Goal: Task Accomplishment & Management: Manage account settings

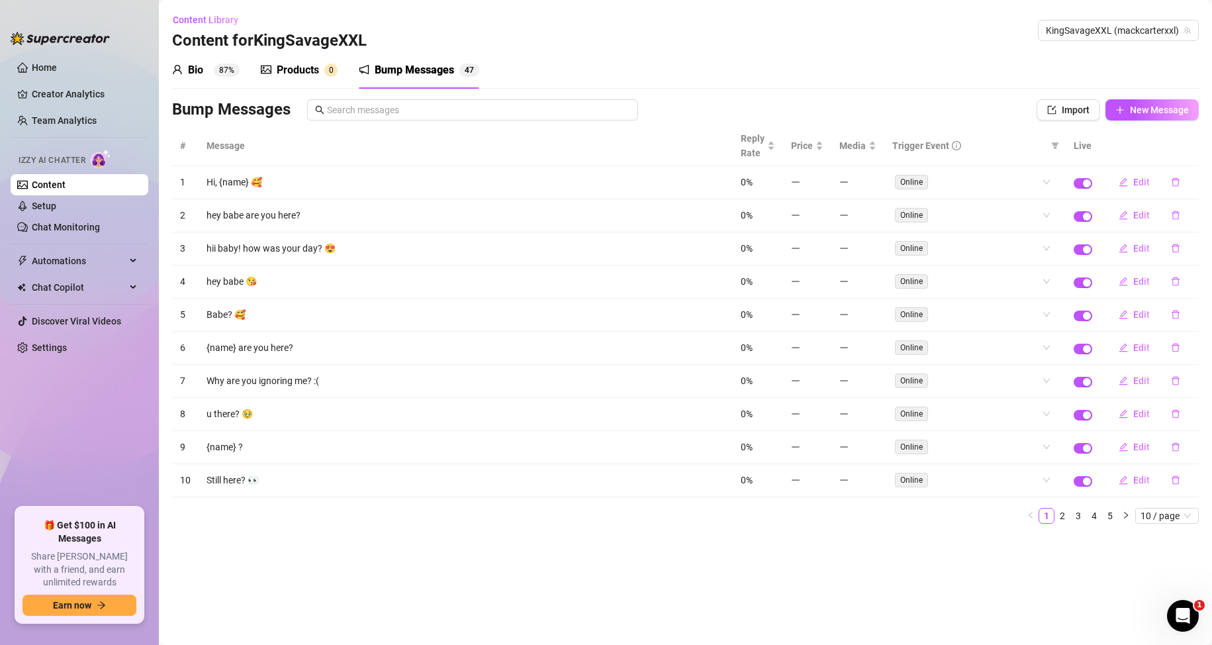
click at [277, 64] on div "Products" at bounding box center [298, 70] width 42 height 16
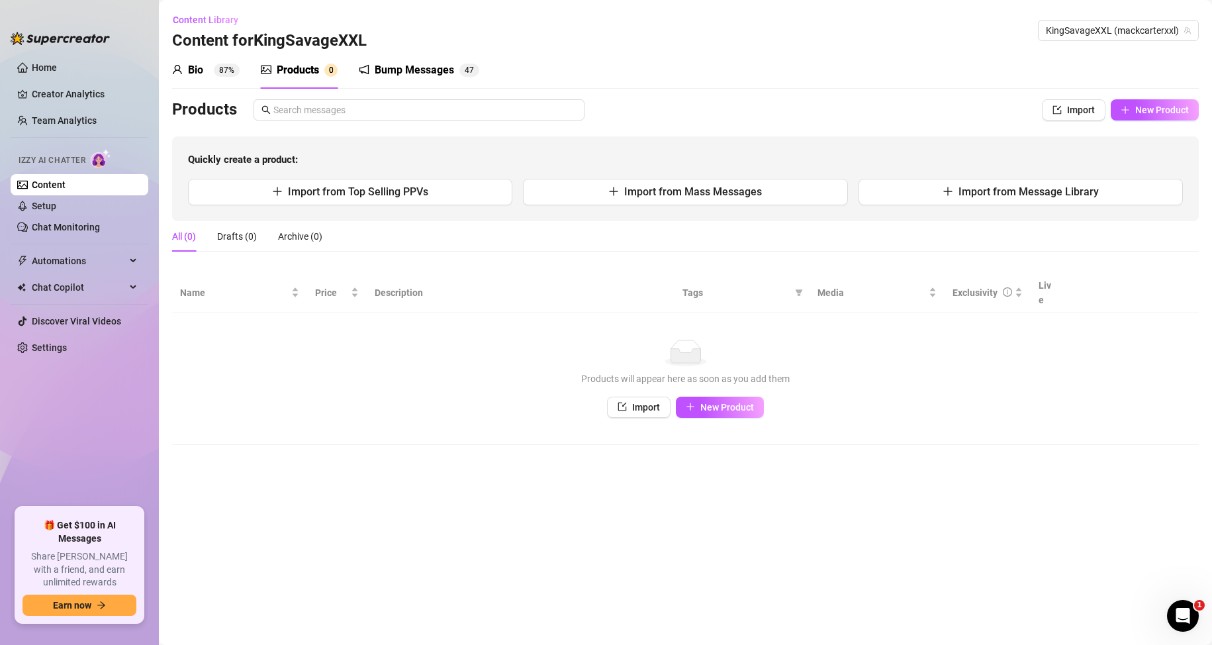
drag, startPoint x: 207, startPoint y: 74, endPoint x: 250, endPoint y: 122, distance: 65.1
click at [206, 73] on div "Bio 87%" at bounding box center [206, 70] width 68 height 16
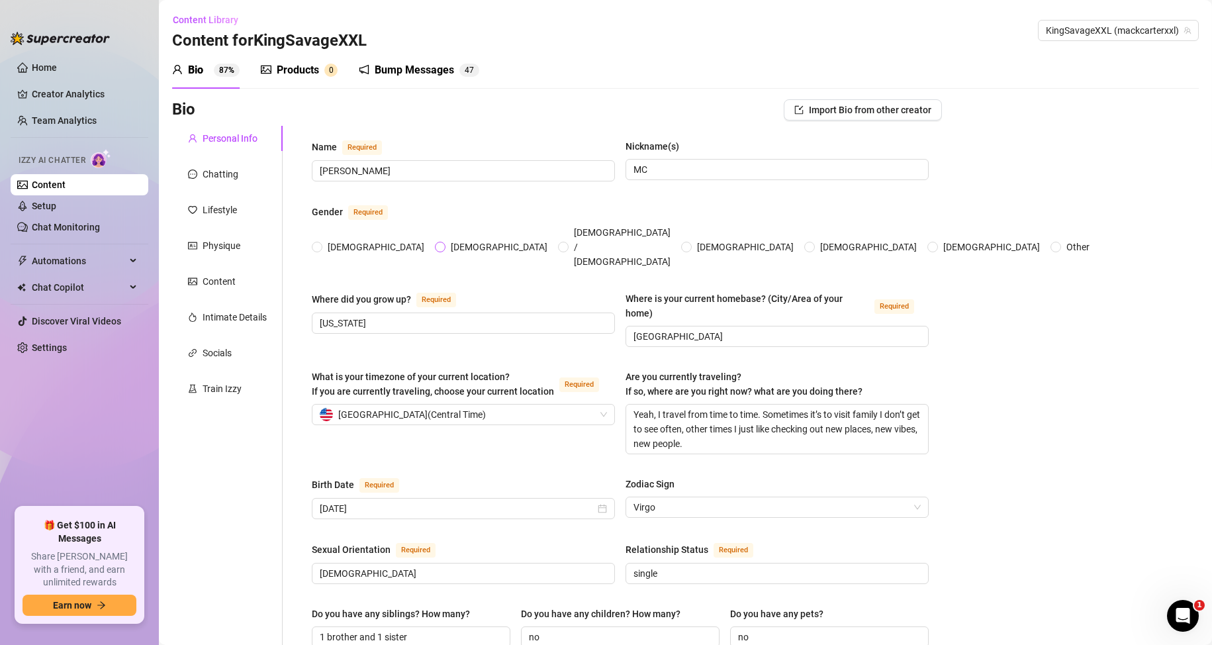
click at [445, 240] on span "[DEMOGRAPHIC_DATA]" at bounding box center [498, 247] width 107 height 15
click at [438, 244] on input "[DEMOGRAPHIC_DATA]" at bounding box center [440, 248] width 5 height 9
radio input "true"
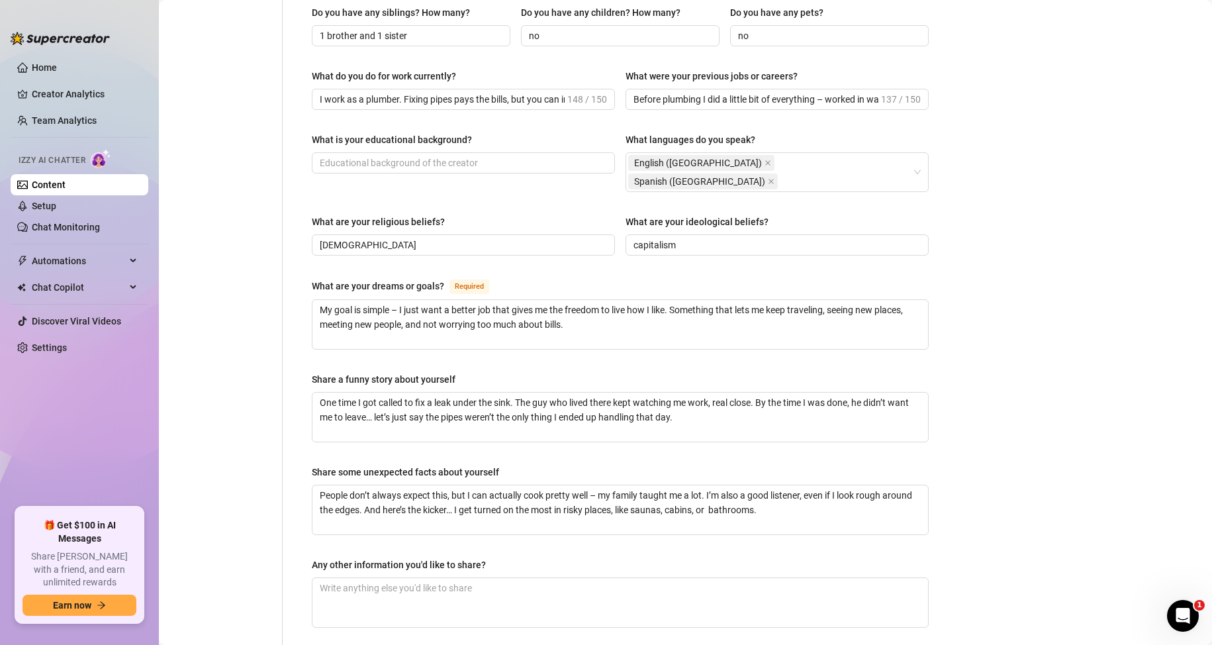
scroll to position [680, 0]
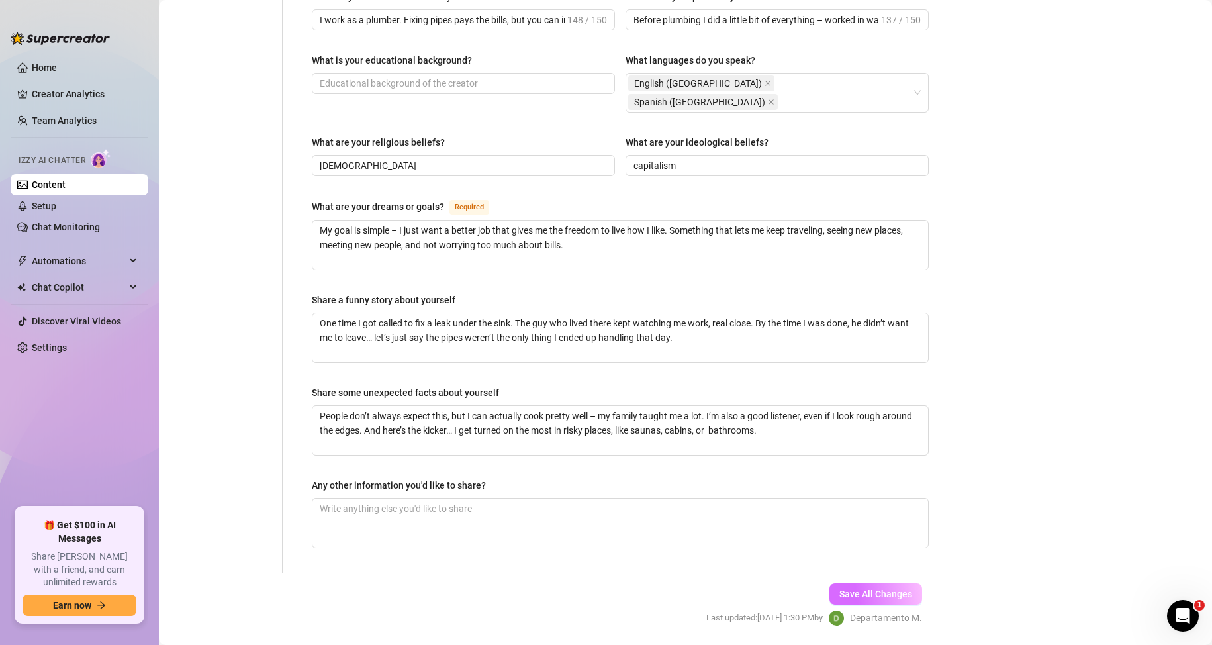
click at [878, 588] on span "Save All Changes" at bounding box center [875, 593] width 73 height 11
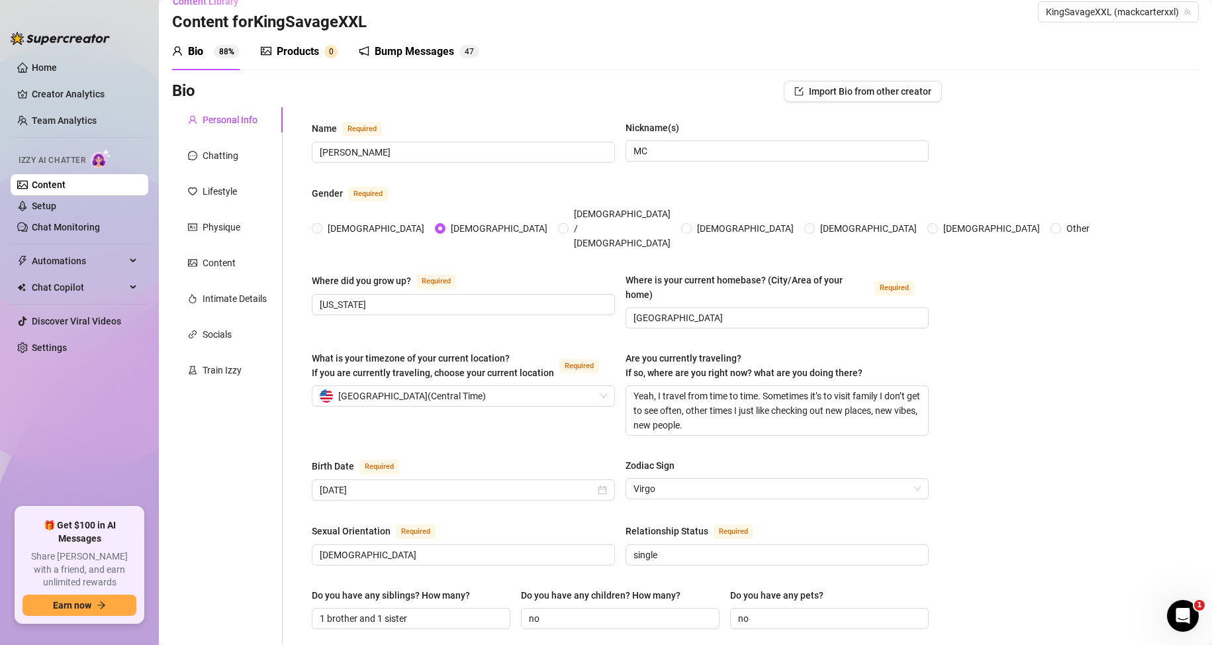
scroll to position [0, 0]
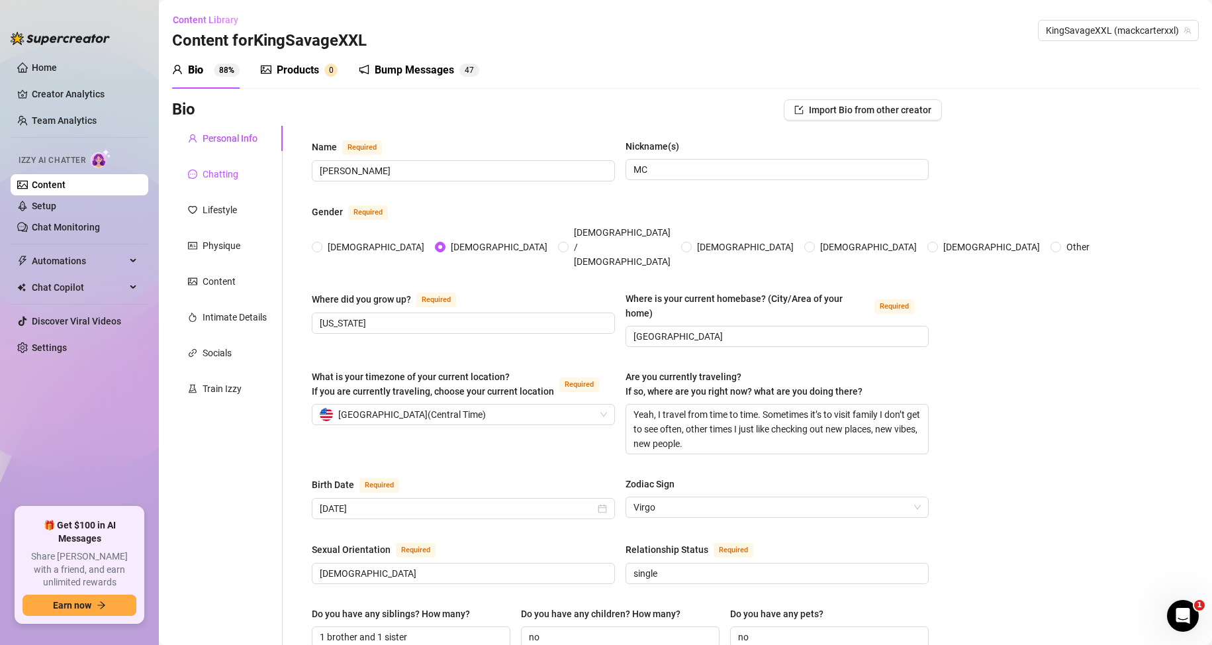
click at [229, 180] on div "Chatting" at bounding box center [221, 174] width 36 height 15
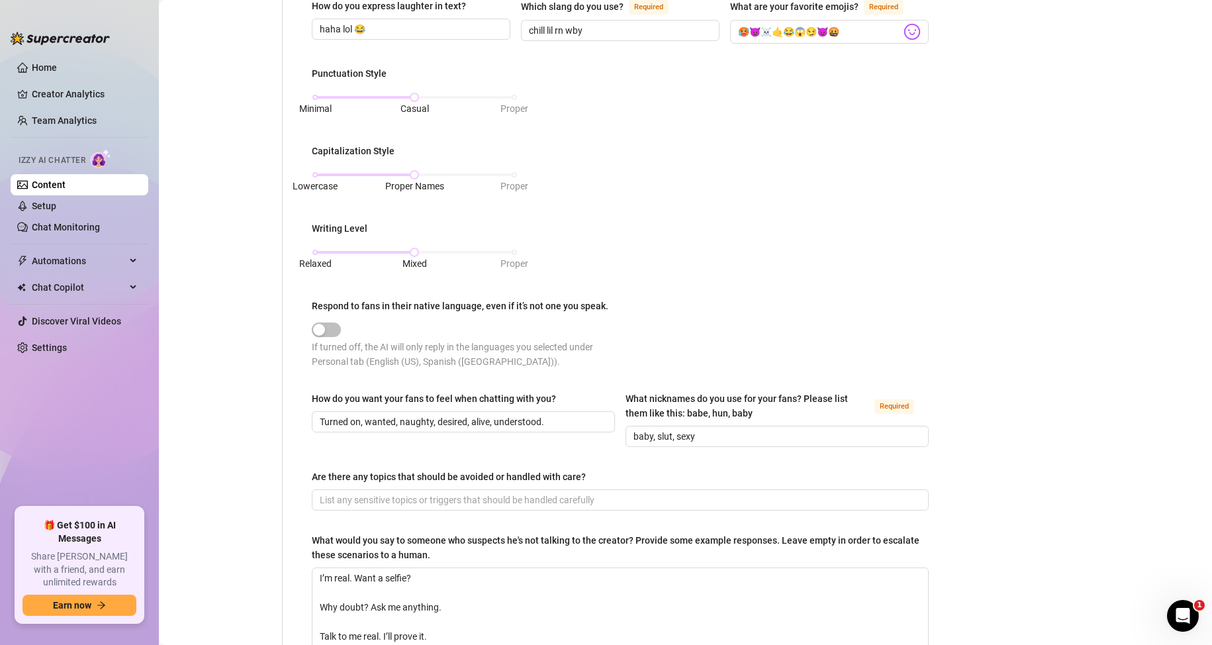
scroll to position [670, 0]
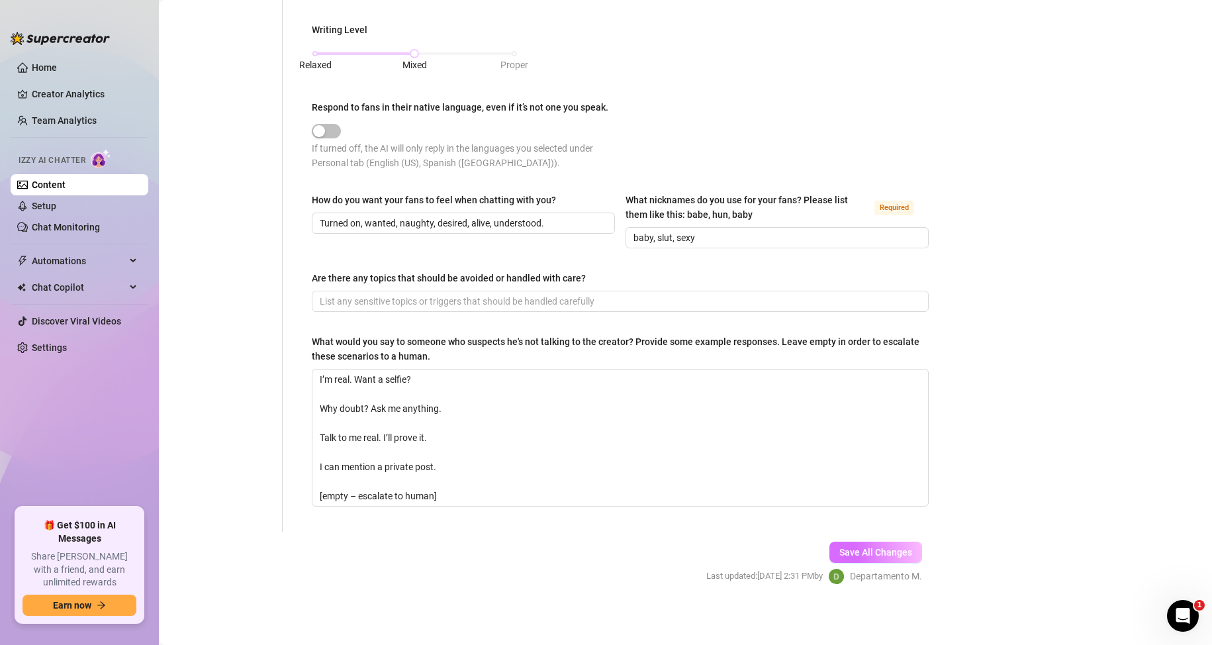
click at [860, 547] on span "Save All Changes" at bounding box center [875, 552] width 73 height 11
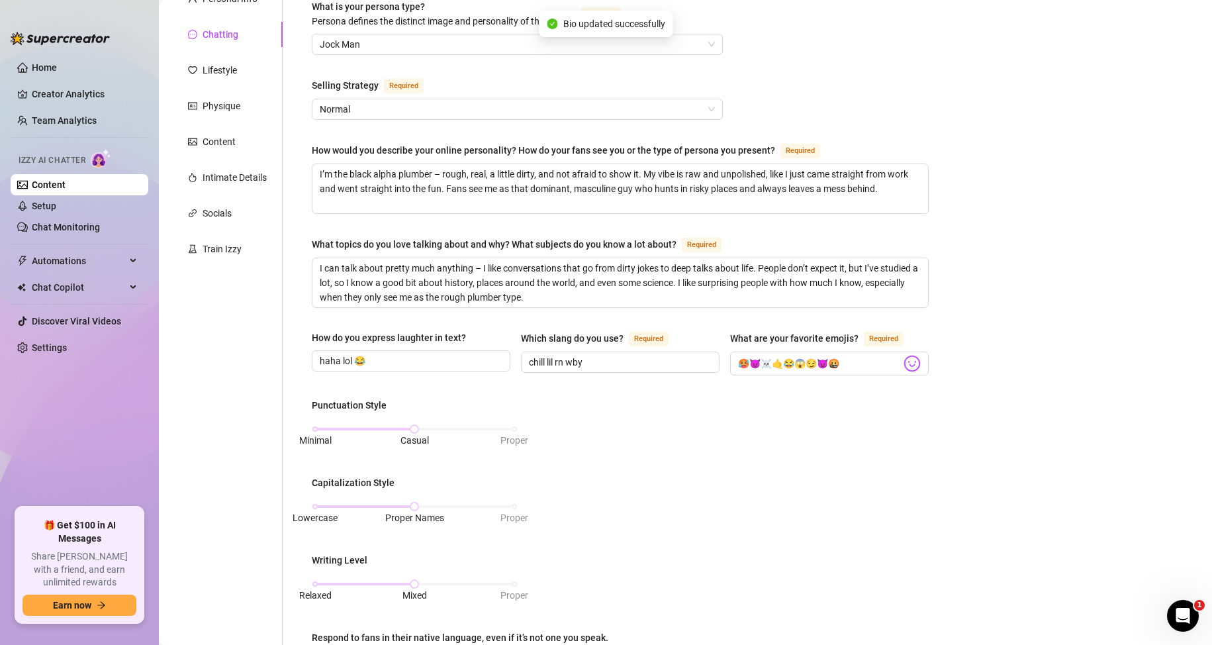
scroll to position [0, 0]
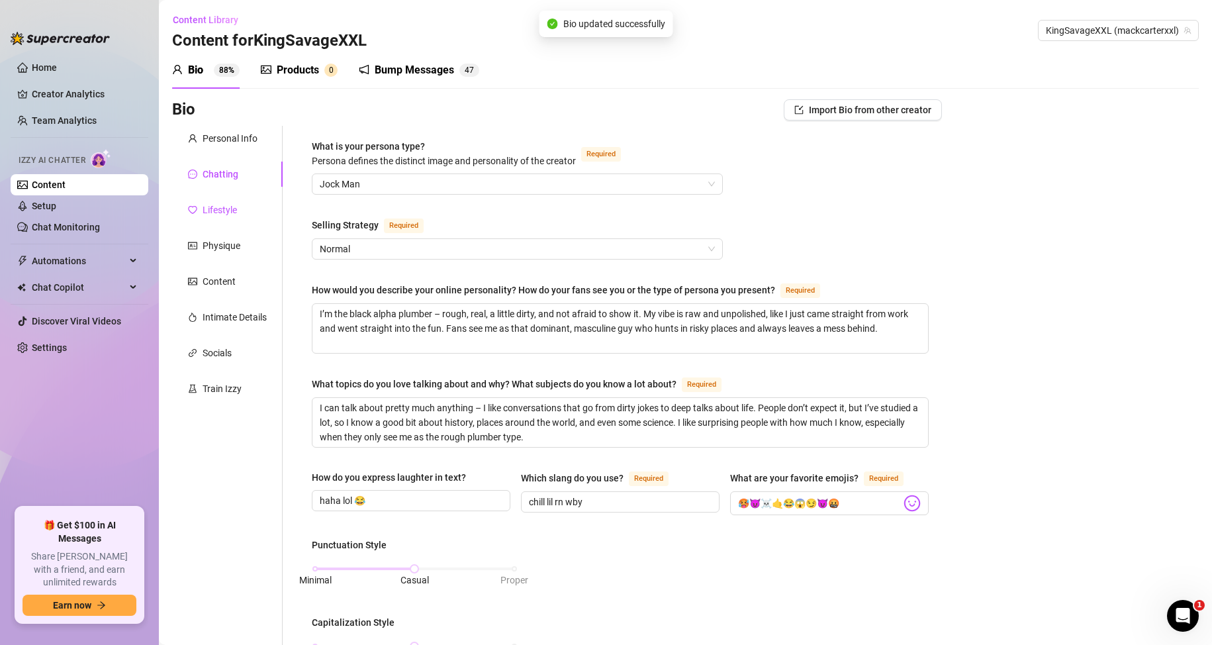
click at [217, 209] on div "Lifestyle" at bounding box center [220, 210] width 34 height 15
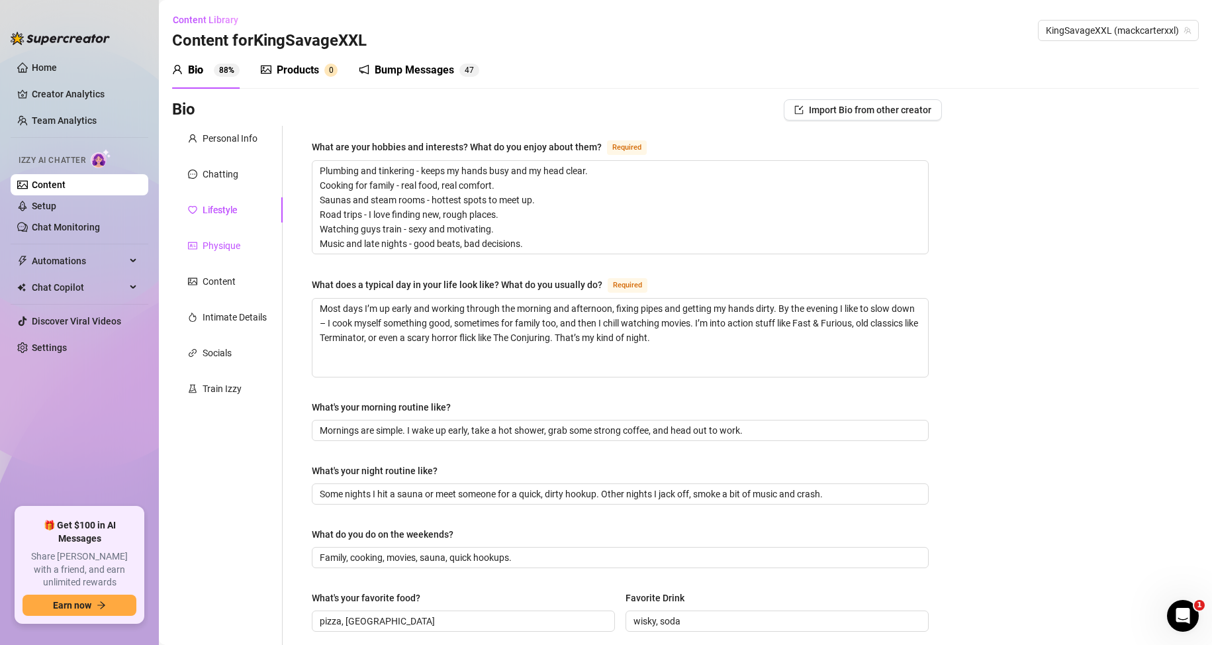
click at [221, 243] on div "Physique" at bounding box center [222, 245] width 38 height 15
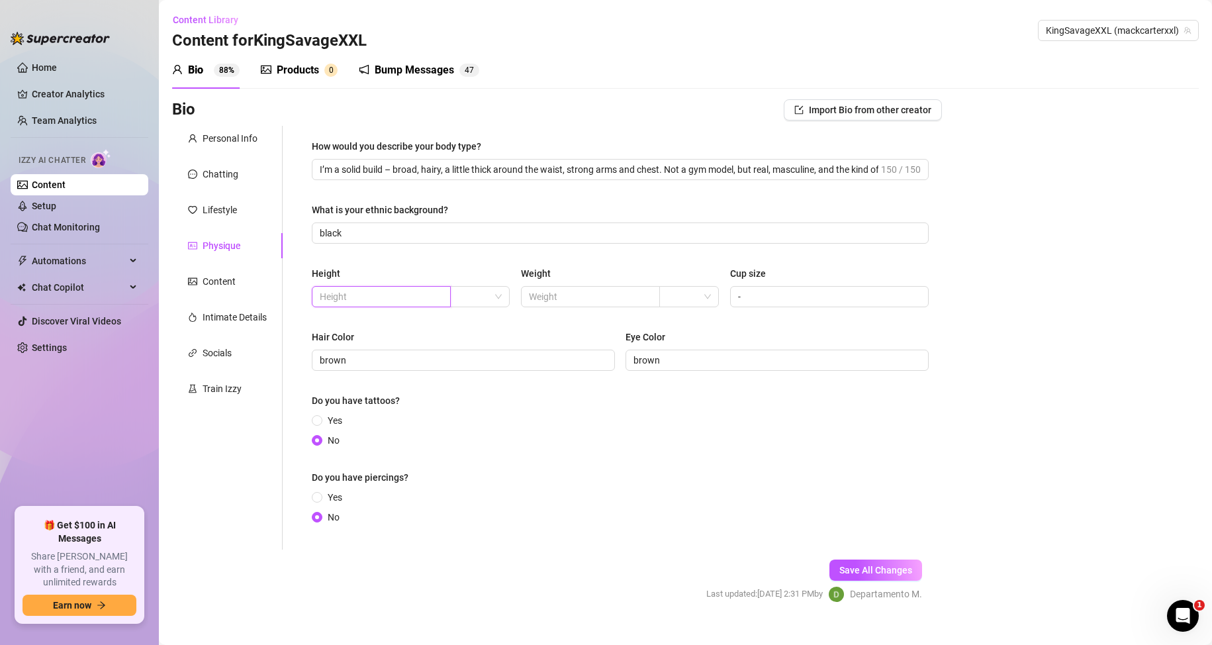
click at [369, 299] on input "text" at bounding box center [380, 296] width 120 height 15
type input "185"
click at [592, 297] on input "text" at bounding box center [589, 296] width 120 height 15
type input "85"
click at [875, 565] on span "Save All Changes" at bounding box center [875, 570] width 73 height 11
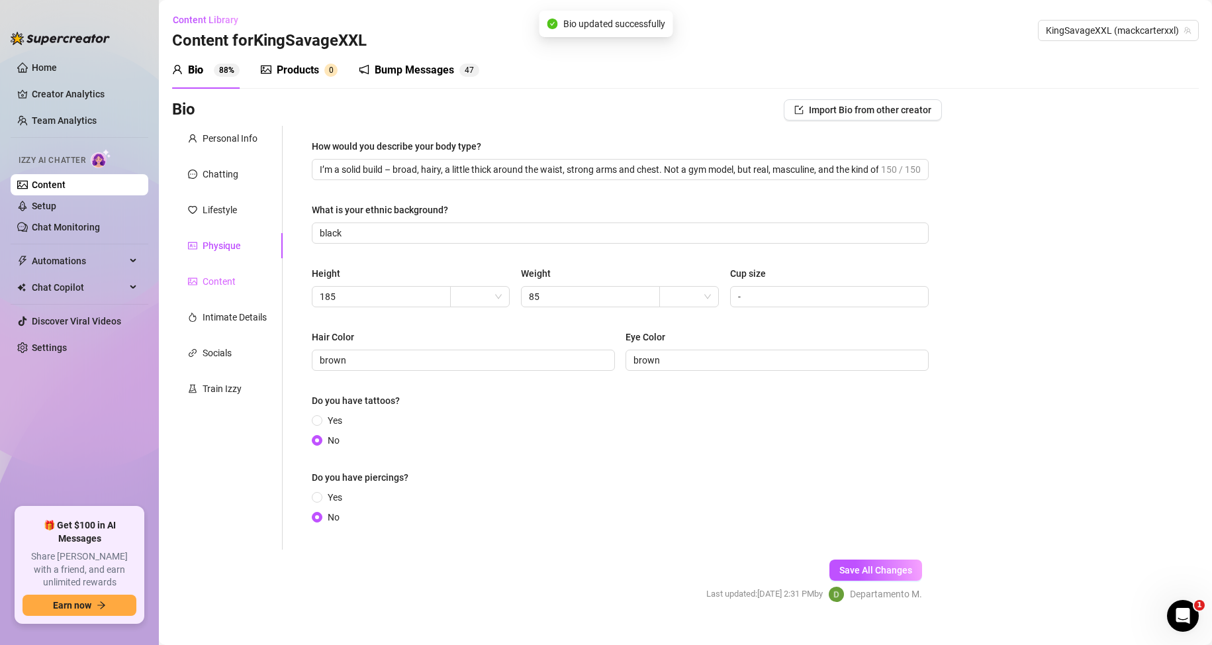
click at [210, 290] on div "Content" at bounding box center [227, 281] width 111 height 25
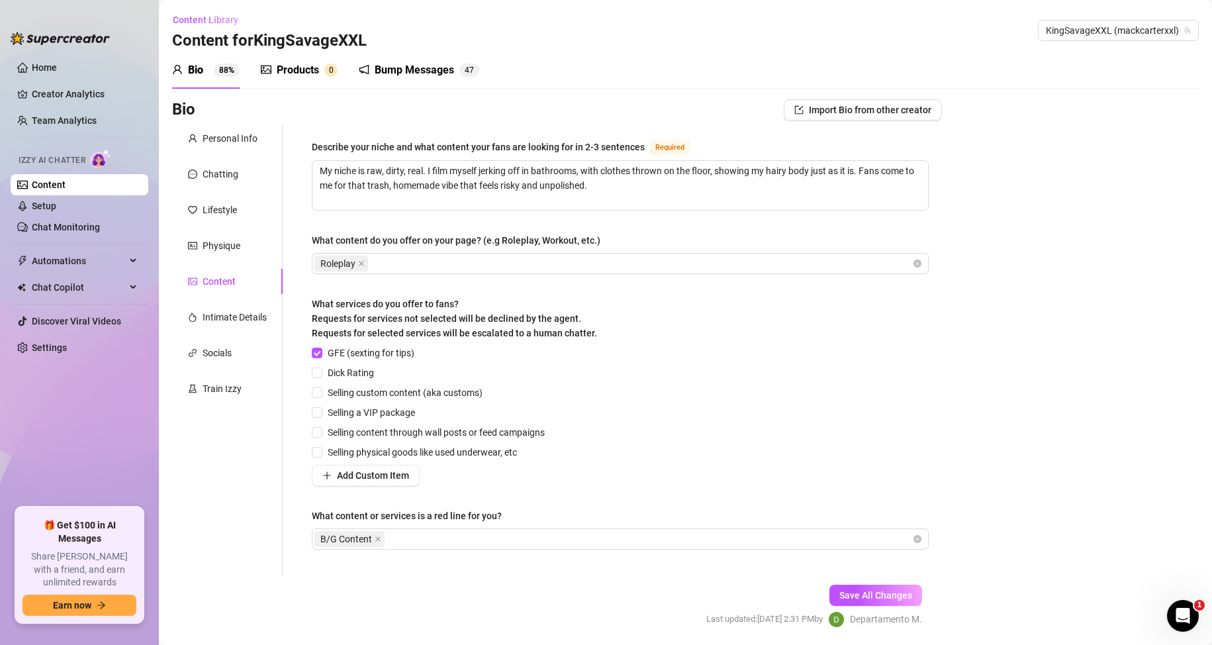
click at [203, 68] on div "Bio" at bounding box center [195, 70] width 15 height 16
click at [230, 309] on div "Intimate Details" at bounding box center [227, 316] width 111 height 25
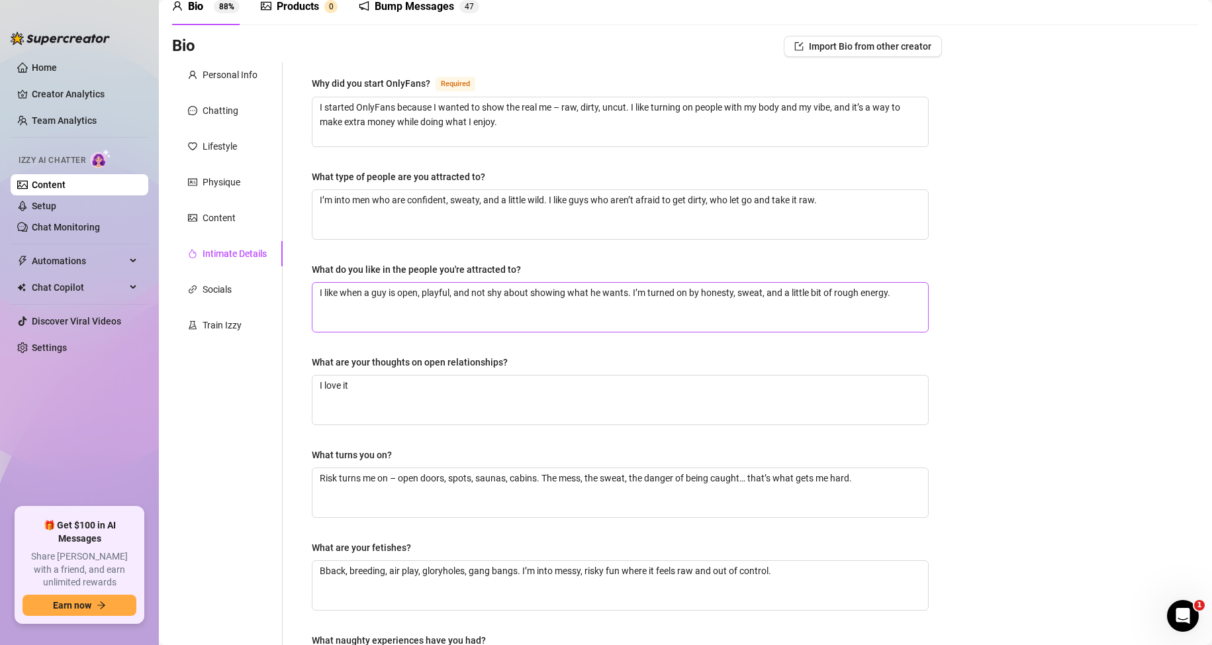
scroll to position [199, 0]
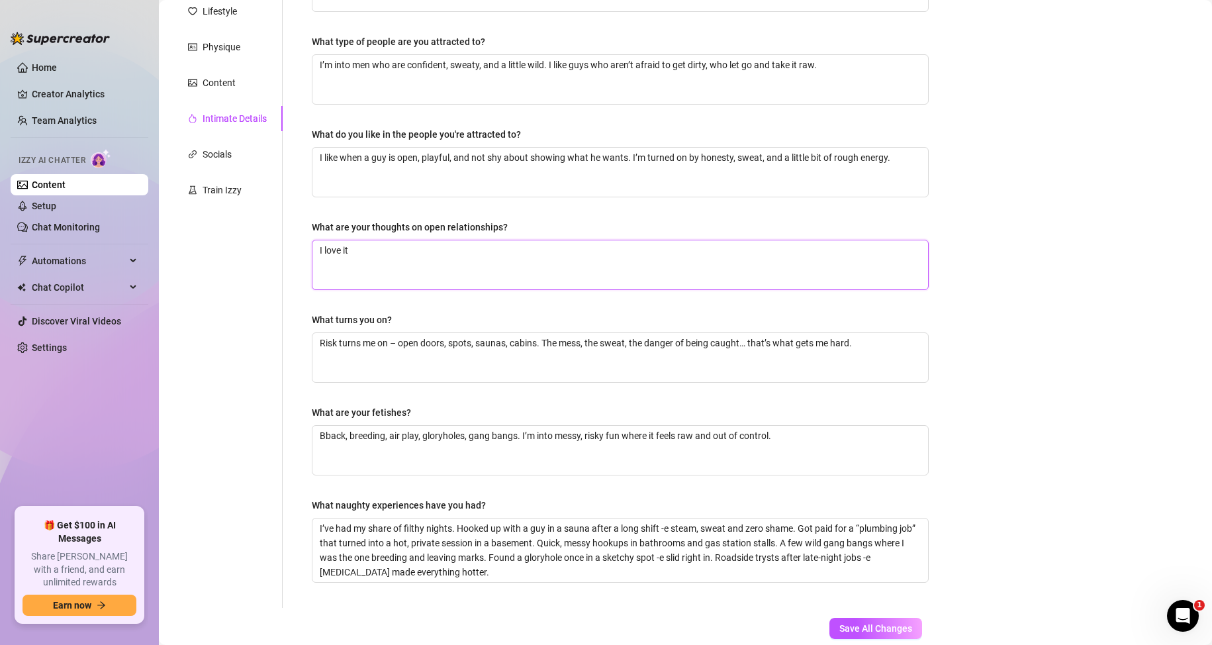
click at [369, 260] on textarea "I love it" at bounding box center [620, 264] width 616 height 49
type textarea "I love it,"
type textarea "I love it, I"
type textarea "I love it, I'"
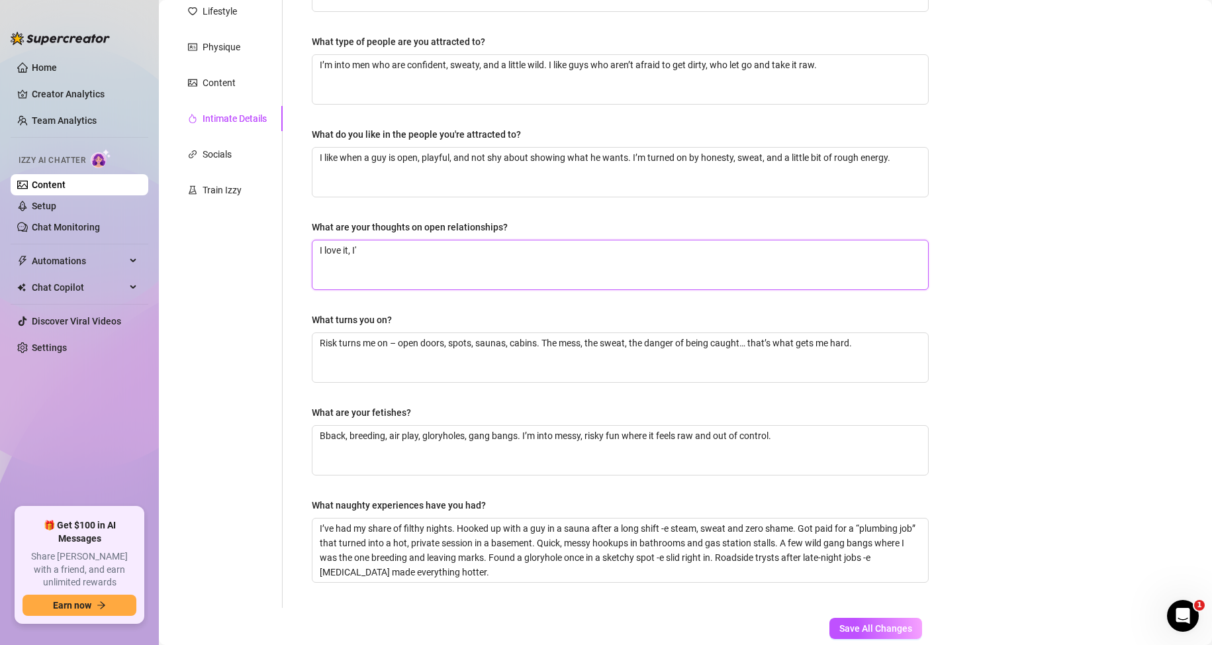
type textarea "I love it, I'm"
type textarea "I love it, I'm o"
type textarea "I love it, I'm on"
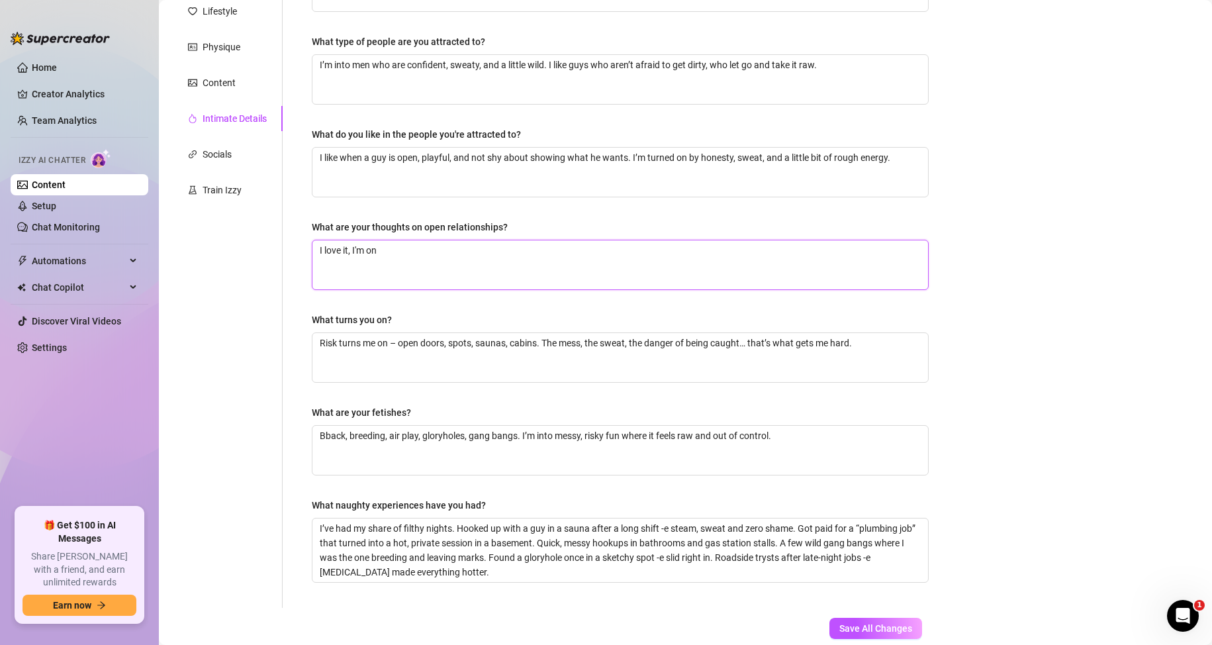
type textarea "I love it, I'm on i"
type textarea "I love it, I'm on it"
click at [839, 627] on span "Save All Changes" at bounding box center [875, 628] width 73 height 11
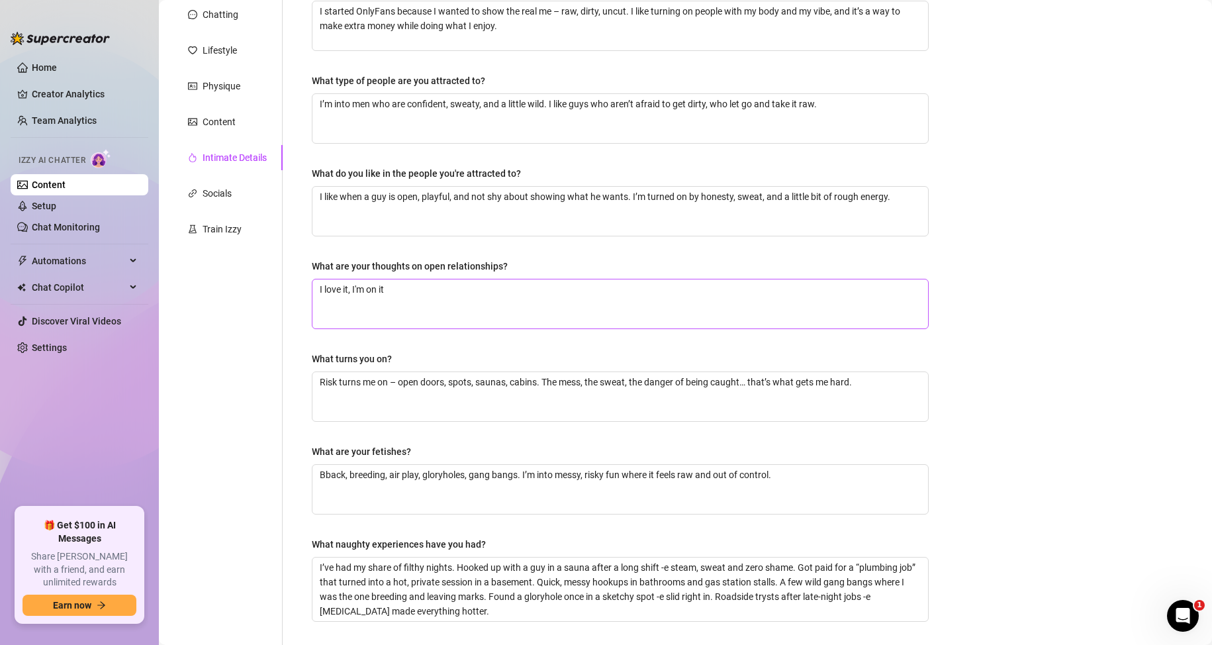
scroll to position [0, 0]
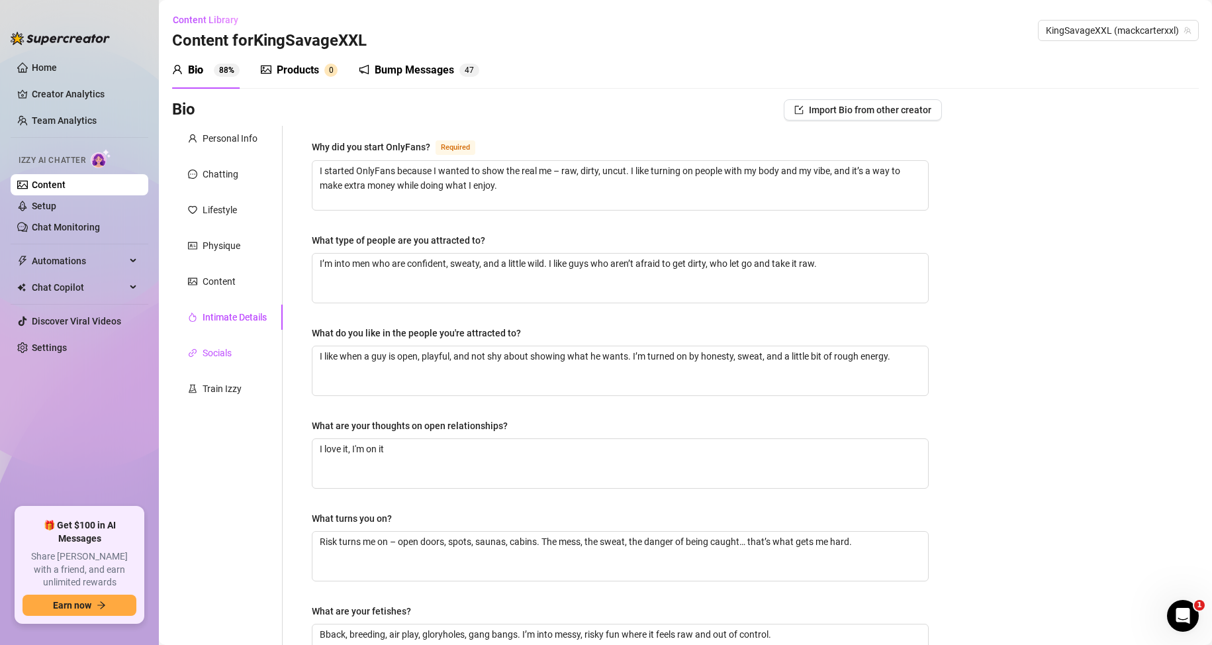
click at [226, 357] on div "Socials" at bounding box center [217, 353] width 29 height 15
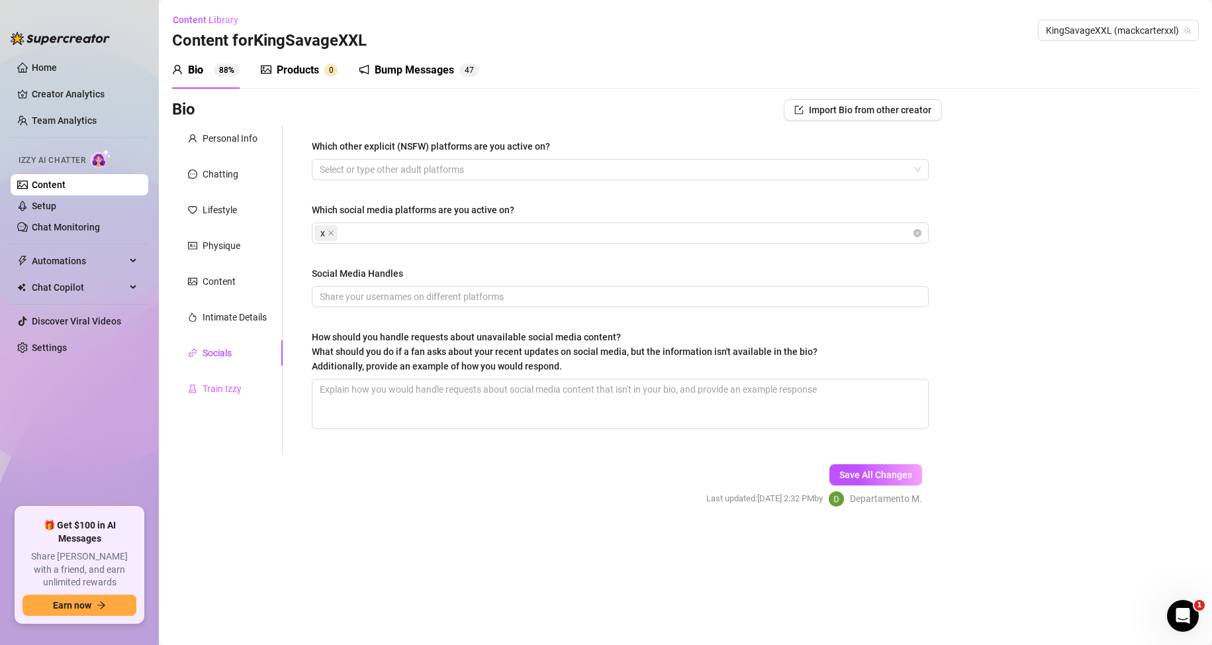
click at [210, 381] on div "Train Izzy" at bounding box center [227, 388] width 111 height 25
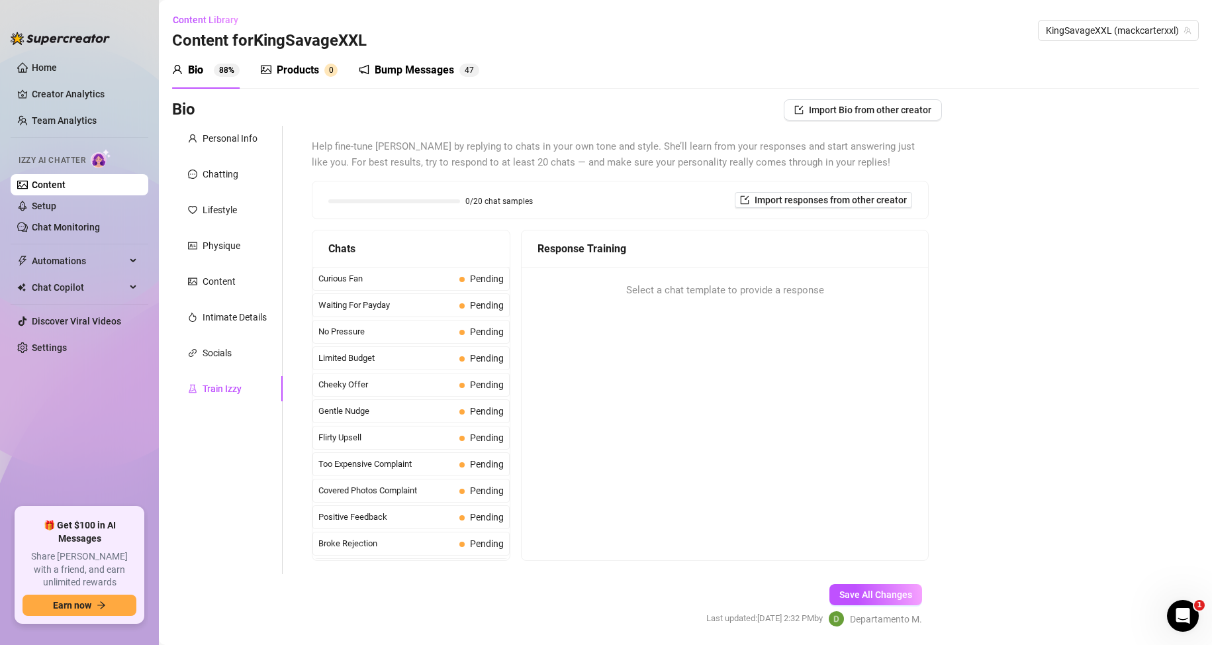
click at [301, 73] on div "Products" at bounding box center [298, 70] width 42 height 16
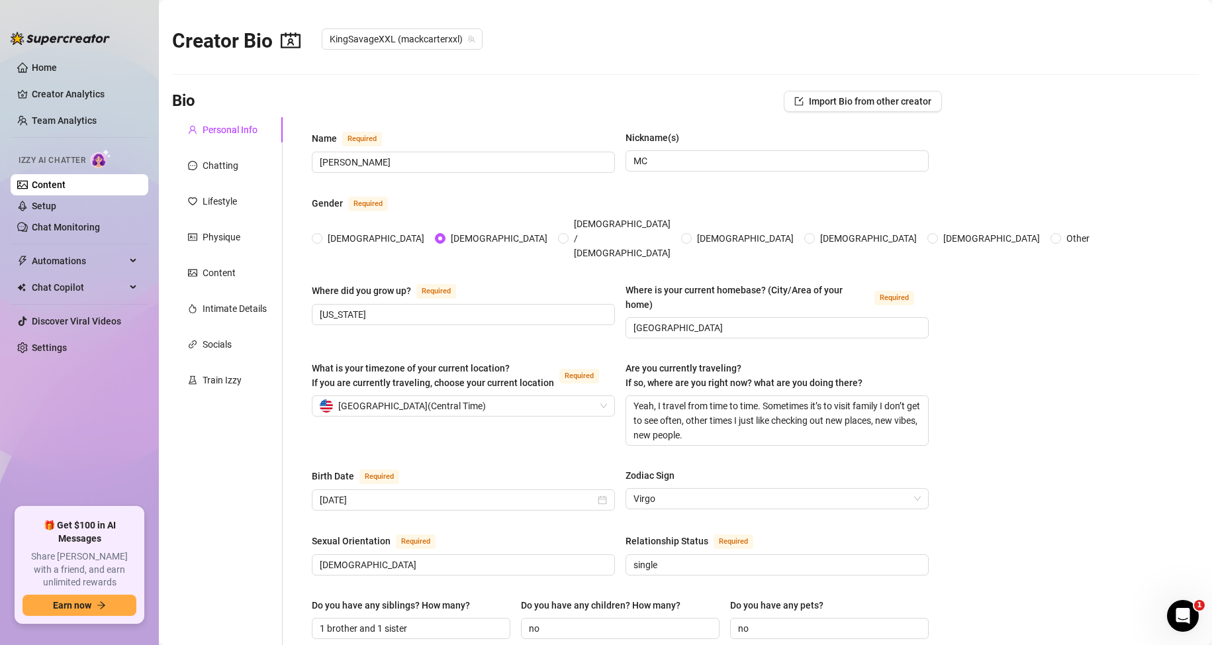
click at [51, 183] on link "Content" at bounding box center [49, 184] width 34 height 11
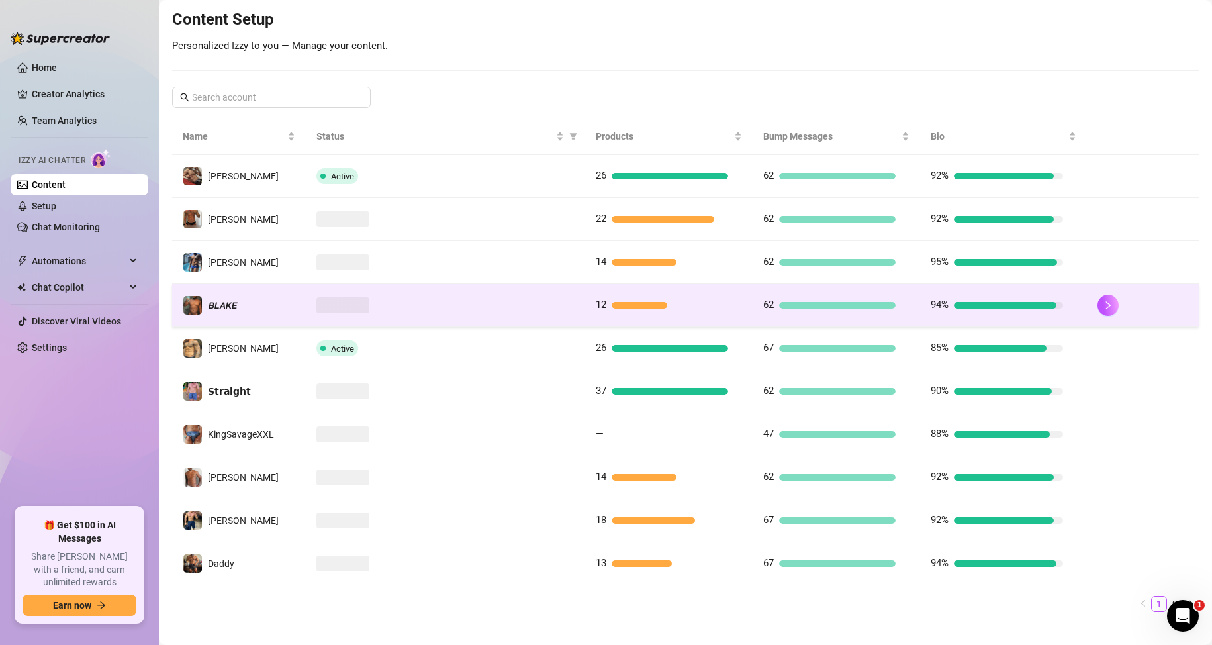
scroll to position [175, 0]
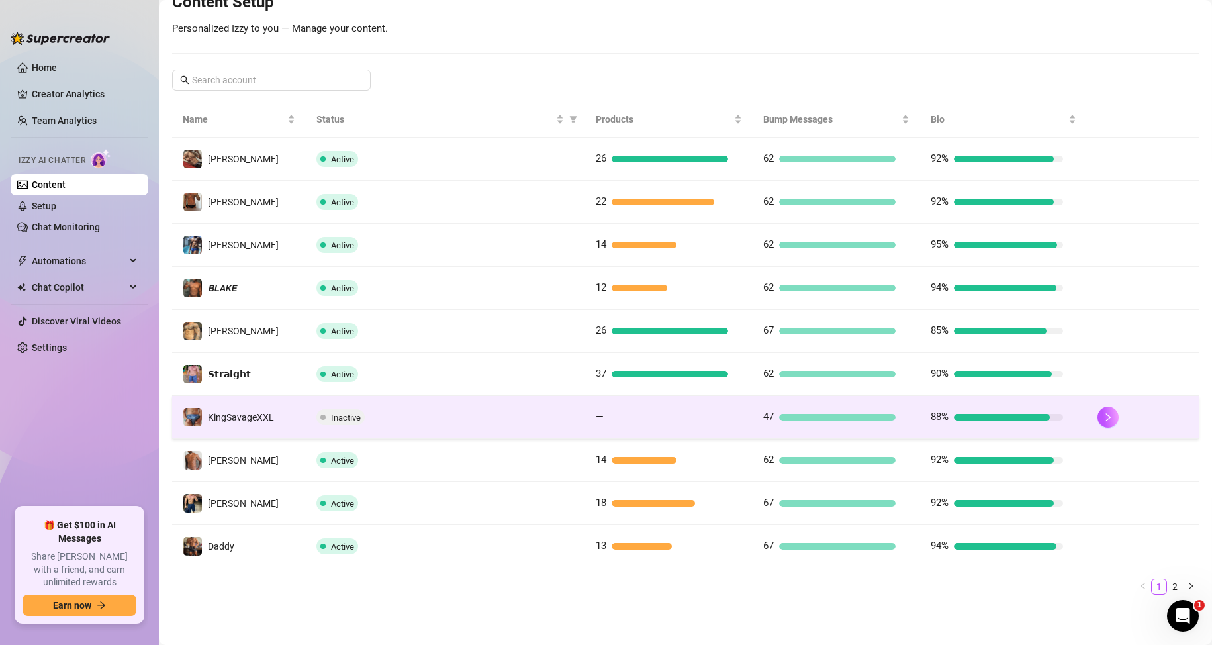
click at [597, 424] on span "—" at bounding box center [600, 417] width 8 height 16
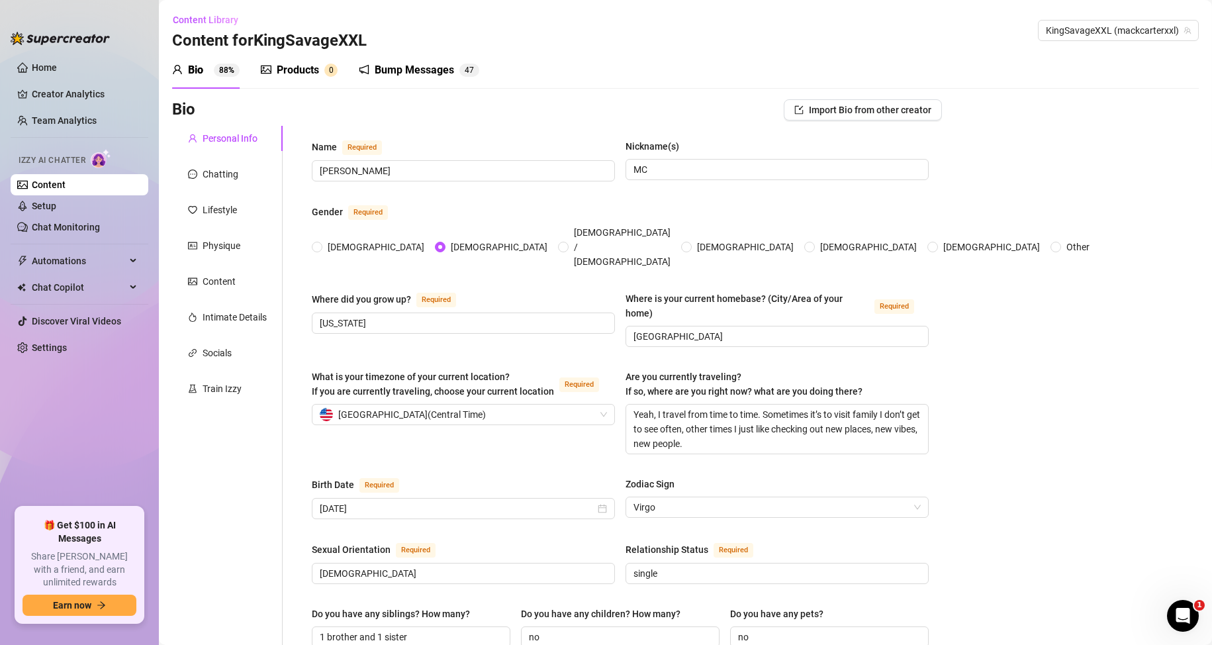
click at [301, 68] on div "Products" at bounding box center [298, 70] width 42 height 16
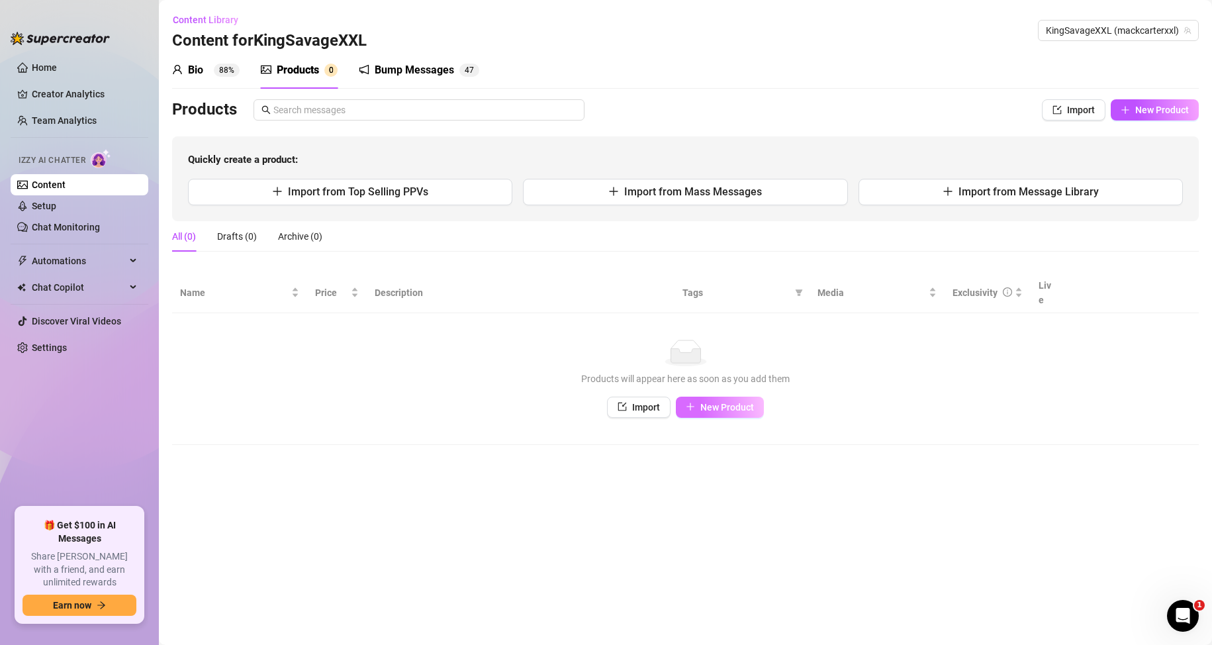
click at [727, 399] on button "New Product" at bounding box center [720, 406] width 88 height 21
type textarea "Type your message here..."
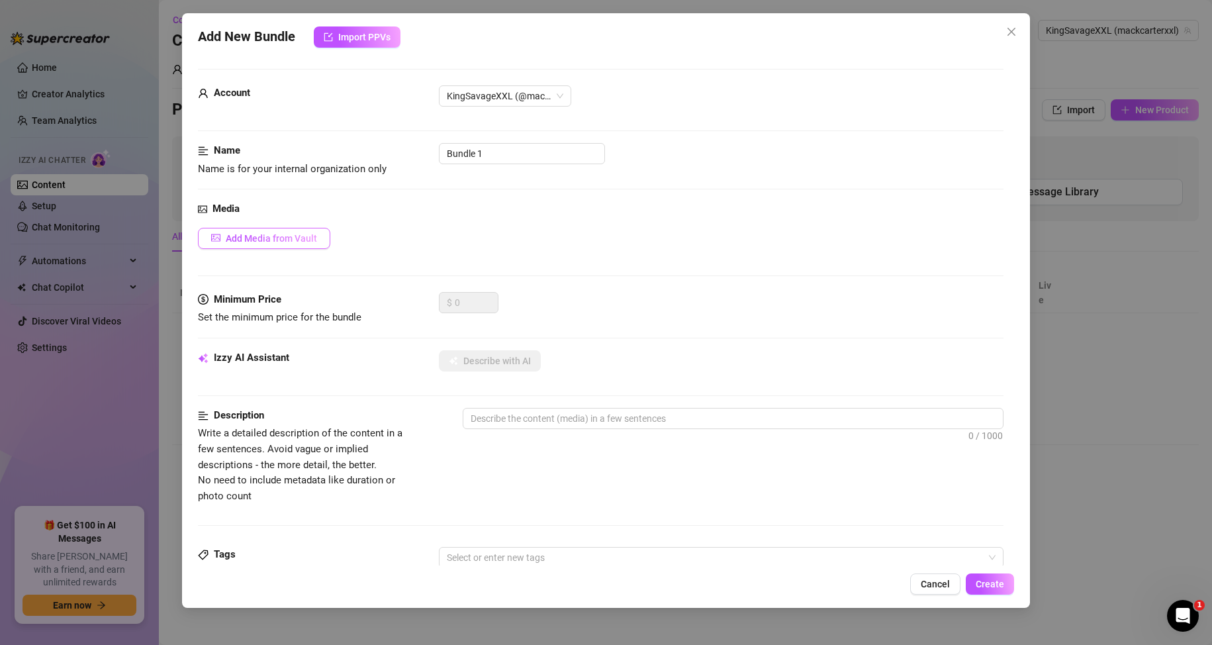
click at [291, 241] on span "Add Media from Vault" at bounding box center [271, 238] width 91 height 11
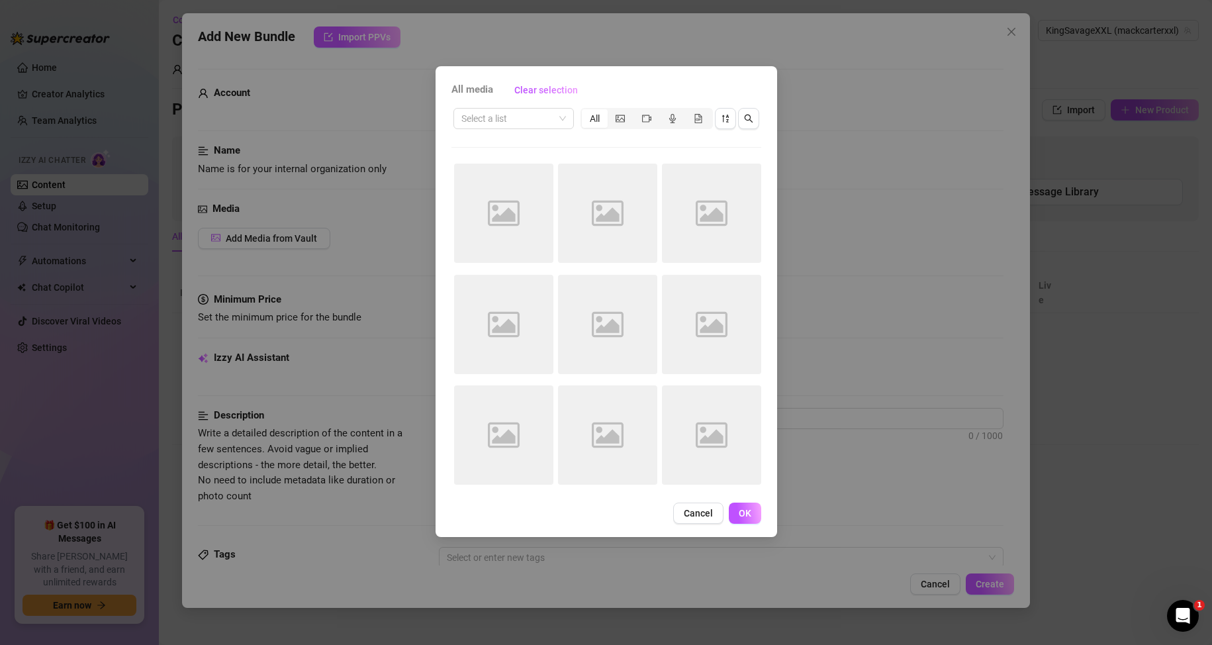
click at [840, 167] on div "All media Clear selection Select a list All Image placeholder Image placeholder…" at bounding box center [606, 322] width 1212 height 645
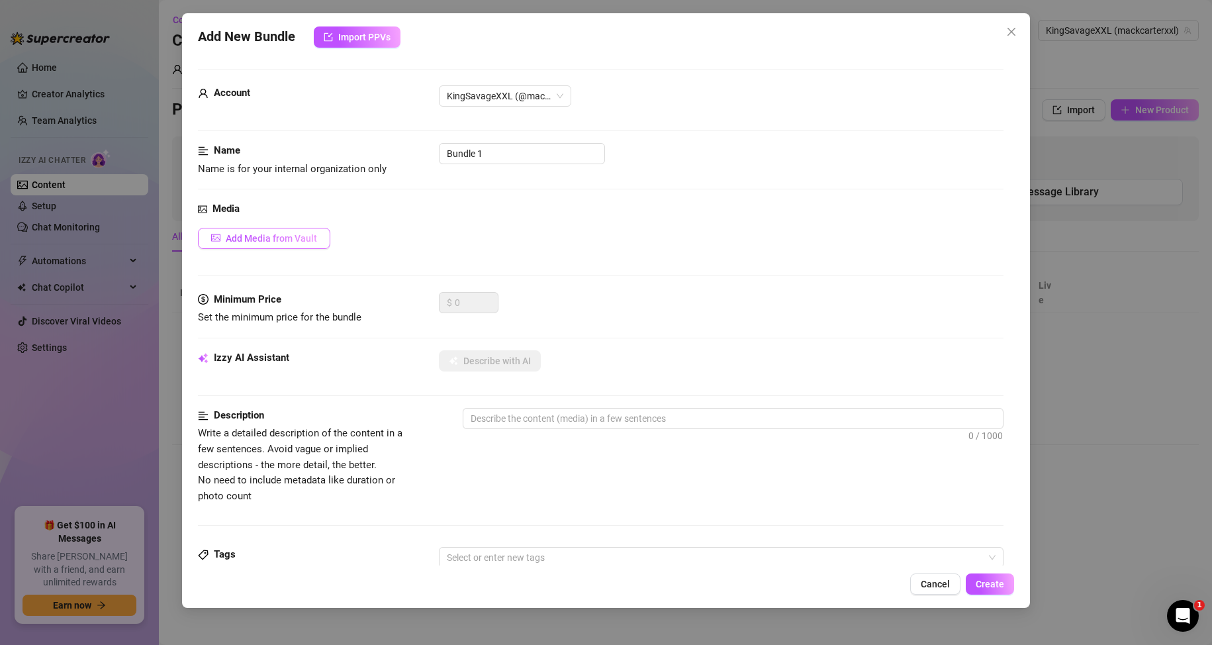
click at [300, 247] on button "Add Media from Vault" at bounding box center [264, 238] width 132 height 21
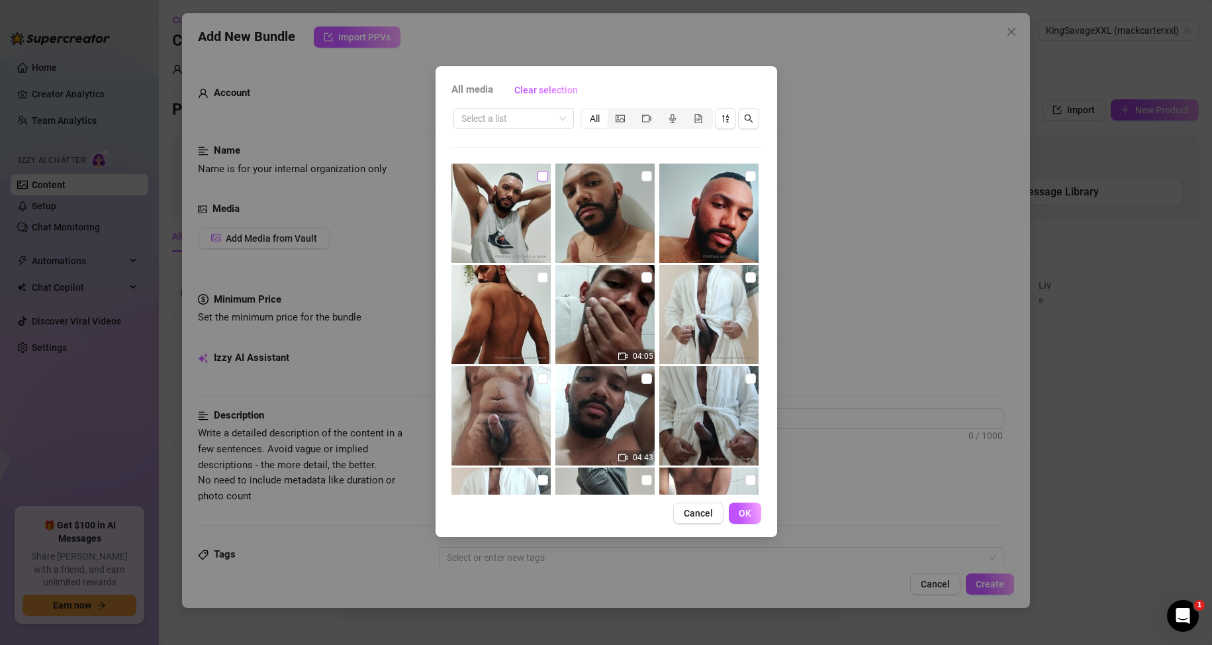
click at [538, 175] on input "checkbox" at bounding box center [542, 176] width 11 height 11
checkbox input "true"
click at [741, 512] on span "OK" at bounding box center [745, 513] width 13 height 11
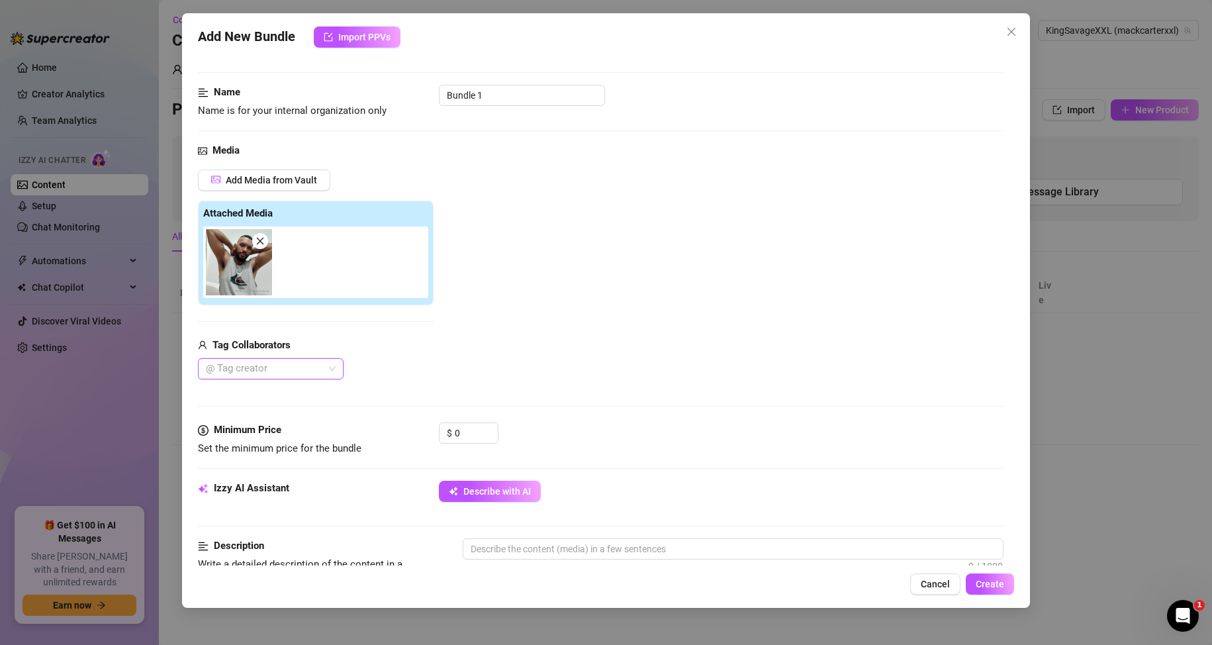
scroll to position [132, 0]
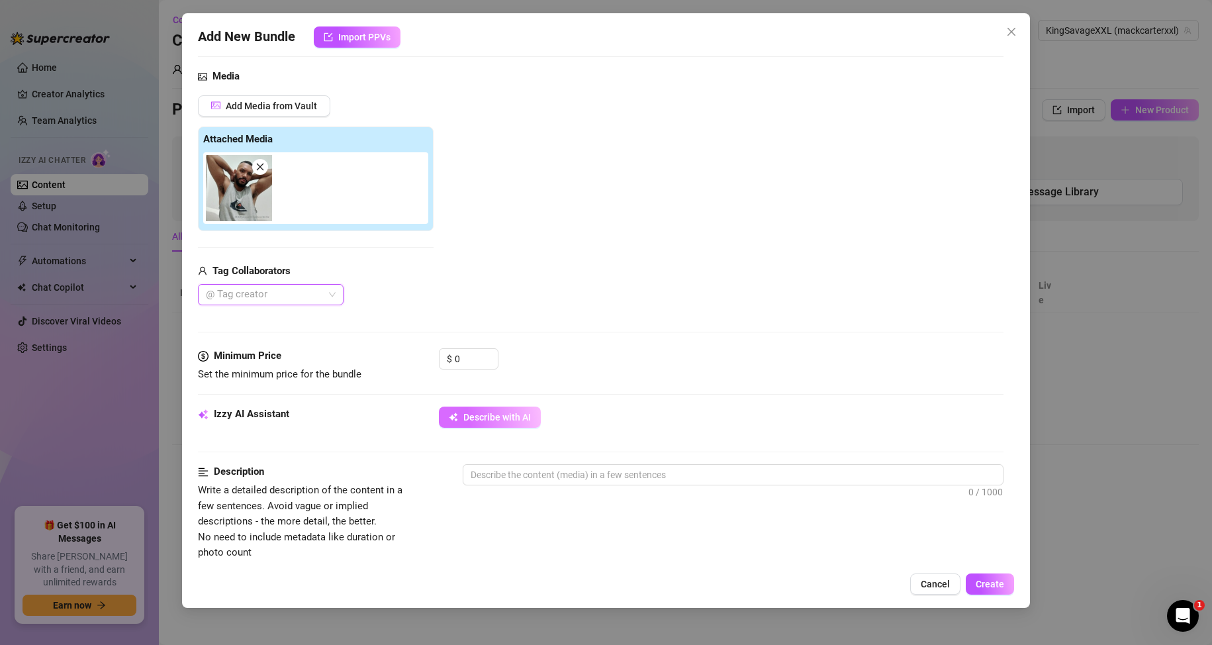
click at [475, 418] on span "Describe with AI" at bounding box center [497, 417] width 68 height 11
type textarea "[PERSON_NAME]"
type textarea "[PERSON_NAME] poses"
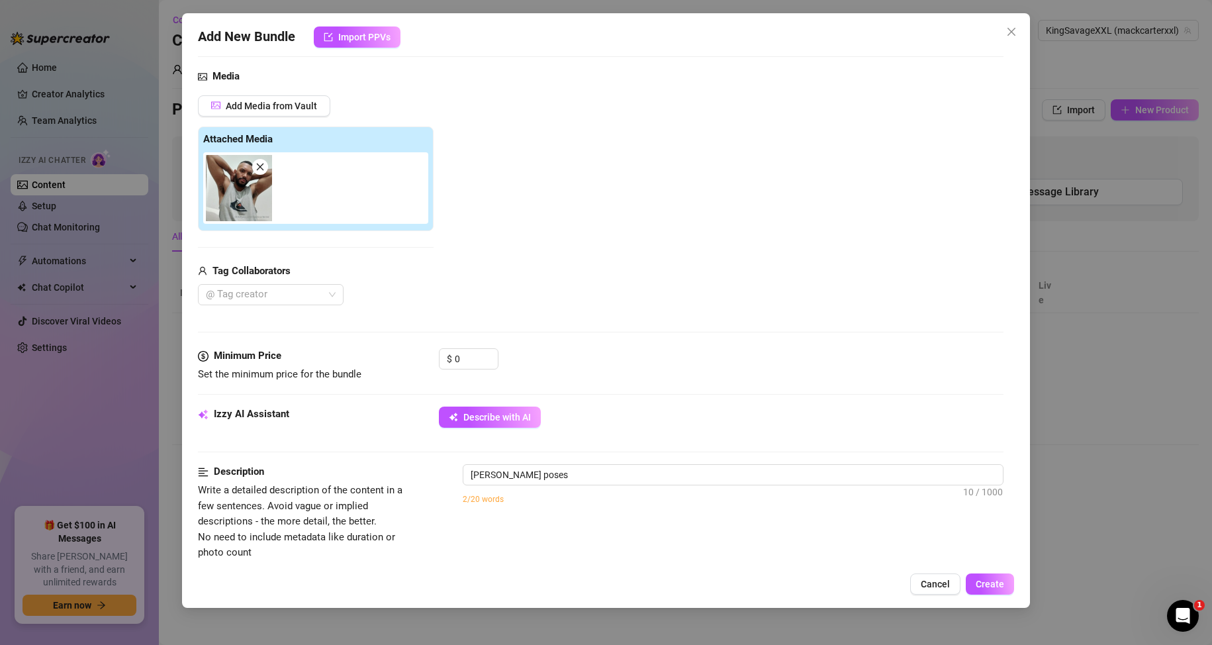
type textarea "[PERSON_NAME] poses in"
type textarea "[PERSON_NAME] poses in a"
type textarea "[PERSON_NAME] poses in a sleeveless"
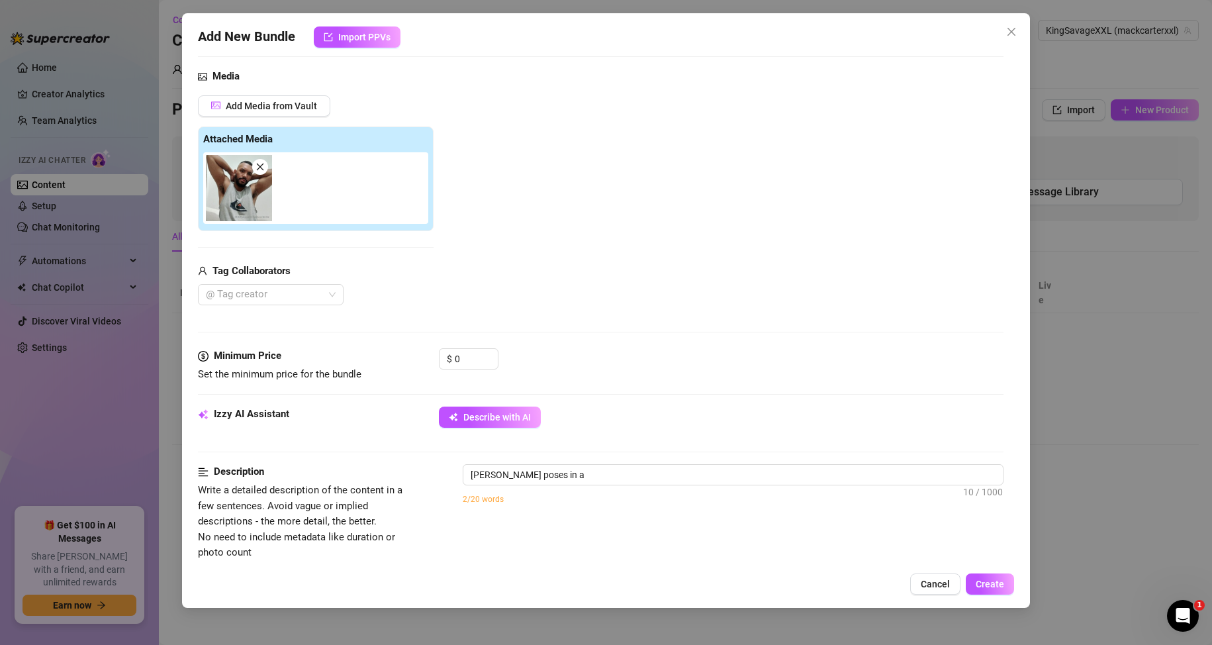
type textarea "[PERSON_NAME] poses in a sleeveless"
type textarea "[PERSON_NAME] poses in a sleeveless grey"
type textarea "[PERSON_NAME] poses in a sleeveless grey tank"
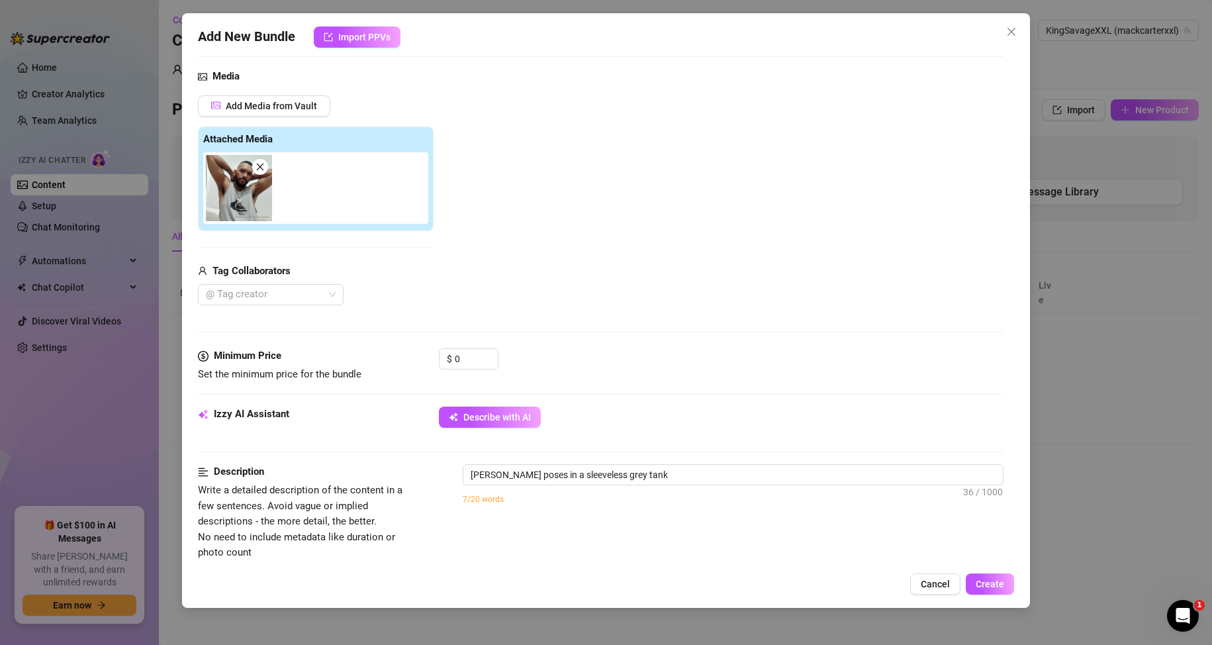
type textarea "[PERSON_NAME] poses in a sleeveless grey tank top"
type textarea "[PERSON_NAME] poses in a sleeveless grey tank top with"
type textarea "[PERSON_NAME] poses in a sleeveless grey tank top with his"
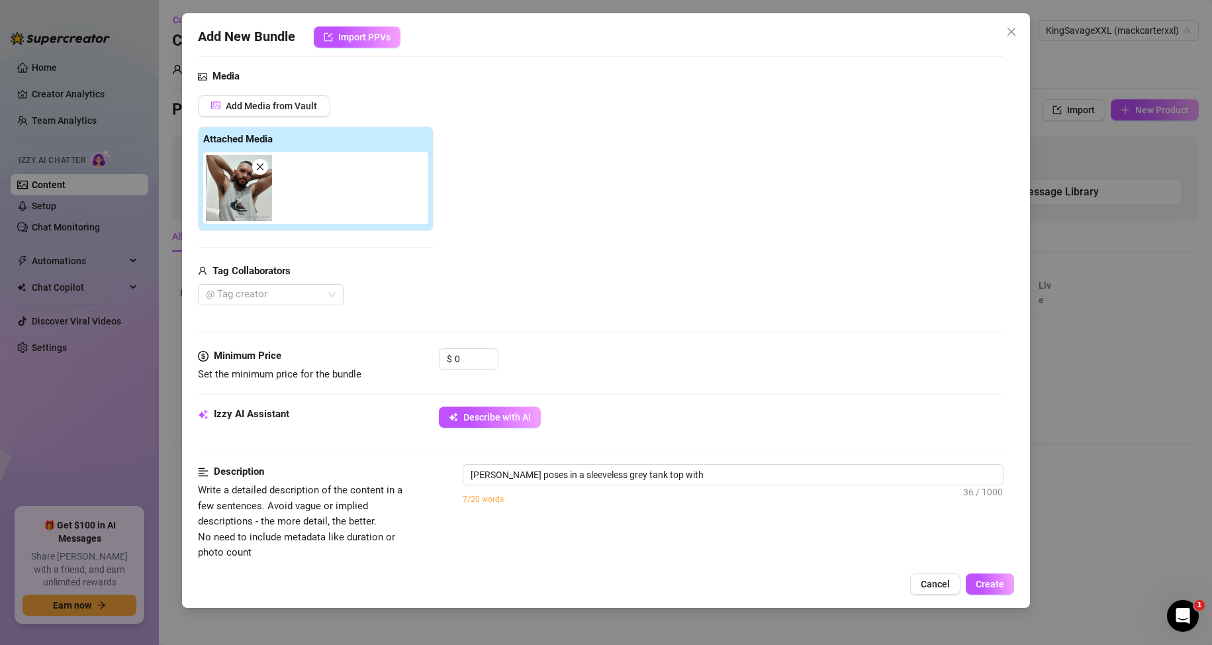
type textarea "[PERSON_NAME] poses in a sleeveless grey tank top with his"
type textarea "[PERSON_NAME] poses in a sleeveless grey tank top with his arms"
type textarea "[PERSON_NAME] poses in a sleeveless grey tank top with his arms raised,"
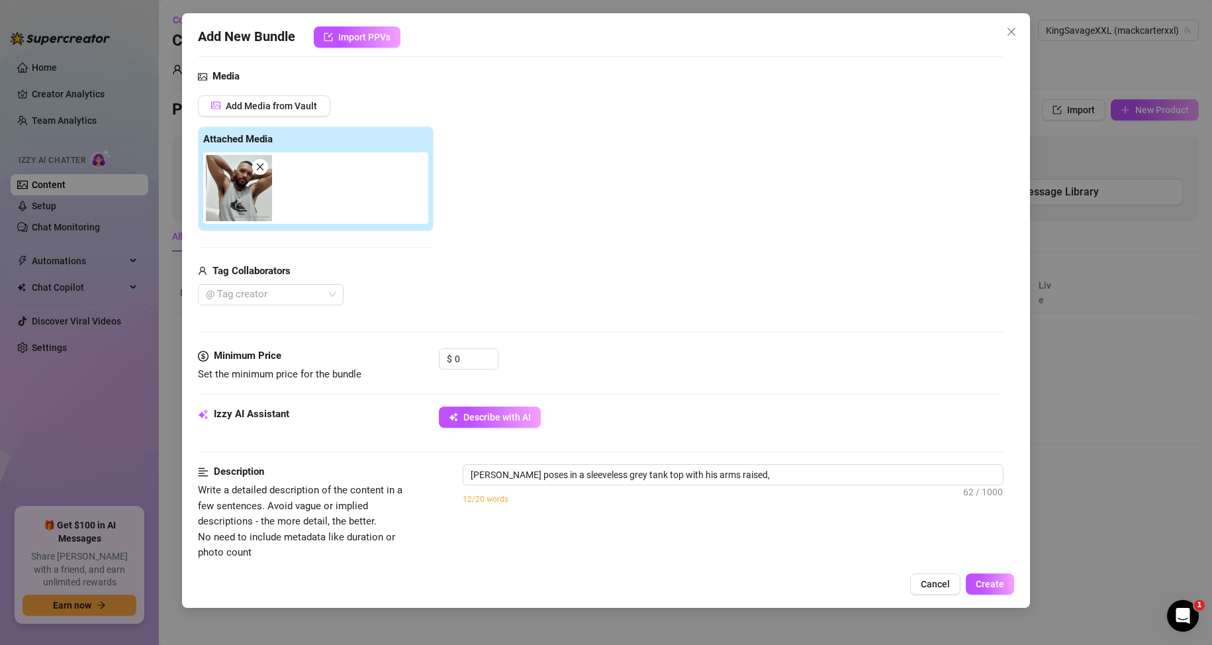
type textarea "[PERSON_NAME] poses in a sleeveless grey tank top with his arms raised, showing"
type textarea "[PERSON_NAME] poses in a sleeveless grey tank top with his arms raised, showing…"
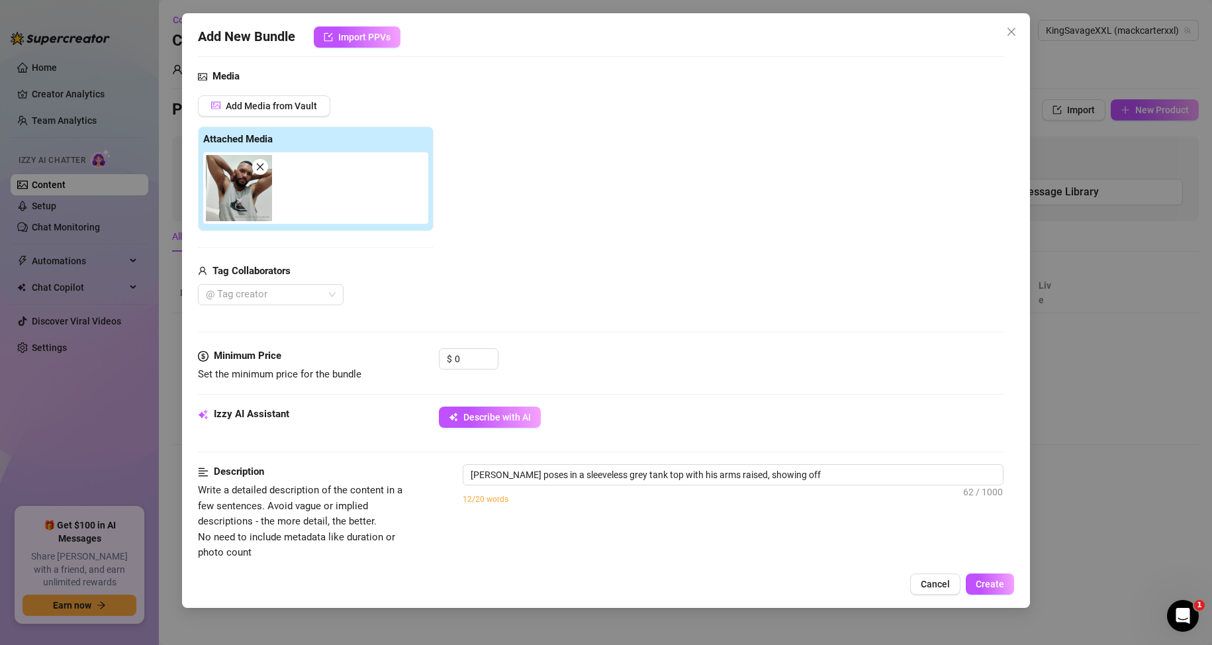
type textarea "[PERSON_NAME] poses in a sleeveless grey tank top with his arms raised, showing…"
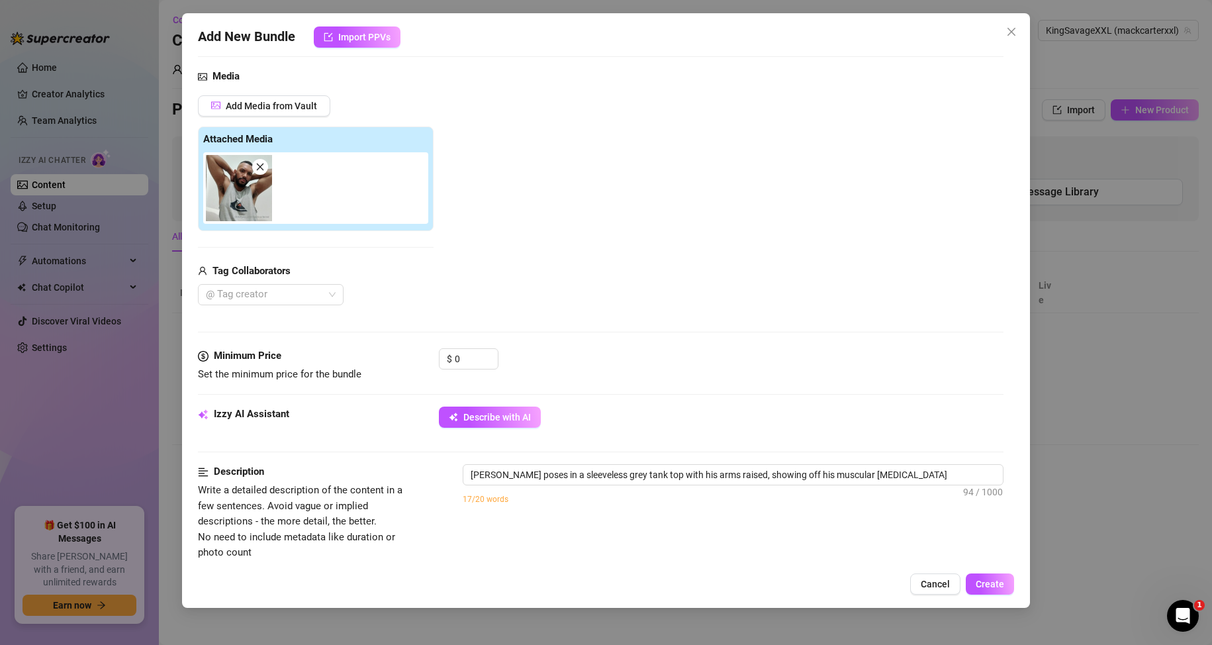
type textarea "[PERSON_NAME] poses in a sleeveless grey tank top with his arms raised, showing…"
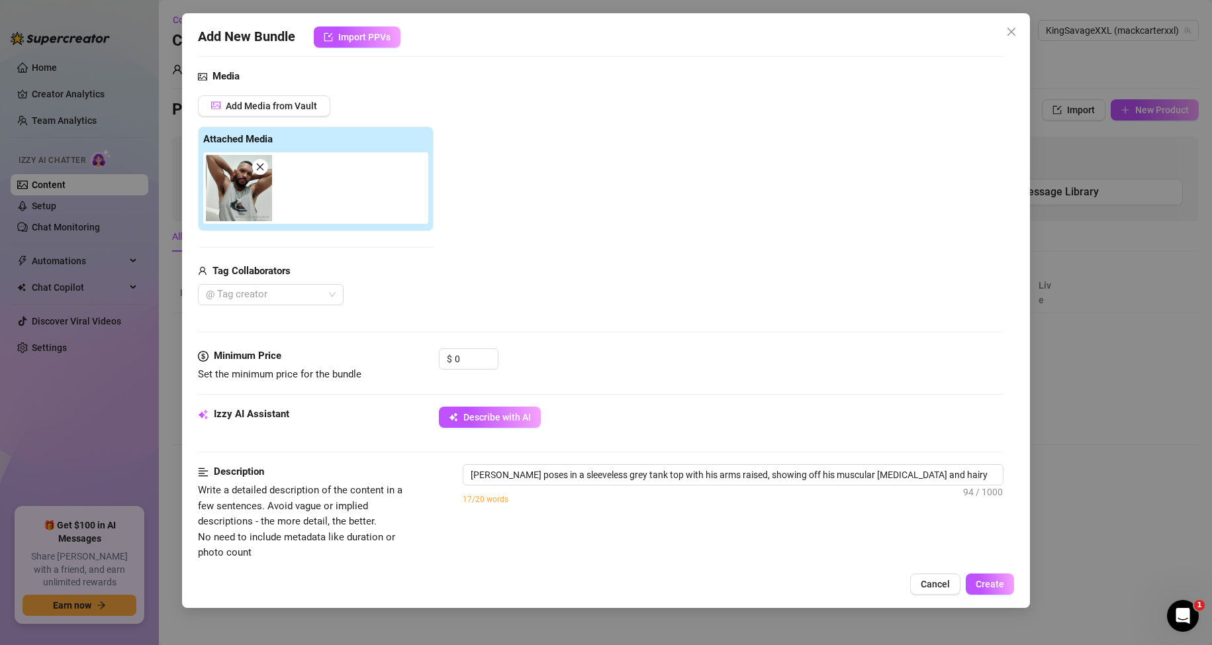
type textarea "[PERSON_NAME] poses in a sleeveless grey tank top with his arms raised, showing…"
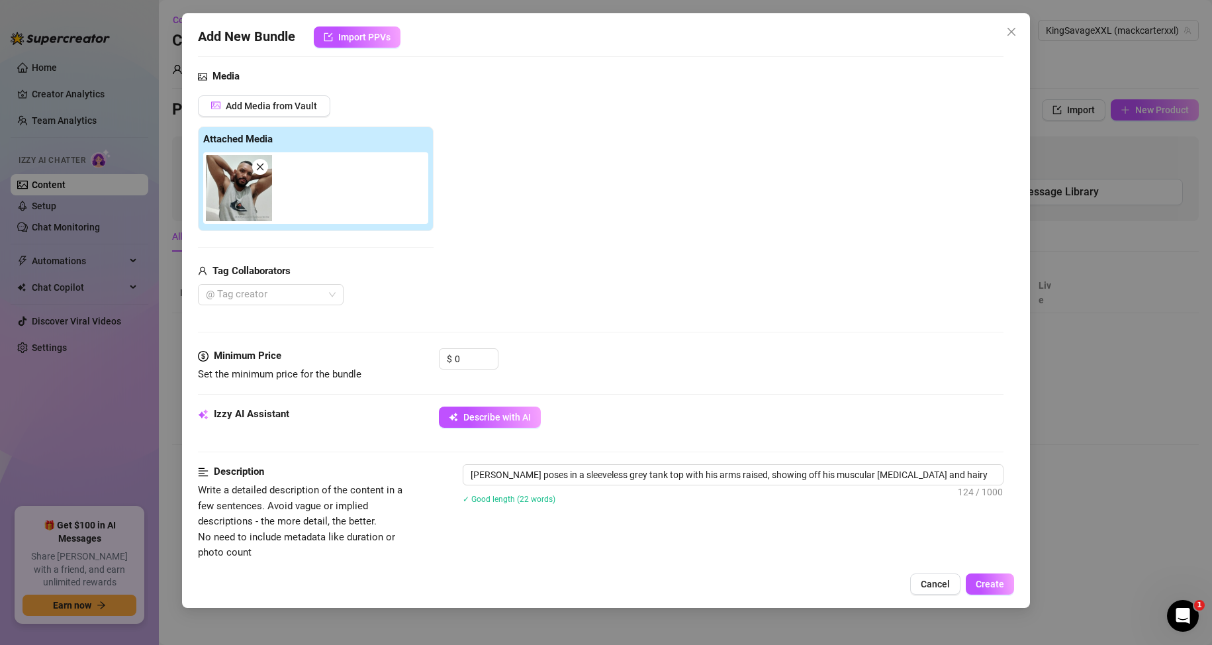
type textarea "[PERSON_NAME] poses in a sleeveless grey tank top with his arms raised, showing…"
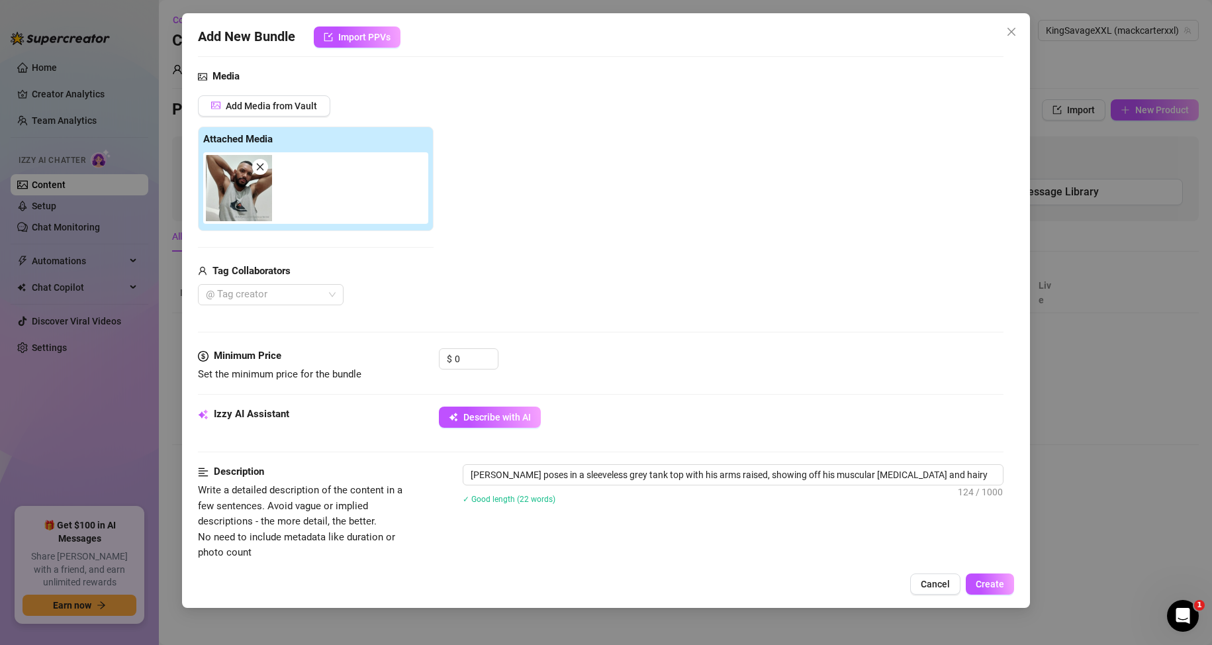
type textarea "[PERSON_NAME] poses in a sleeveless grey tank top with his arms raised, showing…"
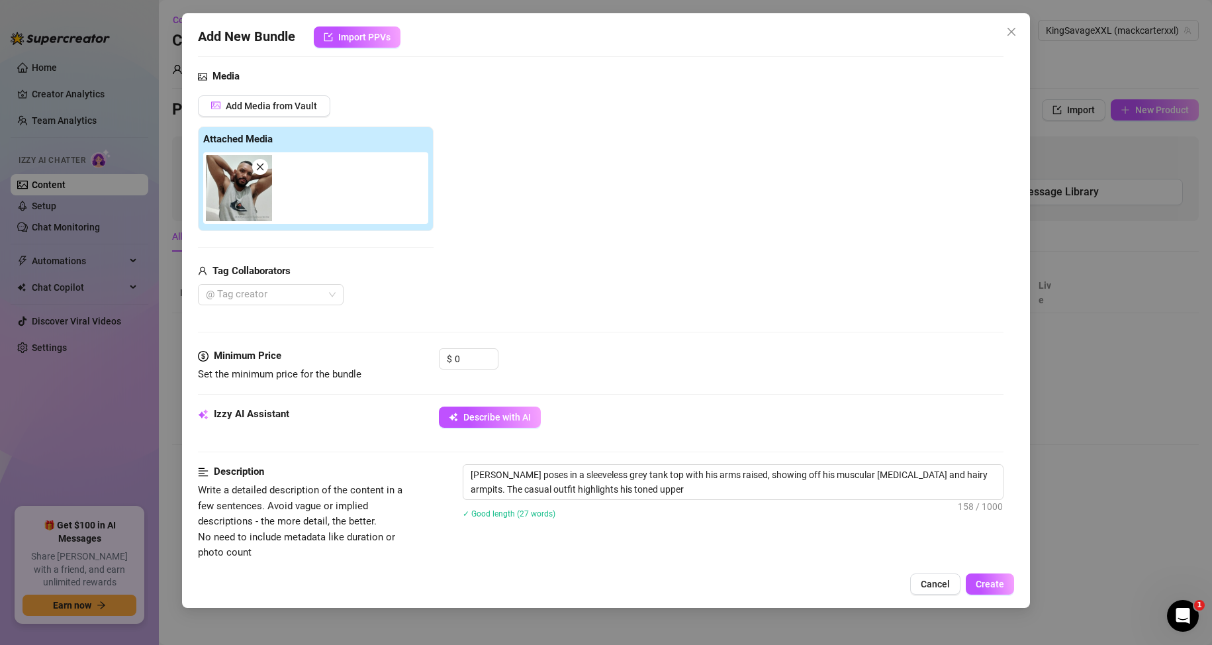
type textarea "[PERSON_NAME] poses in a sleeveless grey tank top with his arms raised, showing…"
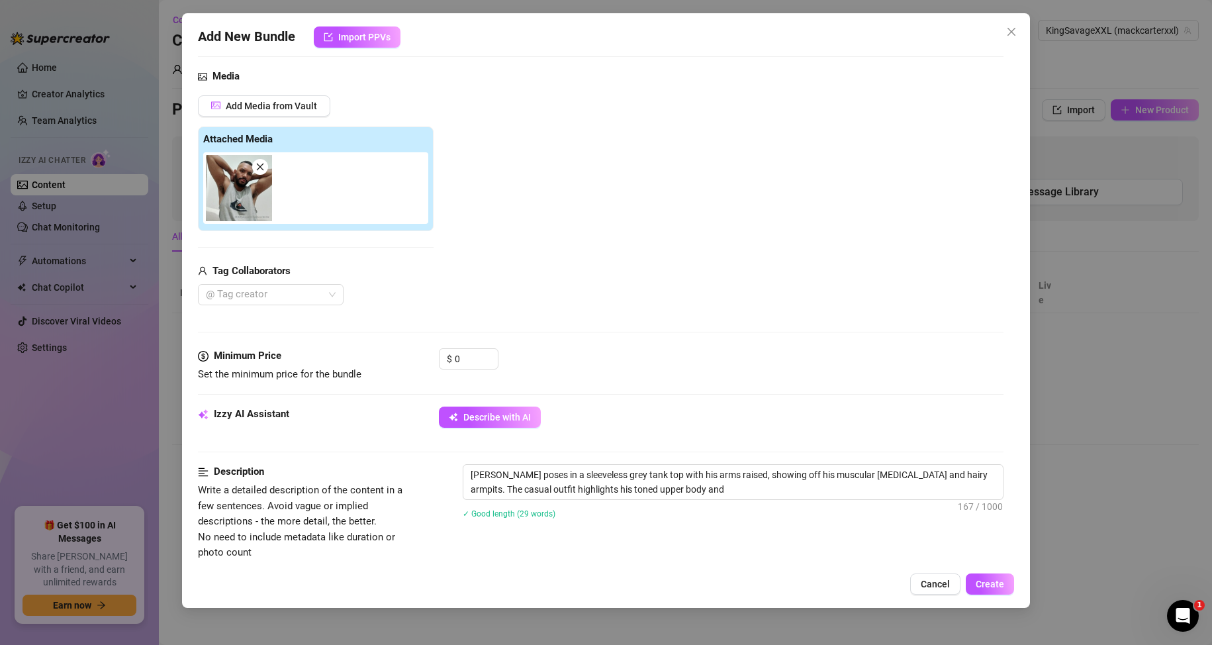
type textarea "[PERSON_NAME] poses in a sleeveless grey tank top with his arms raised, showing…"
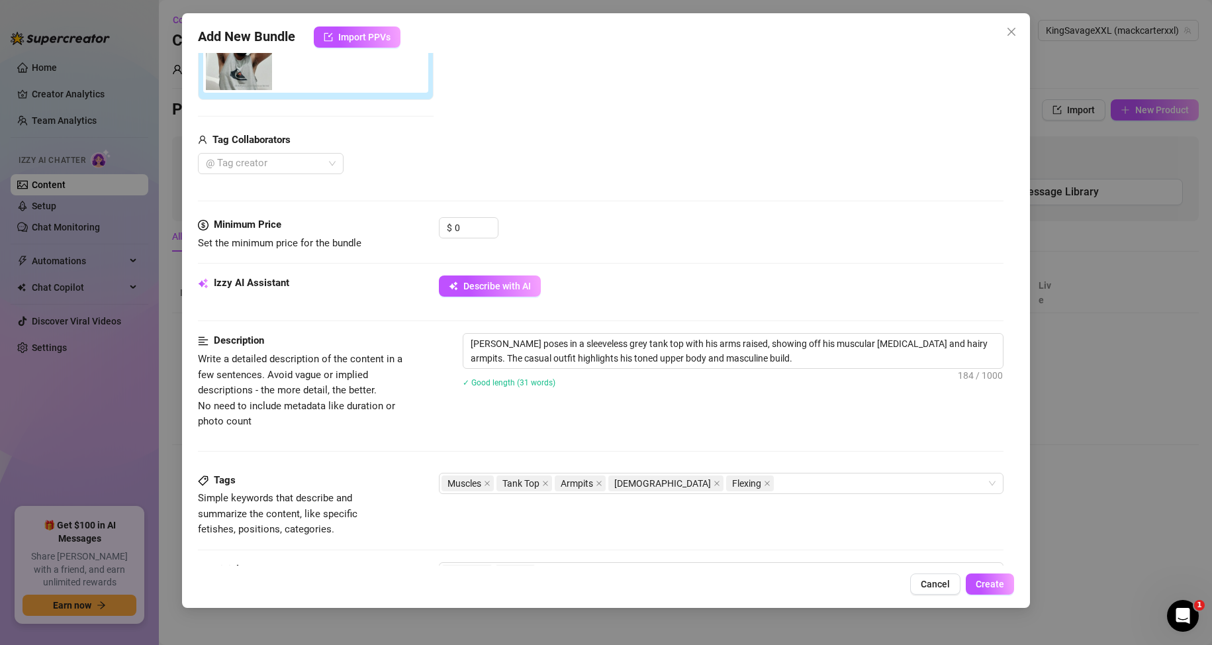
scroll to position [265, 0]
click at [980, 585] on span "Create" at bounding box center [990, 584] width 28 height 11
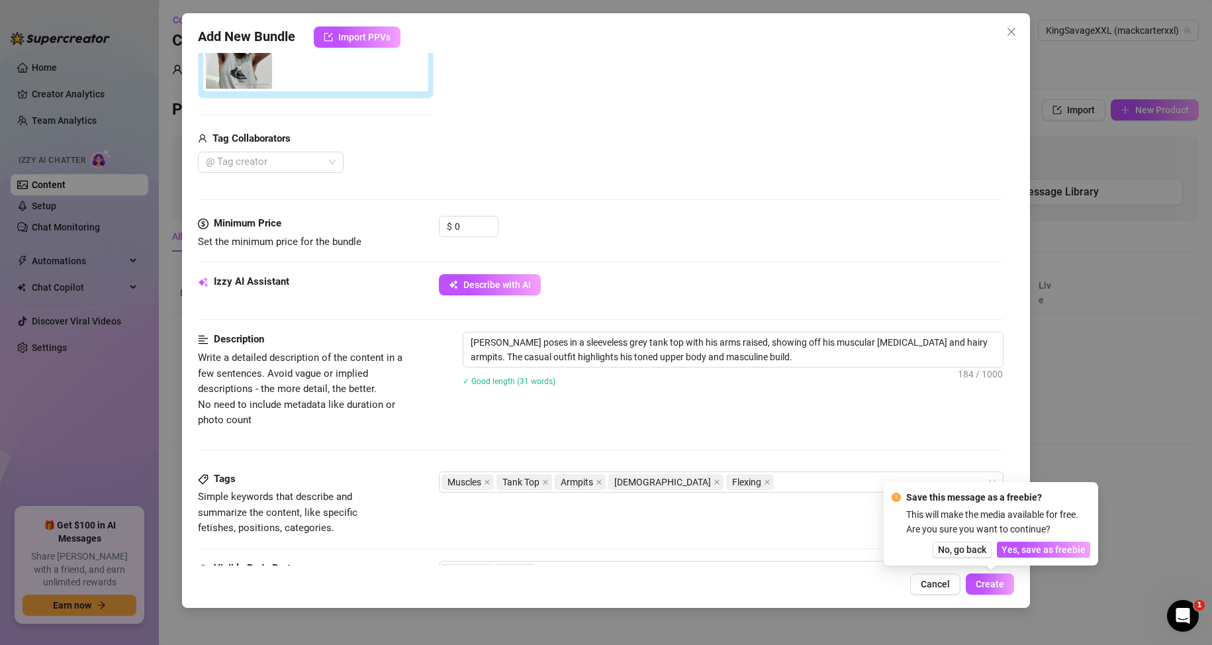
click at [1038, 551] on span "Yes, save as freebie" at bounding box center [1043, 549] width 84 height 11
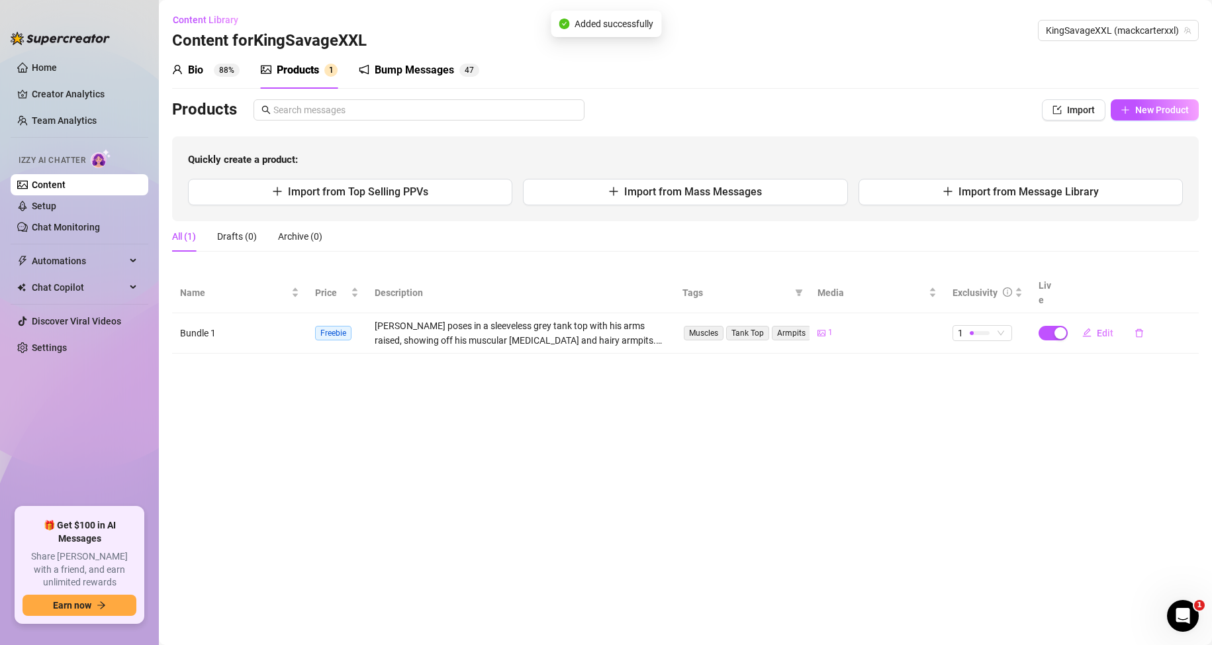
click at [1170, 120] on div "Products Import New Product Quickly create a product: Import from Top Selling P…" at bounding box center [685, 160] width 1027 height 122
click at [1170, 115] on span "New Product" at bounding box center [1162, 110] width 54 height 11
type textarea "Type your message here..."
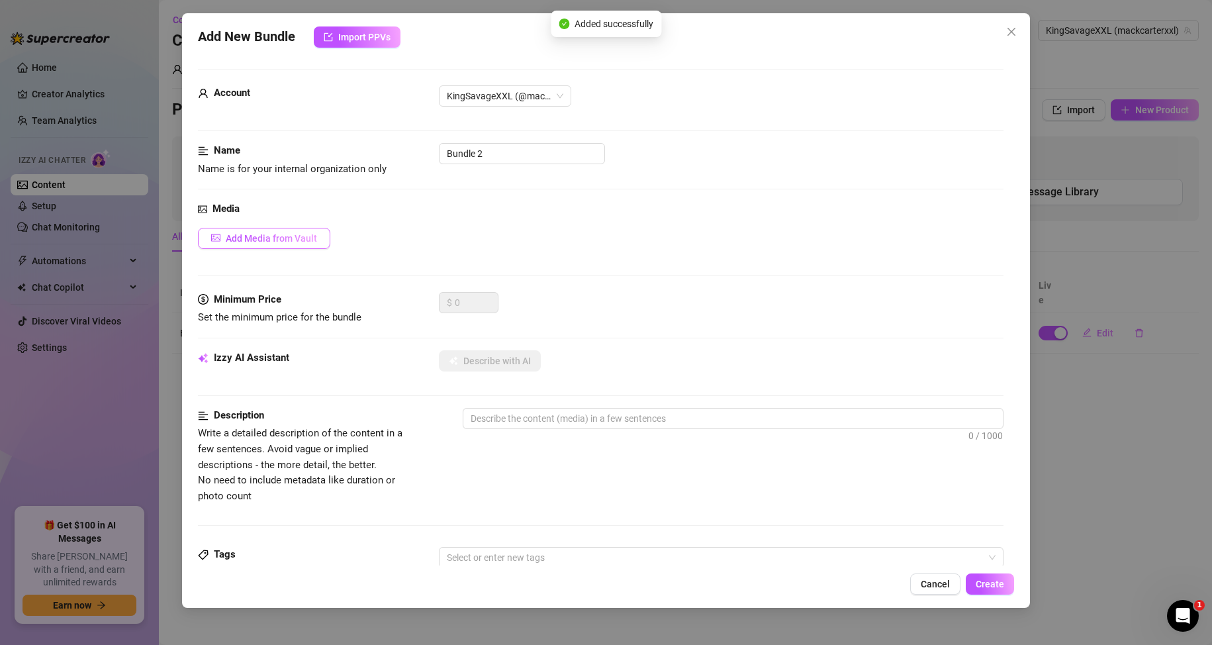
click at [302, 229] on button "Add Media from Vault" at bounding box center [264, 238] width 132 height 21
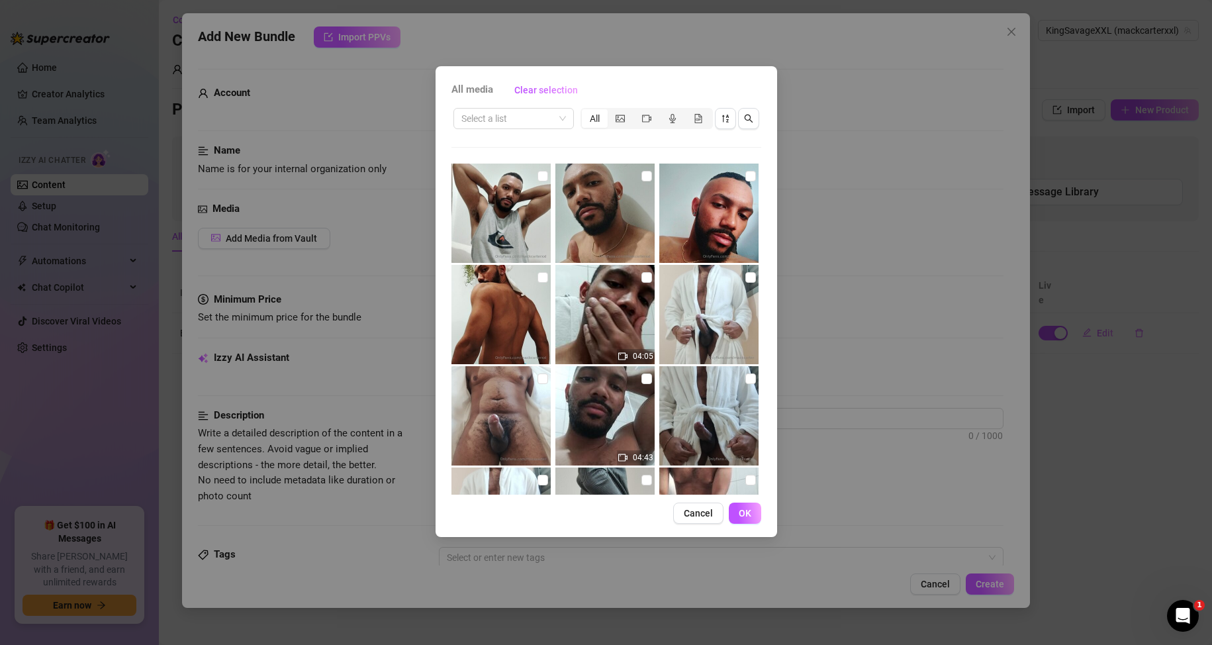
click at [629, 168] on img at bounding box center [604, 212] width 99 height 99
checkbox input "true"
click at [750, 515] on span "OK" at bounding box center [745, 513] width 13 height 11
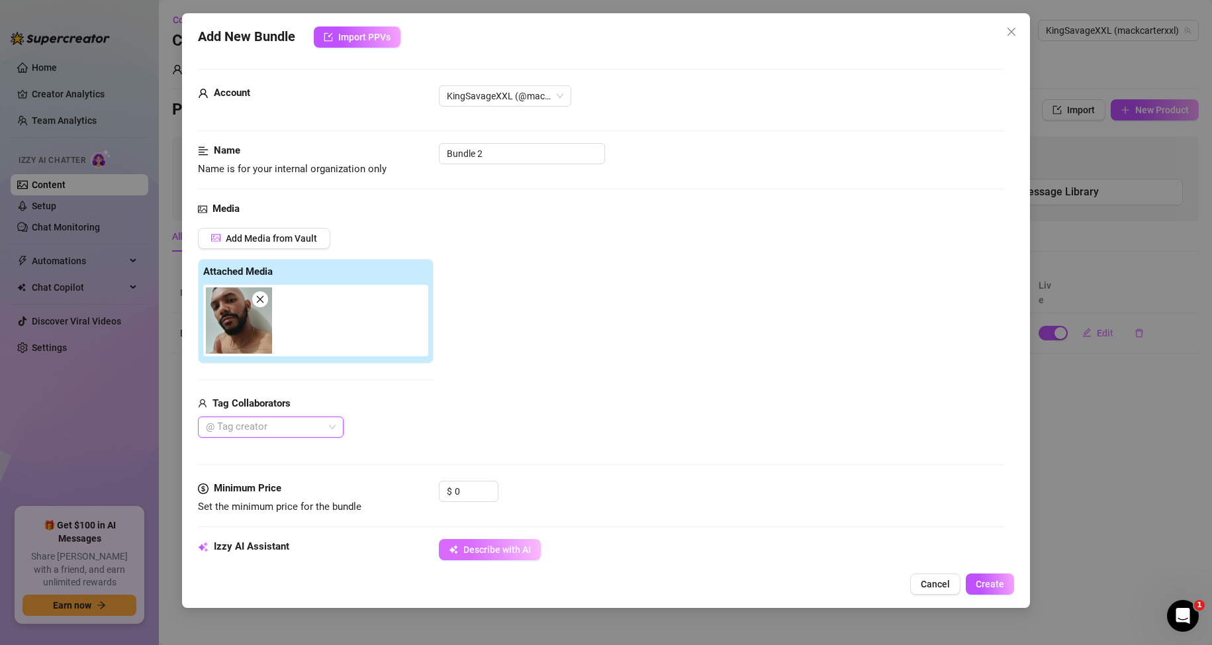
click at [489, 546] on span "Describe with AI" at bounding box center [497, 549] width 68 height 11
type textarea "Shirtless"
type textarea "Shirtless [DEMOGRAPHIC_DATA]"
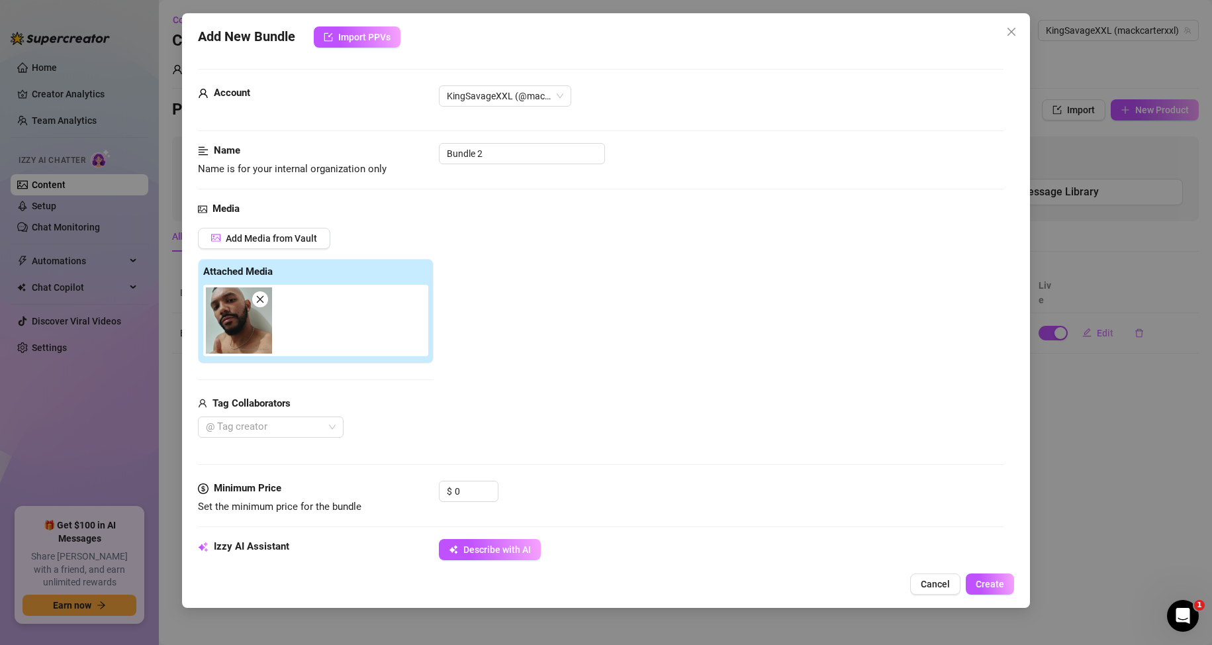
type textarea "Shirtless [DEMOGRAPHIC_DATA] showing"
type textarea "Shirtless [DEMOGRAPHIC_DATA] showing off"
type textarea "Shirtless [DEMOGRAPHIC_DATA] showing off his"
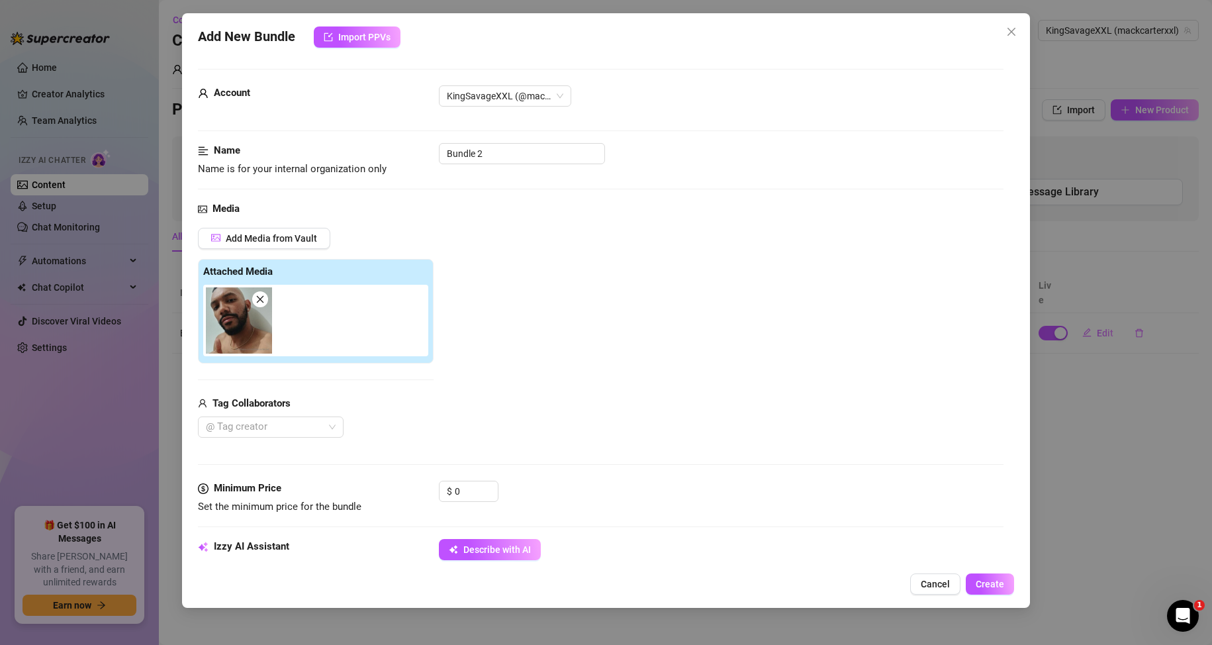
type textarea "Shirtless [DEMOGRAPHIC_DATA] showing off his"
type textarea "Shirtless [DEMOGRAPHIC_DATA] showing off his bare"
type textarea "Shirtless [DEMOGRAPHIC_DATA] showing off his bare chest"
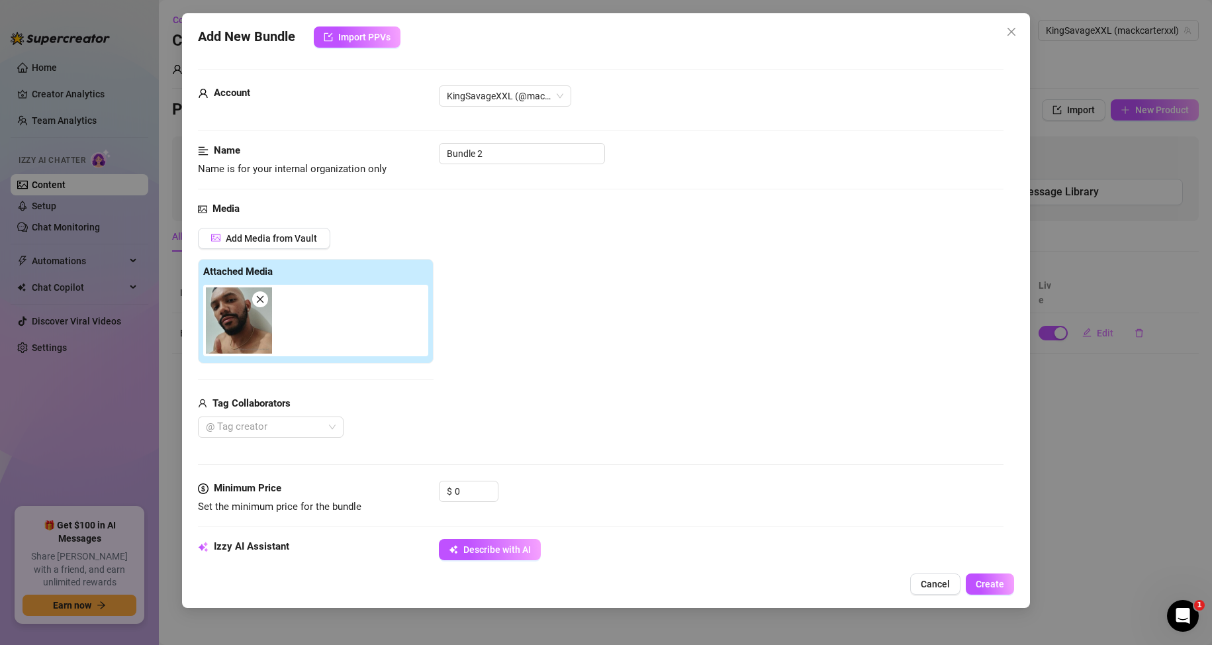
type textarea "Shirtless [DEMOGRAPHIC_DATA] showing off his bare chest and"
type textarea "Shirtless [DEMOGRAPHIC_DATA] showing off his bare chest and shoulders,"
type textarea "Shirtless [DEMOGRAPHIC_DATA] showing off his bare chest and shoulders, wearing"
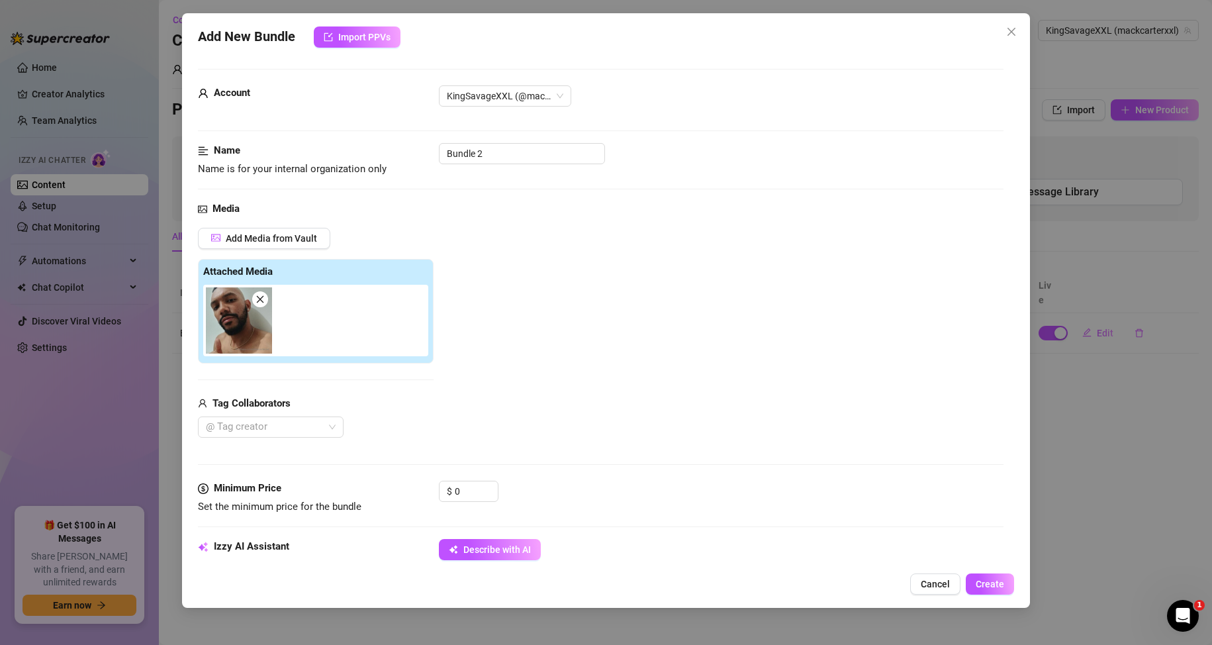
type textarea "Shirtless [DEMOGRAPHIC_DATA] showing off his bare chest and shoulders, wearing"
type textarea "Shirtless [DEMOGRAPHIC_DATA] showing off his bare chest and shoulders, wearing a"
type textarea "Shirtless [DEMOGRAPHIC_DATA] showing off his bare chest and shoulders, wearing …"
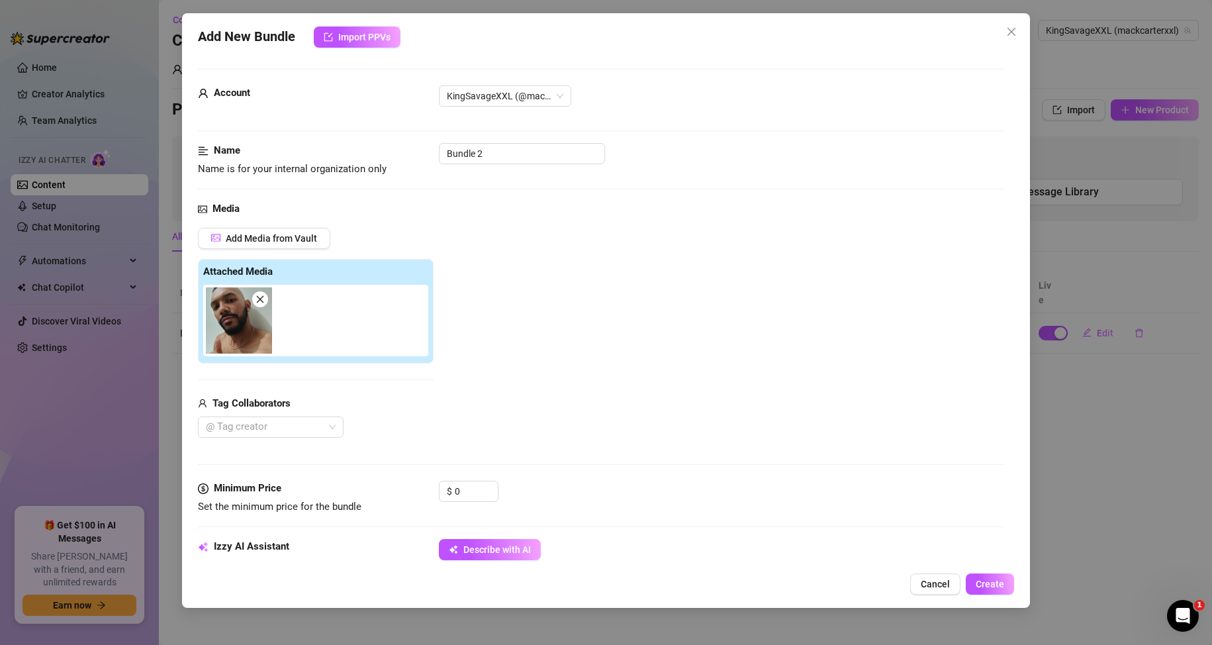
type textarea "Shirtless [DEMOGRAPHIC_DATA] showing off his bare chest and shoulders, wearing …"
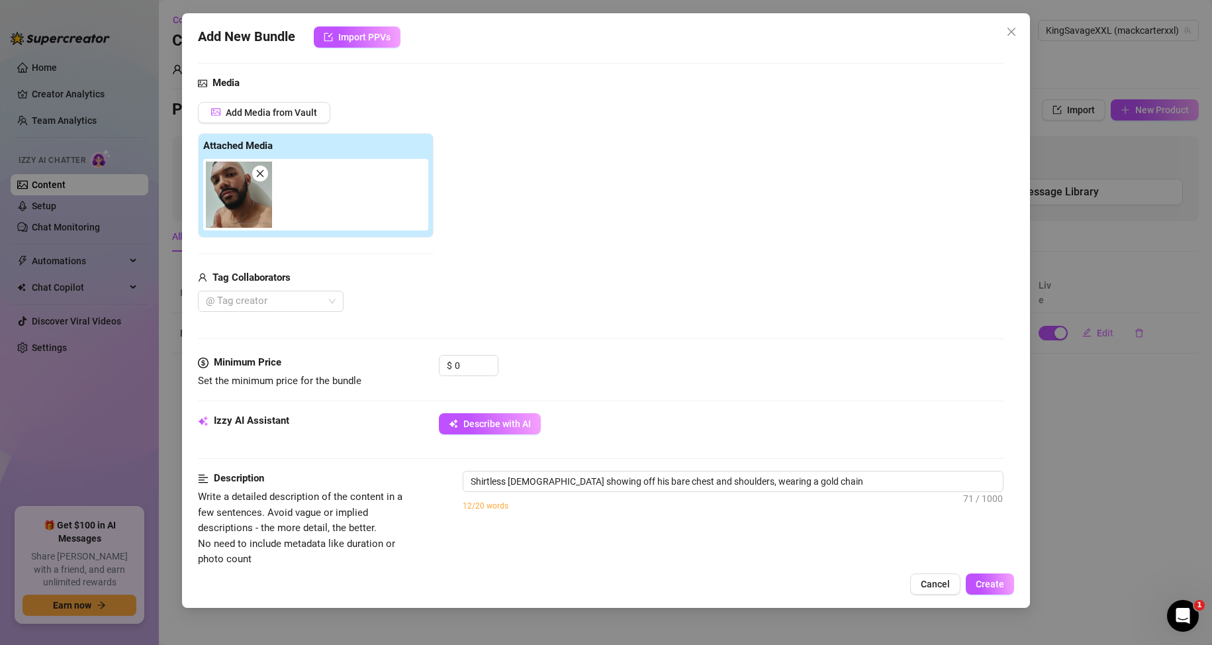
type textarea "Shirtless [DEMOGRAPHIC_DATA] showing off his bare chest and shoulders, wearing …"
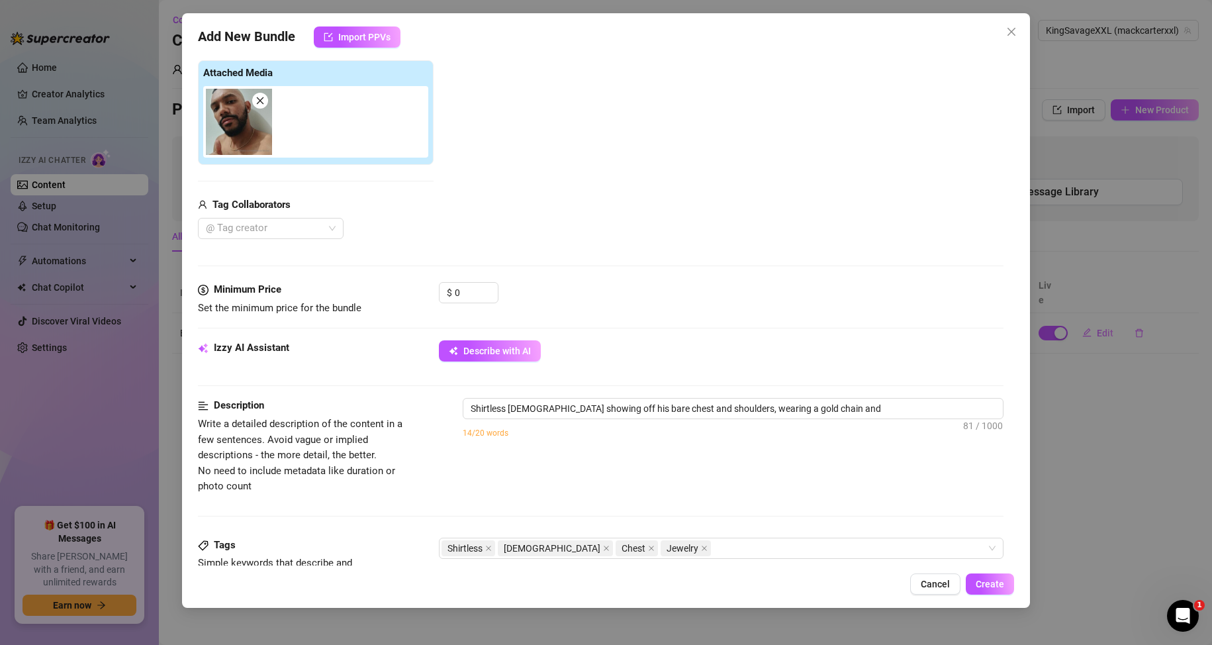
type textarea "Shirtless [DEMOGRAPHIC_DATA] showing off his bare chest and shoulders, wearing …"
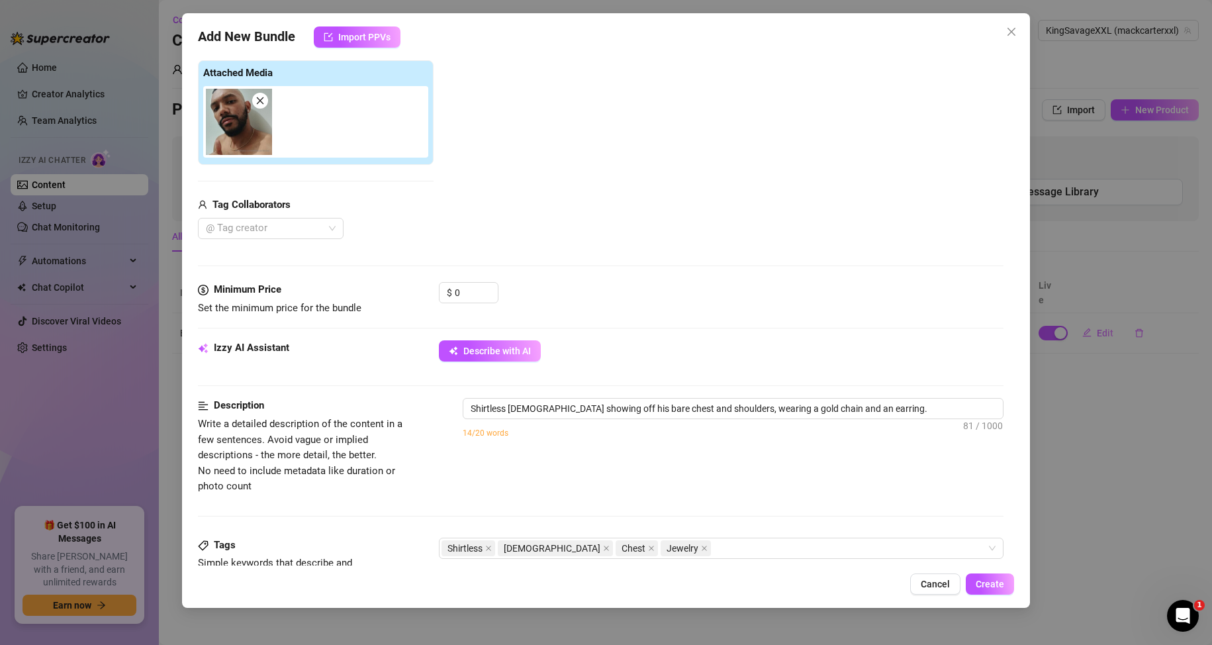
type textarea "Shirtless [DEMOGRAPHIC_DATA] showing off his bare chest and shoulders, wearing …"
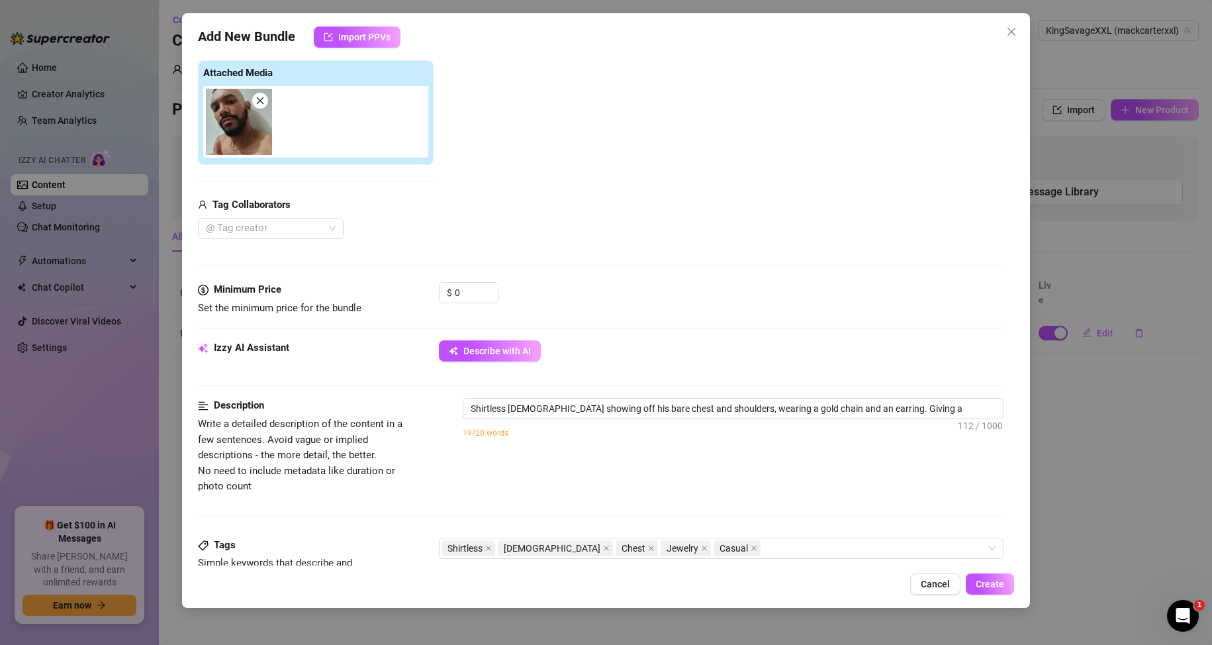
type textarea "Shirtless [DEMOGRAPHIC_DATA] showing off his bare chest and shoulders, wearing …"
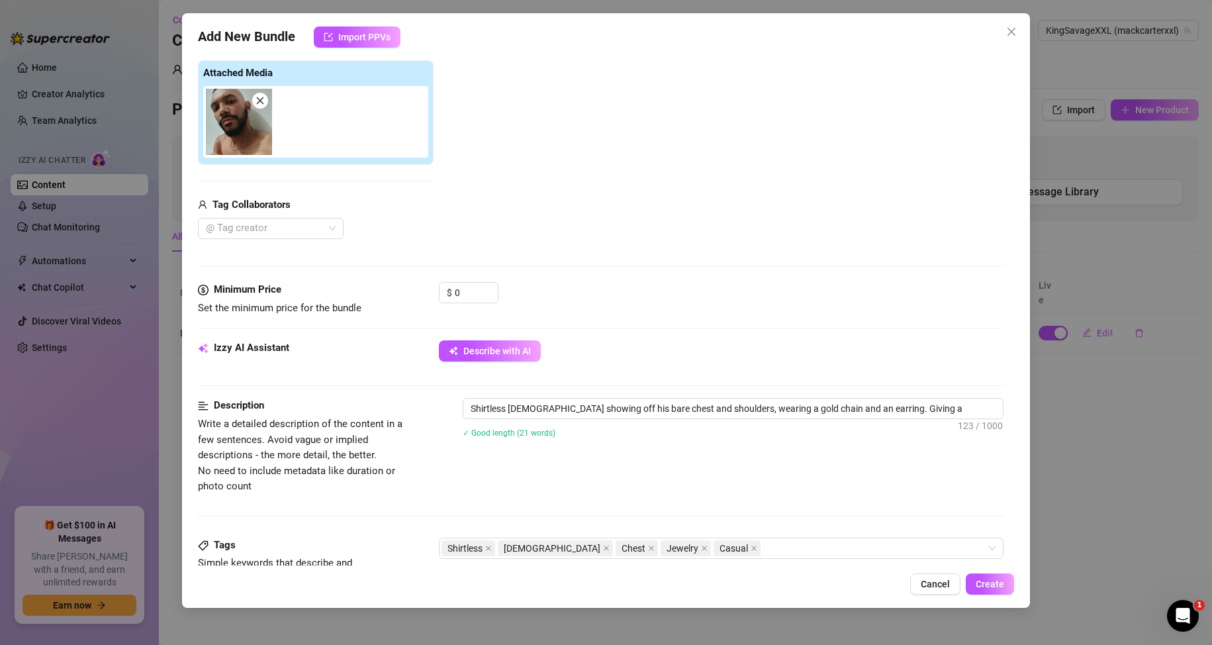
type textarea "Shirtless [DEMOGRAPHIC_DATA] showing off his bare chest and shoulders, wearing …"
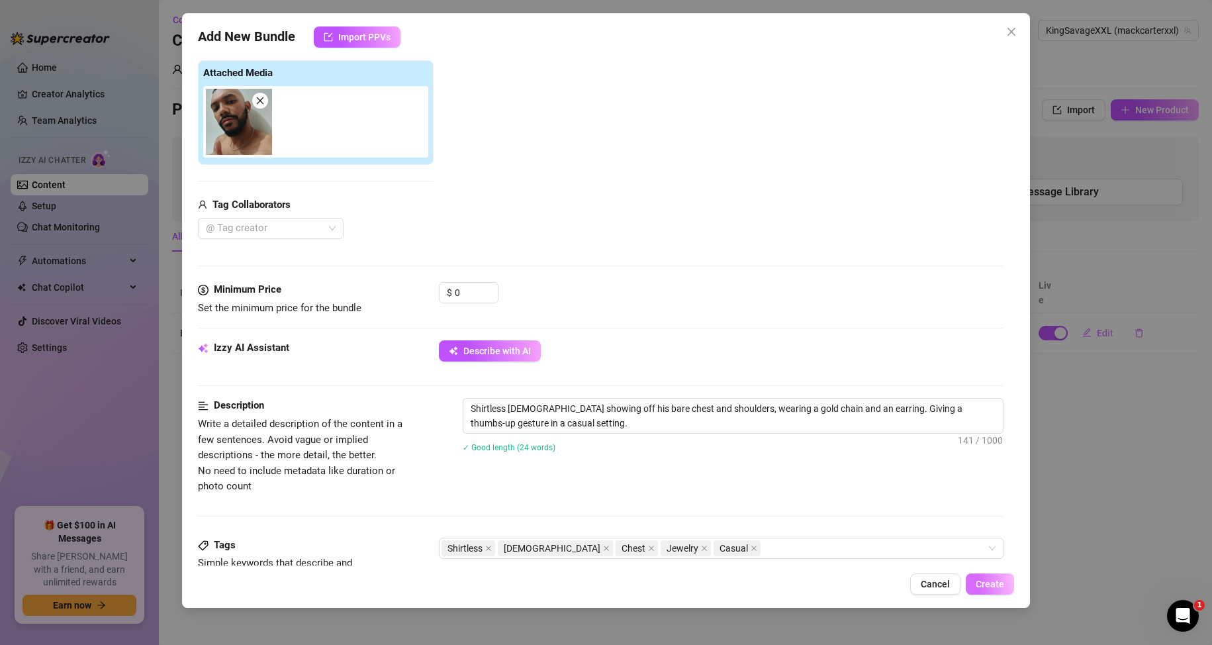
drag, startPoint x: 995, startPoint y: 586, endPoint x: 988, endPoint y: 575, distance: 13.1
click at [994, 586] on span "Create" at bounding box center [990, 584] width 28 height 11
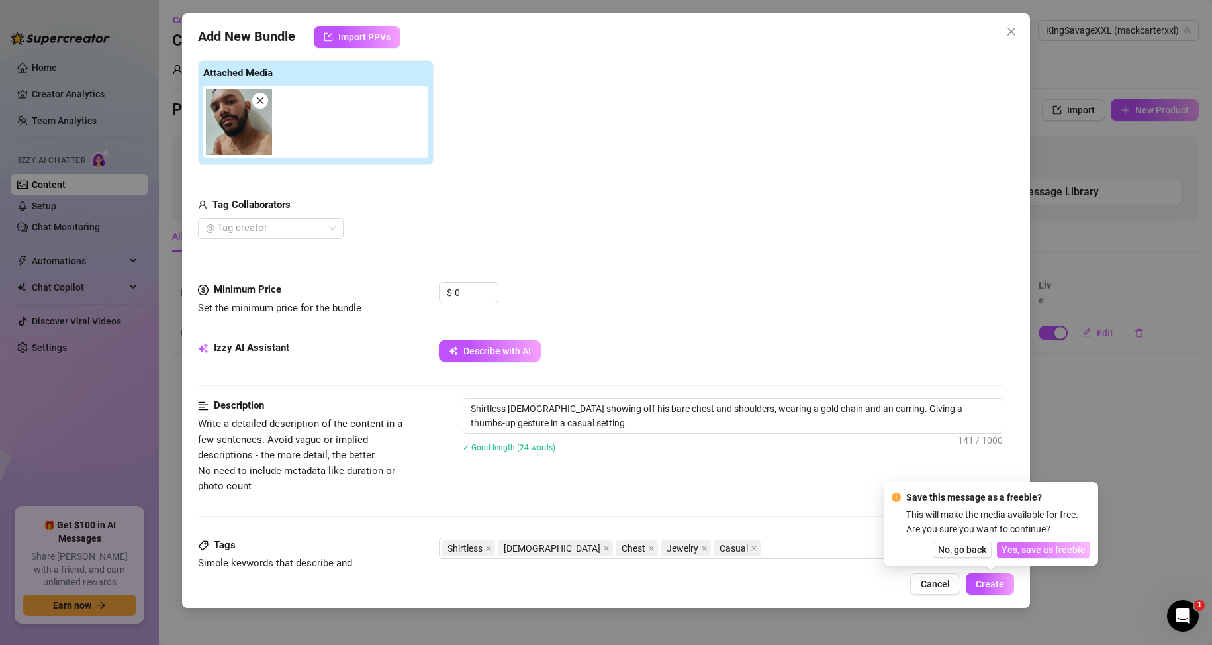
click at [1035, 547] on span "Yes, save as freebie" at bounding box center [1043, 549] width 84 height 11
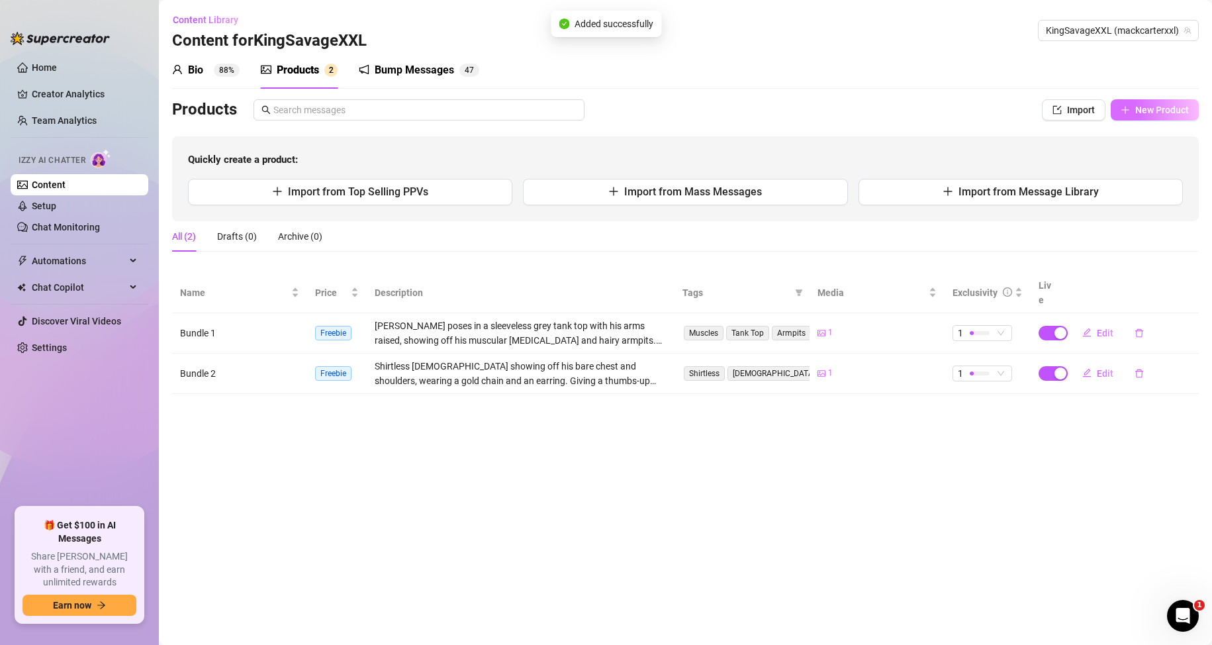
click at [1134, 115] on button "New Product" at bounding box center [1155, 109] width 88 height 21
type textarea "Type your message here..."
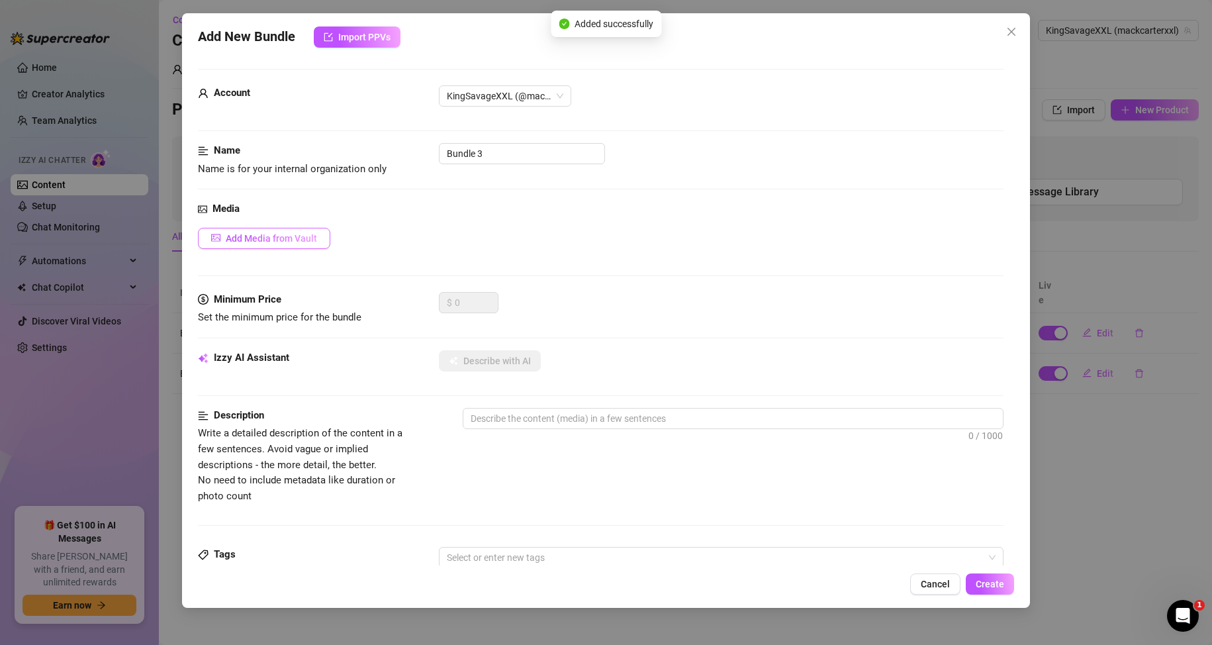
click at [275, 233] on span "Add Media from Vault" at bounding box center [271, 238] width 91 height 11
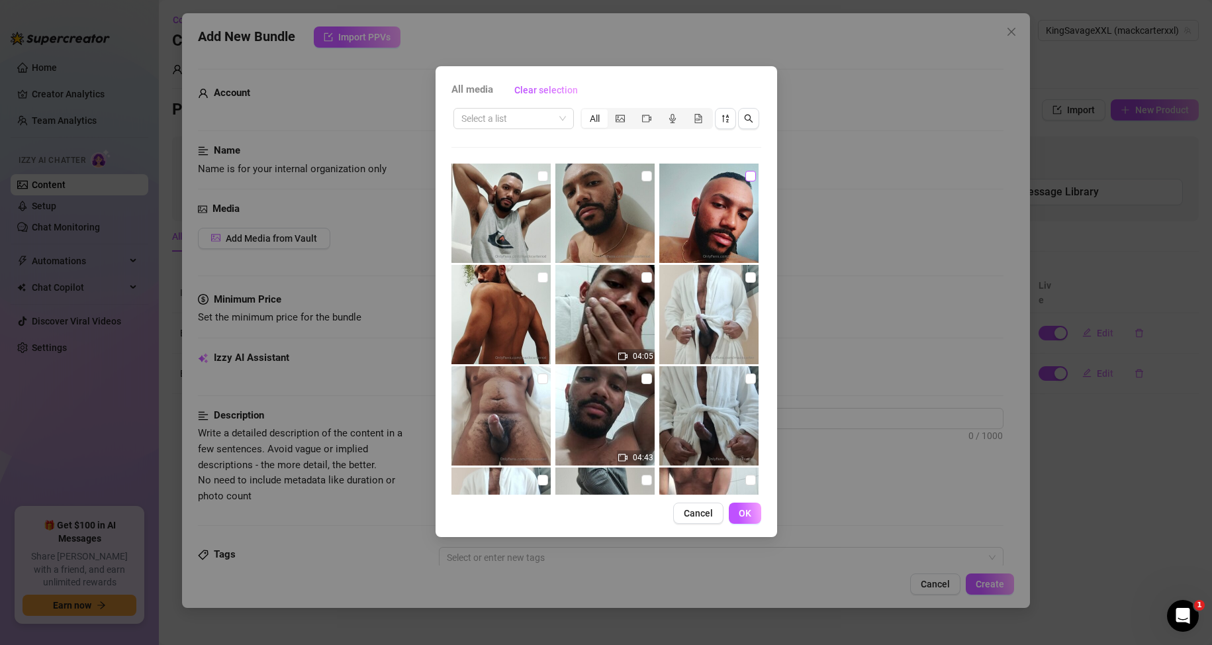
click at [745, 179] on input "checkbox" at bounding box center [750, 176] width 11 height 11
checkbox input "true"
click at [756, 518] on button "OK" at bounding box center [745, 512] width 32 height 21
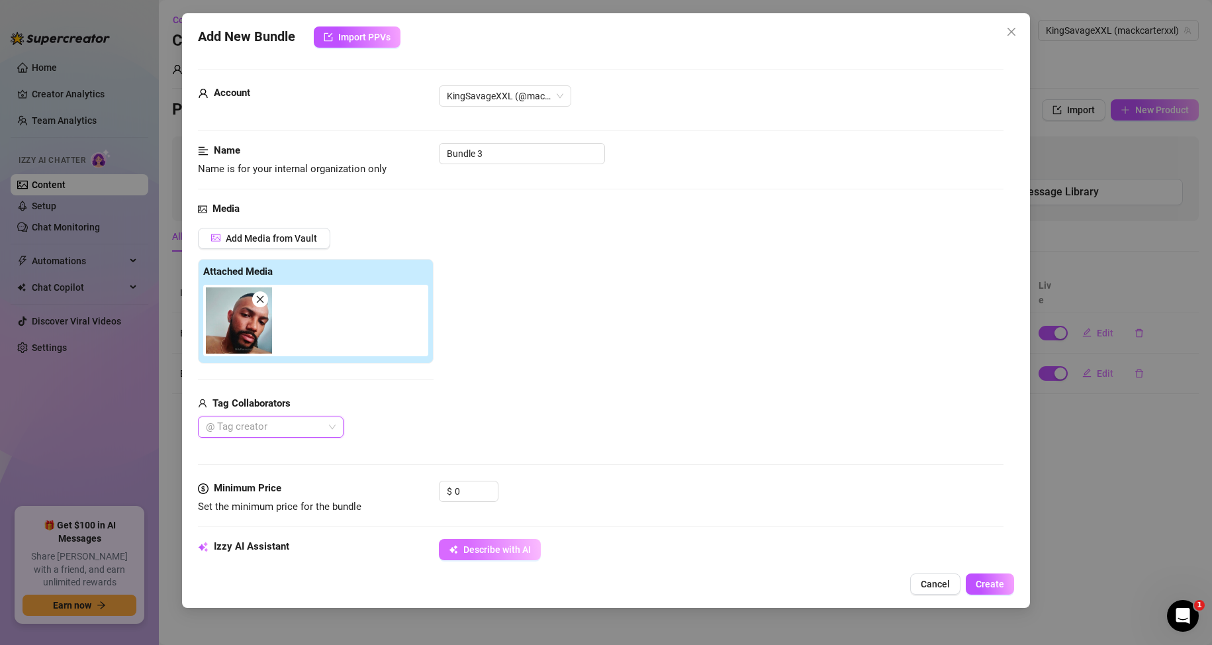
click at [496, 543] on button "Describe with AI" at bounding box center [490, 549] width 102 height 21
type textarea "Shirtless"
type textarea "Shirtless [DEMOGRAPHIC_DATA]"
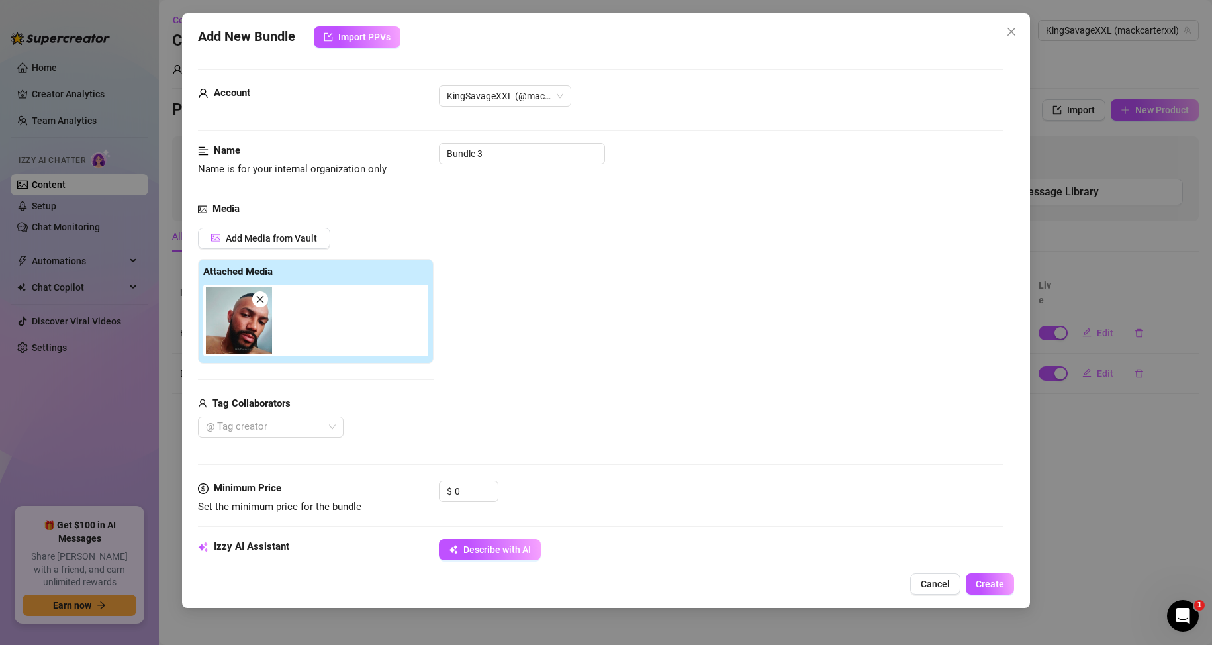
type textarea "Shirtless [DEMOGRAPHIC_DATA] showing"
type textarea "Shirtless [DEMOGRAPHIC_DATA] showing off"
type textarea "Shirtless [DEMOGRAPHIC_DATA] showing off his"
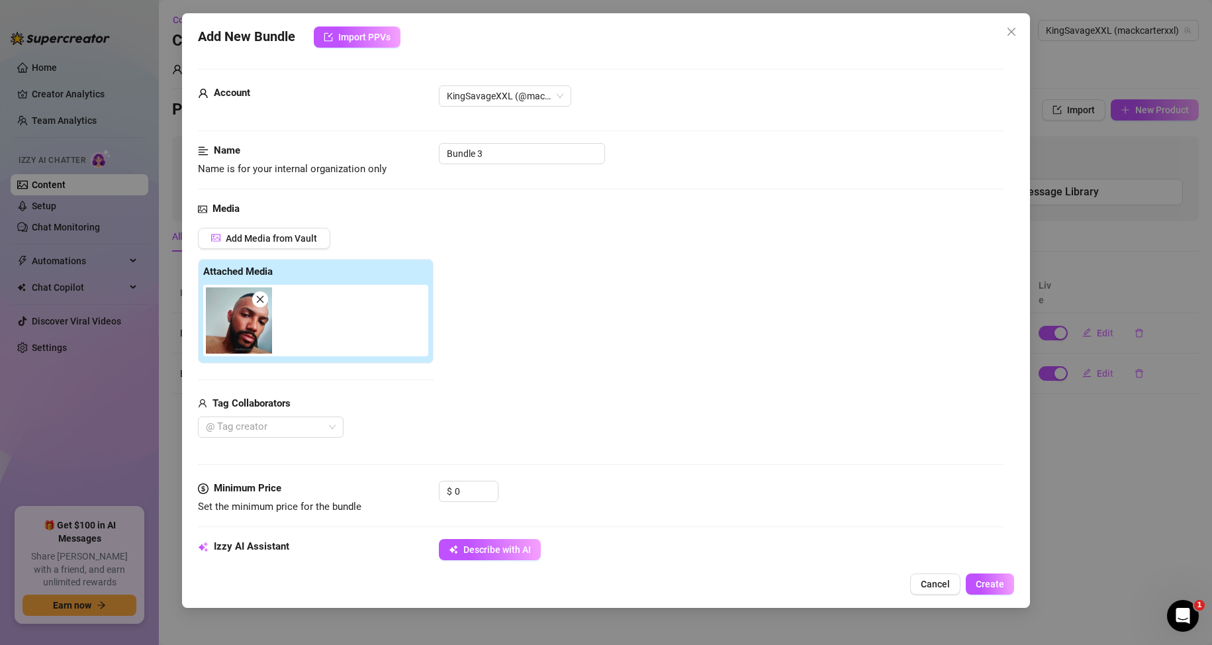
type textarea "Shirtless [DEMOGRAPHIC_DATA] showing off his"
type textarea "Shirtless [DEMOGRAPHIC_DATA] showing off his muscular"
type textarea "Shirtless [DEMOGRAPHIC_DATA] showing off his muscular upper"
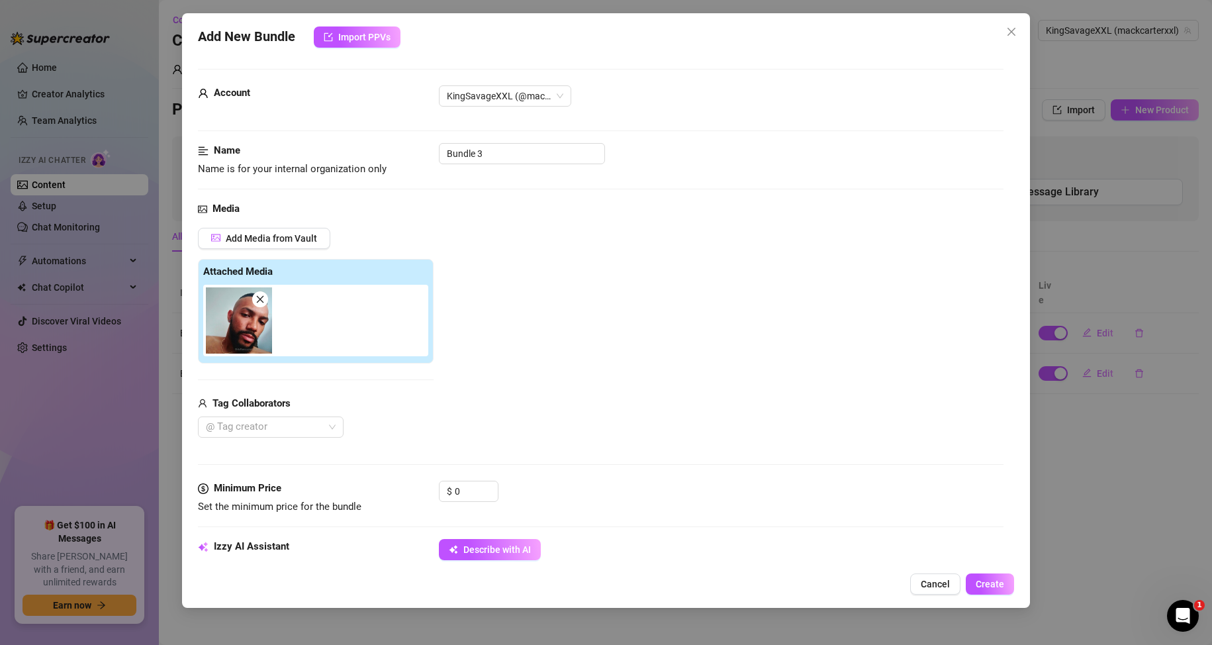
type textarea "Shirtless [DEMOGRAPHIC_DATA] showing off his muscular upper body"
type textarea "Shirtless [DEMOGRAPHIC_DATA] showing off his muscular upper body and"
type textarea "Shirtless [DEMOGRAPHIC_DATA] showing off his muscular upper body and chest,"
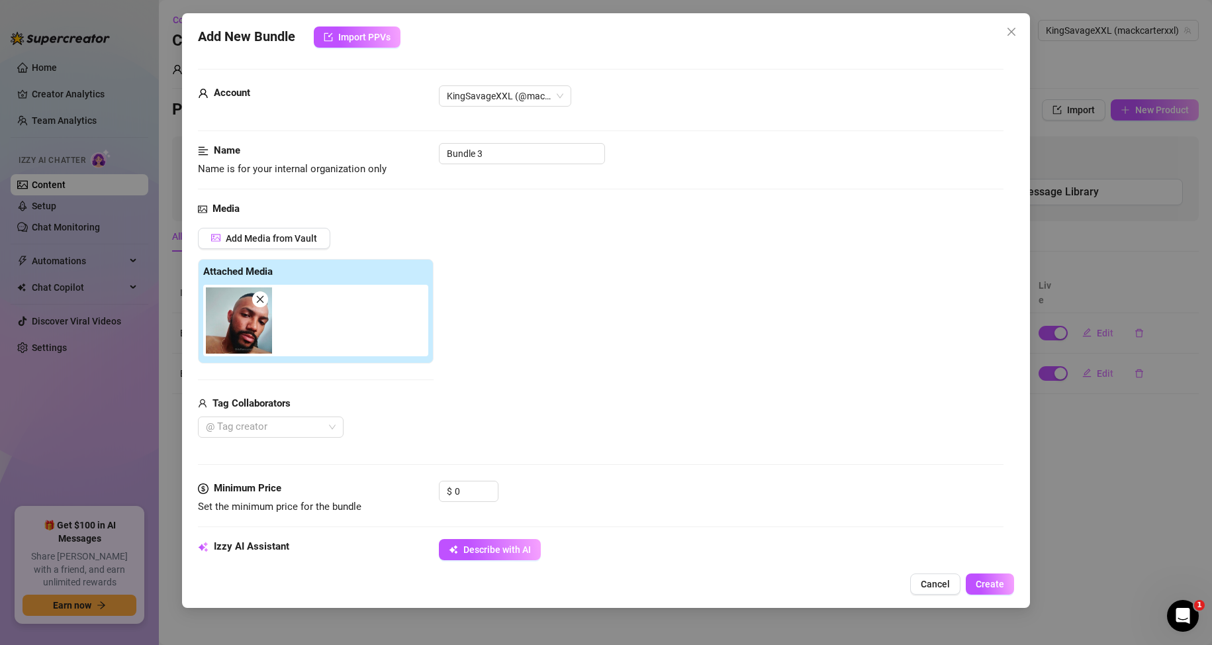
type textarea "Shirtless [DEMOGRAPHIC_DATA] showing off his muscular upper body and chest,"
type textarea "Shirtless [DEMOGRAPHIC_DATA] showing off his muscular upper body and chest, wea…"
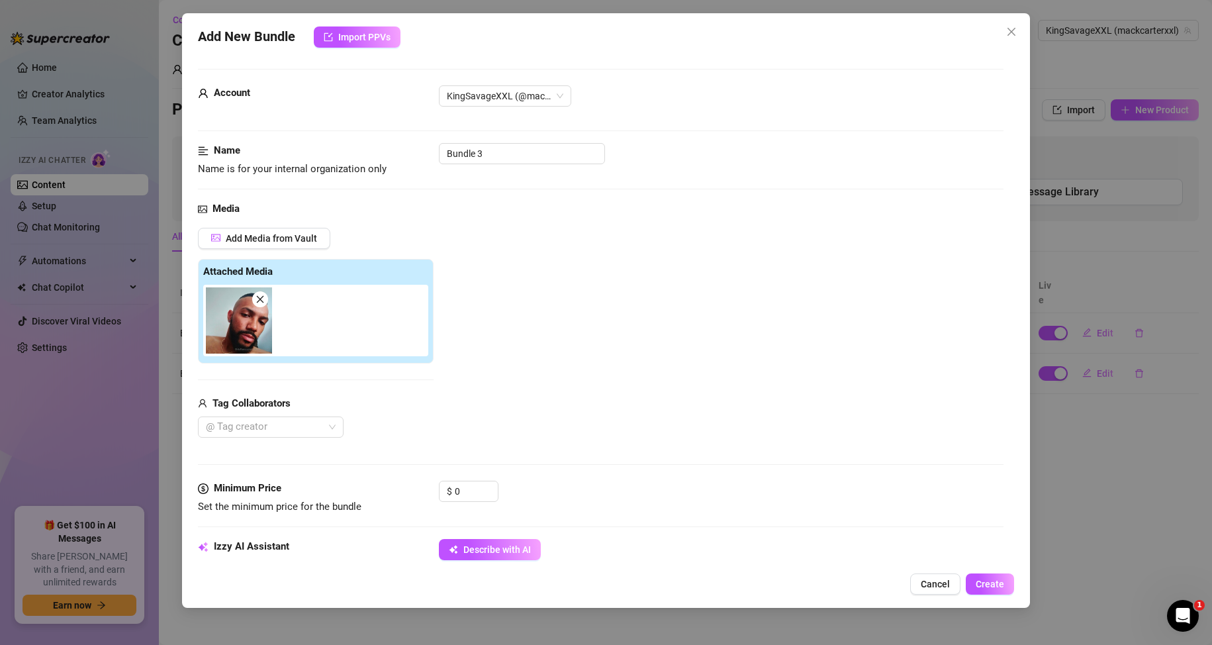
type textarea "Shirtless [DEMOGRAPHIC_DATA] showing off his muscular upper body and chest, wea…"
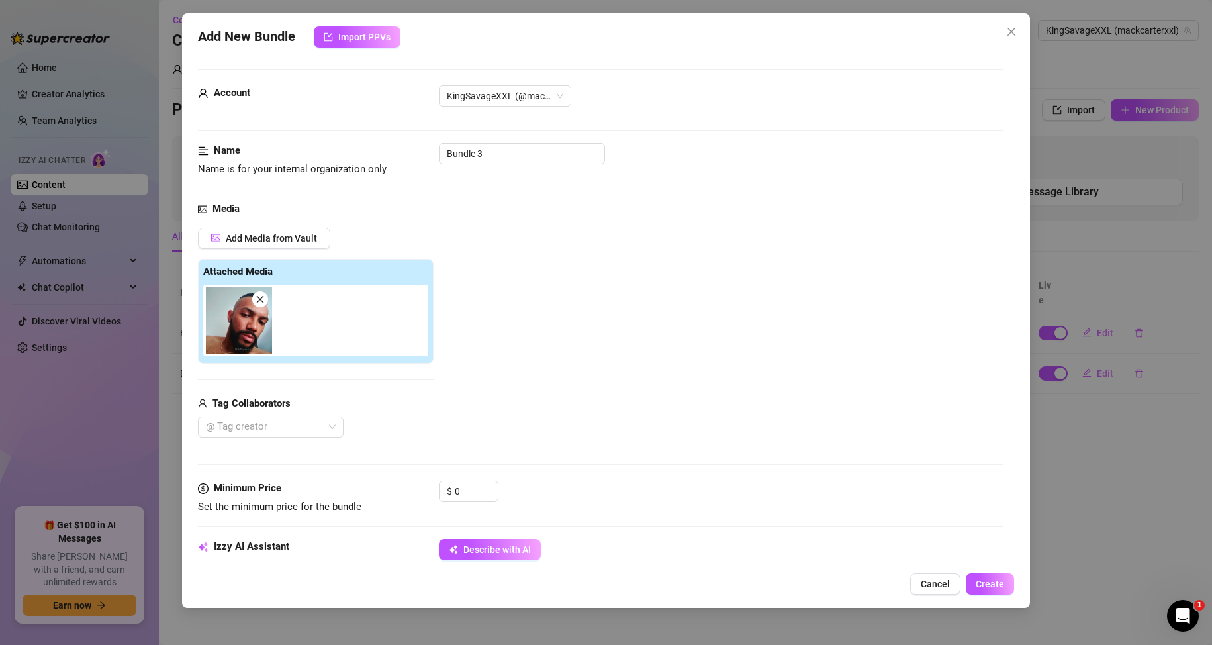
type textarea "Shirtless [DEMOGRAPHIC_DATA] showing off his muscular upper body and chest, wea…"
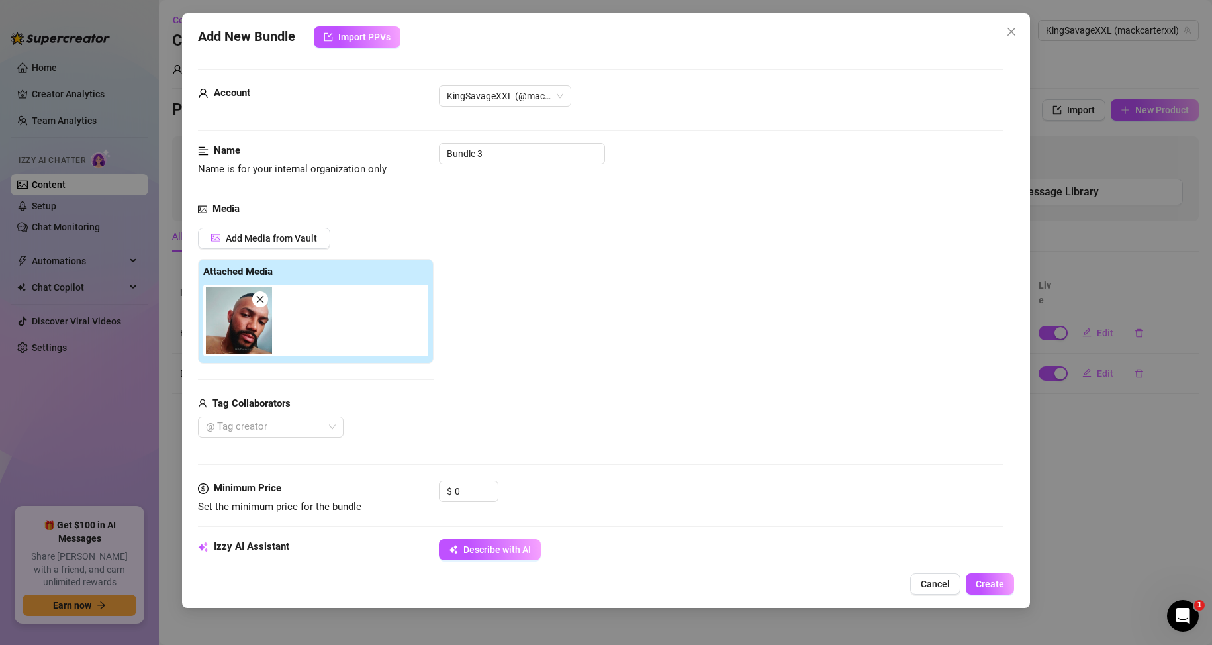
type textarea "Shirtless [DEMOGRAPHIC_DATA] showing off his muscular upper body and chest, wea…"
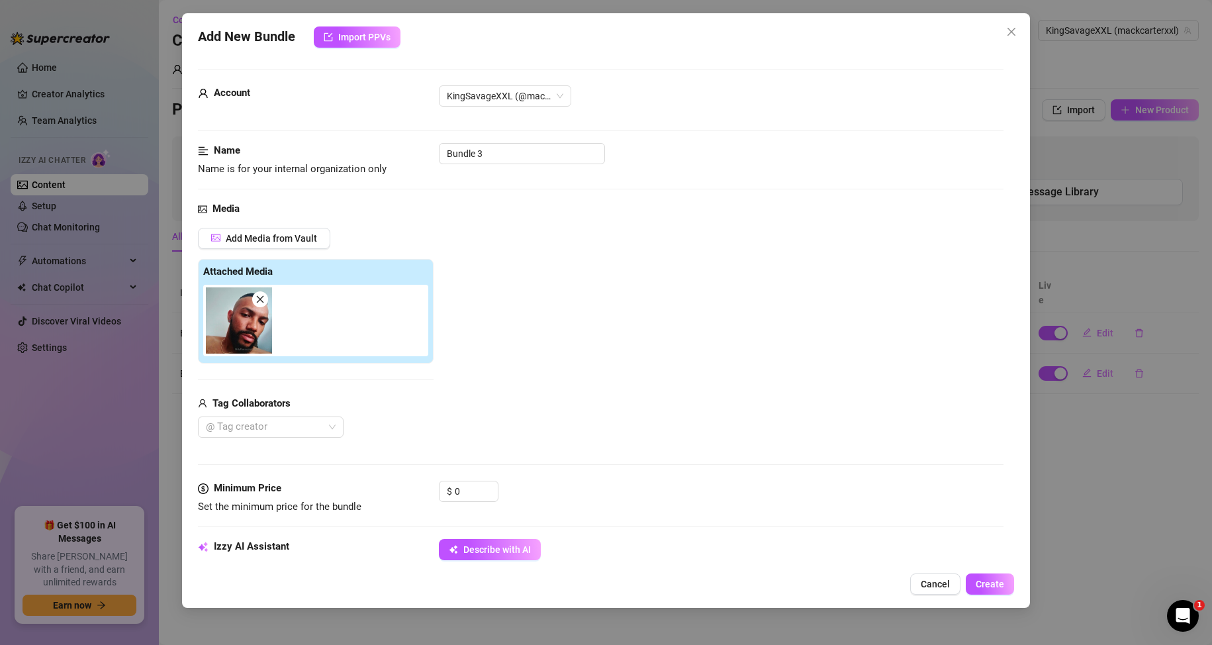
type textarea "Shirtless [DEMOGRAPHIC_DATA] showing off his muscular upper body and chest, wea…"
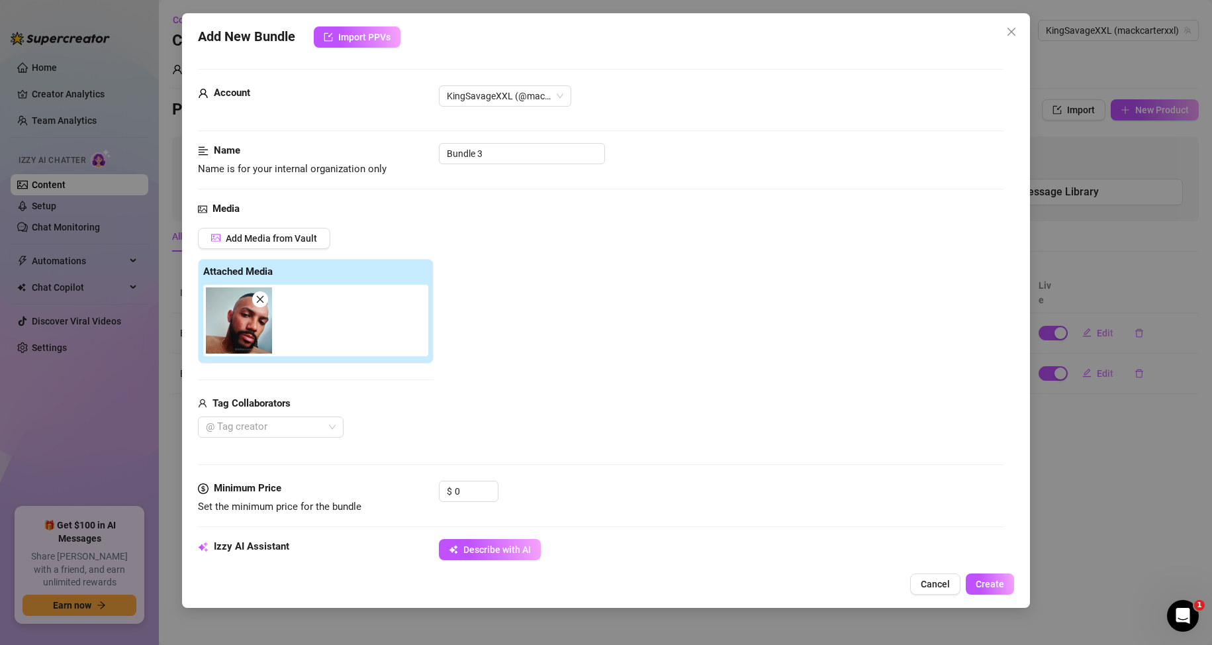
type textarea "Shirtless [DEMOGRAPHIC_DATA] showing off his muscular upper body and chest, wea…"
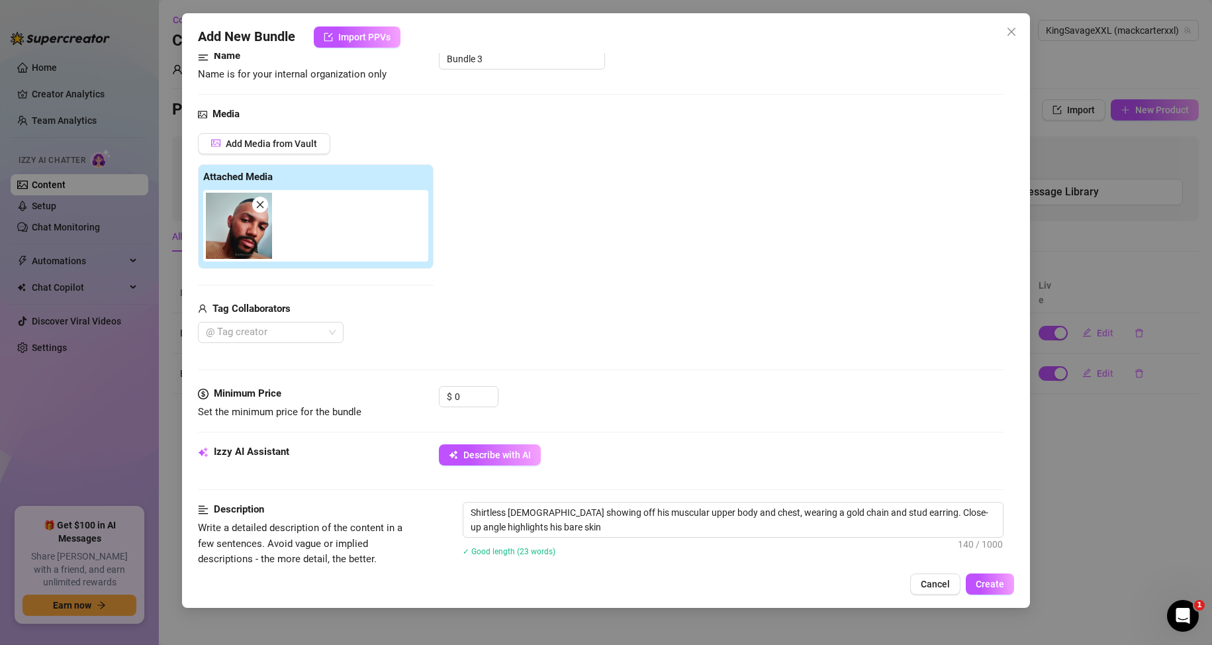
type textarea "Shirtless [DEMOGRAPHIC_DATA] showing off his muscular upper body and chest, wea…"
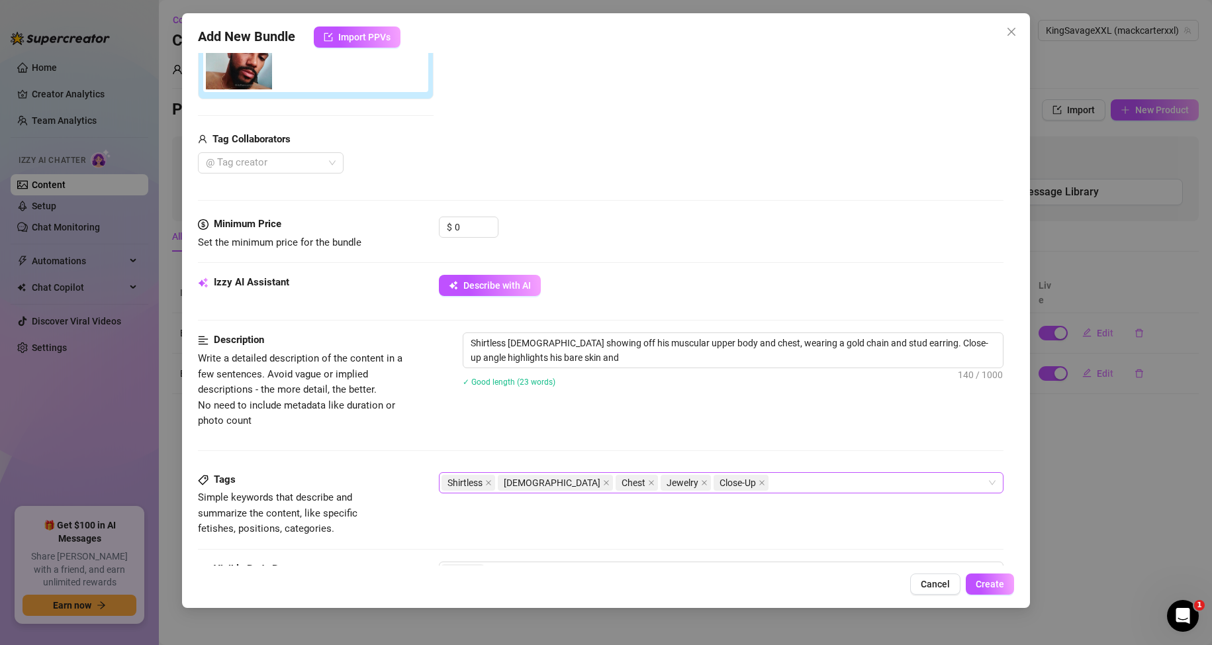
type textarea "Shirtless [DEMOGRAPHIC_DATA] showing off his muscular upper body and chest, wea…"
click at [990, 582] on span "Create" at bounding box center [990, 584] width 28 height 11
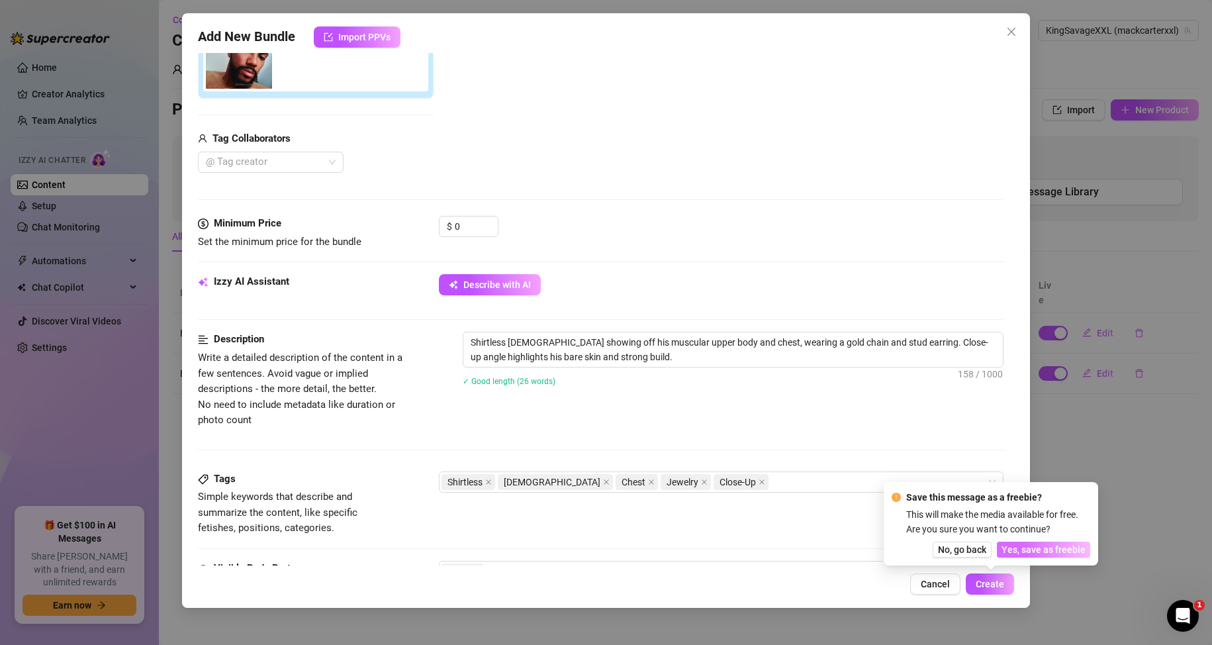
click at [1015, 548] on span "Yes, save as freebie" at bounding box center [1043, 549] width 84 height 11
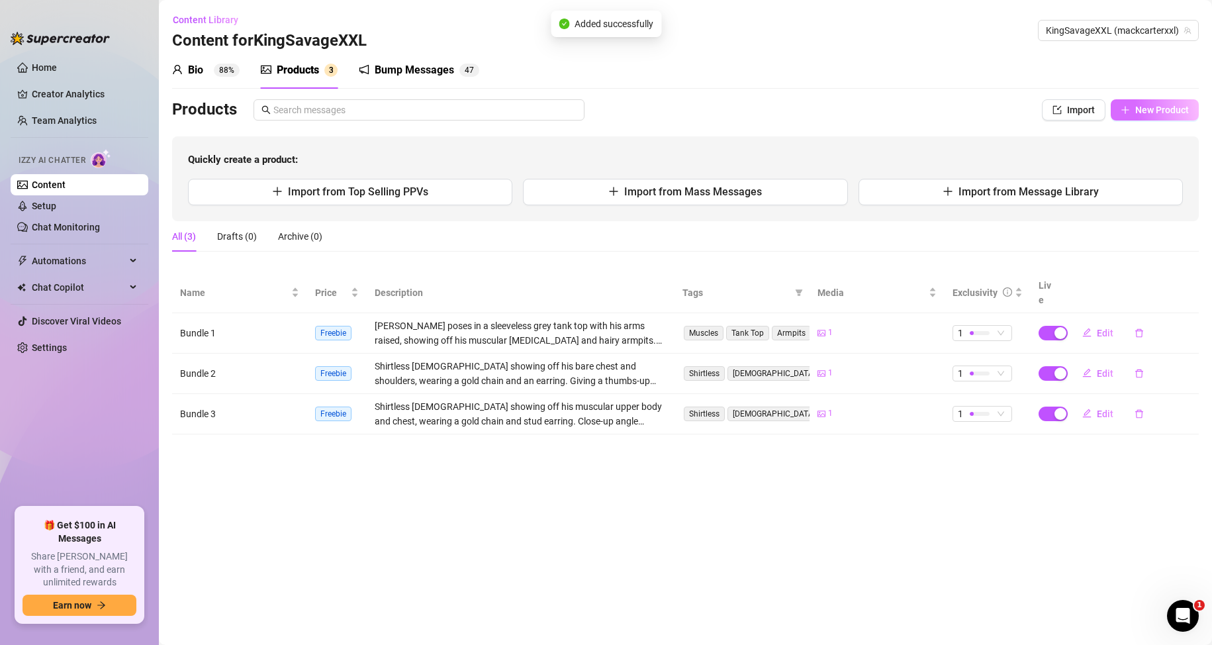
click at [1144, 106] on span "New Product" at bounding box center [1162, 110] width 54 height 11
type textarea "Type your message here..."
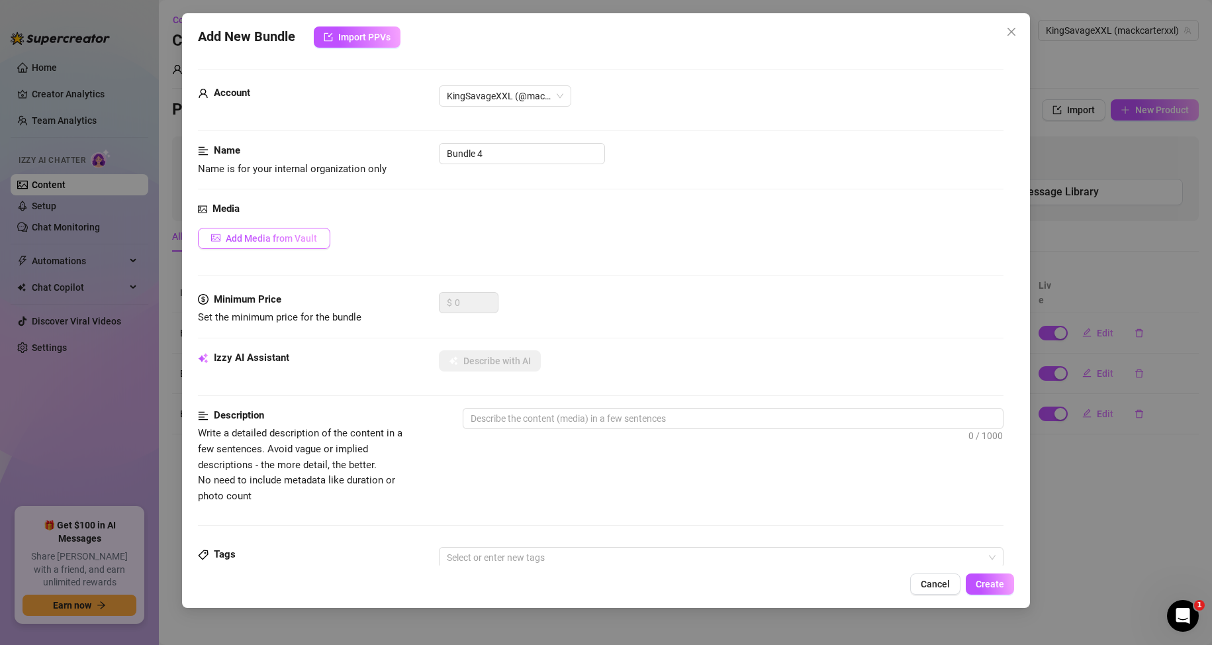
click at [299, 235] on span "Add Media from Vault" at bounding box center [271, 238] width 91 height 11
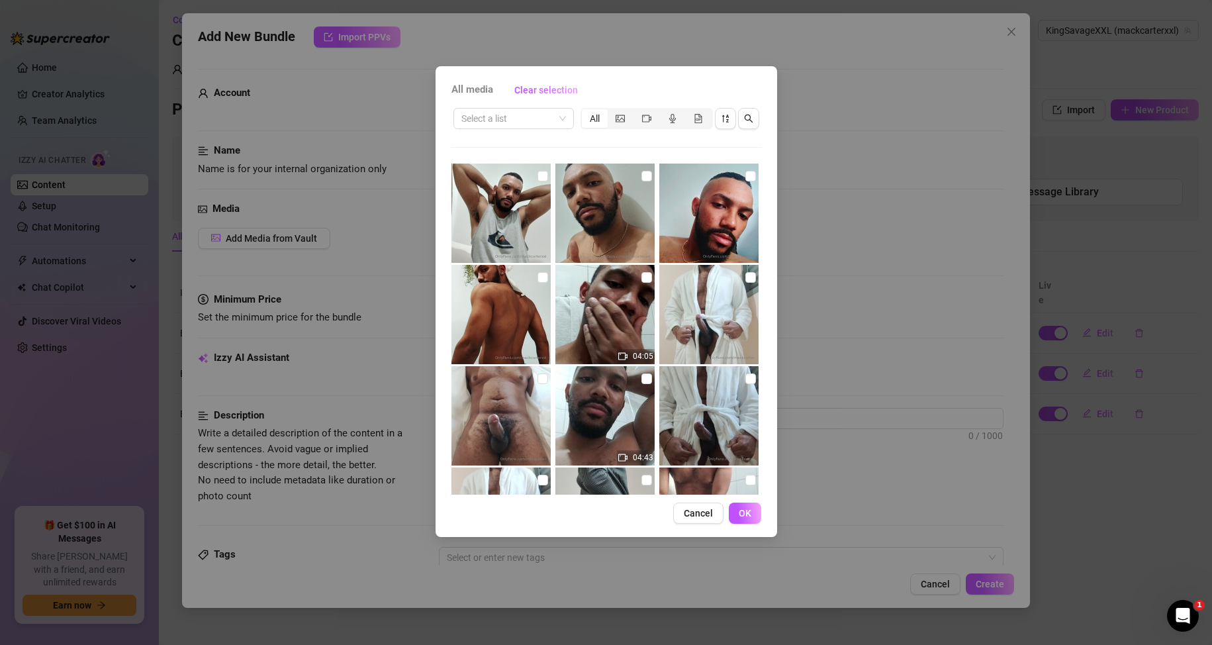
click at [518, 289] on img at bounding box center [500, 314] width 99 height 99
checkbox input "true"
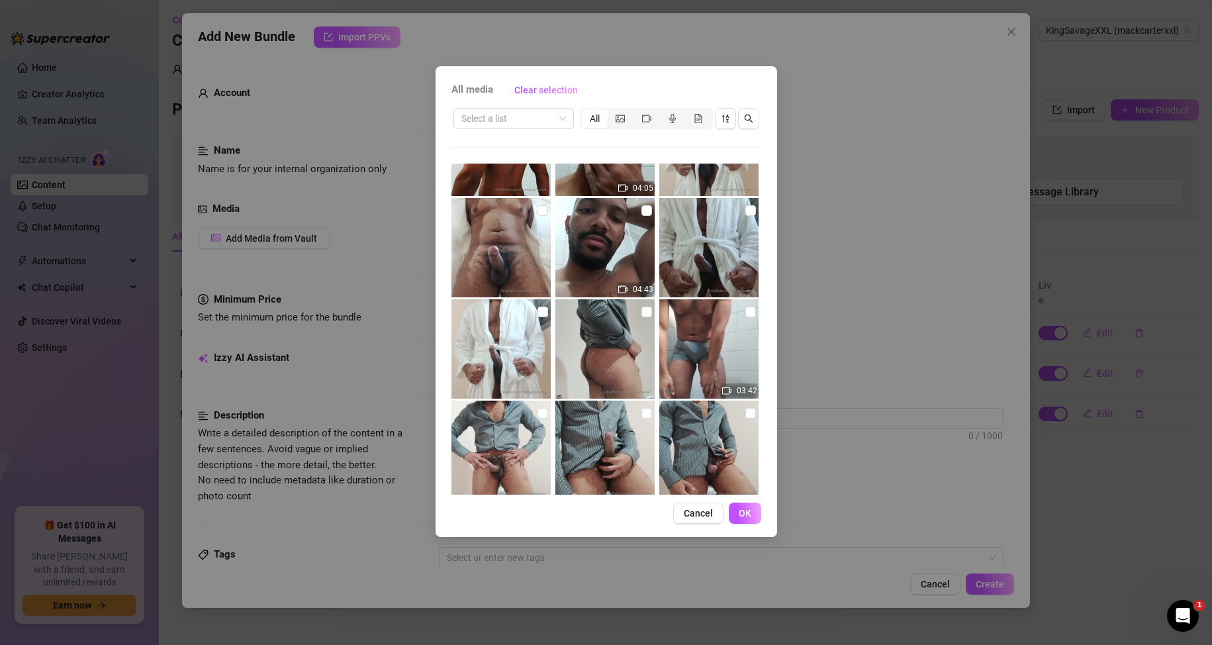
scroll to position [0, 0]
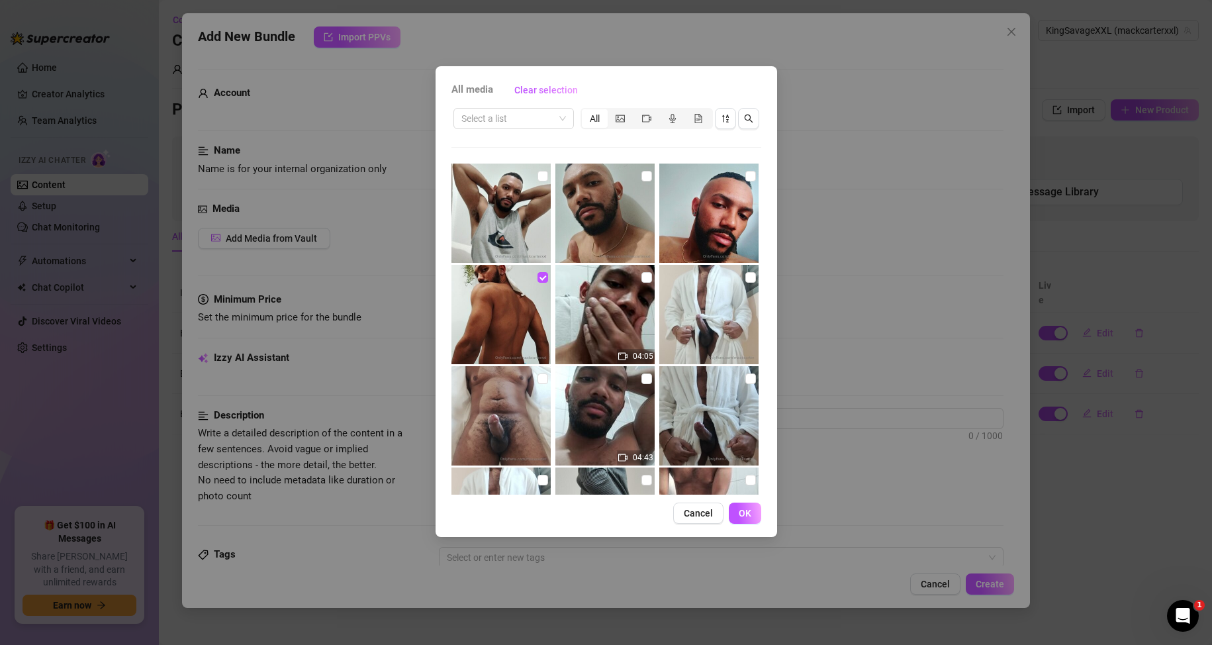
click at [737, 506] on button "OK" at bounding box center [745, 512] width 32 height 21
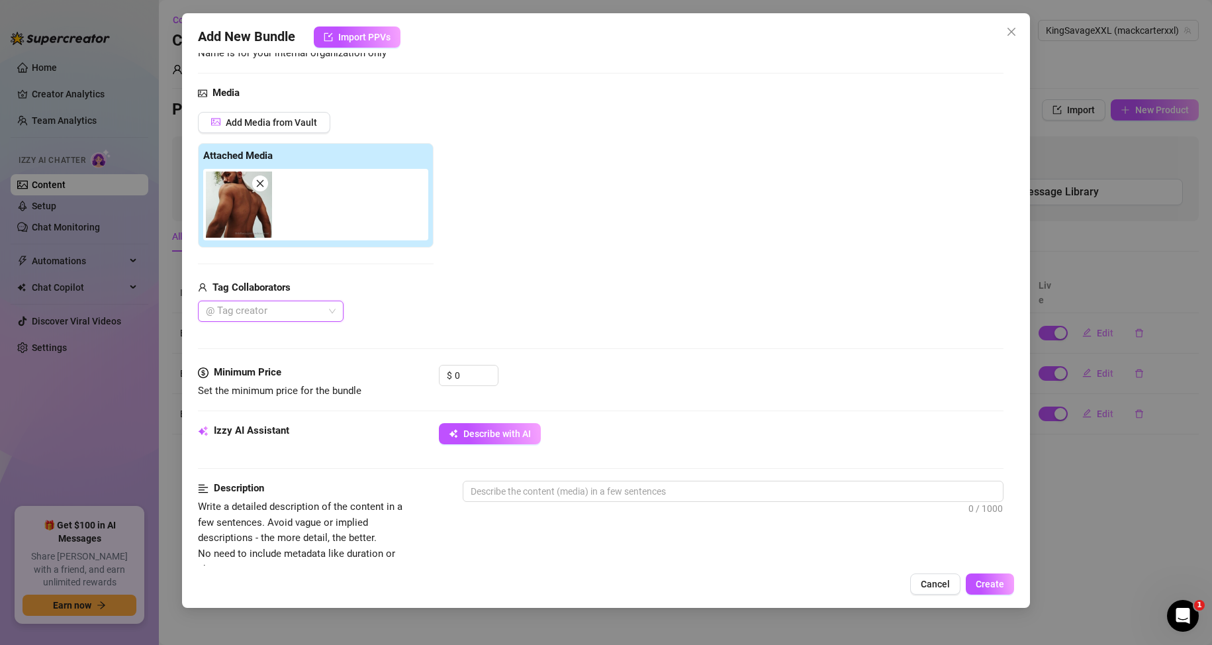
scroll to position [199, 0]
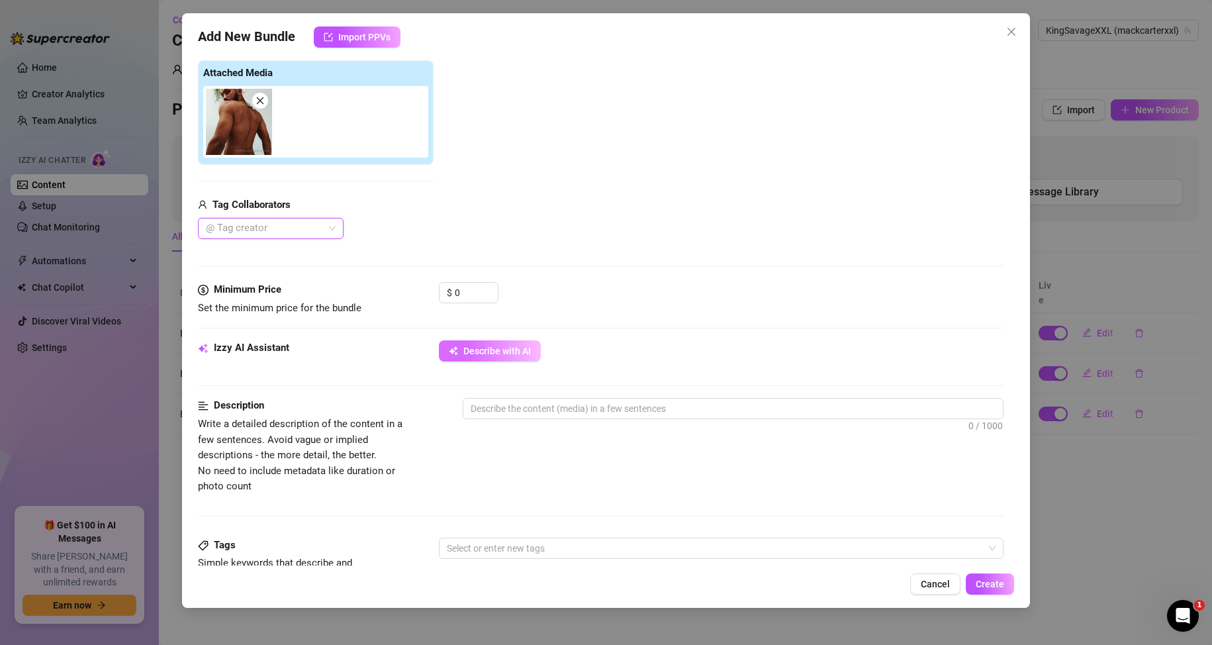
click at [483, 353] on span "Describe with AI" at bounding box center [497, 351] width 68 height 11
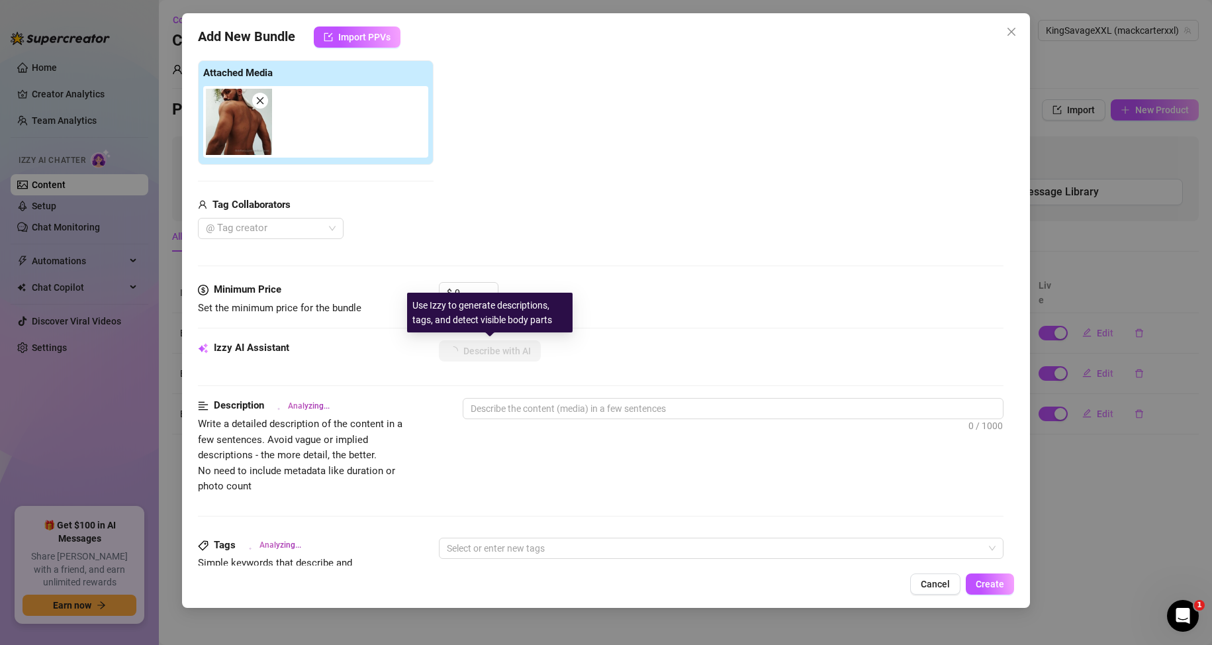
type textarea "Shirtless"
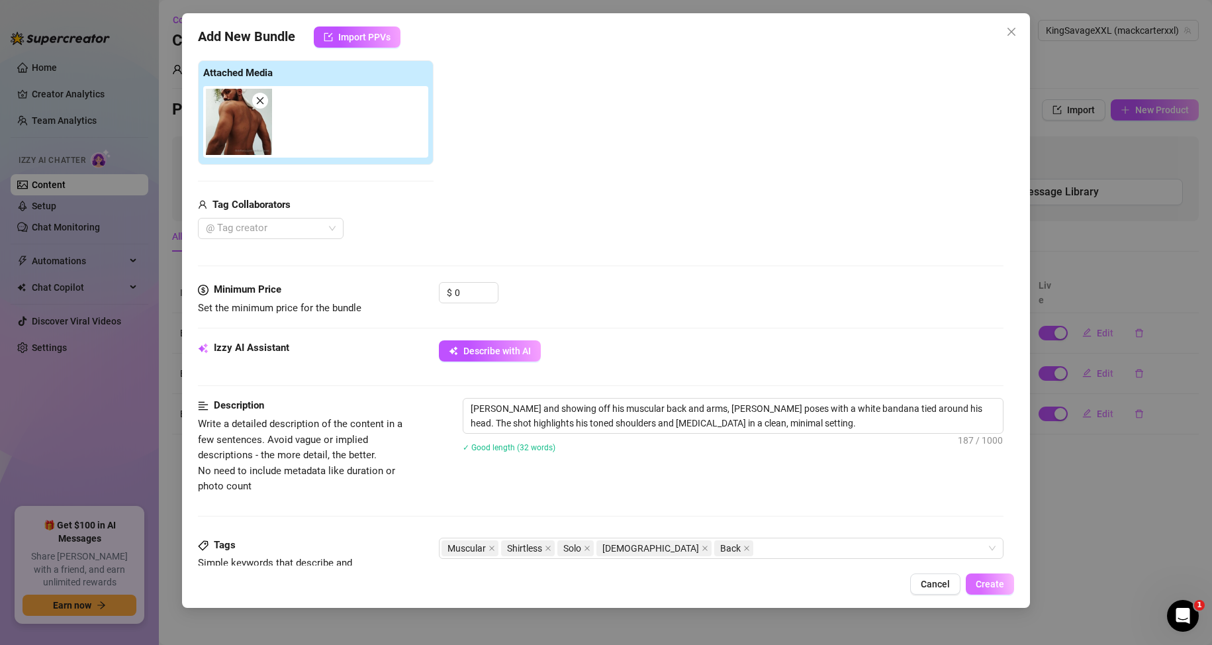
click at [992, 579] on span "Create" at bounding box center [990, 584] width 28 height 11
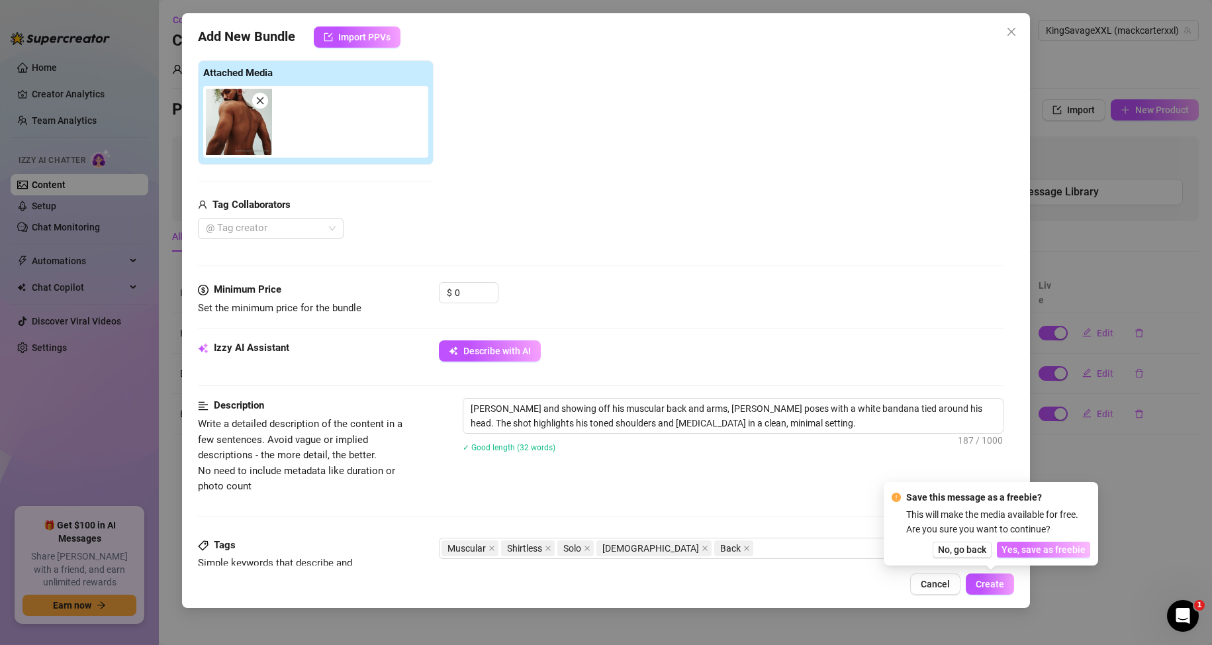
click at [1044, 553] on span "Yes, save as freebie" at bounding box center [1043, 549] width 84 height 11
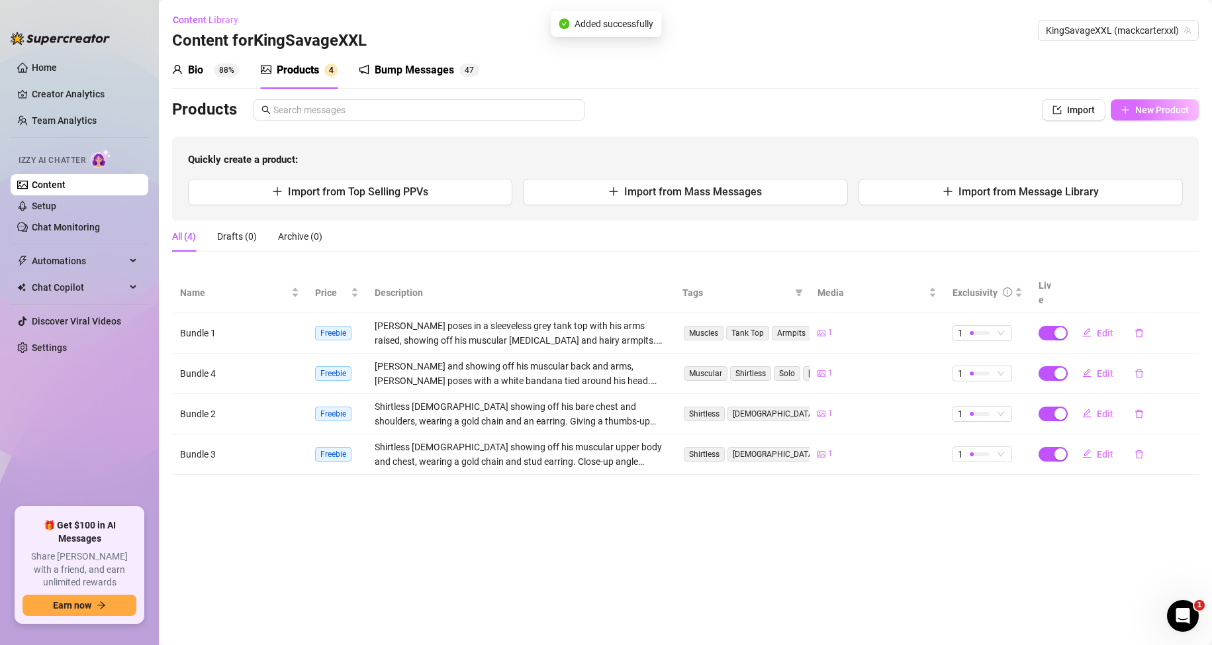
click at [1133, 111] on button "New Product" at bounding box center [1155, 109] width 88 height 21
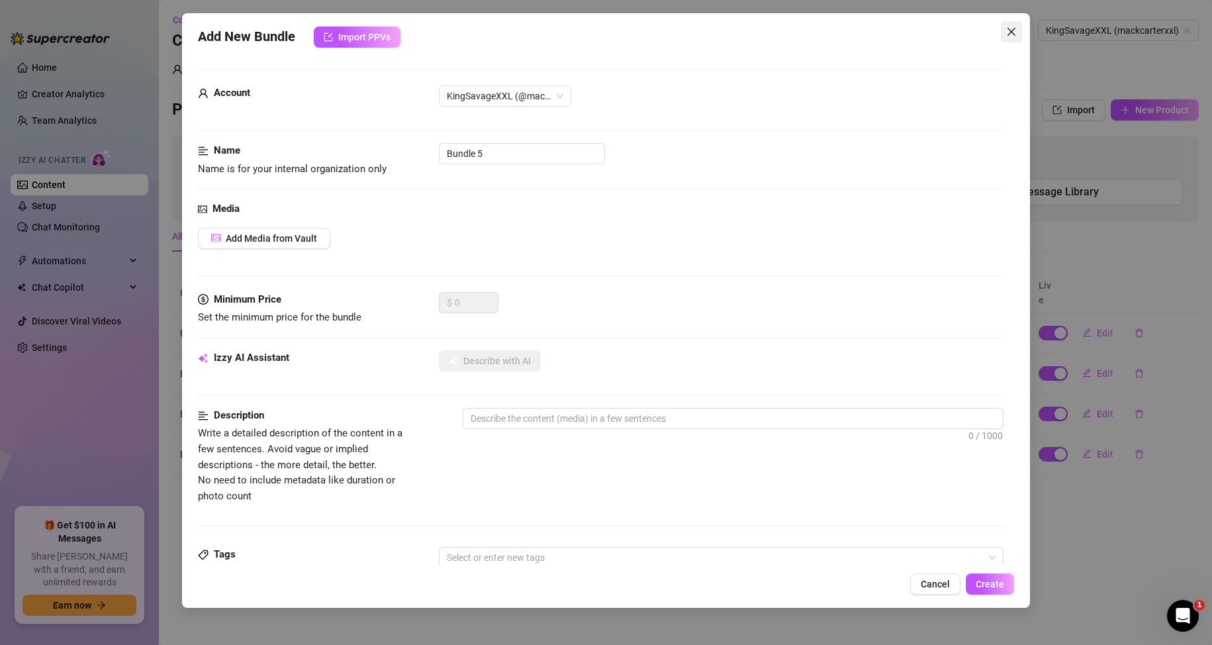
click at [1012, 30] on icon "close" at bounding box center [1011, 31] width 11 height 11
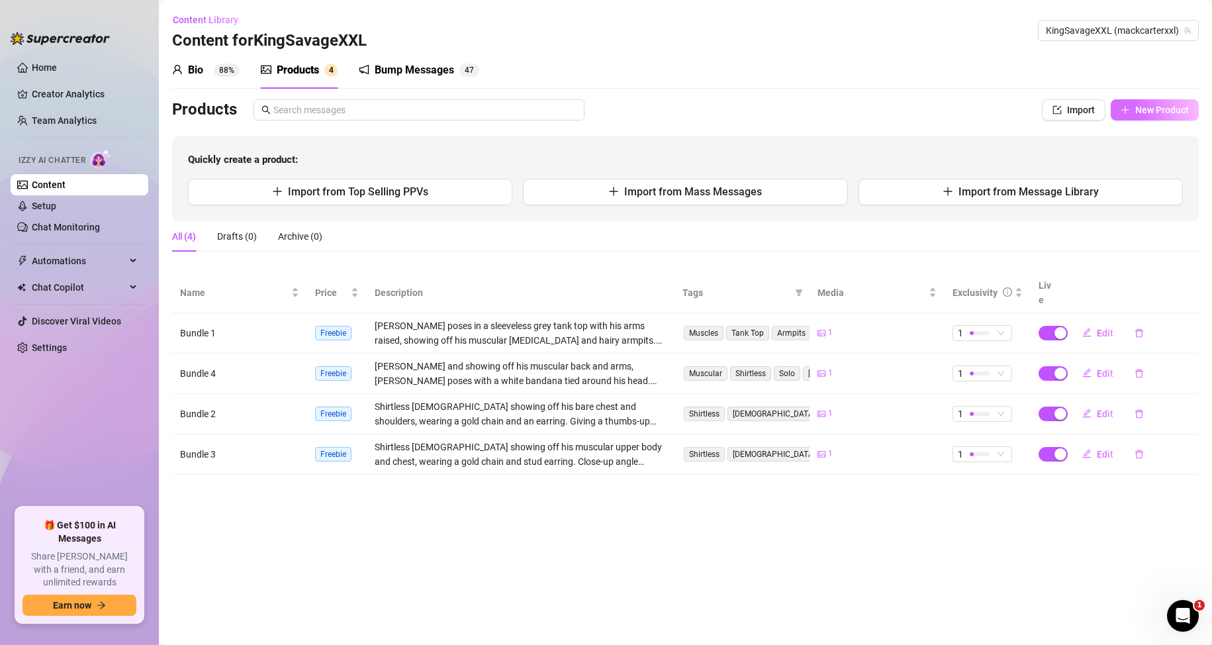
click at [1142, 114] on span "New Product" at bounding box center [1162, 110] width 54 height 11
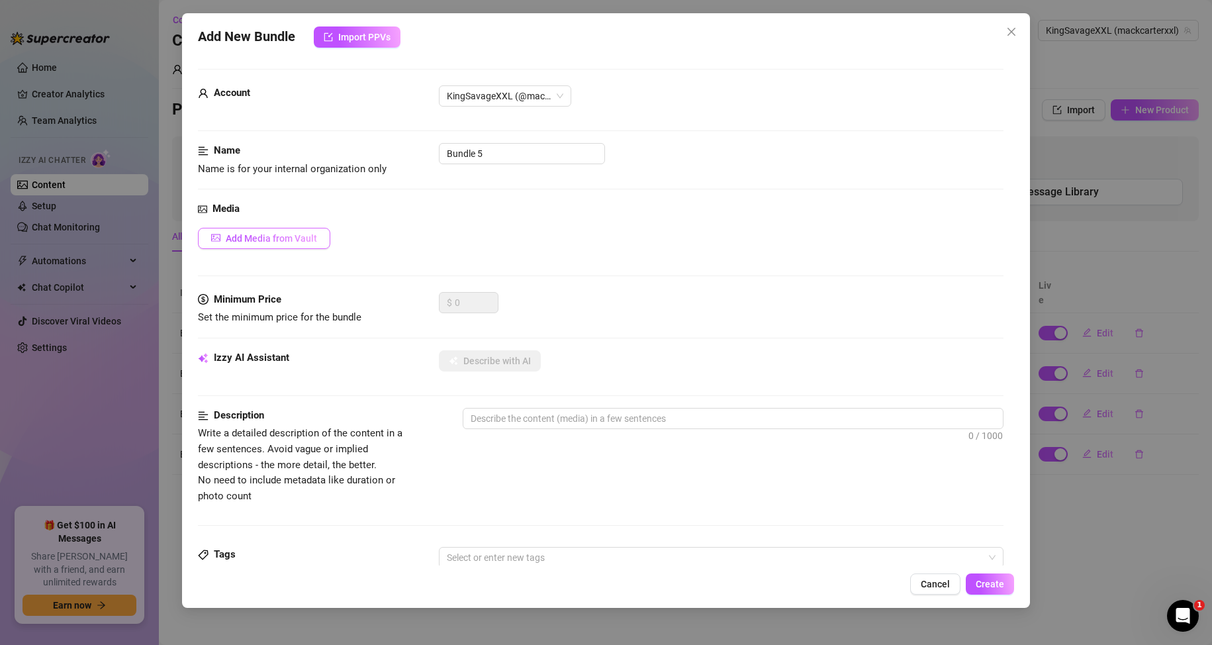
click at [304, 228] on button "Add Media from Vault" at bounding box center [264, 238] width 132 height 21
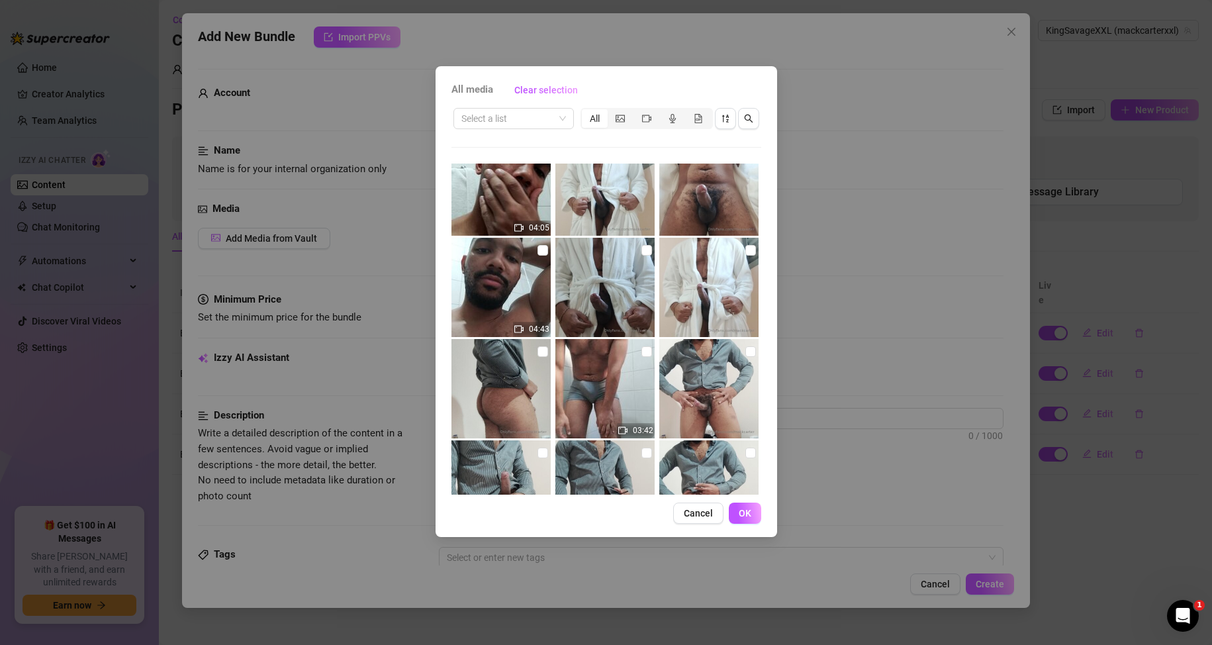
scroll to position [0, 0]
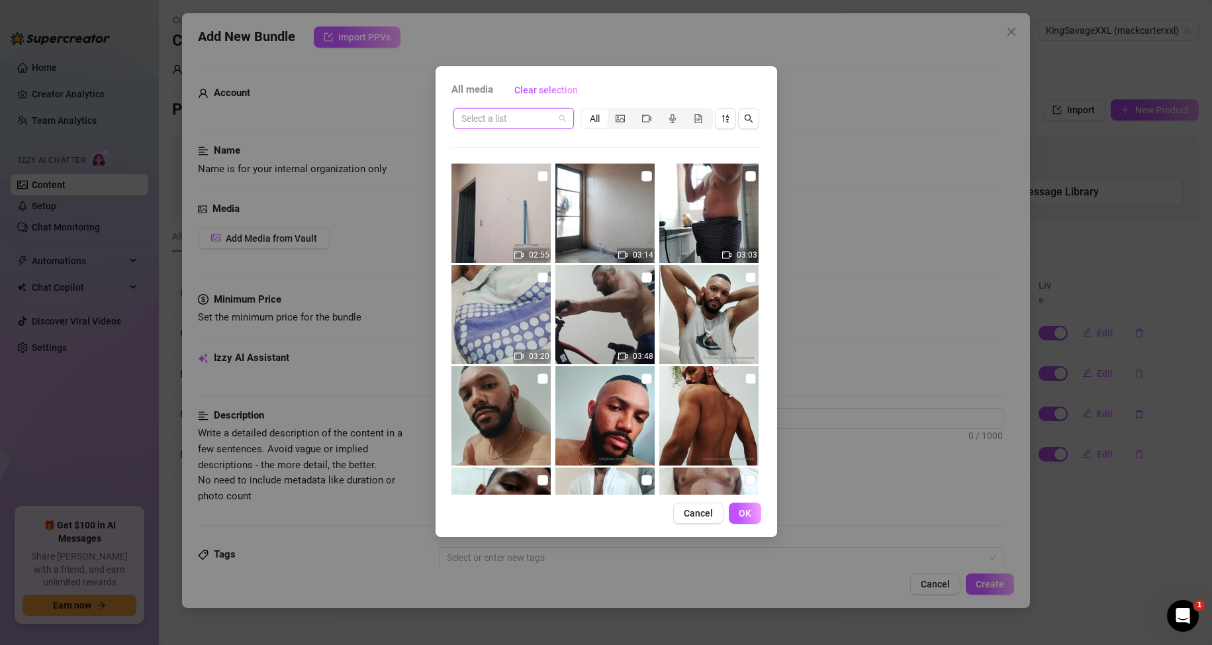
click at [547, 121] on input "search" at bounding box center [507, 119] width 93 height 20
click at [506, 166] on div "Messages" at bounding box center [513, 166] width 99 height 15
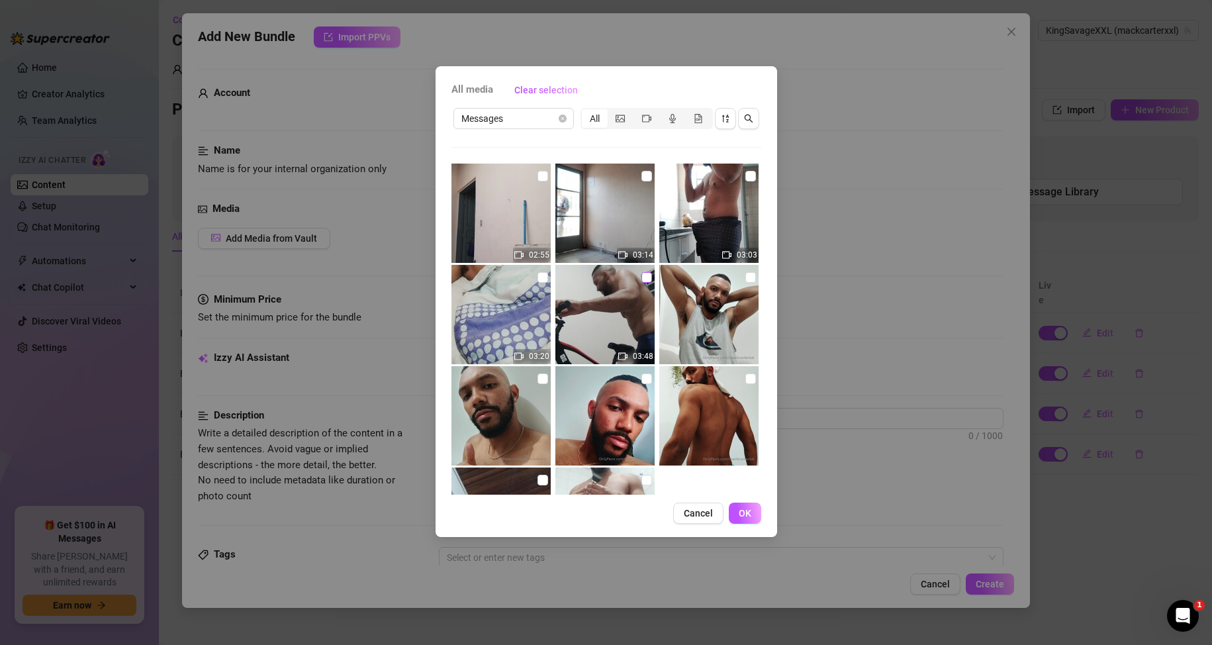
click at [641, 275] on input "checkbox" at bounding box center [646, 277] width 11 height 11
click at [743, 512] on span "OK" at bounding box center [745, 513] width 13 height 11
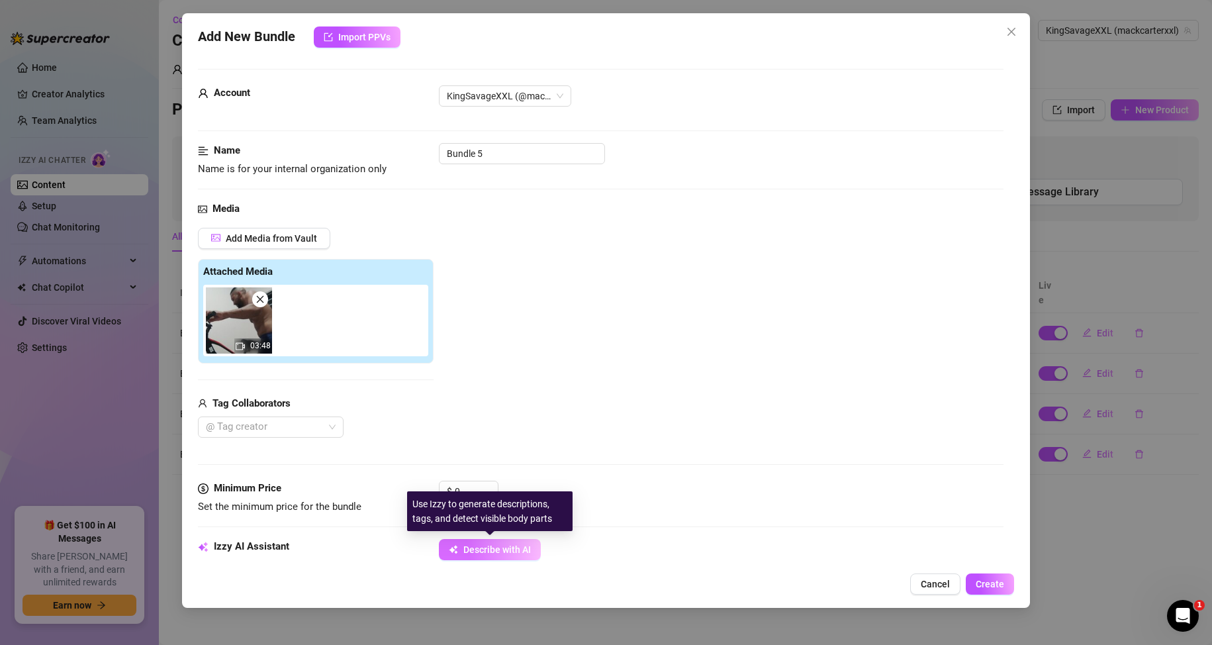
click at [485, 544] on span "Describe with AI" at bounding box center [497, 549] width 68 height 11
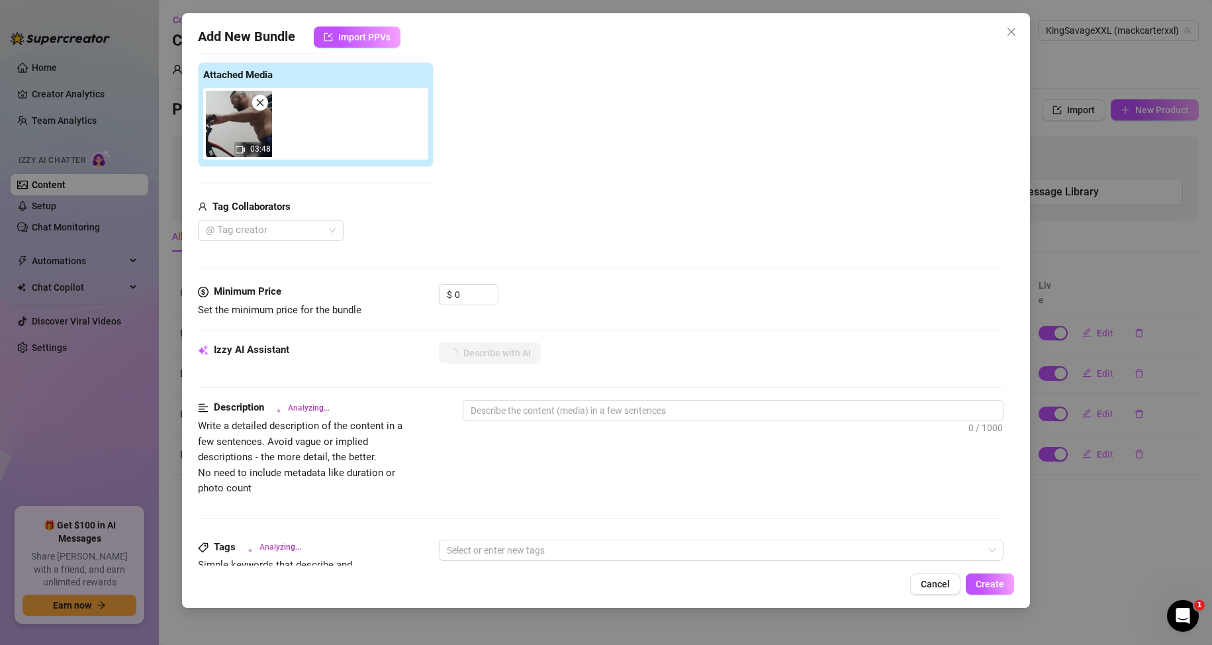
scroll to position [199, 0]
click at [471, 293] on input "0" at bounding box center [476, 293] width 43 height 20
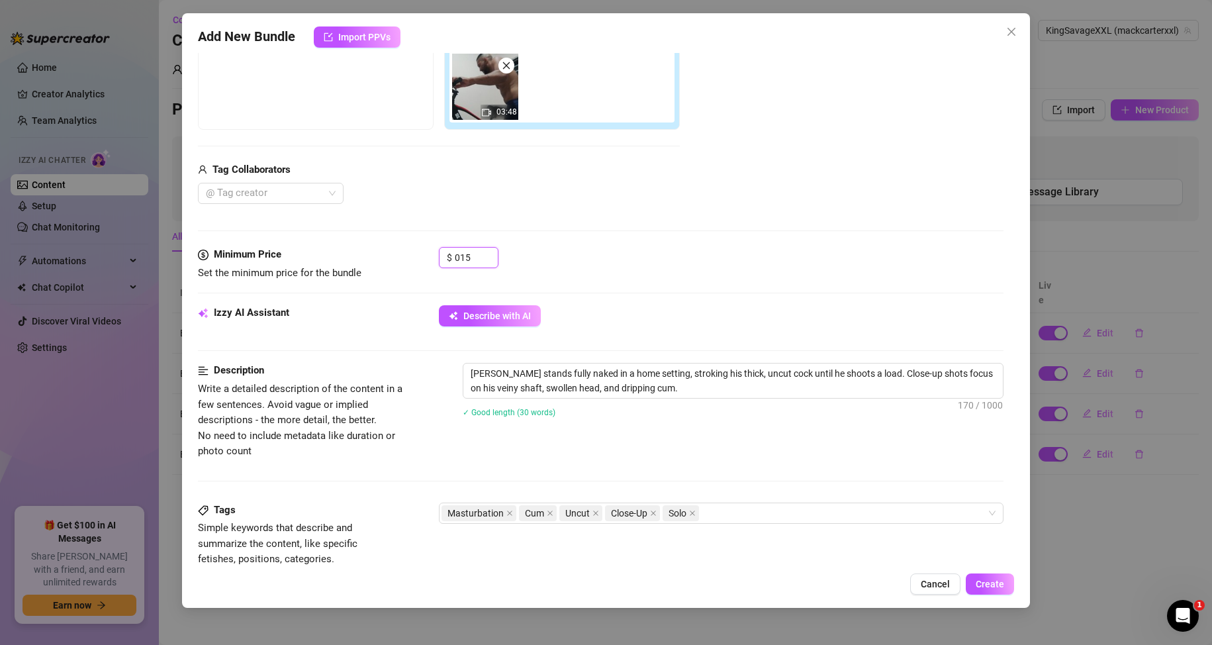
scroll to position [66, 0]
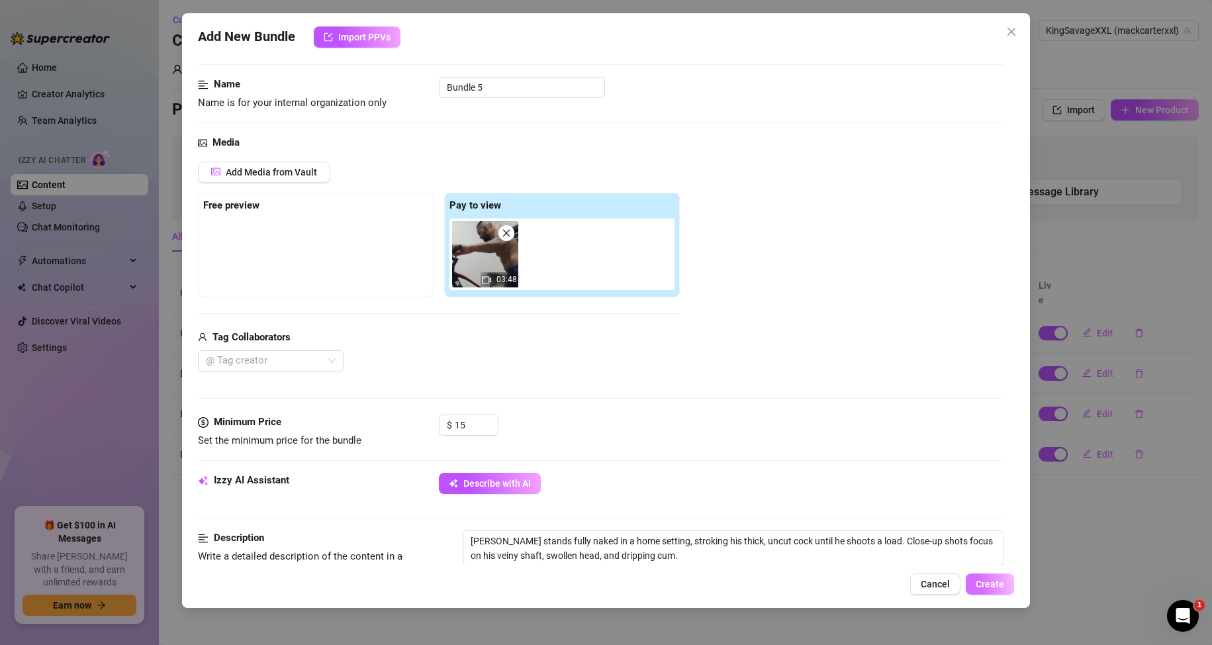
click at [994, 592] on button "Create" at bounding box center [990, 583] width 48 height 21
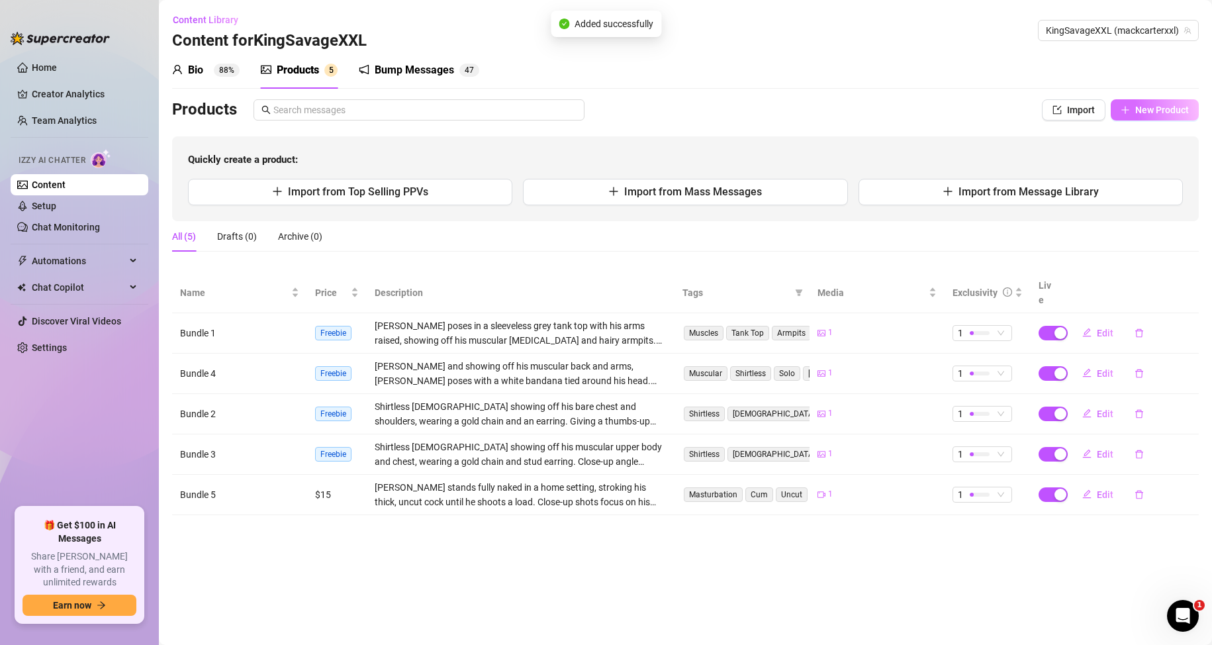
click at [1140, 109] on span "New Product" at bounding box center [1162, 110] width 54 height 11
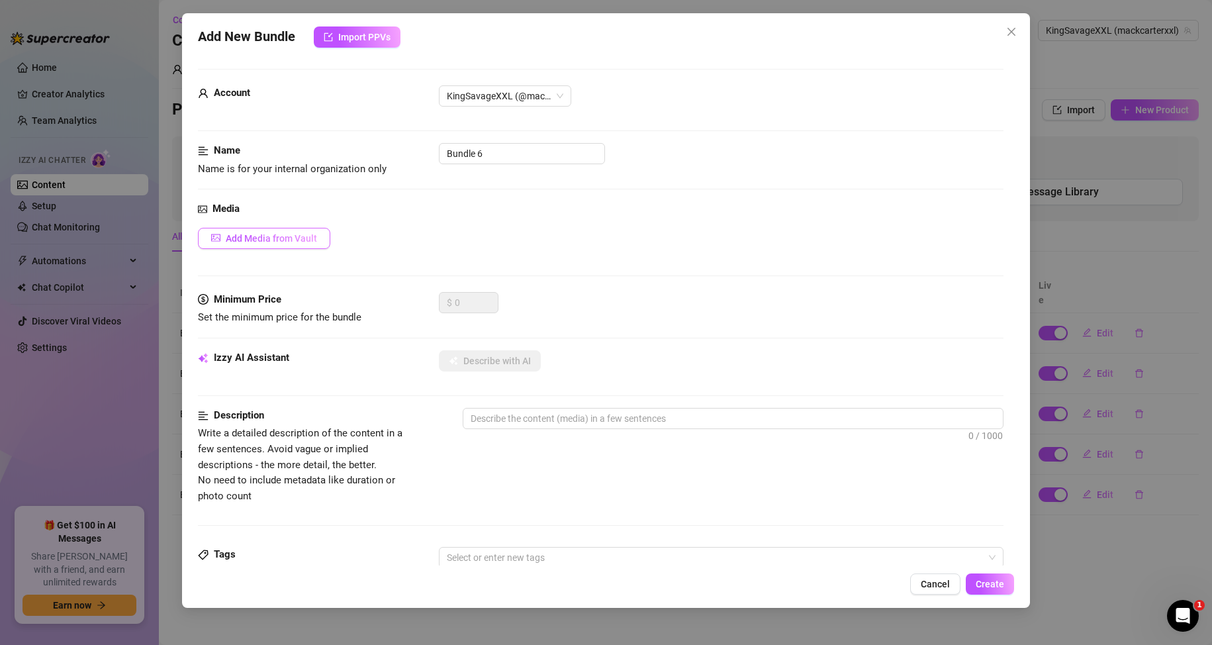
click at [299, 232] on button "Add Media from Vault" at bounding box center [264, 238] width 132 height 21
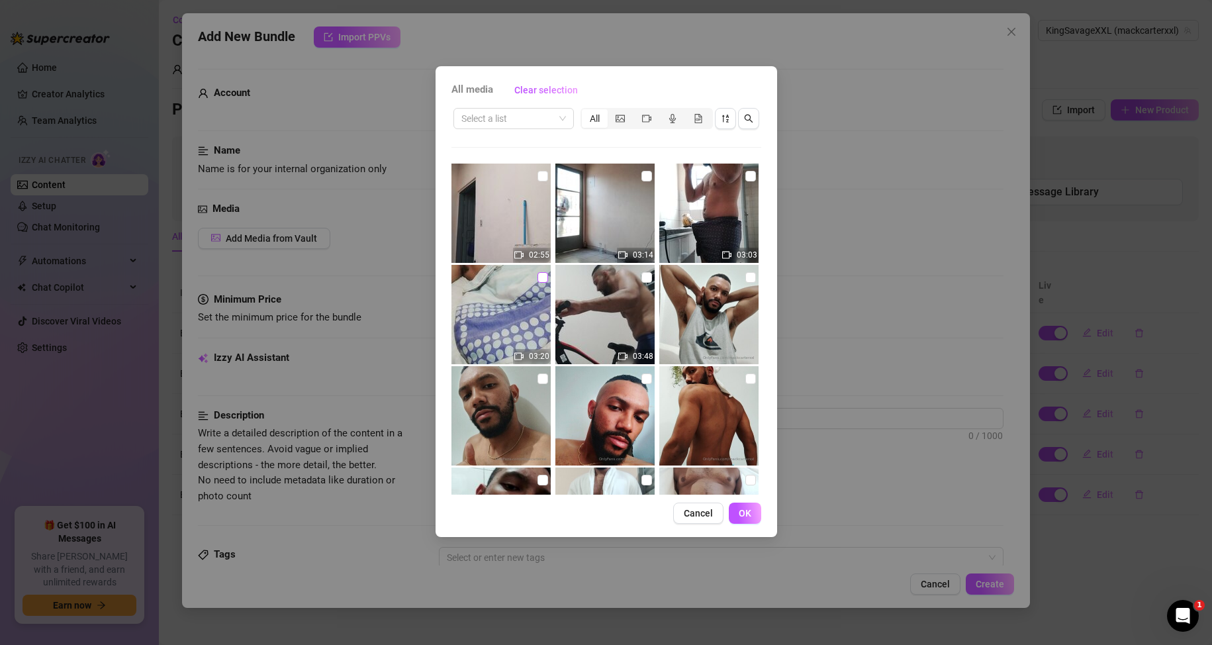
click at [537, 276] on input "checkbox" at bounding box center [542, 277] width 11 height 11
click at [752, 510] on button "OK" at bounding box center [745, 512] width 32 height 21
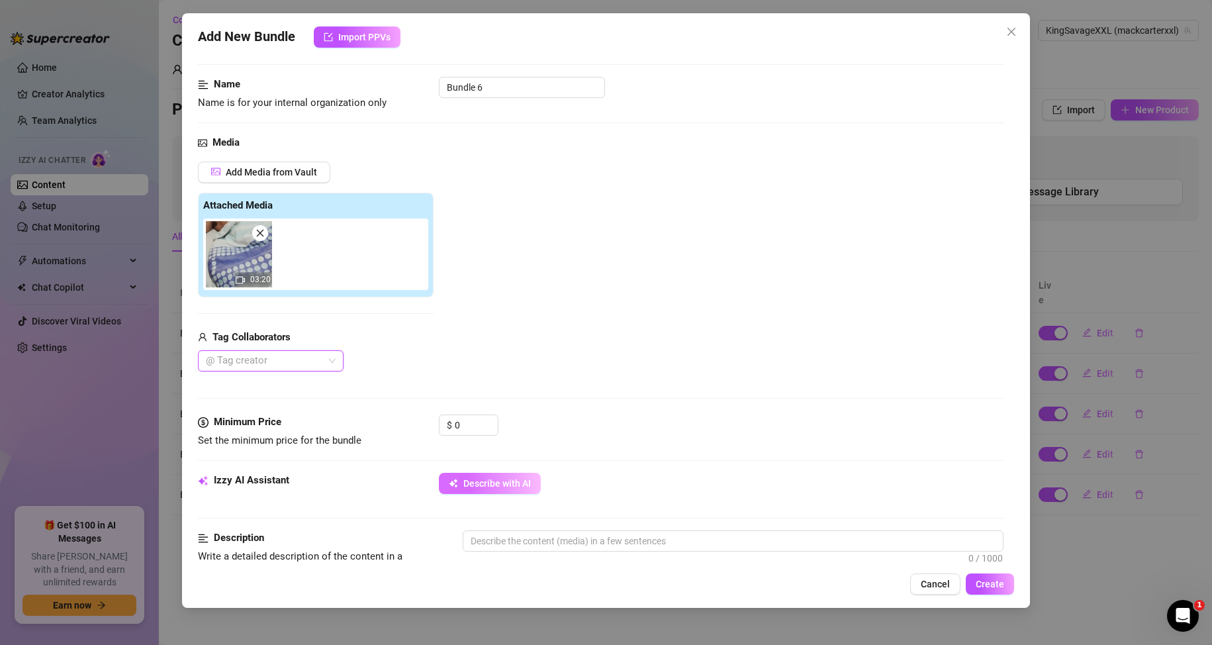
click at [506, 485] on span "Describe with AI" at bounding box center [497, 483] width 68 height 11
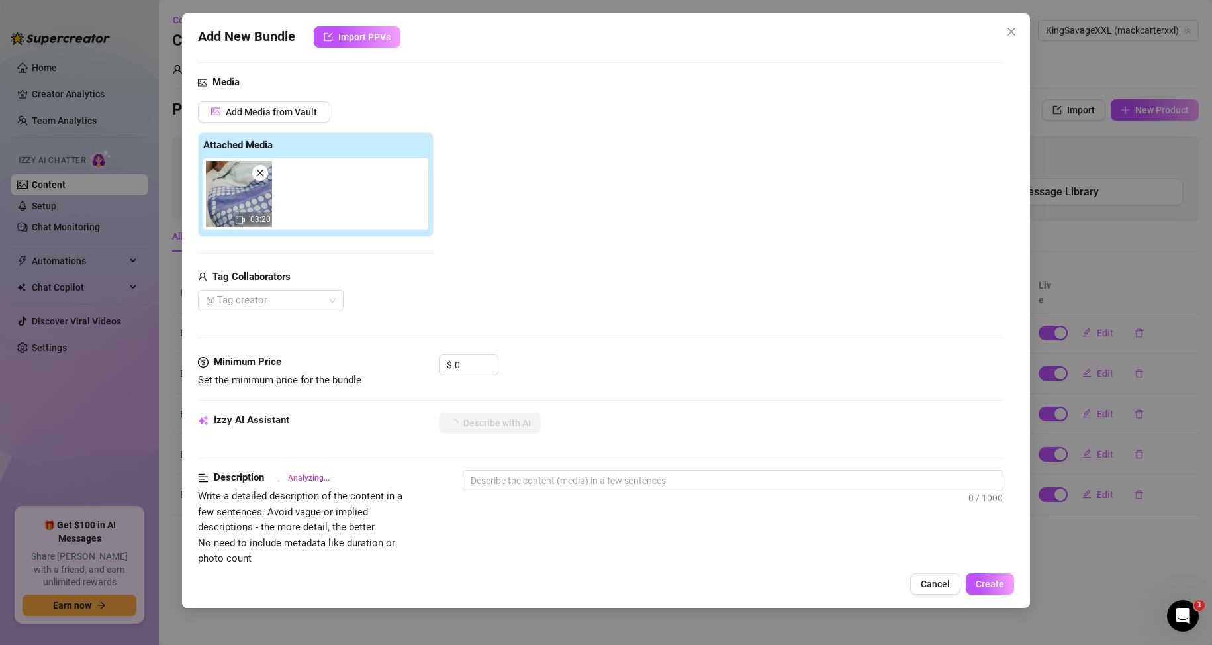
scroll to position [199, 0]
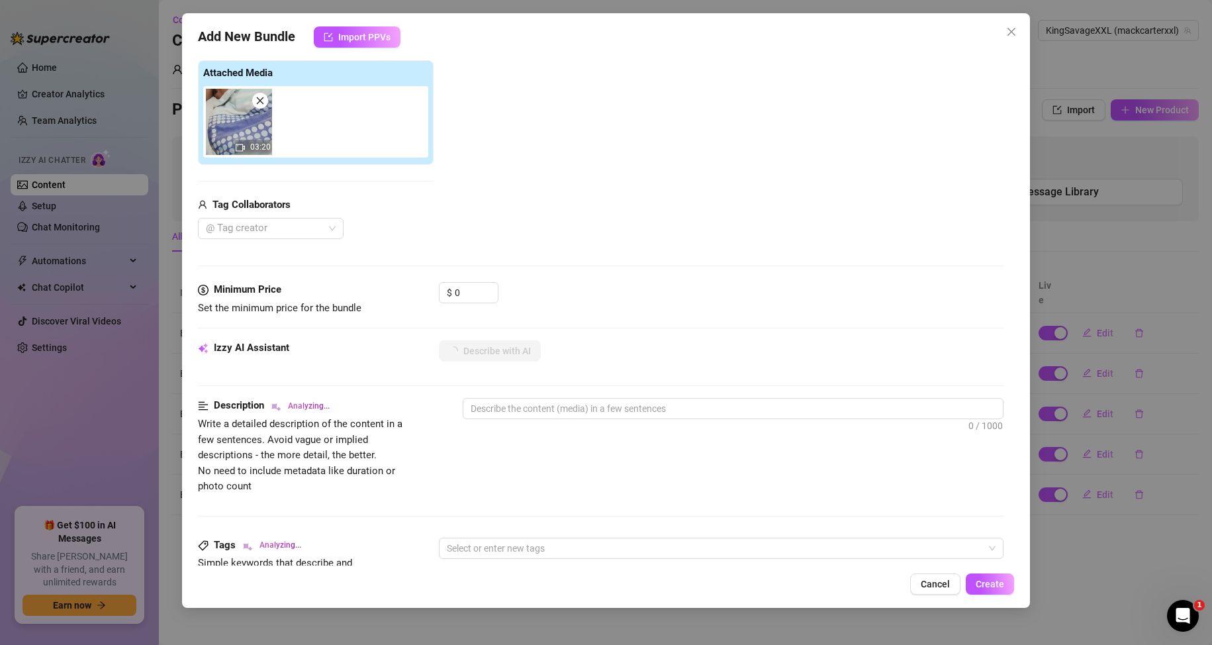
click at [467, 280] on div "Media Add Media from Vault Attached Media 03:20 Tag Collaborators @ Tag creator" at bounding box center [601, 142] width 806 height 279
click at [471, 297] on input "0" at bounding box center [476, 293] width 43 height 20
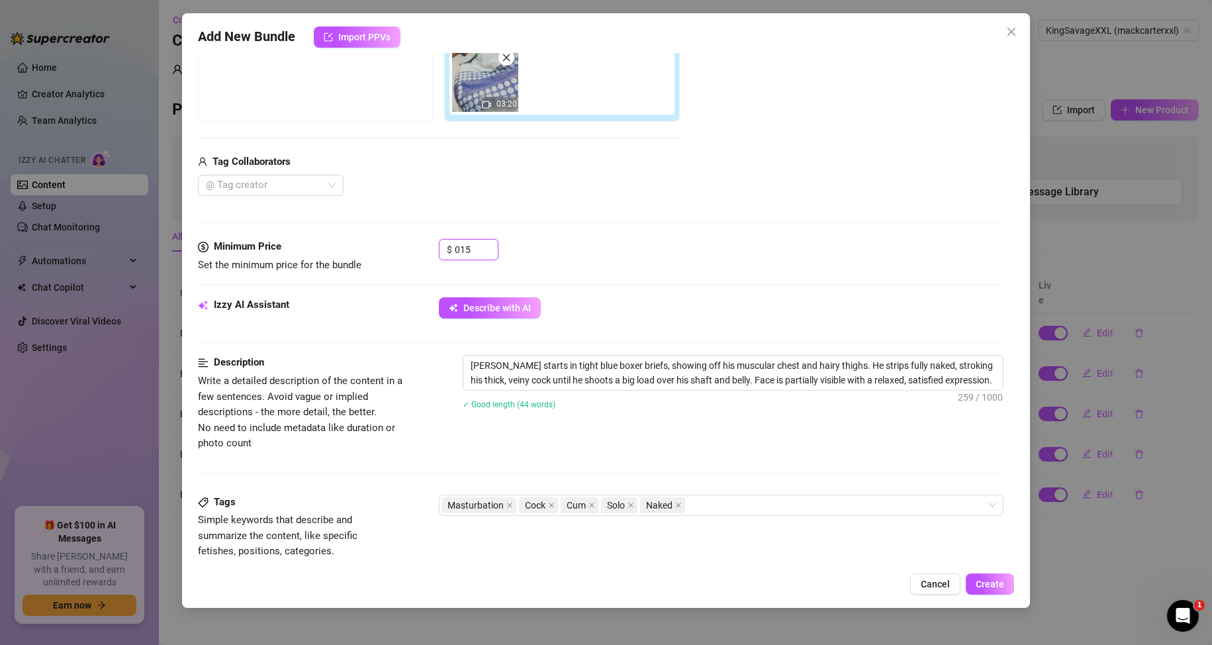
scroll to position [265, 0]
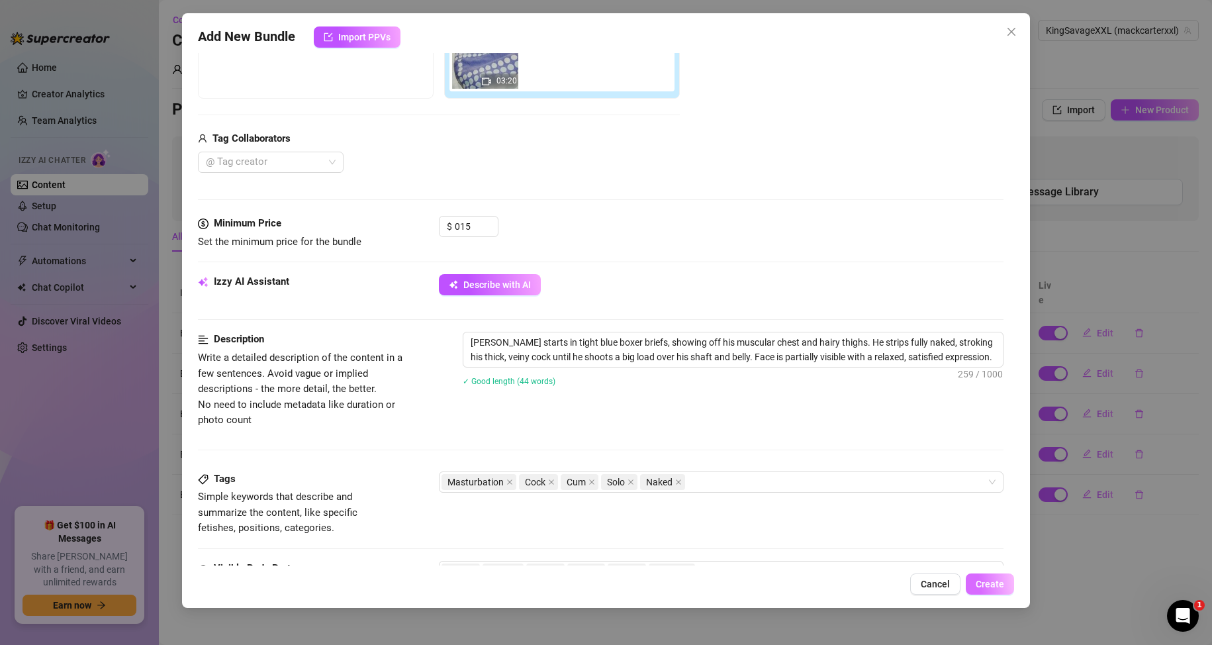
click at [982, 579] on span "Create" at bounding box center [990, 584] width 28 height 11
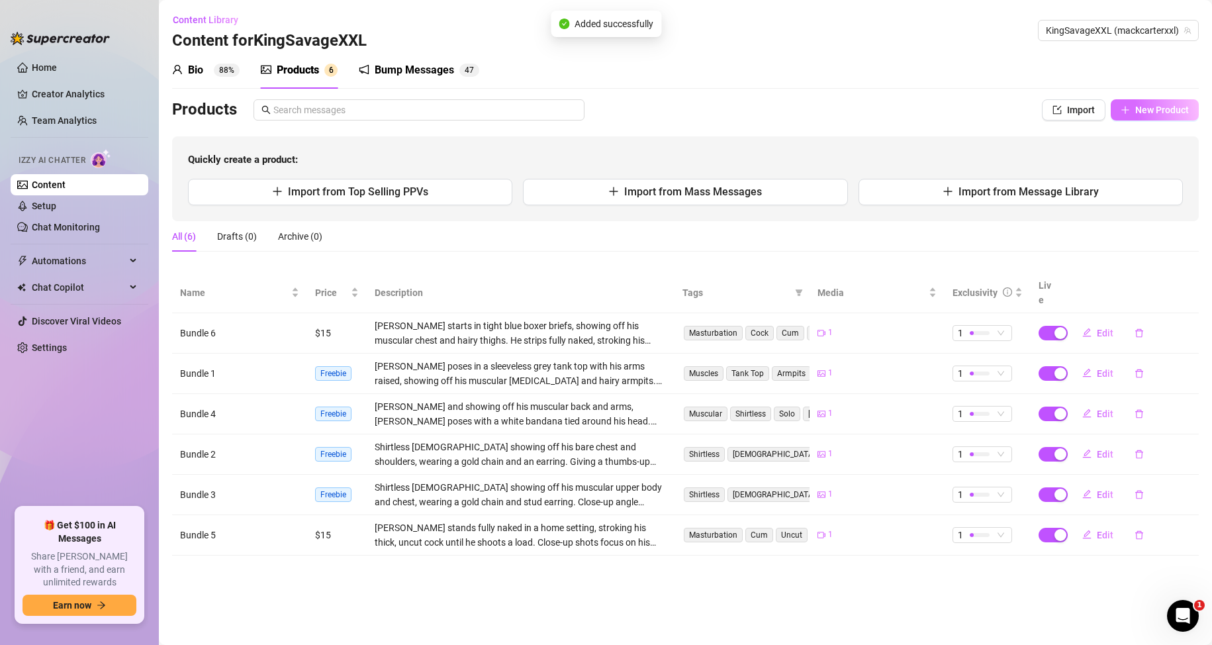
click at [1148, 115] on span "New Product" at bounding box center [1162, 110] width 54 height 11
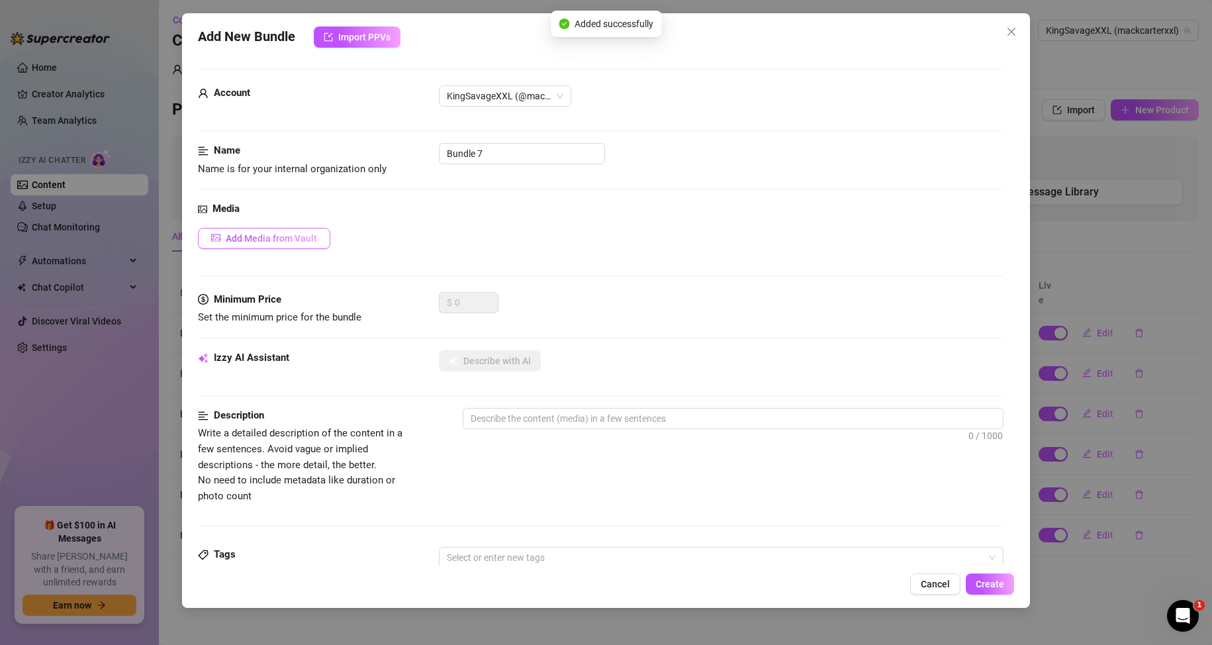
click at [306, 228] on button "Add Media from Vault" at bounding box center [264, 238] width 132 height 21
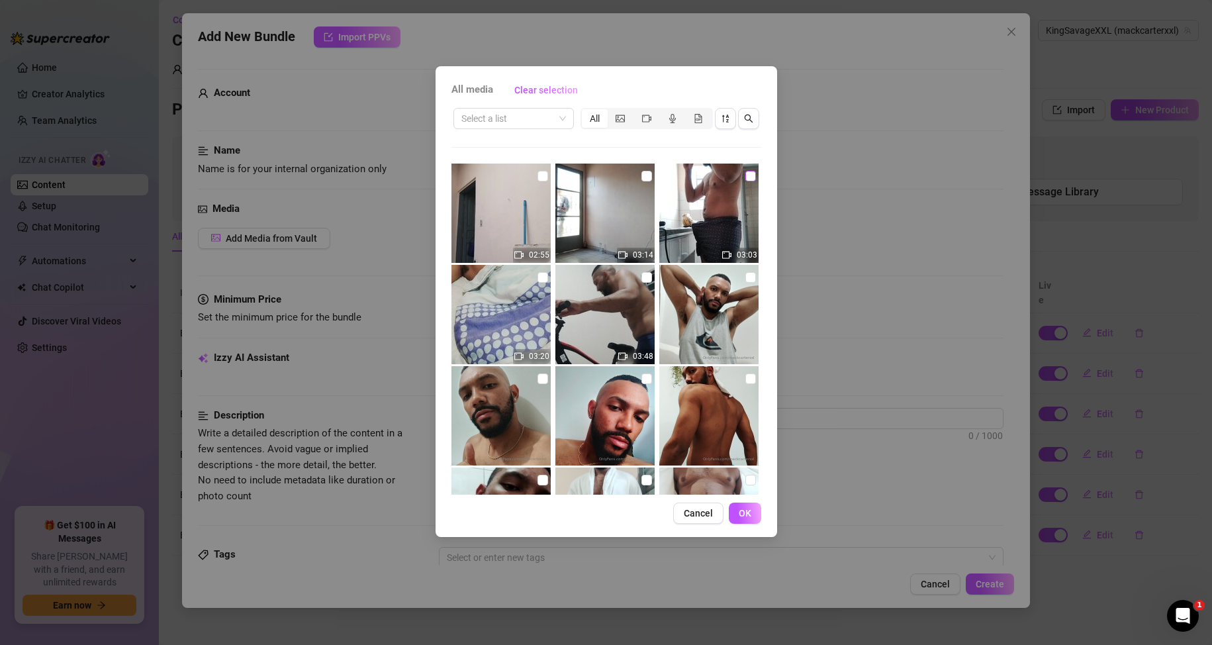
click at [745, 178] on input "checkbox" at bounding box center [750, 176] width 11 height 11
click at [753, 515] on button "OK" at bounding box center [745, 512] width 32 height 21
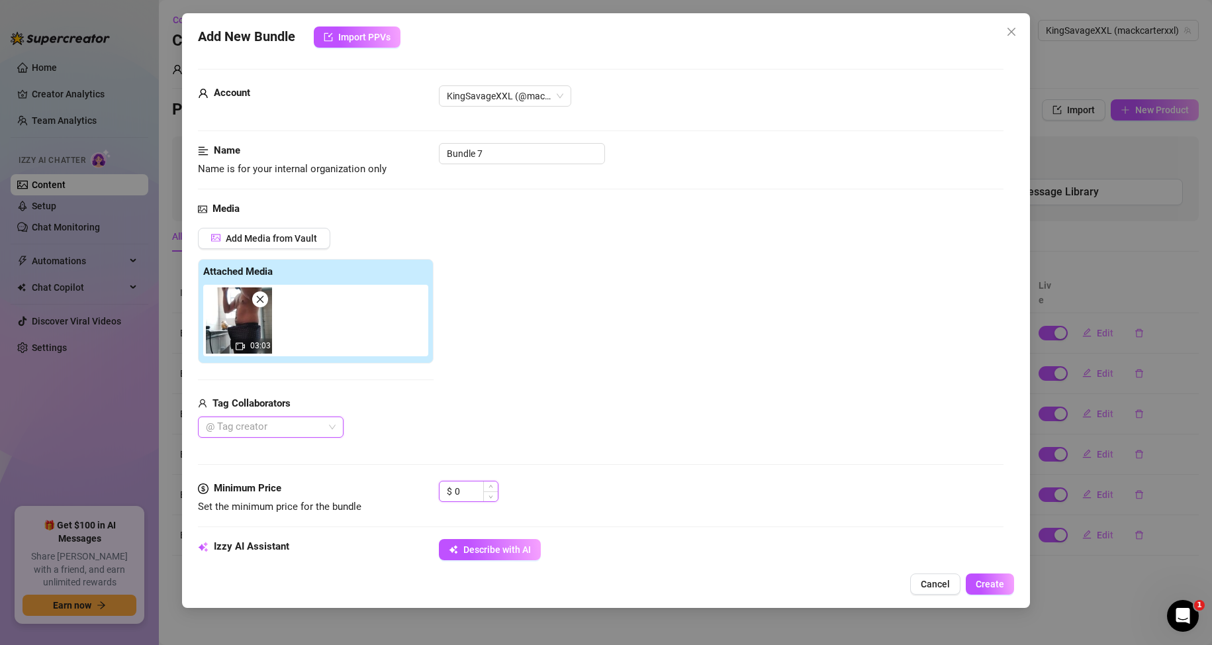
click at [469, 498] on input "0" at bounding box center [476, 491] width 43 height 20
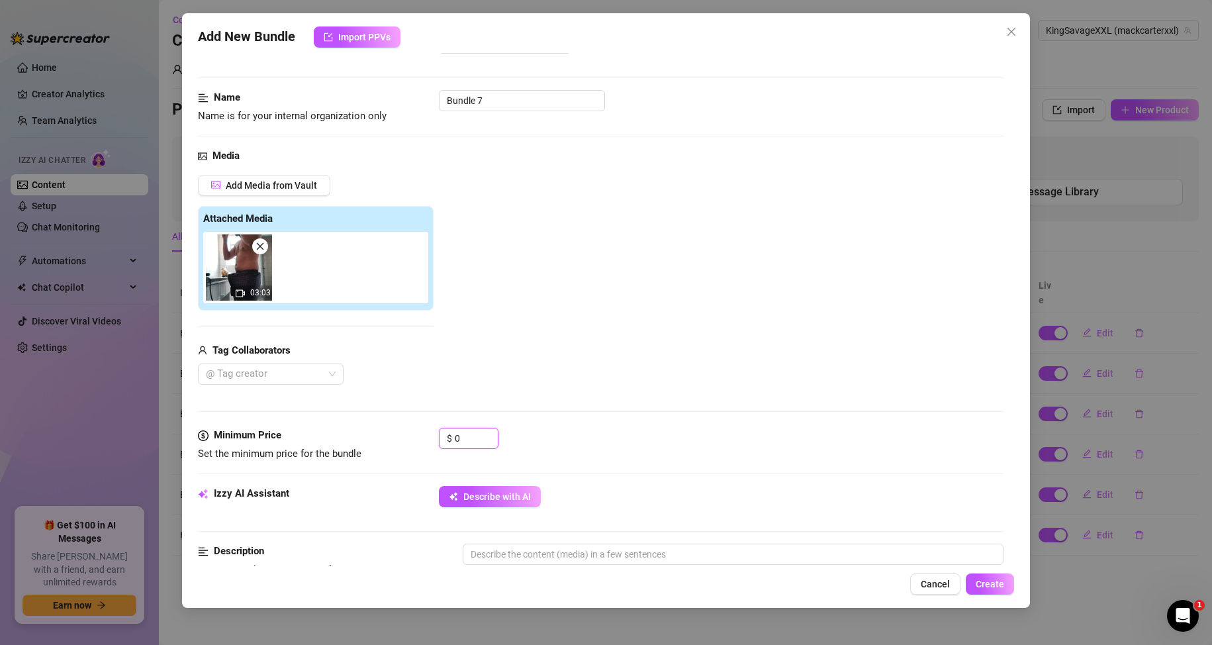
scroll to position [132, 0]
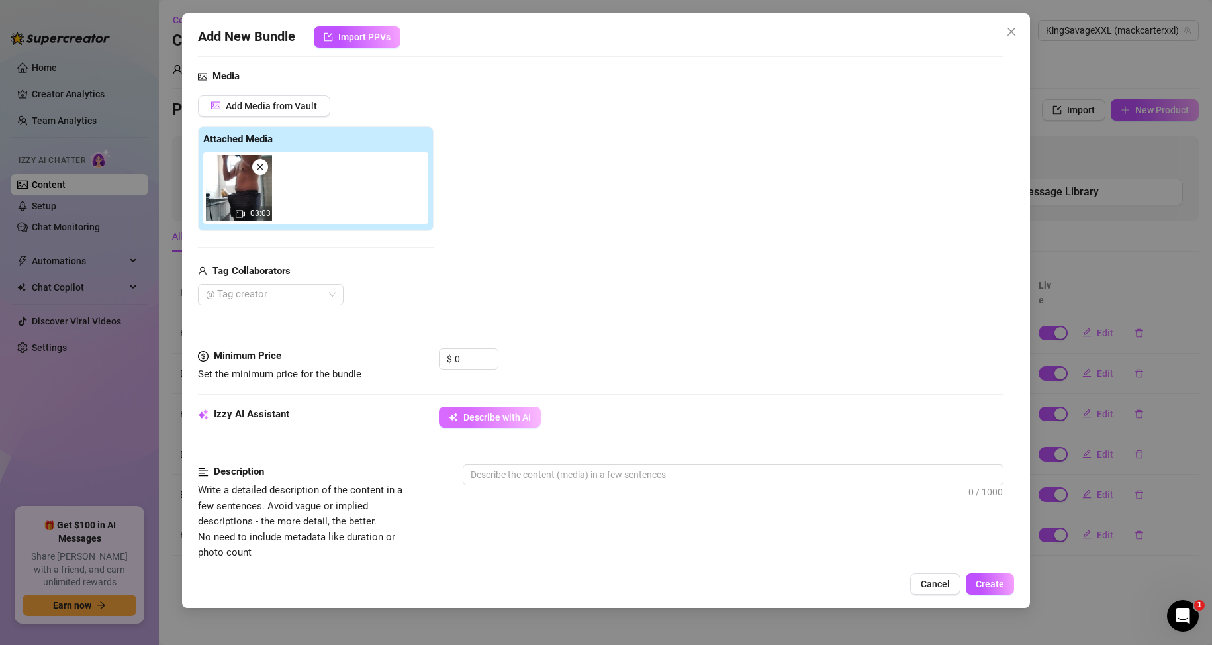
click at [480, 417] on span "Describe with AI" at bounding box center [497, 417] width 68 height 11
click at [471, 353] on input "0" at bounding box center [476, 359] width 43 height 20
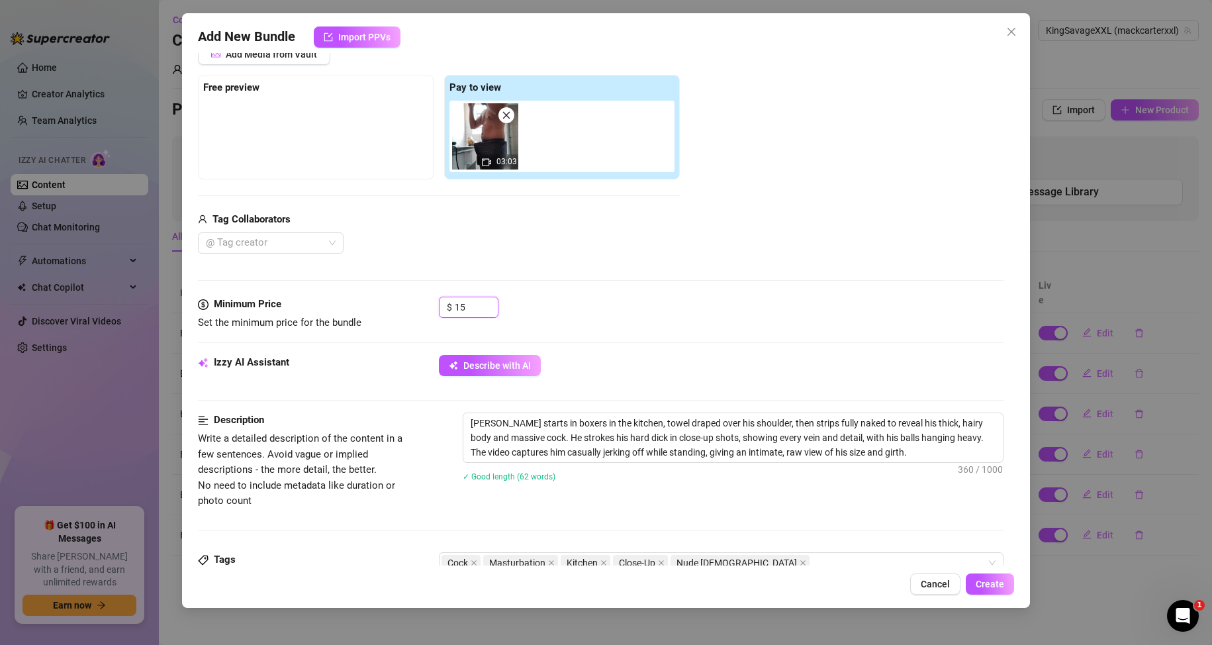
scroll to position [265, 0]
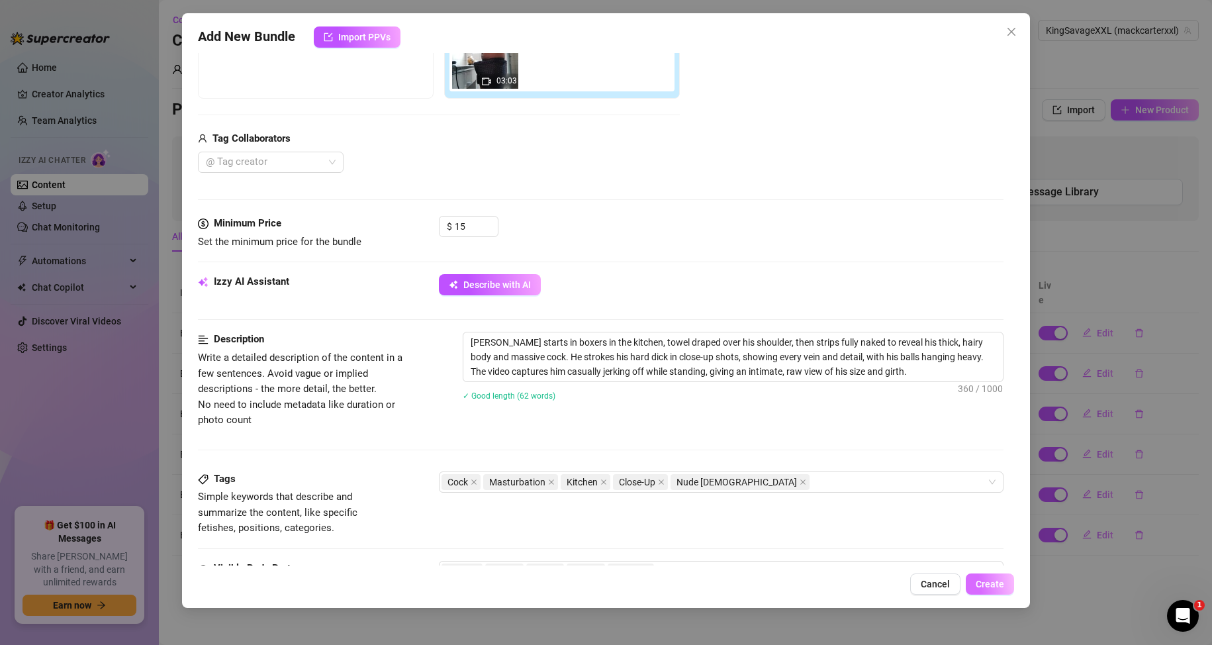
click at [996, 586] on span "Create" at bounding box center [990, 584] width 28 height 11
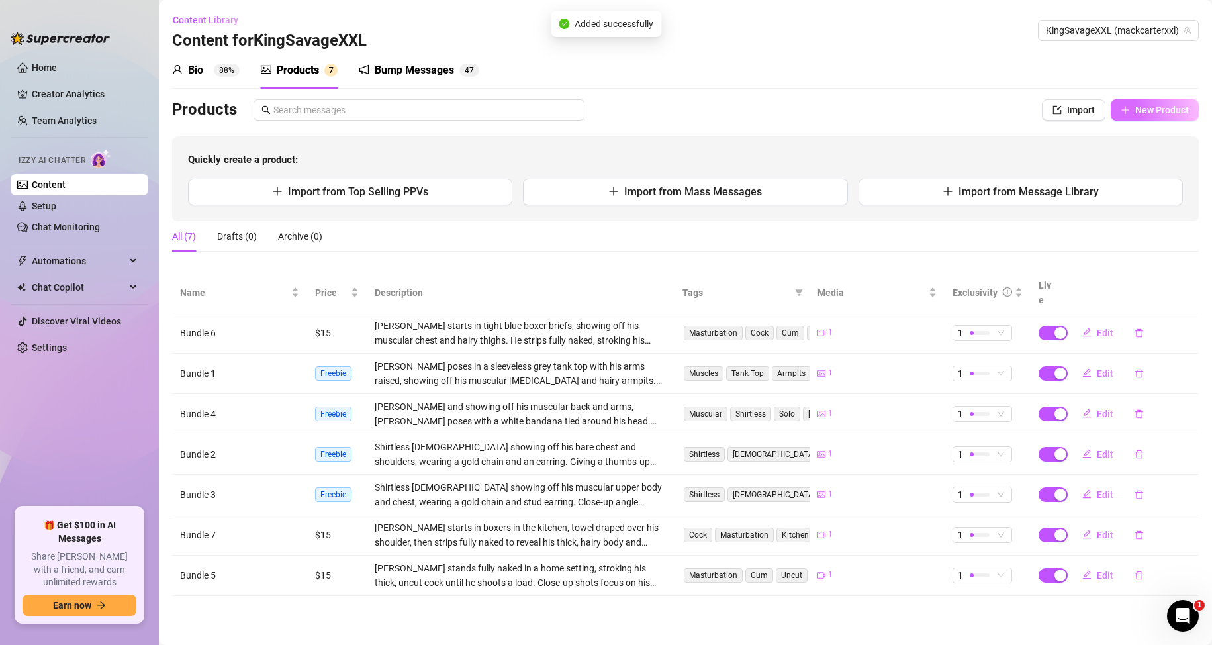
click at [1143, 107] on span "New Product" at bounding box center [1162, 110] width 54 height 11
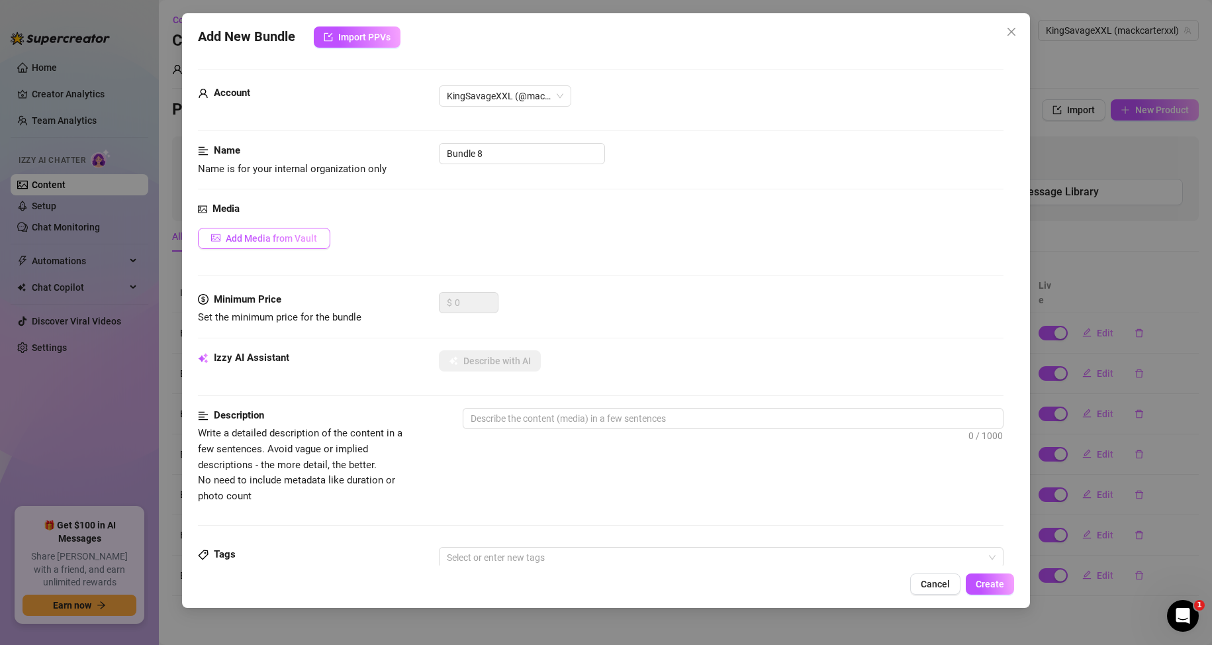
click at [289, 233] on span "Add Media from Vault" at bounding box center [271, 238] width 91 height 11
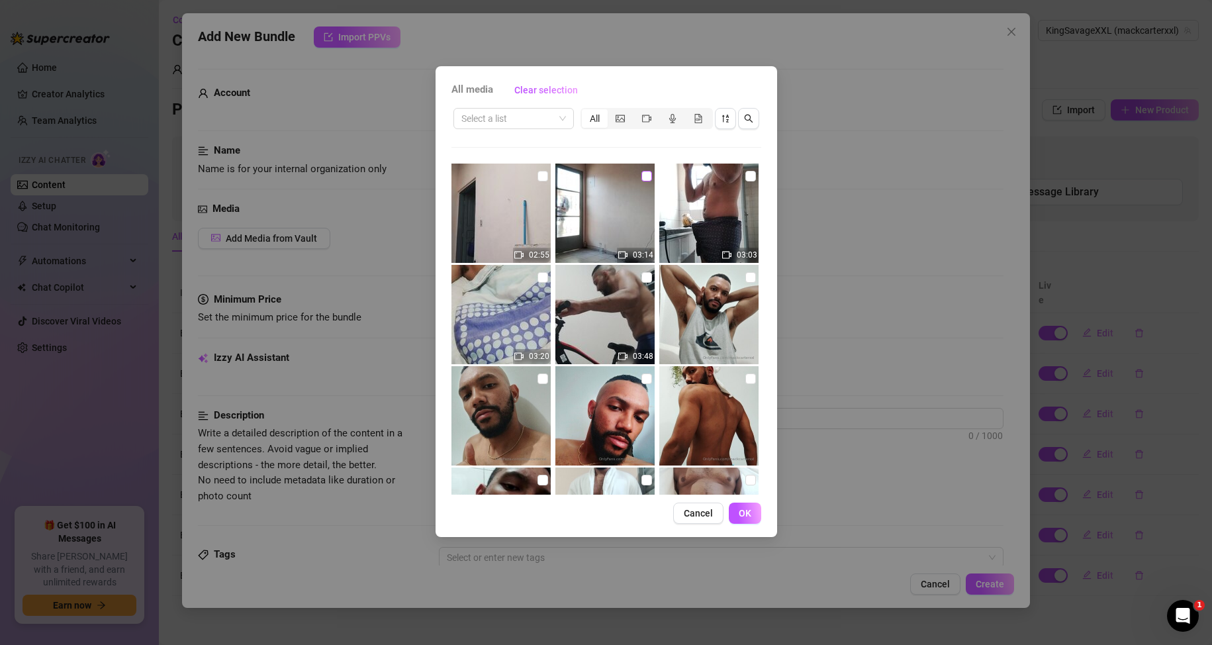
click at [641, 173] on input "checkbox" at bounding box center [646, 176] width 11 height 11
click at [744, 514] on span "OK" at bounding box center [745, 513] width 13 height 11
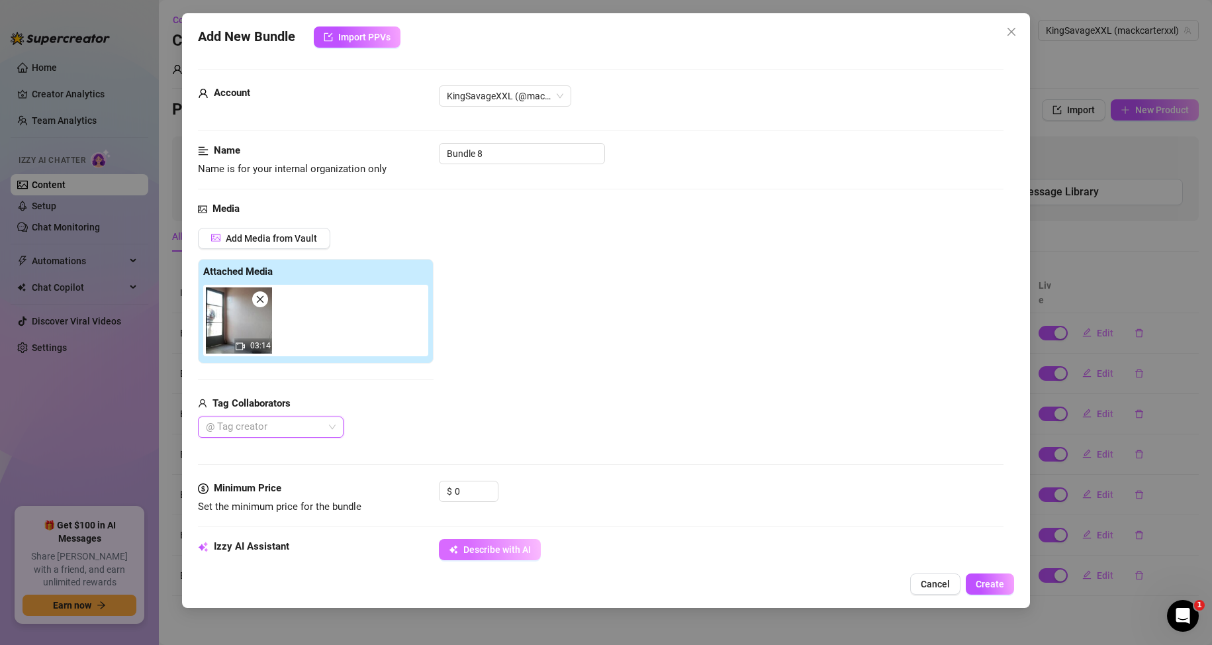
click at [466, 549] on span "Describe with AI" at bounding box center [497, 549] width 68 height 11
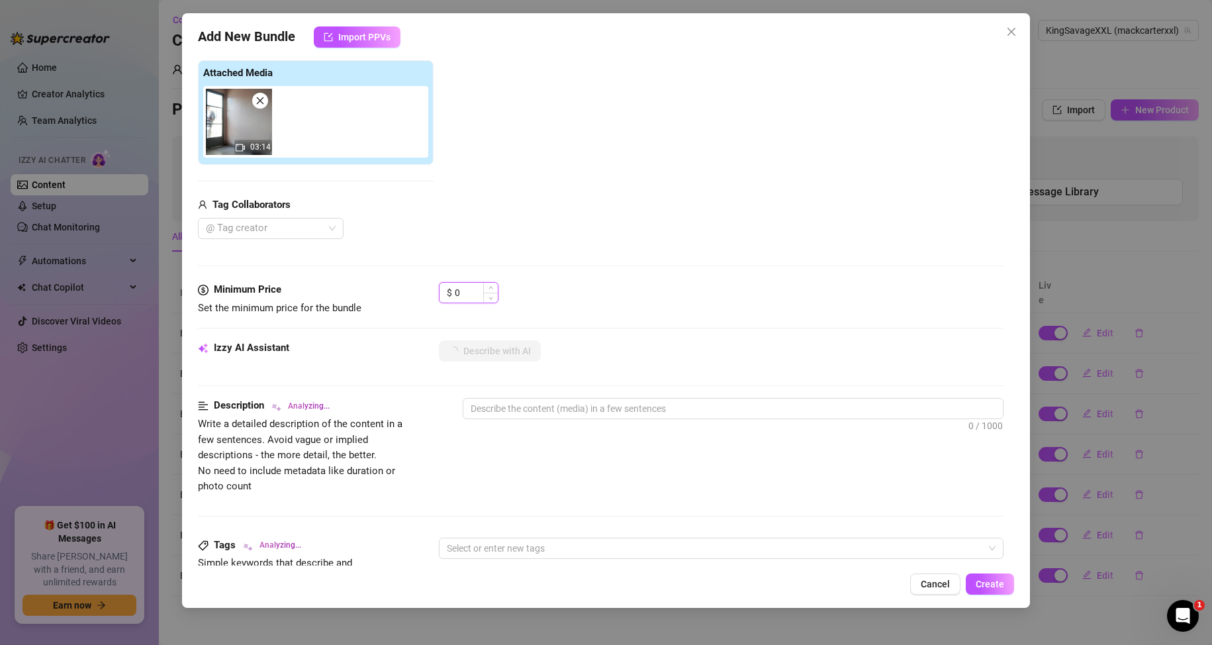
click at [479, 289] on input "0" at bounding box center [476, 293] width 43 height 20
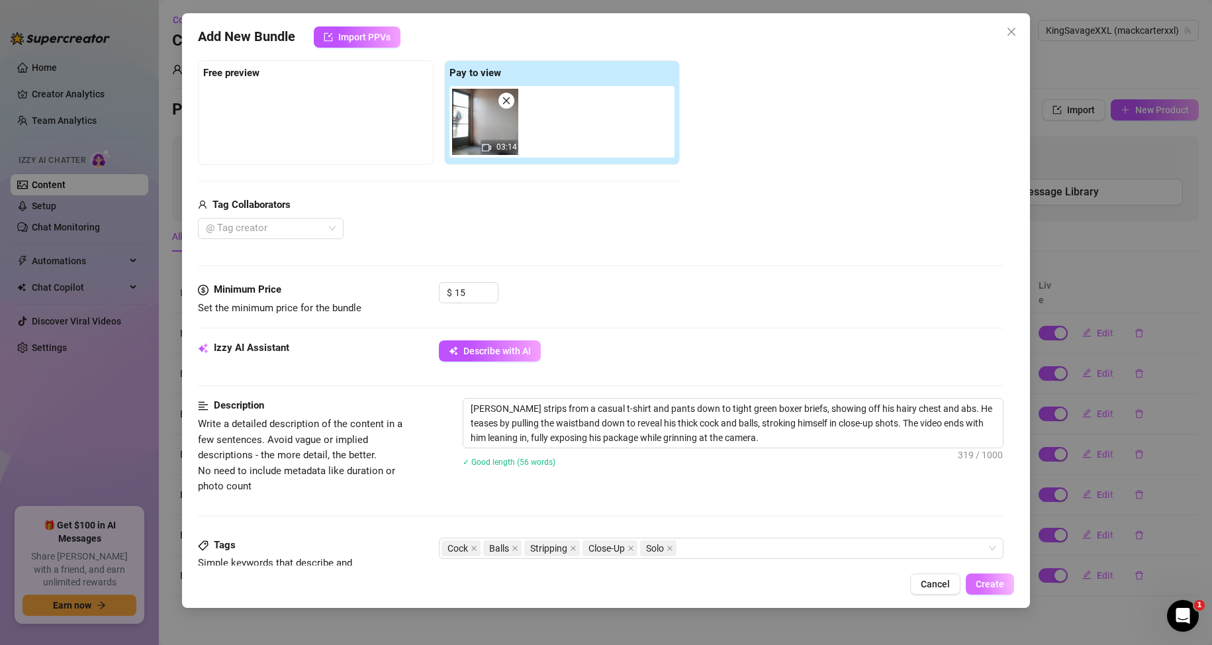
click at [1007, 576] on button "Create" at bounding box center [990, 583] width 48 height 21
click at [987, 586] on span "Create" at bounding box center [990, 584] width 28 height 11
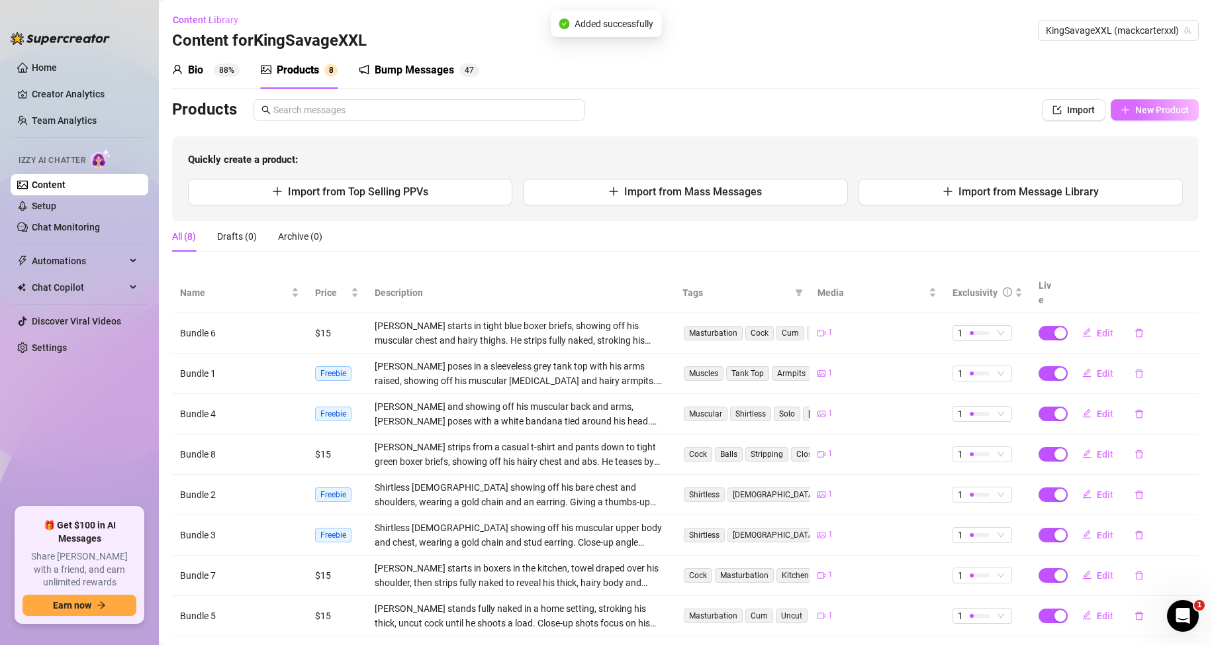
click at [1121, 109] on icon "plus" at bounding box center [1124, 109] width 7 height 1
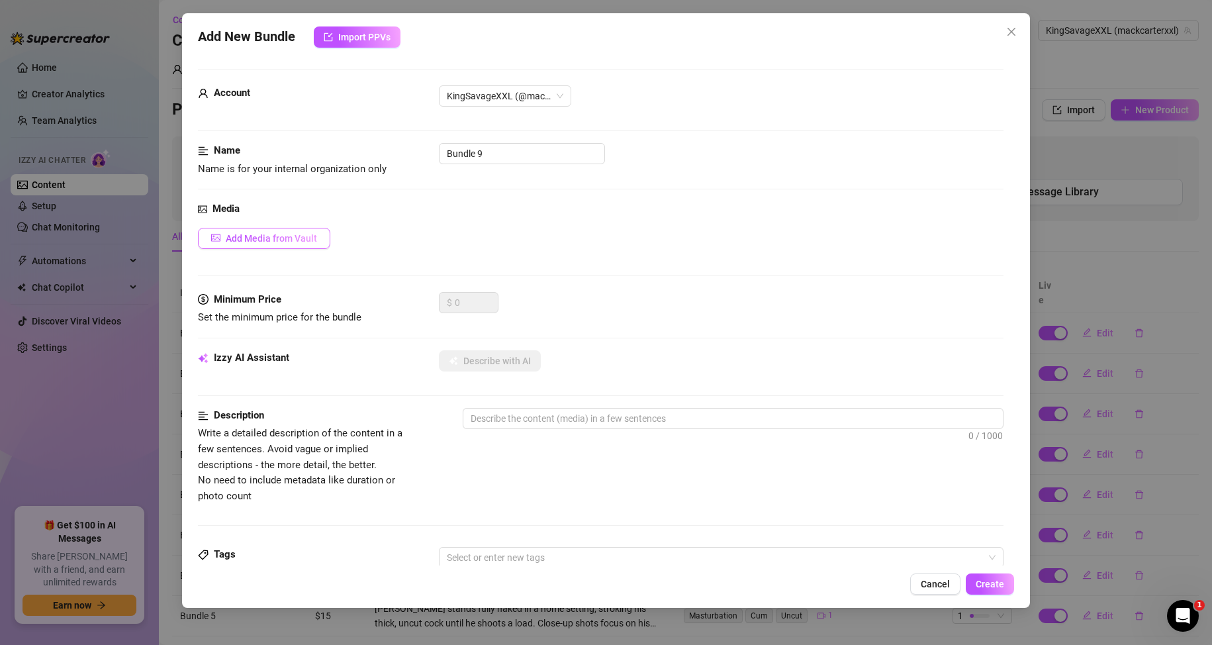
click at [302, 242] on span "Add Media from Vault" at bounding box center [271, 238] width 91 height 11
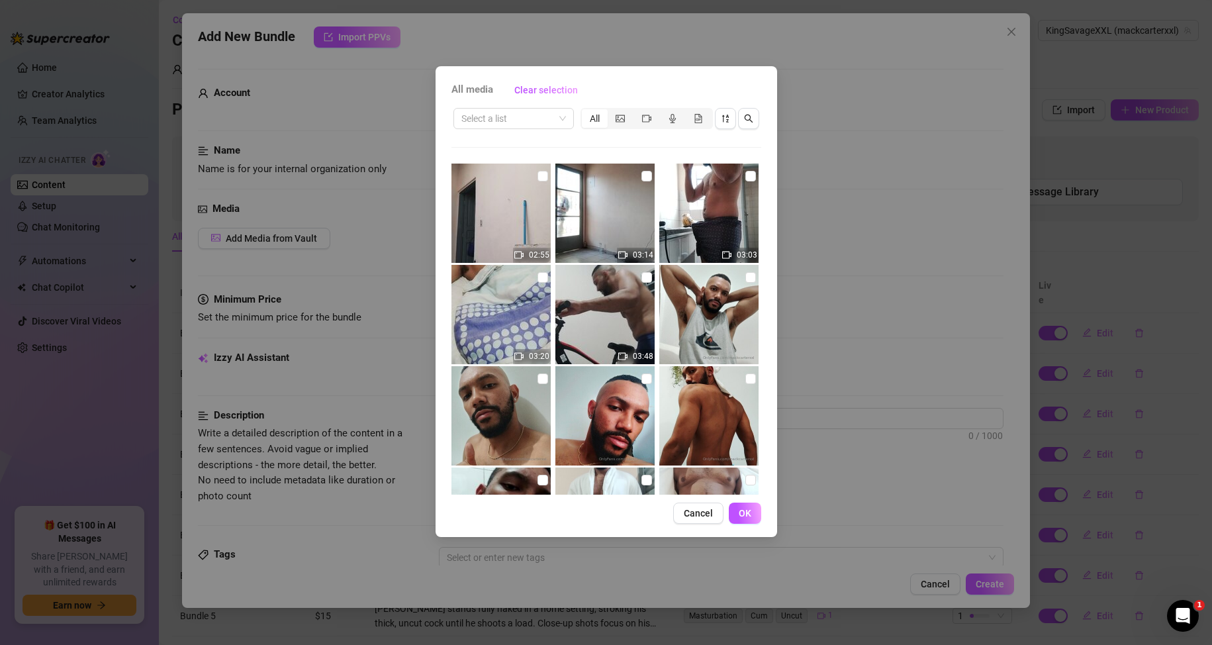
click at [508, 199] on img at bounding box center [500, 212] width 99 height 99
click at [752, 514] on button "OK" at bounding box center [745, 512] width 32 height 21
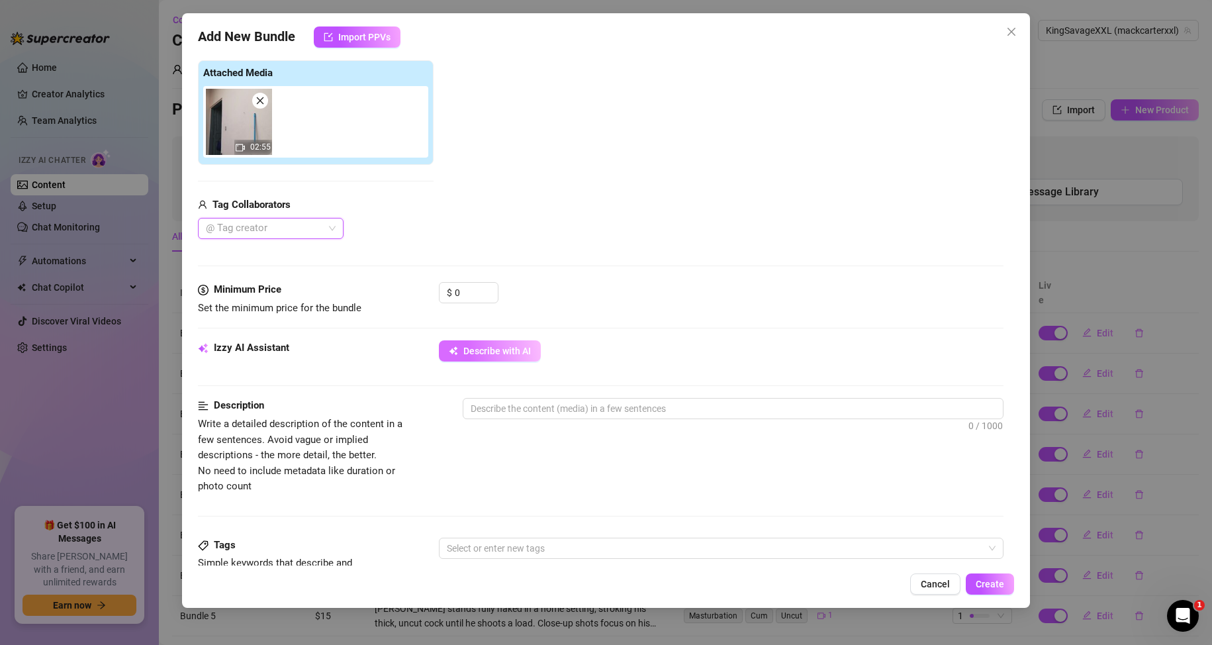
click at [496, 351] on span "Describe with AI" at bounding box center [497, 351] width 68 height 11
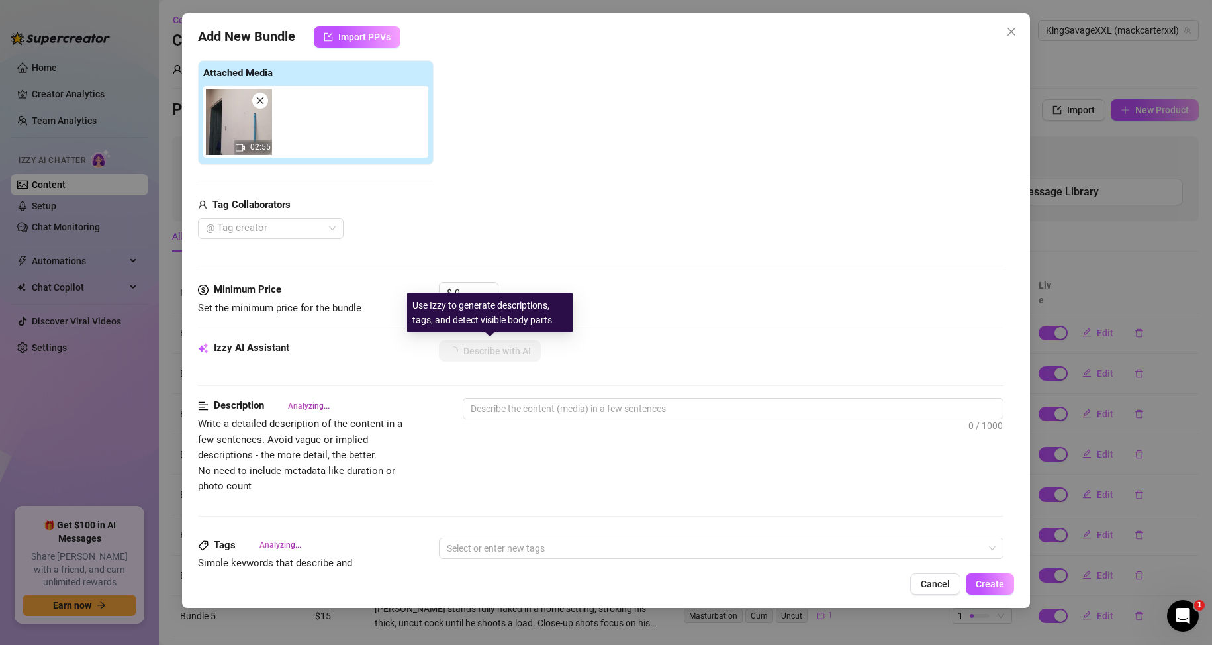
click at [474, 295] on div "Use Izzy to generate descriptions, tags, and detect visible body parts" at bounding box center [489, 313] width 165 height 40
click at [471, 287] on input "0" at bounding box center [476, 293] width 43 height 20
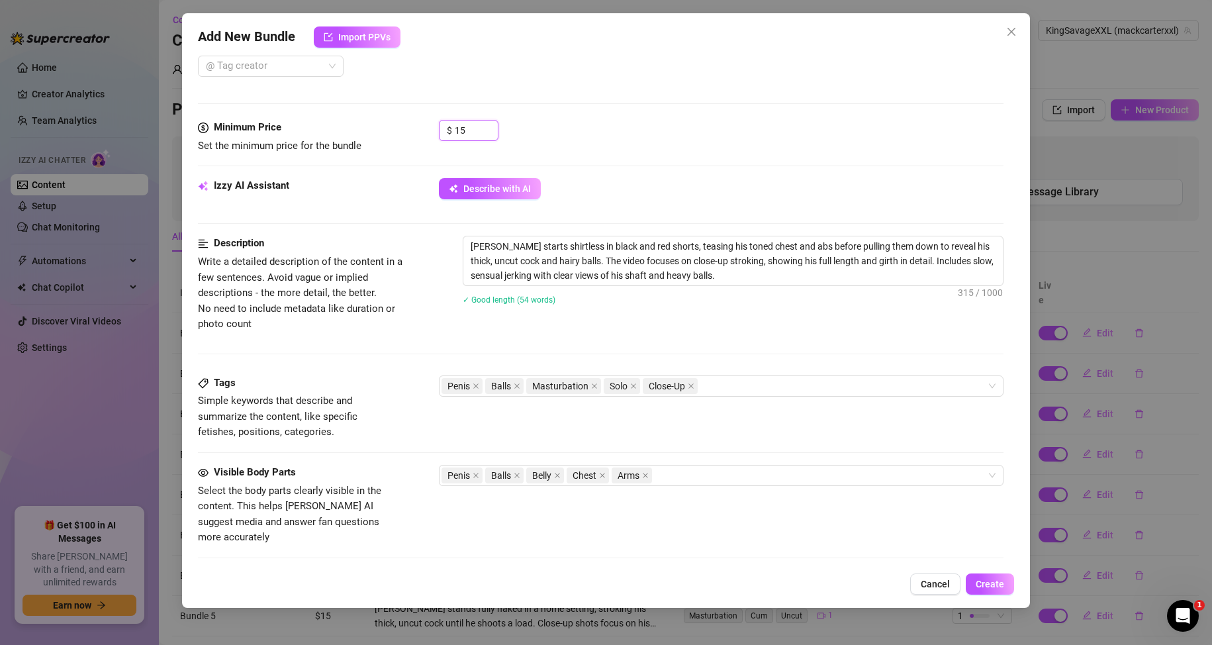
scroll to position [397, 0]
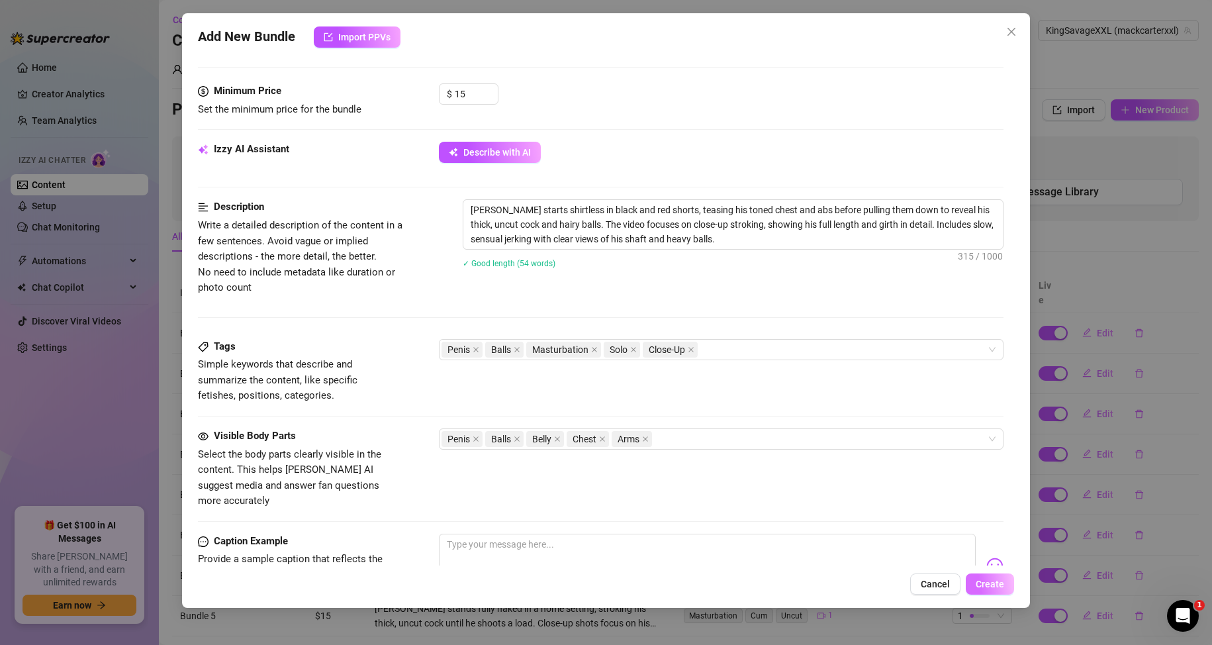
click at [998, 579] on span "Create" at bounding box center [990, 584] width 28 height 11
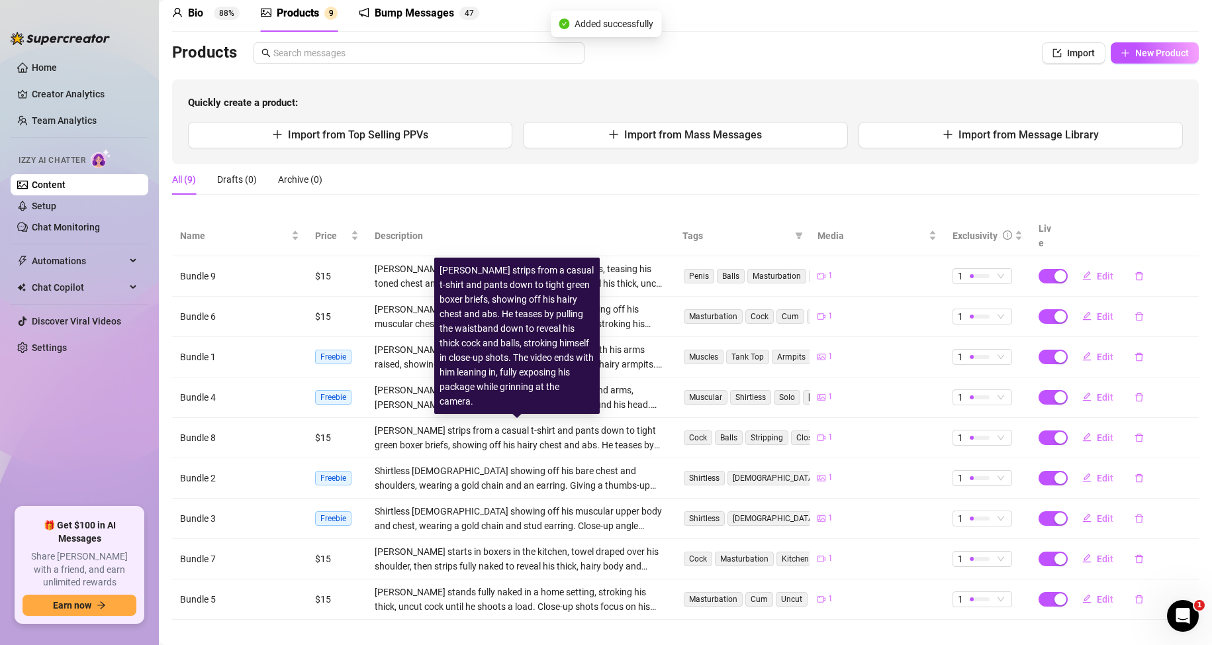
scroll to position [0, 0]
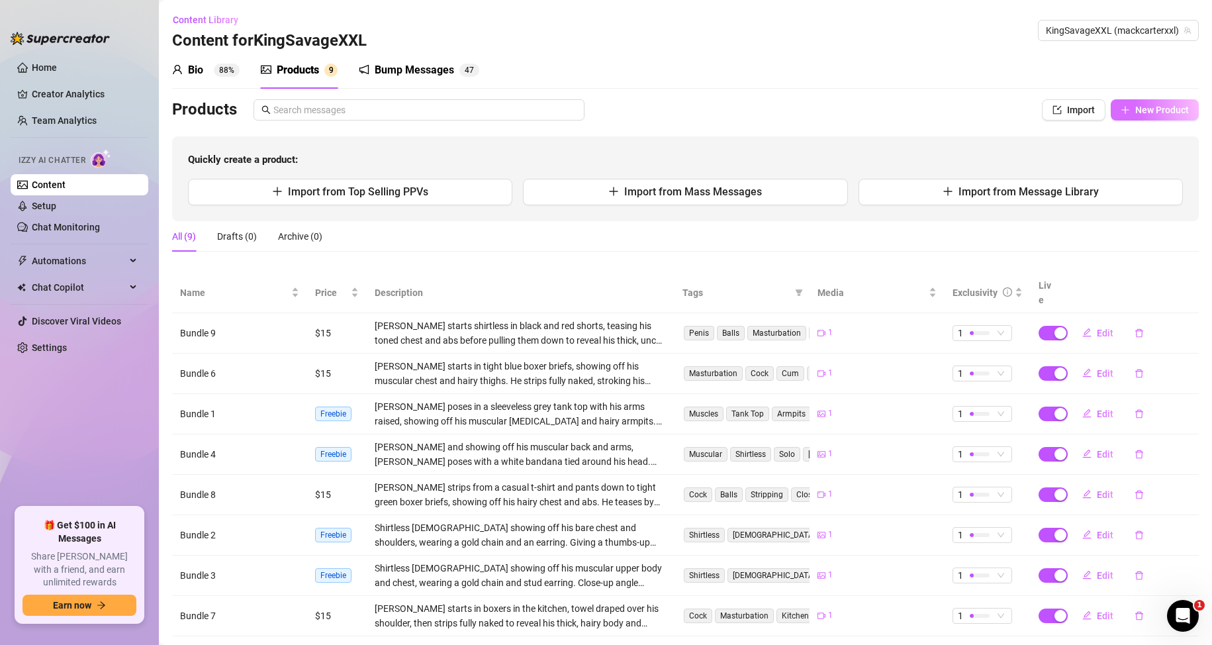
click at [1156, 115] on span "New Product" at bounding box center [1162, 110] width 54 height 11
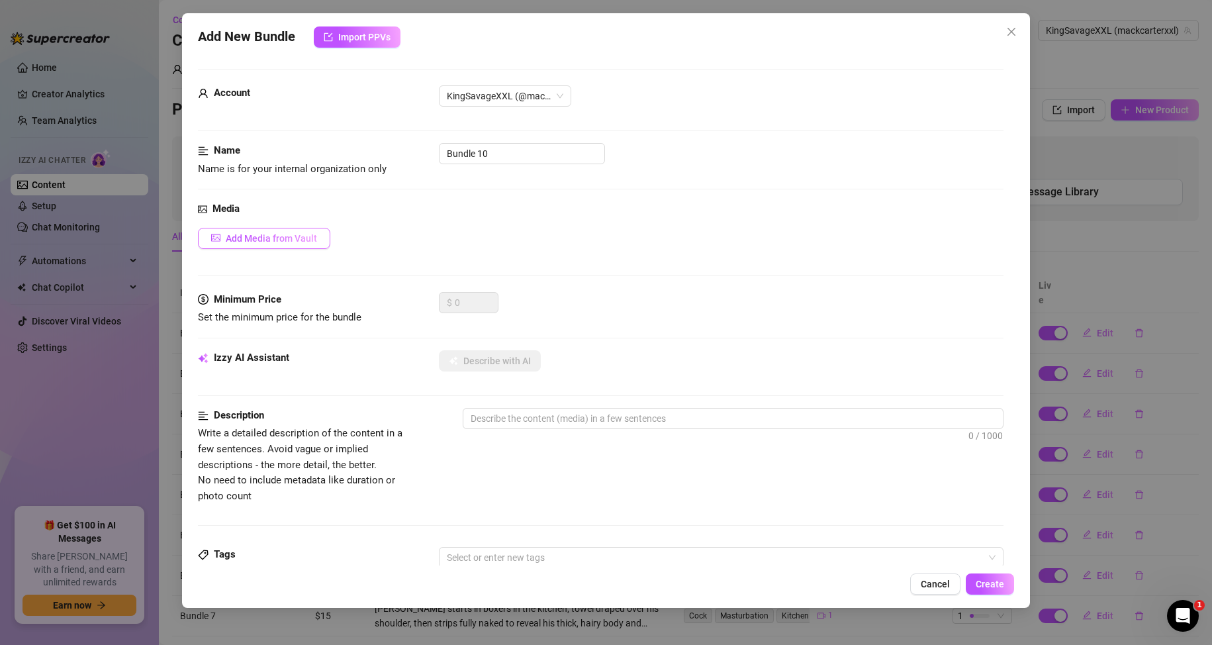
click at [301, 237] on span "Add Media from Vault" at bounding box center [271, 238] width 91 height 11
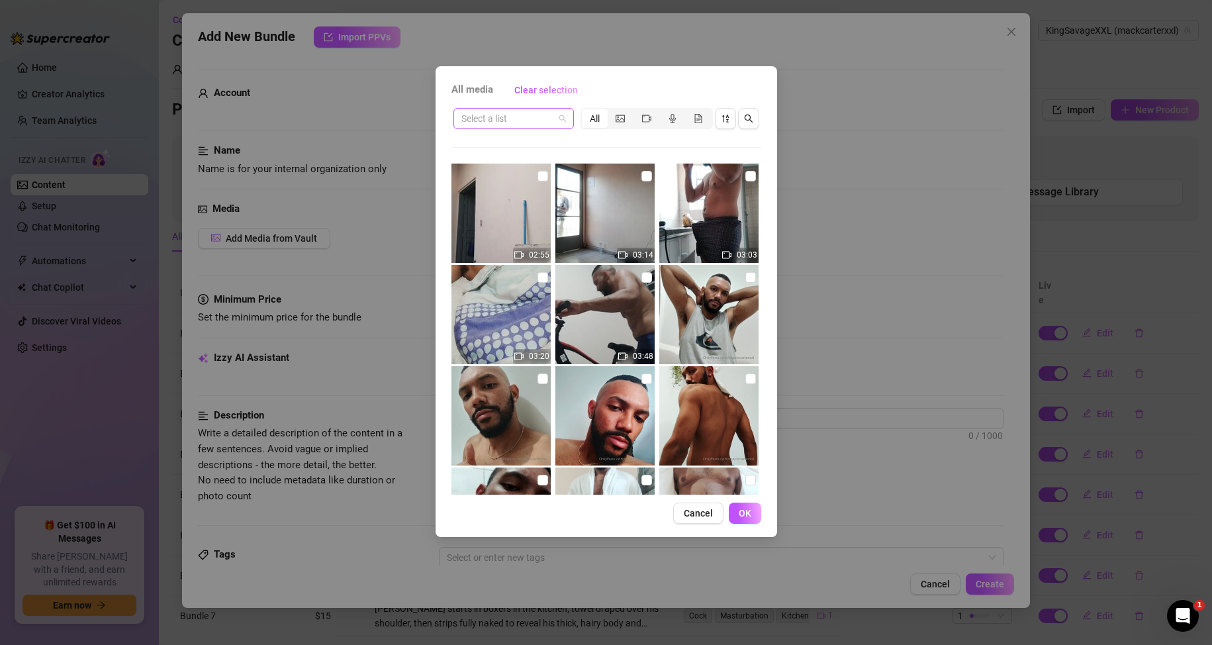
click at [562, 116] on span at bounding box center [513, 119] width 105 height 20
click at [532, 166] on div "Messages" at bounding box center [513, 166] width 99 height 15
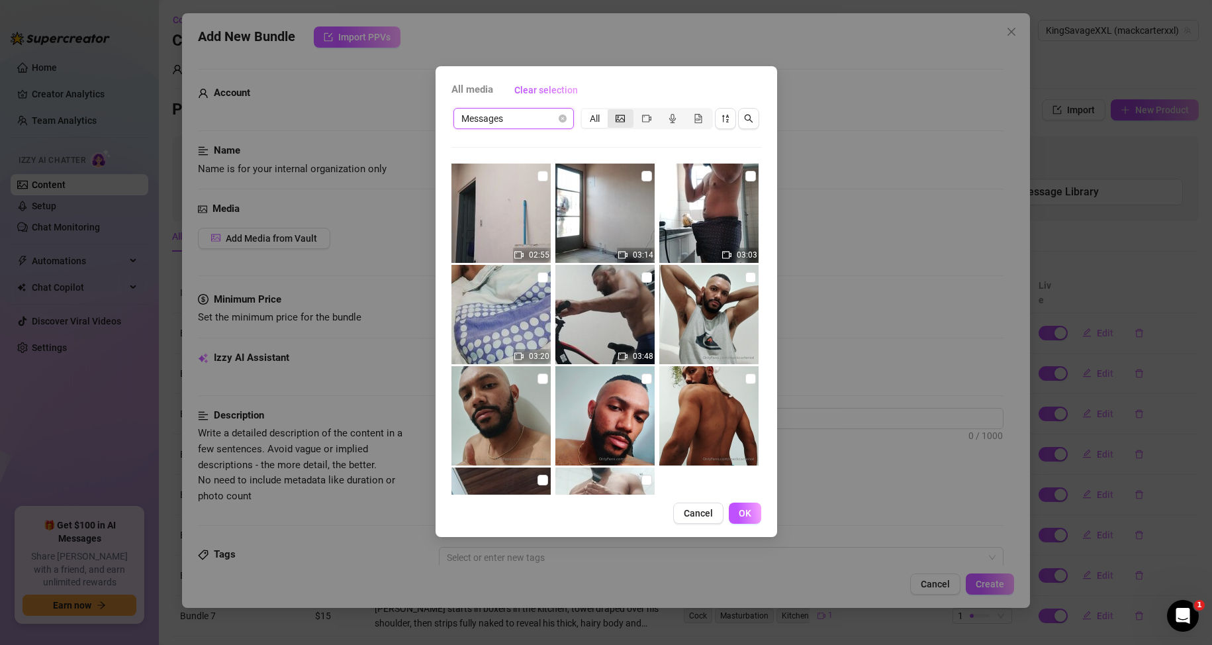
click at [625, 117] on div "segmented control" at bounding box center [621, 118] width 26 height 19
click at [611, 111] on input "segmented control" at bounding box center [611, 111] width 0 height 0
click at [656, 118] on div "segmented control" at bounding box center [646, 118] width 26 height 19
click at [637, 111] on input "segmented control" at bounding box center [637, 111] width 0 height 0
click at [848, 127] on div "All media Clear selection Messages All 02:55 03:14 03:03 03:20 03:48 05:28 04:3…" at bounding box center [606, 322] width 1212 height 645
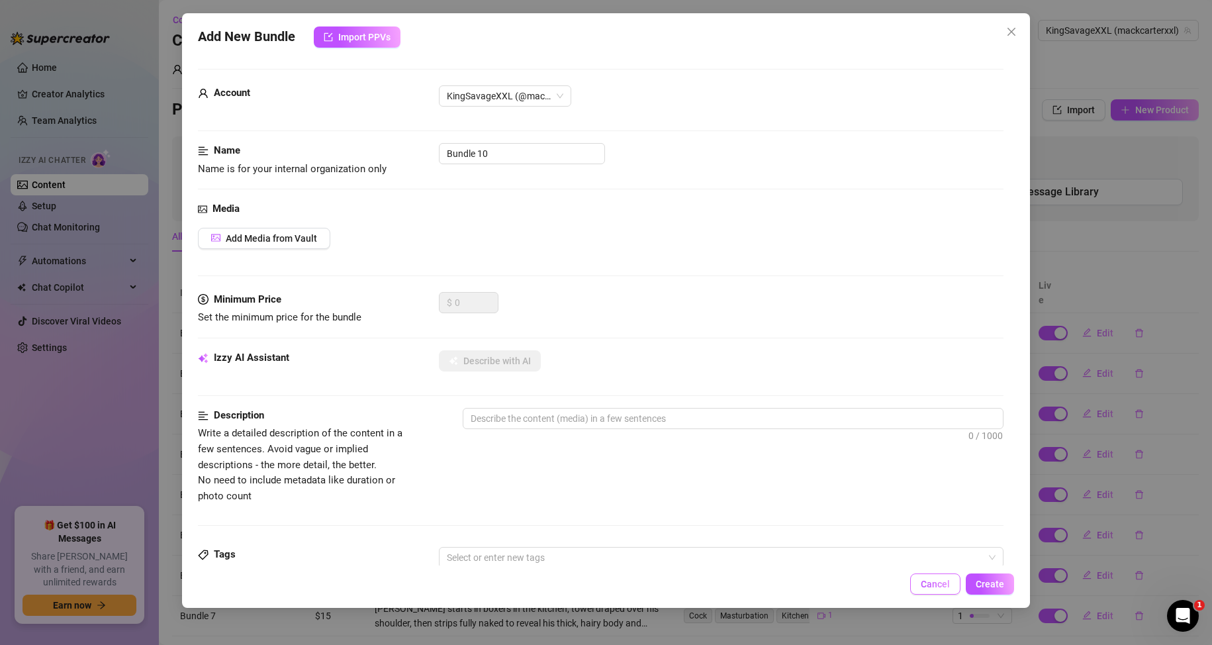
click at [929, 574] on button "Cancel" at bounding box center [935, 583] width 50 height 21
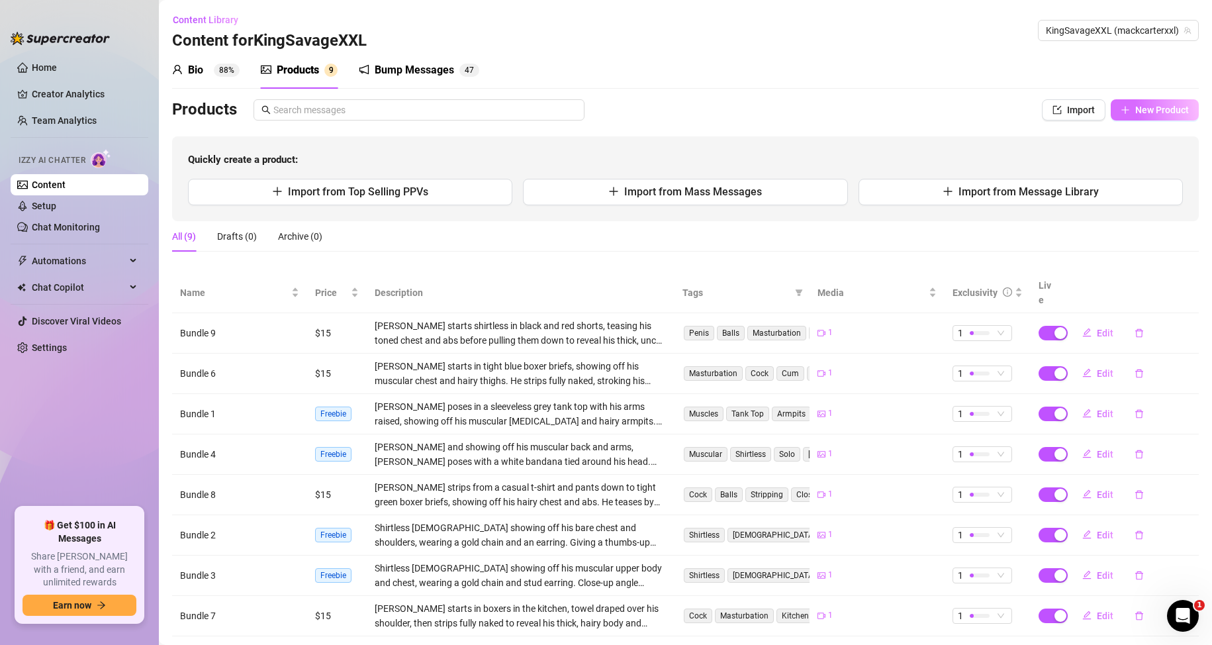
click at [1135, 114] on span "New Product" at bounding box center [1162, 110] width 54 height 11
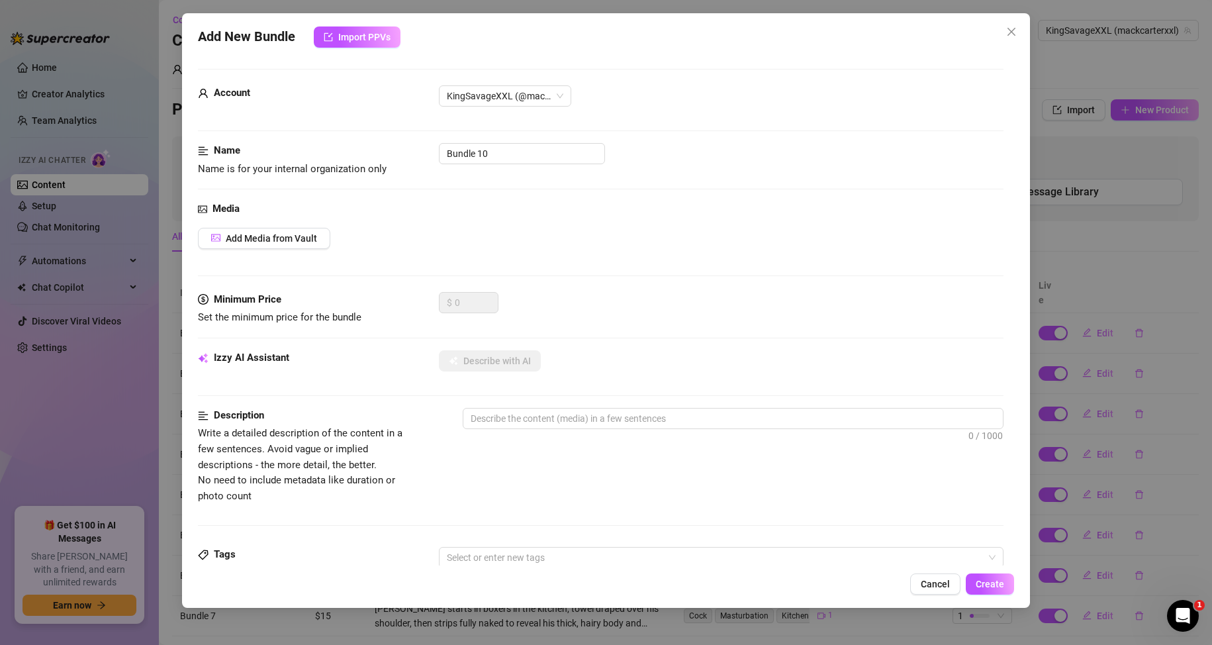
click at [290, 225] on div "Media Add Media from Vault" at bounding box center [601, 246] width 806 height 91
click at [289, 243] on span "Add Media from Vault" at bounding box center [271, 238] width 91 height 11
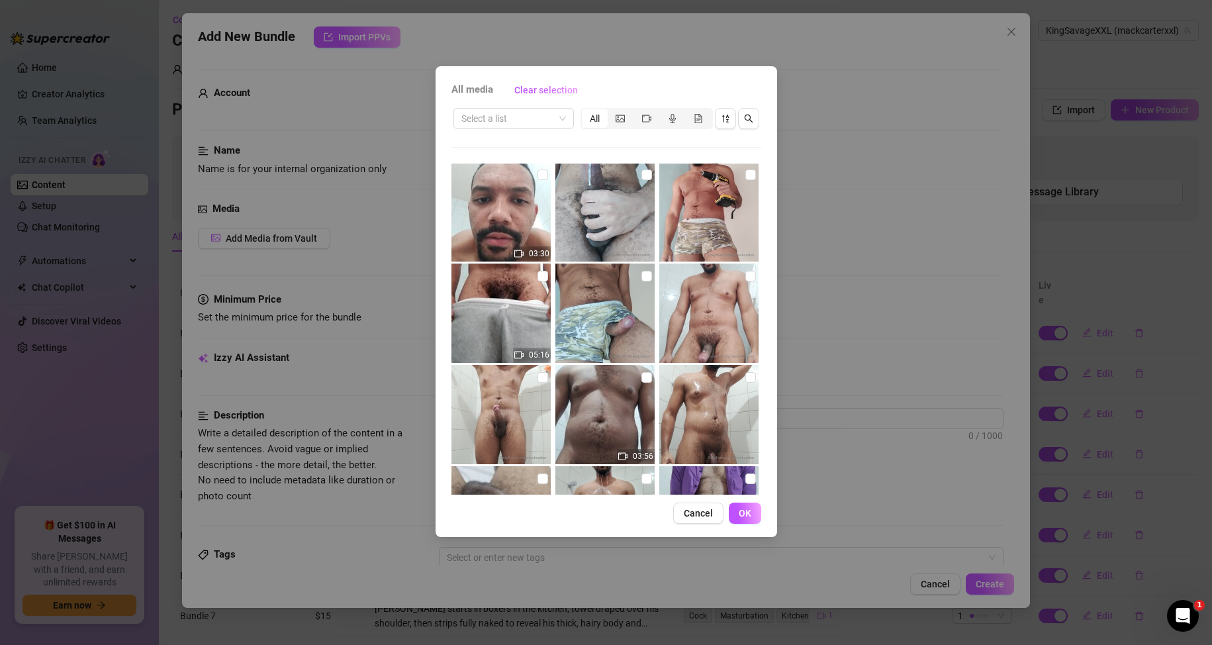
scroll to position [2037, 0]
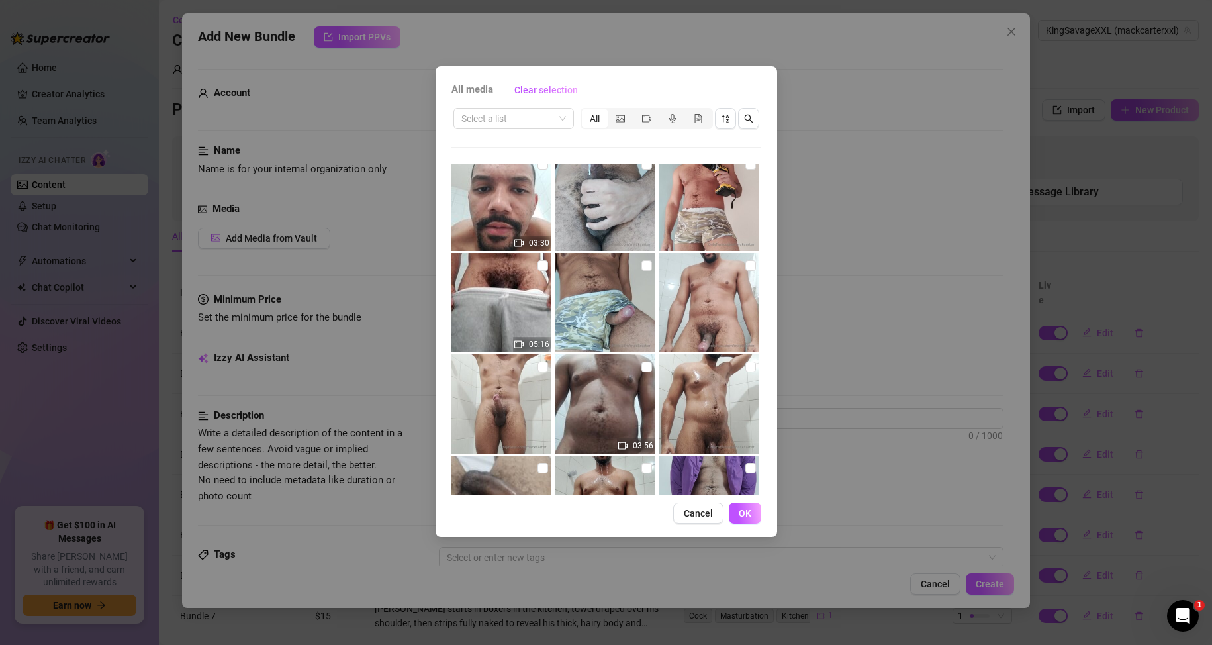
click at [717, 180] on img at bounding box center [708, 201] width 99 height 99
click at [746, 510] on span "OK" at bounding box center [745, 513] width 13 height 11
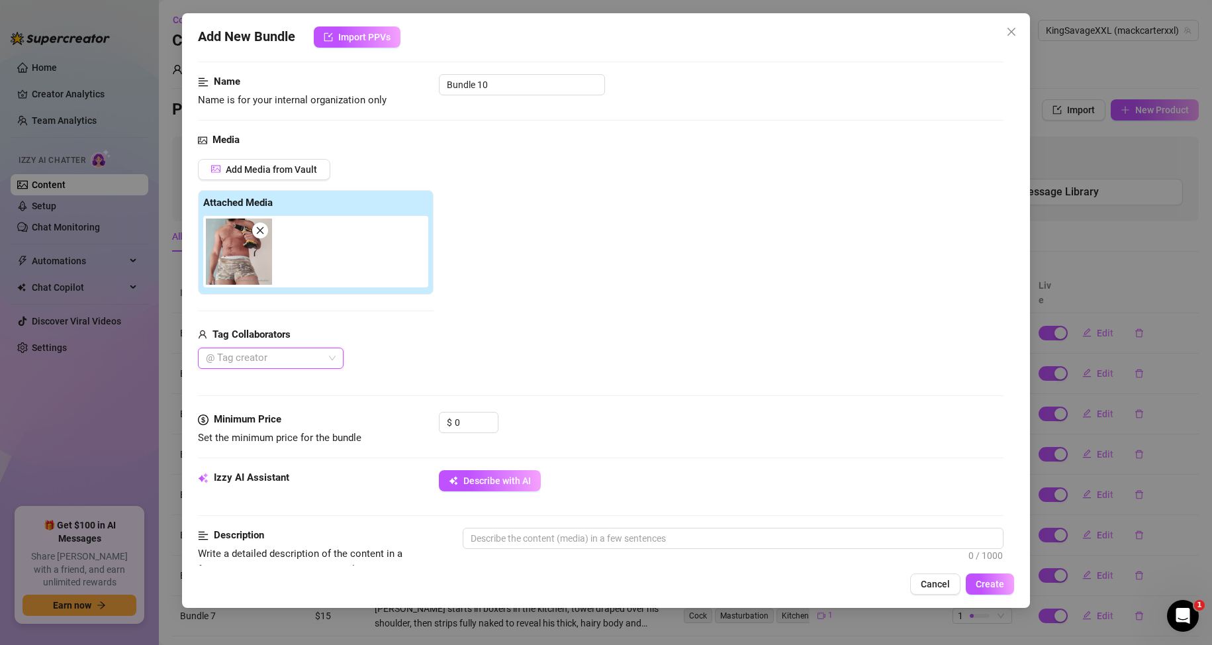
scroll to position [132, 0]
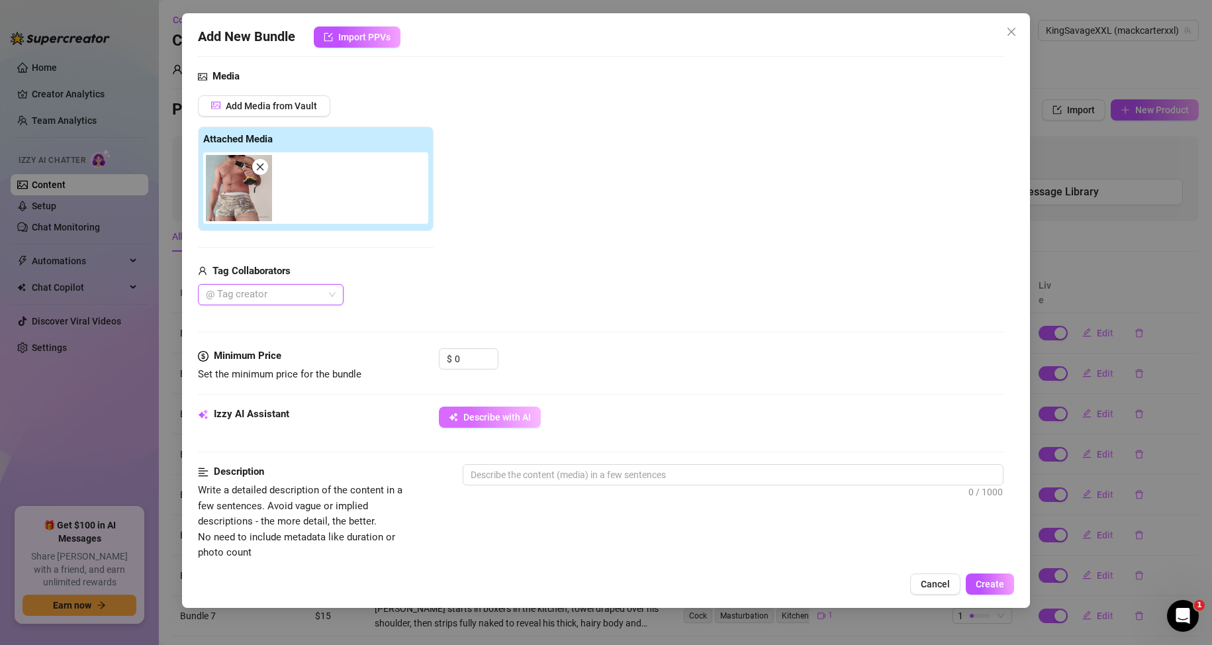
click at [473, 413] on span "Describe with AI" at bounding box center [497, 417] width 68 height 11
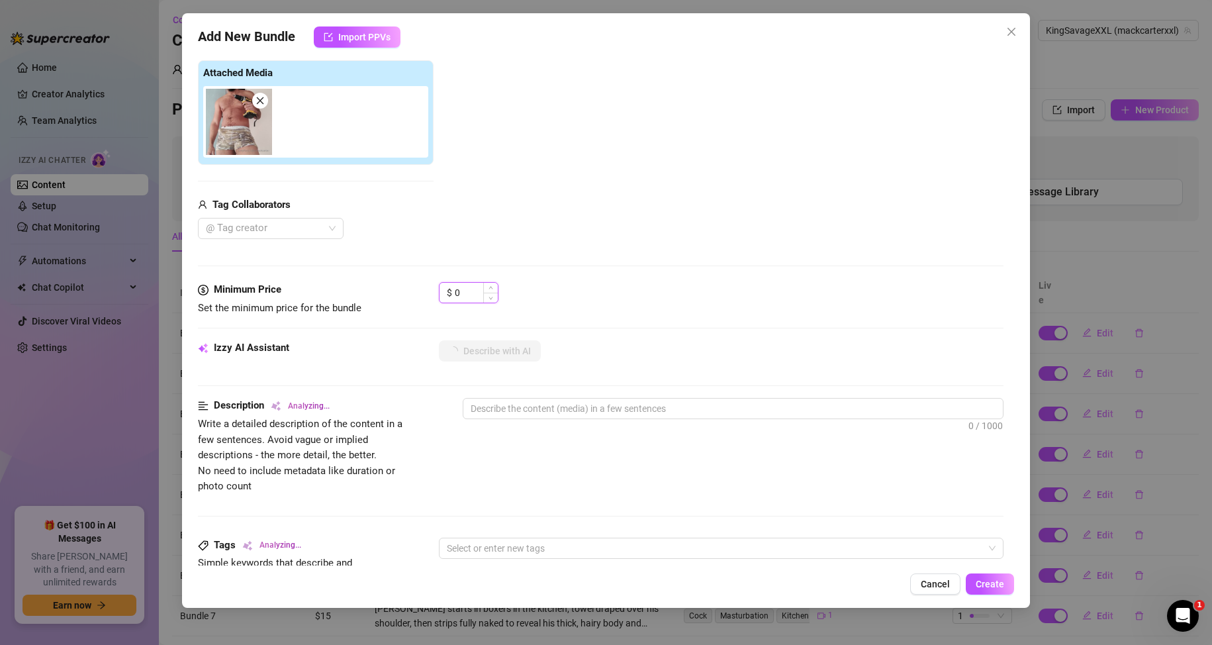
click at [462, 296] on input "0" at bounding box center [476, 293] width 43 height 20
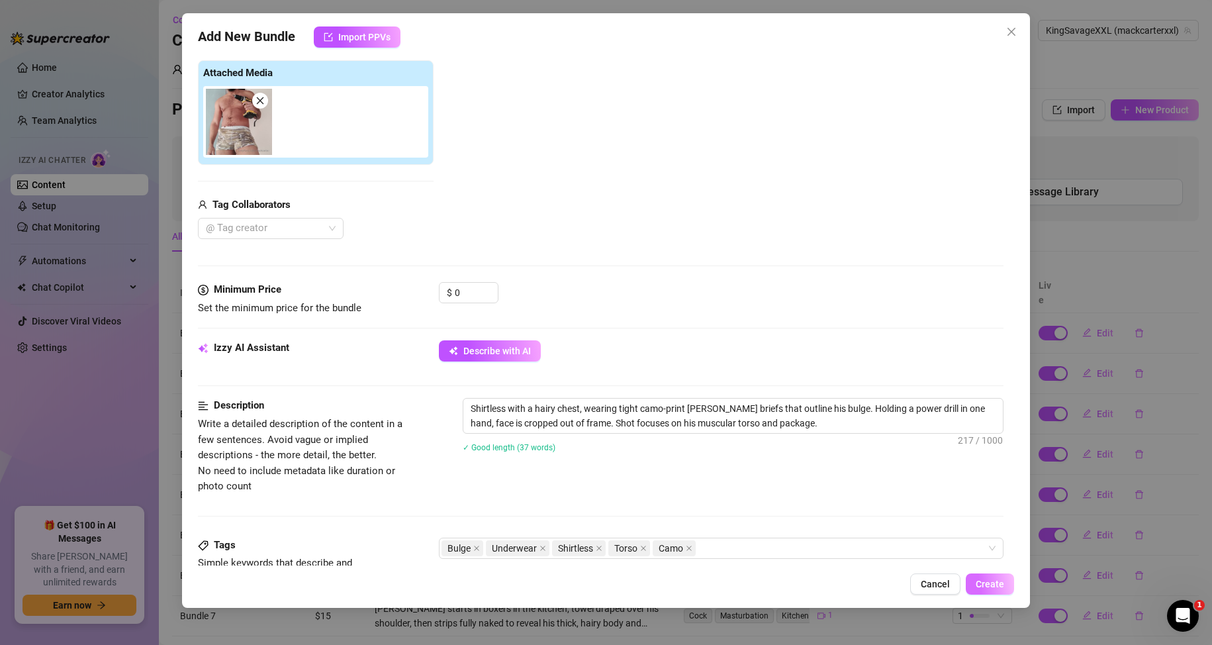
click at [999, 585] on span "Create" at bounding box center [990, 584] width 28 height 11
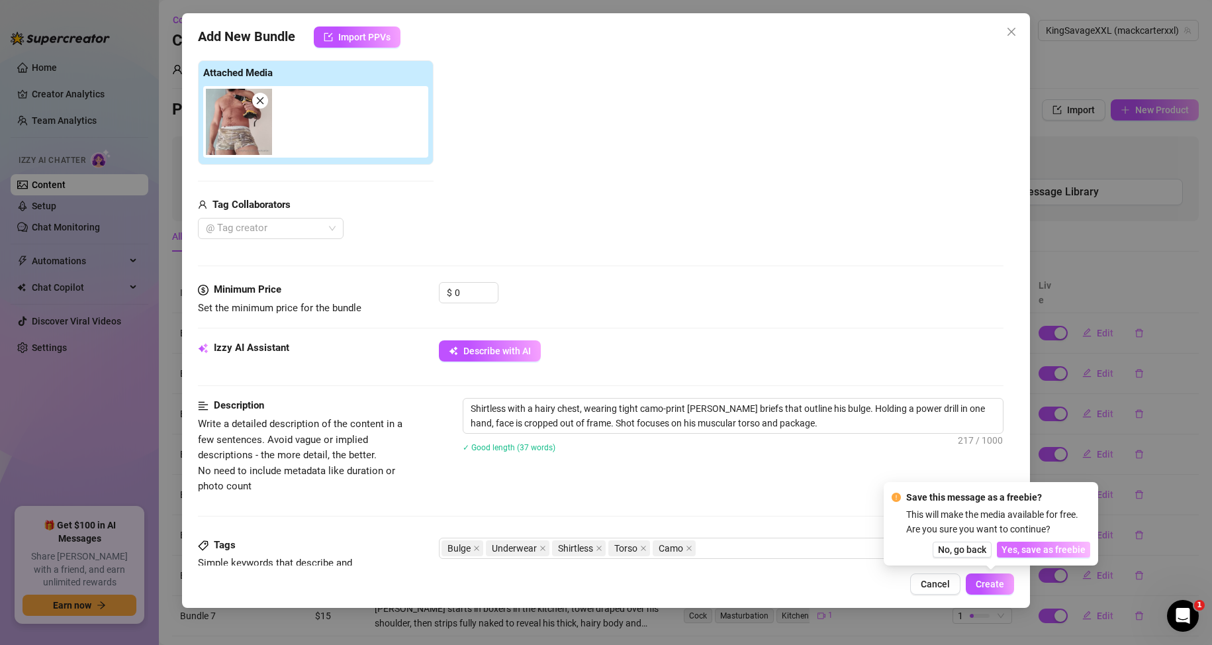
click at [1019, 553] on span "Yes, save as freebie" at bounding box center [1043, 549] width 84 height 11
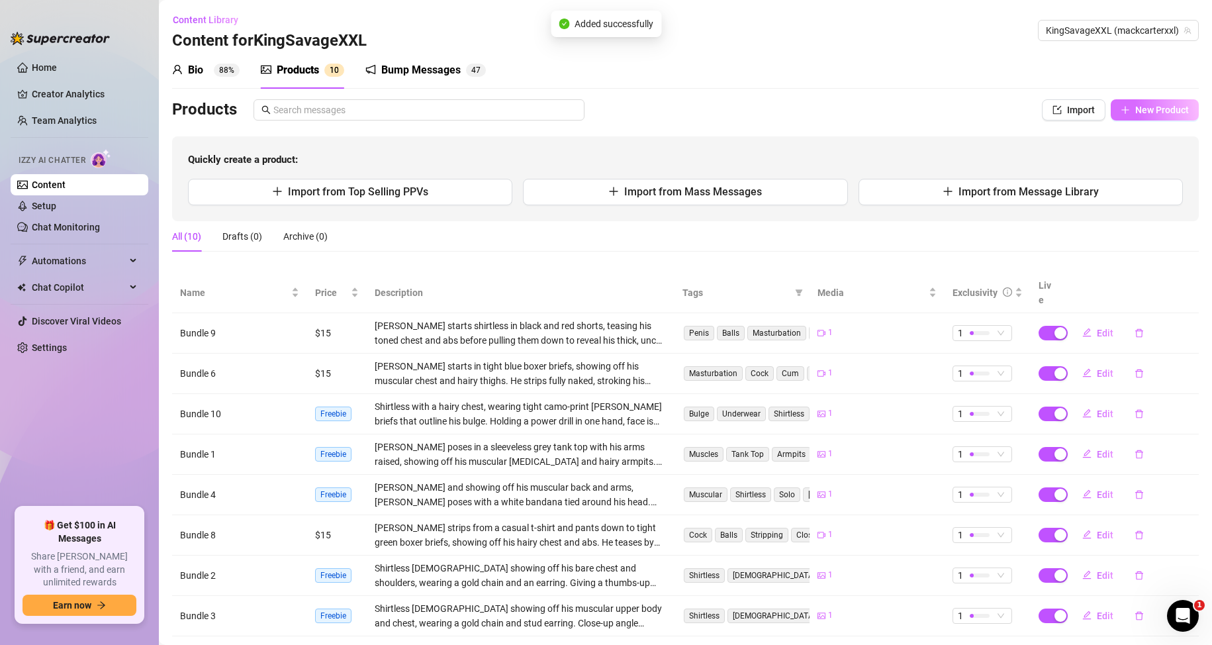
click at [1135, 105] on span "New Product" at bounding box center [1162, 110] width 54 height 11
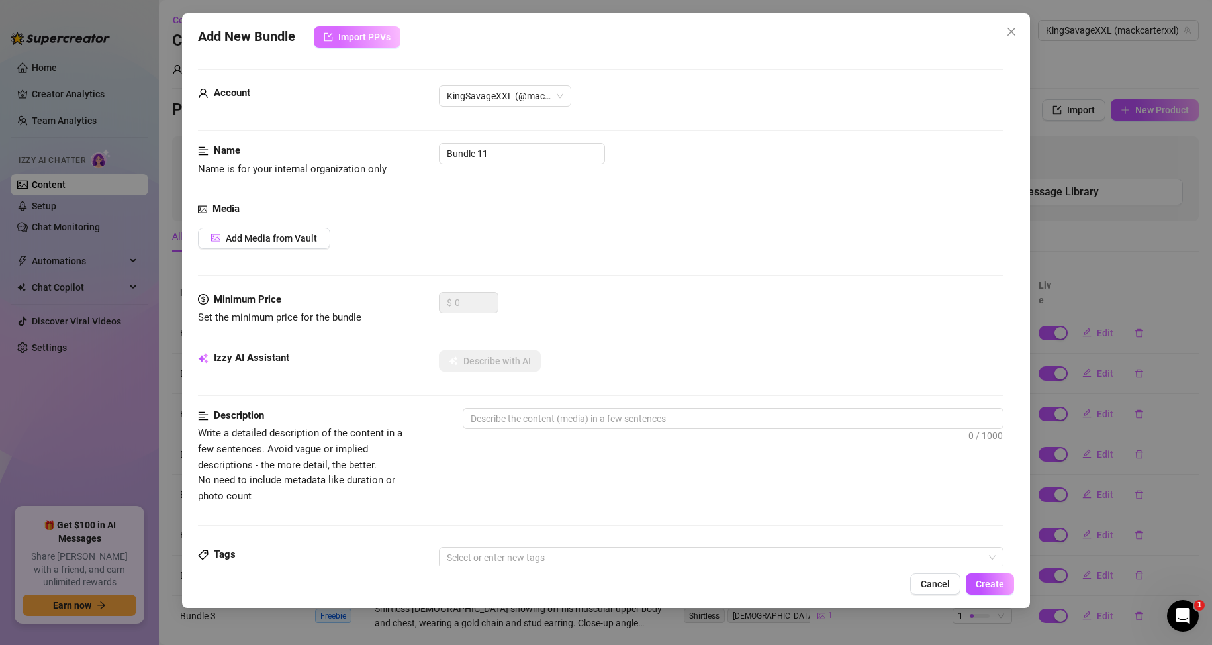
click at [391, 37] on span "Import PPVs" at bounding box center [364, 37] width 52 height 11
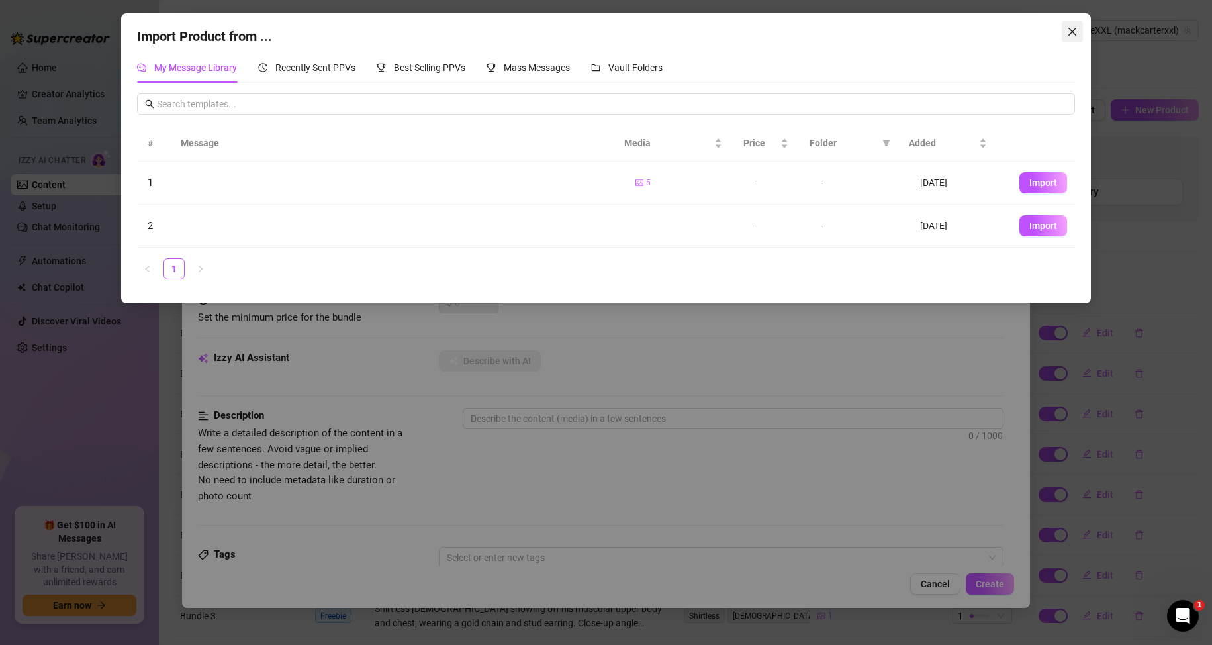
click at [1068, 35] on icon "close" at bounding box center [1072, 32] width 8 height 8
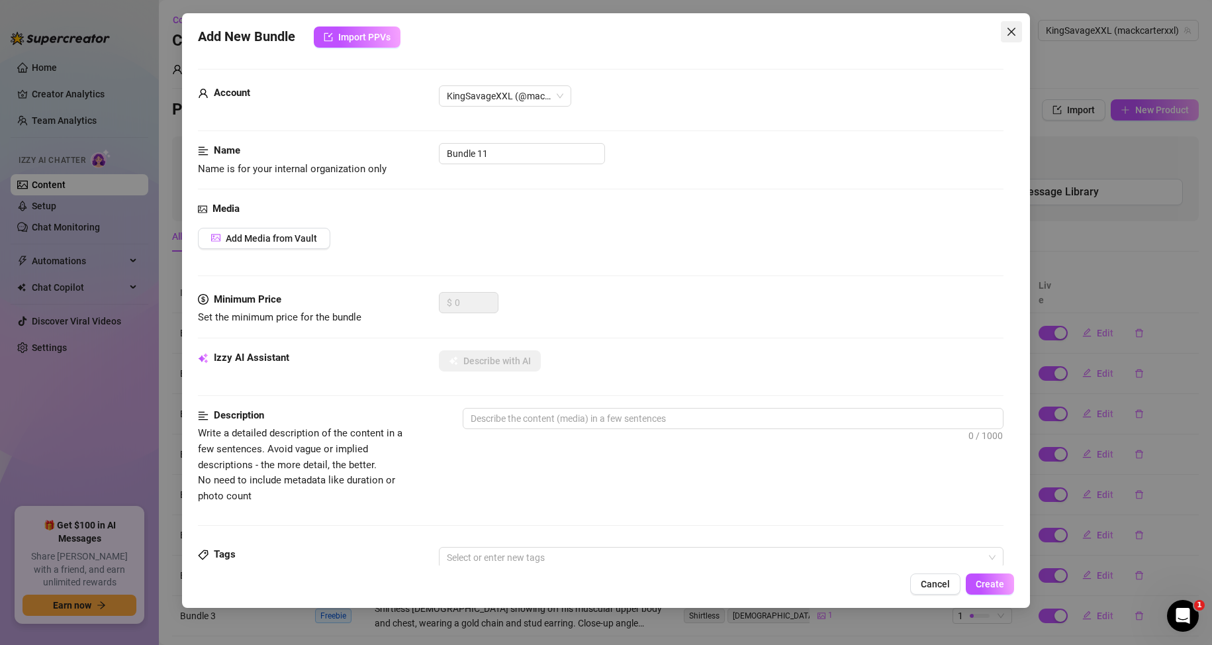
drag, startPoint x: 1015, startPoint y: 32, endPoint x: 371, endPoint y: 3, distance: 644.7
click at [1015, 32] on icon "close" at bounding box center [1011, 31] width 11 height 11
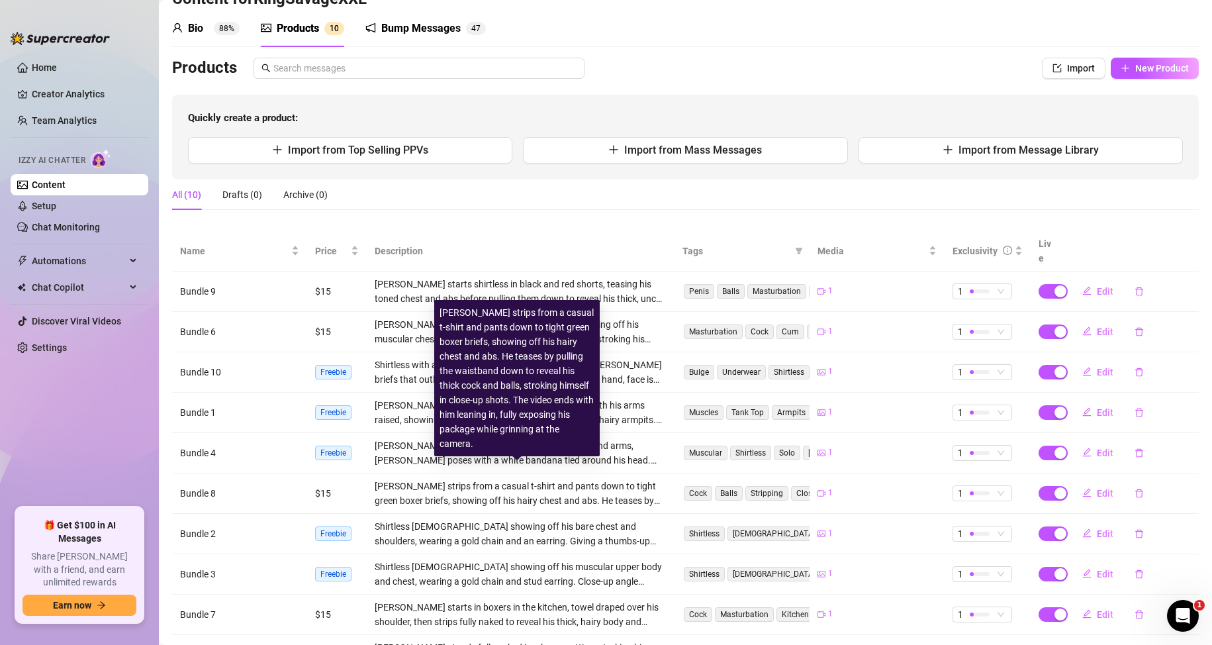
scroll to position [0, 0]
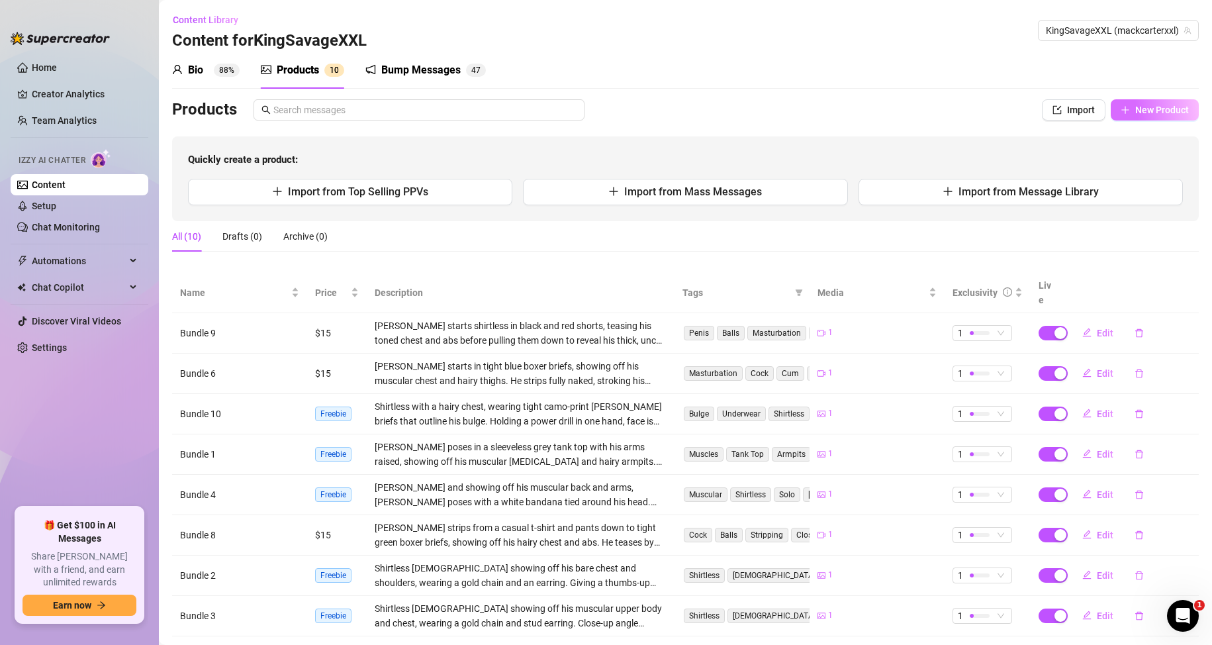
click at [1162, 115] on span "New Product" at bounding box center [1162, 110] width 54 height 11
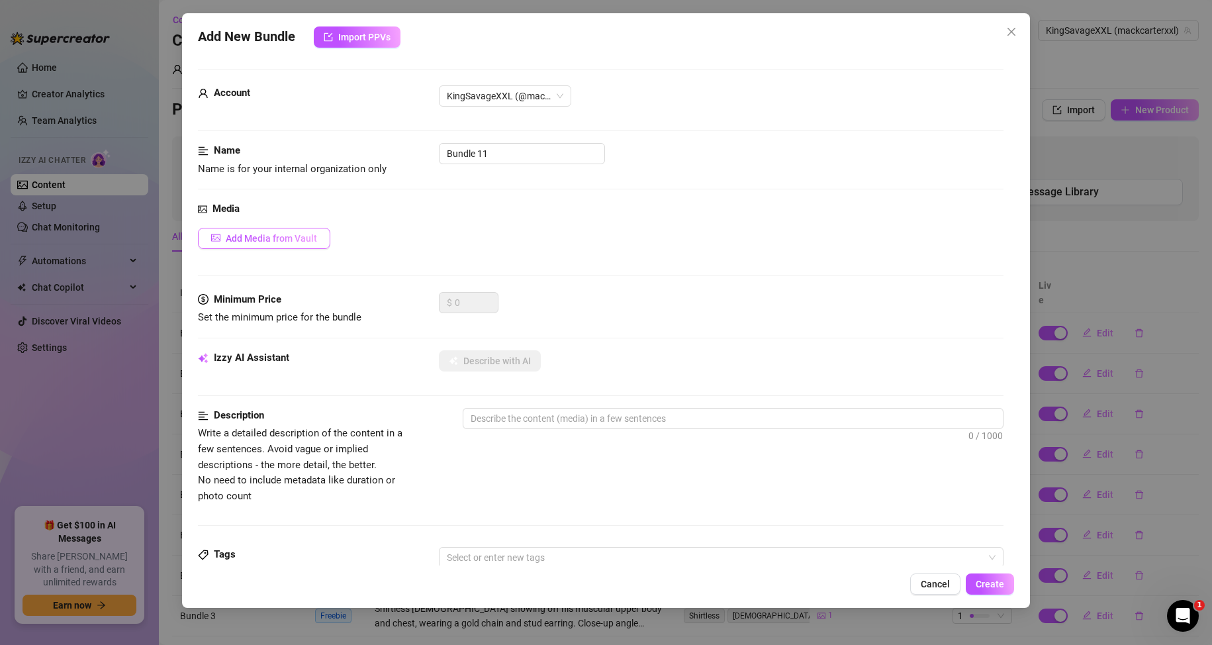
click at [275, 230] on button "Add Media from Vault" at bounding box center [264, 238] width 132 height 21
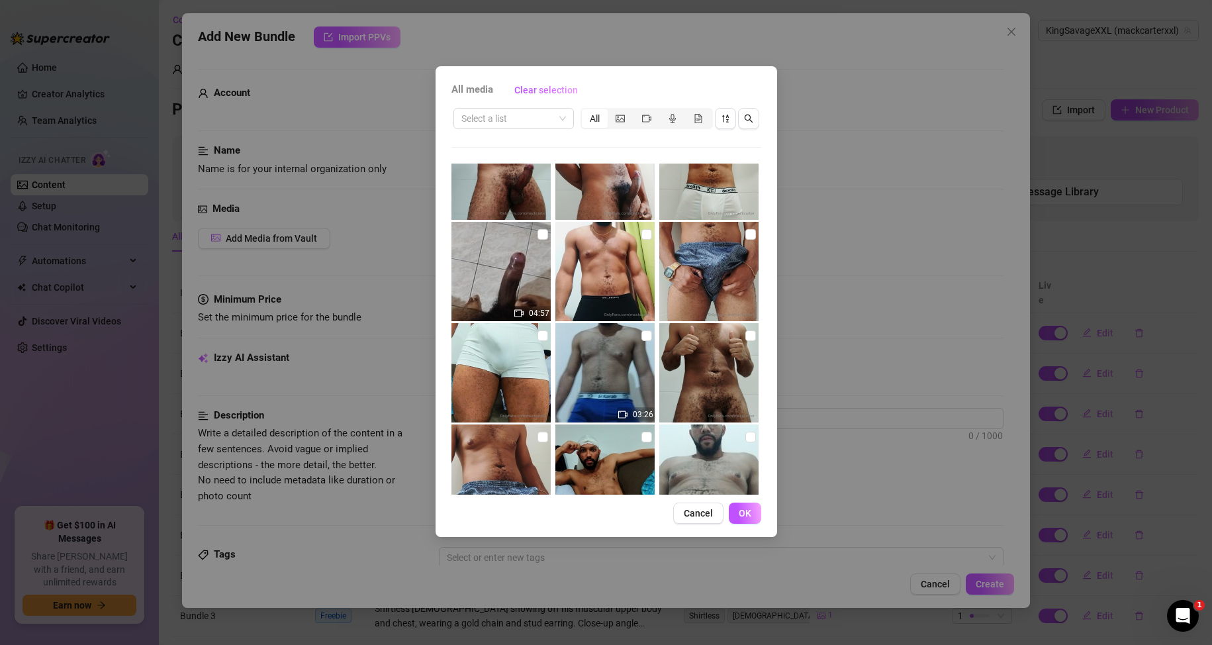
scroll to position [3436, 0]
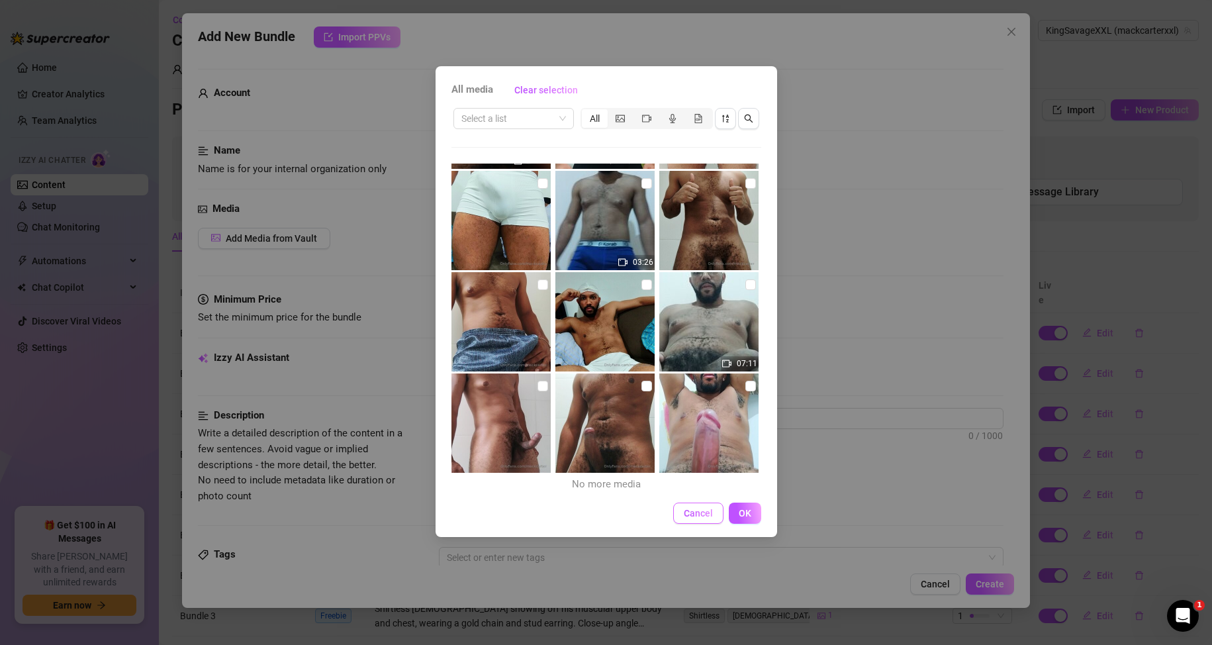
click at [704, 514] on span "Cancel" at bounding box center [698, 513] width 29 height 11
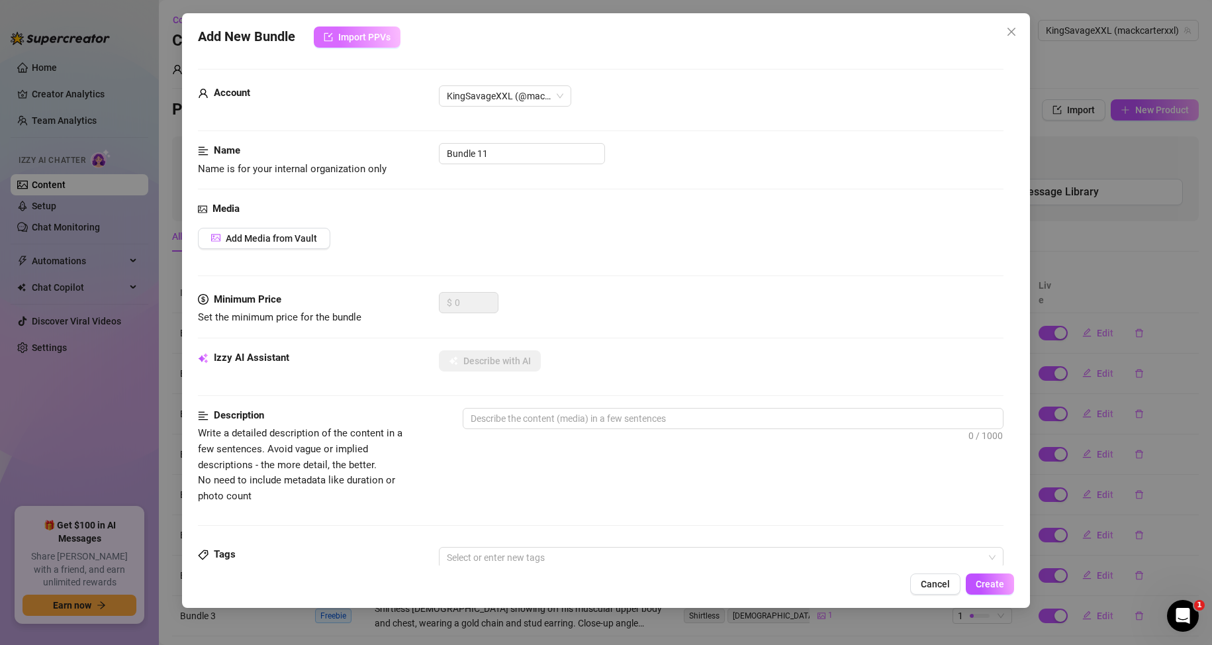
click at [380, 43] on button "Import PPVs" at bounding box center [357, 36] width 87 height 21
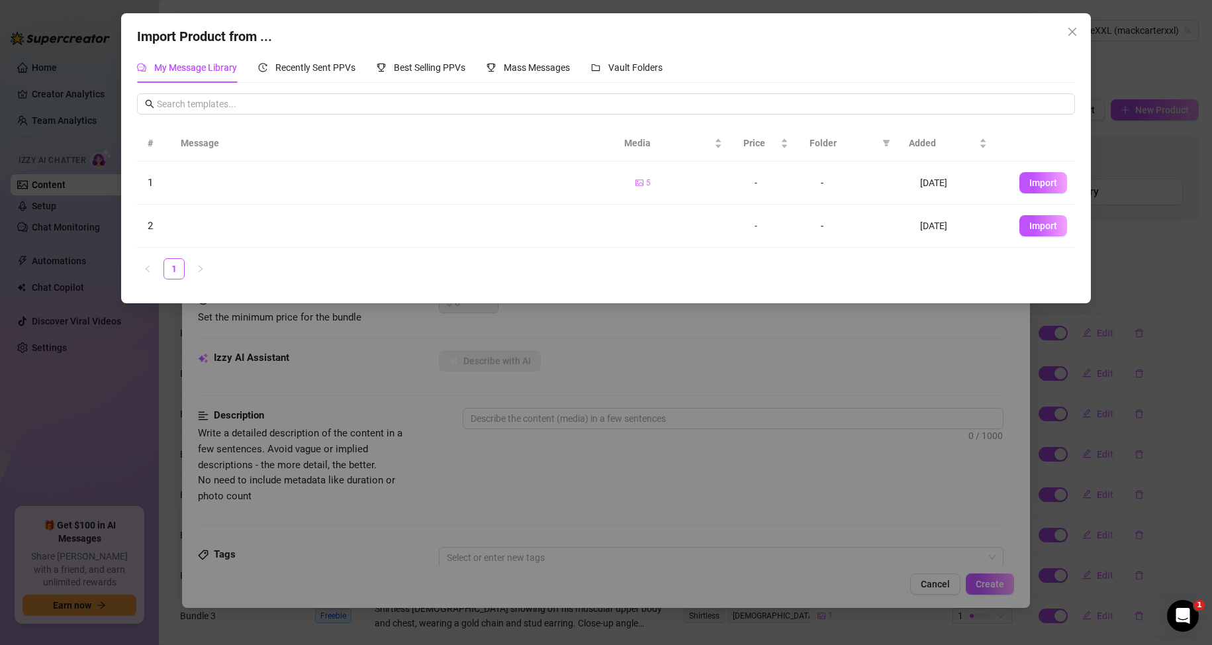
drag, startPoint x: 611, startPoint y: 219, endPoint x: 1117, endPoint y: 234, distance: 505.9
click at [614, 219] on tr "2 - - [DATE] Import" at bounding box center [606, 226] width 938 height 43
click at [1030, 215] on button "Import" at bounding box center [1043, 225] width 48 height 21
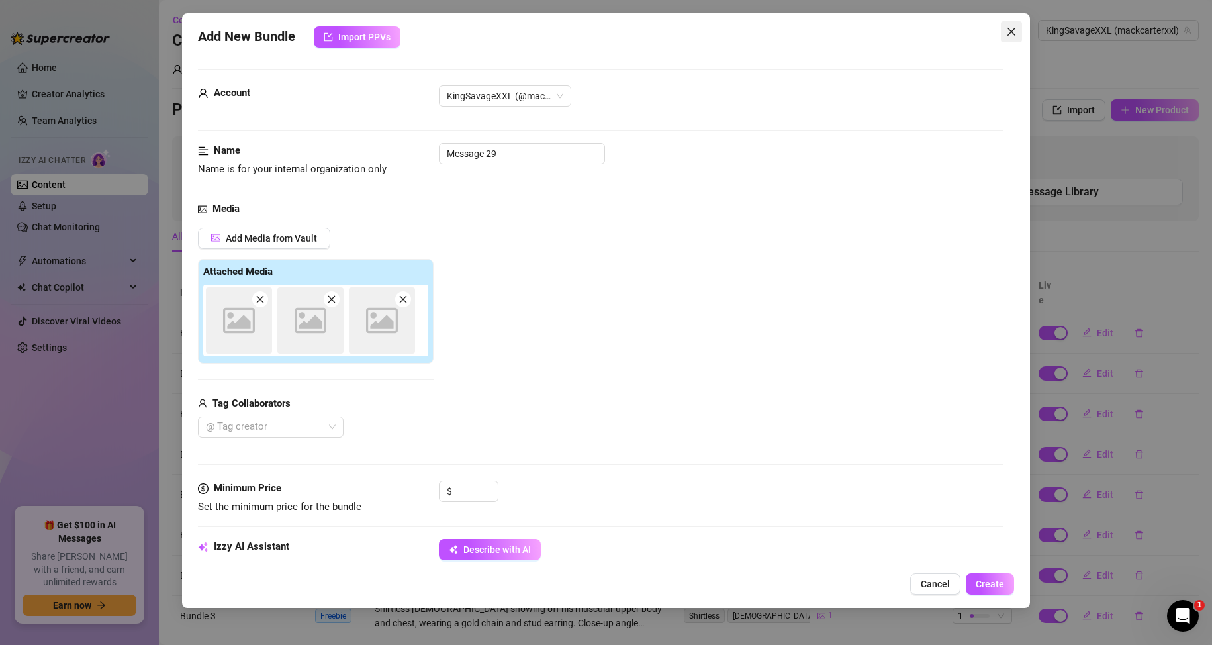
click at [1009, 40] on button "Close" at bounding box center [1011, 31] width 21 height 21
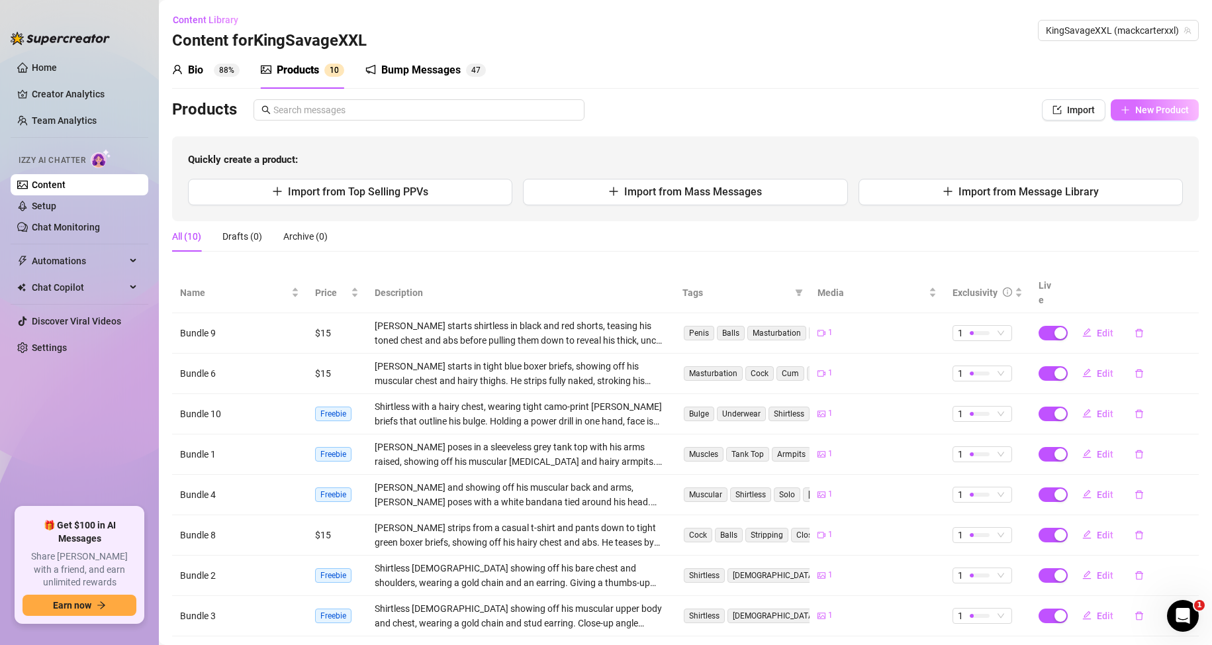
click at [1131, 116] on button "New Product" at bounding box center [1155, 109] width 88 height 21
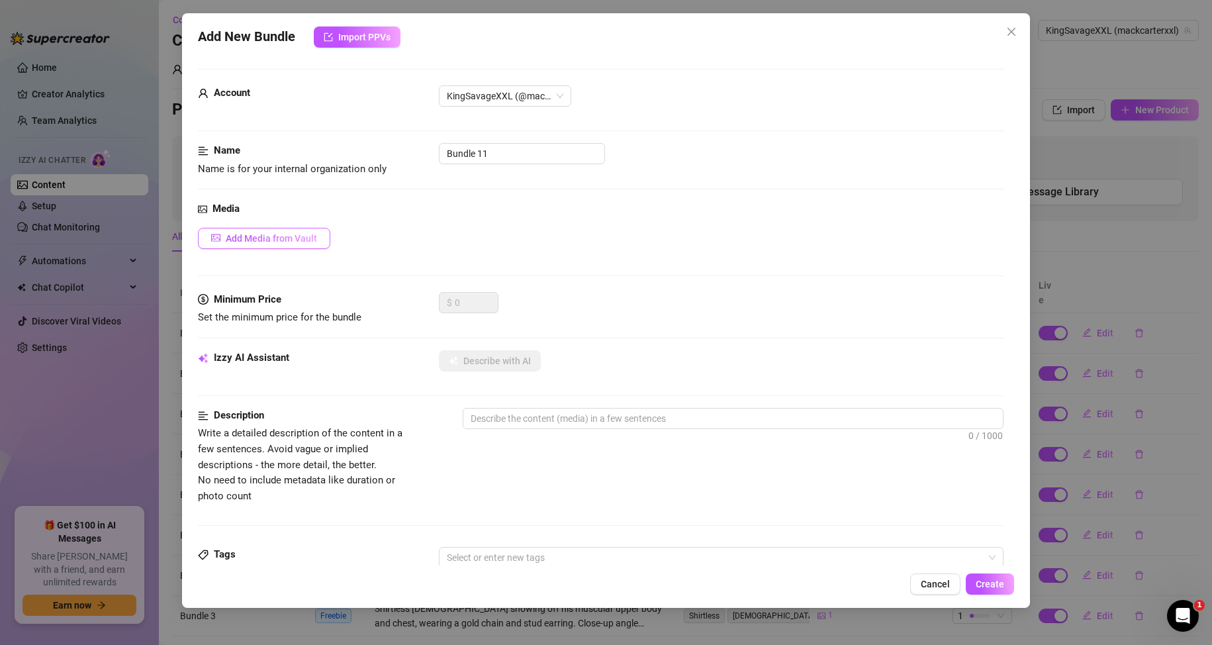
click at [299, 230] on button "Add Media from Vault" at bounding box center [264, 238] width 132 height 21
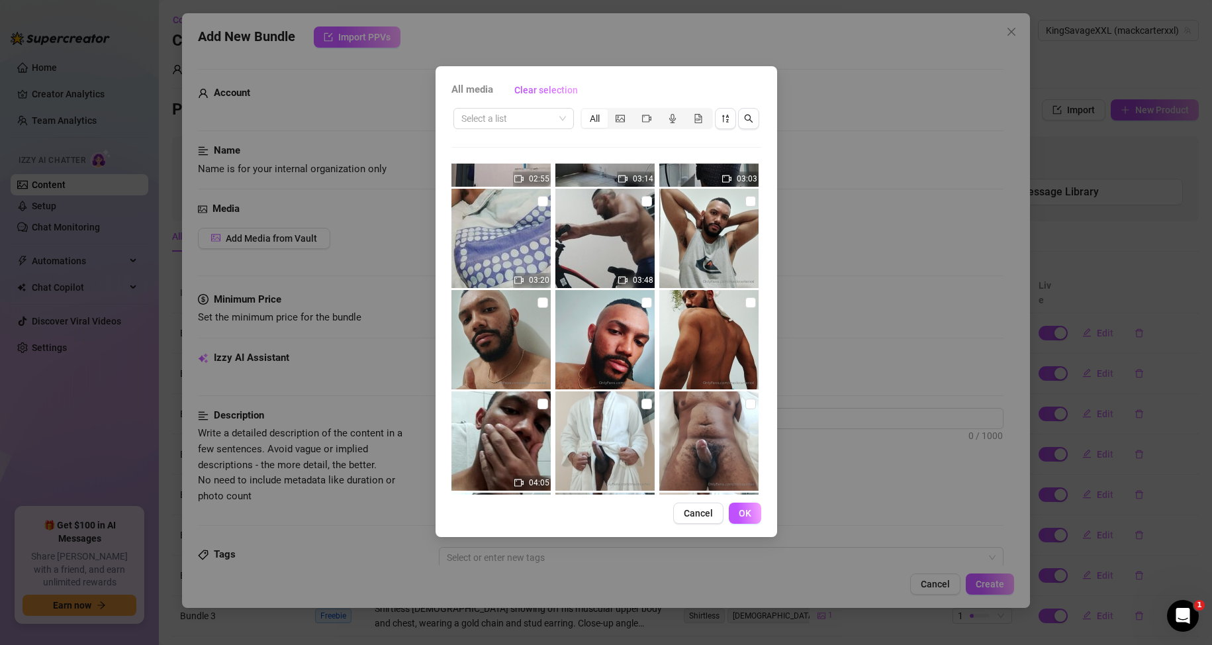
scroll to position [0, 0]
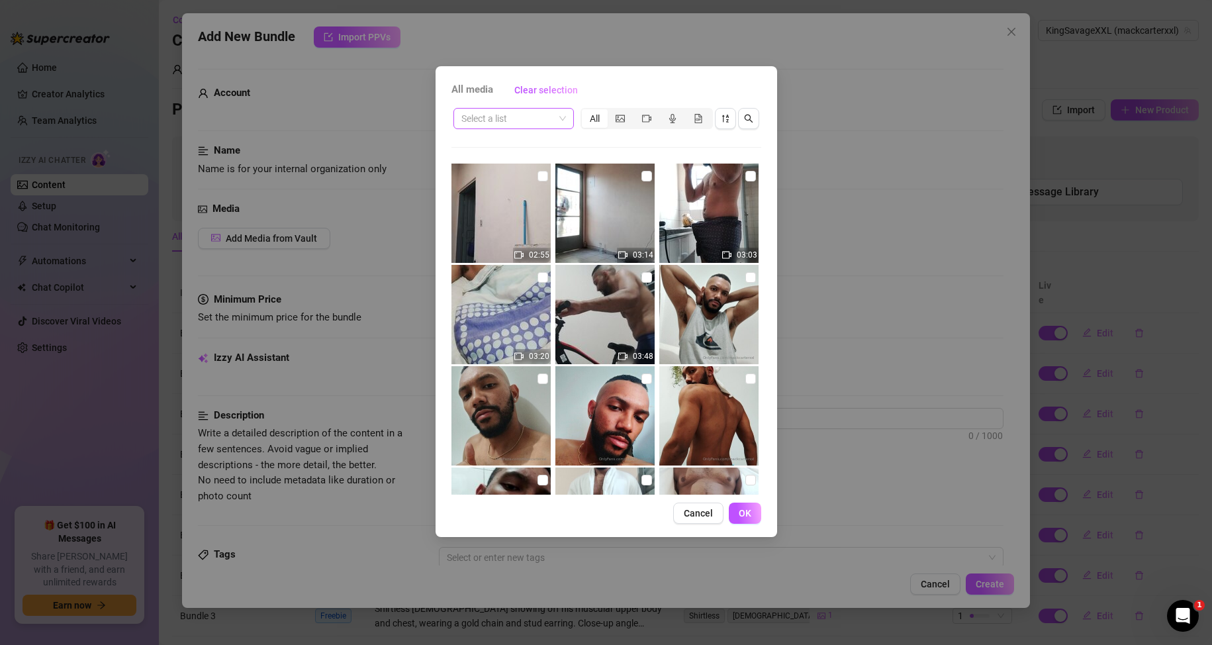
drag, startPoint x: 547, startPoint y: 109, endPoint x: 545, endPoint y: 116, distance: 6.9
click at [546, 110] on input "search" at bounding box center [507, 119] width 93 height 20
click at [515, 156] on div "Messages" at bounding box center [513, 166] width 115 height 21
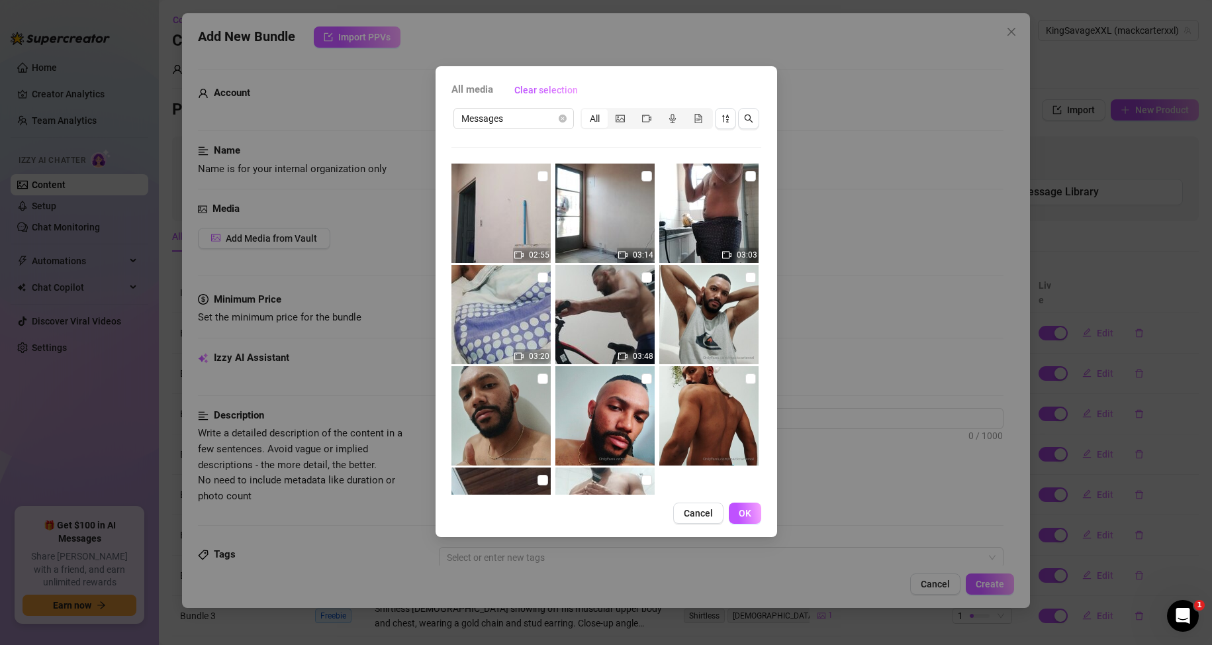
click at [691, 518] on span "Cancel" at bounding box center [698, 513] width 29 height 11
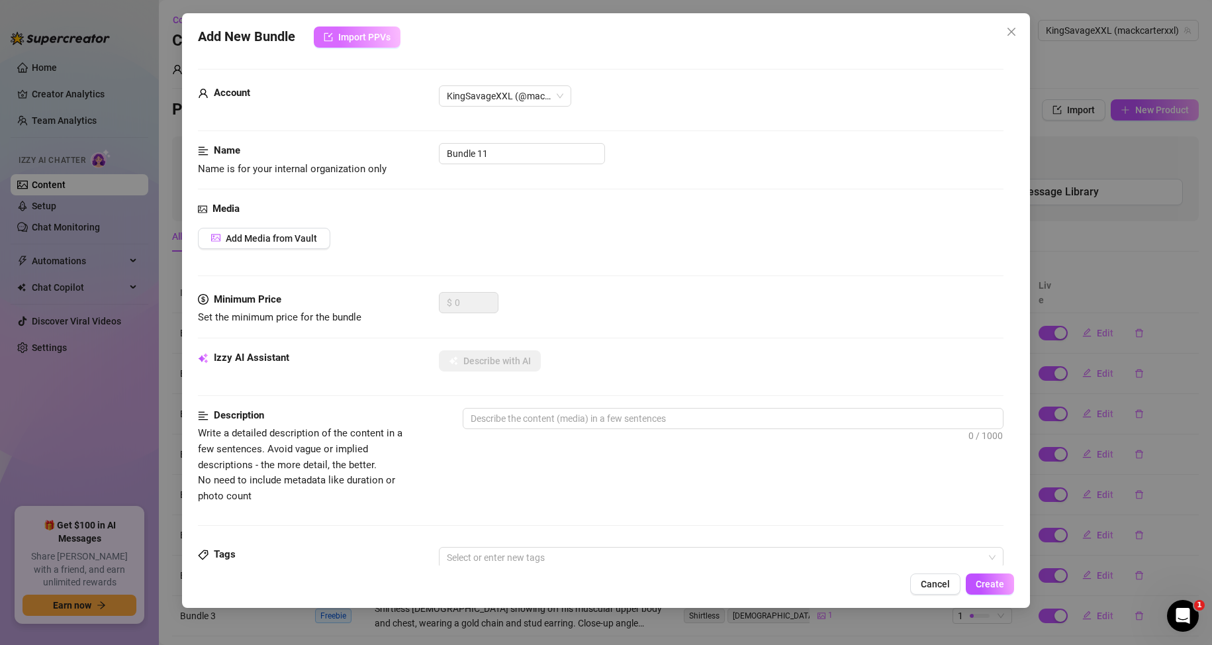
click at [356, 38] on span "Import PPVs" at bounding box center [364, 37] width 52 height 11
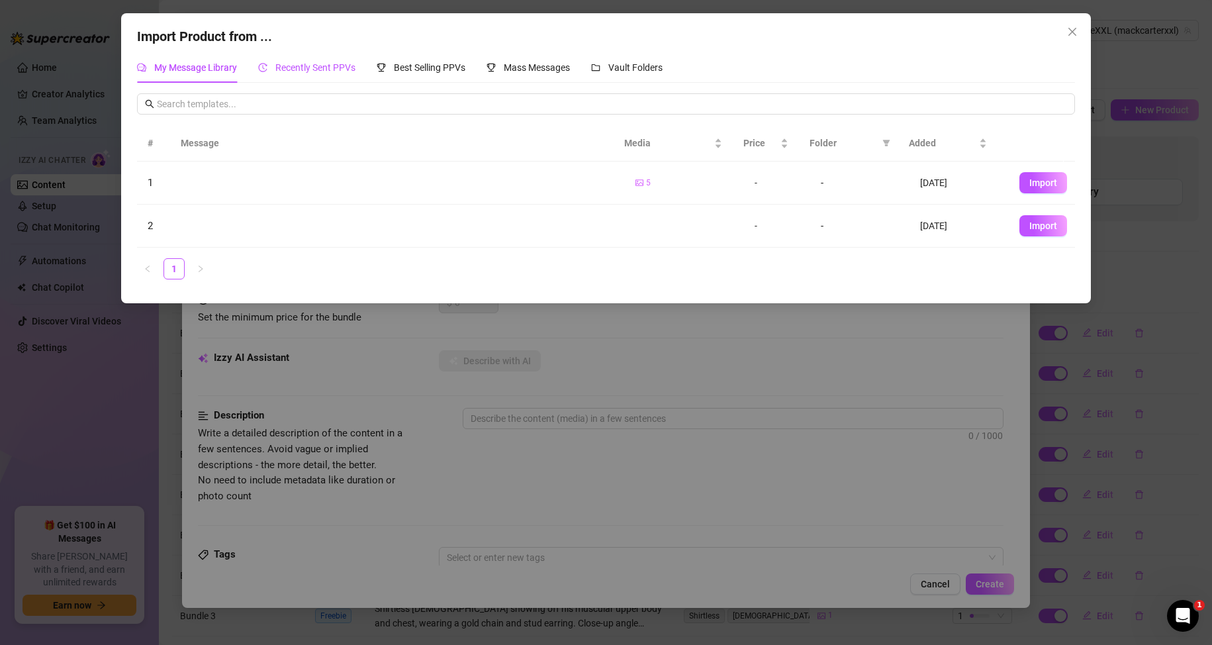
click at [333, 66] on span "Recently Sent PPVs" at bounding box center [315, 67] width 80 height 11
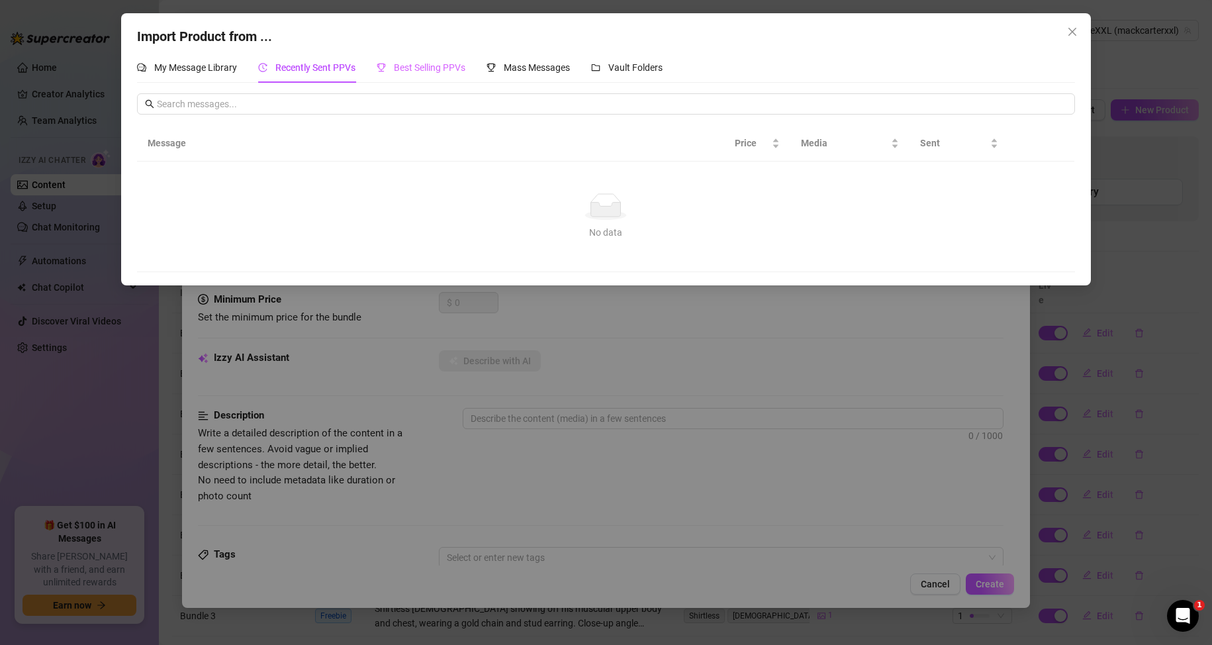
click at [430, 76] on div "Best Selling PPVs" at bounding box center [421, 67] width 89 height 30
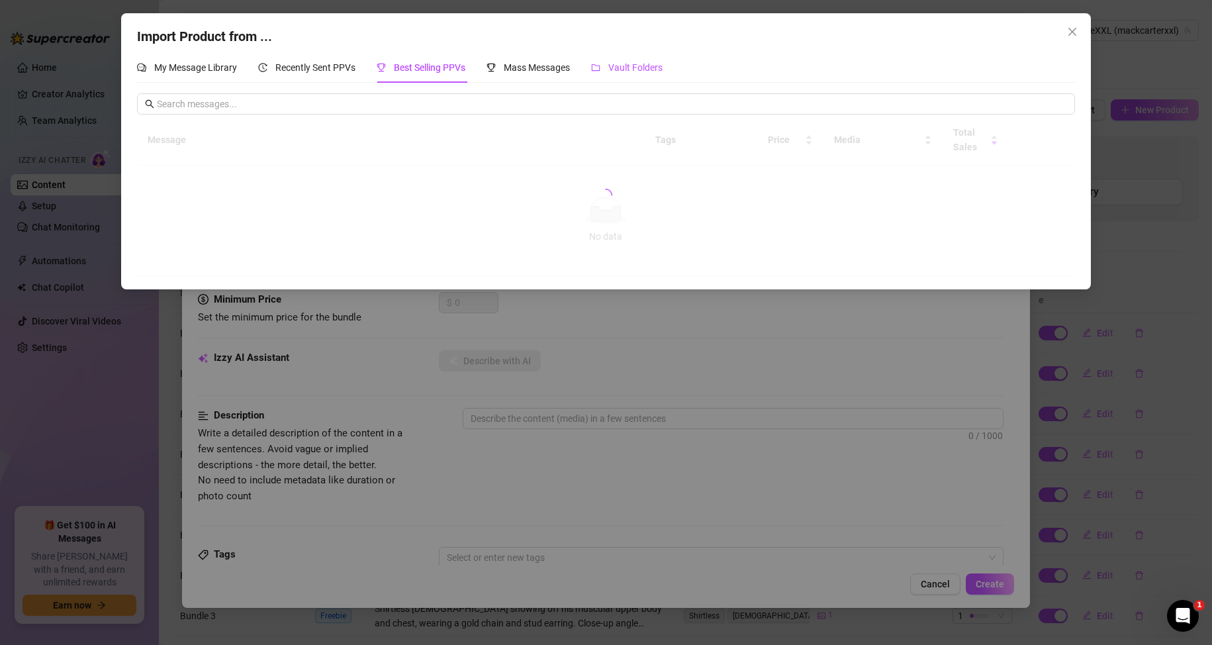
click at [659, 63] on span "Vault Folders" at bounding box center [635, 67] width 54 height 11
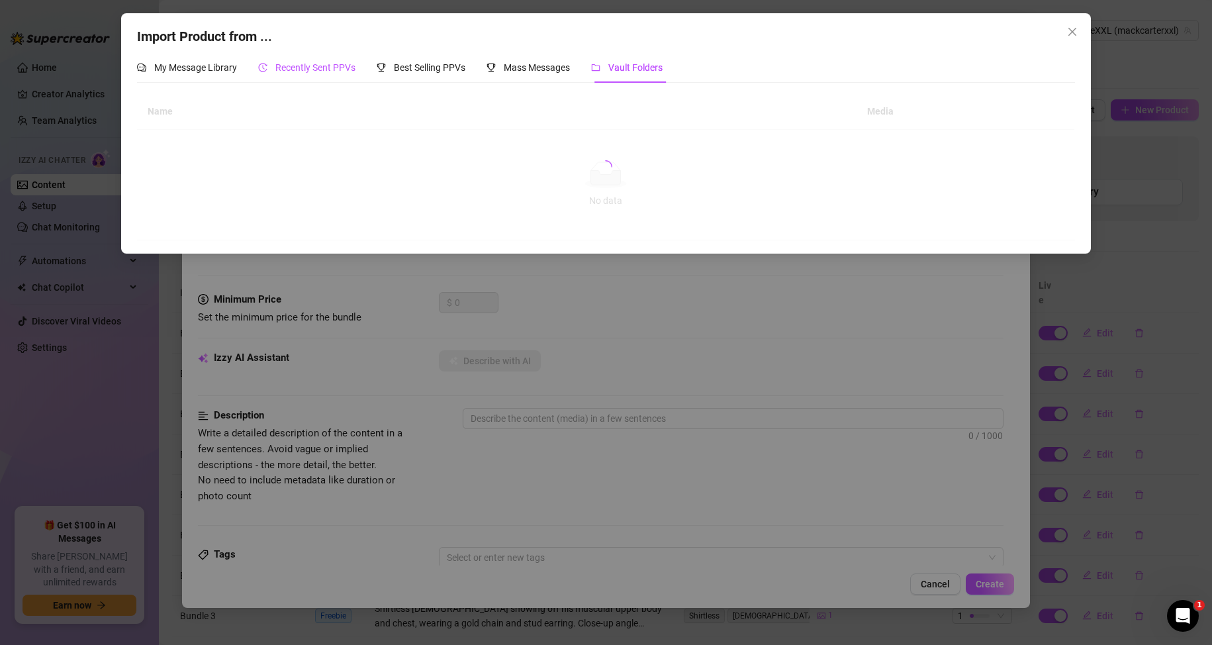
click at [326, 68] on span "Recently Sent PPVs" at bounding box center [315, 67] width 80 height 11
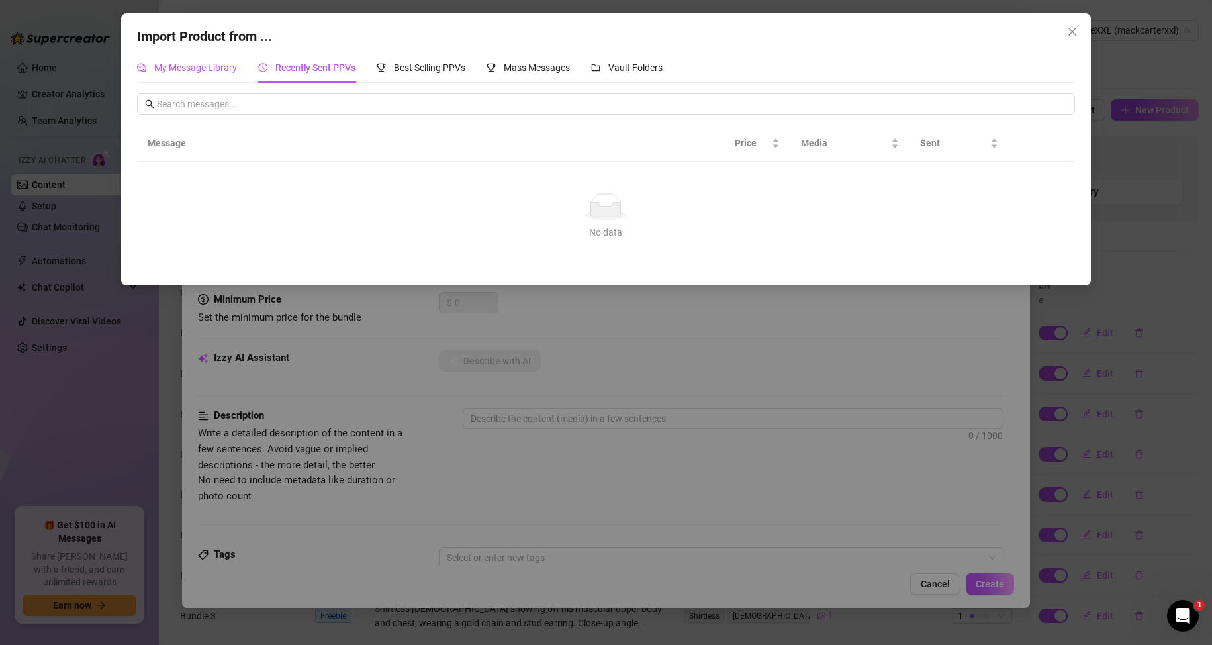
click at [186, 71] on span "My Message Library" at bounding box center [195, 67] width 83 height 11
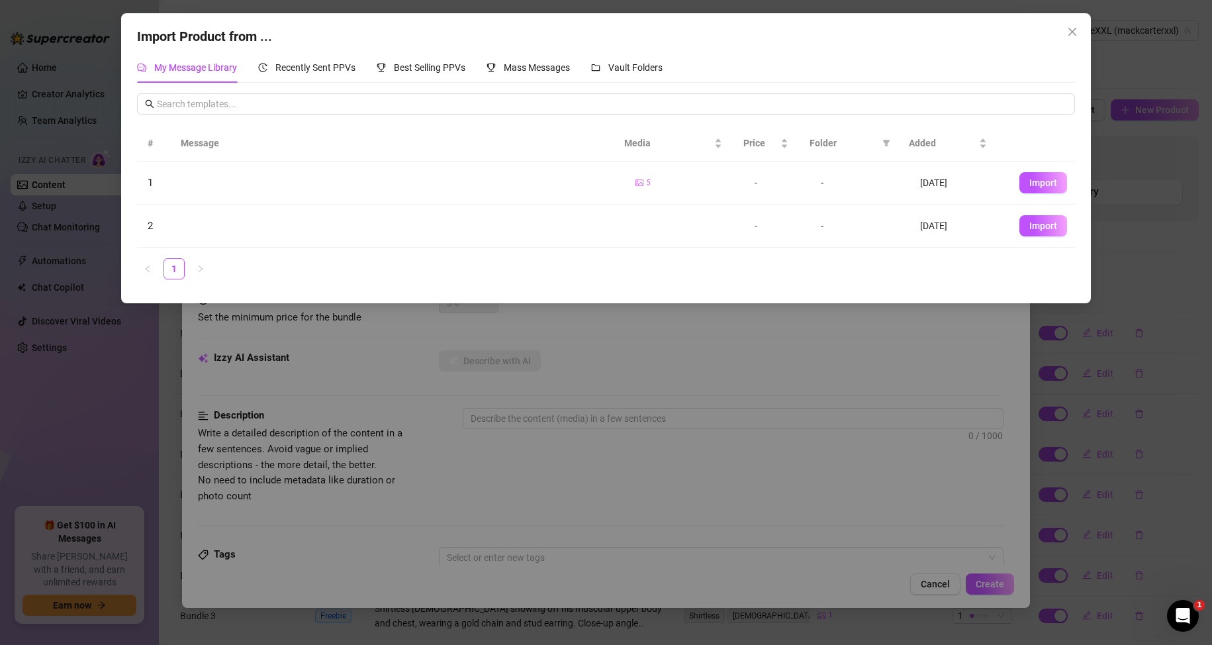
click at [927, 222] on td "[DATE]" at bounding box center [958, 226] width 99 height 43
drag, startPoint x: 579, startPoint y: 214, endPoint x: 729, endPoint y: 213, distance: 149.6
click at [729, 213] on tr "2 - - [DATE] Import" at bounding box center [606, 226] width 938 height 43
click at [963, 225] on td "[DATE]" at bounding box center [958, 226] width 99 height 43
click at [1072, 36] on icon "close" at bounding box center [1072, 31] width 11 height 11
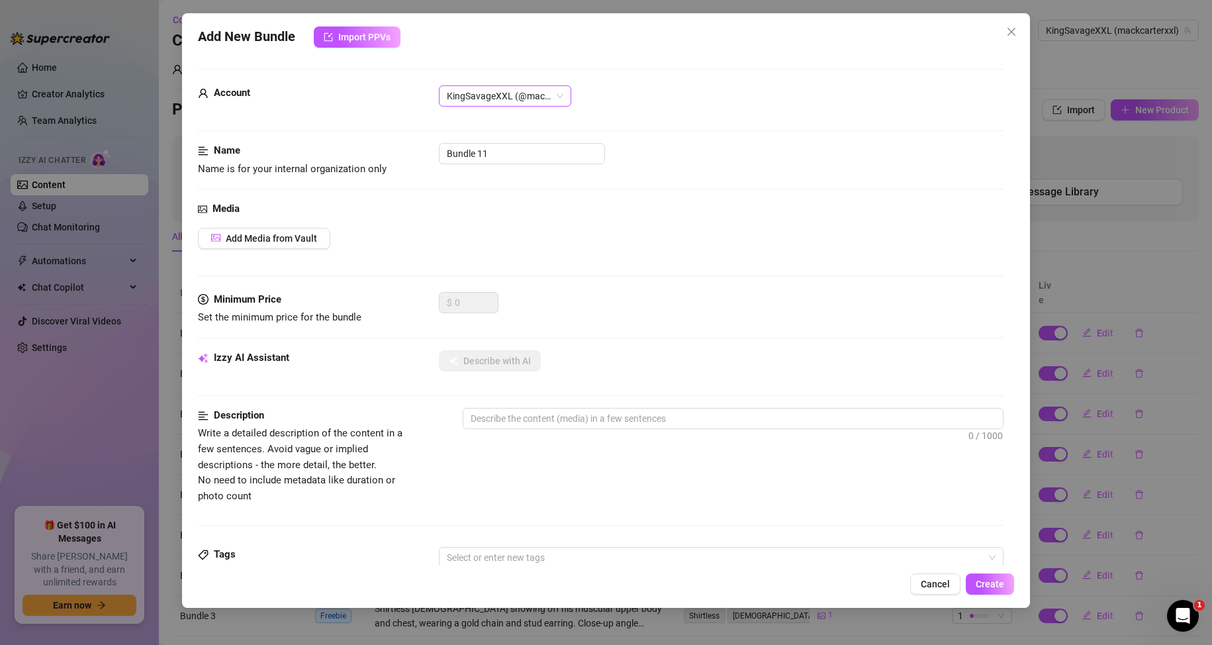
click at [555, 92] on span "KingSavageXXL (@mackcarterxxl)" at bounding box center [505, 96] width 116 height 20
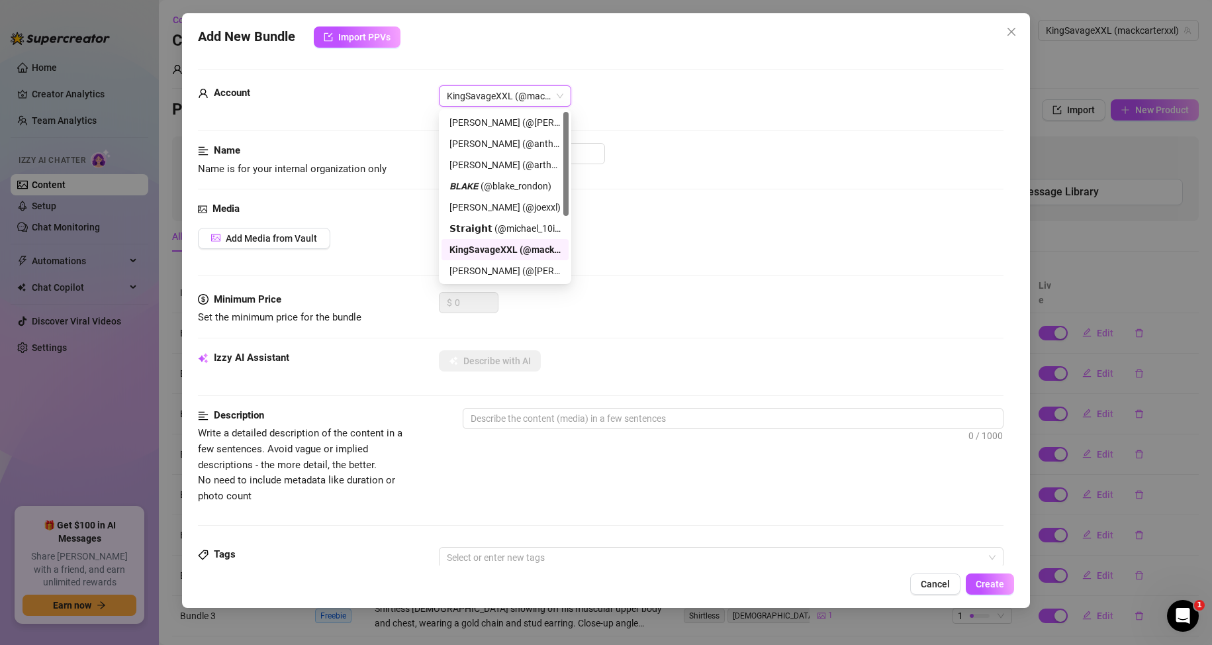
click at [661, 130] on div "Account KingSavageXXL (@mackcarterxxl) KingSavageXXL (@mackcarterxxl)" at bounding box center [601, 114] width 806 height 58
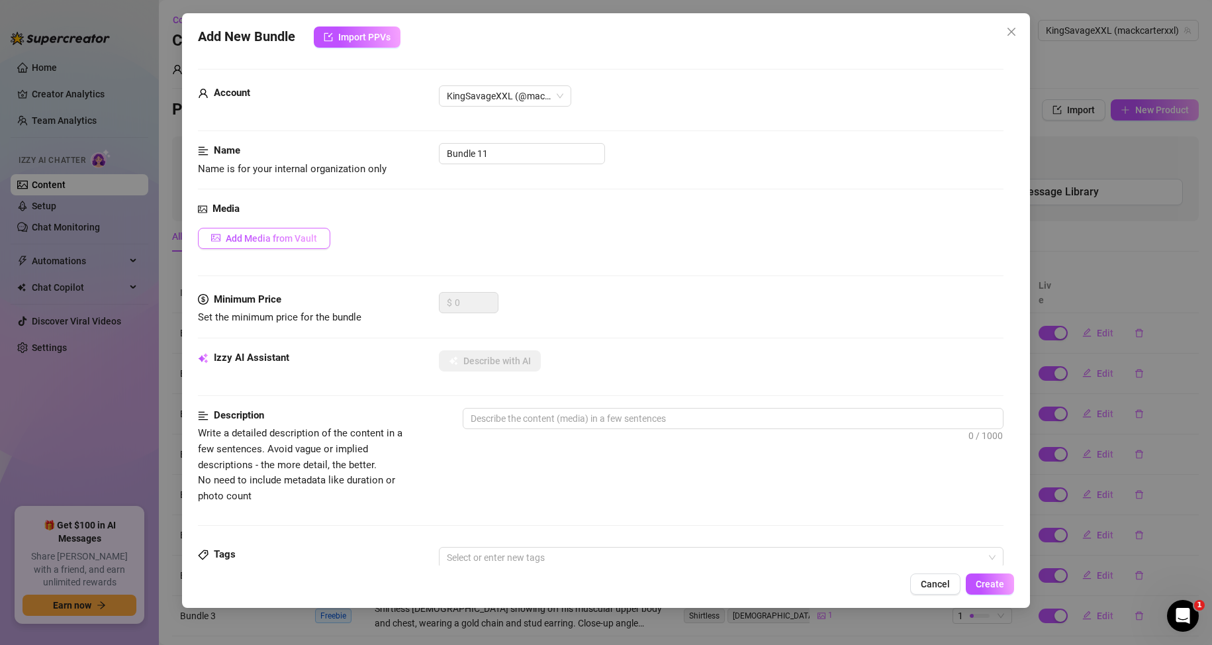
click at [271, 234] on span "Add Media from Vault" at bounding box center [271, 238] width 91 height 11
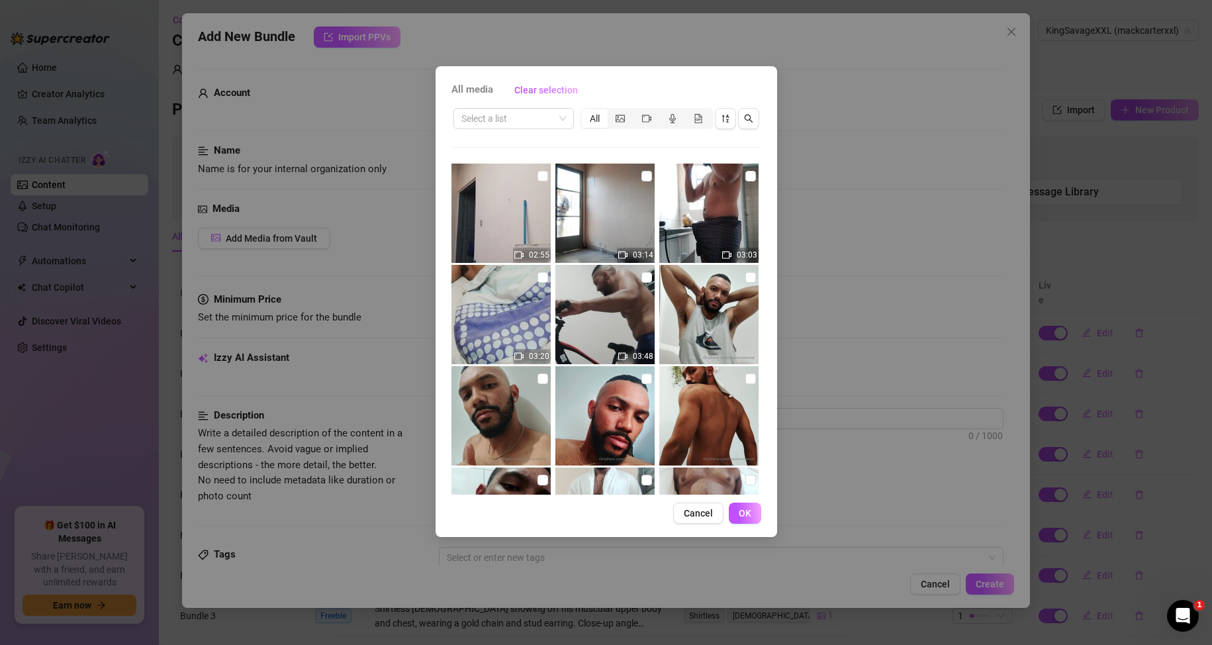
click at [893, 184] on div "All media Clear selection Select a list All 02:55 03:14 03:03 03:20 03:48 04:05…" at bounding box center [606, 322] width 1212 height 645
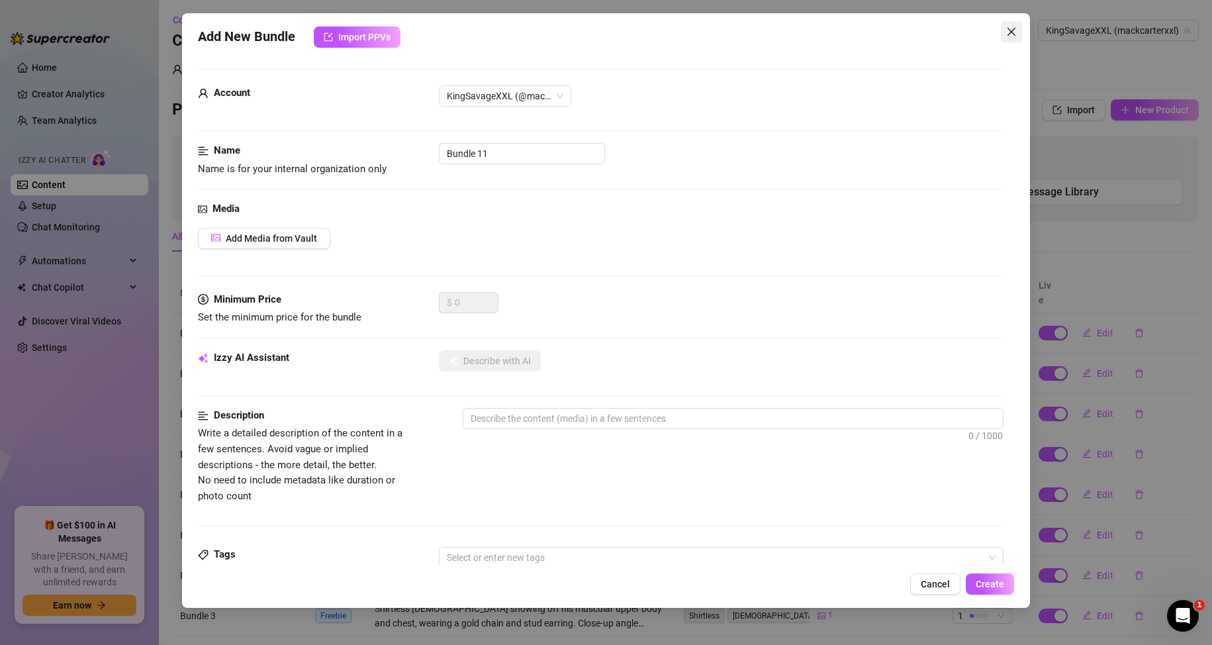
click at [1005, 37] on button "Close" at bounding box center [1011, 31] width 21 height 21
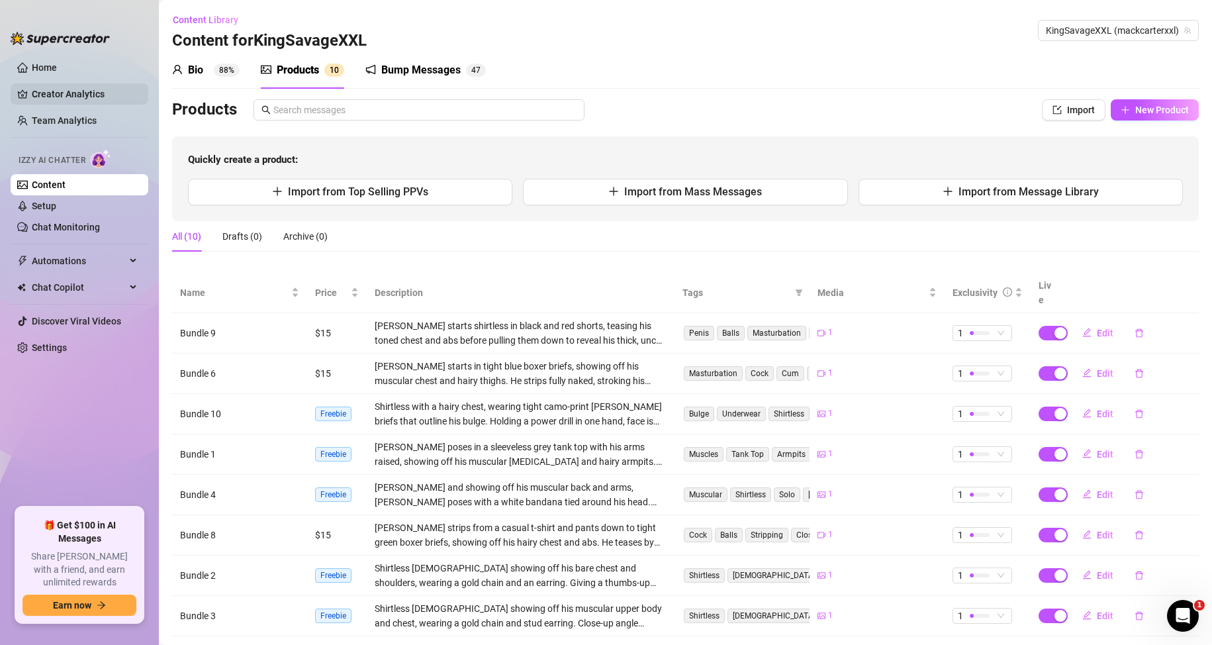
click at [66, 97] on link "Creator Analytics" at bounding box center [85, 93] width 106 height 21
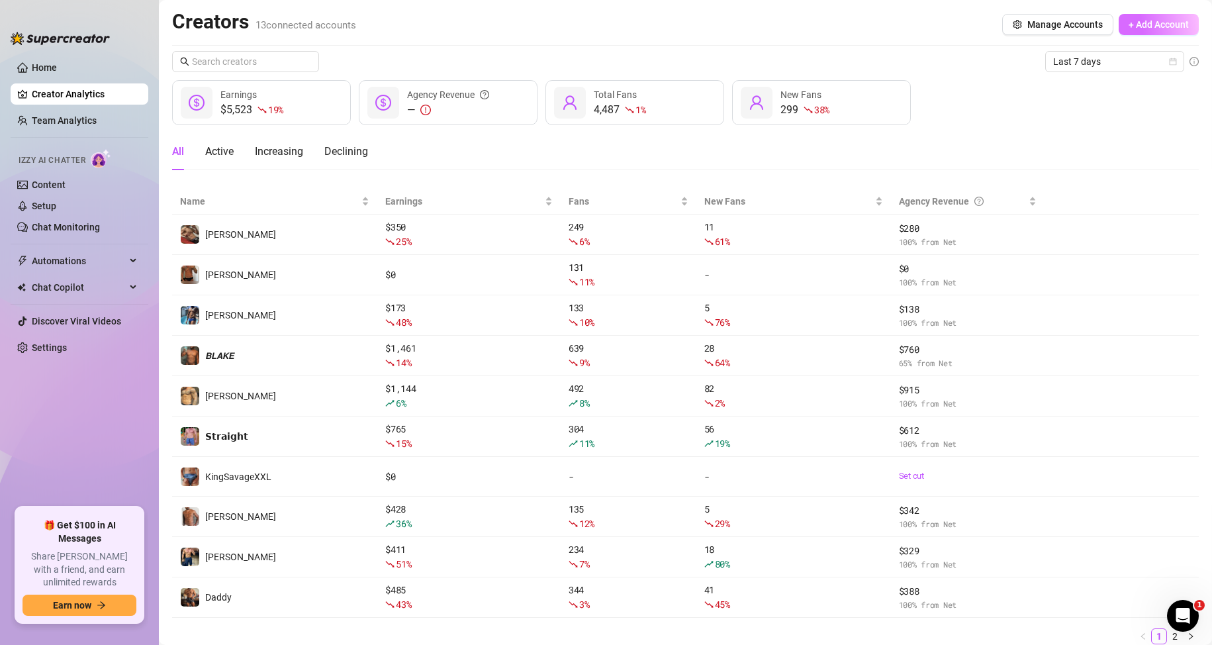
click at [1129, 26] on span "+ Add Account" at bounding box center [1159, 24] width 60 height 11
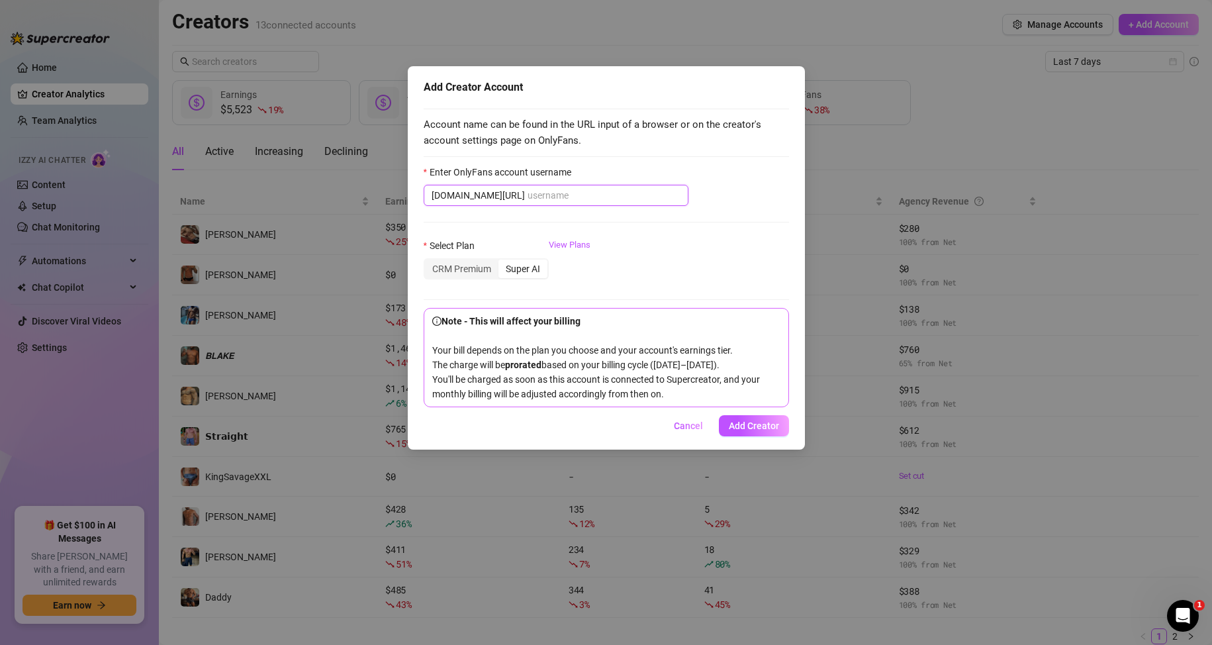
click at [557, 197] on input "Enter OnlyFans account username" at bounding box center [604, 195] width 153 height 15
paste input "[PERSON_NAME]"
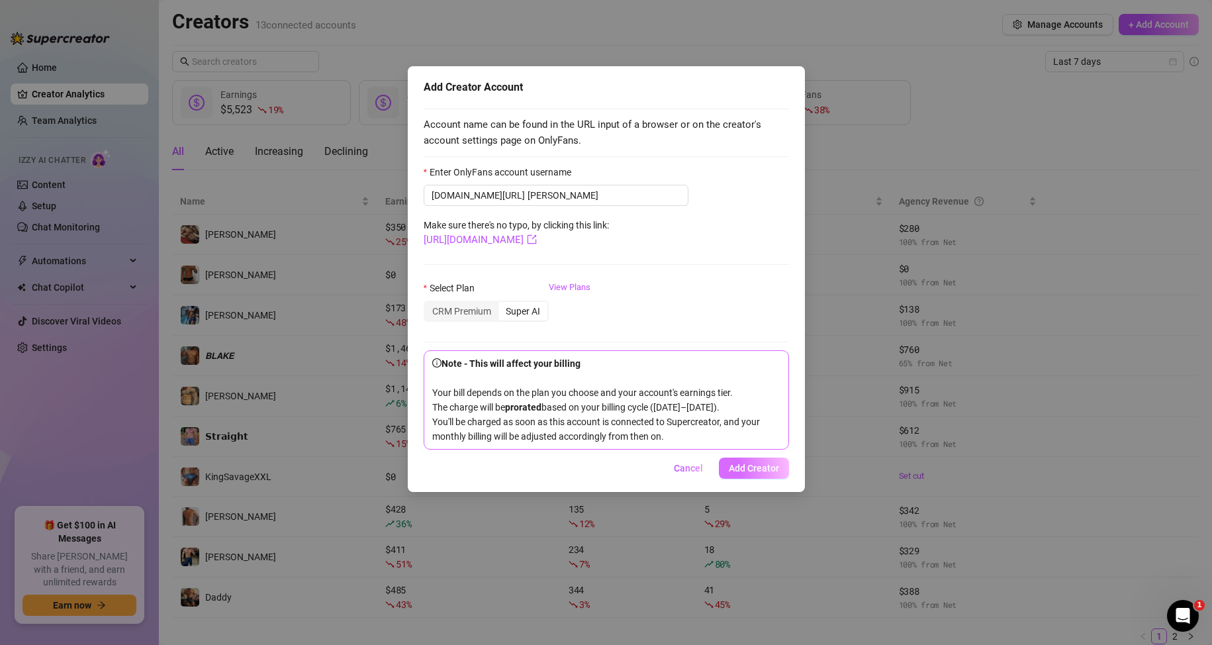
click at [741, 477] on button "Add Creator" at bounding box center [754, 467] width 70 height 21
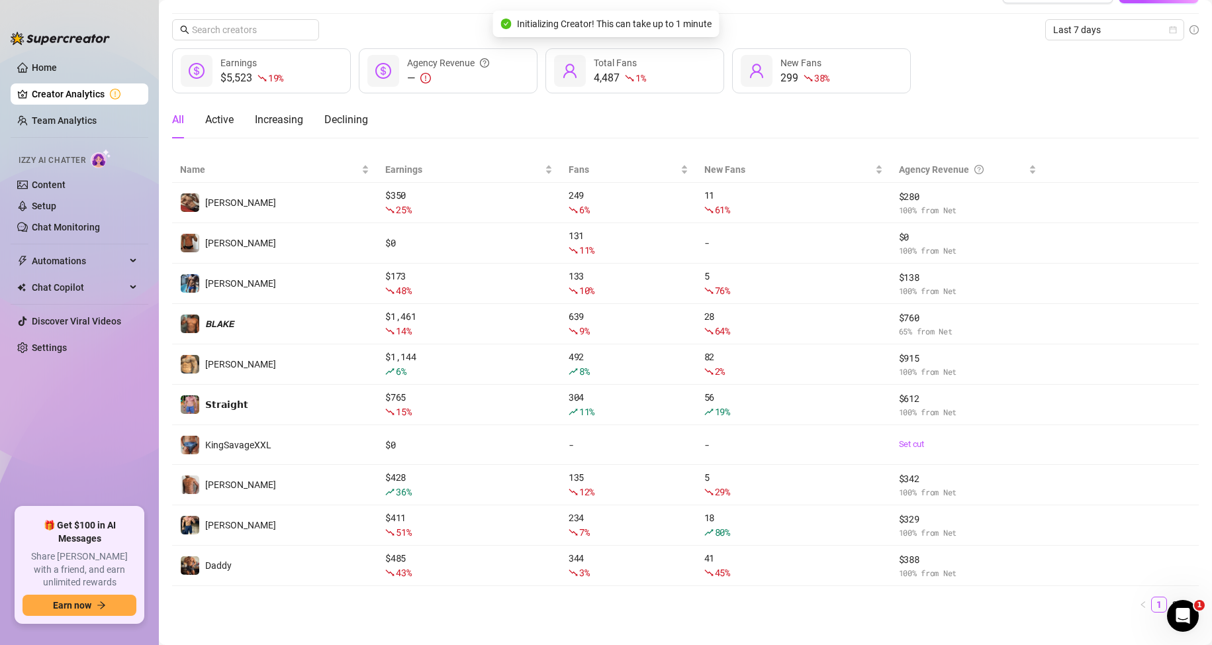
scroll to position [50, 0]
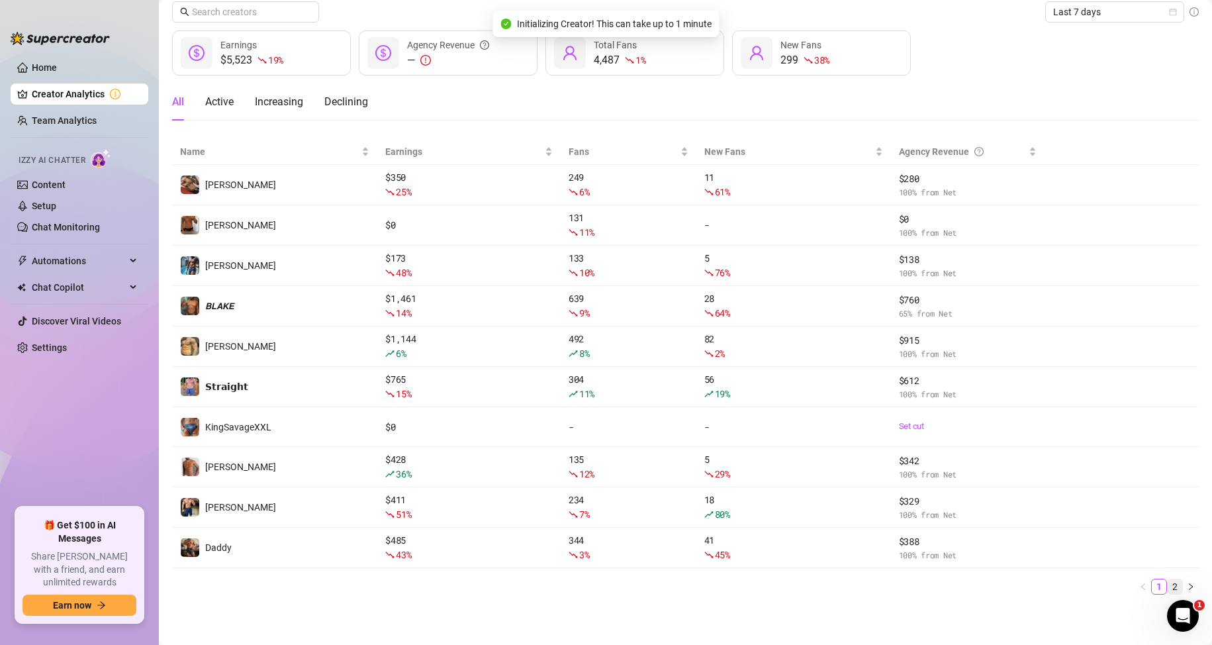
click at [1168, 582] on link "2" at bounding box center [1175, 586] width 15 height 15
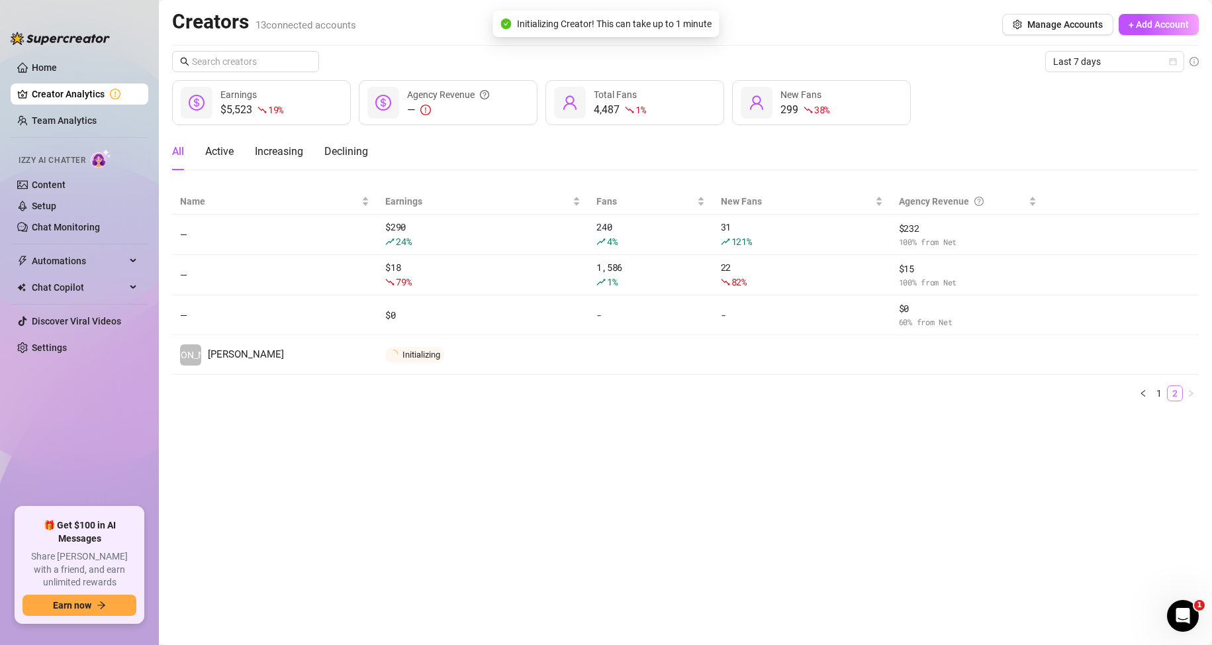
scroll to position [0, 0]
click at [471, 494] on main "Creators 13 connected accounts Manage Accounts + Add Account Last 7 days $5,523…" at bounding box center [685, 322] width 1053 height 645
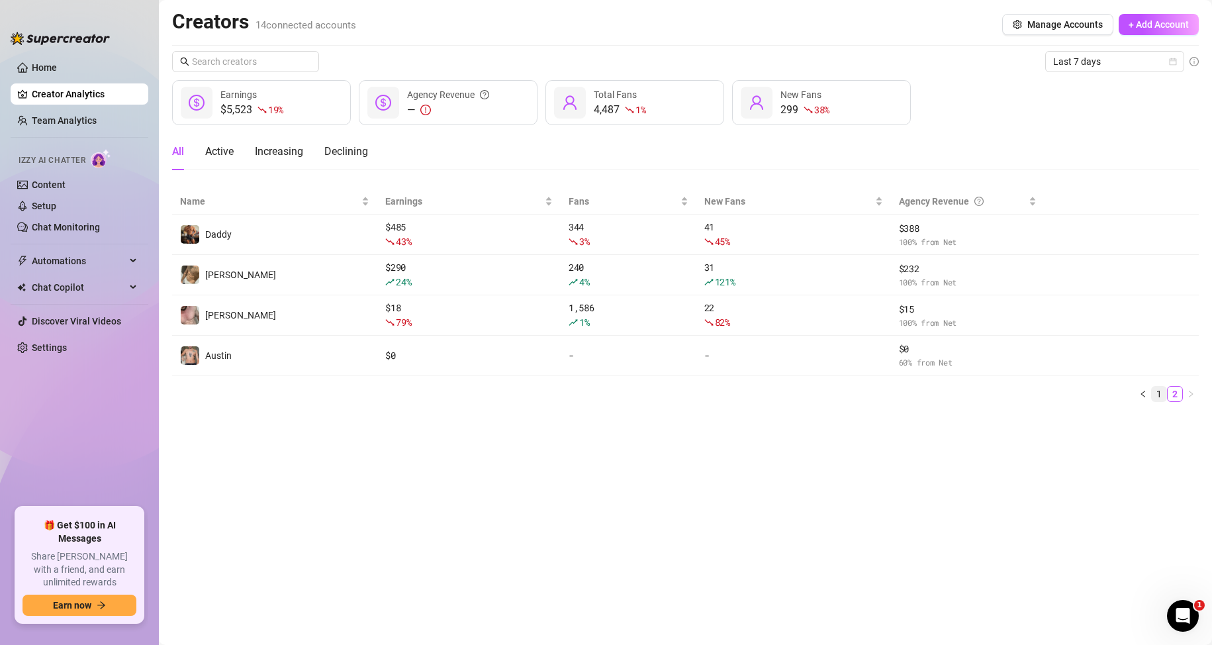
click at [1152, 393] on link "1" at bounding box center [1159, 394] width 15 height 15
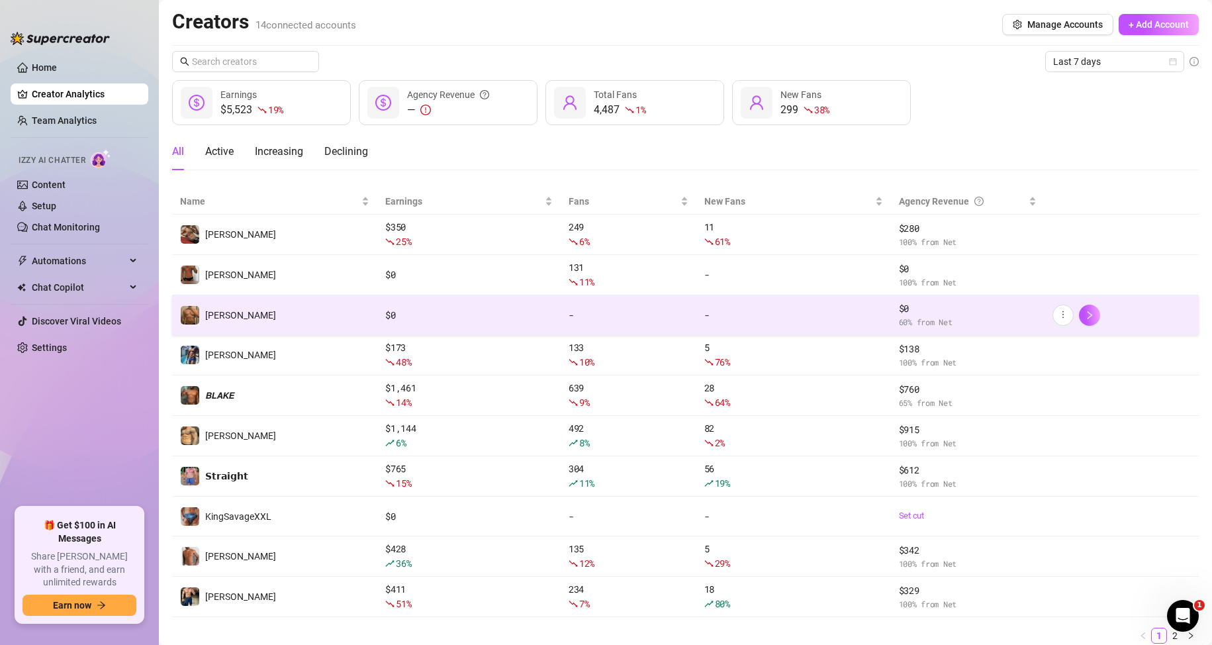
click at [424, 314] on div "$ 0" at bounding box center [468, 315] width 167 height 15
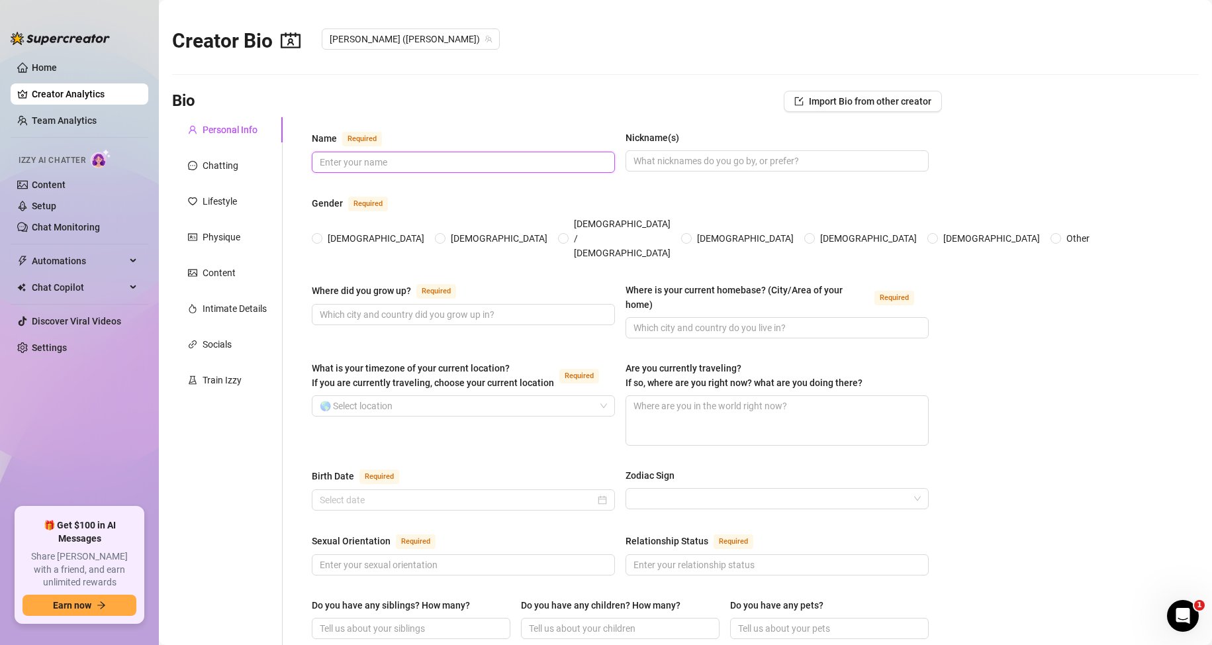
click at [524, 158] on input "Name Required" at bounding box center [462, 162] width 285 height 15
click at [329, 162] on input "[PERSON_NAME]" at bounding box center [462, 162] width 285 height 15
click at [445, 231] on span "[DEMOGRAPHIC_DATA]" at bounding box center [498, 238] width 107 height 15
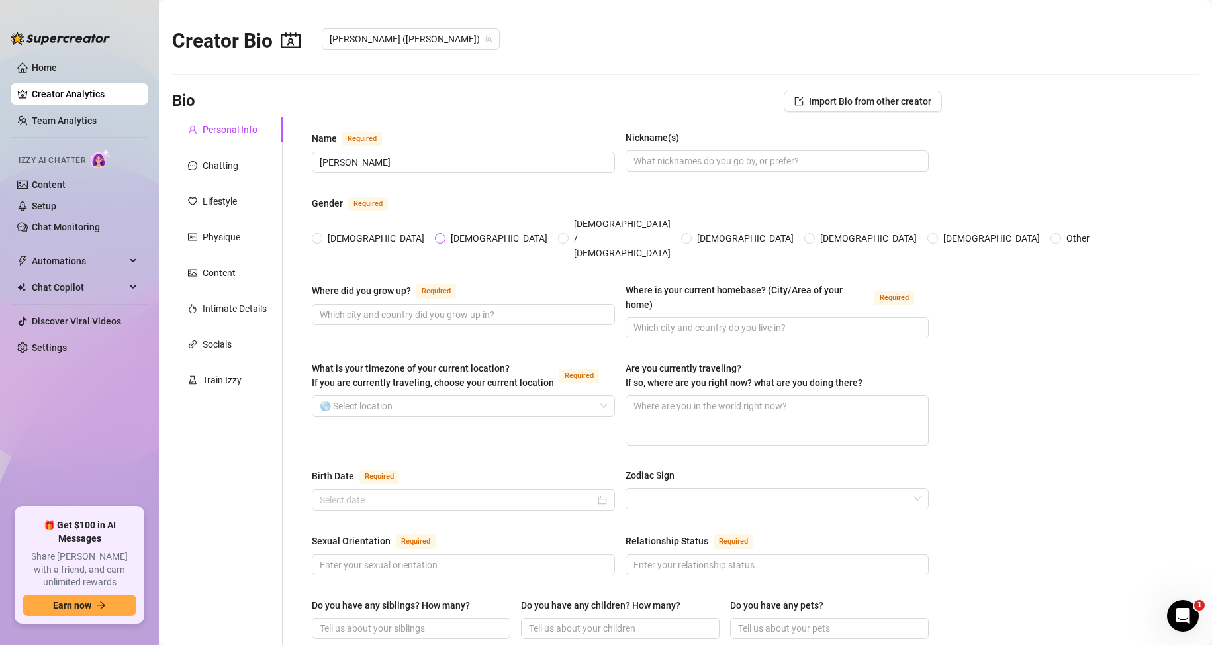
click at [438, 235] on input "[DEMOGRAPHIC_DATA]" at bounding box center [440, 239] width 5 height 9
click at [374, 307] on input "Where did you grow up? Required" at bounding box center [462, 314] width 285 height 15
click at [692, 320] on input "Where is your current homebase? (City/Area of your home) Required" at bounding box center [775, 327] width 285 height 15
click at [367, 396] on input "What is your timezone of your current location? If you are currently traveling,…" at bounding box center [457, 406] width 275 height 20
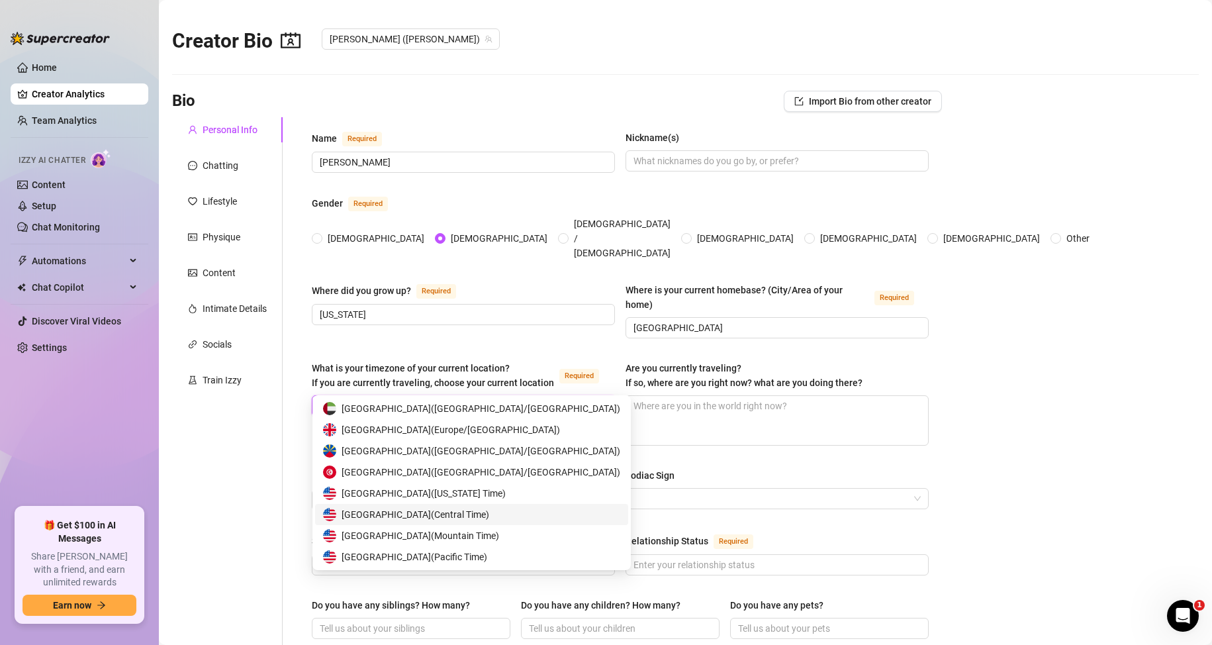
click at [429, 511] on span "[GEOGRAPHIC_DATA] ( Central Time )" at bounding box center [416, 514] width 148 height 15
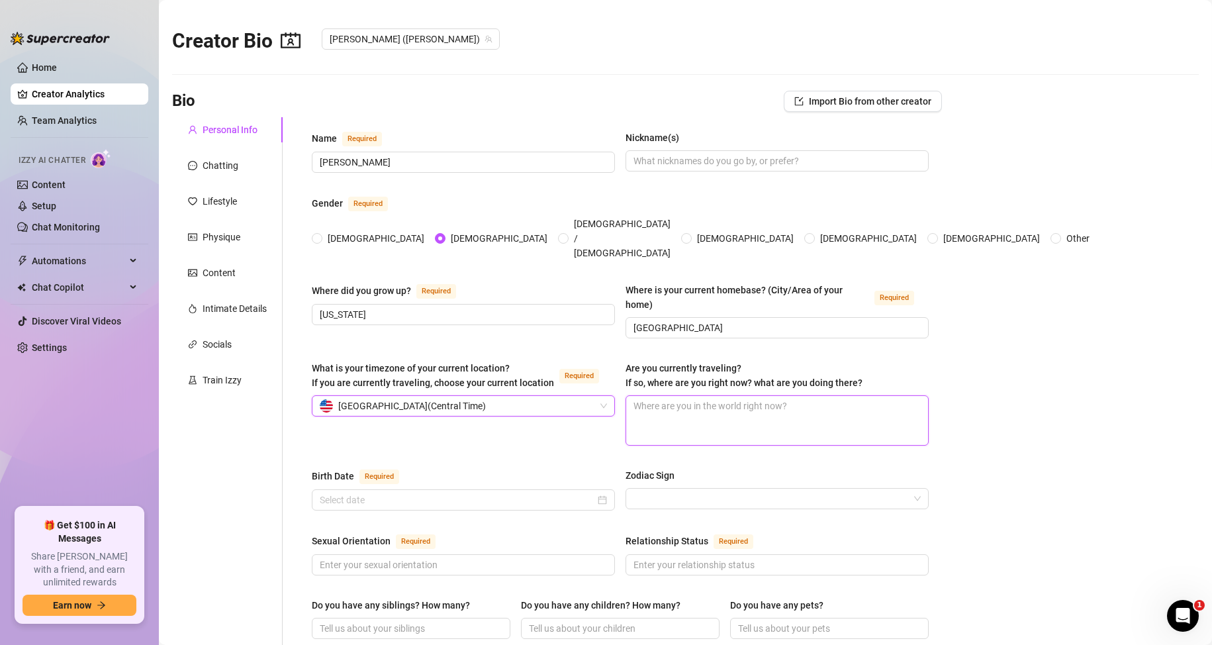
click at [704, 398] on textarea "Are you currently traveling? If so, where are you right now? what are you doing…" at bounding box center [777, 420] width 302 height 49
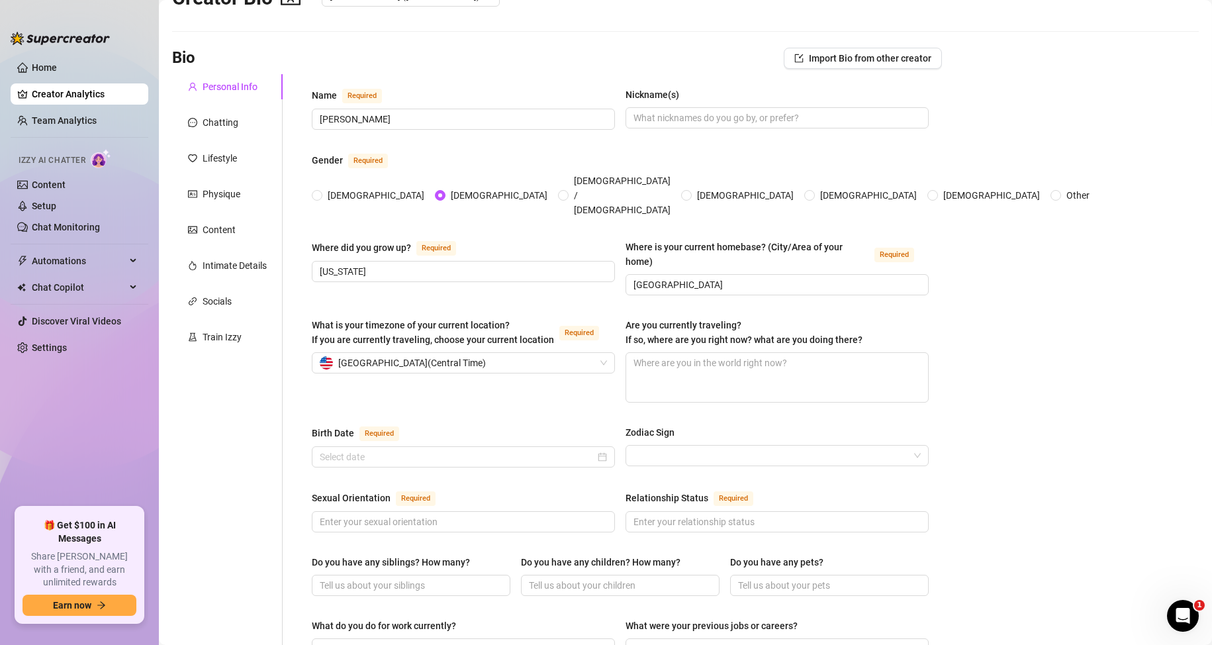
scroll to position [66, 0]
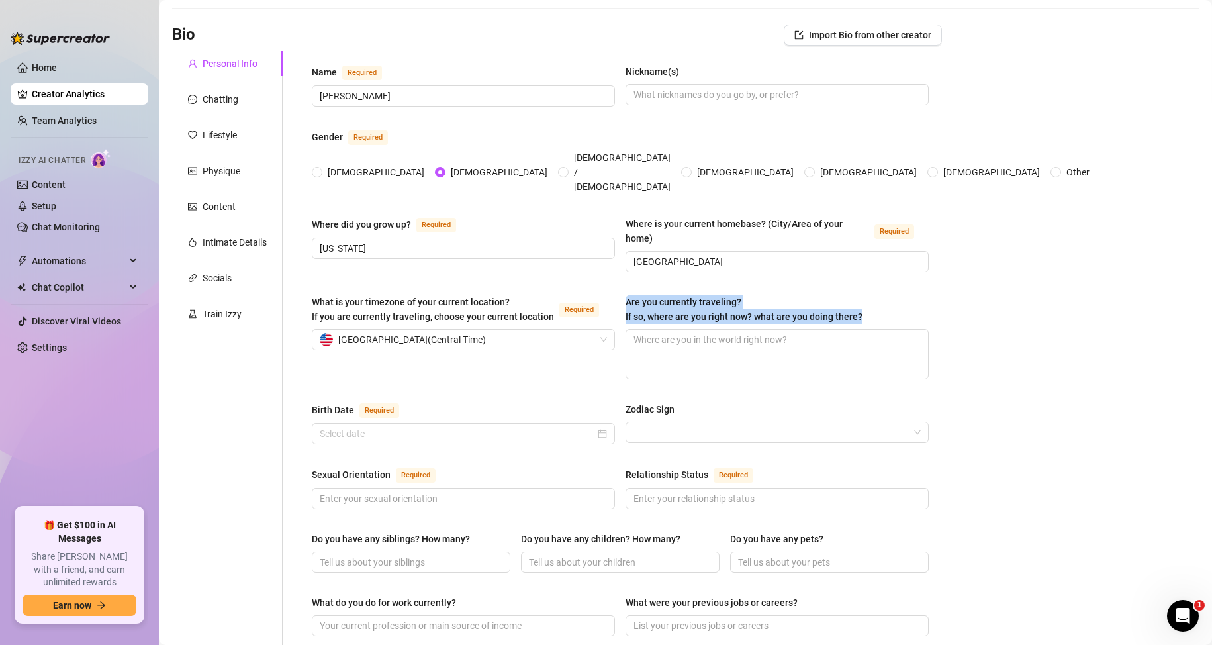
drag, startPoint x: 622, startPoint y: 275, endPoint x: 862, endPoint y: 287, distance: 240.6
click at [862, 295] on label "Are you currently traveling? If so, where are you right now? what are you doing…" at bounding box center [748, 309] width 246 height 29
copy span "Are you currently traveling? If so, where are you right now? what are you doing…"
click at [1023, 379] on main "Creator Bio [PERSON_NAME] ([PERSON_NAME]) Bio Import Bio from other creator Per…" at bounding box center [685, 594] width 1053 height 1320
click at [398, 426] on input "Birth Date Required" at bounding box center [457, 433] width 275 height 15
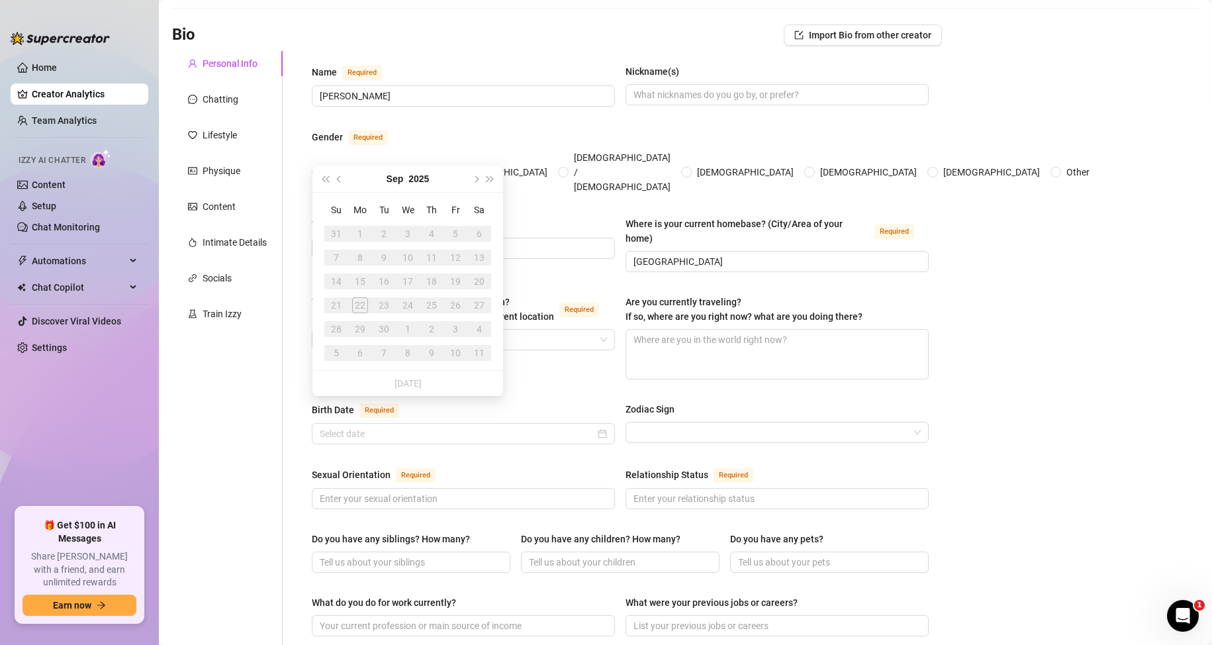
click at [361, 433] on div "Name Required [PERSON_NAME](s) Gender Required [DEMOGRAPHIC_DATA] [DEMOGRAPHIC_…" at bounding box center [620, 605] width 617 height 1083
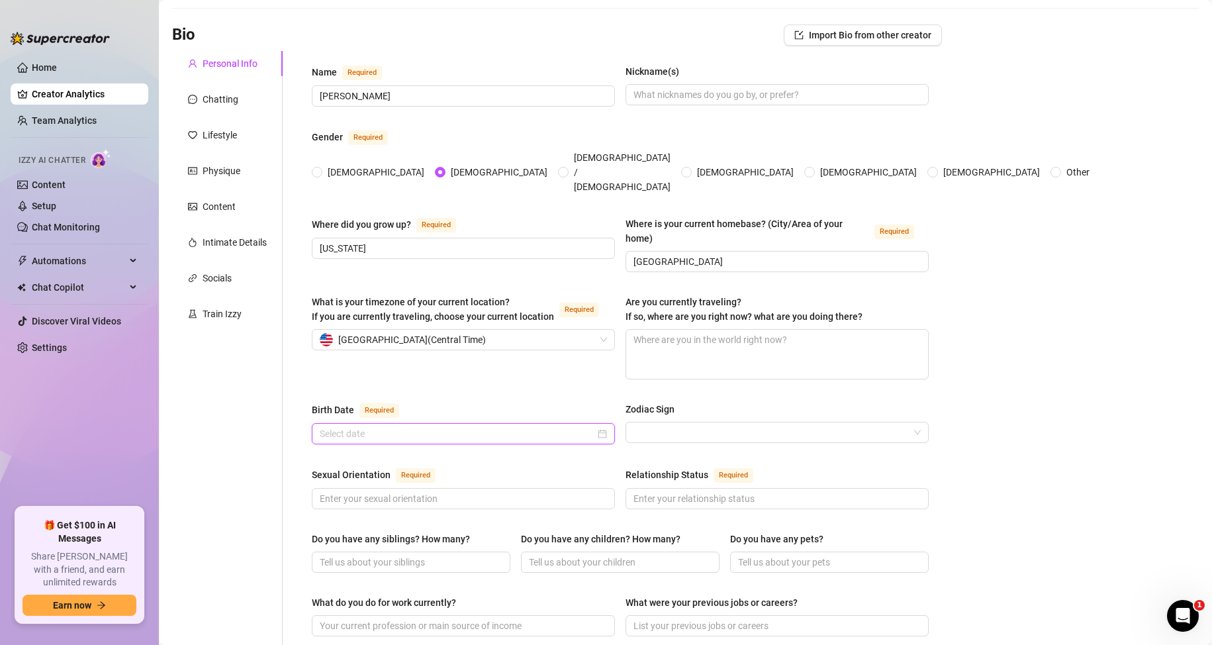
click at [375, 426] on input "Birth Date Required" at bounding box center [457, 433] width 275 height 15
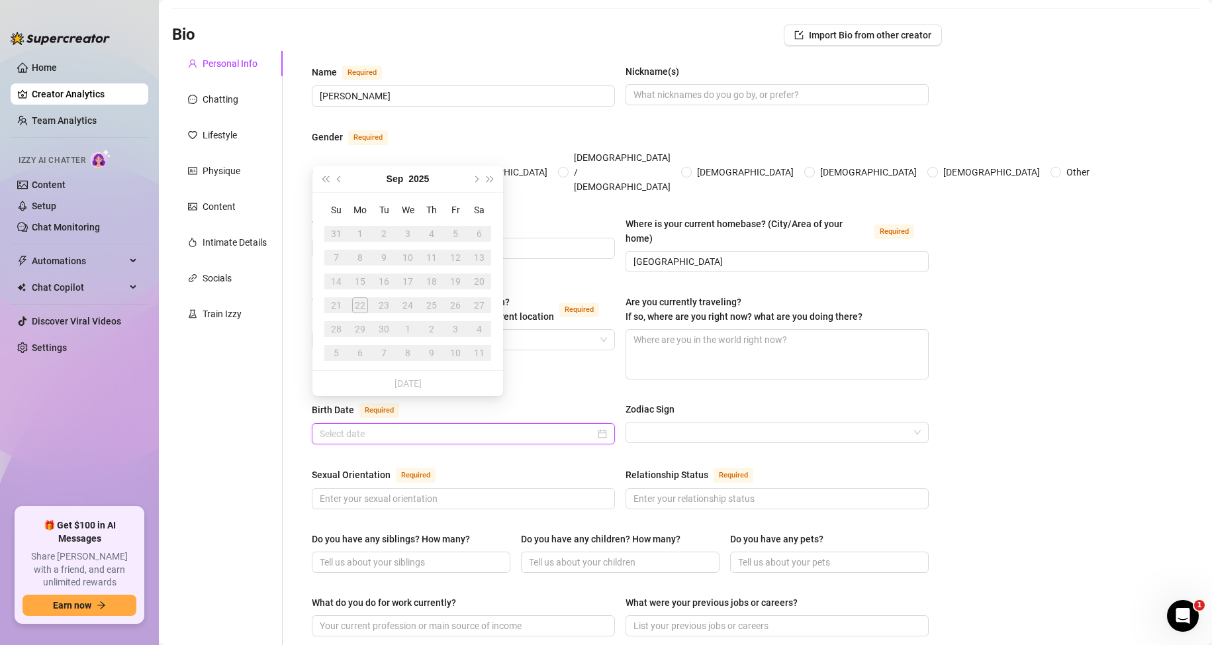
click at [375, 426] on input "Birth Date Required" at bounding box center [457, 433] width 275 height 15
click at [390, 178] on button "Sep" at bounding box center [395, 178] width 17 height 26
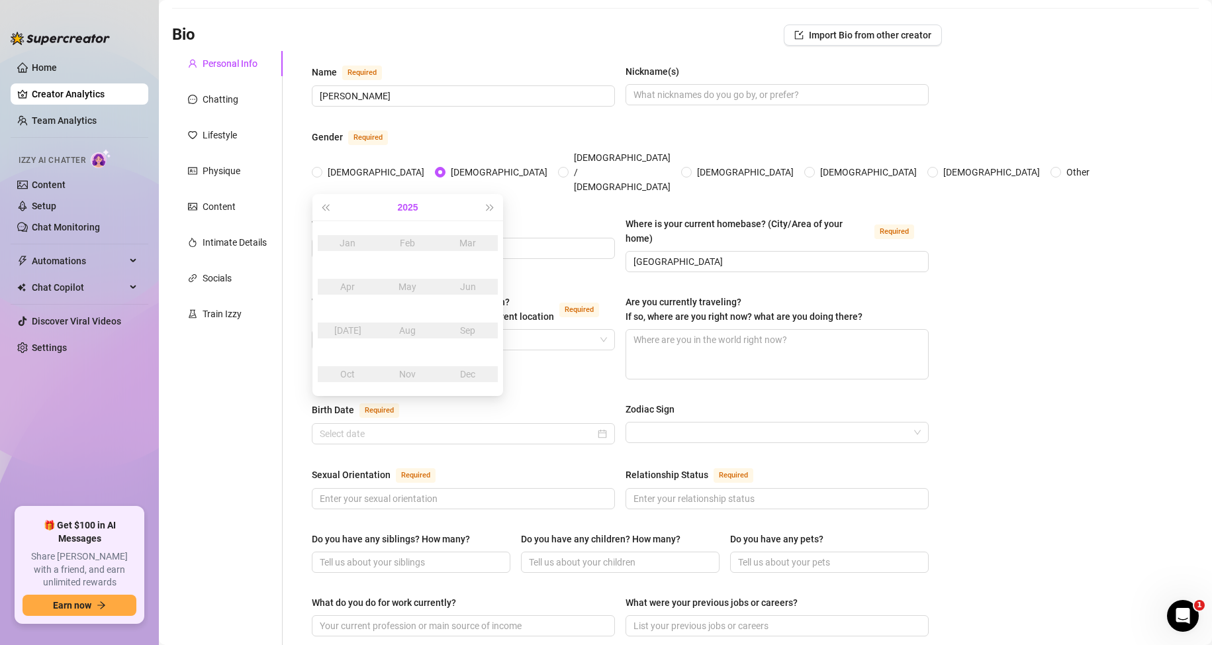
click at [407, 202] on button "2025" at bounding box center [407, 207] width 21 height 26
click at [395, 205] on button "[DATE] - [DATE]" at bounding box center [408, 207] width 44 height 26
click at [336, 243] on div "[DATE]-[DATE]" at bounding box center [344, 243] width 62 height 16
click at [348, 365] on td "1998" at bounding box center [348, 374] width 60 height 44
click at [409, 283] on div "May" at bounding box center [408, 287] width 40 height 16
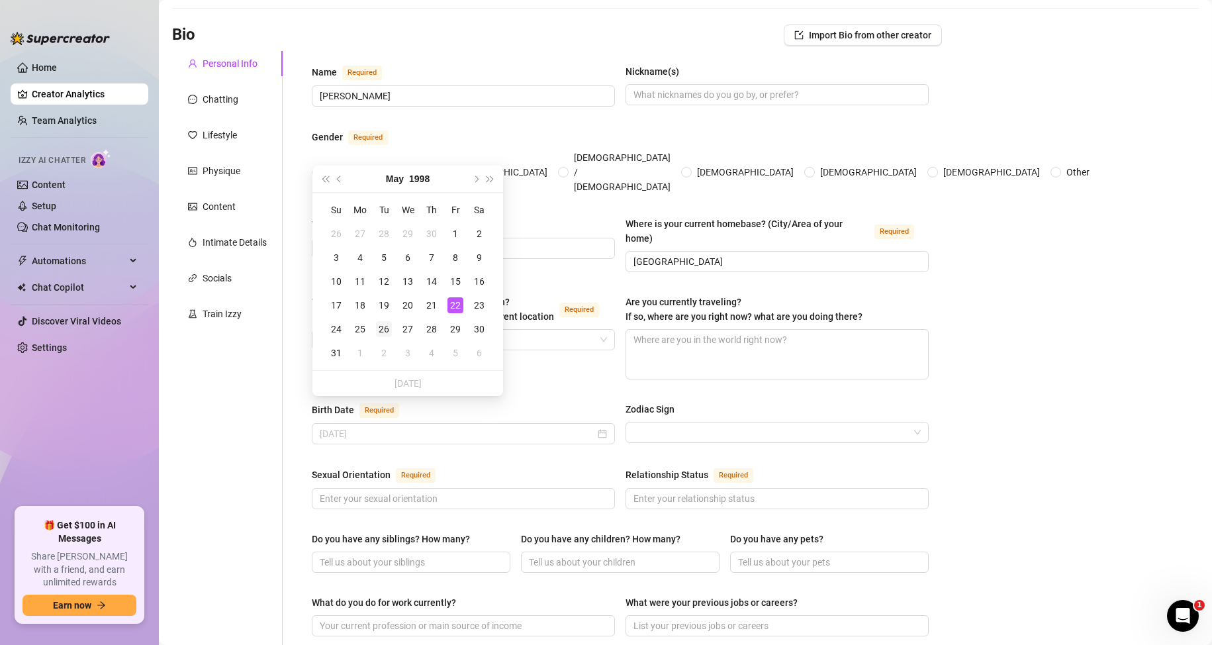
drag, startPoint x: 385, startPoint y: 334, endPoint x: 375, endPoint y: 334, distance: 9.3
click at [384, 334] on div "26" at bounding box center [384, 329] width 16 height 16
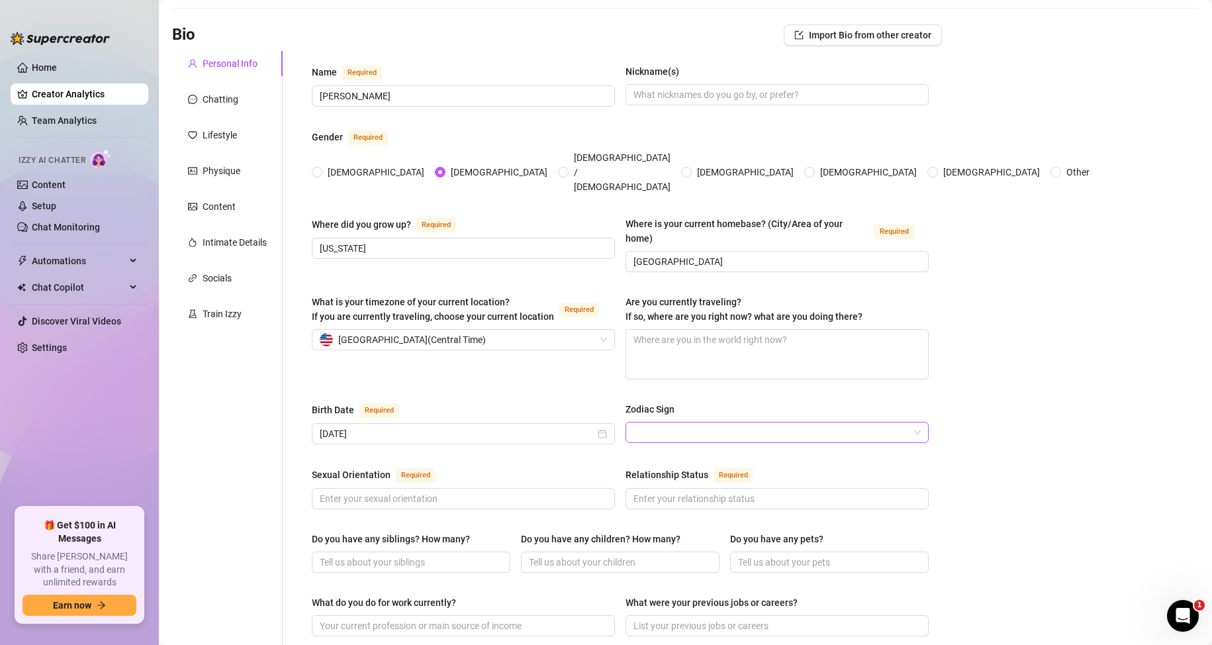
click at [663, 422] on input "Zodiac Sign" at bounding box center [770, 432] width 275 height 20
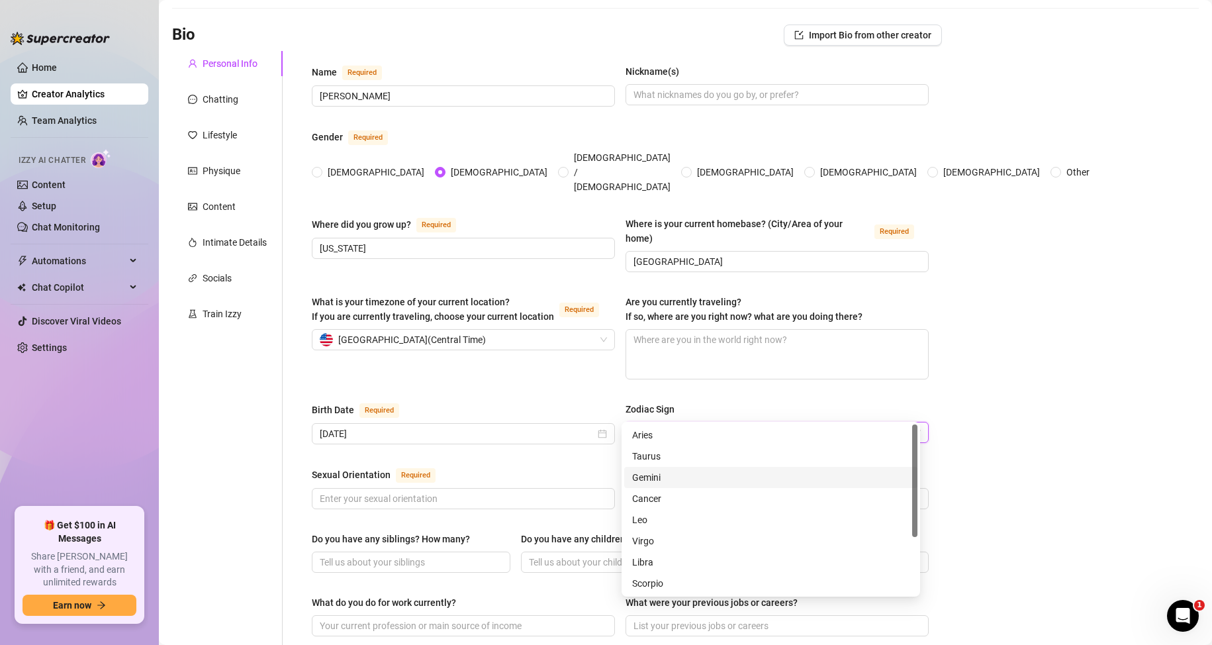
click at [647, 477] on div "Gemini" at bounding box center [770, 477] width 277 height 15
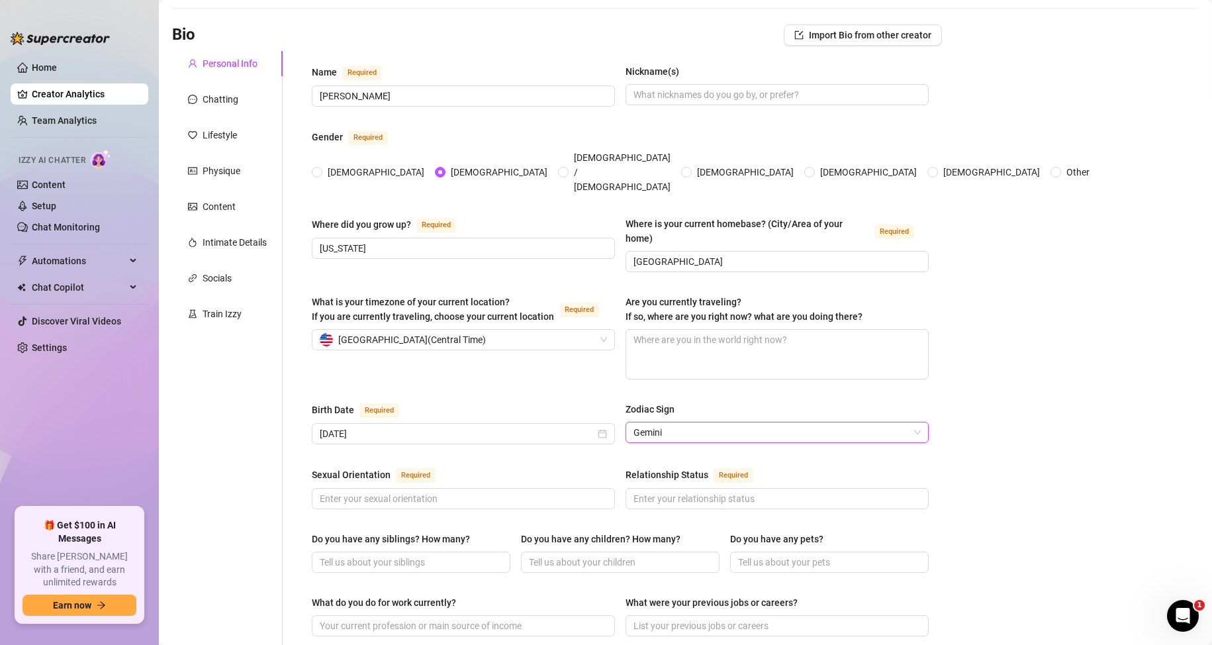
click at [293, 465] on div "Name Required [PERSON_NAME](s) Gender Required [DEMOGRAPHIC_DATA] [DEMOGRAPHIC_…" at bounding box center [612, 605] width 659 height 1109
click at [351, 491] on input "Sexual Orientation Required" at bounding box center [462, 498] width 285 height 15
click at [723, 491] on input "Relationship Status Required" at bounding box center [775, 498] width 285 height 15
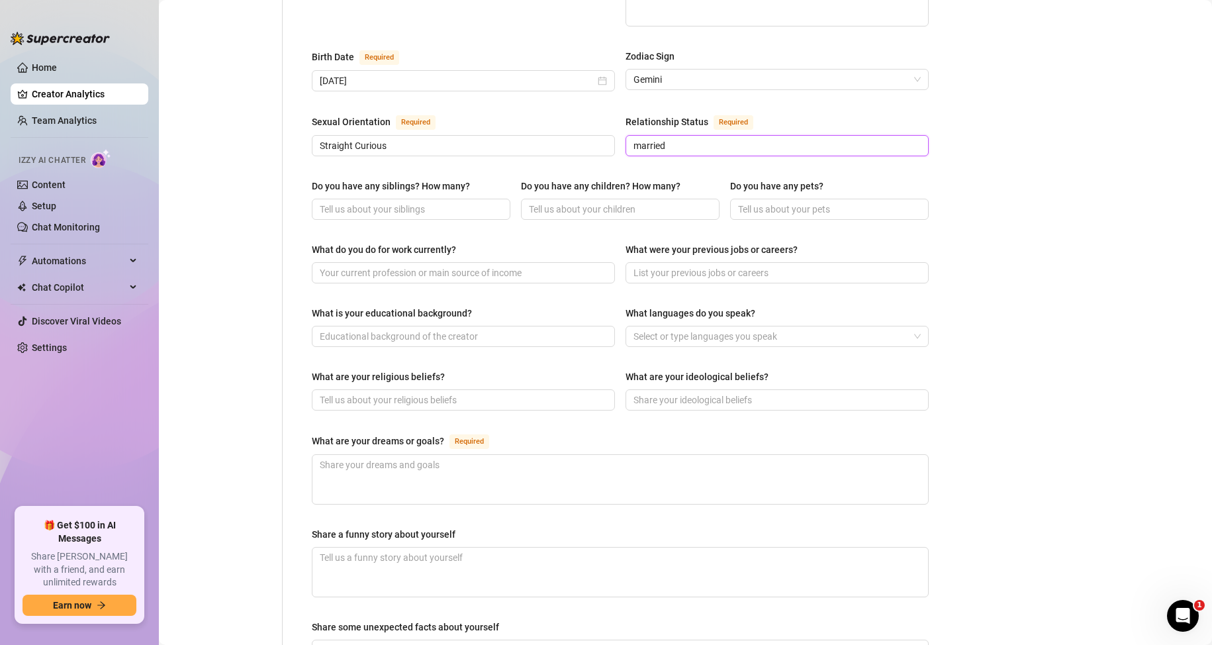
scroll to position [397, 0]
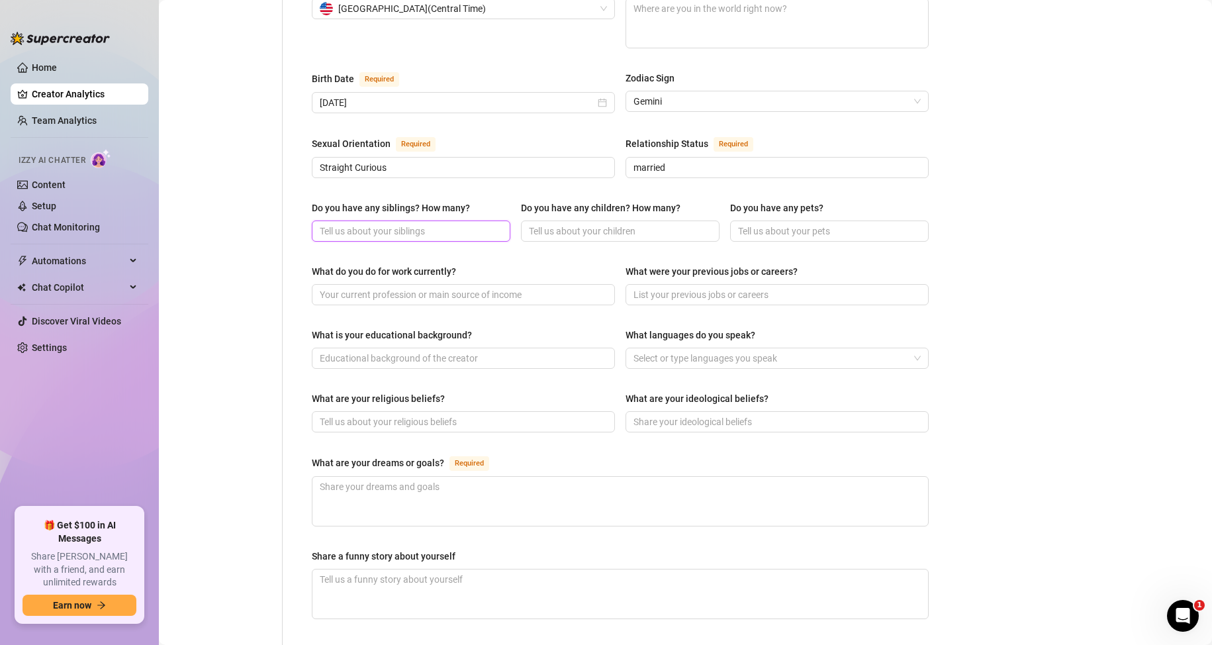
click at [400, 224] on input "Do you have any siblings? How many?" at bounding box center [410, 231] width 180 height 15
click at [637, 220] on span at bounding box center [620, 230] width 199 height 21
click at [633, 224] on input "Do you have any children? How many?" at bounding box center [619, 231] width 180 height 15
click at [774, 224] on input "Do you have any pets?" at bounding box center [828, 231] width 180 height 15
click at [433, 287] on input "What do you do for work currently?" at bounding box center [462, 294] width 285 height 15
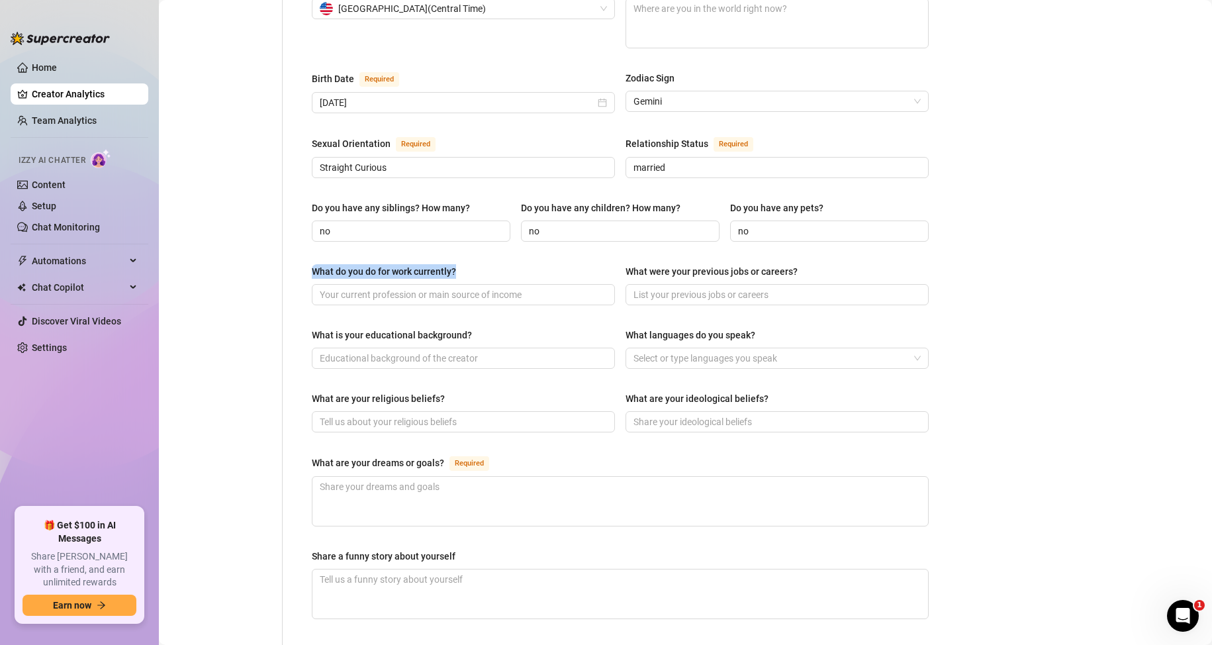
drag, startPoint x: 299, startPoint y: 244, endPoint x: 465, endPoint y: 246, distance: 165.5
click at [465, 246] on div "Name Required [PERSON_NAME](s) Gender Required [DEMOGRAPHIC_DATA] [DEMOGRAPHIC_…" at bounding box center [620, 274] width 643 height 1109
copy div "What do you do for work currently?"
click at [1142, 279] on main "Creator Bio [PERSON_NAME] ([PERSON_NAME]) Bio Import Bio from other creator Per…" at bounding box center [685, 263] width 1053 height 1320
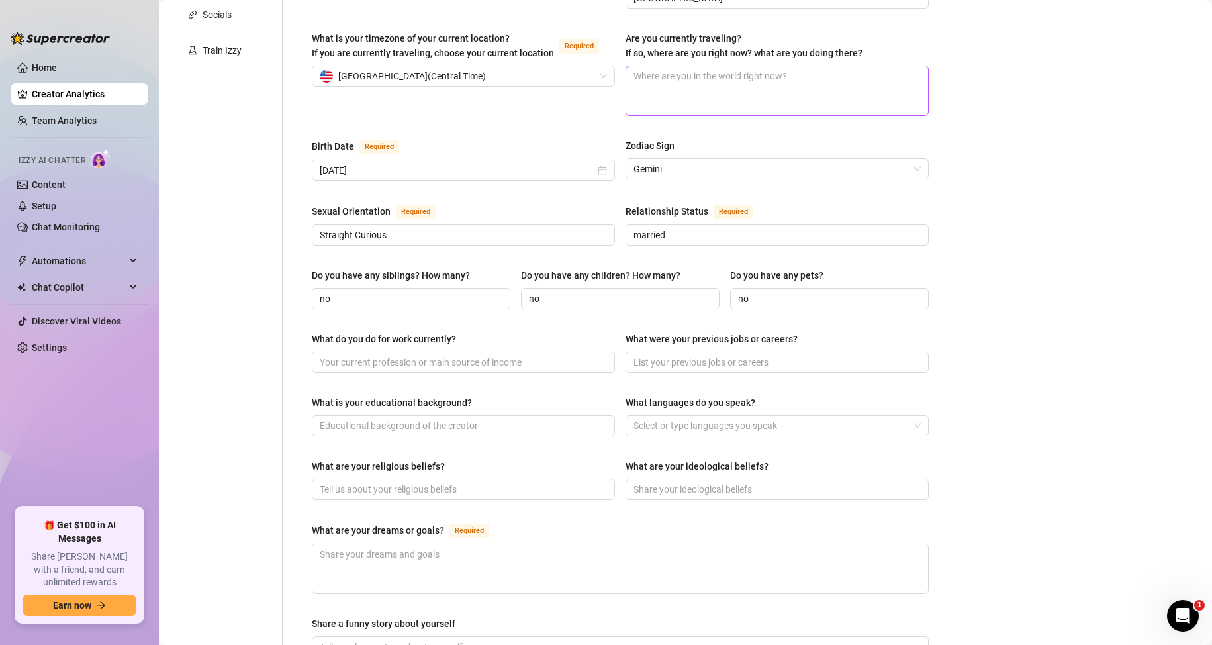
scroll to position [132, 0]
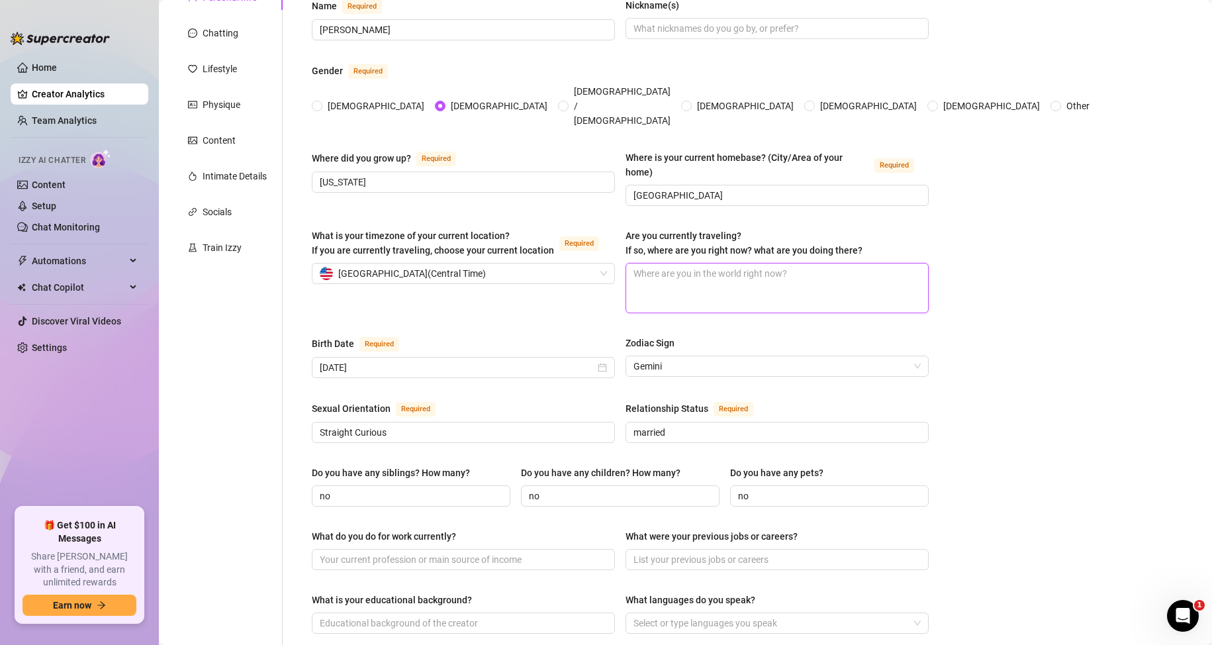
click at [717, 269] on textarea "Are you currently traveling? If so, where are you right now? what are you doing…" at bounding box center [777, 287] width 302 height 49
paste textarea "Sometimes I travel for work or to catch a show -e I love finding new parks, lak…"
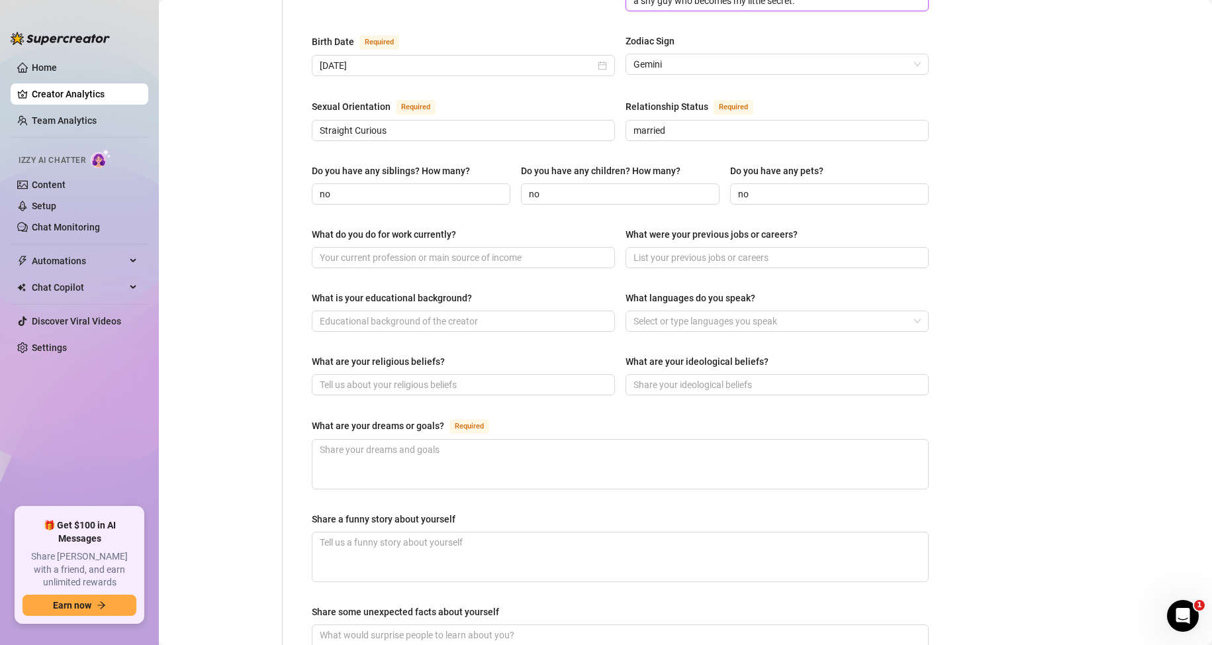
scroll to position [397, 0]
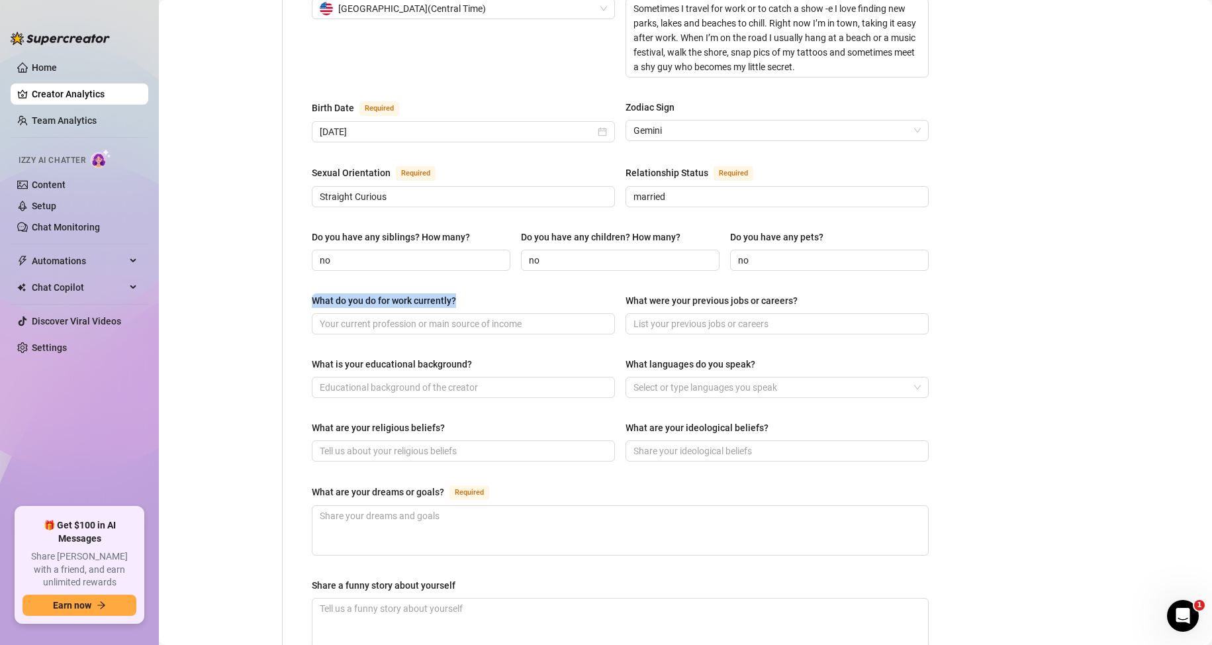
drag, startPoint x: 316, startPoint y: 275, endPoint x: 460, endPoint y: 280, distance: 144.4
click at [460, 293] on label "What do you do for work currently?" at bounding box center [389, 300] width 154 height 15
copy div "What do you do for work currently?"
drag, startPoint x: 1017, startPoint y: 303, endPoint x: 944, endPoint y: 302, distance: 72.8
click at [1017, 303] on main "Creator Bio [PERSON_NAME] ([PERSON_NAME]) Bio Import Bio from other creator Per…" at bounding box center [685, 278] width 1053 height 1350
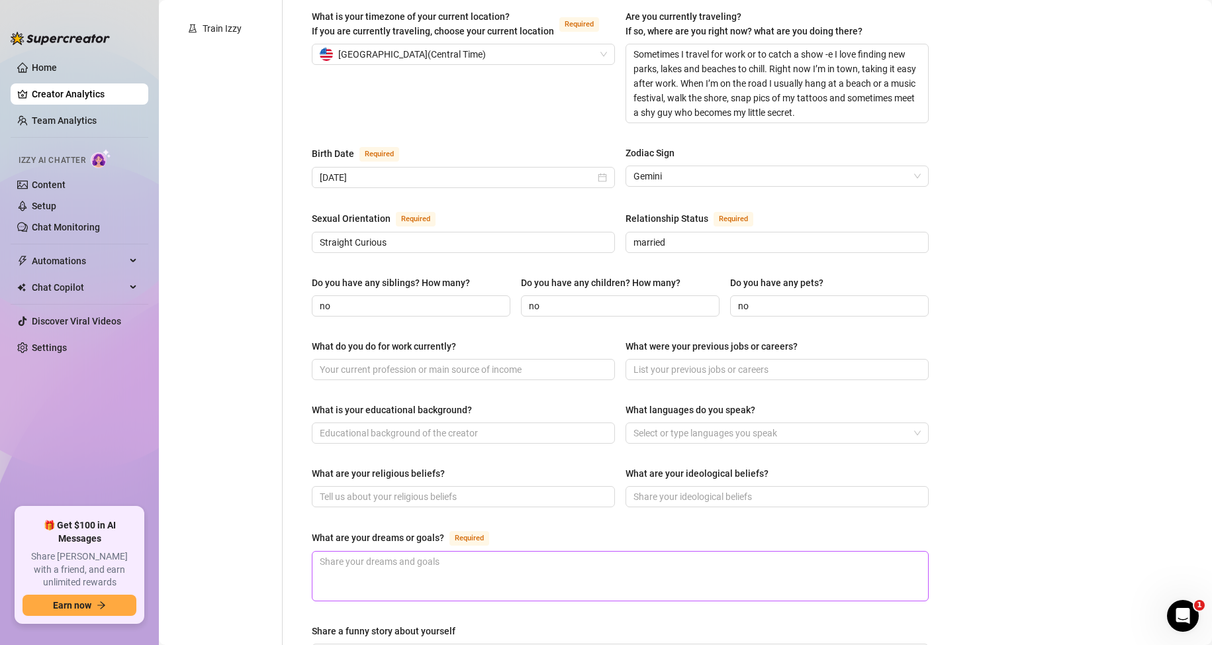
scroll to position [463, 0]
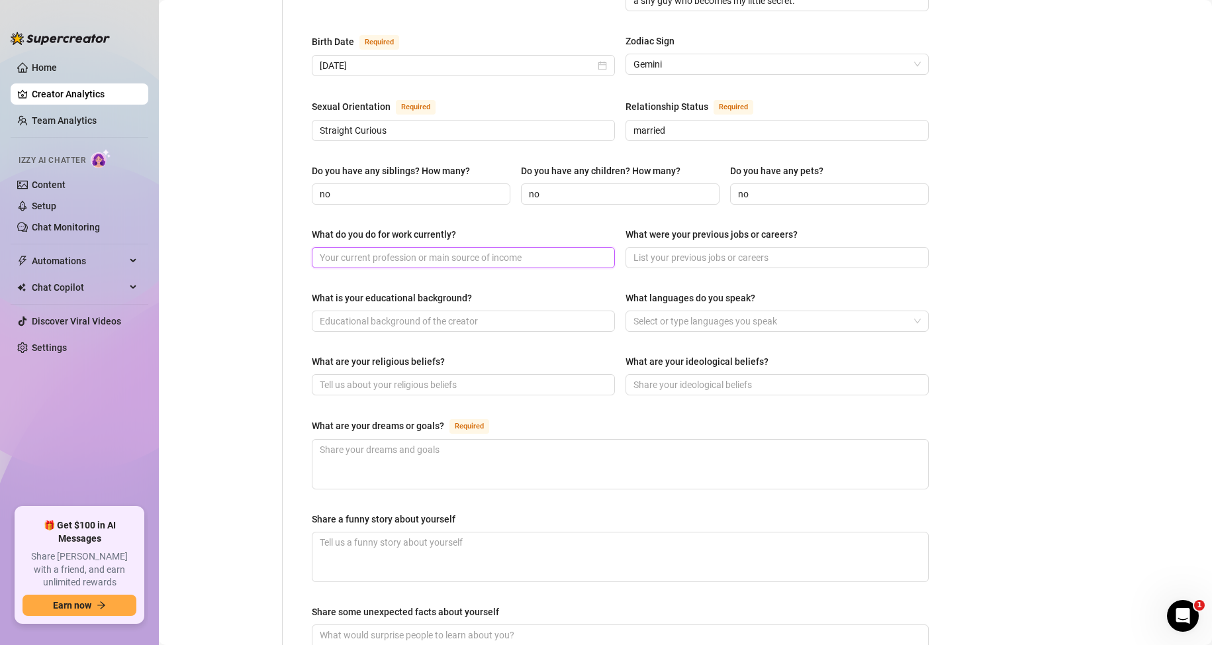
click at [405, 250] on input "What do you do for work currently?" at bounding box center [462, 257] width 285 height 15
paste input "I work as a gardener. Mornings and afternoons I’m out trimming, planting and di…"
drag, startPoint x: 559, startPoint y: 234, endPoint x: 398, endPoint y: 232, distance: 160.9
click at [398, 250] on input "I work as a gardener. Mornings and afternoons I’m out trimming, planting and di…" at bounding box center [442, 257] width 245 height 15
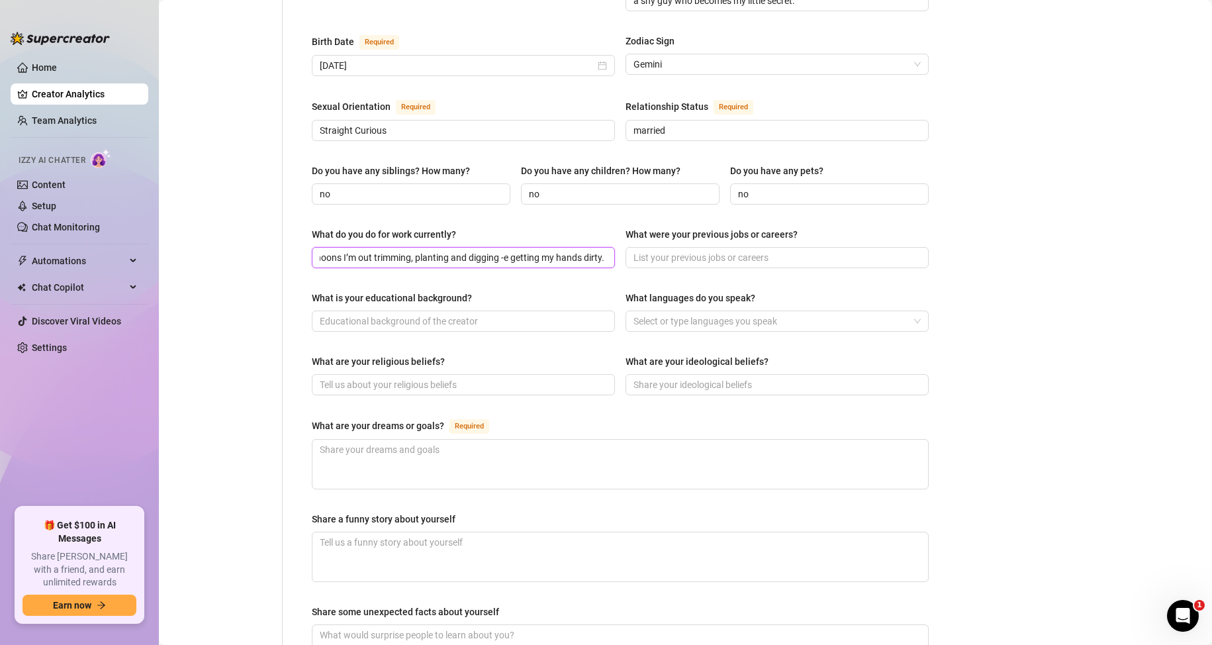
scroll to position [0, 177]
click at [706, 250] on input "What were your previous jobs or careers?" at bounding box center [775, 257] width 285 height 15
drag, startPoint x: 622, startPoint y: 210, endPoint x: 792, endPoint y: 208, distance: 169.5
click at [792, 227] on div "What were your previous jobs or careers?" at bounding box center [711, 234] width 172 height 15
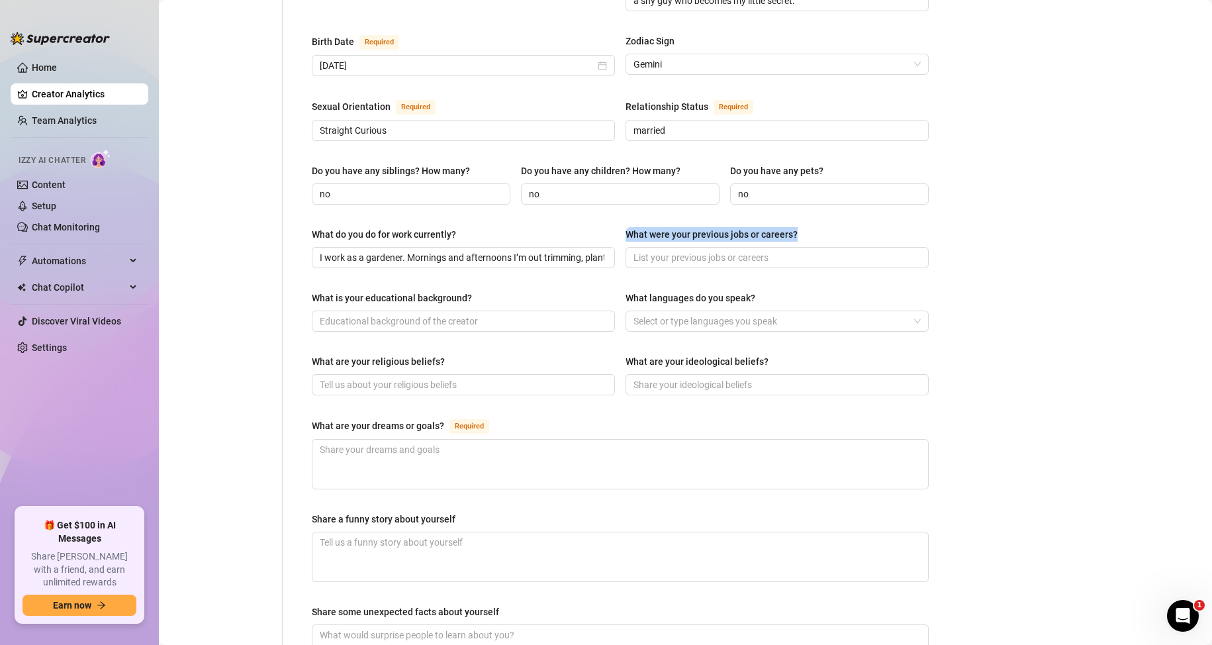
copy div "What were your previous jobs or careers?"
click at [1003, 262] on main "Creator Bio [PERSON_NAME] ([PERSON_NAME]) Bio Import Bio from other creator Per…" at bounding box center [685, 212] width 1053 height 1350
click at [695, 250] on input "What were your previous jobs or careers?" at bounding box center [775, 257] width 285 height 15
paste input "worked as a landscaping assistant, spent time in a café, helped set up shows an…"
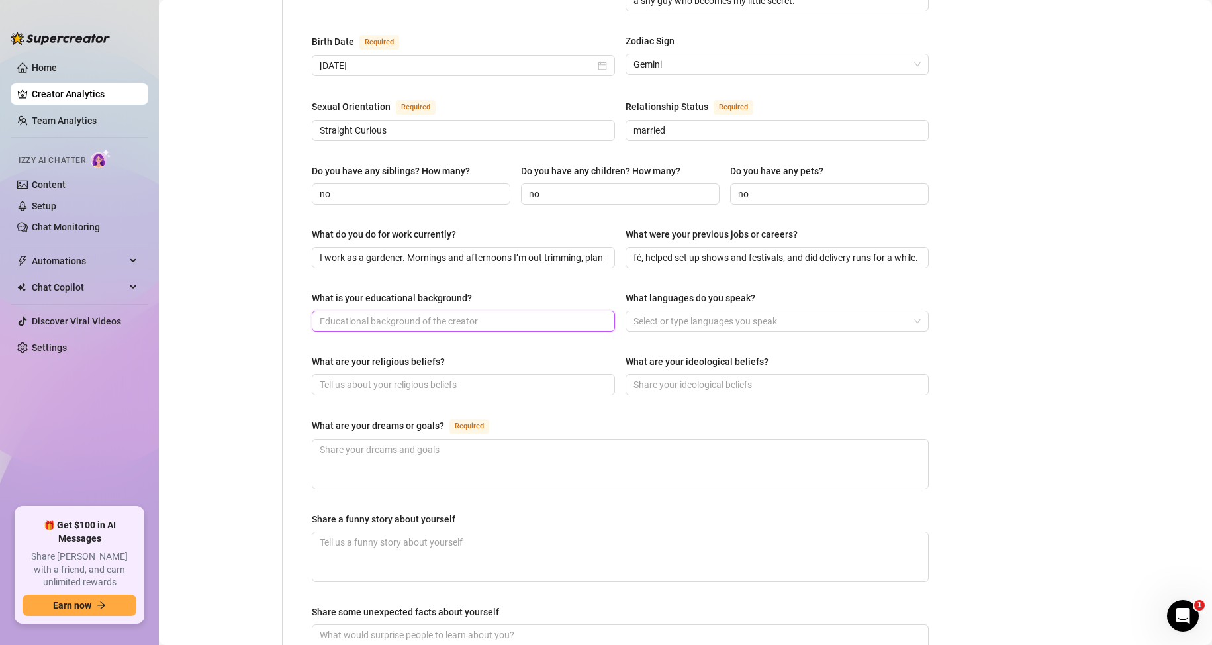
click at [355, 314] on input "What is your educational background?" at bounding box center [462, 321] width 285 height 15
click at [678, 312] on div at bounding box center [770, 321] width 284 height 19
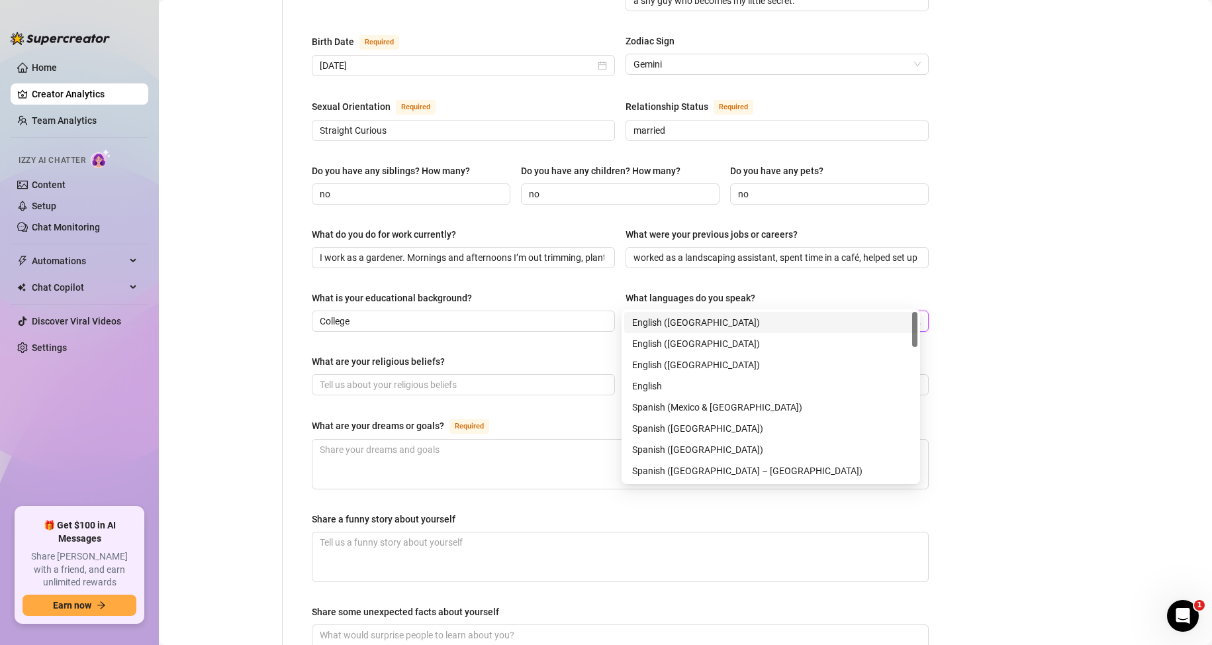
click at [670, 321] on div "English ([GEOGRAPHIC_DATA])" at bounding box center [770, 322] width 277 height 15
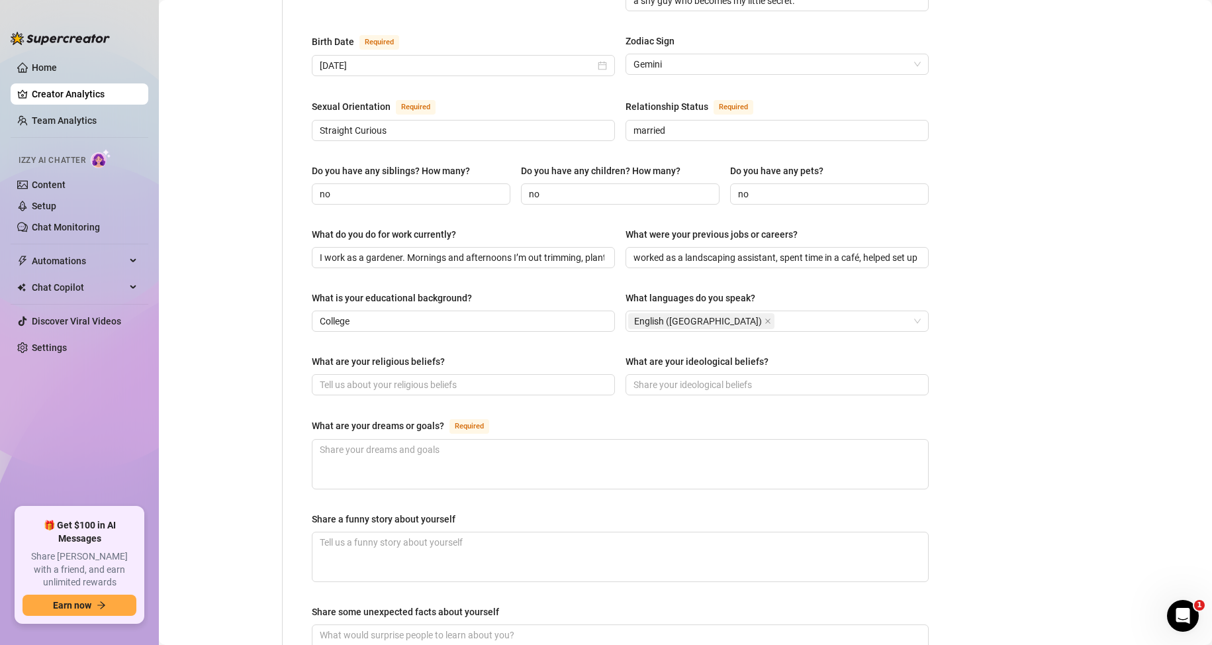
click at [559, 354] on div "What are your religious beliefs?" at bounding box center [463, 364] width 303 height 20
click at [343, 377] on input "What are your religious beliefs?" at bounding box center [462, 384] width 285 height 15
click at [704, 377] on input "What are your ideological beliefs?" at bounding box center [775, 384] width 285 height 15
drag, startPoint x: 324, startPoint y: 398, endPoint x: 440, endPoint y: 402, distance: 116.6
click at [440, 418] on div "What are your dreams or goals?" at bounding box center [378, 425] width 132 height 15
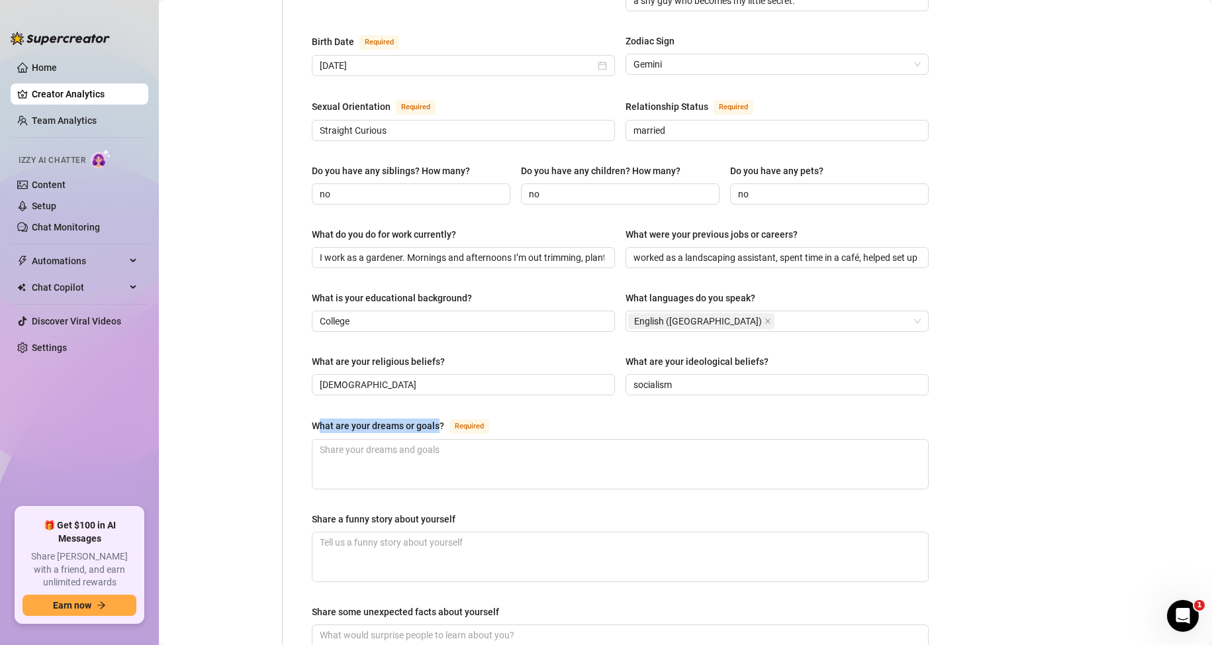
click at [440, 418] on div "What are your dreams or goals?" at bounding box center [378, 425] width 132 height 15
click at [440, 440] on textarea "What are your dreams or goals? Required" at bounding box center [620, 464] width 616 height 49
click at [440, 418] on div "What are your dreams or goals?" at bounding box center [378, 425] width 132 height 15
click at [440, 440] on textarea "What are your dreams or goals? Required" at bounding box center [620, 464] width 616 height 49
click at [440, 418] on div "What are your dreams or goals?" at bounding box center [378, 425] width 132 height 15
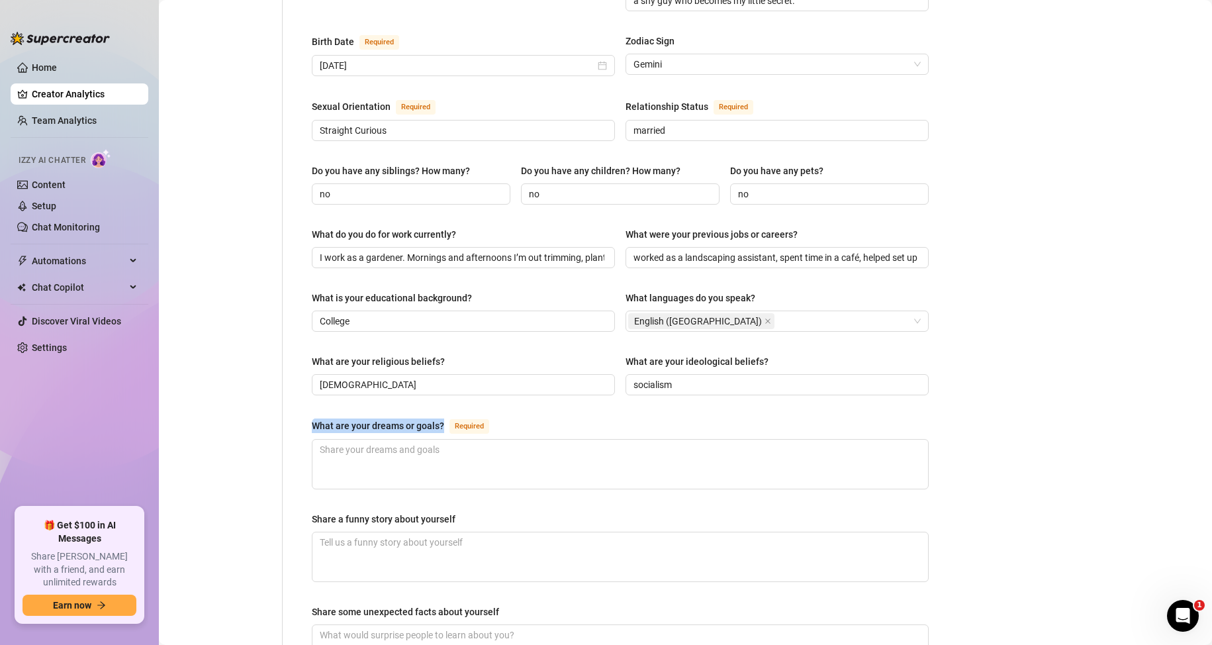
click at [440, 440] on textarea "What are your dreams or goals? Required" at bounding box center [620, 464] width 616 height 49
copy div "What are your dreams or goals?"
click at [265, 416] on div "Personal Info Chatting Lifestyle Physique Content Intimate Details Socials Trai…" at bounding box center [227, 223] width 111 height 1138
click at [362, 440] on textarea "What are your dreams or goals? Required" at bounding box center [620, 464] width 616 height 49
paste textarea "My dream is simple -e a house all mine with a huge garden full of different pla…"
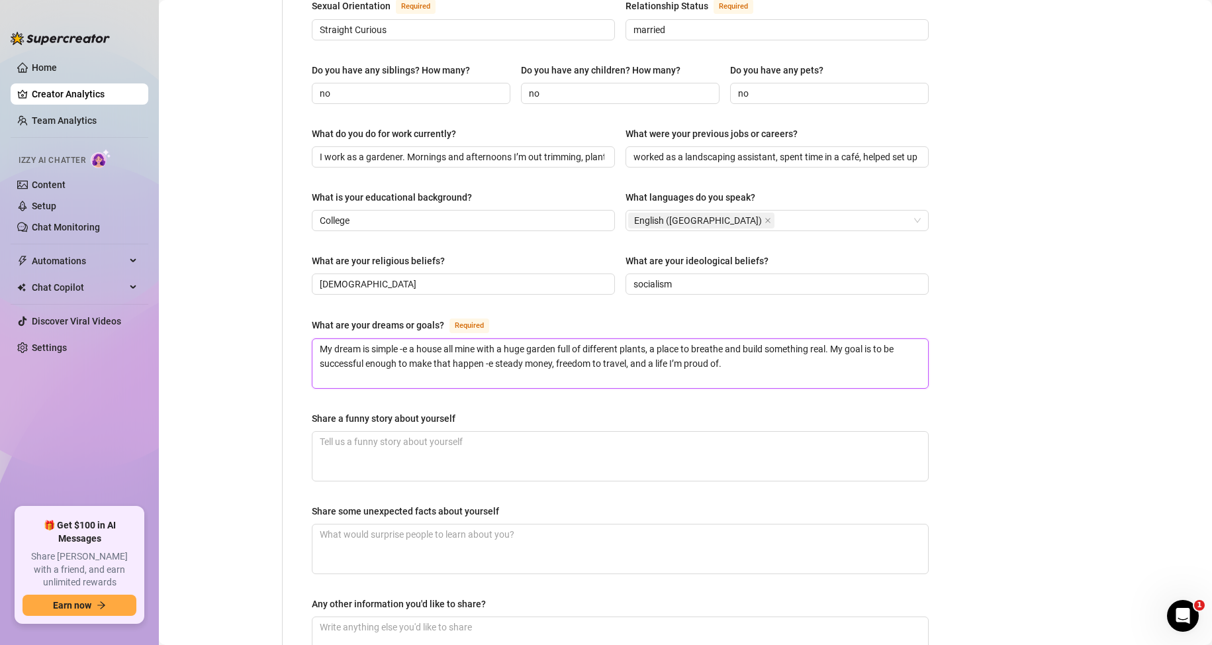
scroll to position [596, 0]
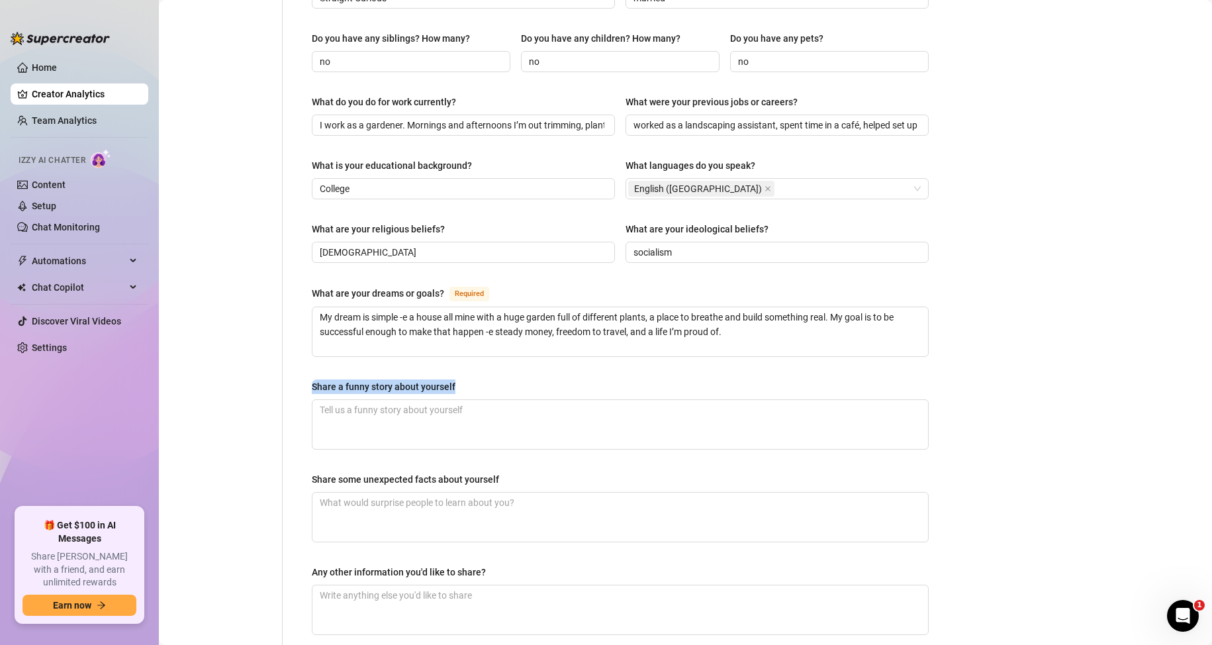
drag, startPoint x: 304, startPoint y: 366, endPoint x: 463, endPoint y: 354, distance: 158.6
click at [463, 354] on div "Name Required [PERSON_NAME](s) Gender Required [DEMOGRAPHIC_DATA] [DEMOGRAPHIC_…" at bounding box center [620, 90] width 643 height 1138
copy div "Share a funny story about yourself"
click at [302, 399] on div "Name Required [PERSON_NAME](s) Gender Required [DEMOGRAPHIC_DATA] [DEMOGRAPHIC_…" at bounding box center [620, 90] width 643 height 1138
click at [344, 400] on textarea "Share a funny story about yourself" at bounding box center [620, 424] width 616 height 49
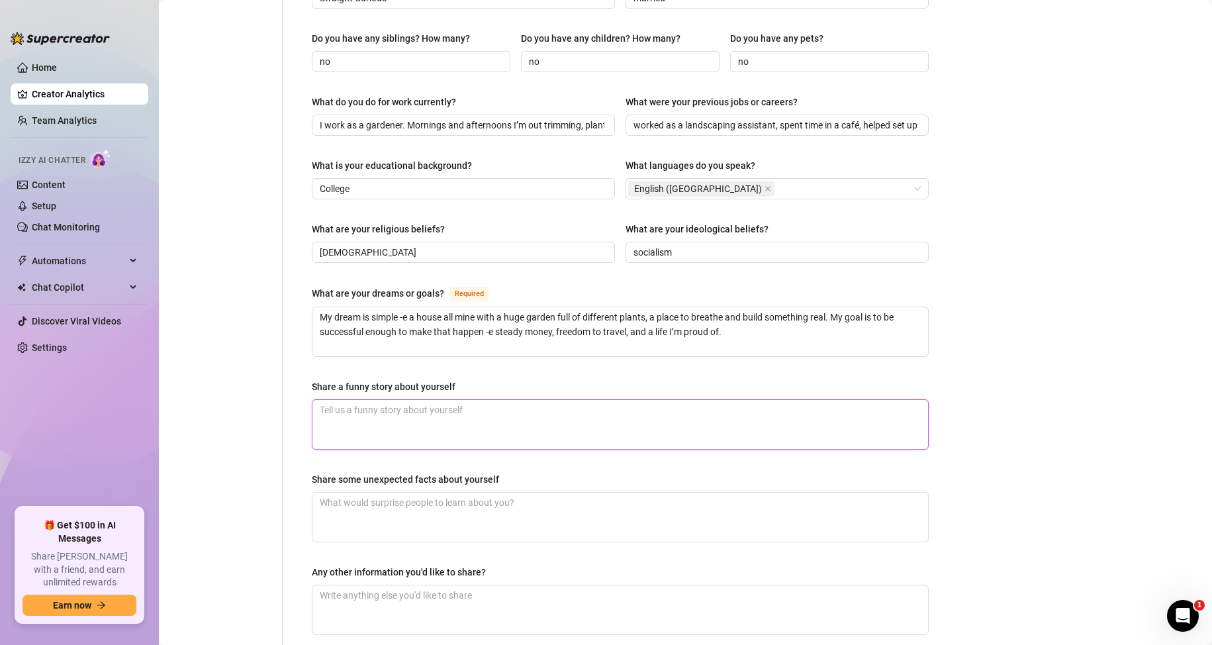
paste textarea "Funny one -e I was hired to tidy up a park garden and this shy guy kept watchin…"
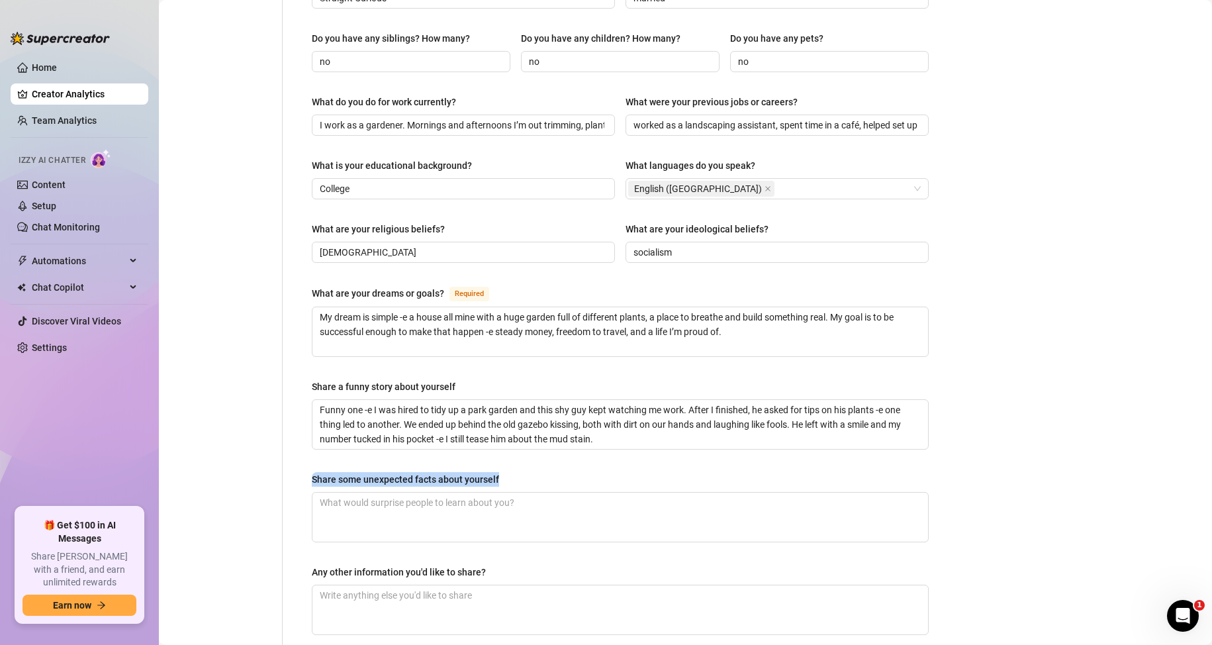
drag, startPoint x: 312, startPoint y: 454, endPoint x: 486, endPoint y: 461, distance: 173.5
click at [486, 472] on div "Share some unexpected facts about yourself" at bounding box center [620, 482] width 617 height 20
copy div "Share some unexpected facts about yourself"
drag, startPoint x: 299, startPoint y: 498, endPoint x: 306, endPoint y: 493, distance: 9.5
click at [299, 498] on div "Name Required [PERSON_NAME](s) Gender Required [DEMOGRAPHIC_DATA] [DEMOGRAPHIC_…" at bounding box center [620, 90] width 643 height 1138
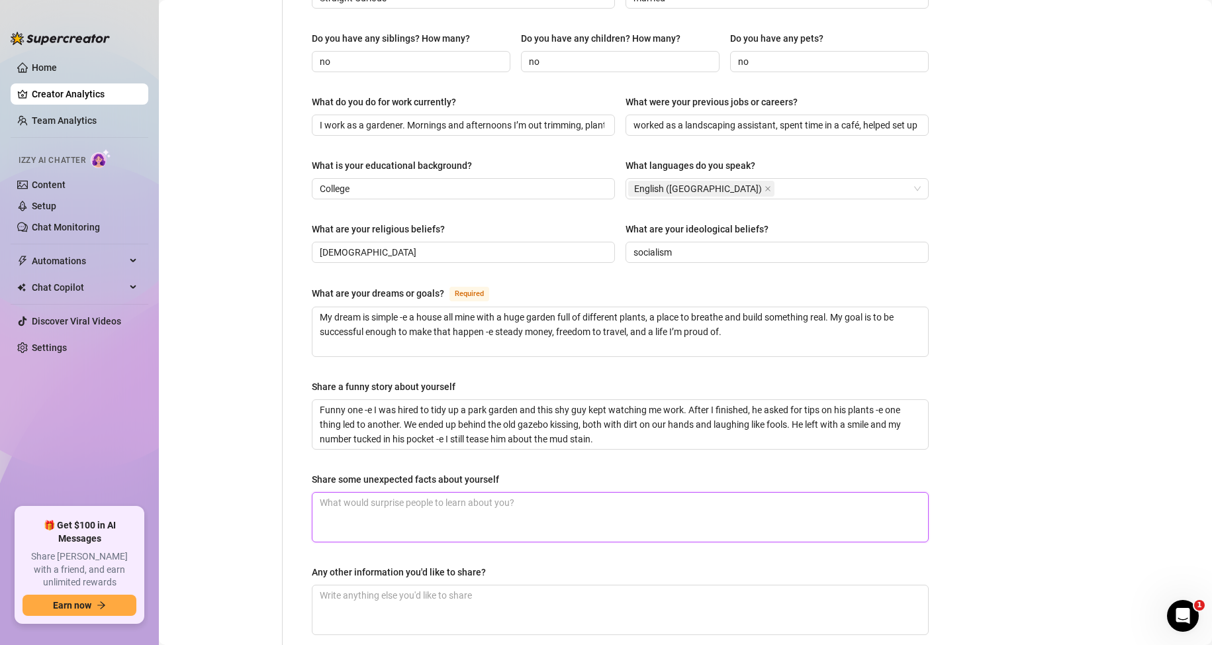
click at [336, 492] on textarea "Share some unexpected facts about yourself" at bounding box center [620, 516] width 616 height 49
paste textarea "I collect vintage movie posters -e some of my tattoos are from those films. I c…"
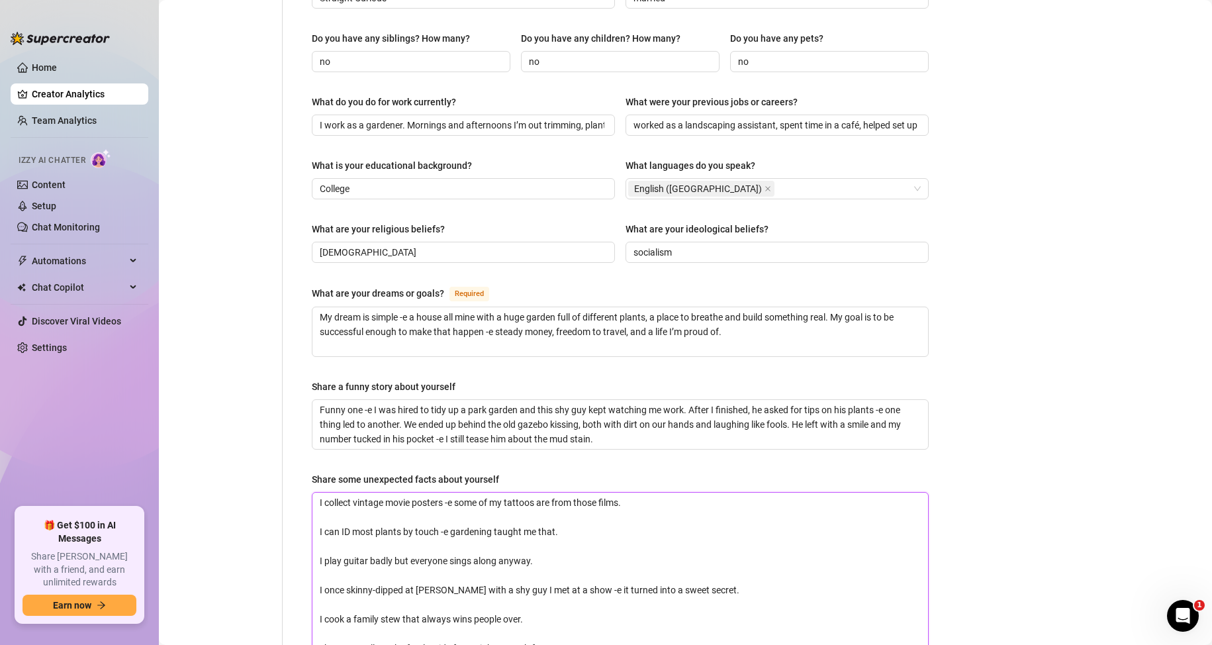
scroll to position [0, 0]
click at [291, 434] on div "Name Required [PERSON_NAME](s) Gender Required [DEMOGRAPHIC_DATA] [DEMOGRAPHIC_…" at bounding box center [612, 148] width 659 height 1255
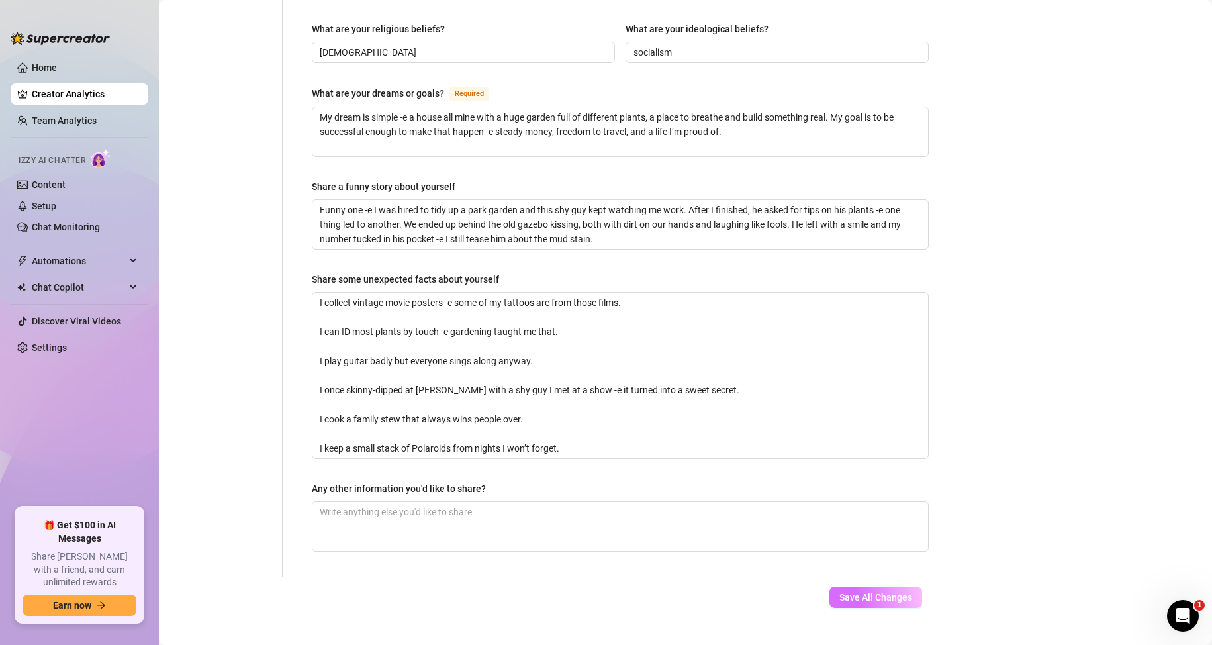
click at [896, 592] on span "Save All Changes" at bounding box center [875, 597] width 73 height 11
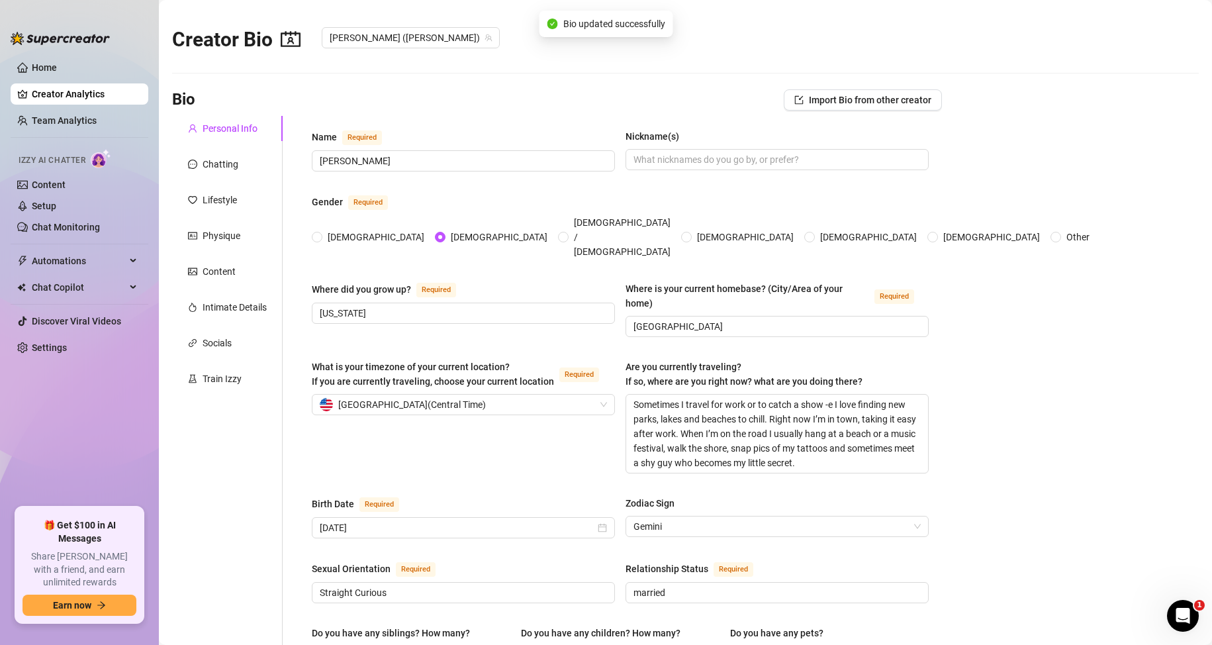
scroll to position [0, 0]
click at [235, 160] on div "Chatting" at bounding box center [221, 165] width 36 height 15
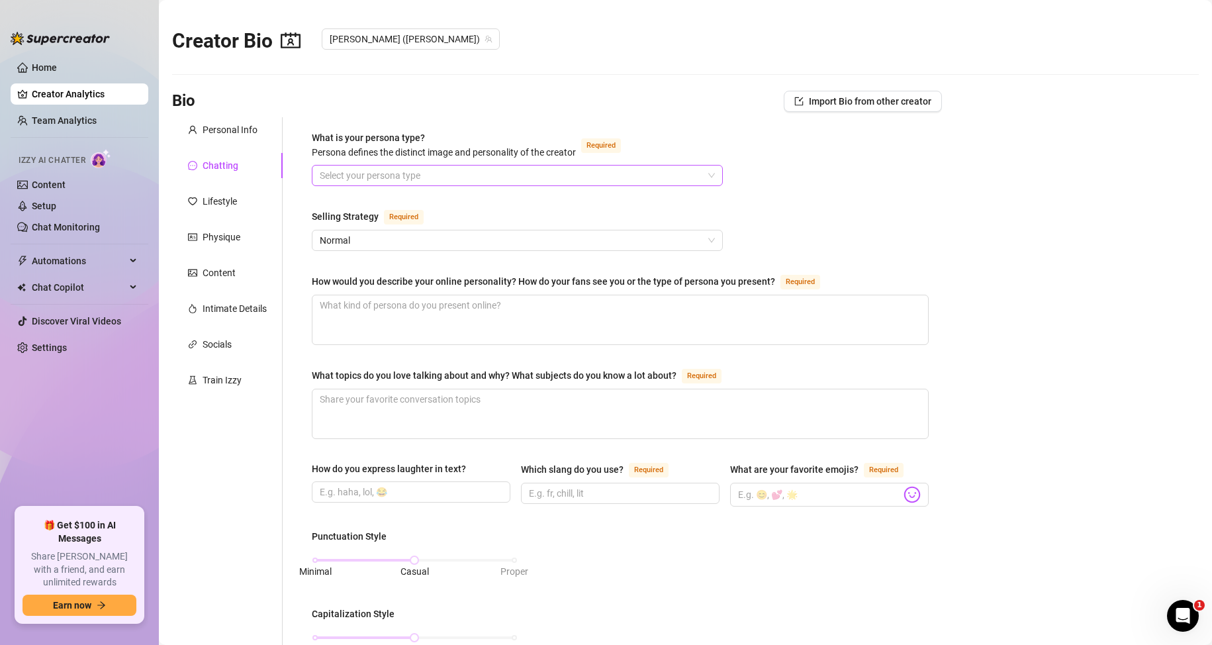
click at [346, 170] on input "What is your persona type? [PERSON_NAME] defines the distinct image and persona…" at bounding box center [511, 175] width 383 height 20
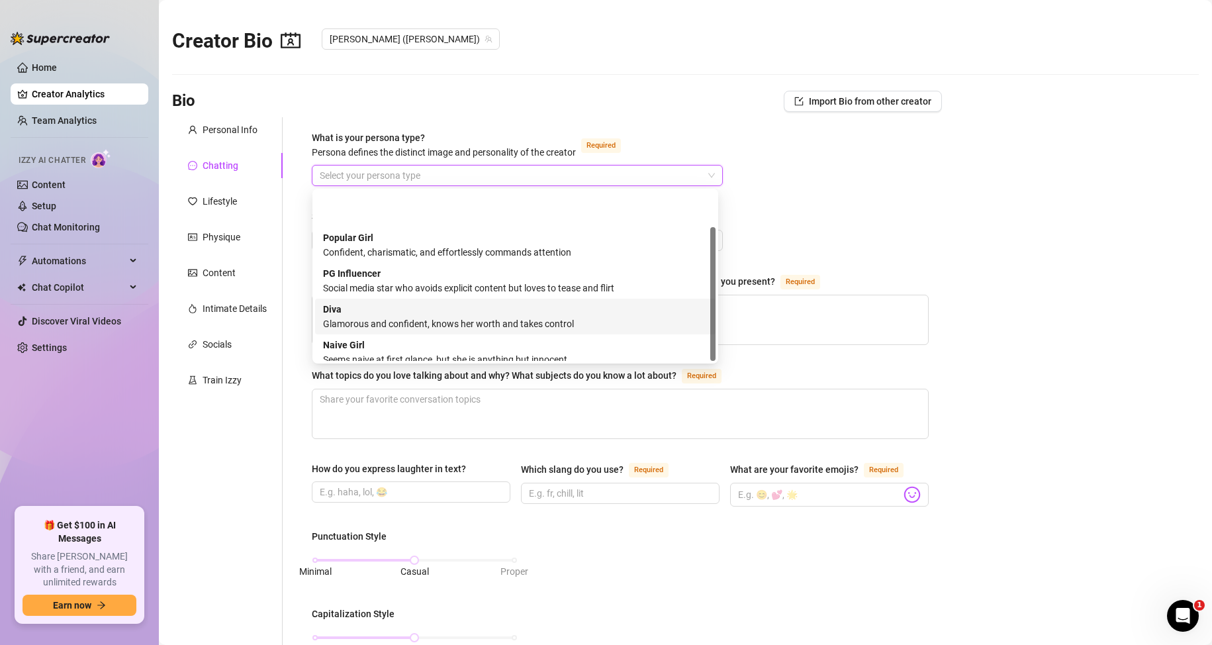
scroll to position [45, 0]
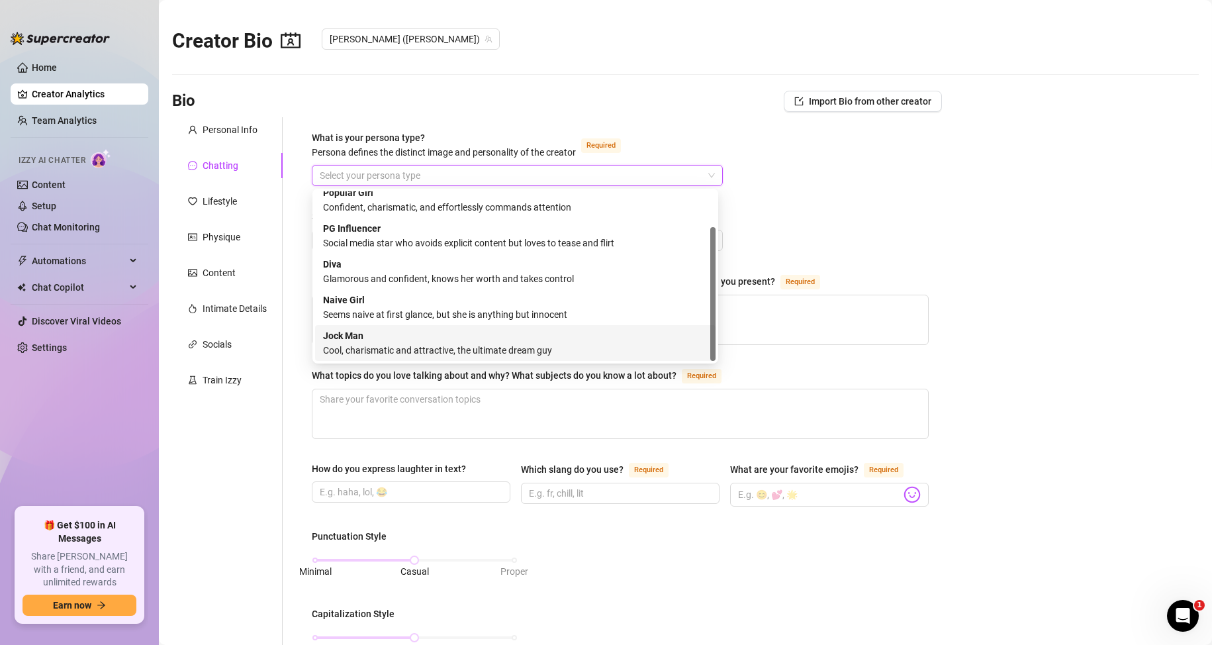
click at [369, 353] on div "Cool, charismatic and attractive, the ultimate dream guy" at bounding box center [515, 350] width 385 height 15
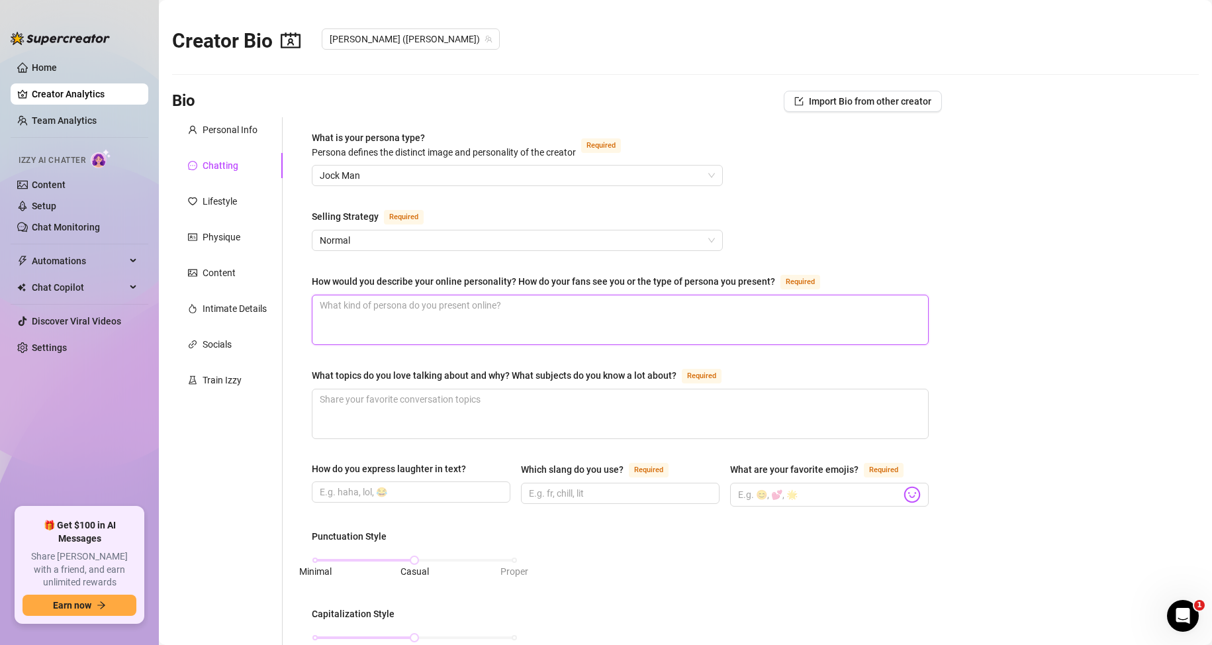
click at [361, 327] on textarea "How would you describe your online personality? How do your fans see you or the…" at bounding box center [620, 319] width 616 height 49
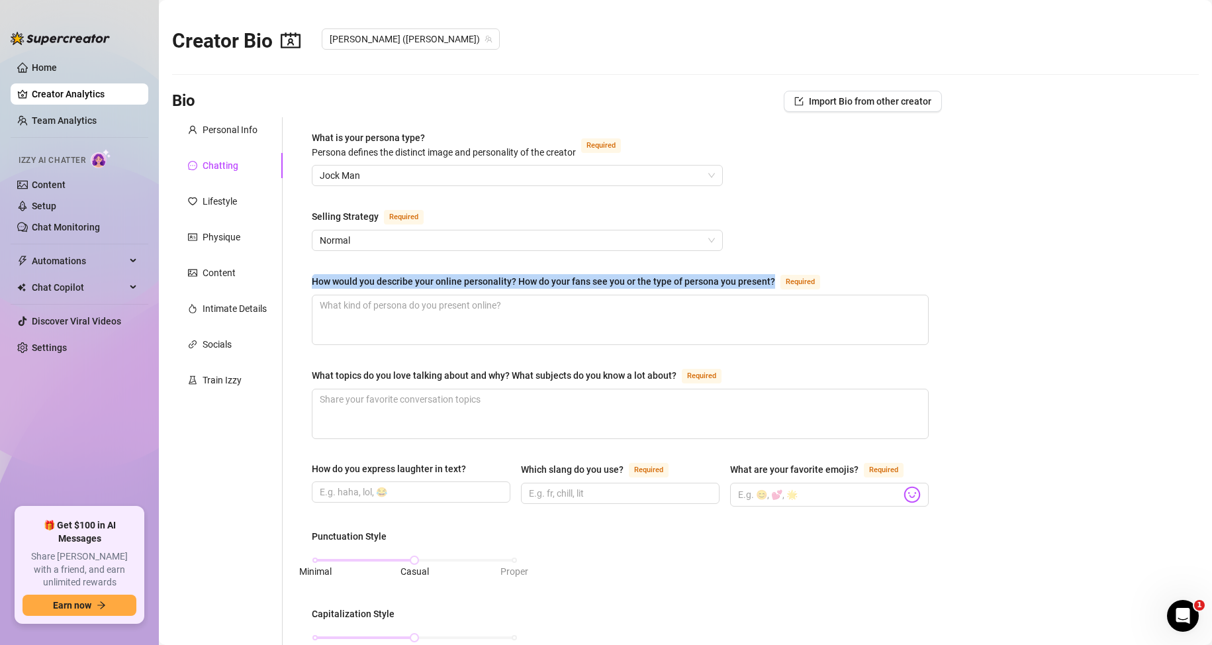
drag, startPoint x: 296, startPoint y: 265, endPoint x: 771, endPoint y: 283, distance: 475.6
click at [771, 283] on div "What is your persona type? [PERSON_NAME] defines the distinct image and persona…" at bounding box center [612, 611] width 659 height 988
copy div "How would you describe your online personality? How do your fans see you or the…"
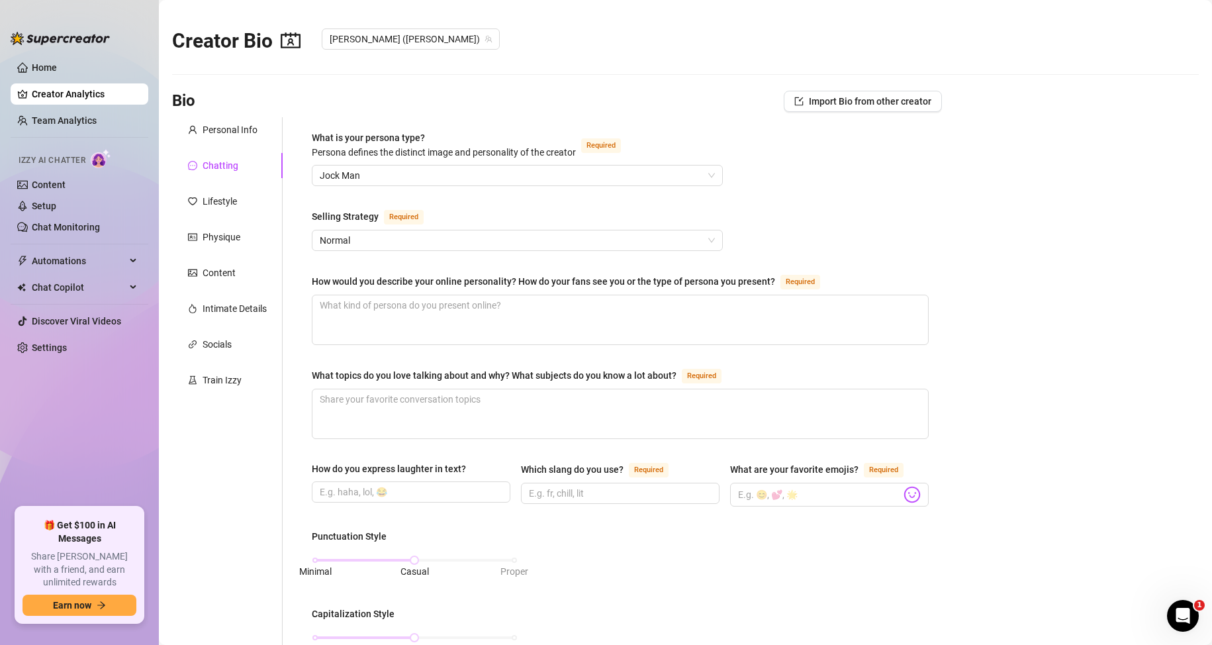
click at [293, 314] on div "What is your persona type? [PERSON_NAME] defines the distinct image and persona…" at bounding box center [612, 611] width 659 height 988
click at [351, 308] on textarea "How would you describe your online personality? How do your fans see you or the…" at bounding box center [620, 319] width 616 height 49
paste textarea "I’m funny, cheeky and a bit naughty. Fans see me as a warm, thick daddy -e play…"
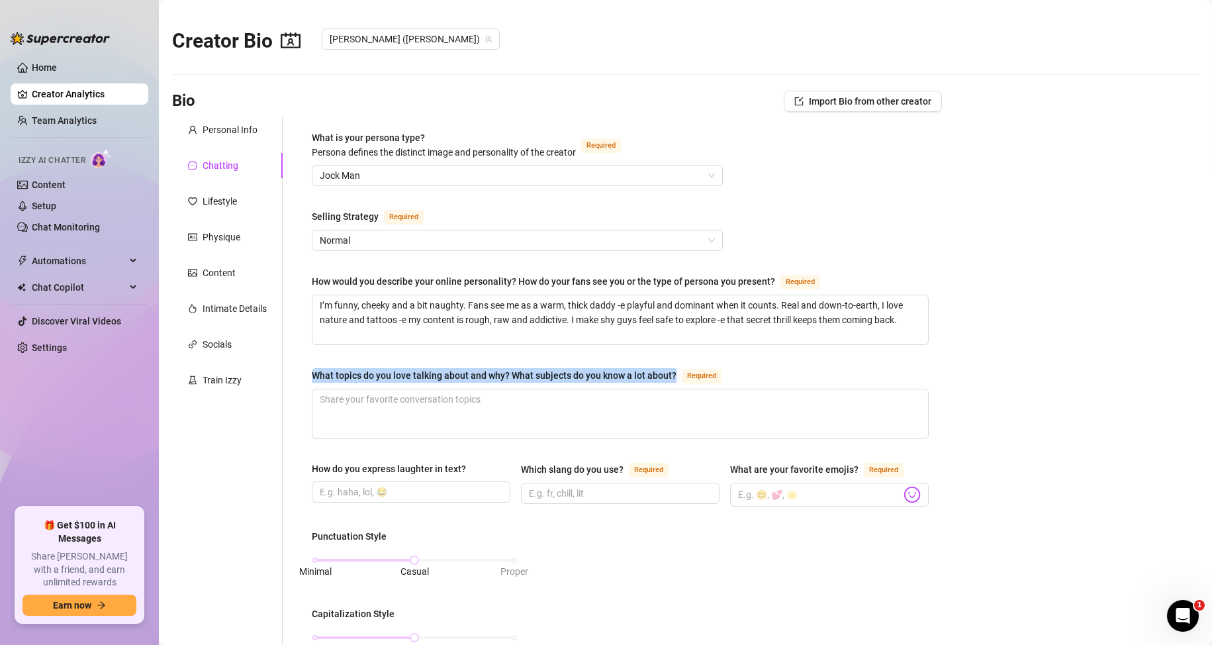
drag, startPoint x: 308, startPoint y: 372, endPoint x: 676, endPoint y: 376, distance: 368.7
click at [676, 376] on div "What is your persona type? [PERSON_NAME] defines the distinct image and persona…" at bounding box center [620, 611] width 643 height 988
copy div "What topics do you love talking about and why? What subjects do you know a lot …"
click at [297, 349] on div "What is your persona type? [PERSON_NAME] defines the distinct image and persona…" at bounding box center [612, 611] width 659 height 988
click at [349, 403] on textarea "What topics do you love talking about and why? What subjects do you know a lot …" at bounding box center [620, 413] width 616 height 49
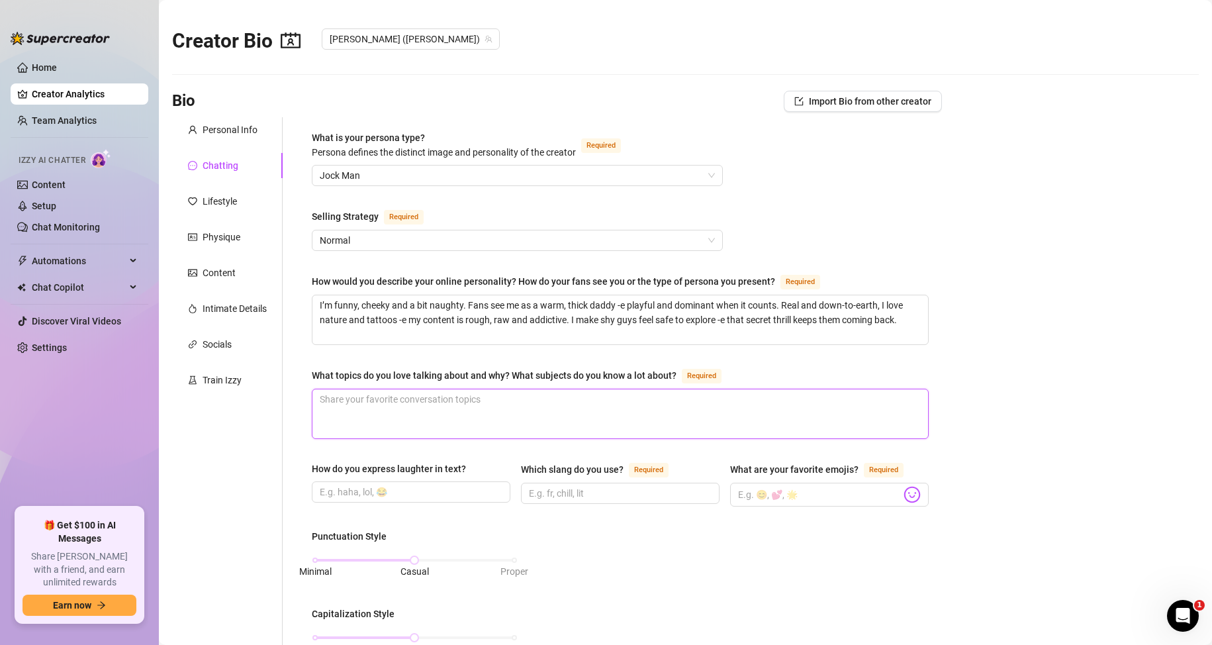
paste textarea "I talk plants and gardening -e how to make things grow and the weird stuff you …"
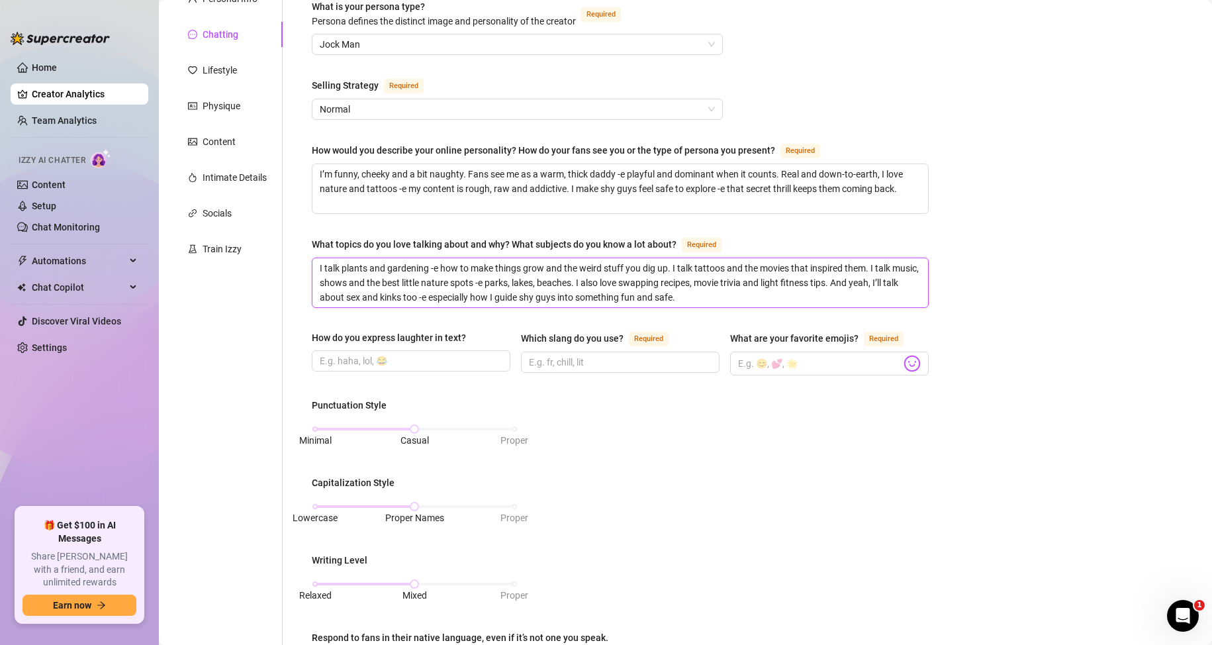
scroll to position [132, 0]
click at [342, 363] on input "How do you express laughter in text?" at bounding box center [410, 359] width 180 height 15
click at [600, 356] on input "Which slang do you use? Required" at bounding box center [619, 360] width 180 height 15
click at [743, 359] on input "What are your favorite emojis? Required" at bounding box center [819, 361] width 163 height 17
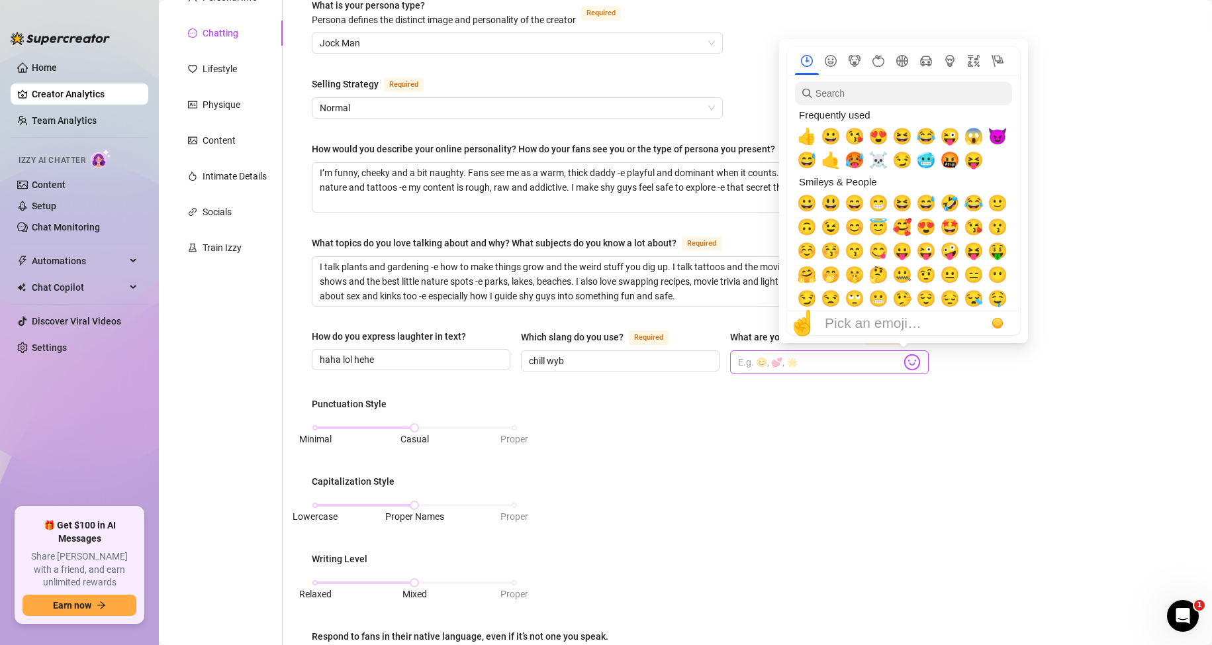
click at [903, 357] on img at bounding box center [911, 361] width 17 height 17
click at [851, 160] on span "🥵" at bounding box center [855, 160] width 20 height 19
click at [902, 162] on span "😏" at bounding box center [902, 160] width 20 height 19
click at [998, 135] on span "😈" at bounding box center [998, 136] width 20 height 19
click at [970, 140] on span "😱" at bounding box center [974, 136] width 20 height 19
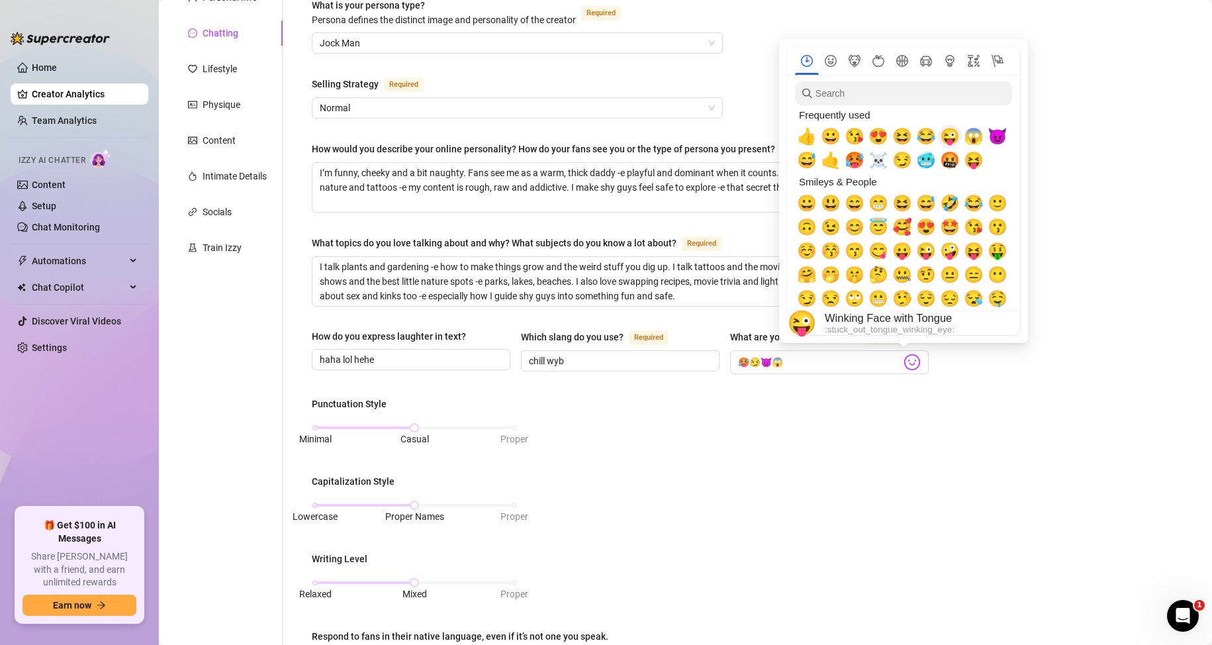
click at [946, 138] on span "😜" at bounding box center [950, 136] width 20 height 19
click at [896, 138] on span "😆" at bounding box center [902, 136] width 20 height 19
drag, startPoint x: 759, startPoint y: 385, endPoint x: 751, endPoint y: 385, distance: 8.0
click at [759, 385] on div "What is your persona type? [PERSON_NAME] defines the distinct image and persona…" at bounding box center [620, 479] width 617 height 962
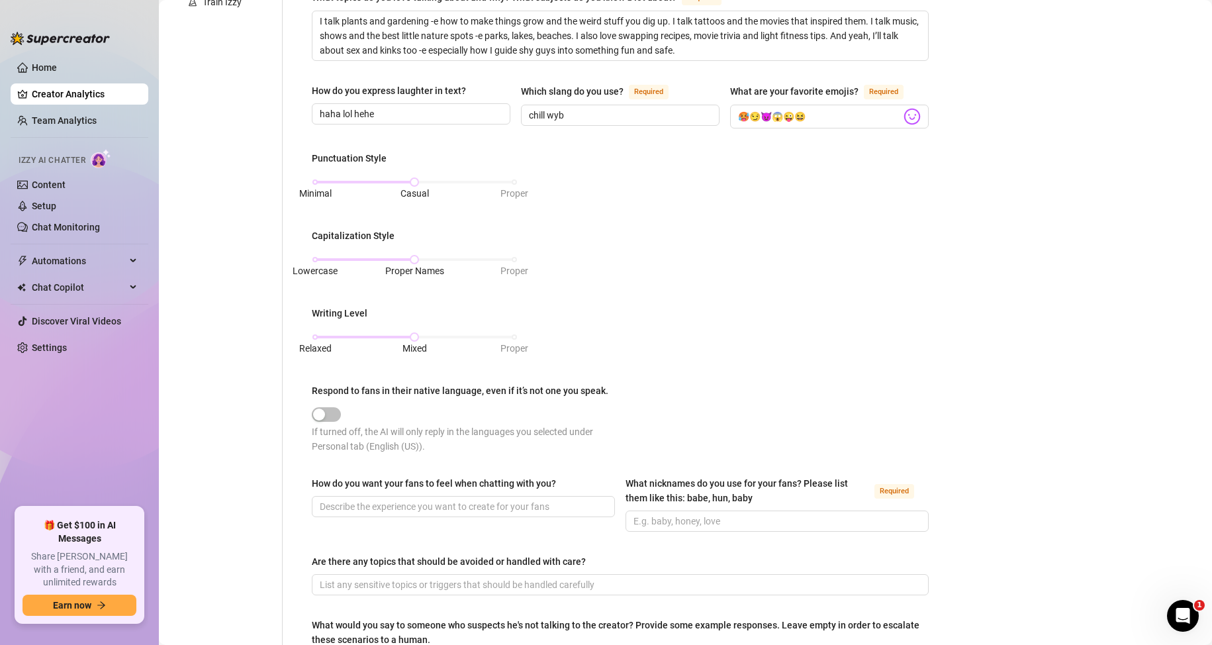
scroll to position [463, 0]
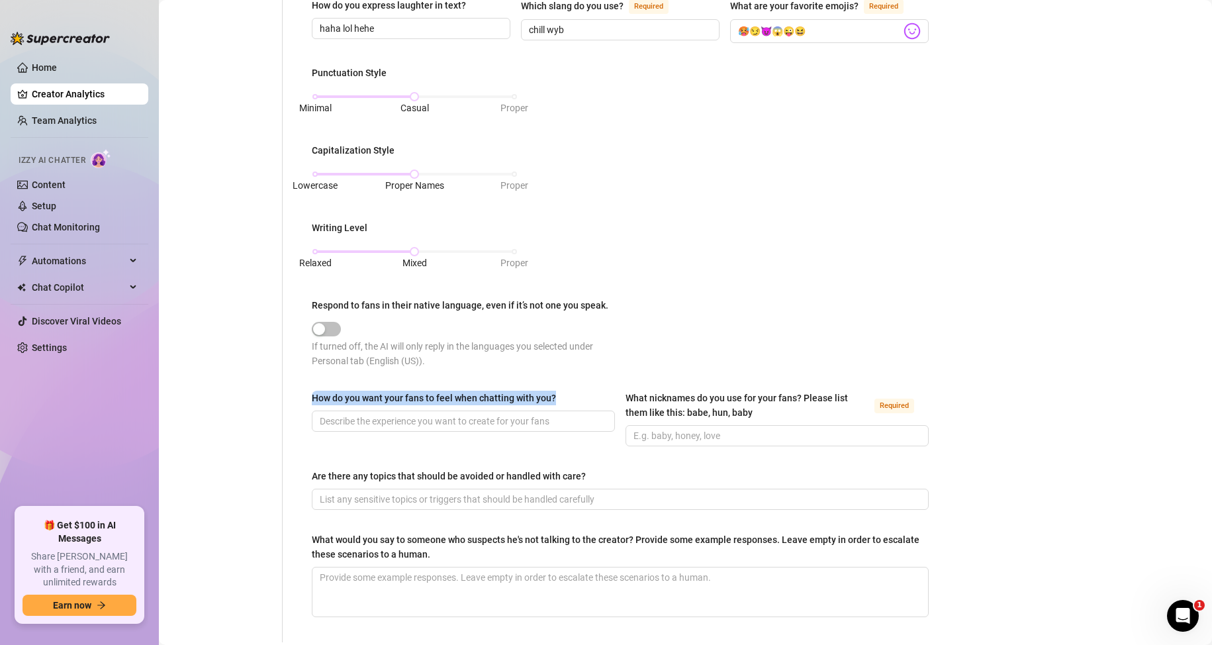
drag, startPoint x: 314, startPoint y: 385, endPoint x: 537, endPoint y: 404, distance: 223.2
click at [537, 404] on div "What is your persona type? [PERSON_NAME] defines the distinct image and persona…" at bounding box center [620, 148] width 617 height 962
copy div "How do you want your fans to feel when chatting with you?"
click at [1056, 297] on main "Creator Bio [PERSON_NAME] ([PERSON_NAME]) Bio Import Bio from other creator Per…" at bounding box center [685, 147] width 1053 height 1221
click at [474, 416] on input "How do you want your fans to feel when chatting with you?" at bounding box center [462, 421] width 285 height 15
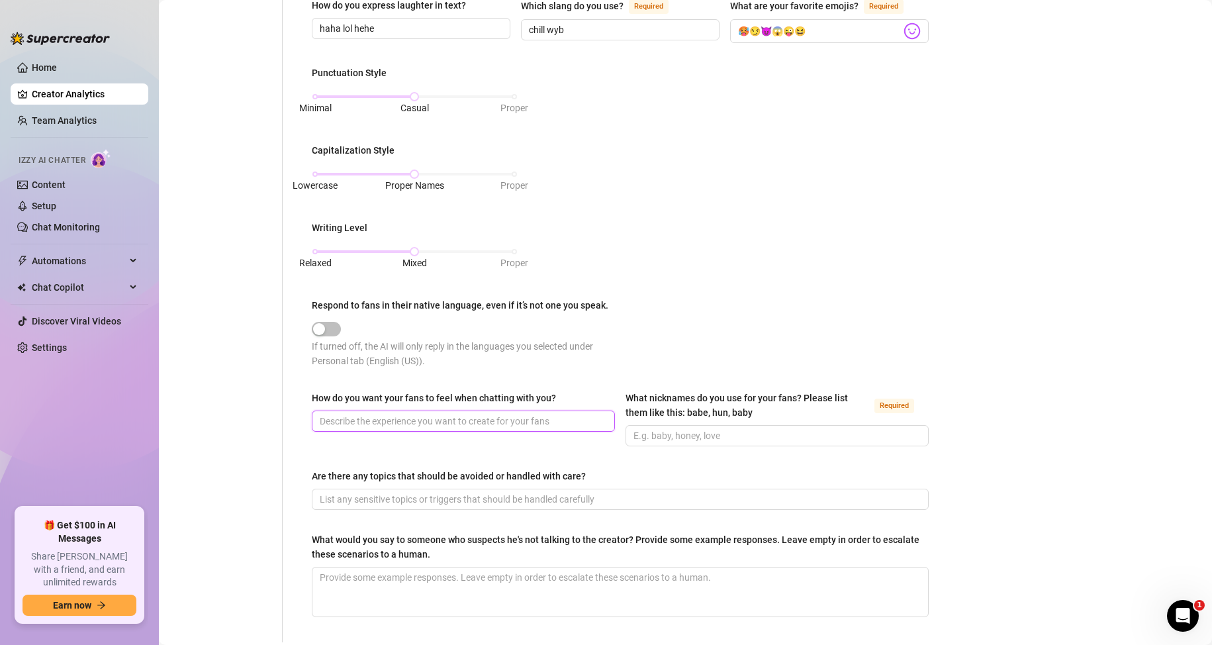
paste input "Desired, wanted, excited, safe, curious, connected."
click at [661, 435] on input "What nicknames do you use for your fans? Please list them like this: babe, hun,…" at bounding box center [775, 435] width 285 height 15
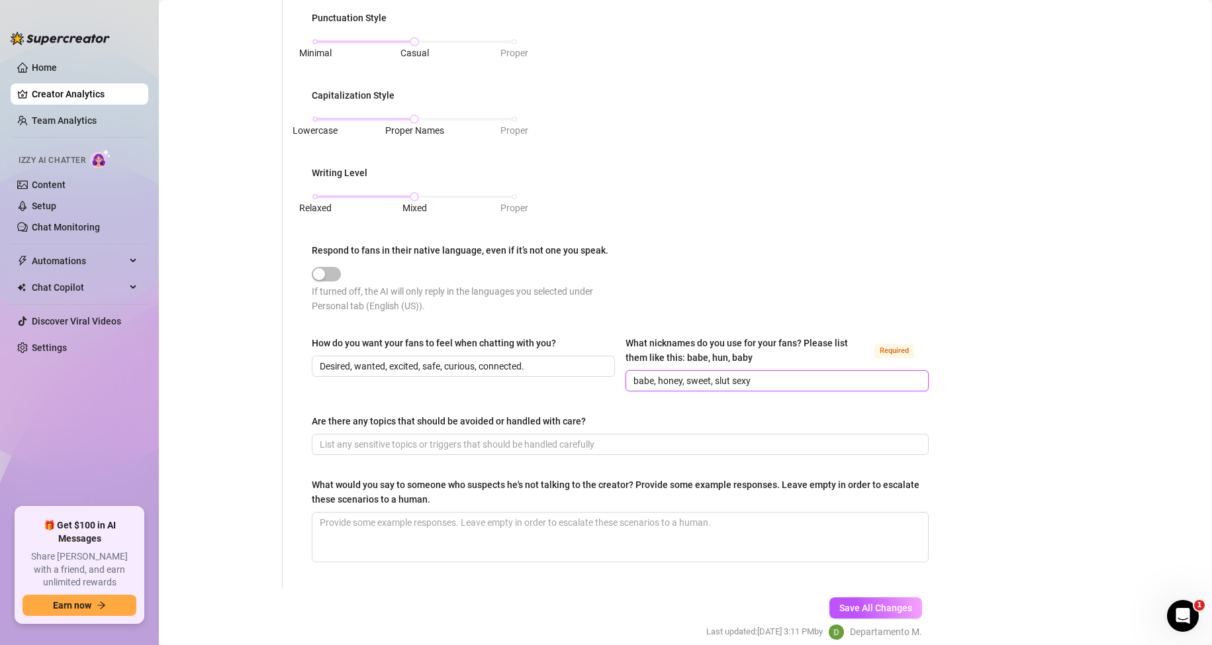
scroll to position [574, 0]
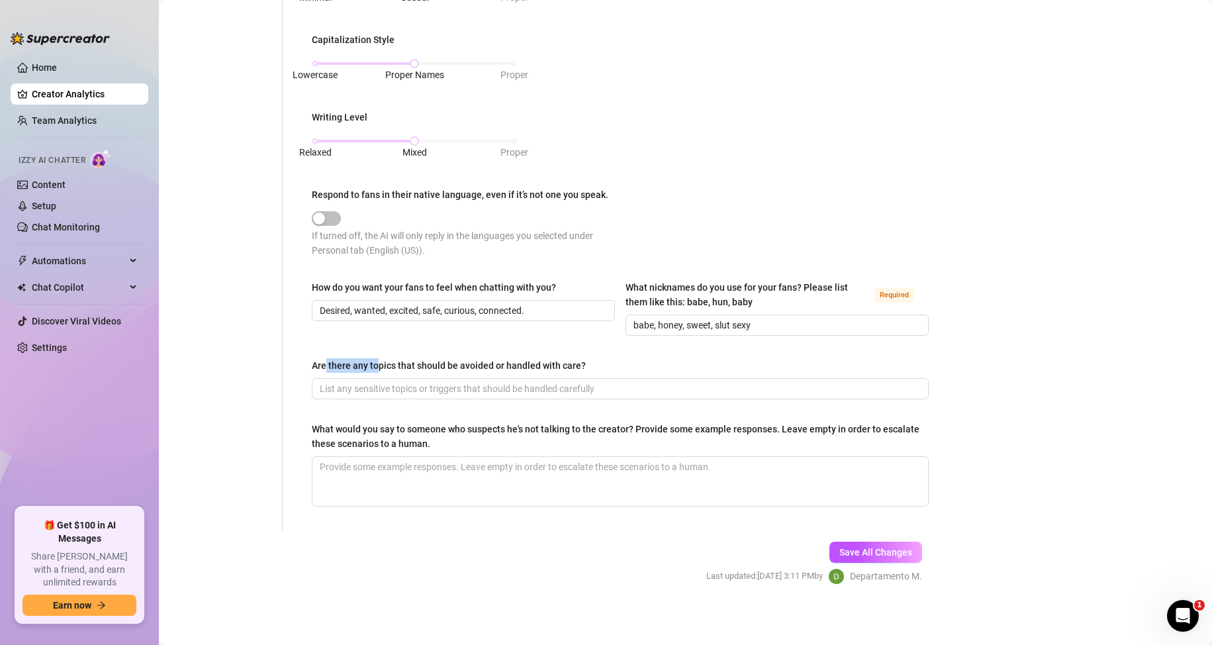
drag, startPoint x: 327, startPoint y: 364, endPoint x: 379, endPoint y: 364, distance: 51.6
click at [379, 364] on div "Are there any topics that should be avoided or handled with care?" at bounding box center [449, 365] width 274 height 15
click at [365, 369] on div "Are there any topics that should be avoided or handled with care?" at bounding box center [449, 365] width 274 height 15
click at [365, 381] on input "Are there any topics that should be avoided or handled with care?" at bounding box center [619, 388] width 598 height 15
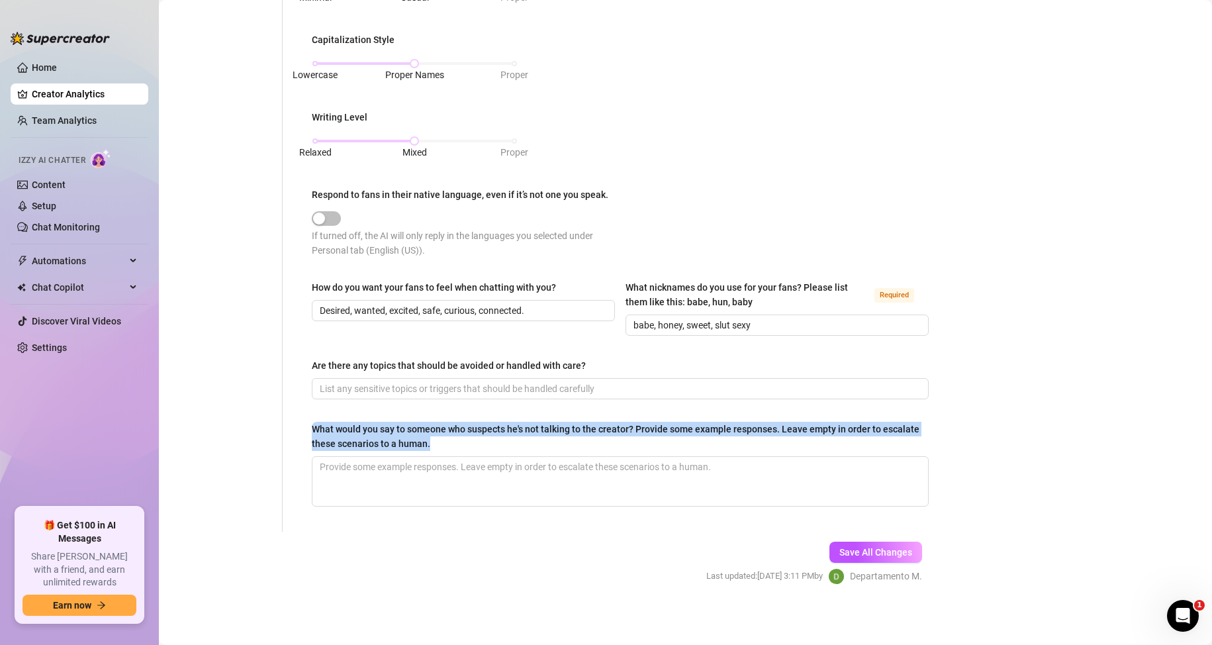
drag, startPoint x: 306, startPoint y: 422, endPoint x: 473, endPoint y: 441, distance: 167.2
click at [473, 441] on div "What is your persona type? [PERSON_NAME] defines the distinct image and persona…" at bounding box center [620, 37] width 643 height 988
click at [862, 543] on button "Save All Changes" at bounding box center [875, 551] width 93 height 21
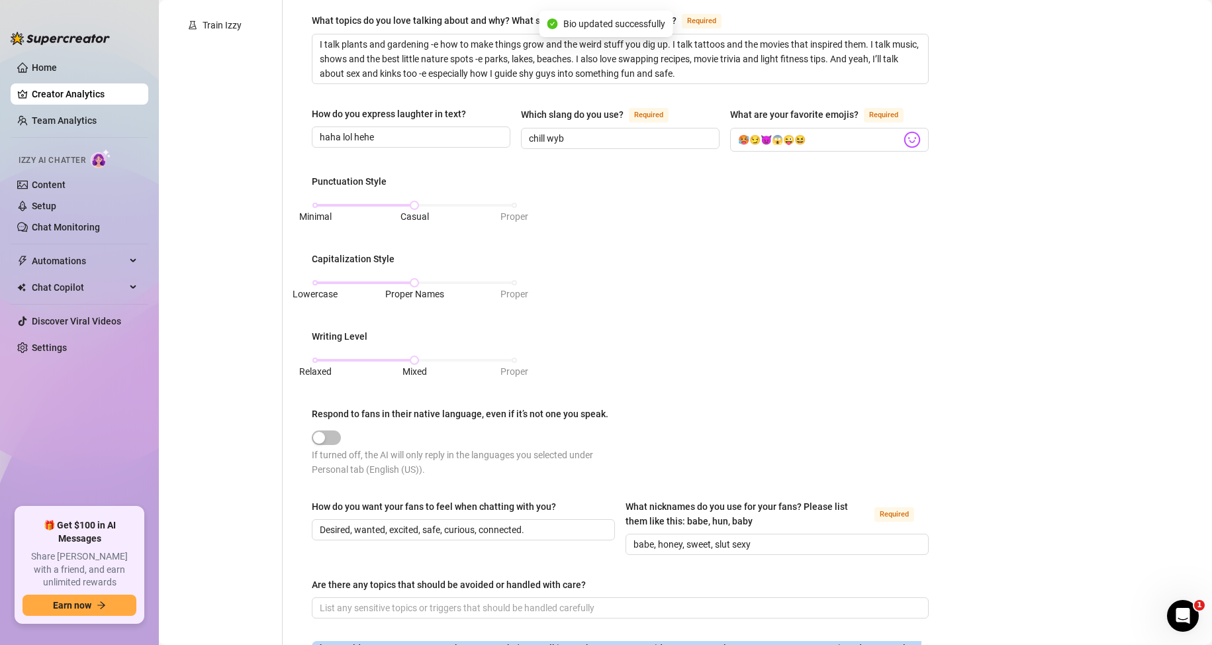
scroll to position [177, 0]
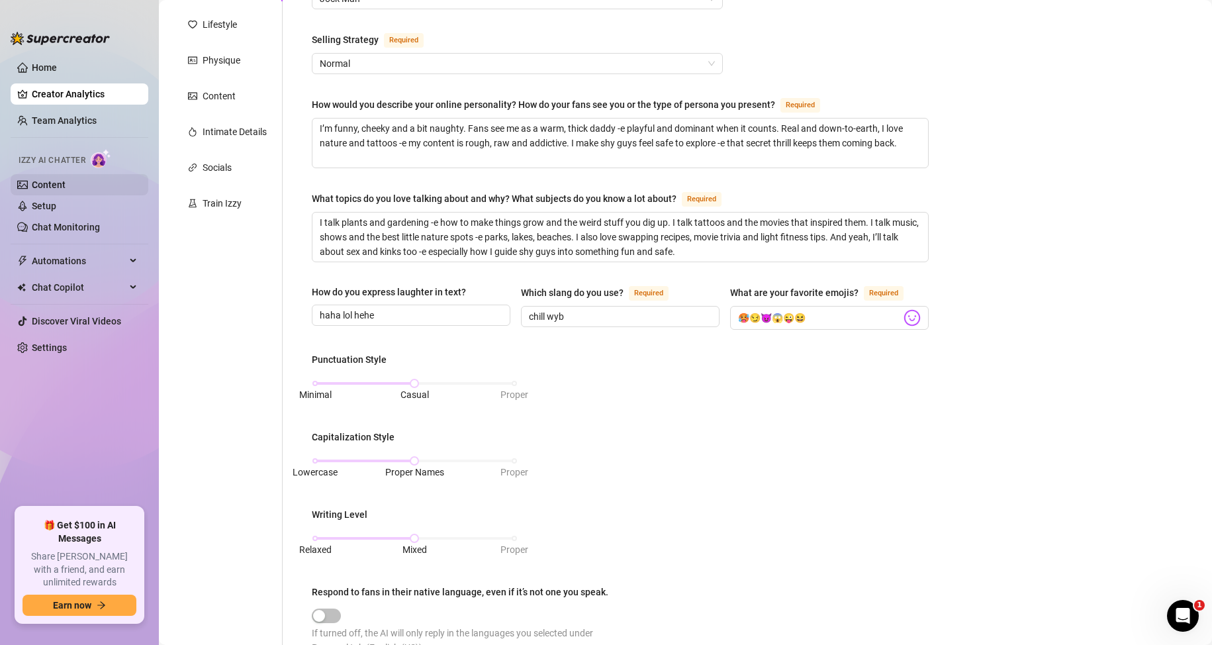
click at [58, 186] on link "Content" at bounding box center [49, 184] width 34 height 11
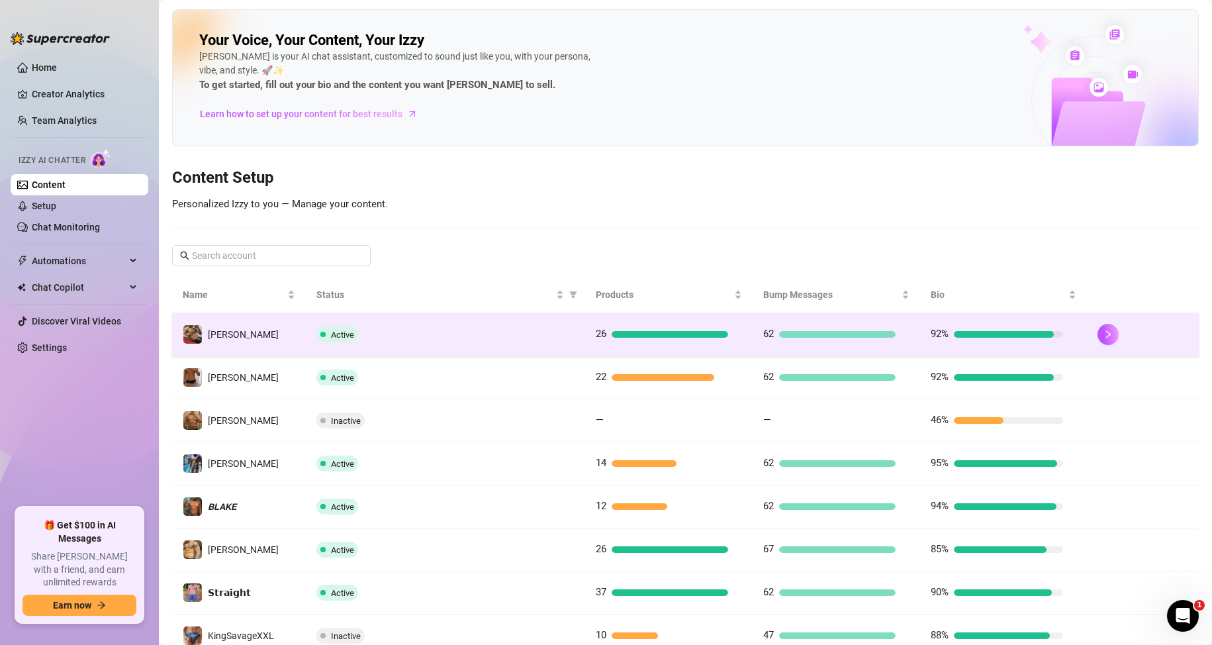
click at [413, 333] on div "Active" at bounding box center [444, 334] width 257 height 16
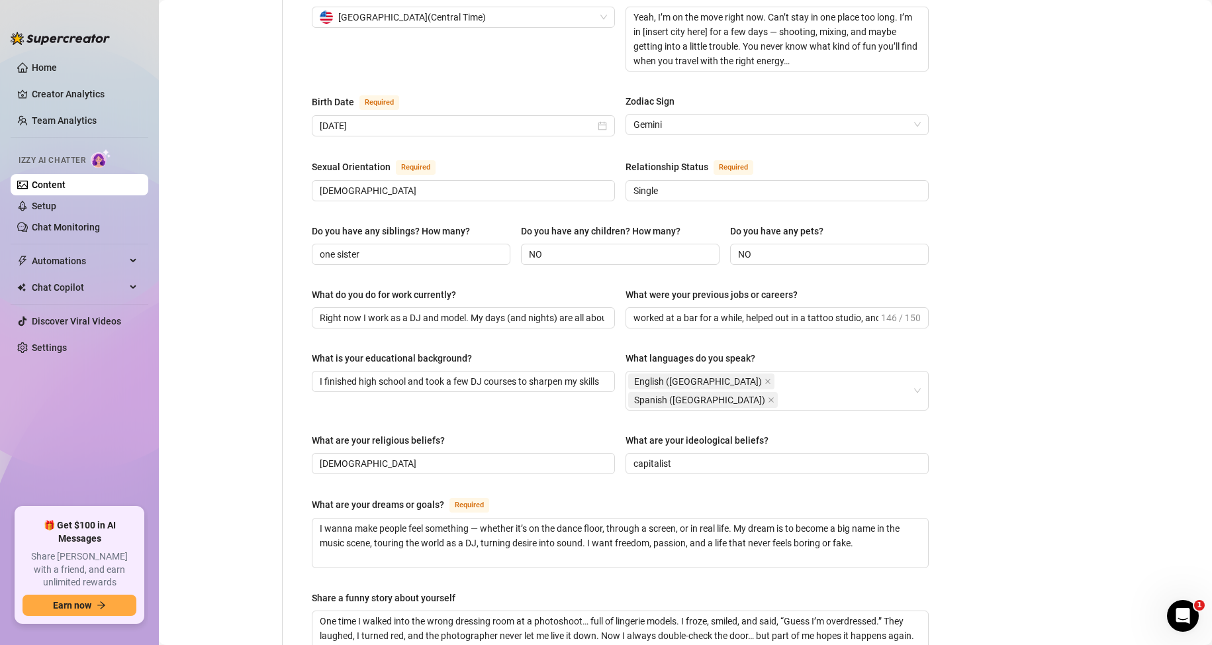
scroll to position [66, 0]
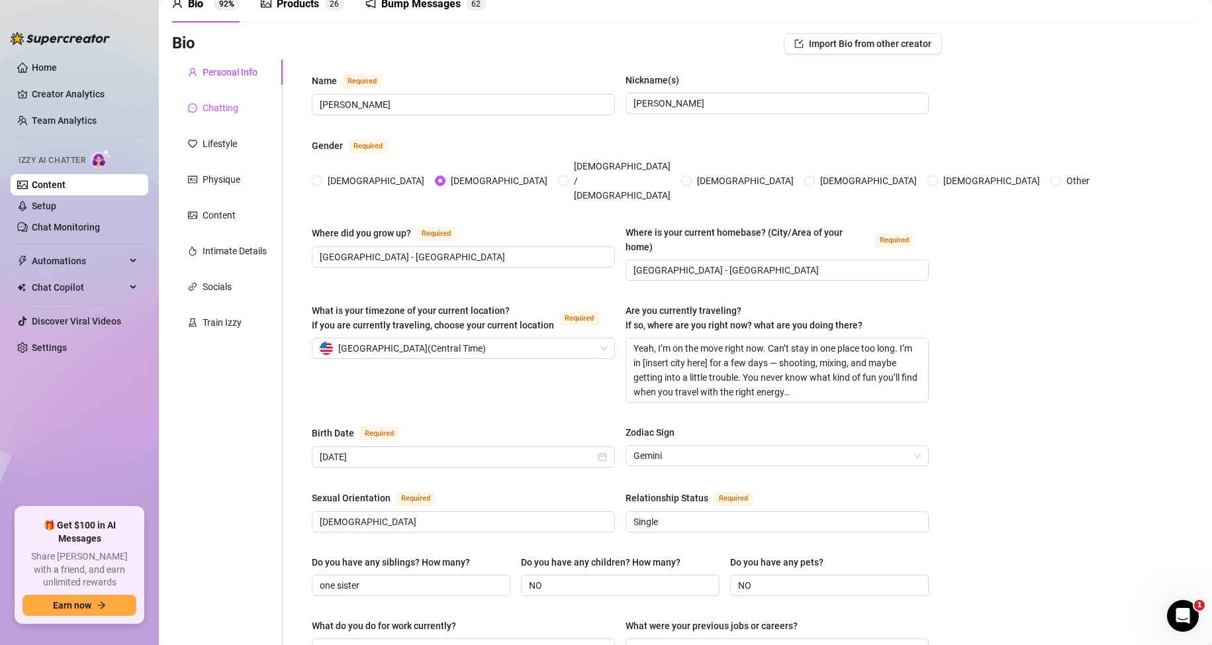
click at [198, 110] on div "Chatting" at bounding box center [213, 108] width 50 height 15
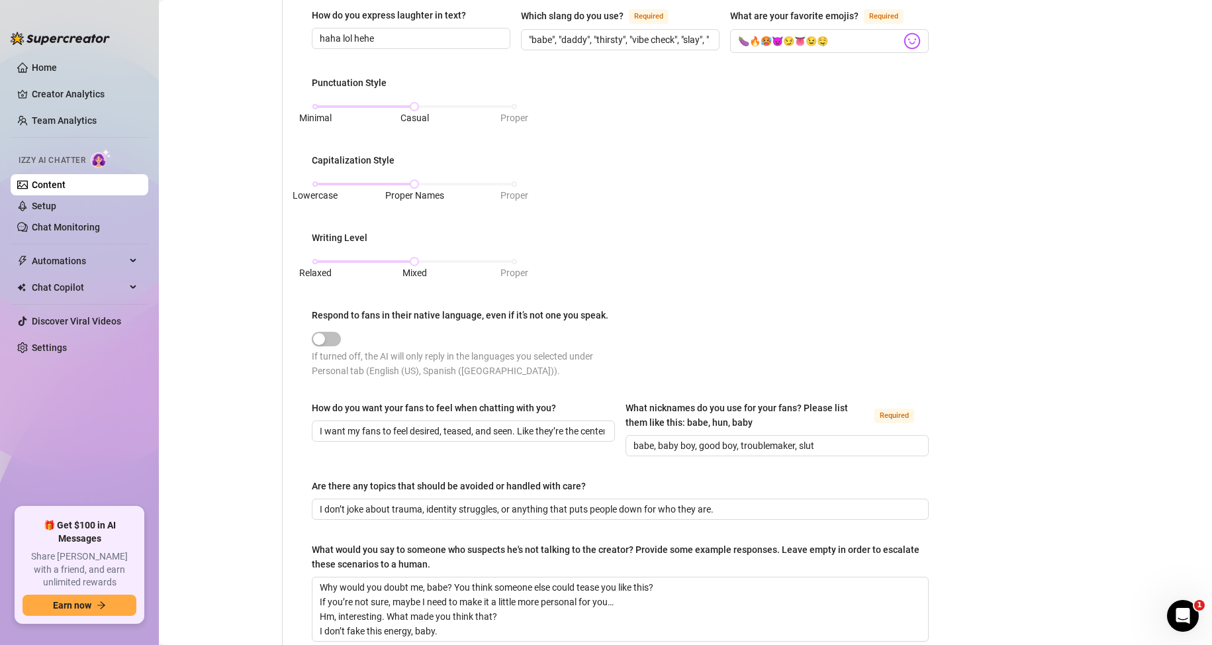
scroll to position [612, 0]
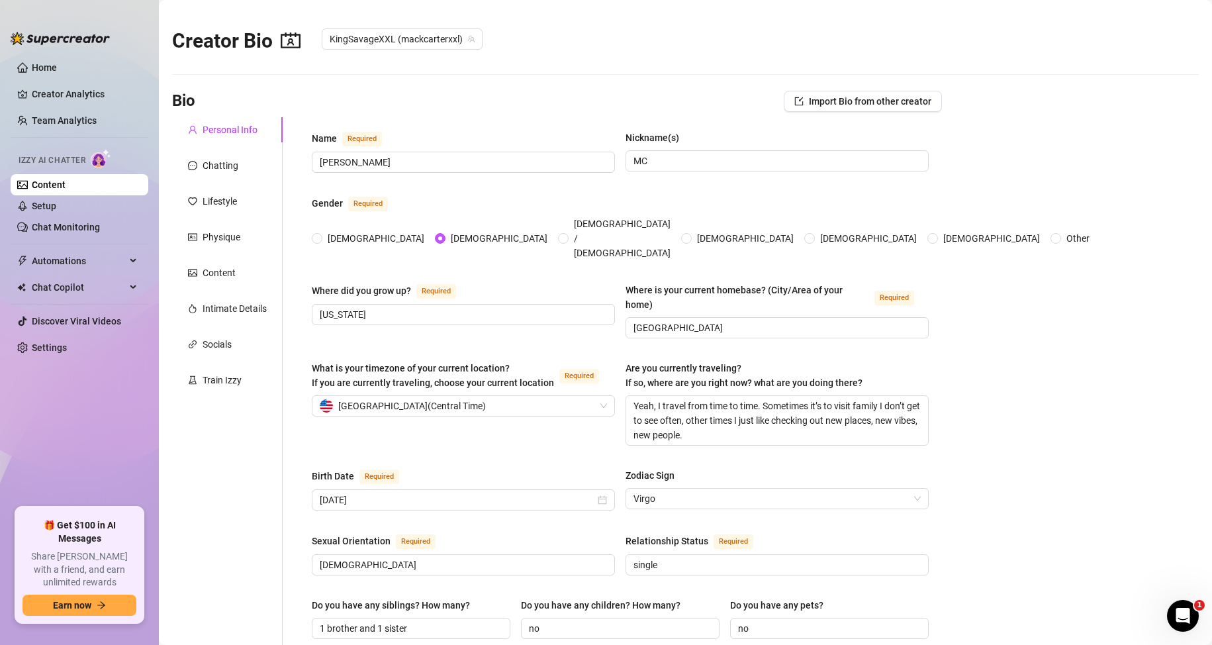
click at [55, 179] on link "Content" at bounding box center [49, 184] width 34 height 11
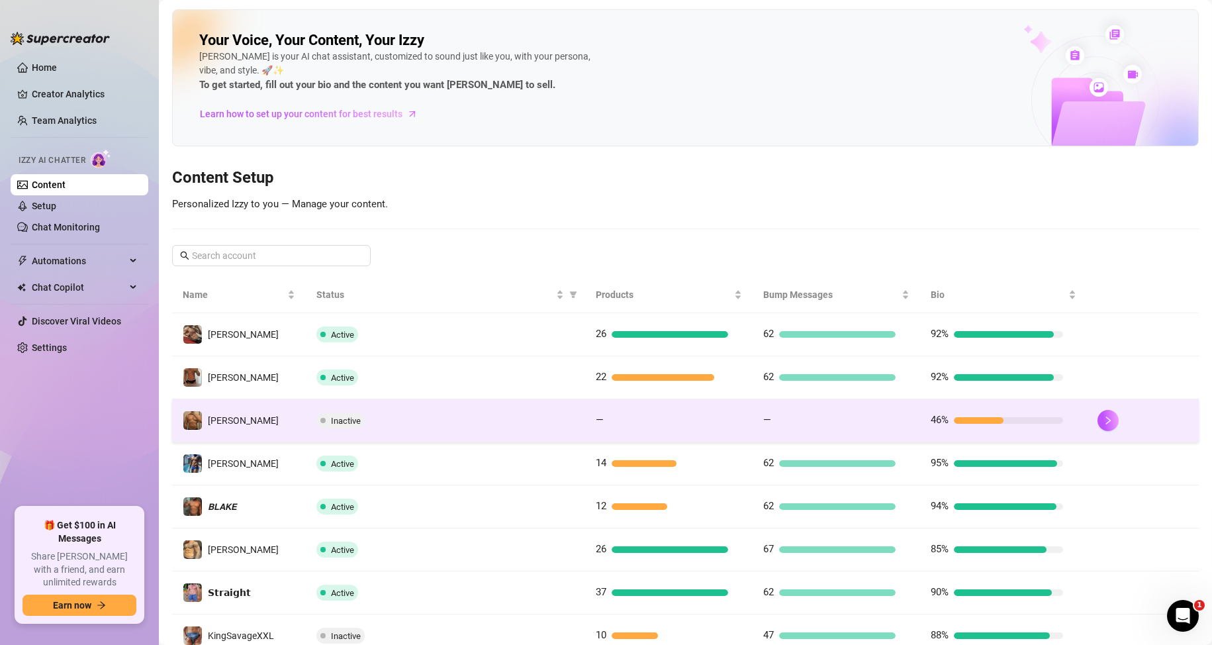
scroll to position [132, 0]
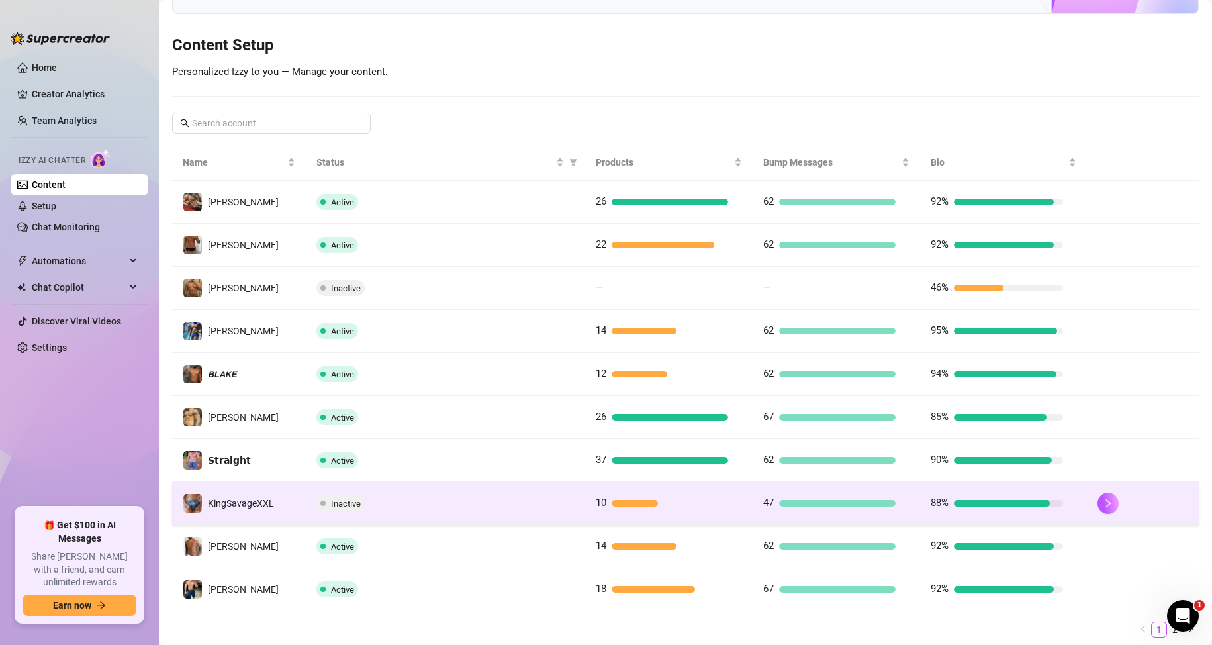
click at [273, 515] on td "KingSavageXXL" at bounding box center [239, 503] width 134 height 43
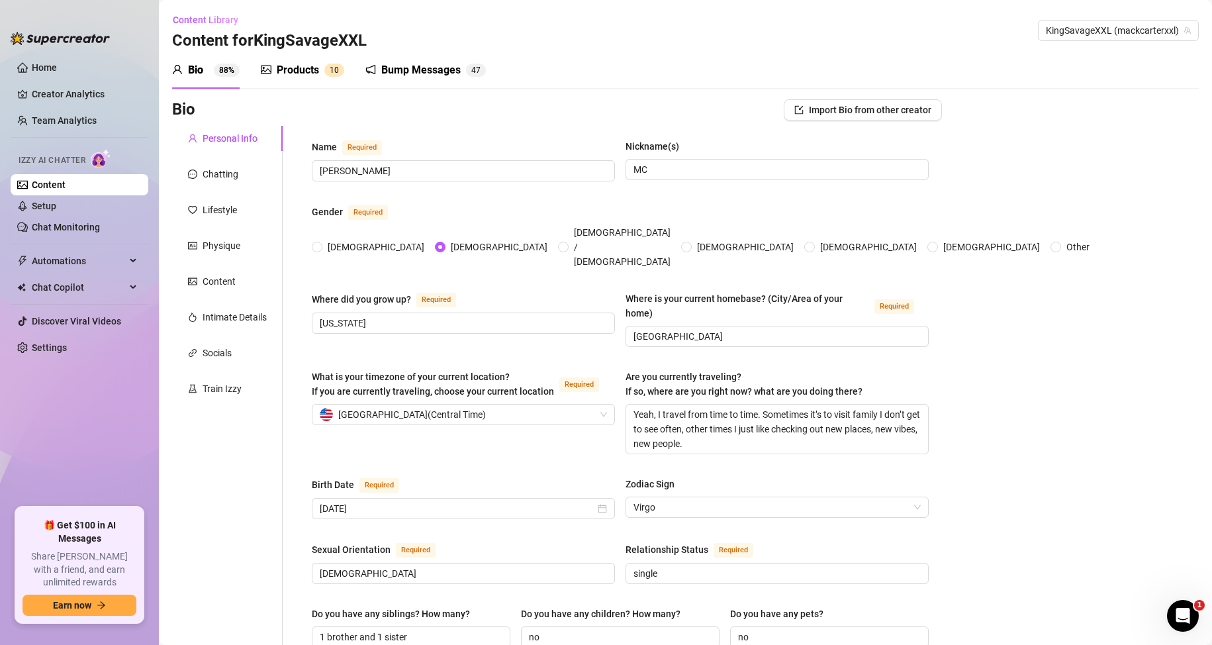
click at [301, 78] on div "Products 1 0" at bounding box center [302, 70] width 83 height 37
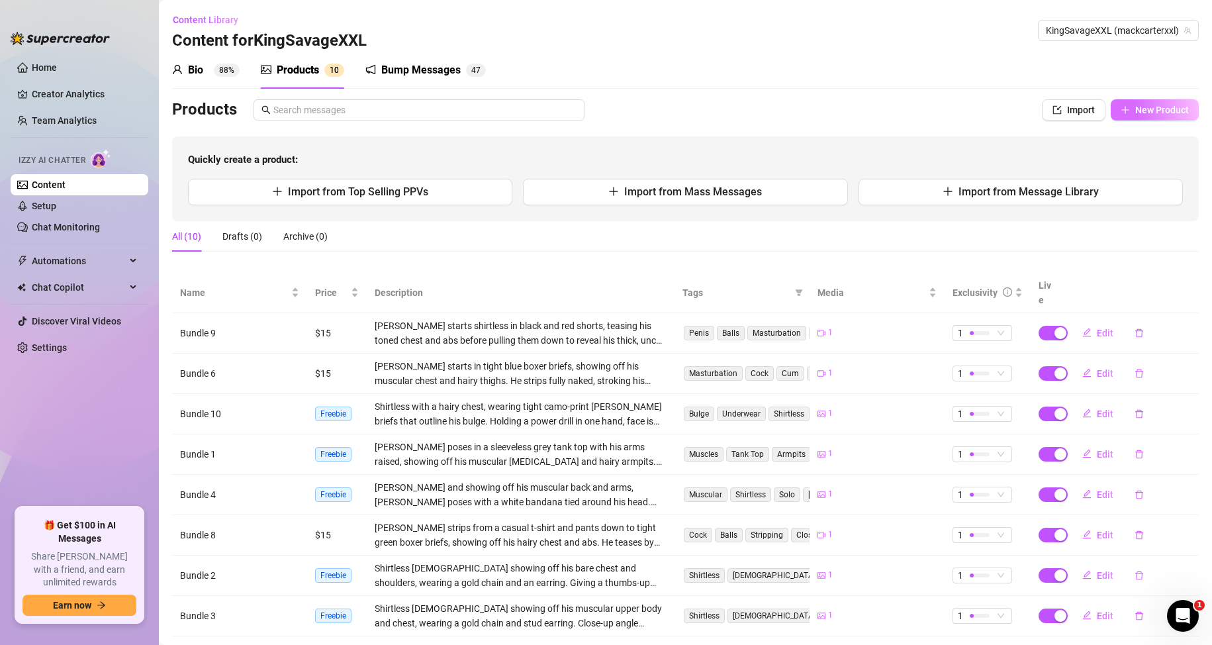
click at [1135, 107] on span "New Product" at bounding box center [1162, 110] width 54 height 11
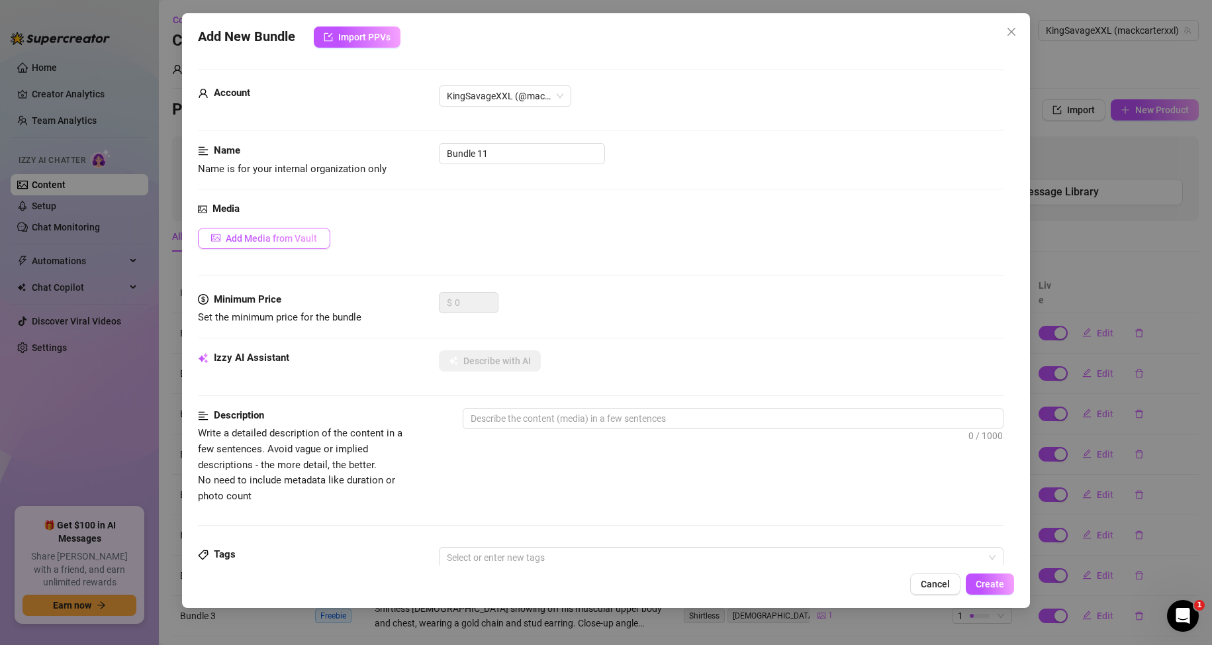
click at [291, 235] on span "Add Media from Vault" at bounding box center [271, 238] width 91 height 11
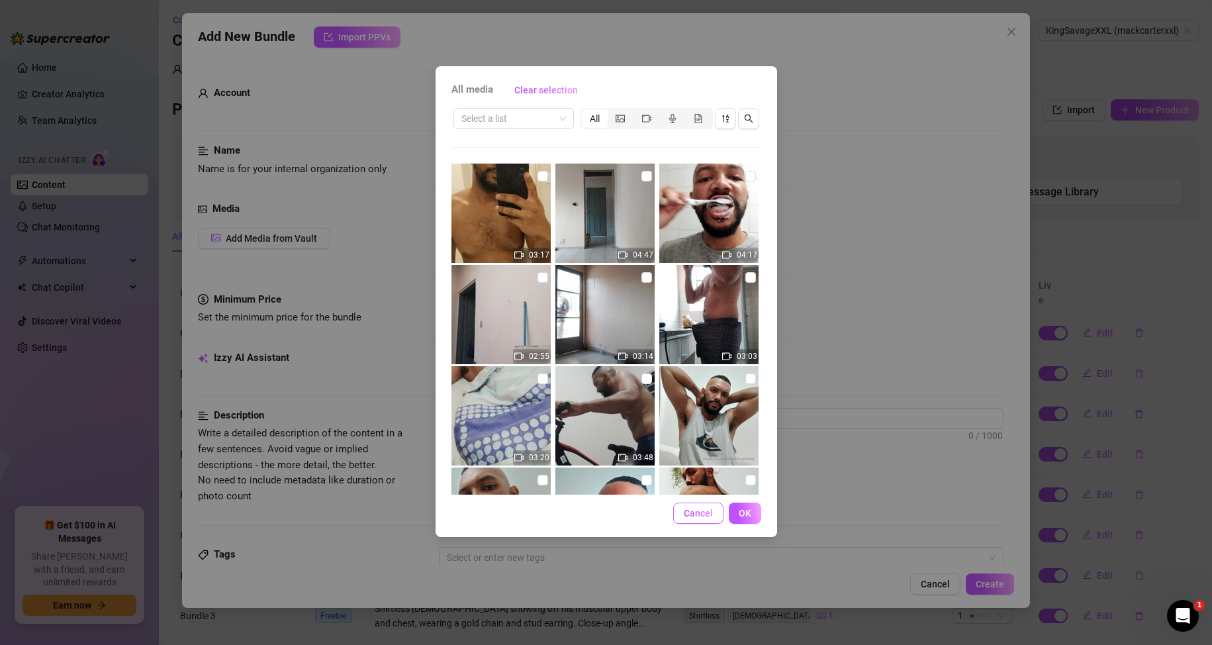
click at [698, 519] on button "Cancel" at bounding box center [698, 512] width 50 height 21
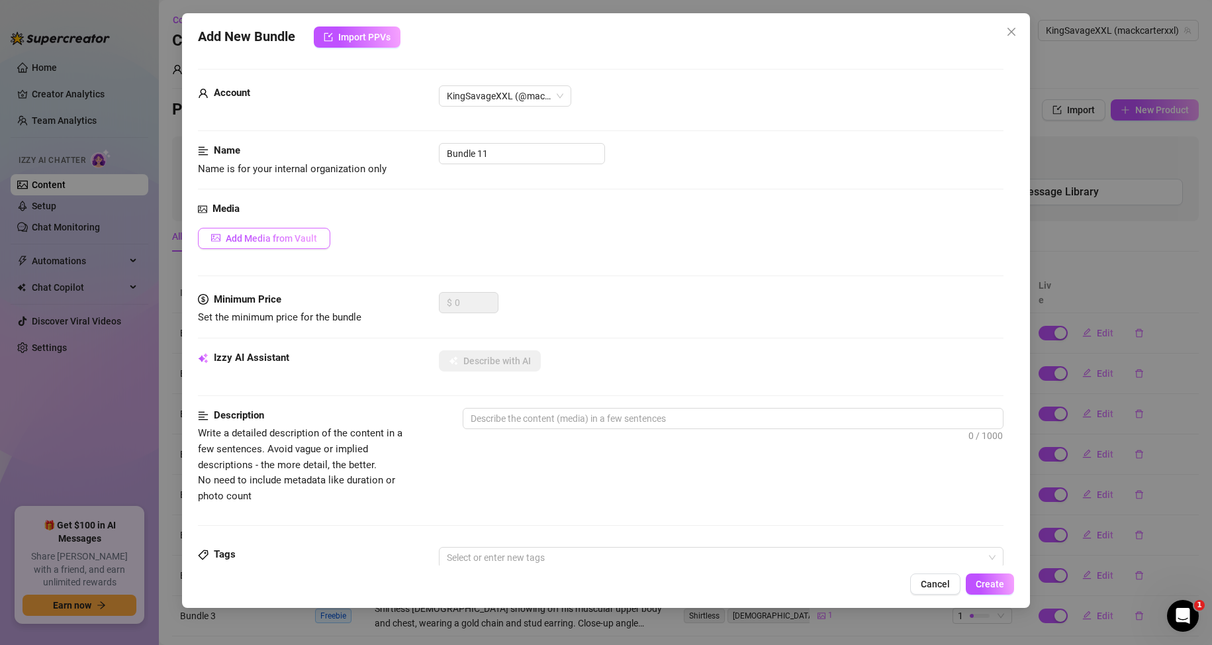
click at [303, 246] on button "Add Media from Vault" at bounding box center [264, 238] width 132 height 21
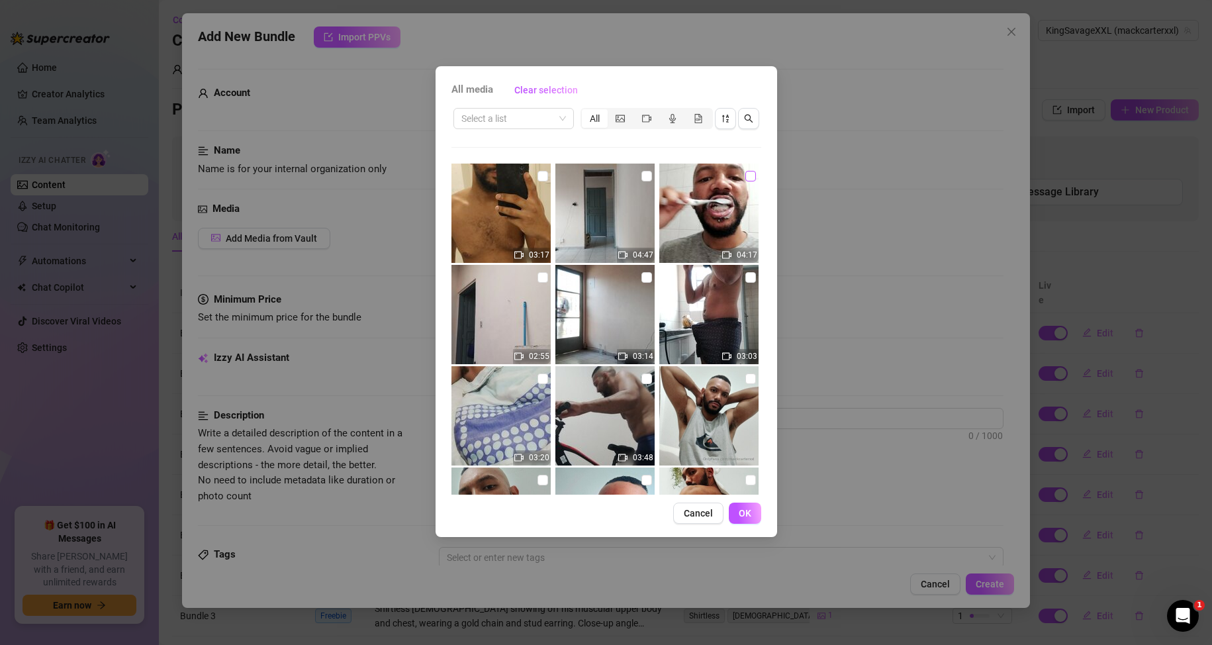
click at [745, 179] on input "checkbox" at bounding box center [750, 176] width 11 height 11
click at [751, 516] on button "OK" at bounding box center [745, 512] width 32 height 21
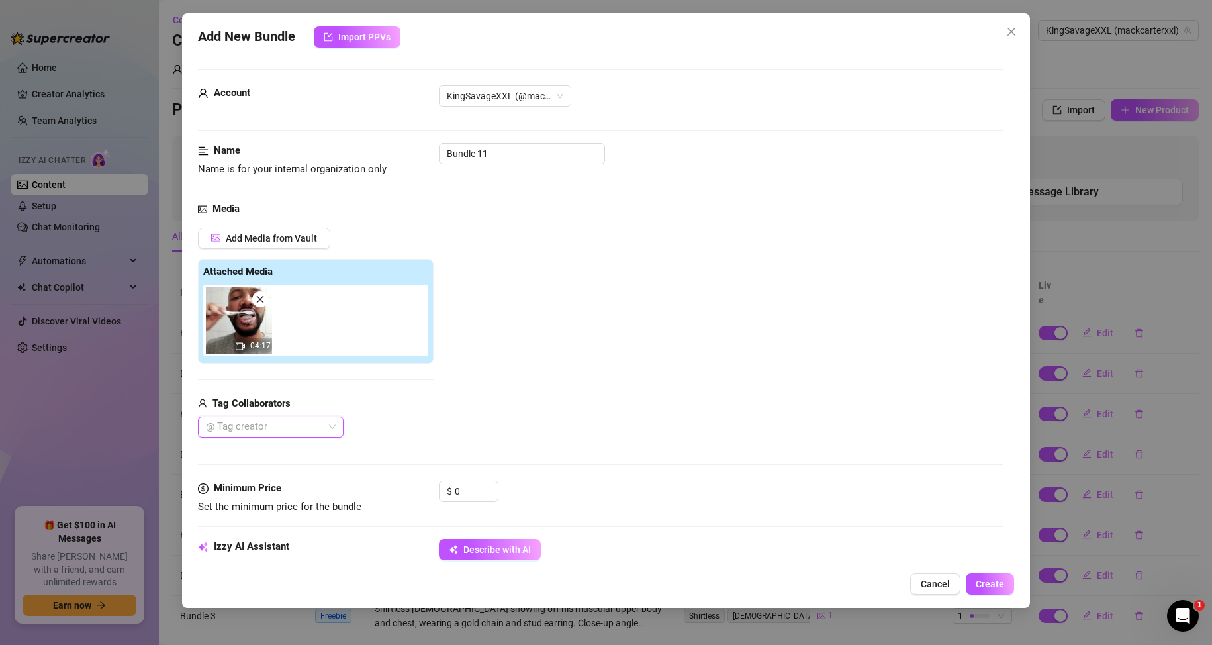
scroll to position [132, 0]
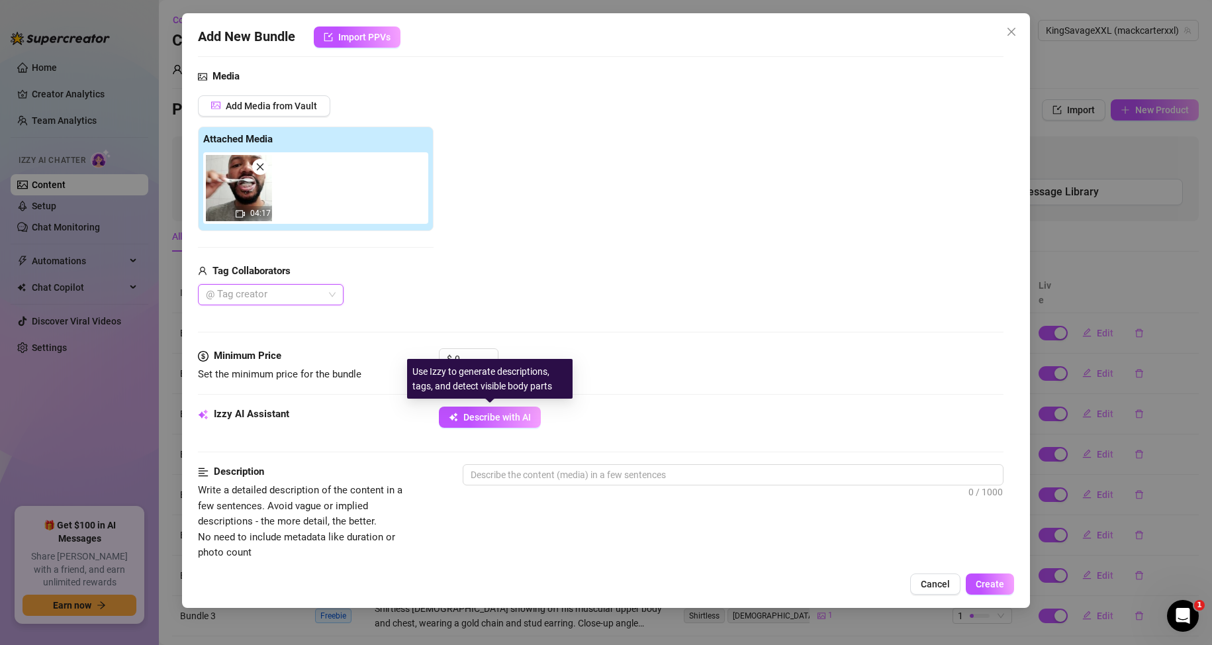
click at [473, 363] on div "Use Izzy to generate descriptions, tags, and detect visible body parts" at bounding box center [489, 379] width 165 height 40
click at [469, 358] on input "0" at bounding box center [476, 359] width 43 height 20
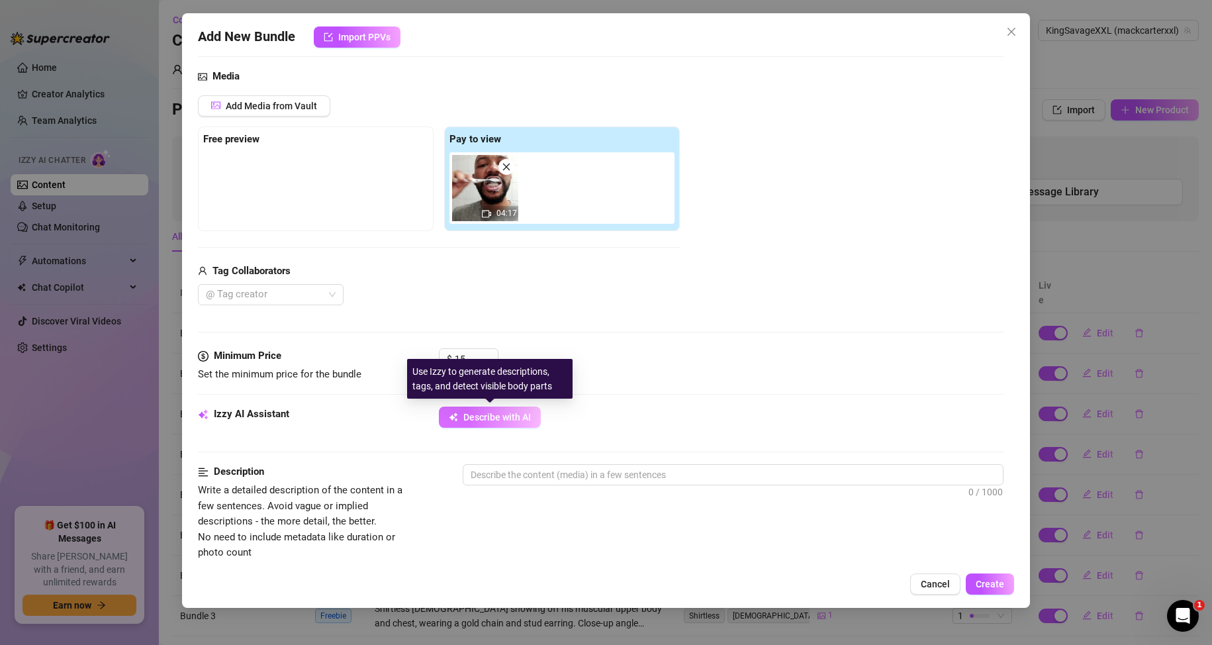
click at [493, 420] on span "Describe with AI" at bounding box center [497, 417] width 68 height 11
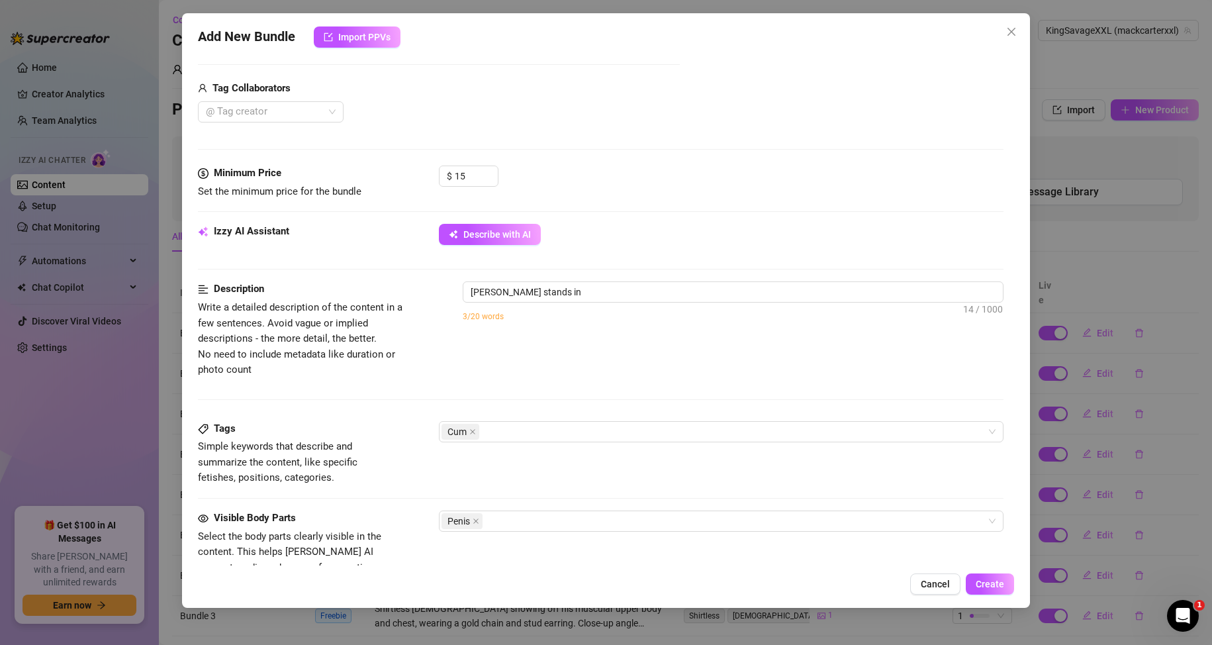
scroll to position [331, 0]
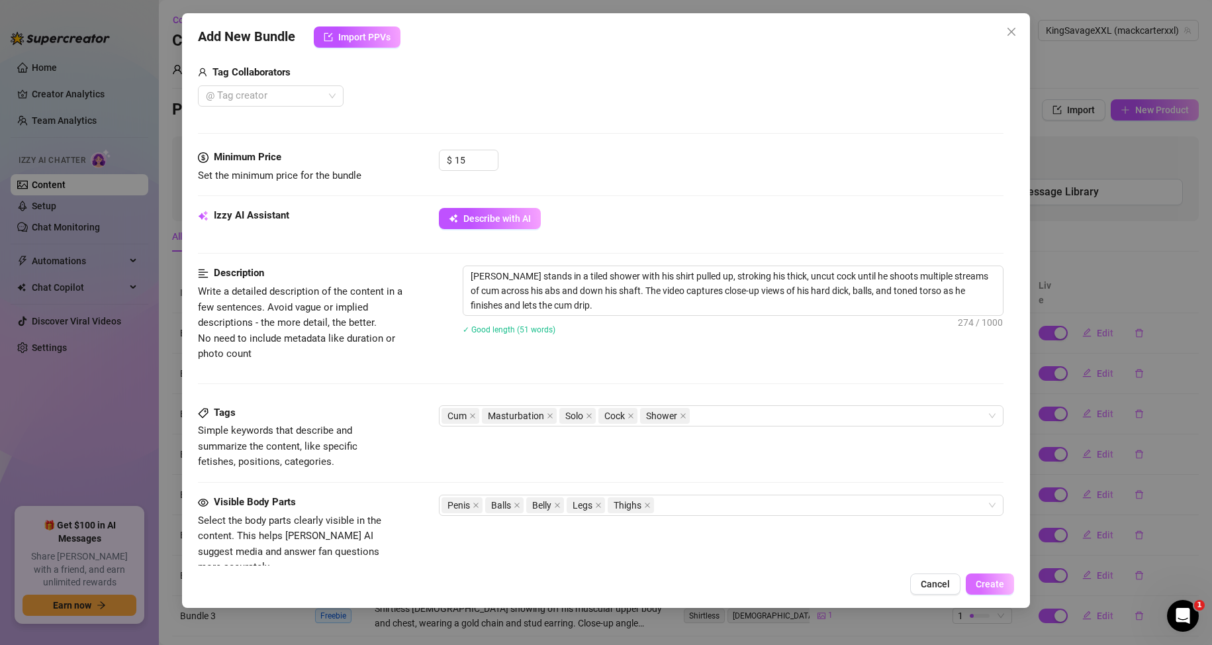
click at [1005, 581] on button "Create" at bounding box center [990, 583] width 48 height 21
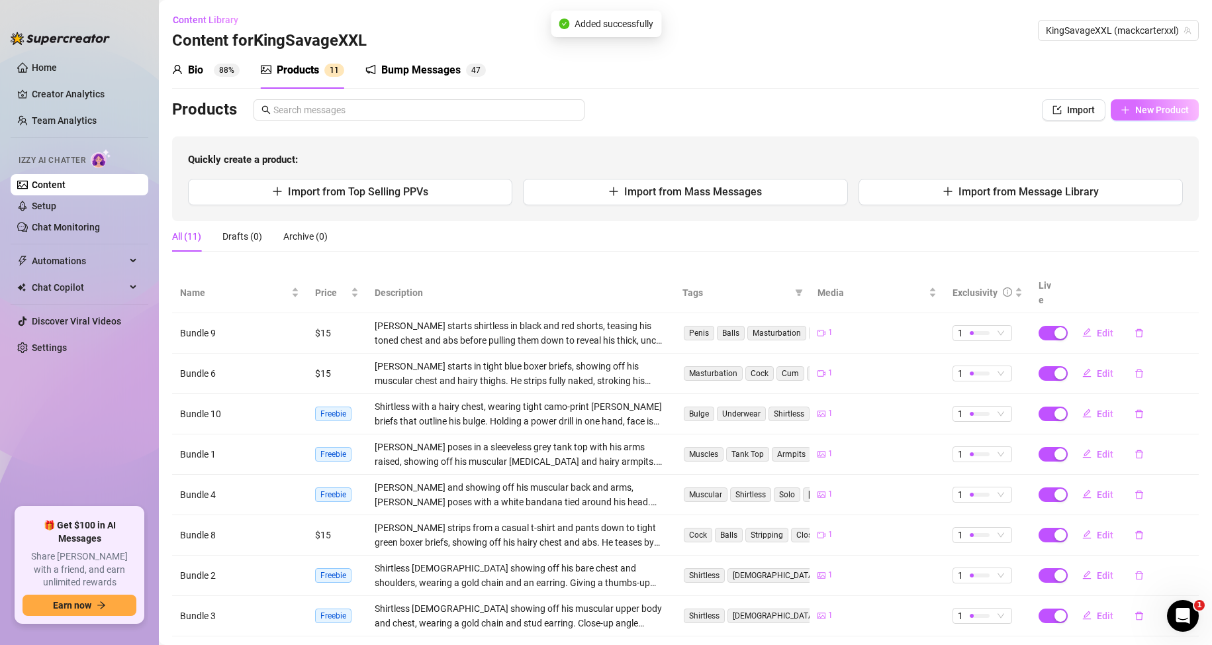
click at [1135, 110] on span "New Product" at bounding box center [1162, 110] width 54 height 11
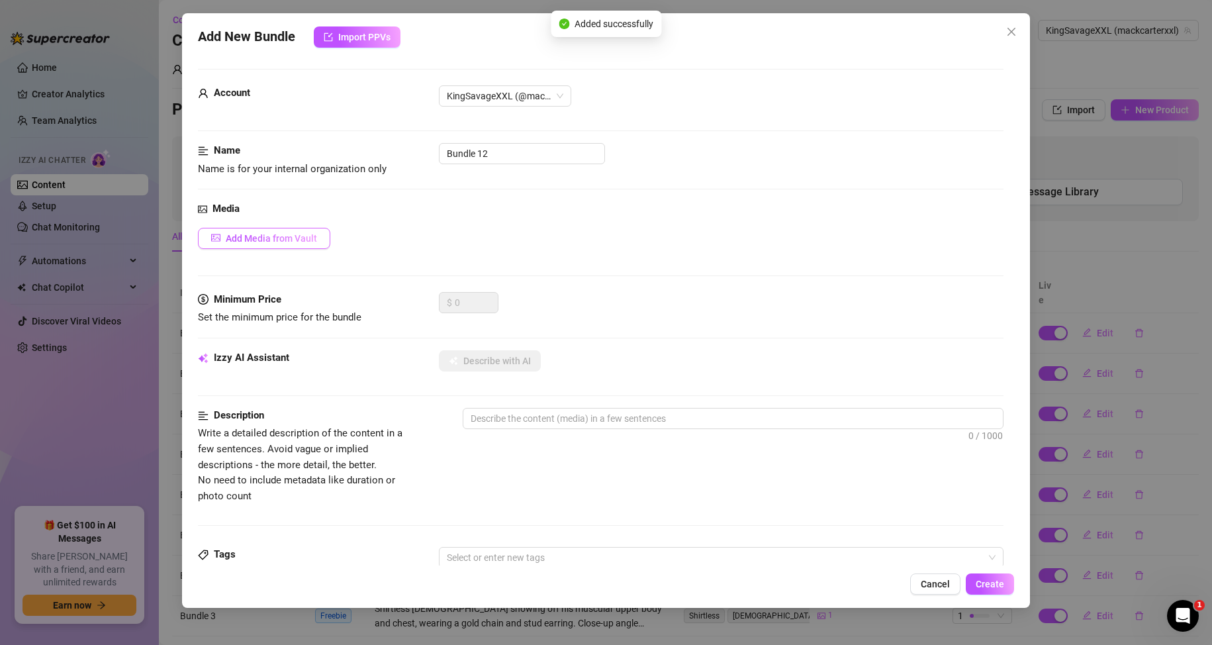
click at [250, 242] on span "Add Media from Vault" at bounding box center [271, 238] width 91 height 11
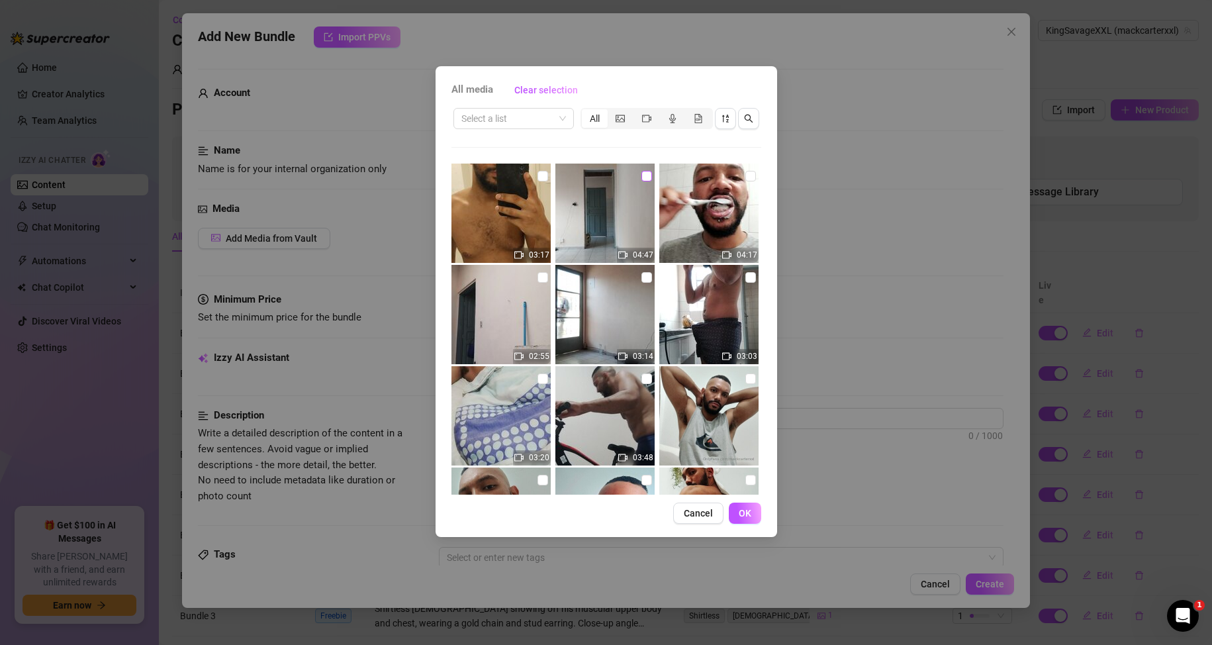
click at [641, 173] on input "checkbox" at bounding box center [646, 176] width 11 height 11
click at [750, 516] on span "OK" at bounding box center [745, 513] width 13 height 11
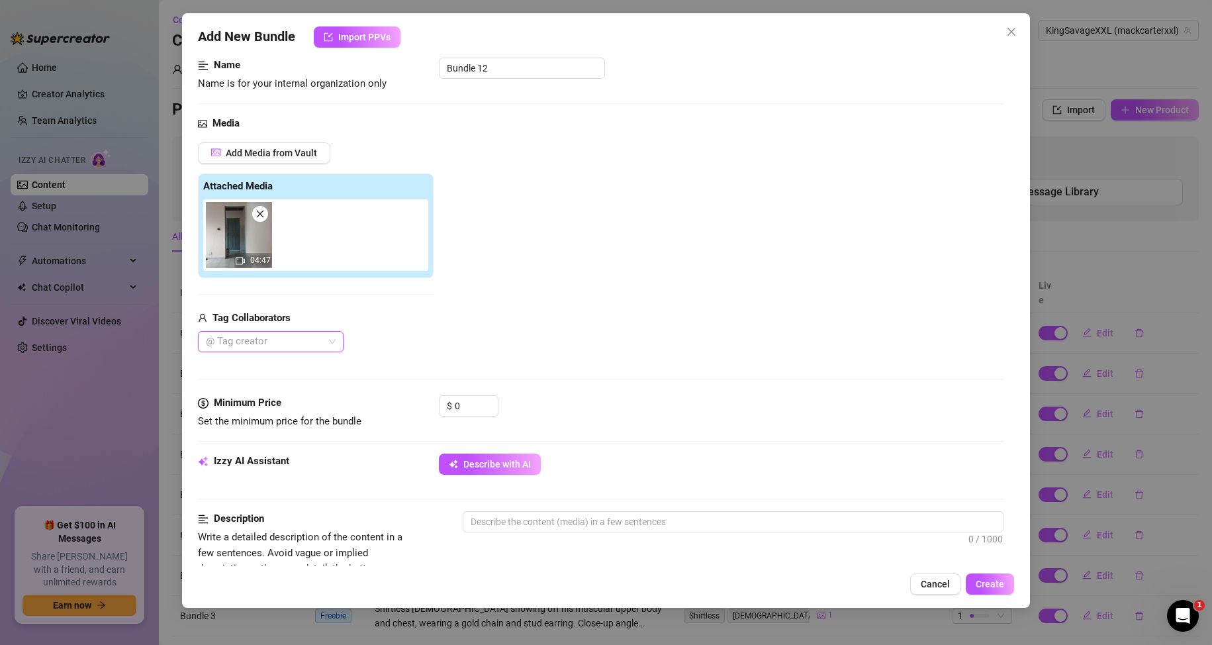
scroll to position [199, 0]
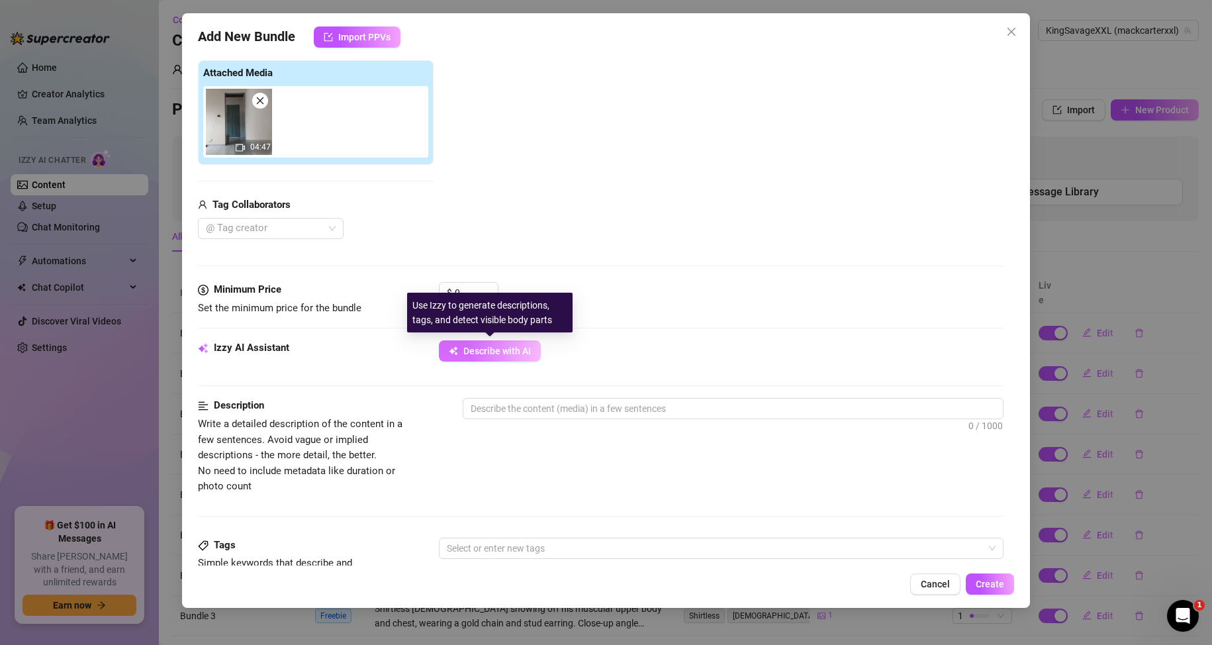
click at [482, 355] on span "Describe with AI" at bounding box center [497, 351] width 68 height 11
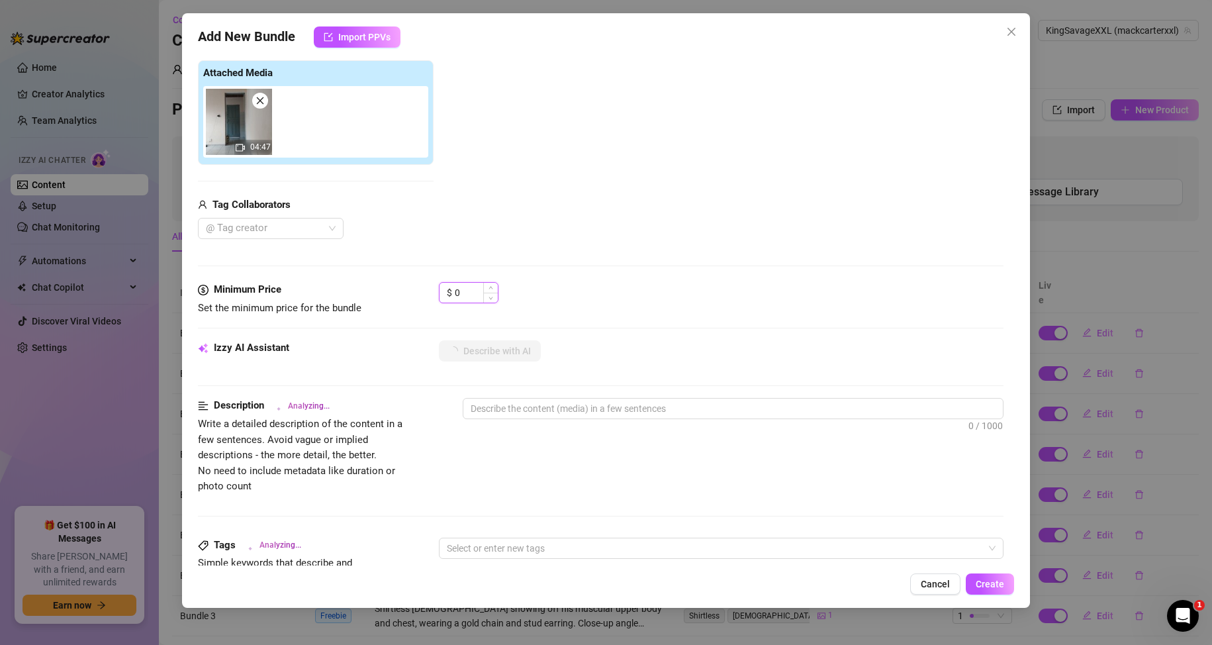
click at [466, 283] on input "0" at bounding box center [476, 293] width 43 height 20
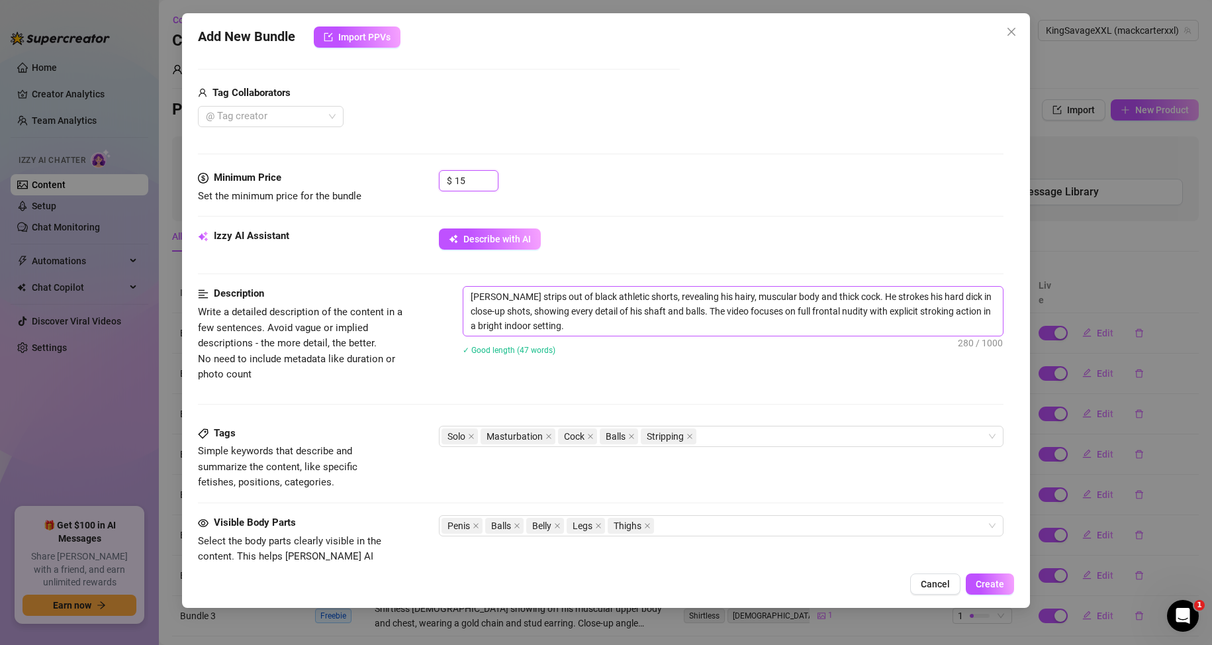
scroll to position [132, 0]
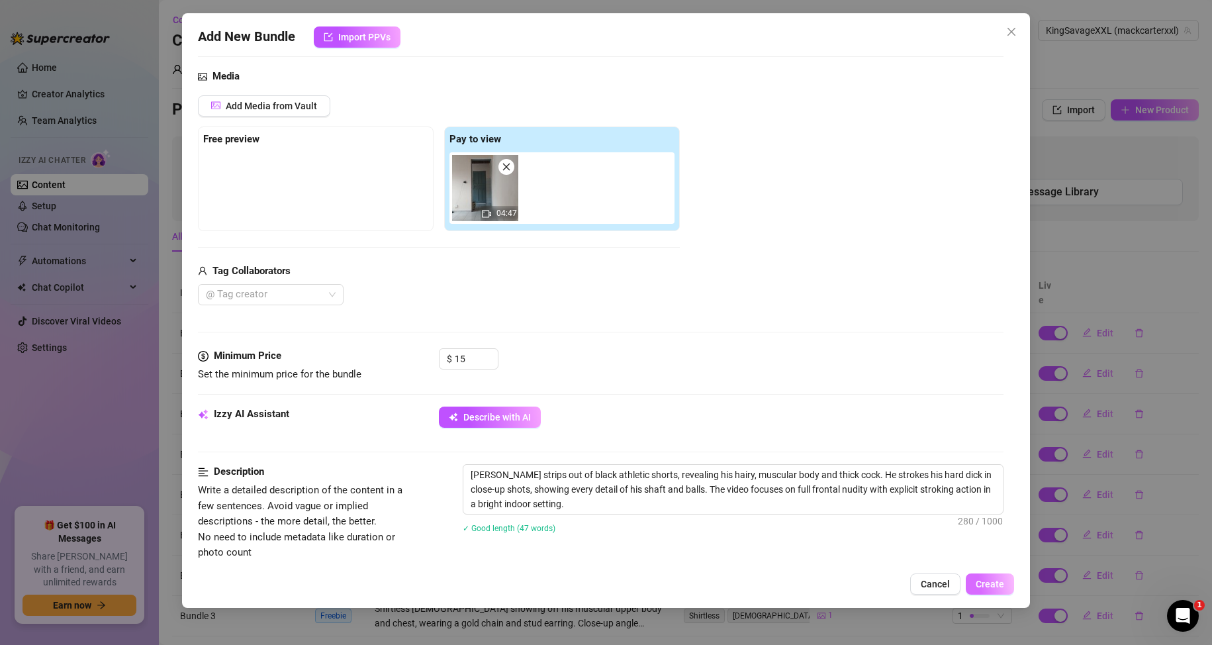
click at [1002, 589] on span "Create" at bounding box center [990, 584] width 28 height 11
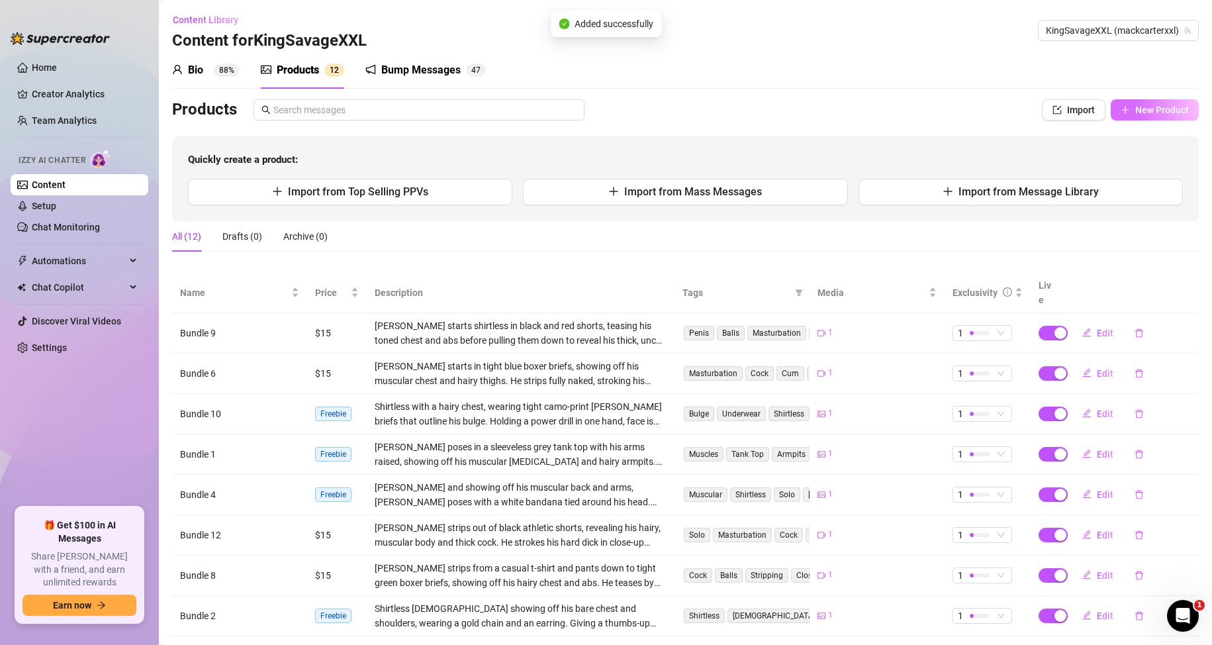
click at [1153, 109] on span "New Product" at bounding box center [1162, 110] width 54 height 11
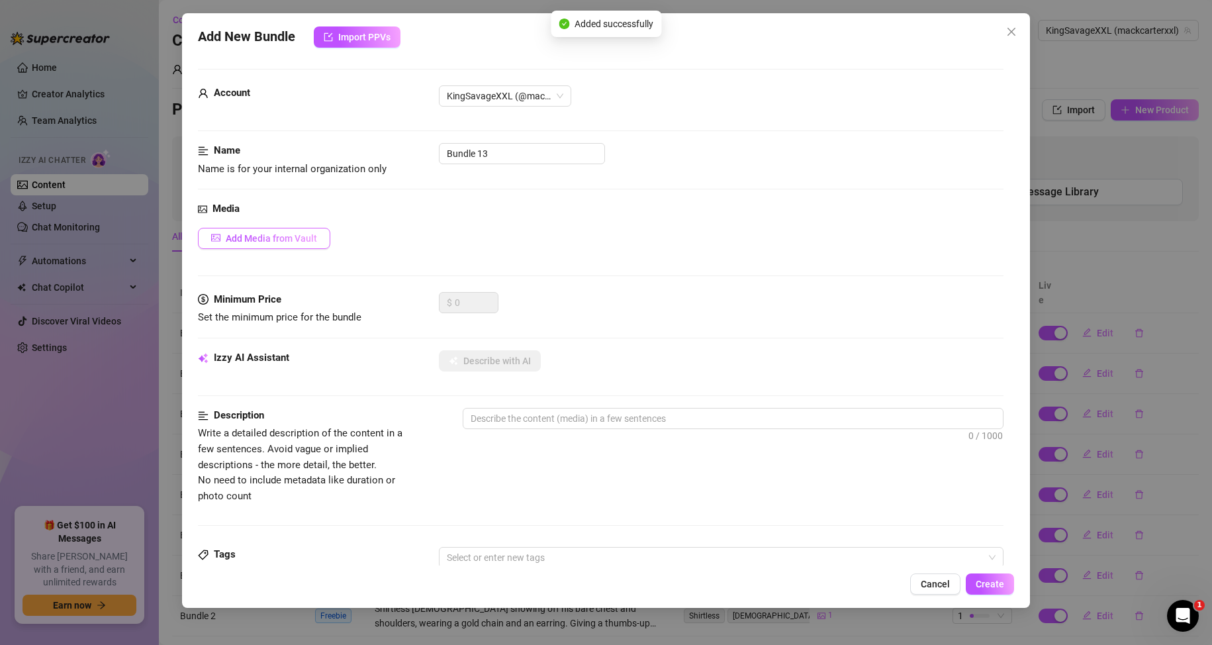
click at [301, 241] on span "Add Media from Vault" at bounding box center [271, 238] width 91 height 11
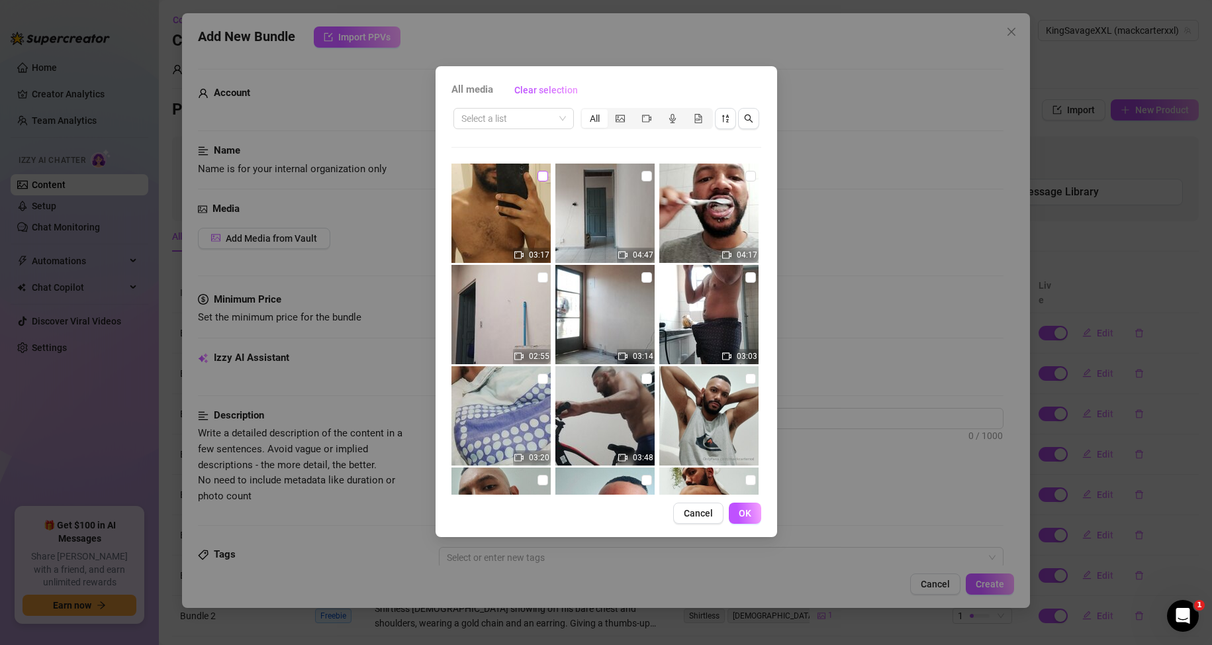
click at [539, 180] on input "checkbox" at bounding box center [542, 176] width 11 height 11
click at [749, 512] on span "OK" at bounding box center [745, 513] width 13 height 11
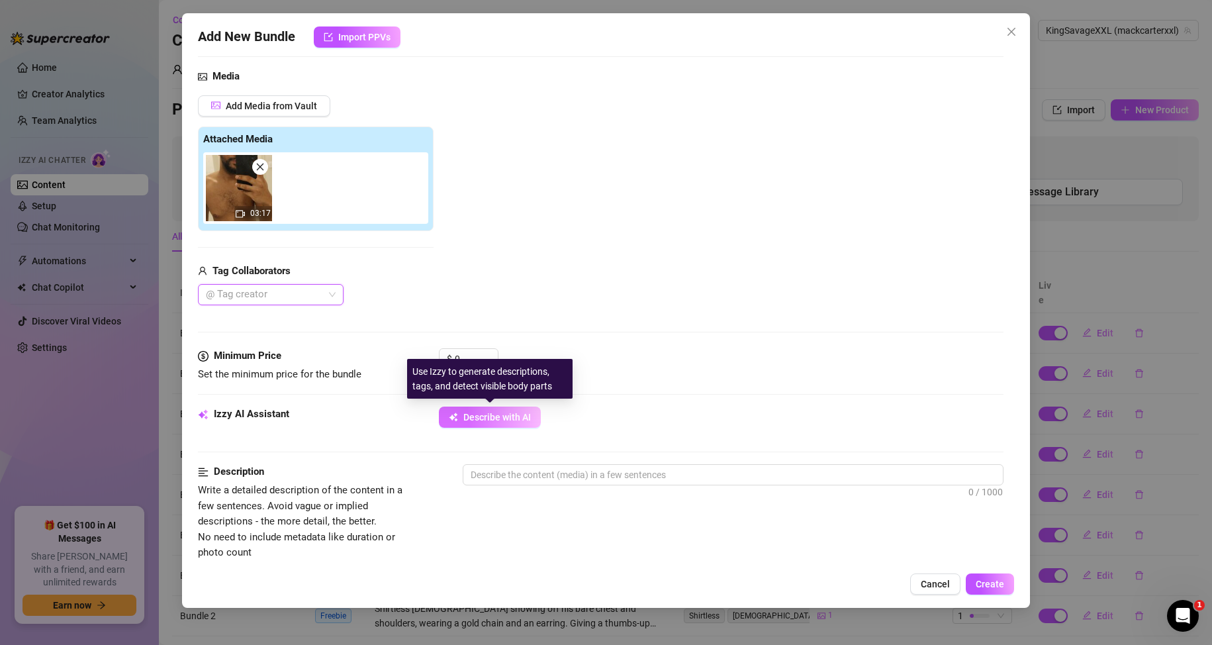
click at [476, 415] on span "Describe with AI" at bounding box center [497, 417] width 68 height 11
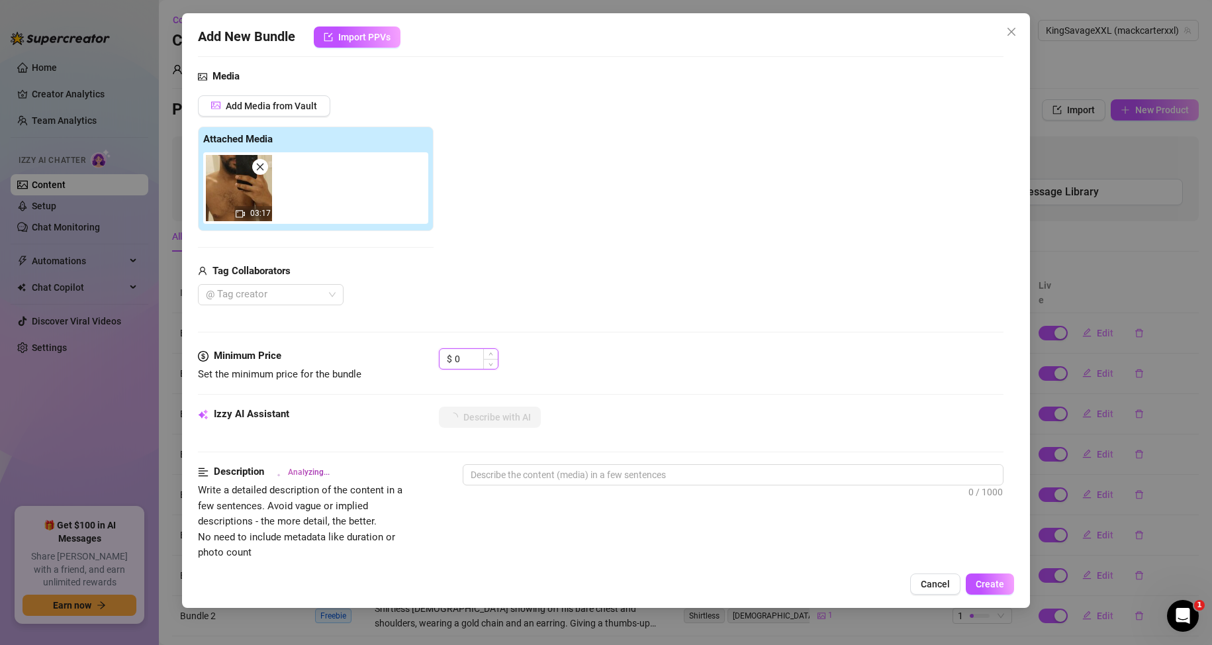
click at [466, 355] on input "0" at bounding box center [476, 359] width 43 height 20
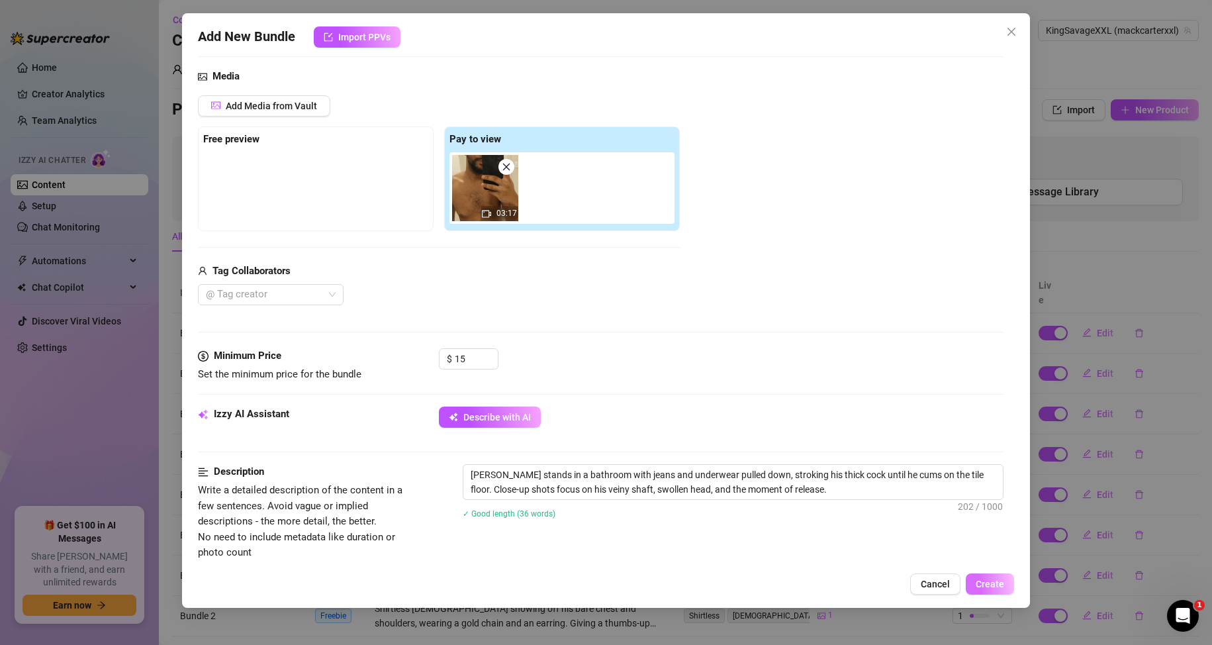
click at [995, 580] on span "Create" at bounding box center [990, 584] width 28 height 11
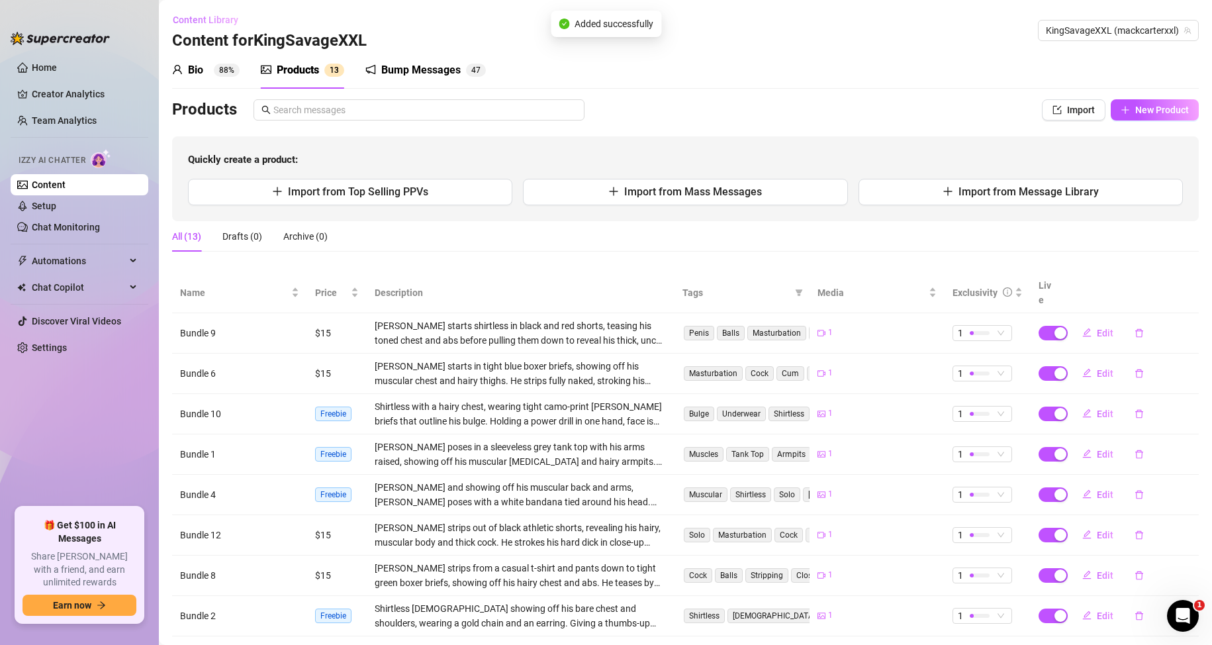
click at [230, 21] on span "Content Library" at bounding box center [206, 20] width 66 height 11
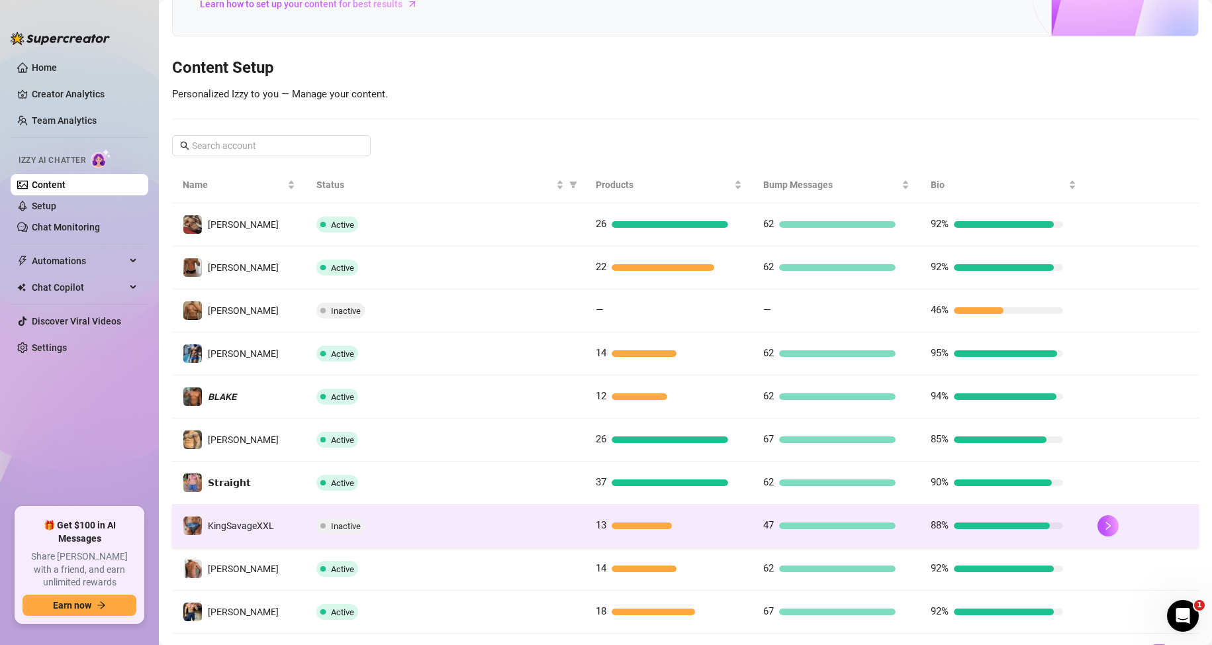
scroll to position [132, 0]
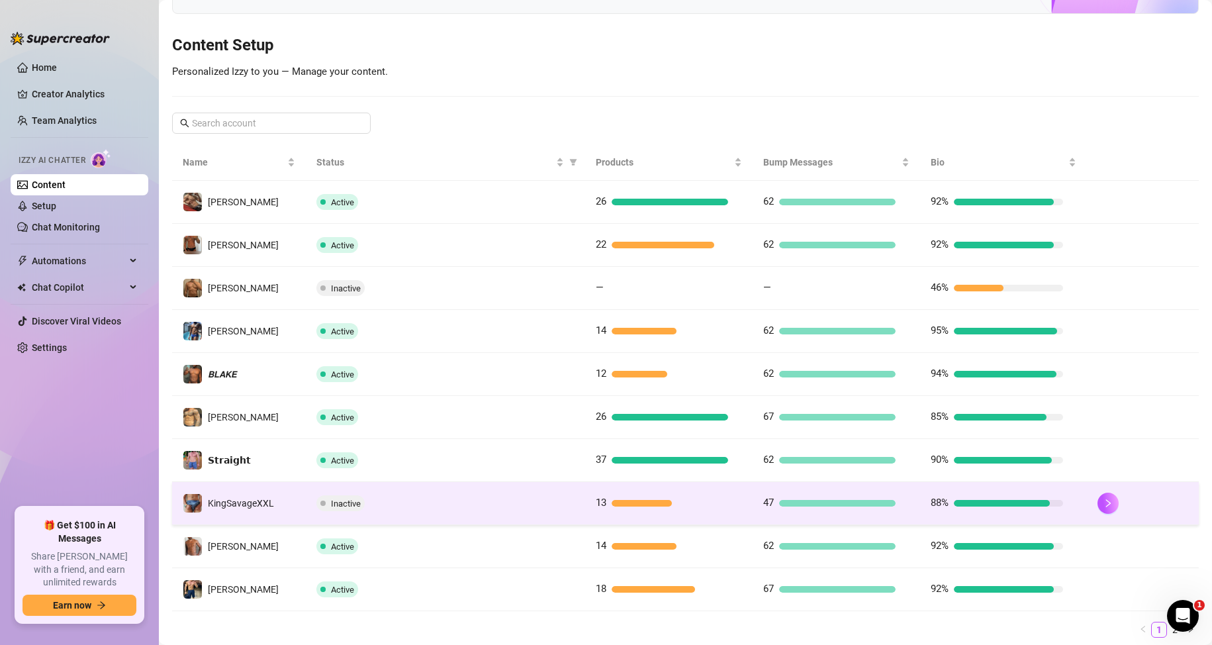
click at [344, 510] on span "Inactive" at bounding box center [340, 503] width 48 height 16
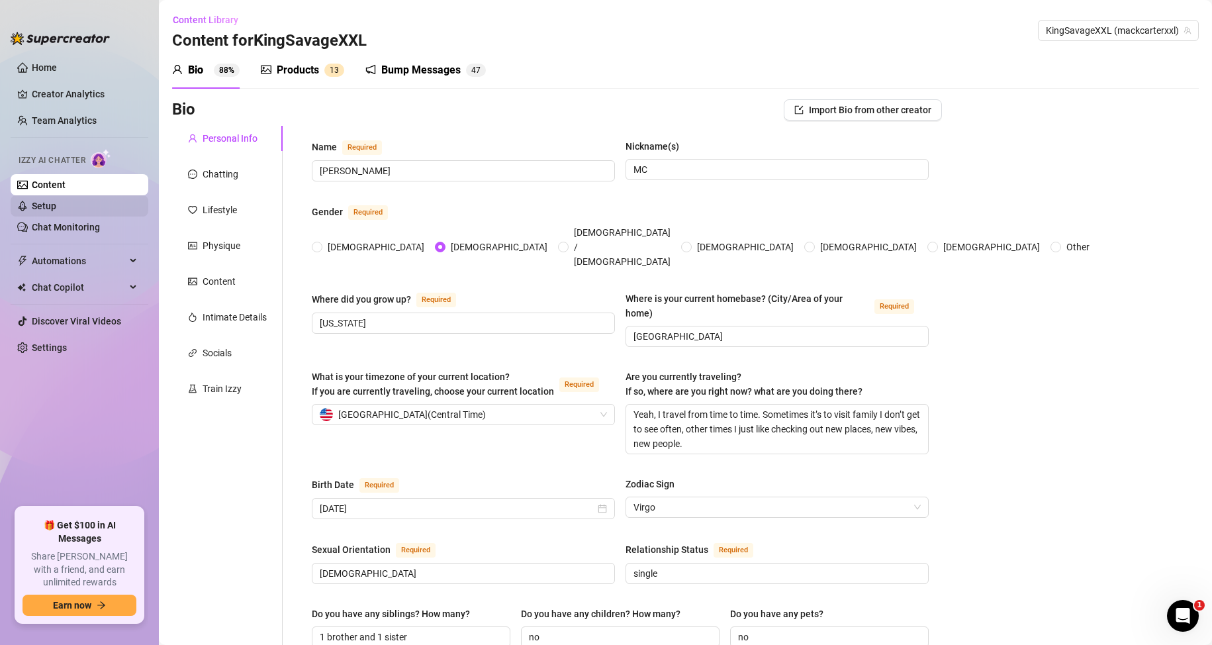
click at [46, 202] on link "Setup" at bounding box center [44, 206] width 24 height 11
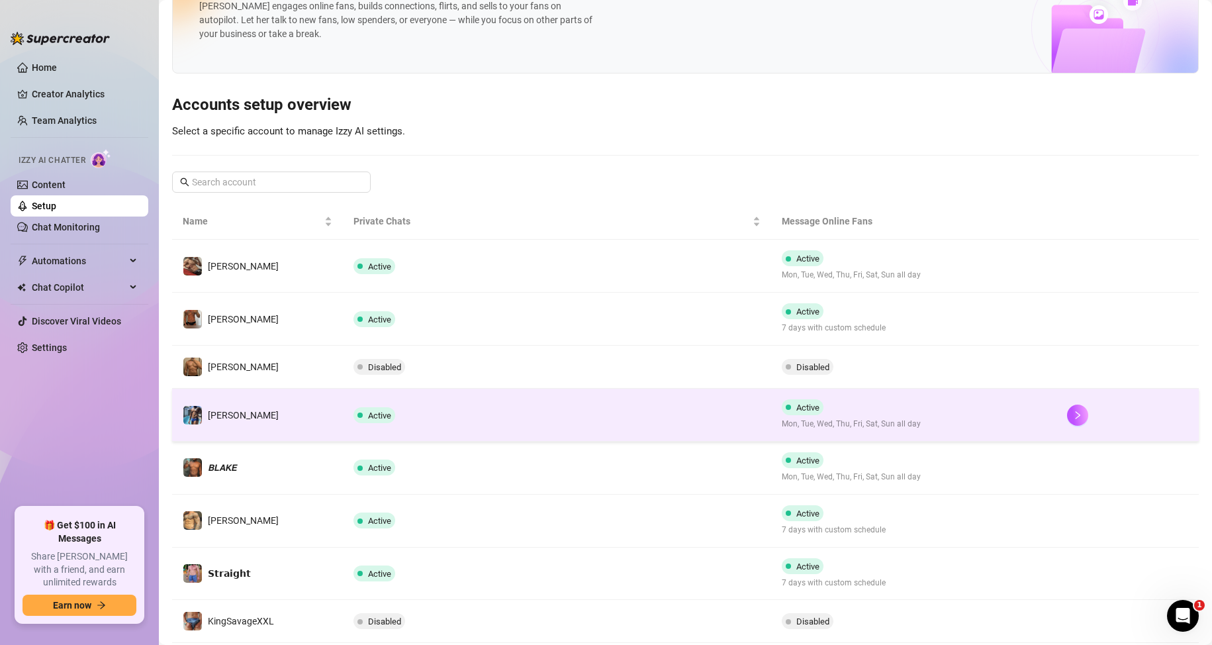
scroll to position [132, 0]
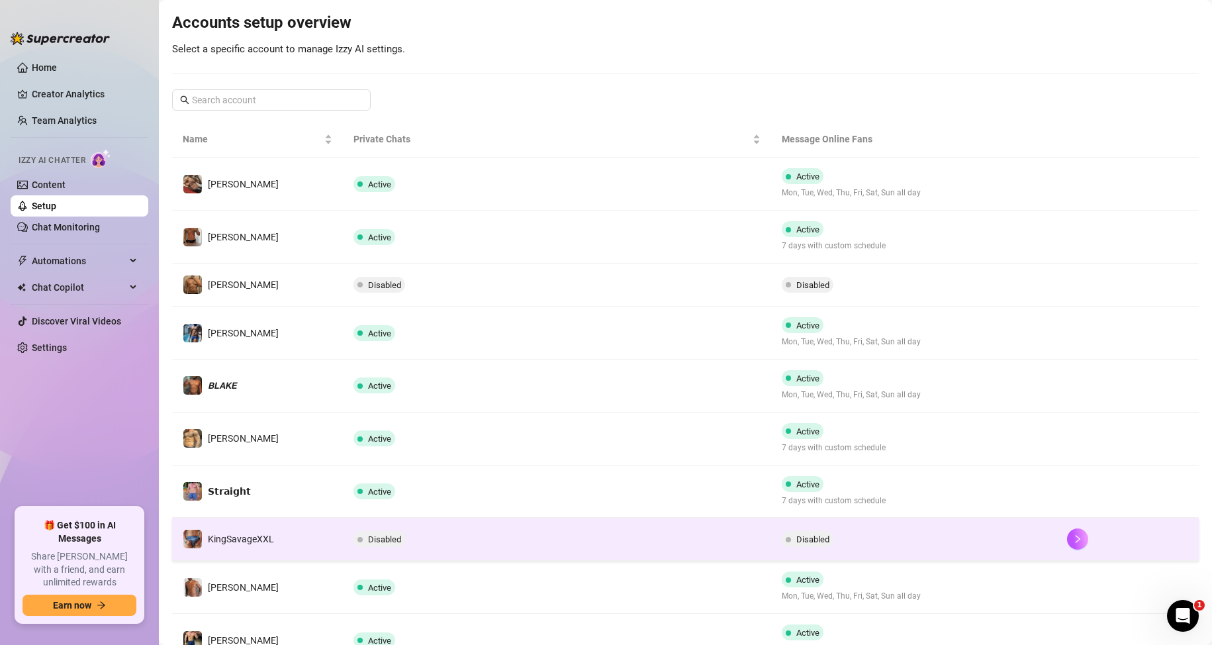
click at [390, 535] on span "Disabled" at bounding box center [384, 539] width 33 height 10
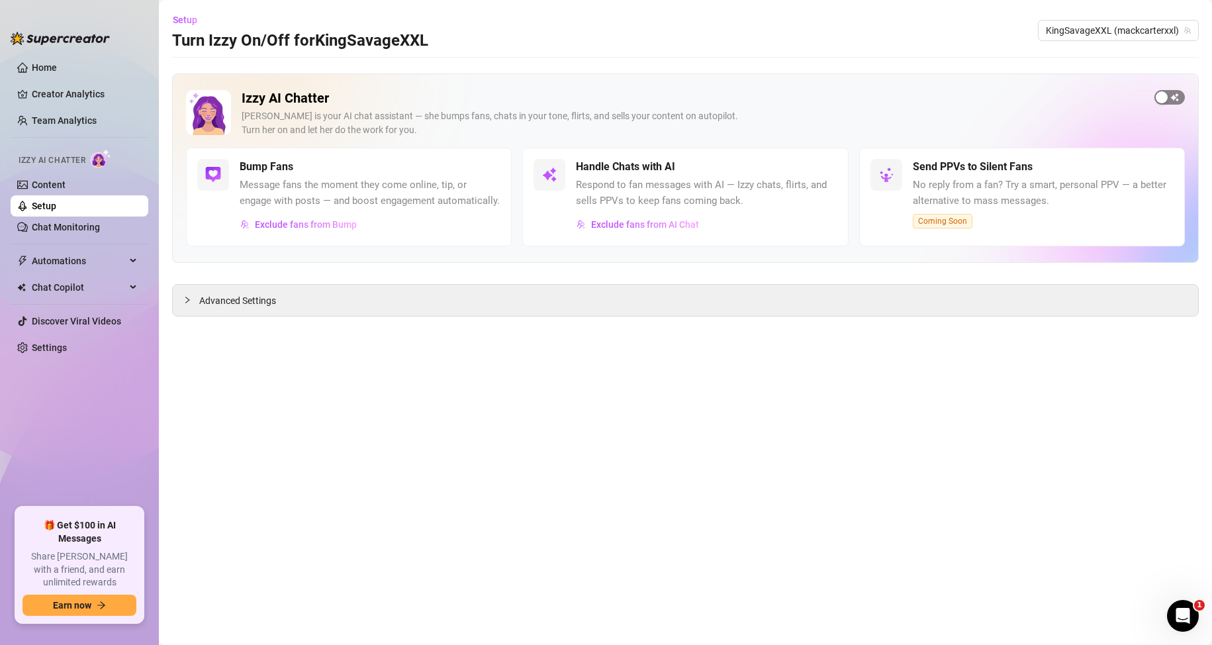
click at [1165, 95] on div "button" at bounding box center [1162, 97] width 12 height 12
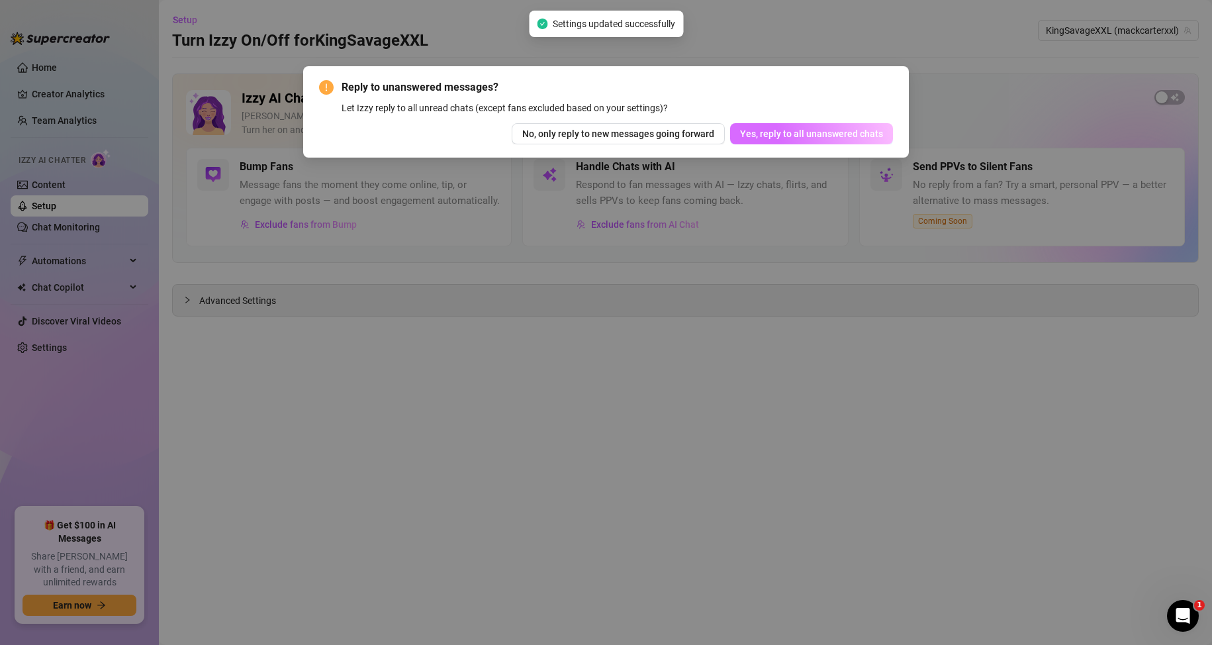
click at [779, 135] on span "Yes, reply to all unanswered chats" at bounding box center [811, 133] width 143 height 11
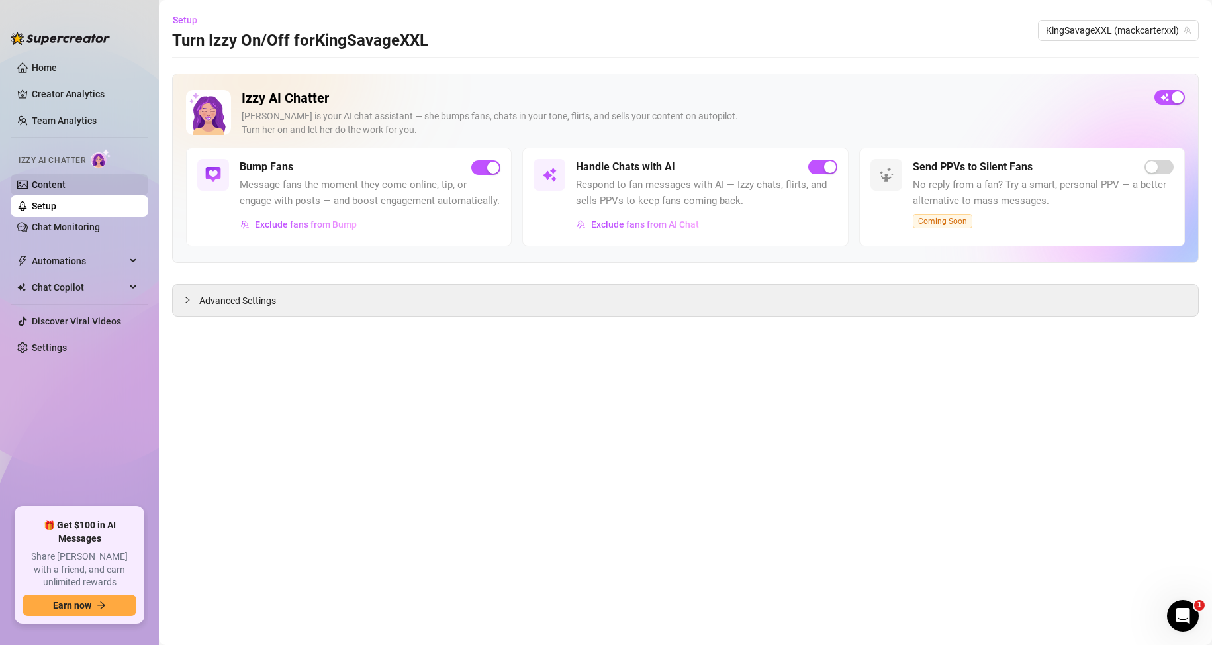
click at [53, 187] on link "Content" at bounding box center [49, 184] width 34 height 11
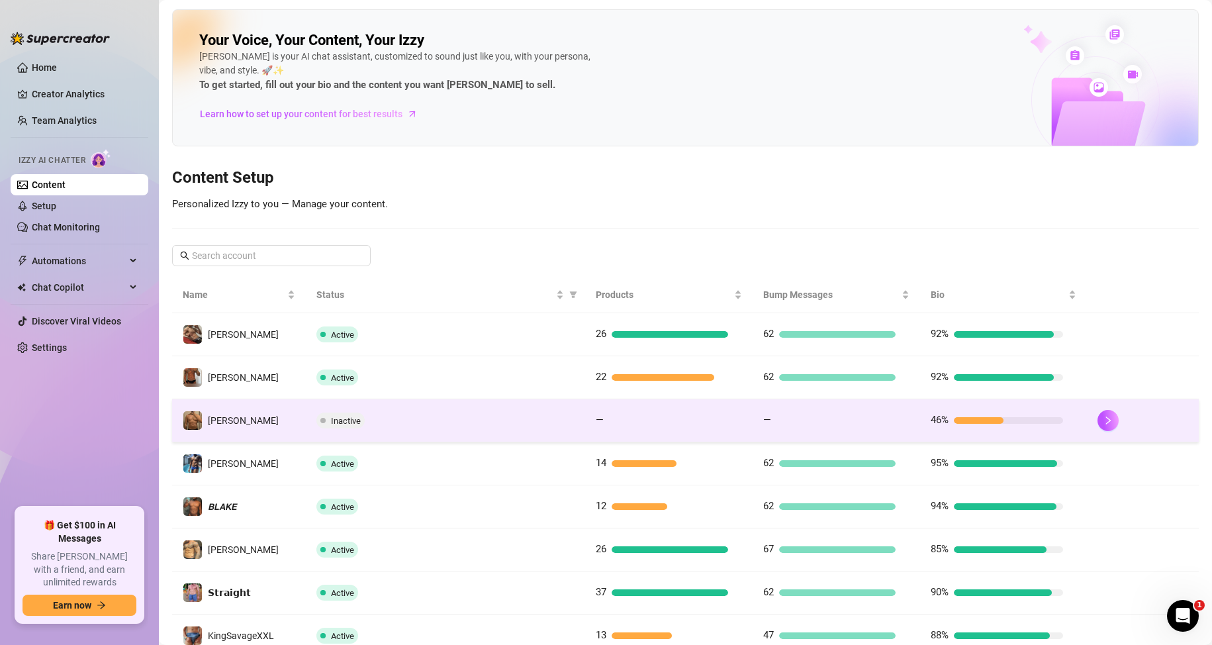
click at [610, 420] on div at bounding box center [668, 420] width 119 height 7
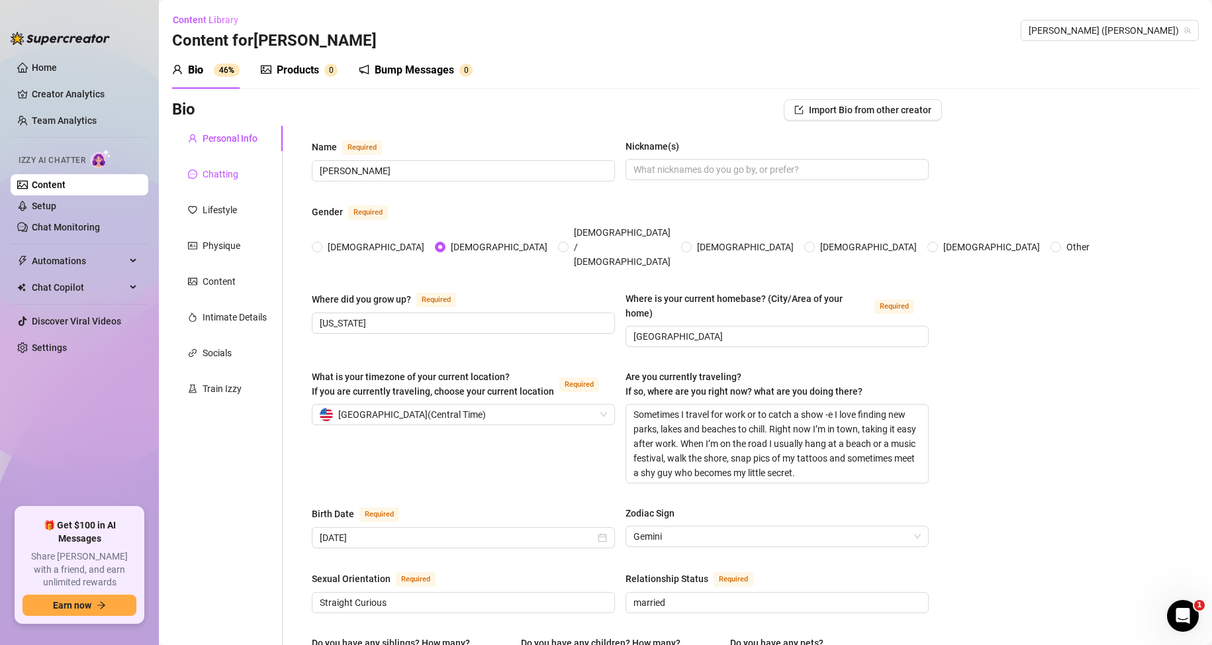
click at [220, 171] on div "Chatting" at bounding box center [221, 174] width 36 height 15
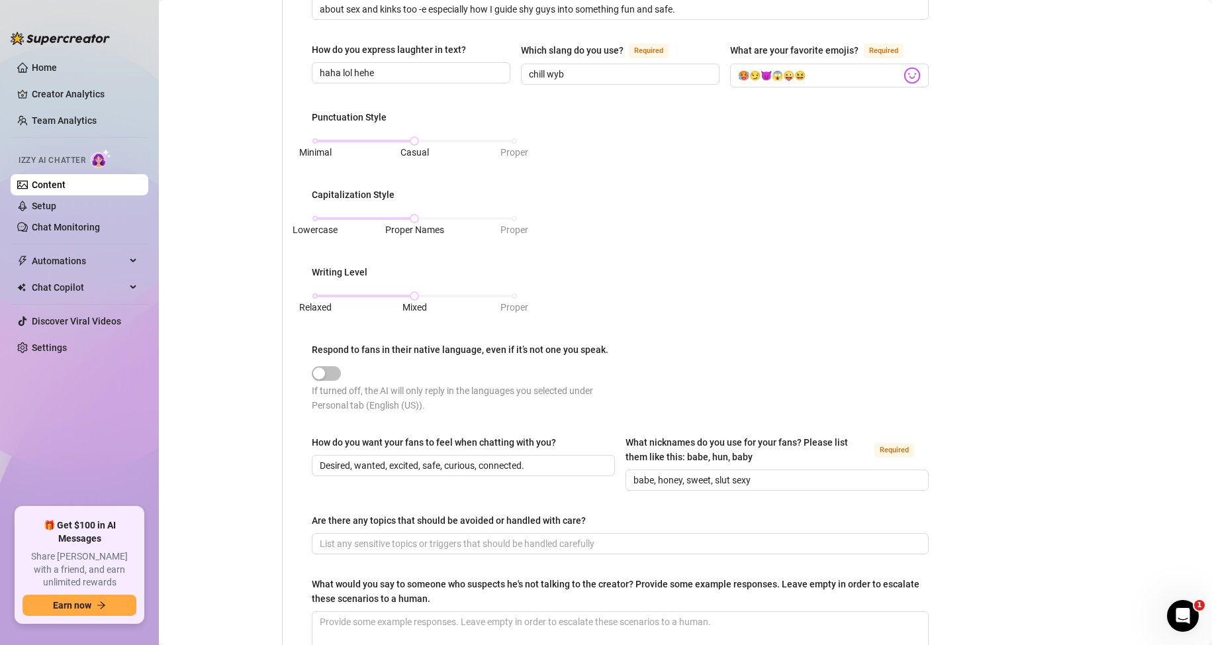
scroll to position [582, 0]
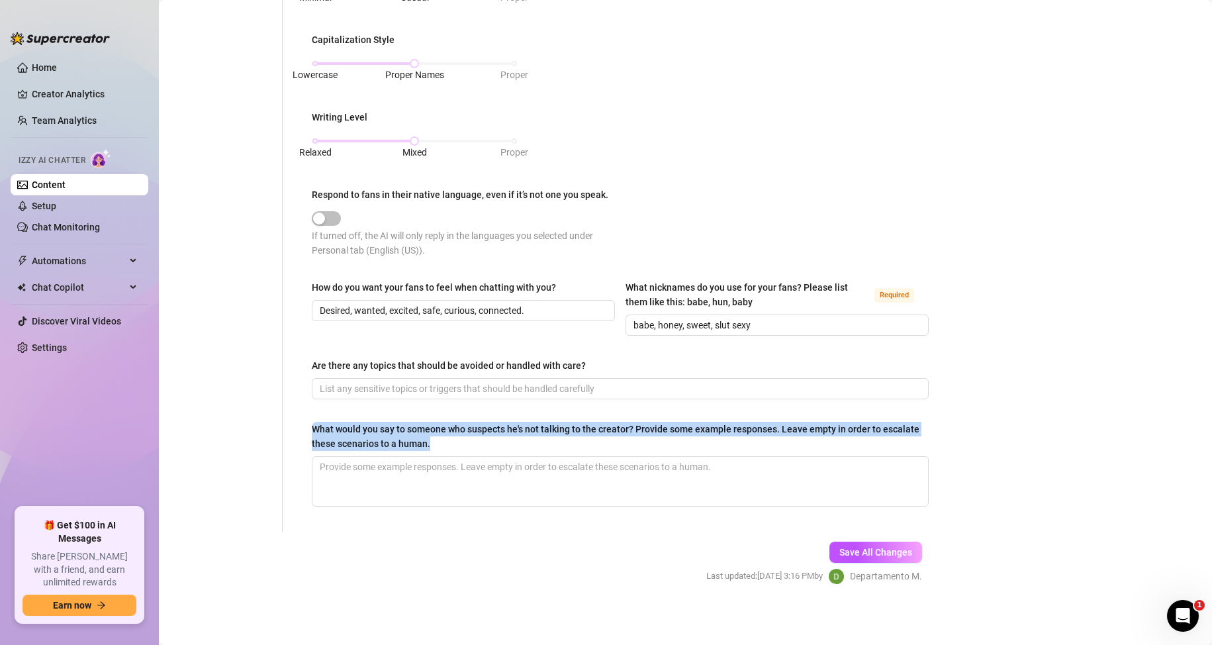
drag, startPoint x: 311, startPoint y: 422, endPoint x: 475, endPoint y: 444, distance: 164.9
click at [475, 444] on div "What is your persona type? [PERSON_NAME] defines the distinct image and persona…" at bounding box center [620, 37] width 643 height 988
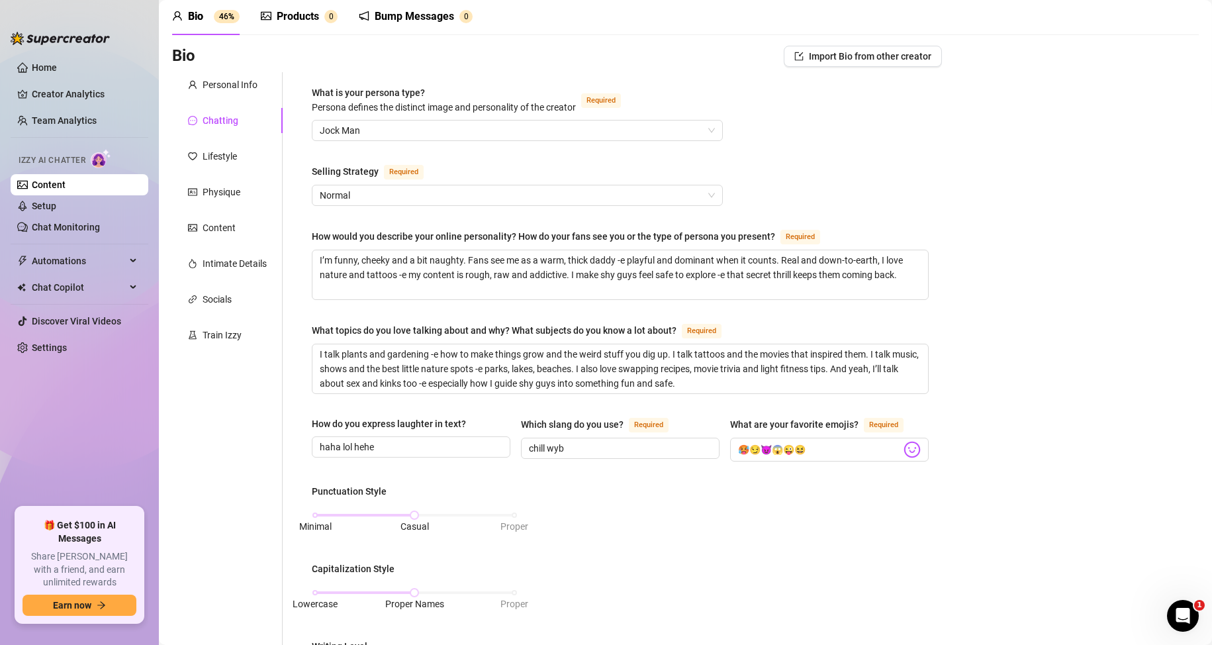
scroll to position [0, 0]
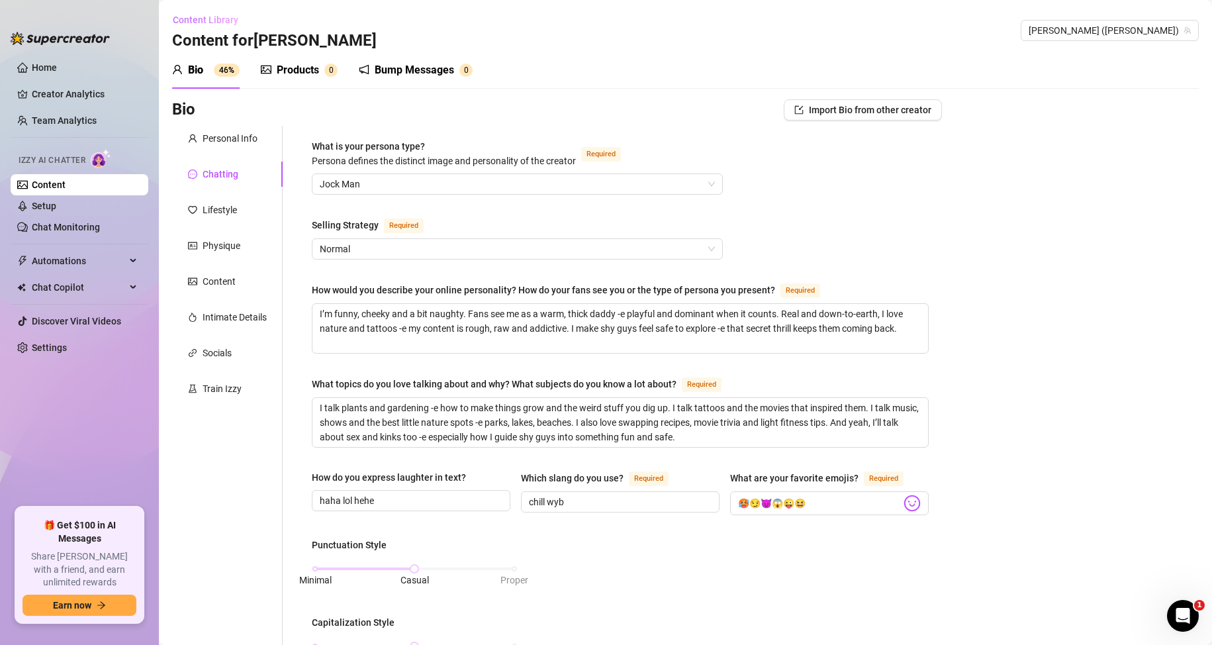
click at [215, 21] on span "Content Library" at bounding box center [206, 20] width 66 height 11
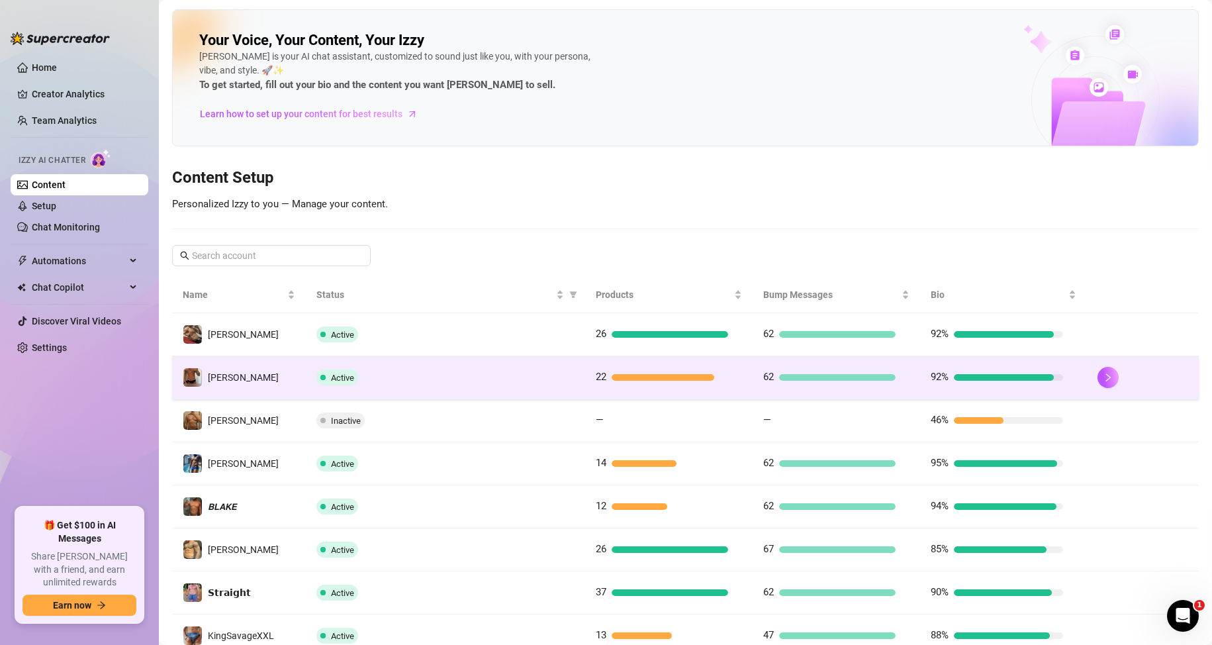
click at [334, 375] on span "Active" at bounding box center [342, 378] width 23 height 10
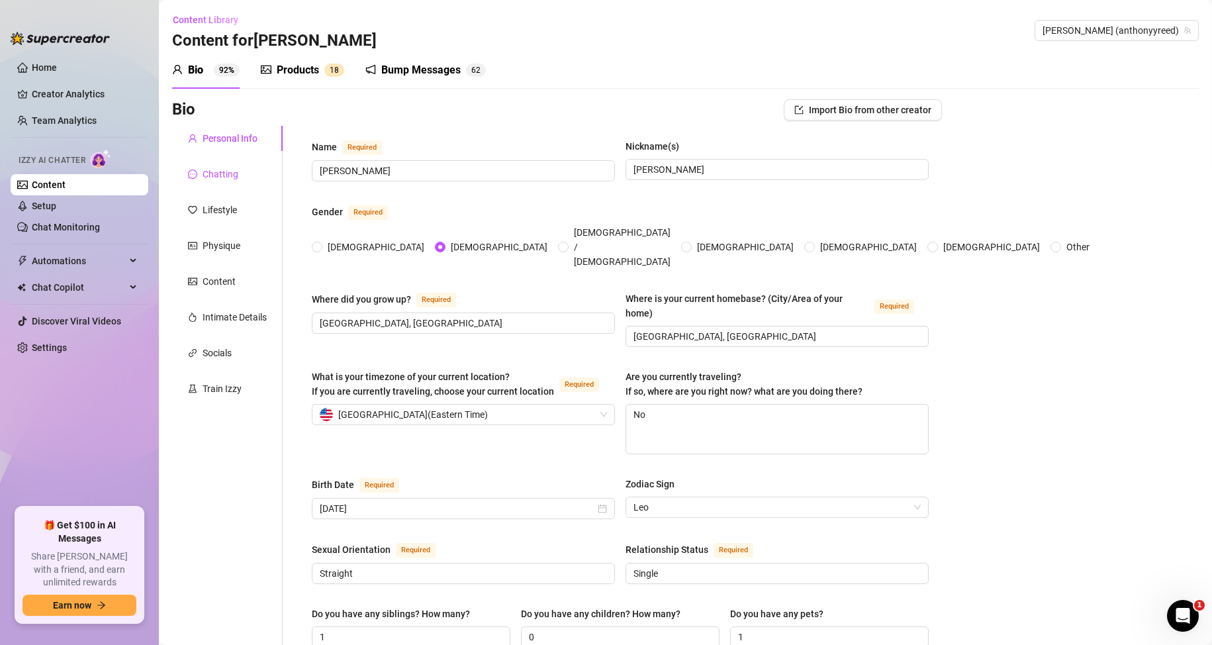
click at [224, 169] on div "Chatting" at bounding box center [221, 174] width 36 height 15
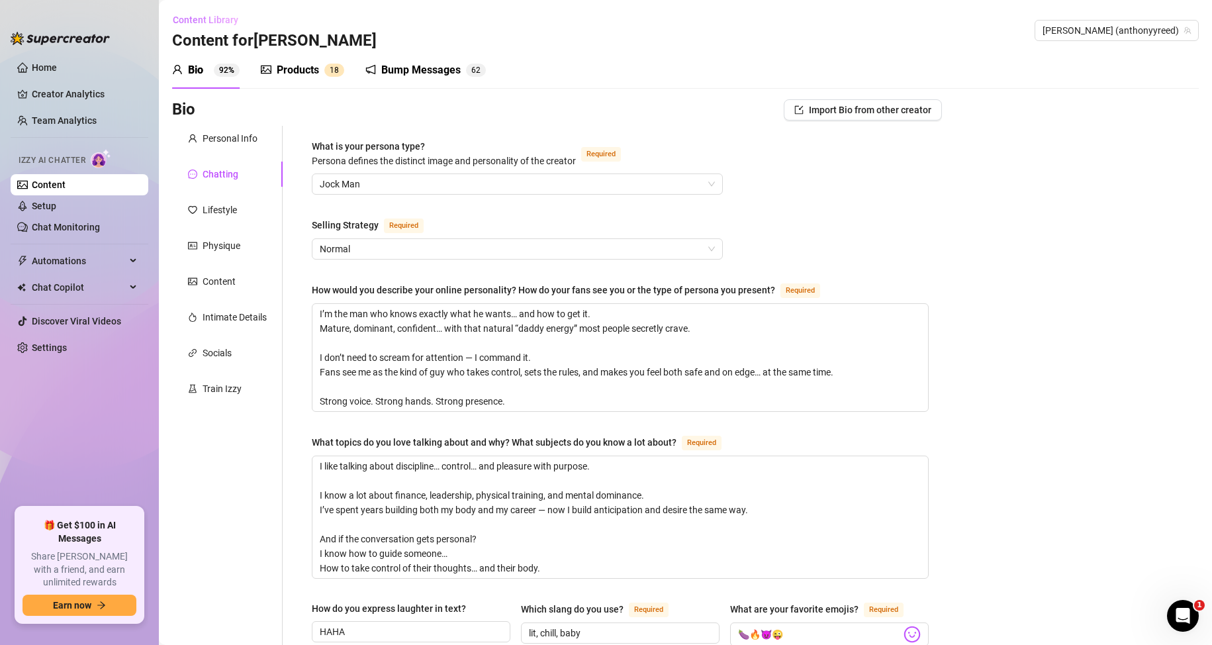
click at [226, 19] on span "Content Library" at bounding box center [206, 20] width 66 height 11
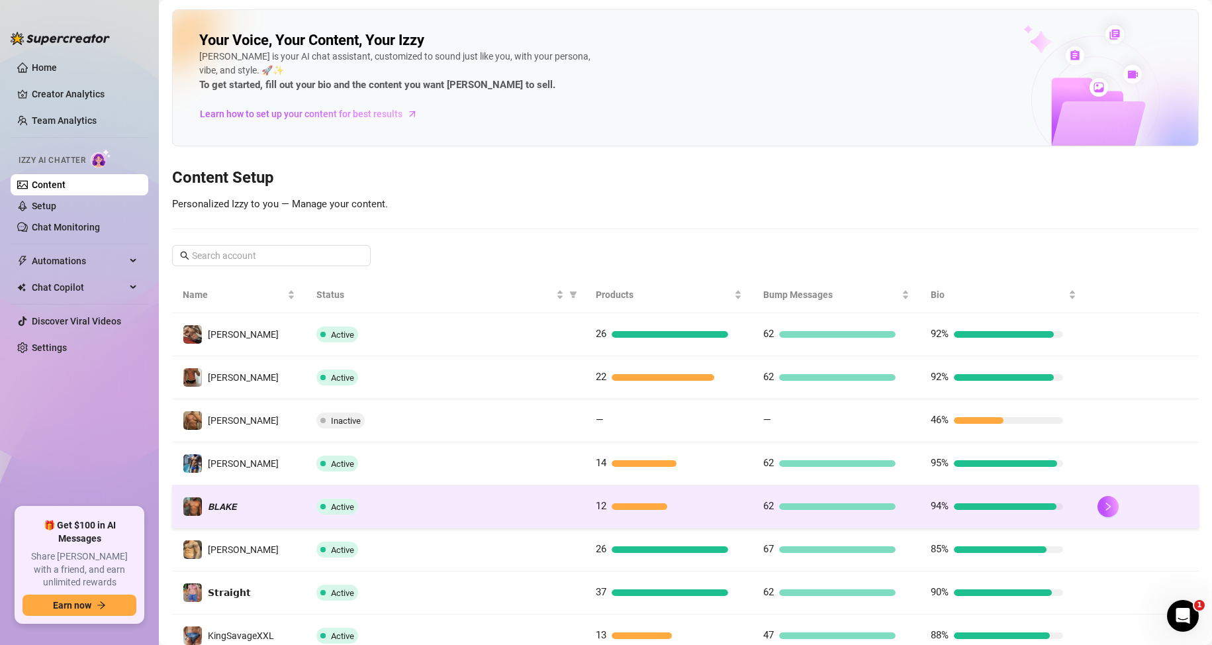
scroll to position [175, 0]
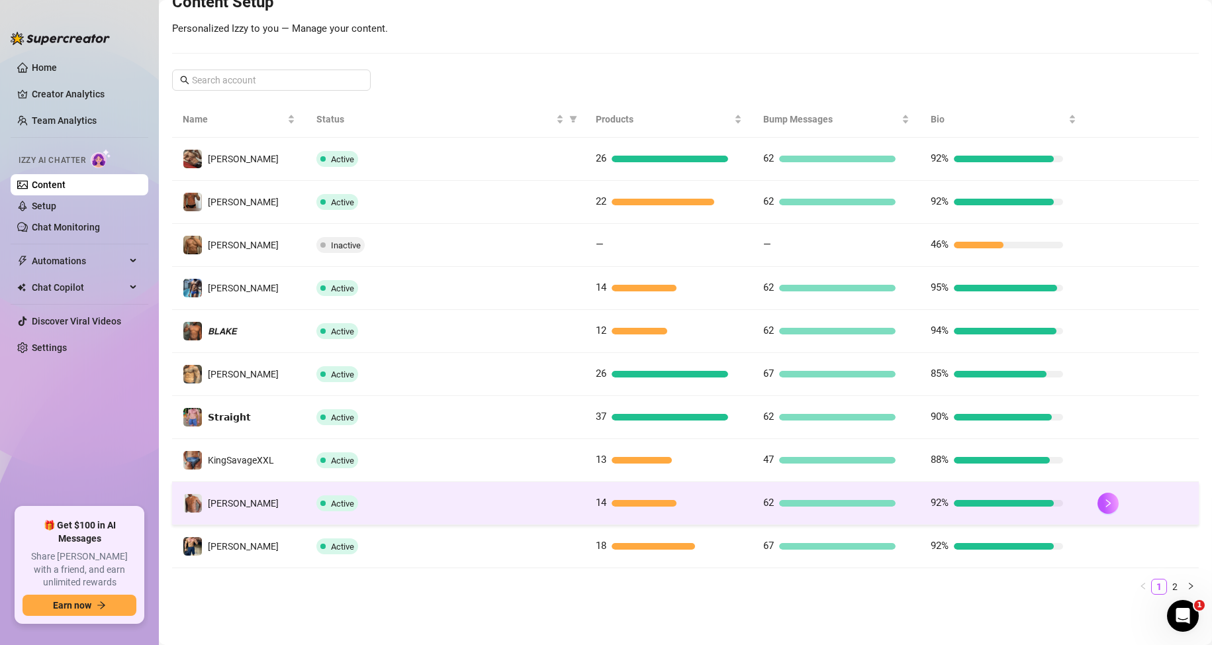
click at [335, 513] on td "Active" at bounding box center [445, 503] width 279 height 43
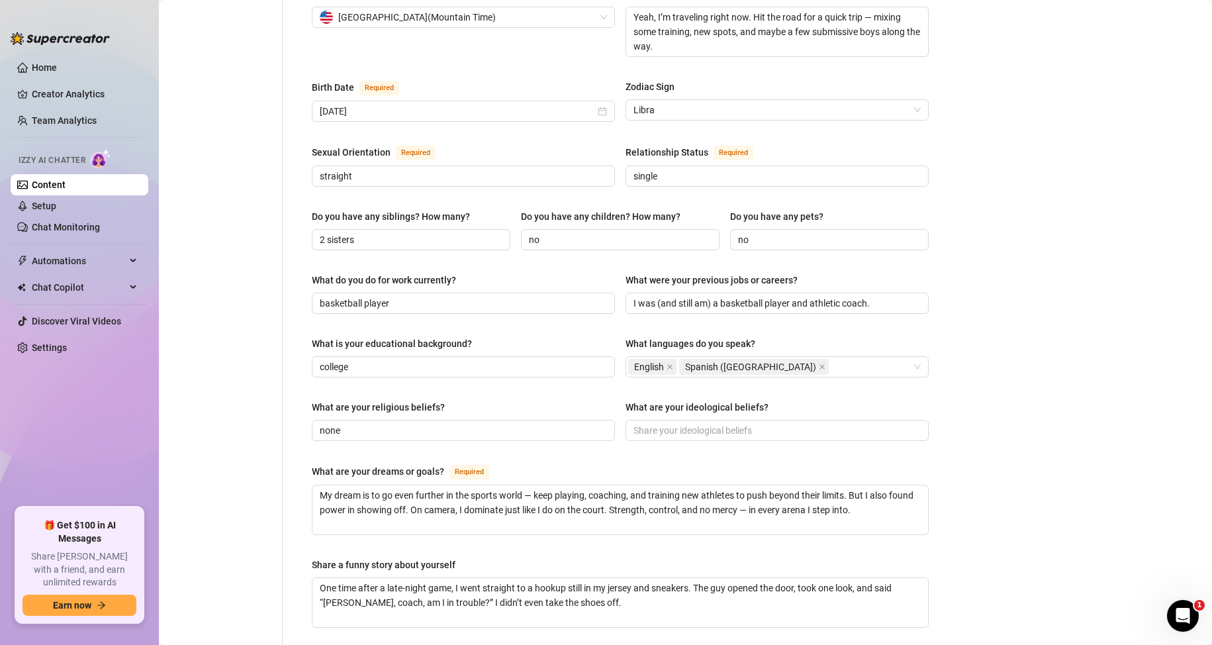
scroll to position [66, 0]
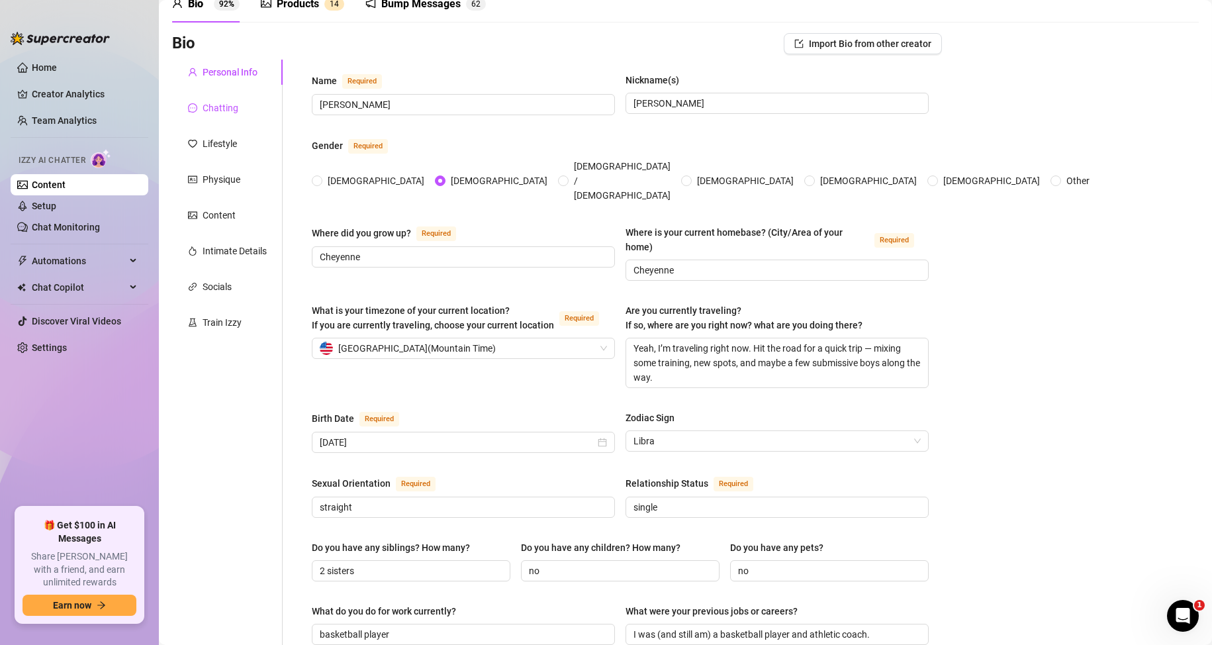
click at [205, 104] on div "Chatting" at bounding box center [221, 108] width 36 height 15
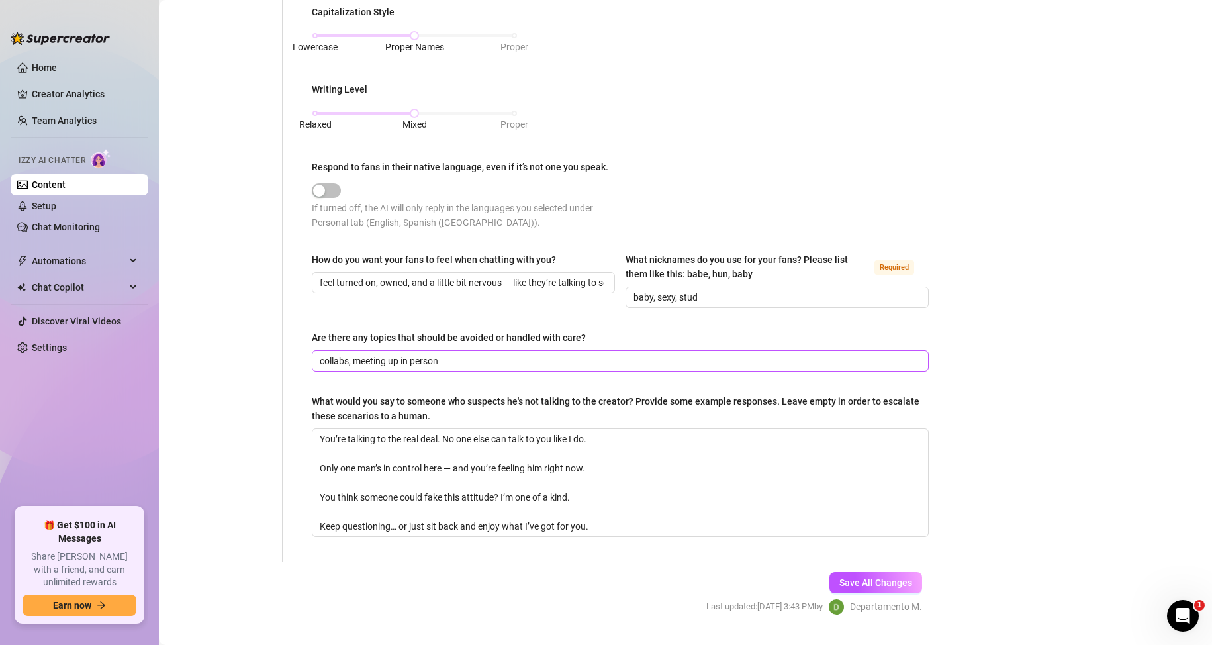
scroll to position [641, 0]
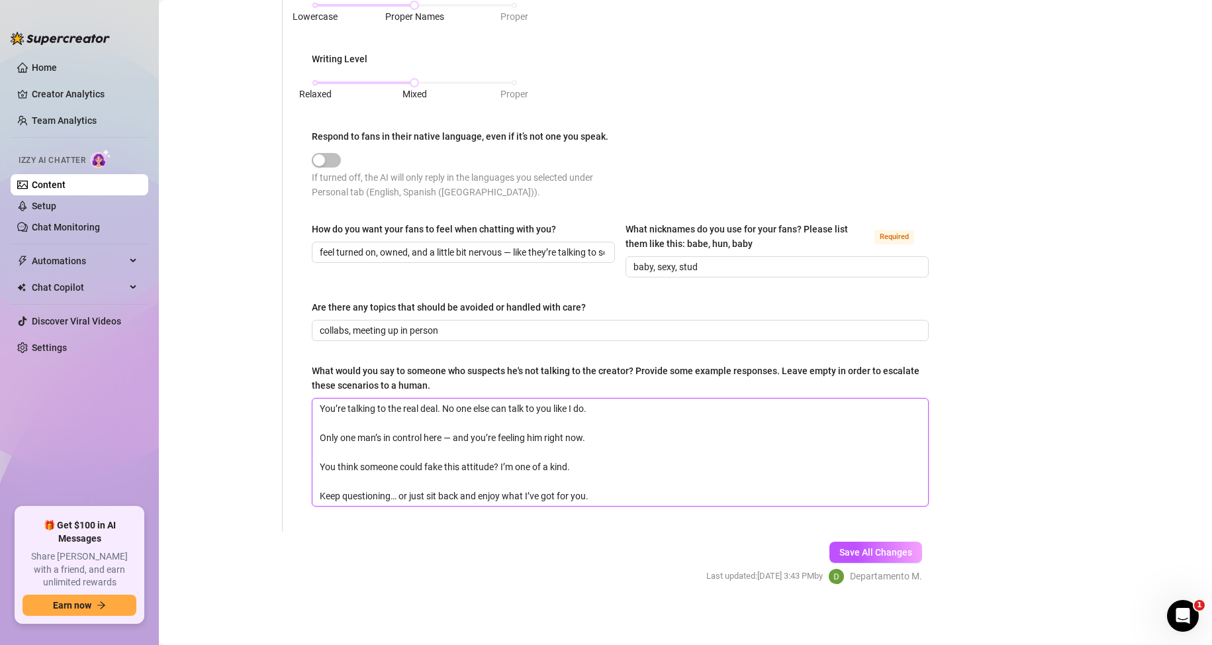
drag, startPoint x: 615, startPoint y: 491, endPoint x: 311, endPoint y: 389, distance: 320.5
click at [311, 389] on div "What is your persona type? [PERSON_NAME] defines the distinct image and persona…" at bounding box center [620, 8] width 643 height 1046
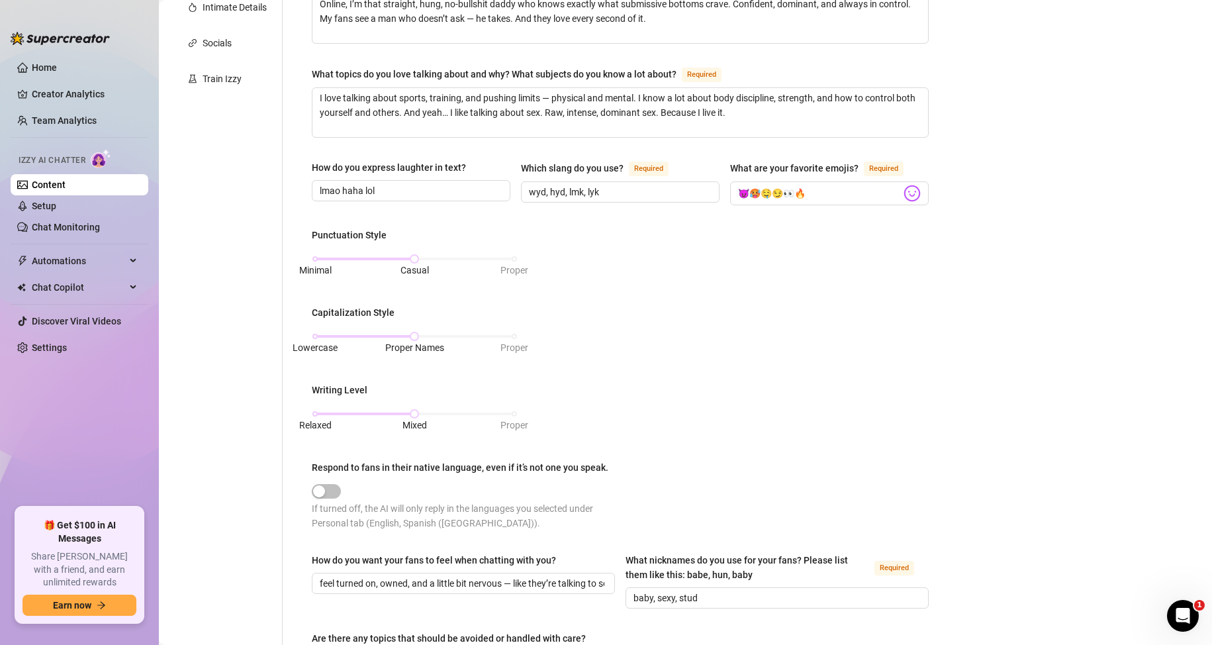
scroll to position [0, 0]
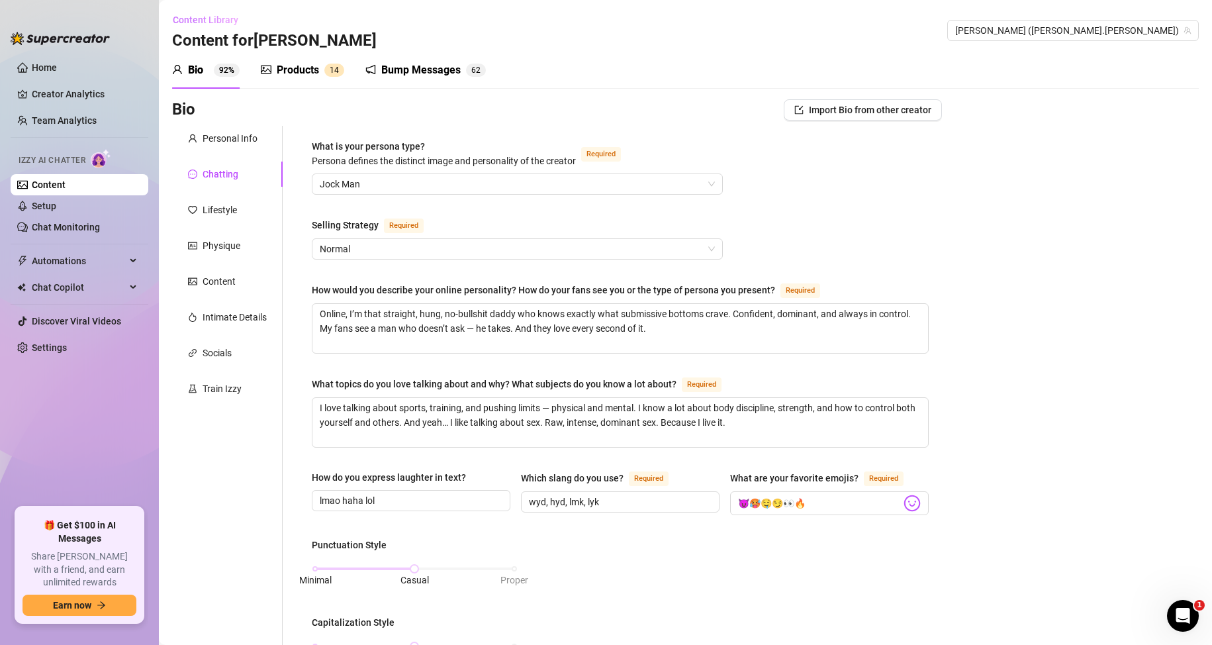
click at [195, 12] on button "Content Library" at bounding box center [210, 19] width 77 height 21
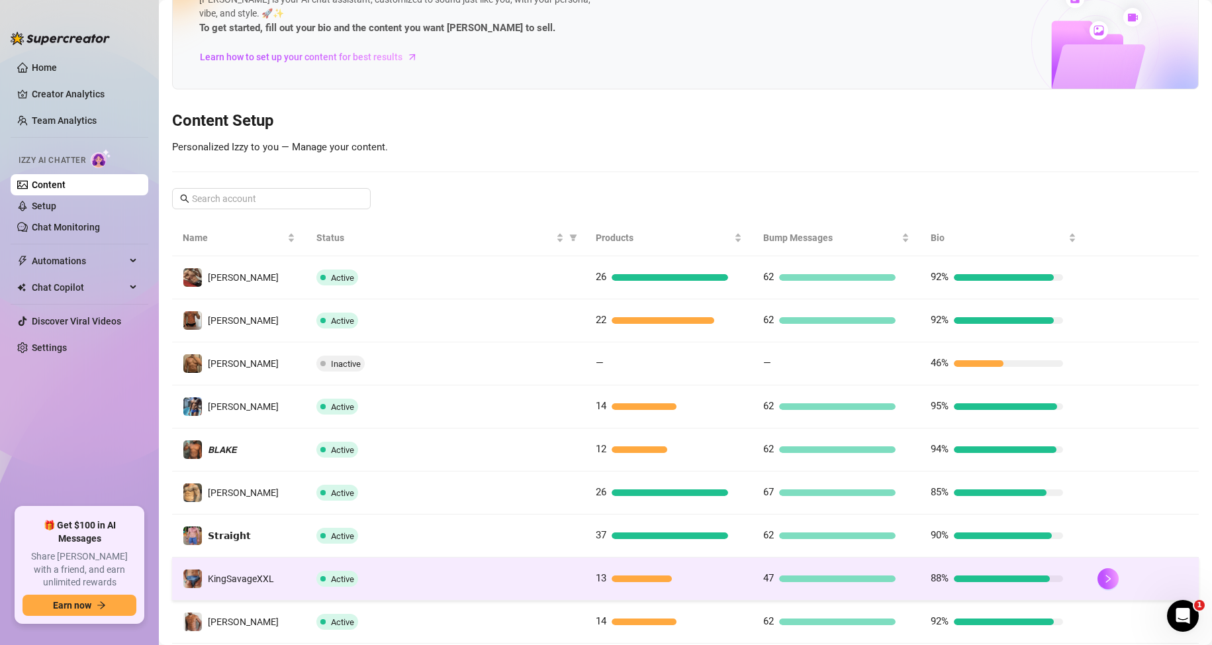
scroll to position [132, 0]
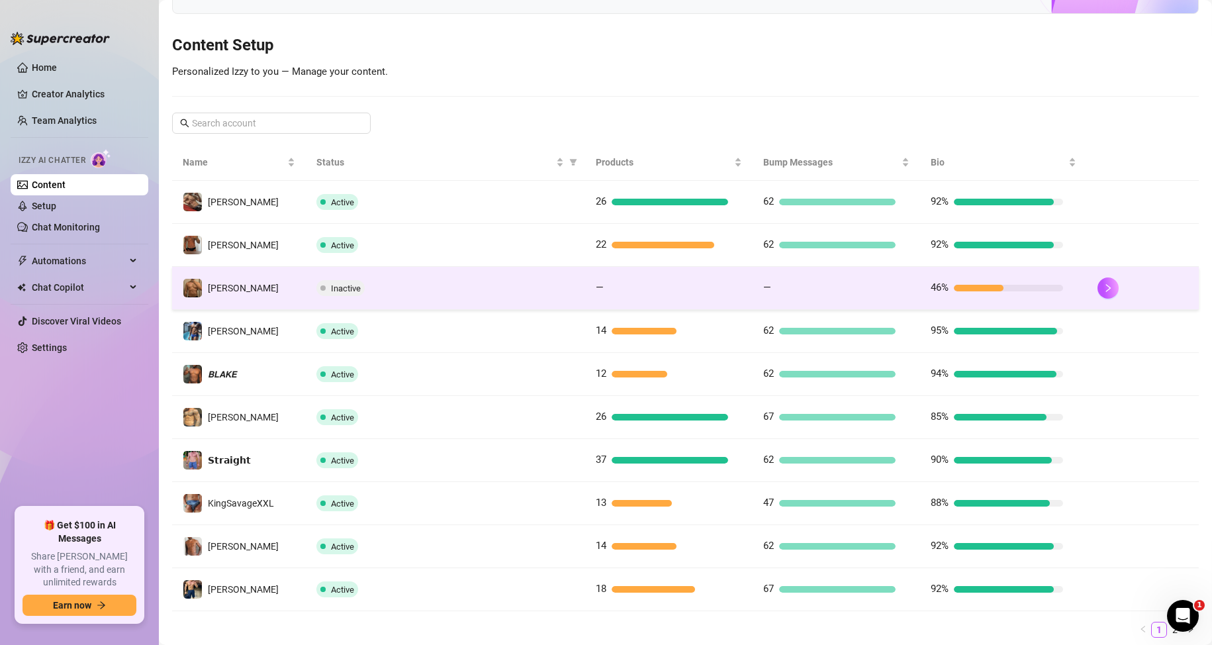
click at [351, 287] on span "Inactive" at bounding box center [346, 288] width 30 height 10
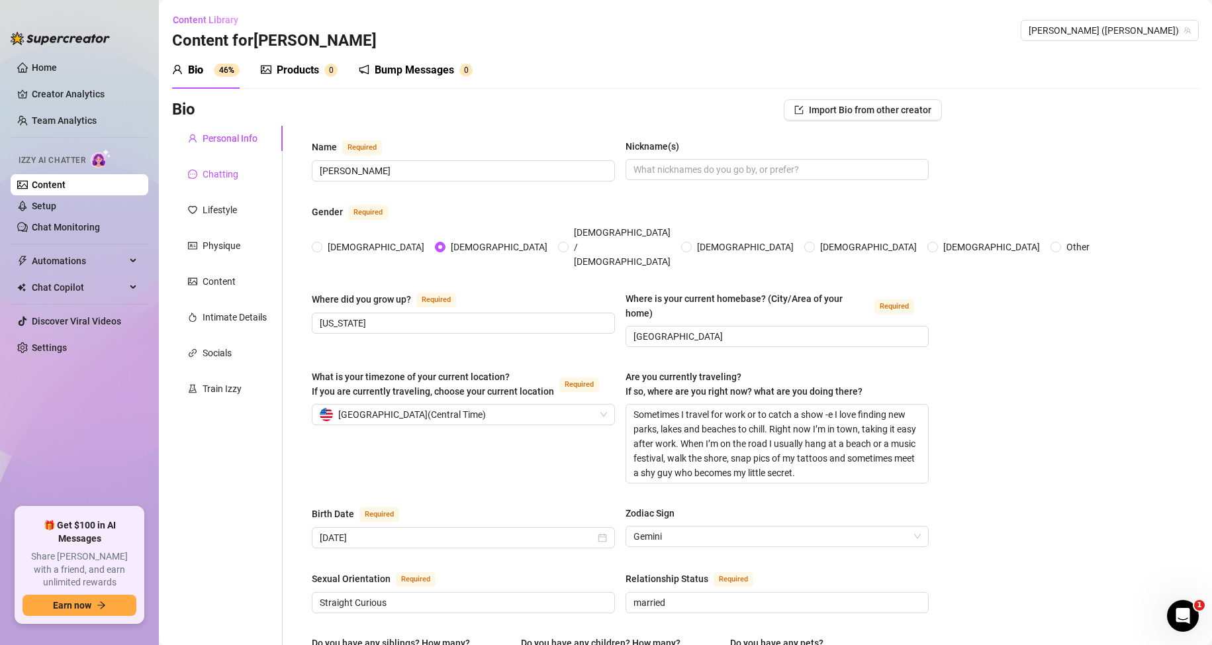
click at [230, 177] on div "Chatting" at bounding box center [221, 174] width 36 height 15
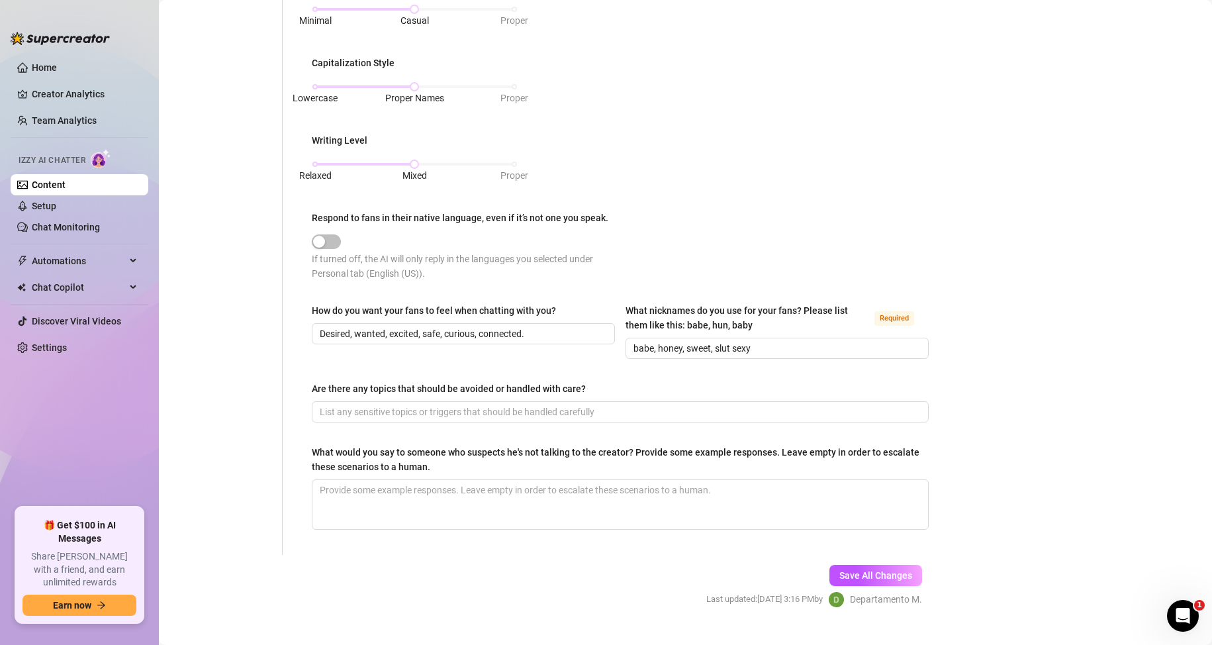
scroll to position [582, 0]
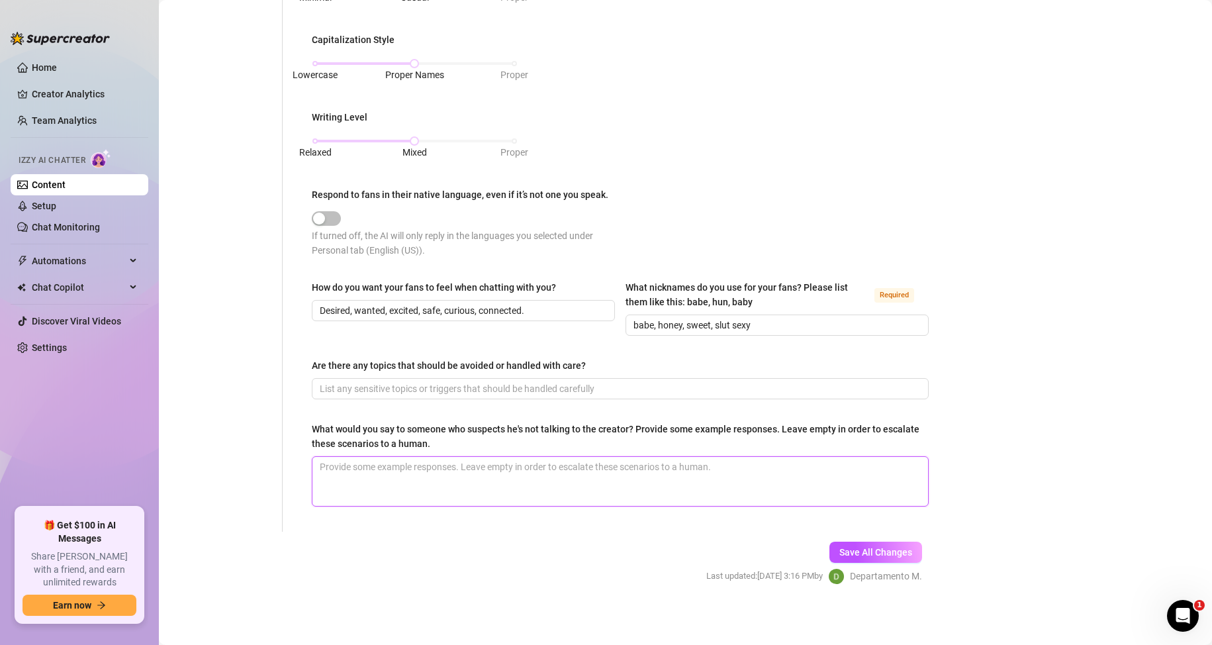
click at [422, 477] on textarea "What would you say to someone who suspects he's not talking to the creator? Pro…" at bounding box center [620, 481] width 616 height 49
paste textarea "You’re talking to the real deal. No one else can talk to you like I do. Only on…"
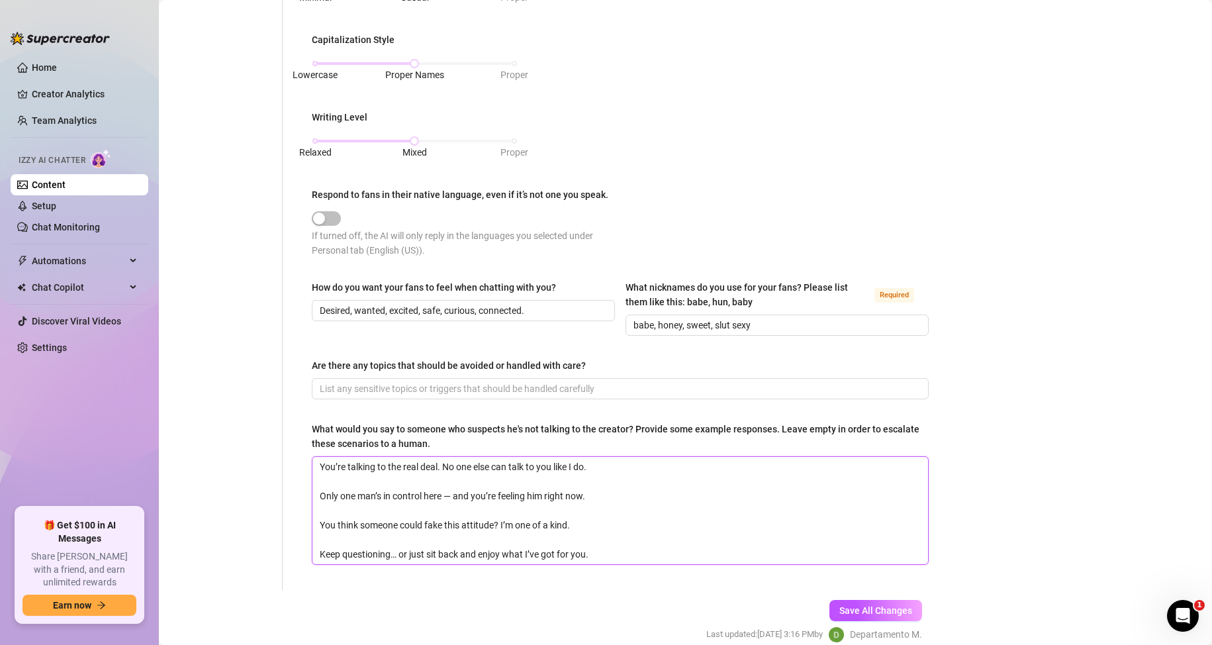
scroll to position [0, 0]
click at [881, 600] on button "Save All Changes" at bounding box center [875, 610] width 93 height 21
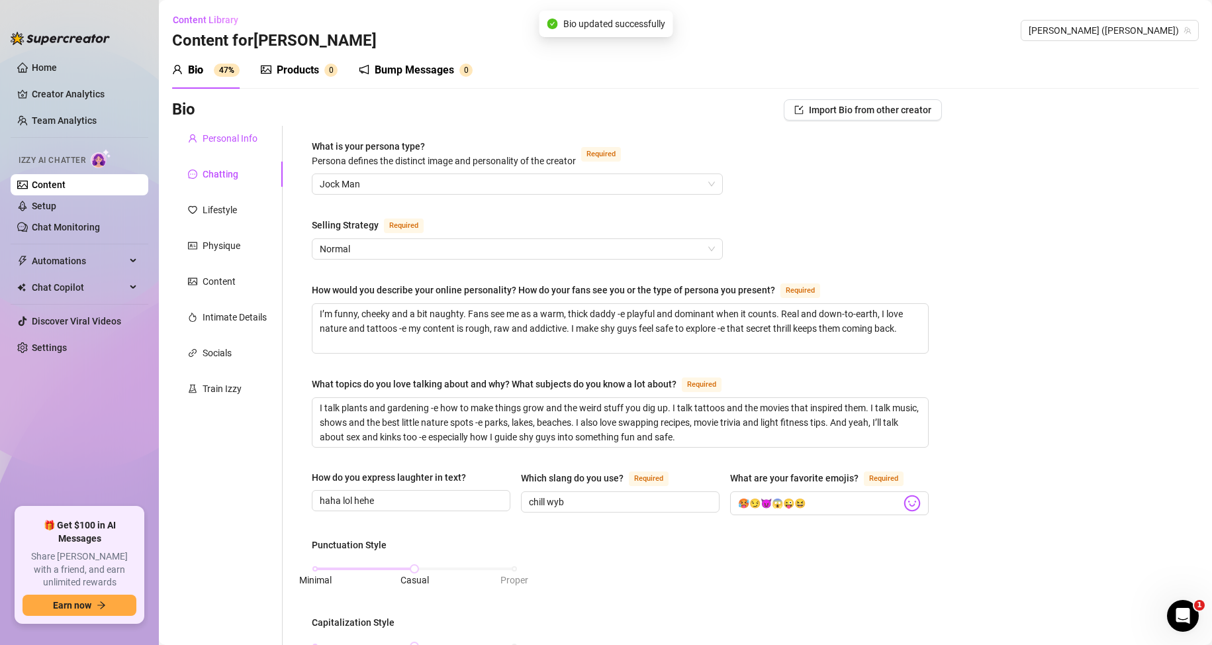
click at [228, 135] on div "Personal Info" at bounding box center [230, 138] width 55 height 15
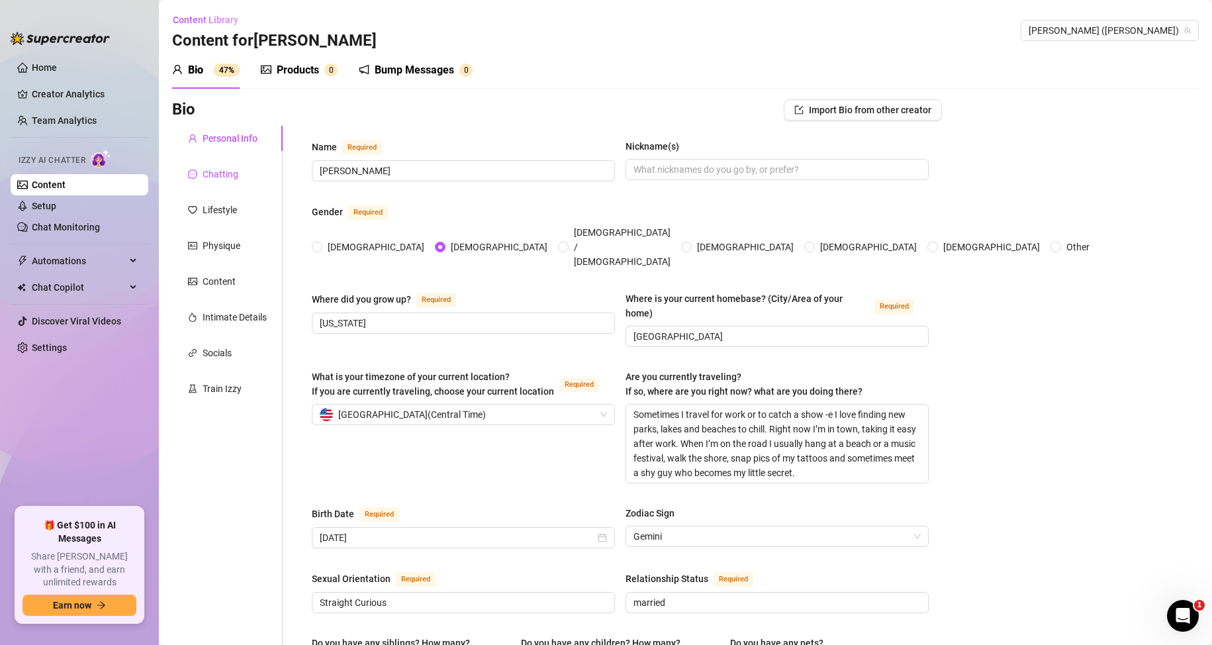
click at [224, 170] on div "Chatting" at bounding box center [221, 174] width 36 height 15
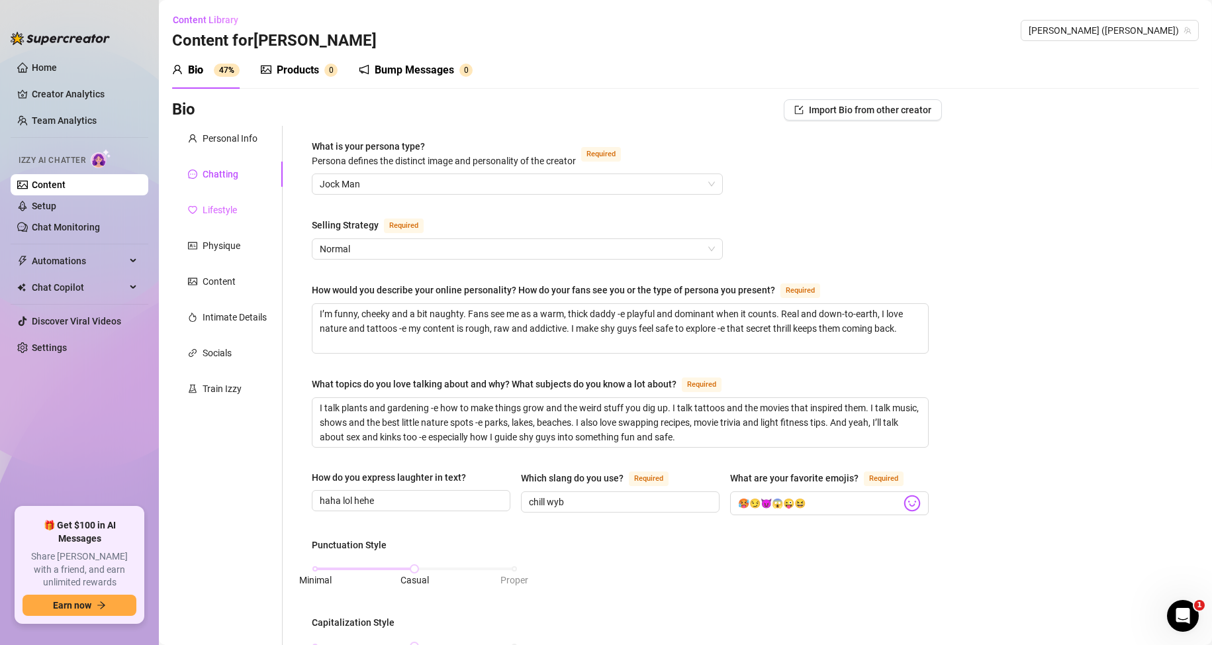
click at [230, 202] on div "Lifestyle" at bounding box center [227, 209] width 111 height 25
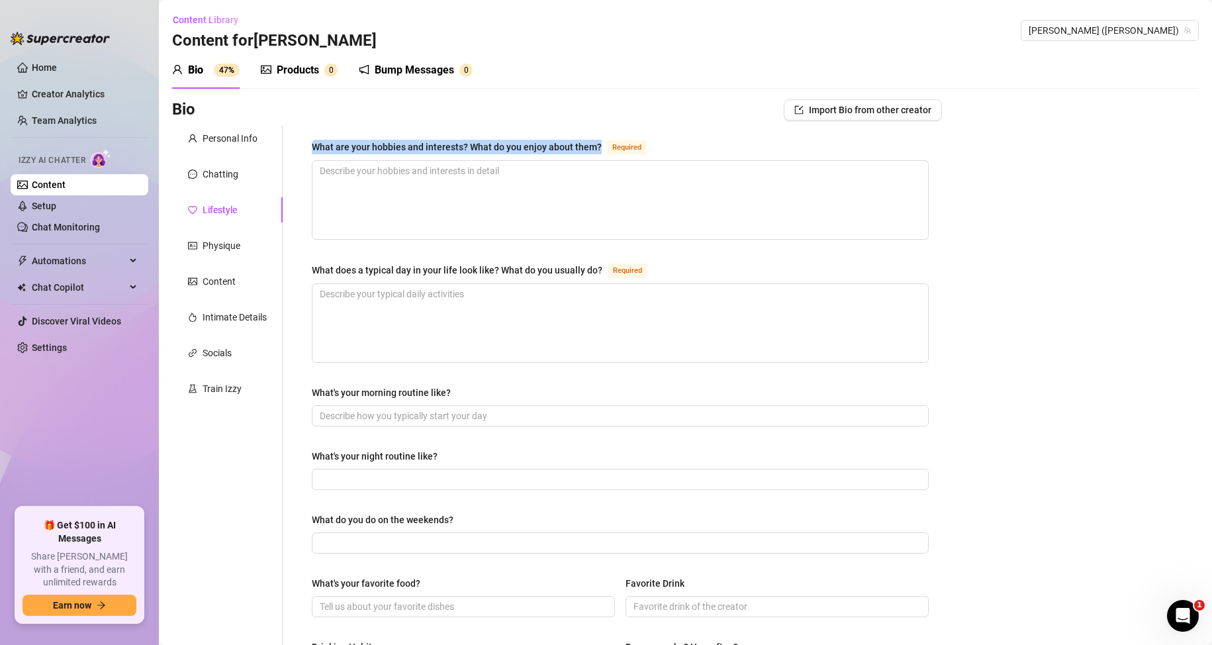
drag, startPoint x: 313, startPoint y: 144, endPoint x: 605, endPoint y: 147, distance: 291.9
click at [605, 147] on div "What are your hobbies and interests? What do you enjoy about them? Required" at bounding box center [482, 147] width 340 height 16
click at [326, 181] on textarea "What are your hobbies and interests? What do you enjoy about them? Required" at bounding box center [620, 200] width 616 height 78
paste textarea "Besides gardening, I game -e I love classic stuff like [PERSON_NAME] and late-n…"
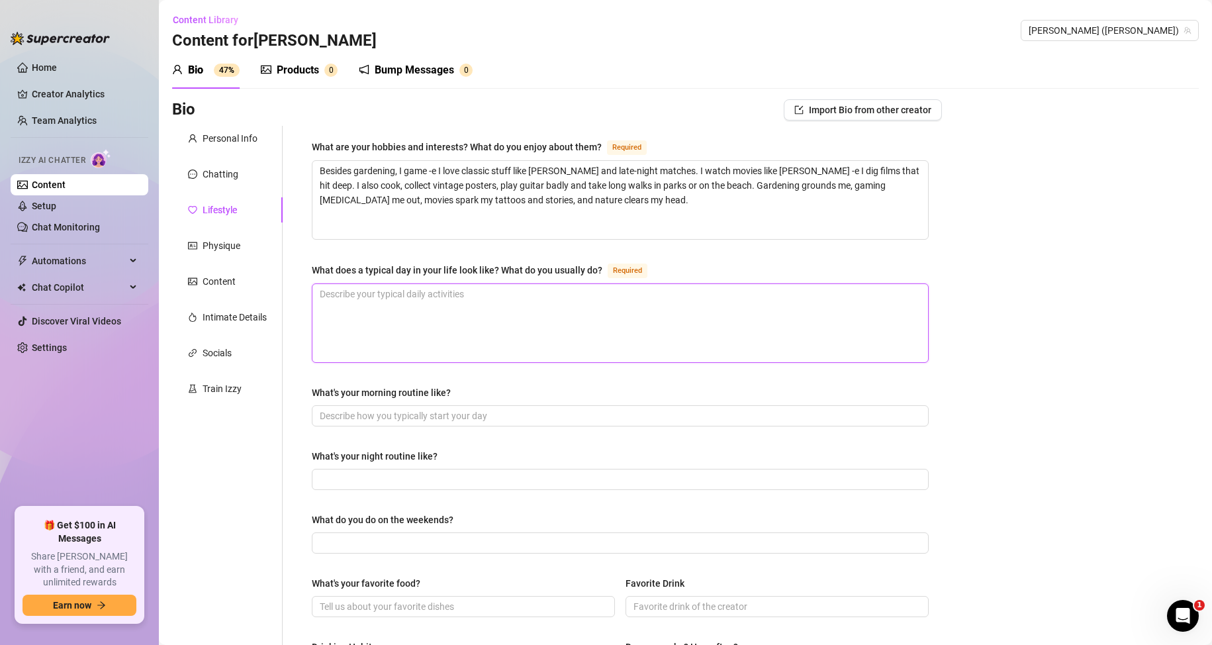
click at [386, 317] on textarea "What does a typical day in your life look like? What do you usually do? Required" at bounding box center [620, 323] width 616 height 78
drag, startPoint x: 314, startPoint y: 265, endPoint x: 602, endPoint y: 268, distance: 287.3
click at [602, 268] on div "What does a typical day in your life look like? What do you usually do? Required" at bounding box center [482, 270] width 341 height 16
click at [1082, 412] on div "Bio Import Bio from other creator Personal Info Chatting Lifestyle Physique Con…" at bounding box center [685, 596] width 1027 height 995
click at [490, 318] on textarea "What does a typical day in your life look like? What do you usually do? Required" at bounding box center [620, 323] width 616 height 78
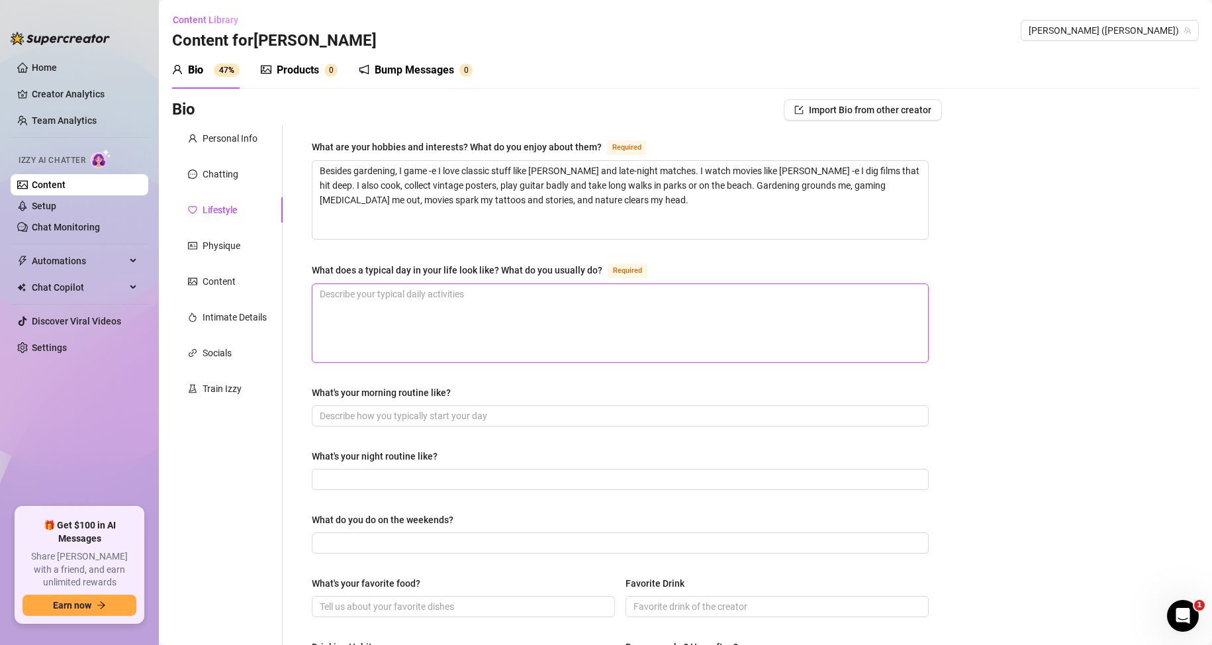
paste textarea "I’m up early, grab coffee and head out to work -e mornings and afternoons I’m g…"
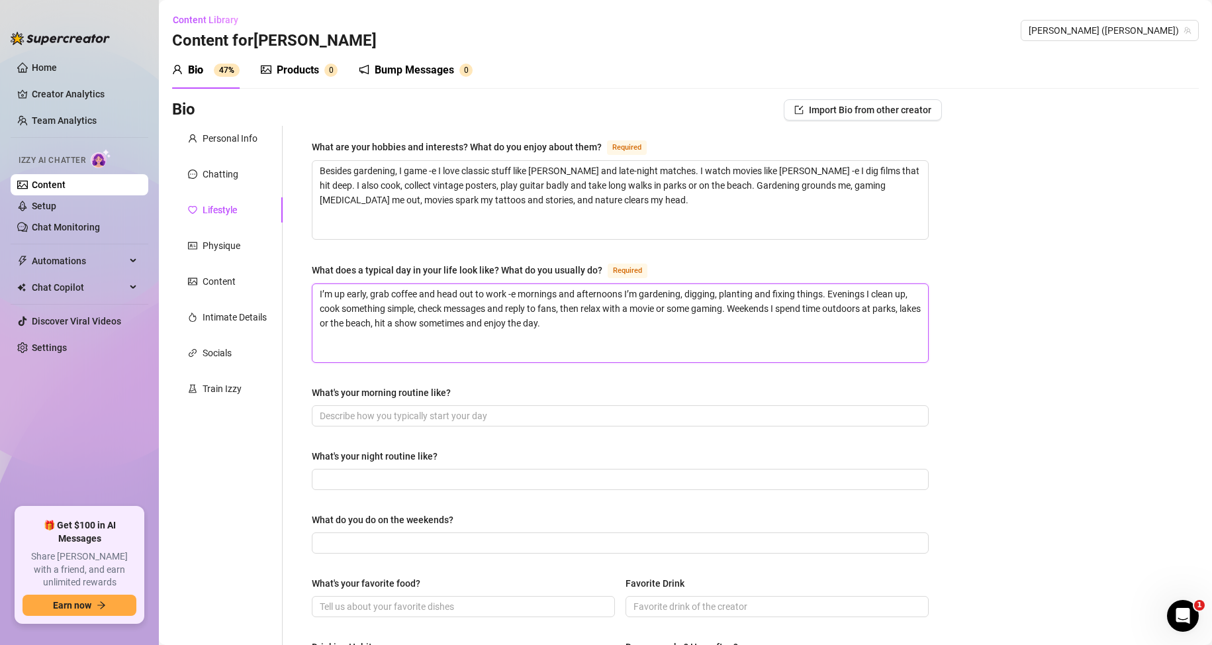
scroll to position [66, 0]
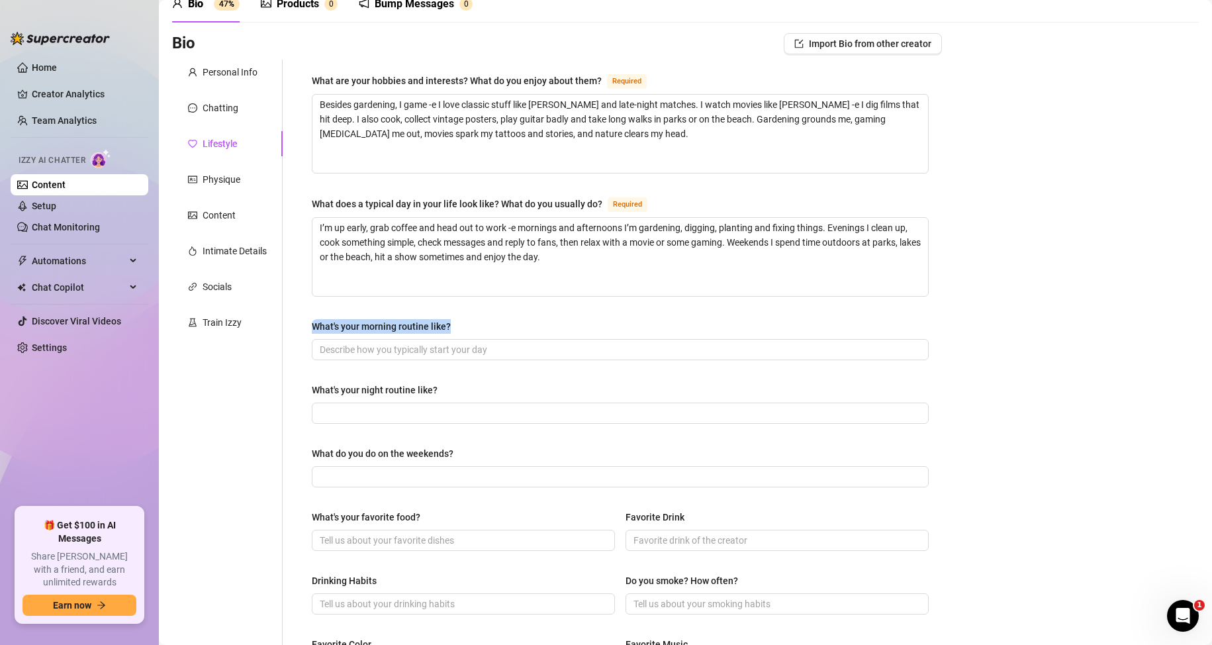
drag, startPoint x: 309, startPoint y: 328, endPoint x: 460, endPoint y: 320, distance: 151.2
click at [460, 320] on div "What are your hobbies and interests? What do you enjoy about them? Required Bes…" at bounding box center [620, 506] width 643 height 892
click at [330, 350] on input "What's your morning routine like?" at bounding box center [619, 349] width 598 height 15
paste input "Wake early, strong coffee, stretch, pack tools, head out to garden work -e morn…"
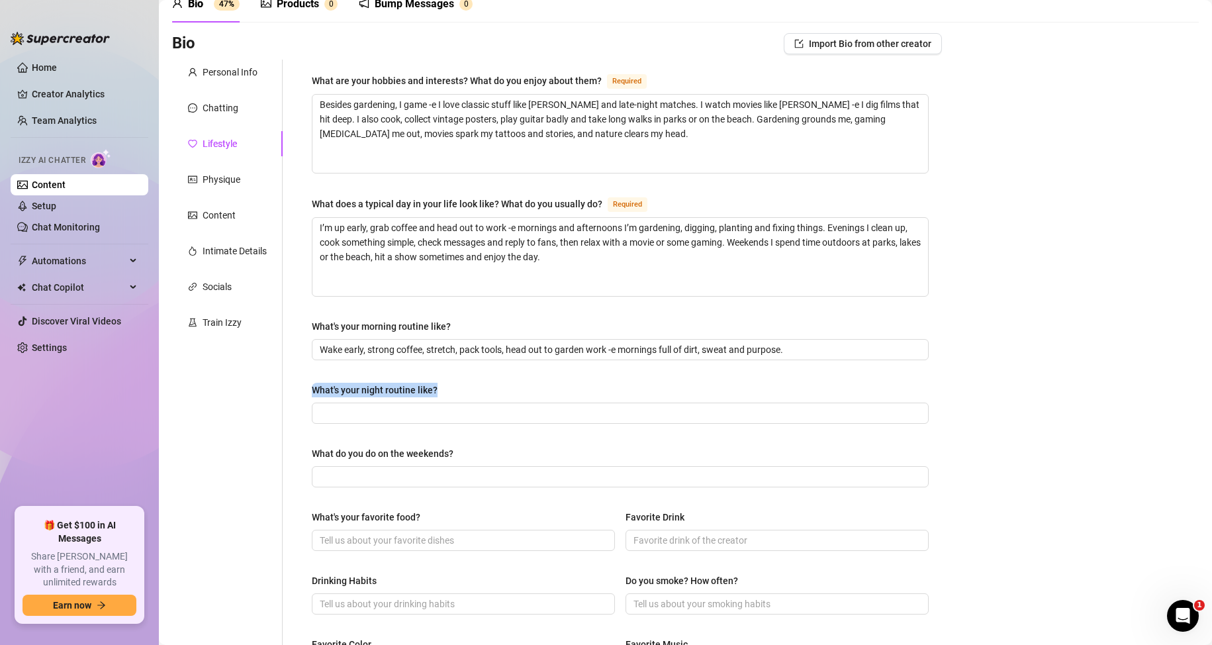
drag, startPoint x: 348, startPoint y: 384, endPoint x: 436, endPoint y: 384, distance: 87.4
click at [436, 384] on div "What are your hobbies and interests? What do you enjoy about them? Required Bes…" at bounding box center [620, 506] width 643 height 892
click at [281, 369] on div "Personal Info Chatting Lifestyle Physique Content Intimate Details Socials Trai…" at bounding box center [227, 506] width 111 height 892
click at [340, 406] on input "What's your night routine like?" at bounding box center [619, 413] width 598 height 15
paste input "Work done, hot shower, [PERSON_NAME], reply to fans with teasing messages, then…"
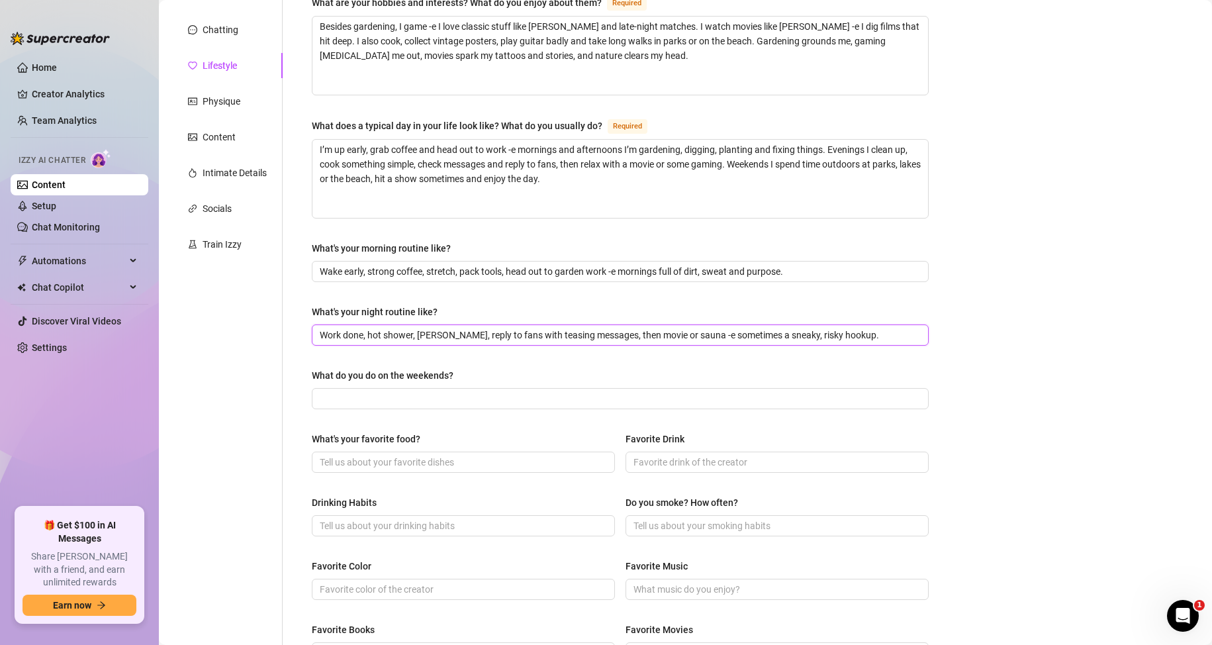
scroll to position [265, 0]
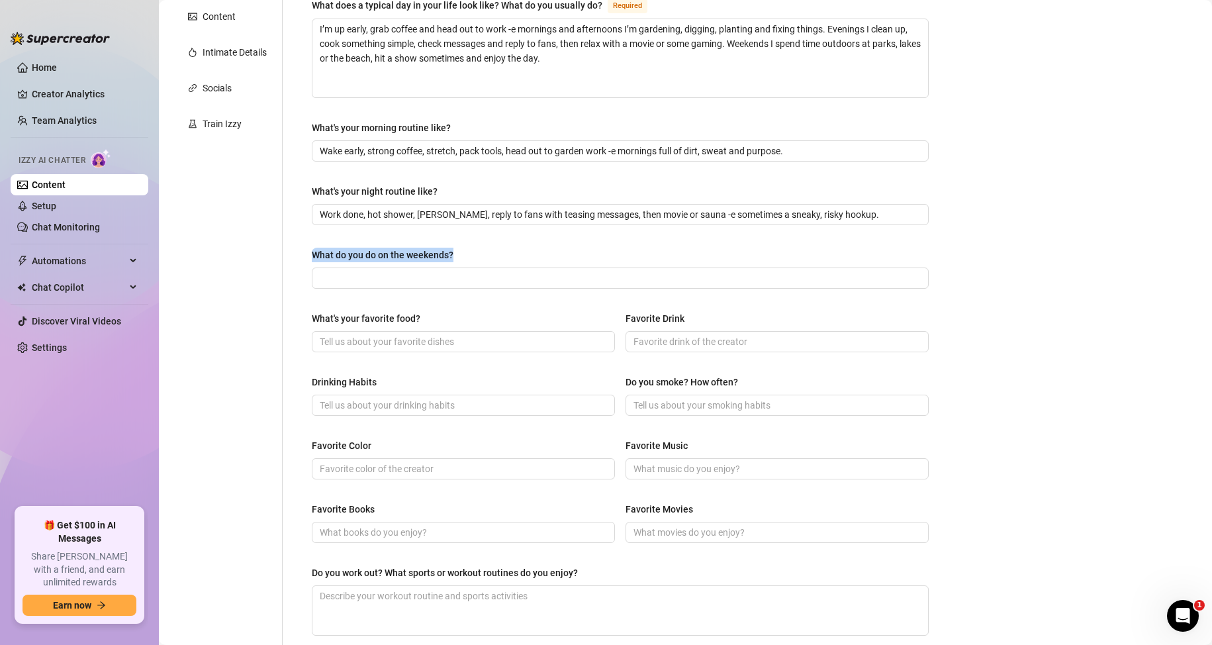
drag, startPoint x: 315, startPoint y: 255, endPoint x: 459, endPoint y: 255, distance: 144.3
click at [459, 255] on label "What do you do on the weekends?" at bounding box center [387, 255] width 151 height 15
click at [374, 566] on div "Do you work out? What sports or workout routines do you enjoy?" at bounding box center [445, 572] width 266 height 15
click at [374, 586] on textarea "Do you work out? What sports or workout routines do you enjoy?" at bounding box center [620, 610] width 616 height 49
click at [402, 273] on input "What do you do on the weekends?" at bounding box center [619, 278] width 598 height 15
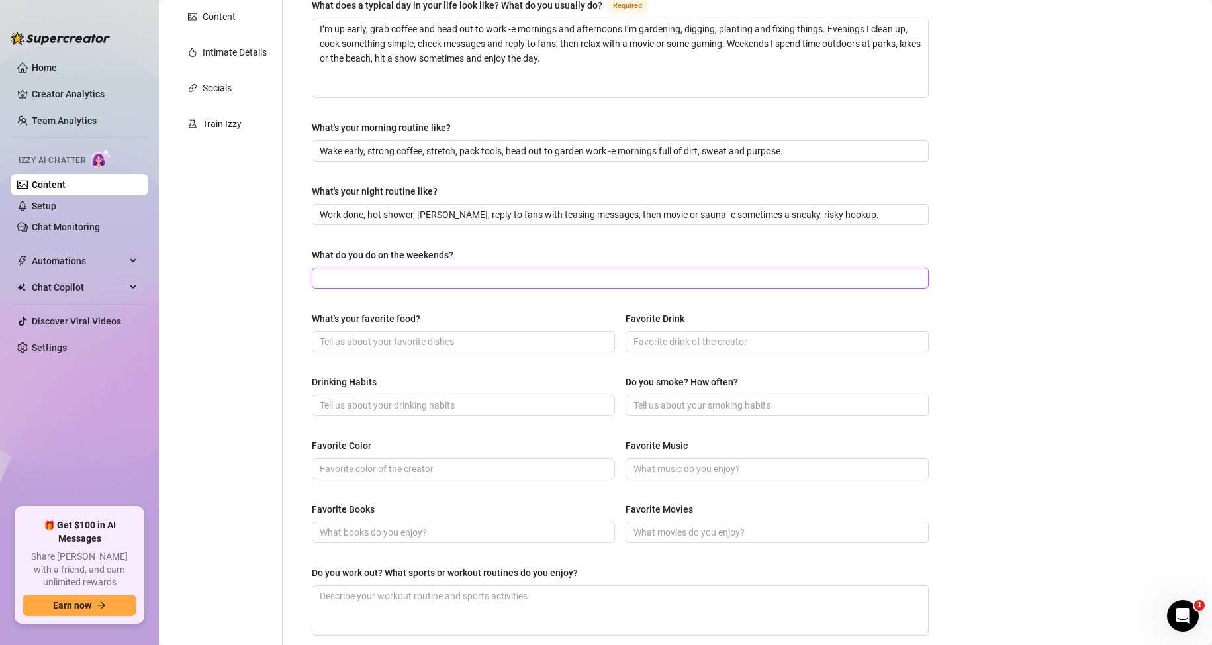
paste input "Weekends I go to parks, beaches and shows -e scout for a banheirão, flirt, and …"
drag, startPoint x: 601, startPoint y: 276, endPoint x: 570, endPoint y: 273, distance: 31.2
click at [570, 273] on input "Weekends I go to parks, beaches and shows -e scout for a banheirão, flirt, and …" at bounding box center [619, 278] width 598 height 15
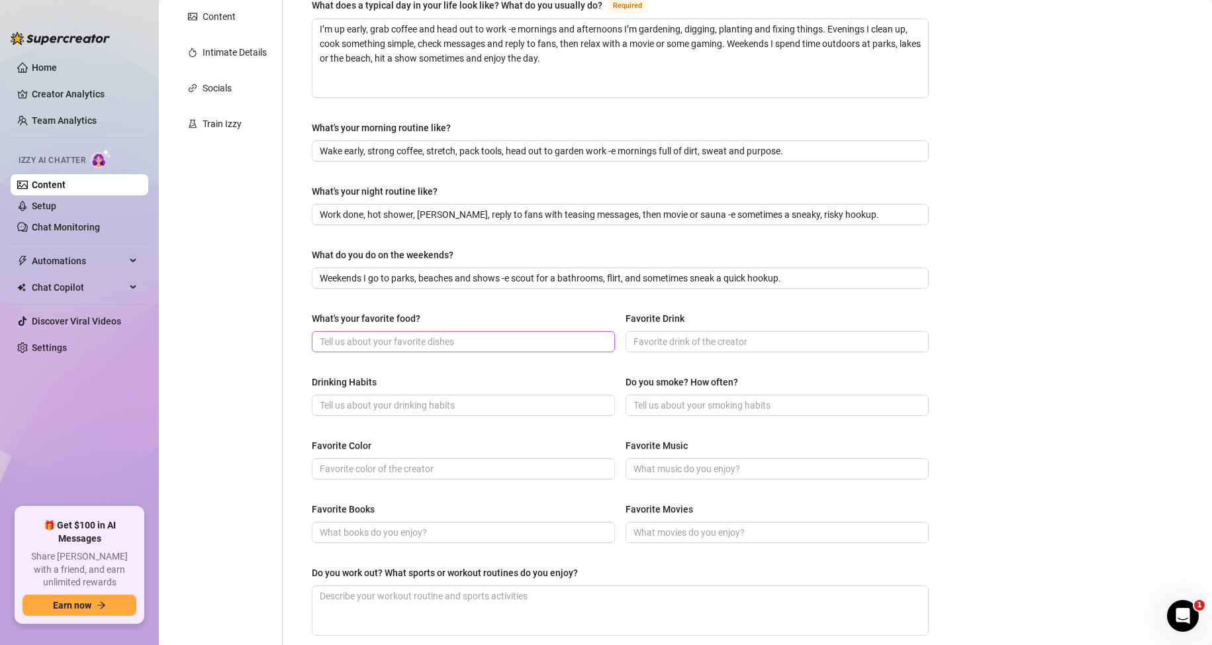
click at [475, 348] on span at bounding box center [463, 341] width 303 height 21
drag, startPoint x: 312, startPoint y: 317, endPoint x: 422, endPoint y: 314, distance: 109.2
click at [422, 314] on label "What's your favorite food?" at bounding box center [371, 318] width 118 height 15
click at [327, 344] on input "What's your favorite food?" at bounding box center [462, 341] width 285 height 15
paste input "family stew and BBQ ribs"
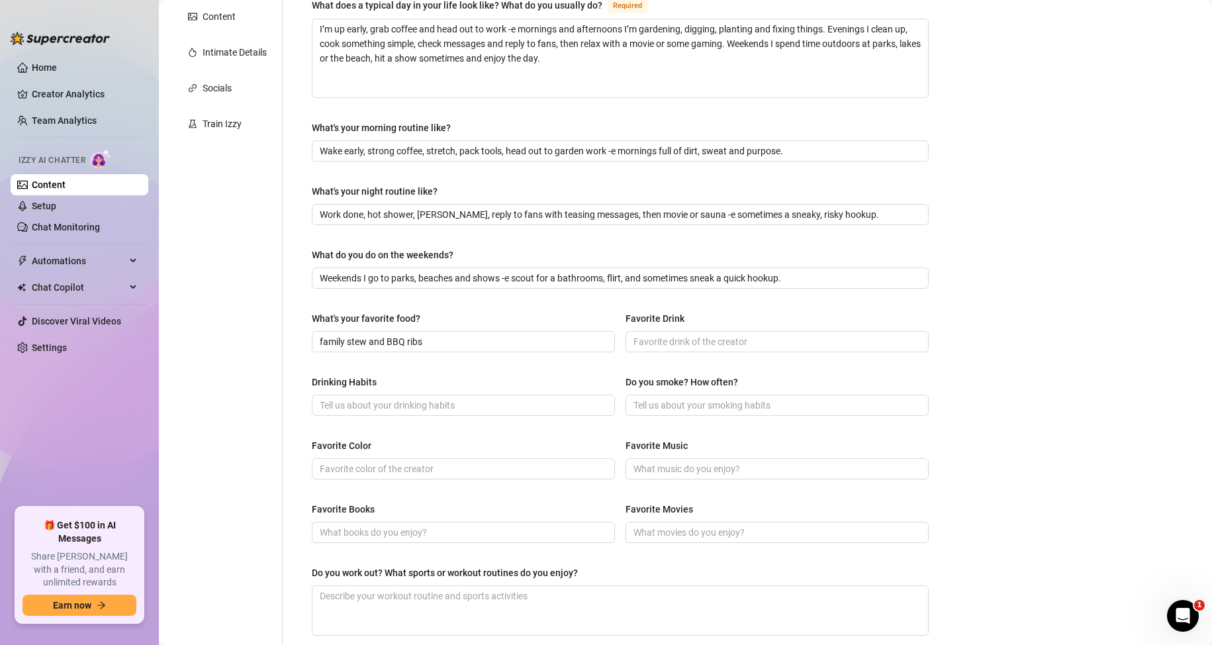
click at [1064, 338] on div "Bio Import Bio from other creator Personal Info Chatting Lifestyle Physique Con…" at bounding box center [685, 332] width 1027 height 995
click at [704, 342] on input "Favorite Drink" at bounding box center [775, 341] width 285 height 15
paste input "strong black coffee by day, cold beer by night."
click at [1075, 351] on div "Bio Import Bio from other creator Personal Info Chatting Lifestyle Physique Con…" at bounding box center [685, 332] width 1027 height 995
click at [641, 534] on input "Favorite Movies" at bounding box center [775, 532] width 285 height 15
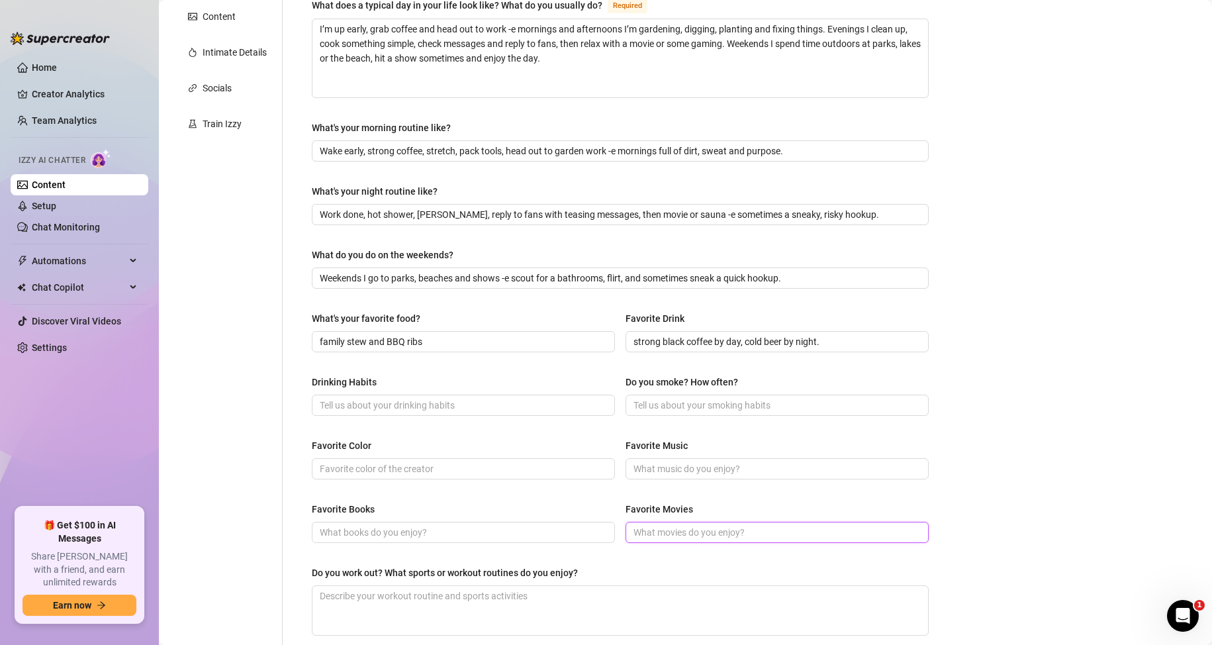
paste input "[PERSON_NAME] -e stories that hit deep, plus late-night action like Fast & Furi…"
click at [689, 408] on input "Do you smoke? How often?" at bounding box center [775, 405] width 285 height 15
click at [412, 401] on input "Drinking Habits" at bounding box center [462, 405] width 285 height 15
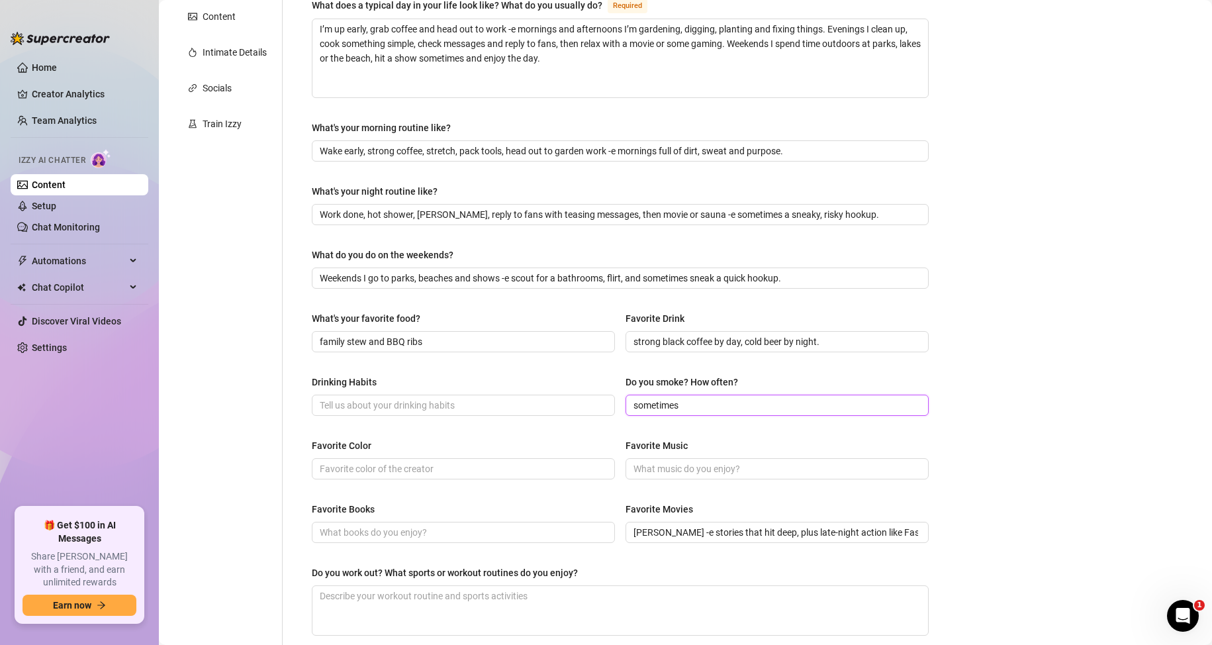
drag, startPoint x: 678, startPoint y: 401, endPoint x: 613, endPoint y: 404, distance: 65.6
click at [614, 404] on div "Drinking Habits Do you smoke? How often? sometimes" at bounding box center [620, 401] width 617 height 53
click at [373, 407] on input "Drinking Habits" at bounding box center [462, 405] width 285 height 15
paste input "sometimes"
drag, startPoint x: 1107, startPoint y: 404, endPoint x: 983, endPoint y: 422, distance: 125.1
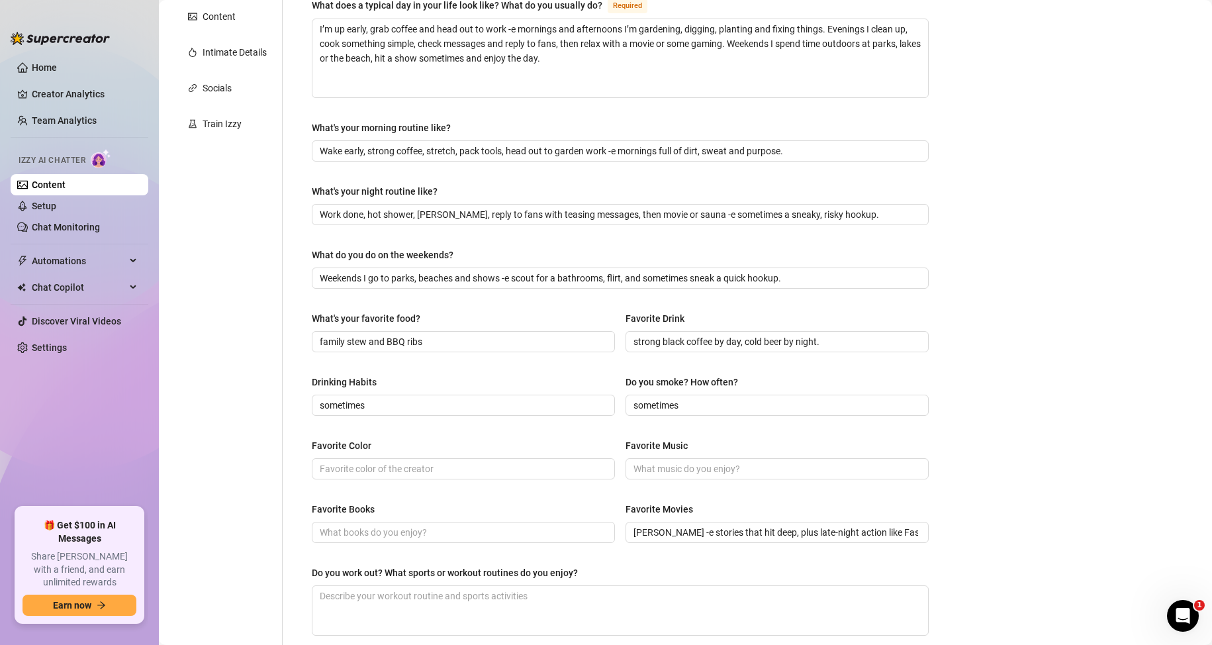
click at [1105, 404] on div "Bio Import Bio from other creator Personal Info Chatting Lifestyle Physique Con…" at bounding box center [685, 332] width 1027 height 995
click at [689, 477] on span at bounding box center [776, 468] width 303 height 21
paste input "live indie rock and acoustic folk -e songs you sing along to at shows."
click at [394, 473] on input "Favorite Color" at bounding box center [462, 468] width 285 height 15
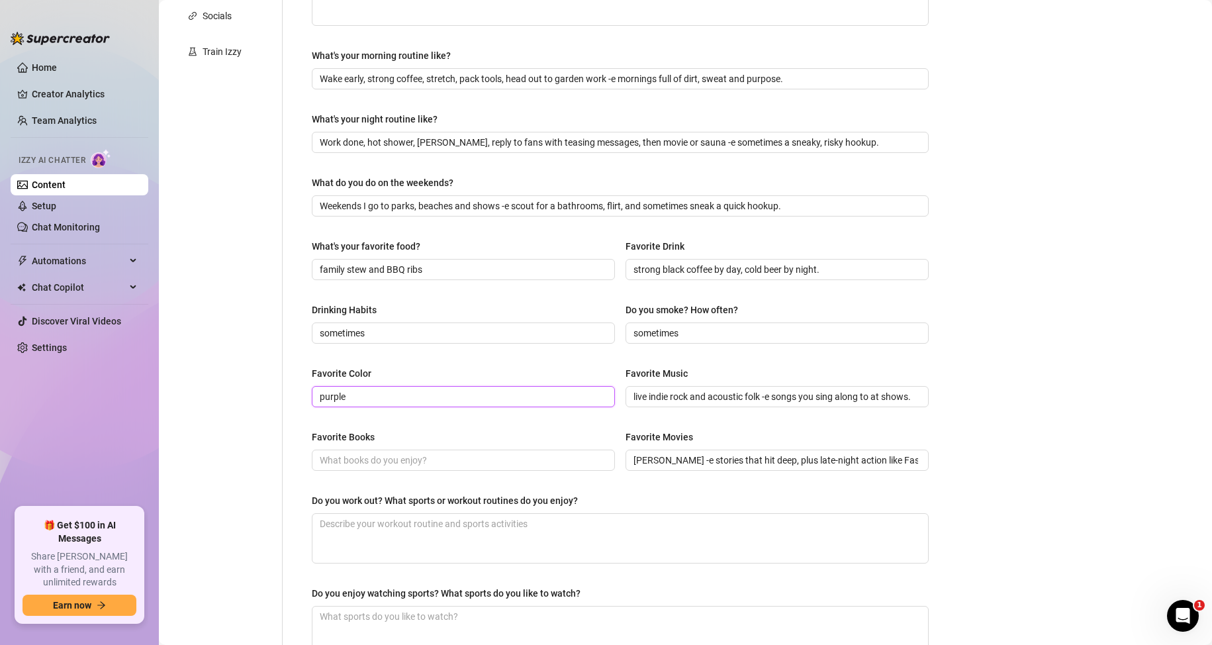
scroll to position [397, 0]
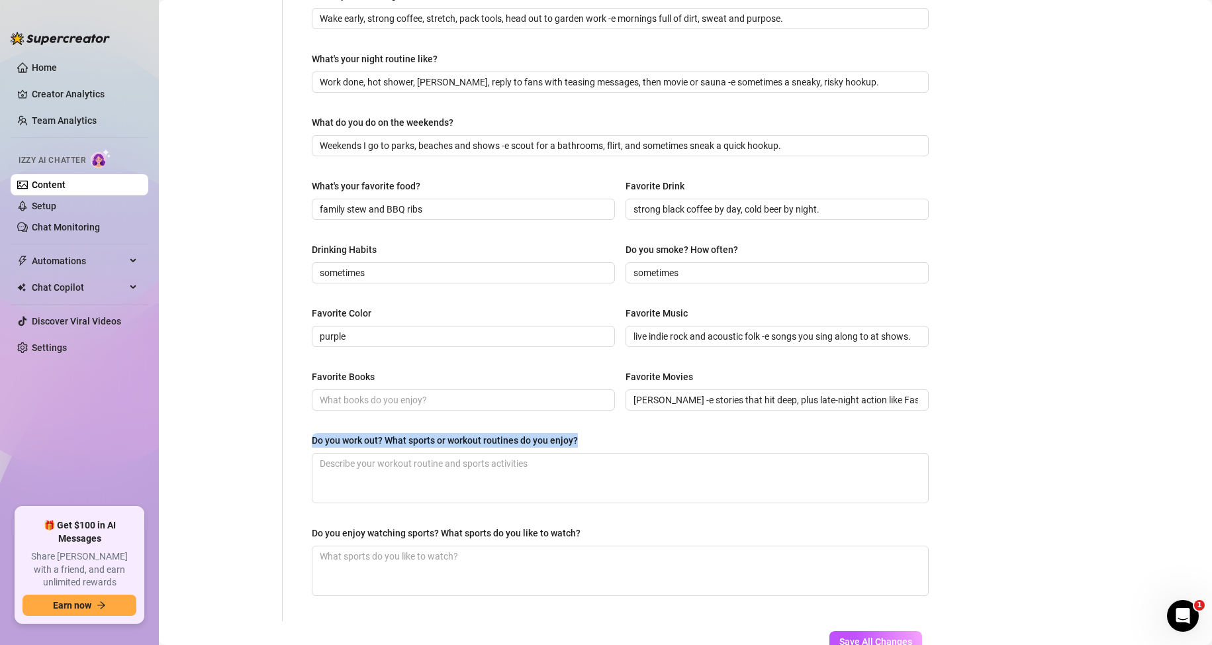
drag, startPoint x: 300, startPoint y: 433, endPoint x: 586, endPoint y: 436, distance: 286.0
click at [586, 436] on div "What are your hobbies and interests? What do you enjoy about them? Required Bes…" at bounding box center [620, 175] width 643 height 892
click at [324, 480] on textarea "Do you work out? What sports or workout routines do you enjoy?" at bounding box center [620, 477] width 616 height 49
paste textarea "I don’t really have a gym routine. Once in a while I hop on the treadmill or go…"
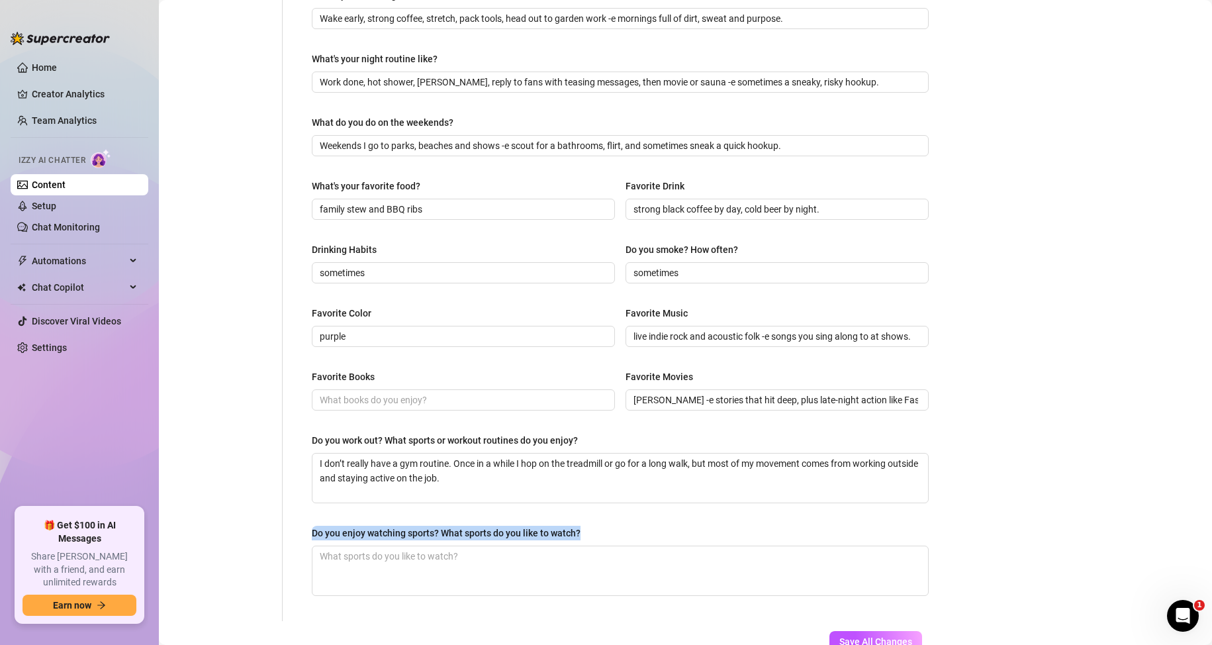
drag, startPoint x: 314, startPoint y: 535, endPoint x: 587, endPoint y: 527, distance: 273.5
click at [587, 527] on label "Do you enjoy watching sports? What sports do you like to watch?" at bounding box center [451, 533] width 278 height 15
click at [1012, 314] on div "Bio Import Bio from other creator Personal Info Chatting Lifestyle Physique Con…" at bounding box center [685, 199] width 1027 height 995
click at [488, 564] on textarea "Do you enjoy watching sports? What sports do you like to watch?" at bounding box center [620, 570] width 616 height 49
paste textarea "Yeah, I dig watching sports -e soccer and beach volleyball are my go-tos. I lov…"
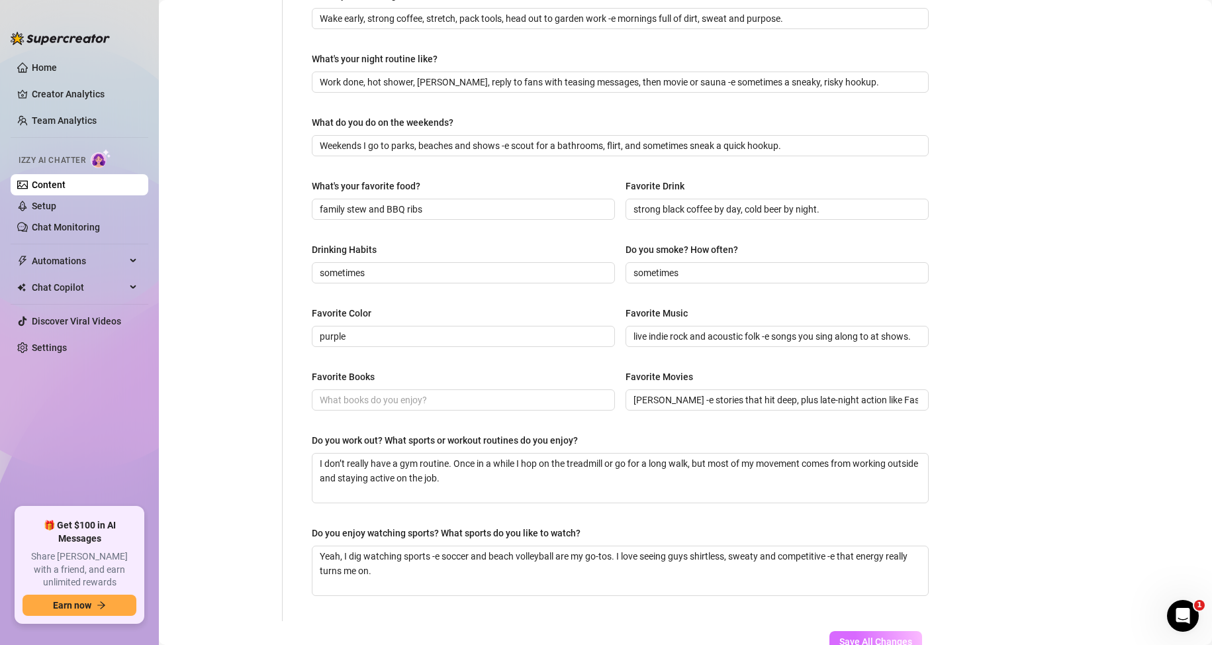
click at [874, 638] on span "Save All Changes" at bounding box center [875, 641] width 73 height 11
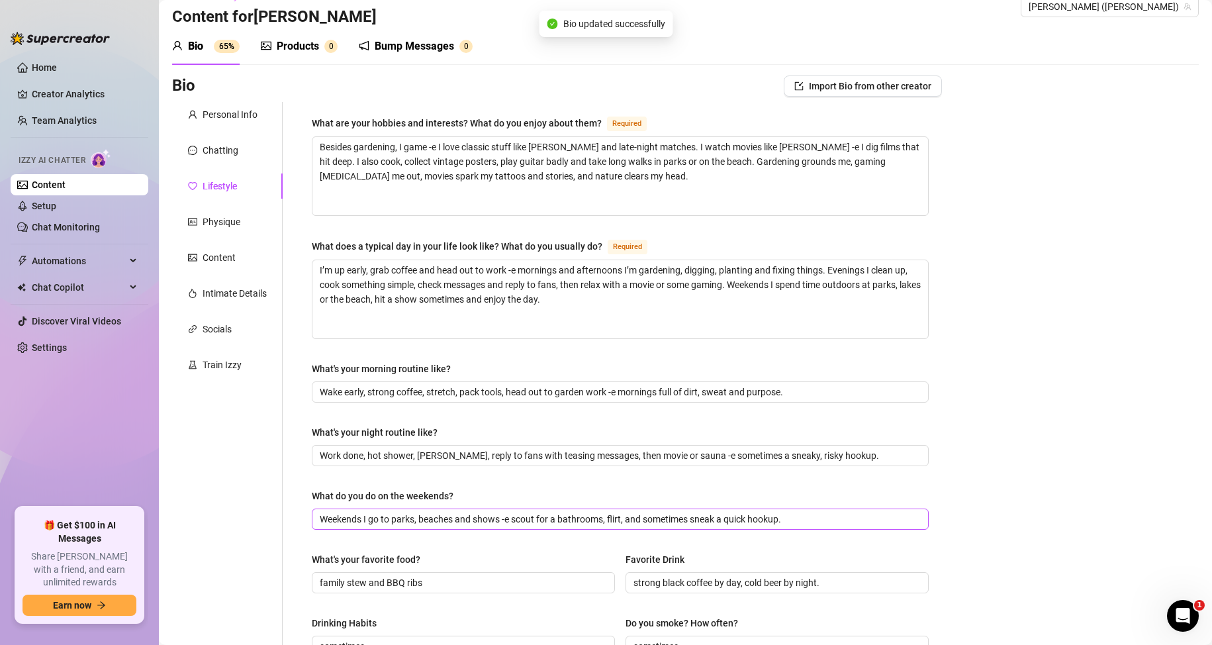
scroll to position [0, 0]
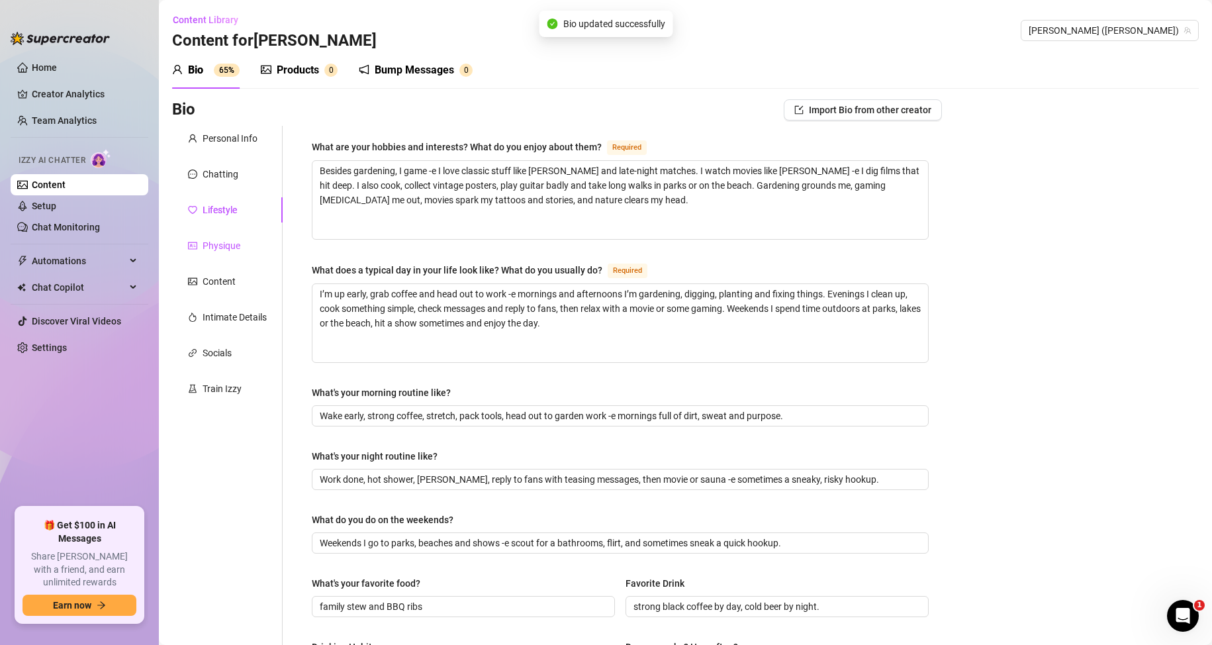
click at [199, 241] on div "Physique" at bounding box center [214, 245] width 52 height 15
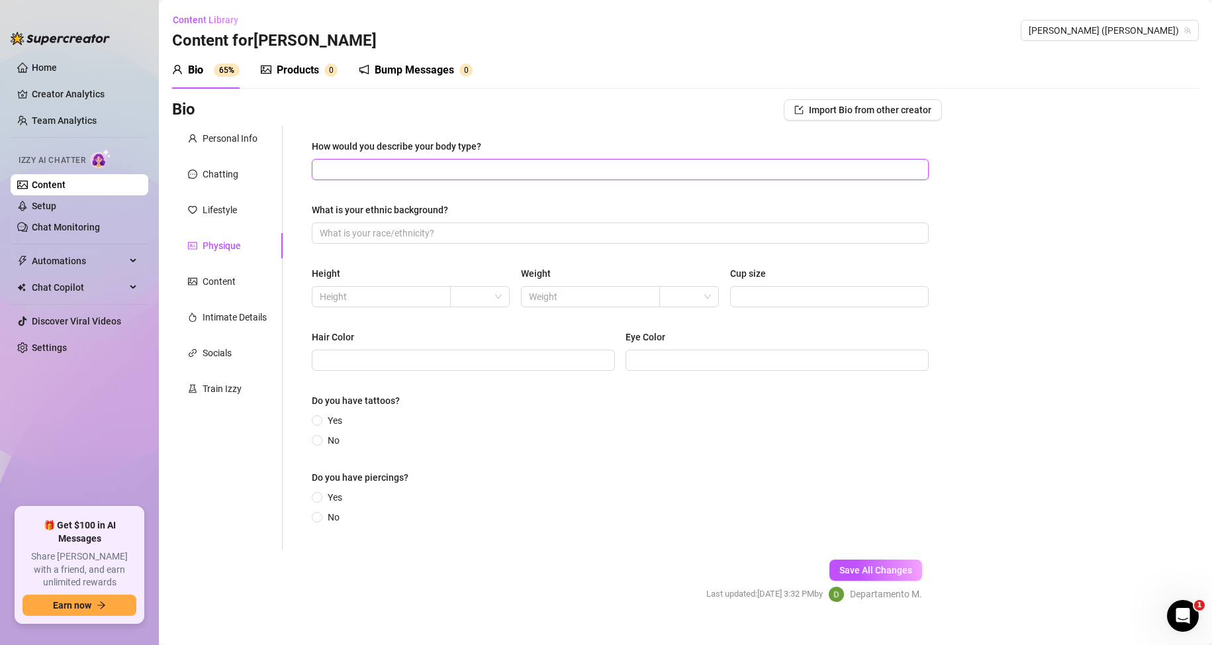
click at [422, 165] on input "How would you describe your body type?" at bounding box center [619, 169] width 598 height 15
drag, startPoint x: 320, startPoint y: 146, endPoint x: 490, endPoint y: 144, distance: 169.5
click at [490, 144] on div "How would you describe your body type? What is your ethnic background? Height W…" at bounding box center [620, 338] width 643 height 424
click at [329, 169] on input "How would you describe your body type?" at bounding box center [619, 169] width 598 height 15
paste input "Lean and athletic -e toned chest and abs, slim waist, with some tattoos that gi…"
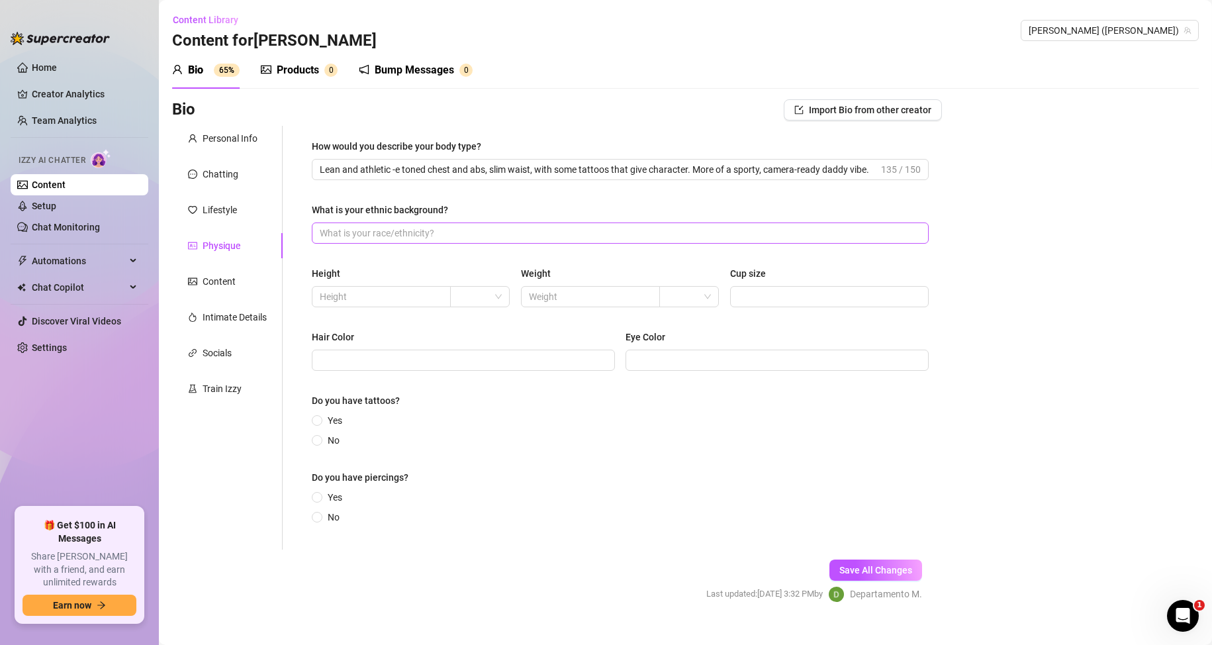
click at [372, 242] on span at bounding box center [620, 232] width 617 height 21
click at [344, 291] on input "text" at bounding box center [380, 296] width 120 height 15
click at [571, 297] on input "text" at bounding box center [589, 296] width 120 height 15
click at [749, 293] on input "Cup size" at bounding box center [828, 296] width 180 height 15
click at [412, 368] on span at bounding box center [463, 359] width 303 height 21
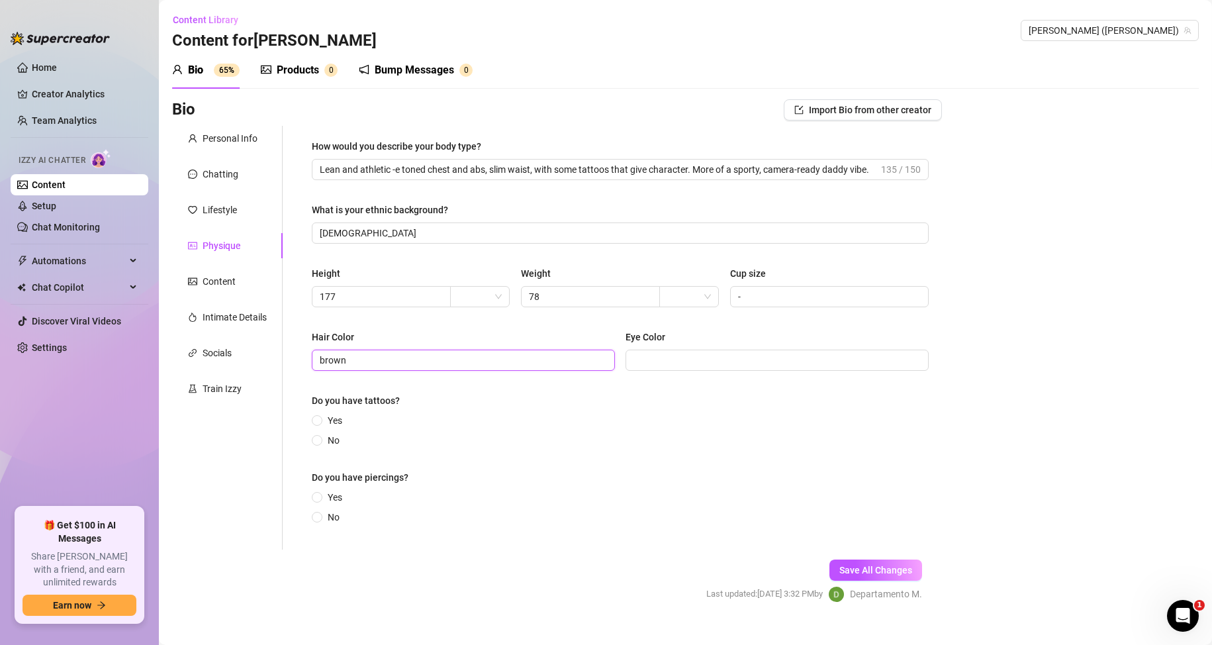
drag, startPoint x: 412, startPoint y: 355, endPoint x: 303, endPoint y: 356, distance: 108.6
click at [303, 356] on div "How would you describe your body type? Lean and athletic -e toned chest and abs…" at bounding box center [620, 338] width 643 height 424
click at [653, 355] on input "Eye Color" at bounding box center [775, 360] width 285 height 15
paste input "brown"
click at [323, 422] on span "Yes" at bounding box center [334, 420] width 25 height 15
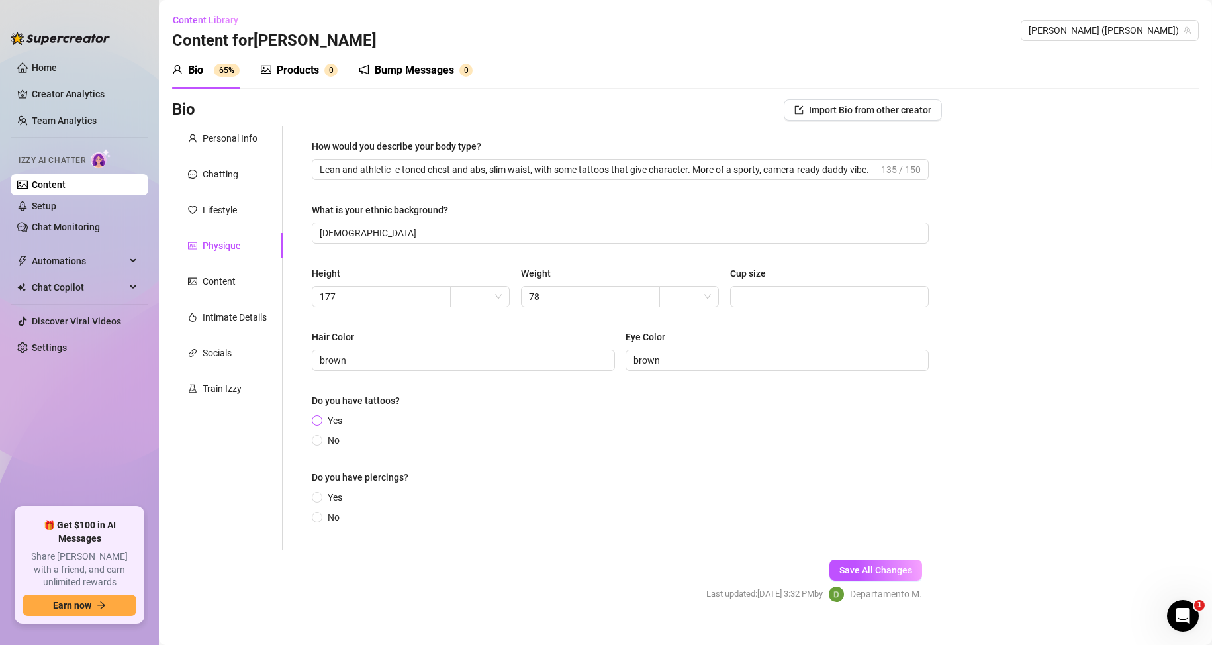
click at [320, 422] on input "Yes" at bounding box center [317, 421] width 5 height 9
click at [331, 520] on span "No" at bounding box center [333, 523] width 23 height 15
click at [320, 520] on input "No" at bounding box center [317, 524] width 5 height 9
click at [859, 580] on span "Save All Changes" at bounding box center [875, 576] width 73 height 11
click at [490, 296] on span at bounding box center [480, 297] width 44 height 20
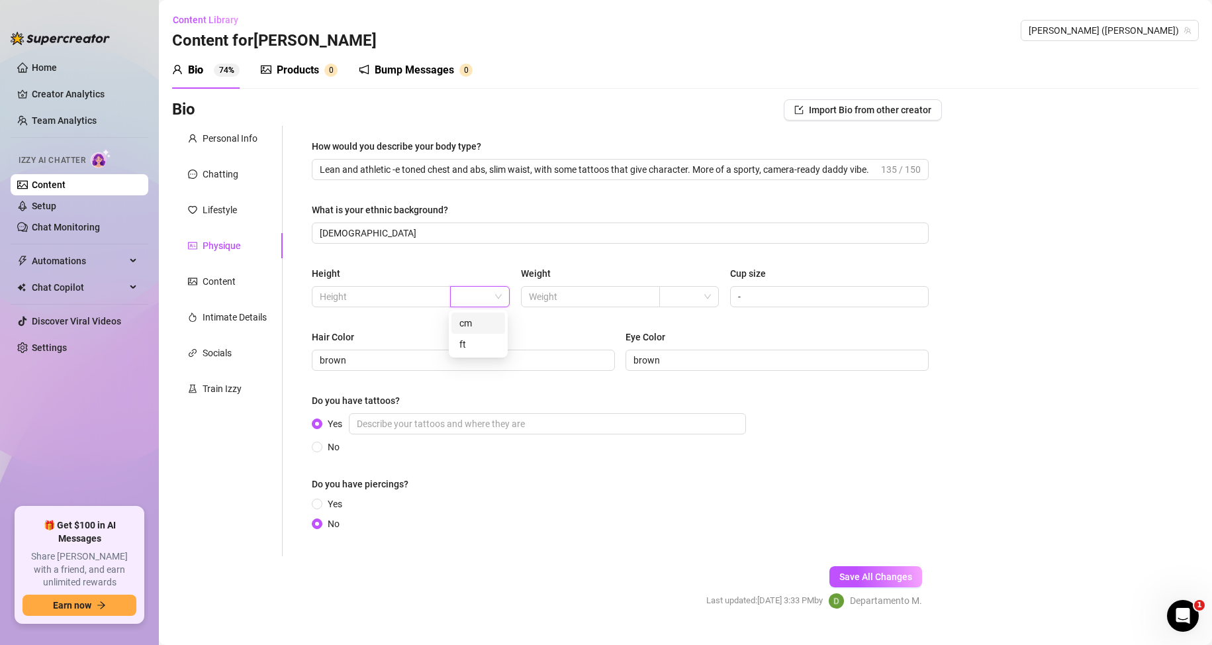
click at [469, 320] on div "cm" at bounding box center [478, 323] width 38 height 15
click at [408, 297] on input "text" at bounding box center [380, 296] width 120 height 15
click at [692, 299] on input "search" at bounding box center [683, 297] width 32 height 20
click at [682, 328] on div "kg" at bounding box center [684, 323] width 38 height 15
click at [582, 301] on input "text" at bounding box center [589, 296] width 120 height 15
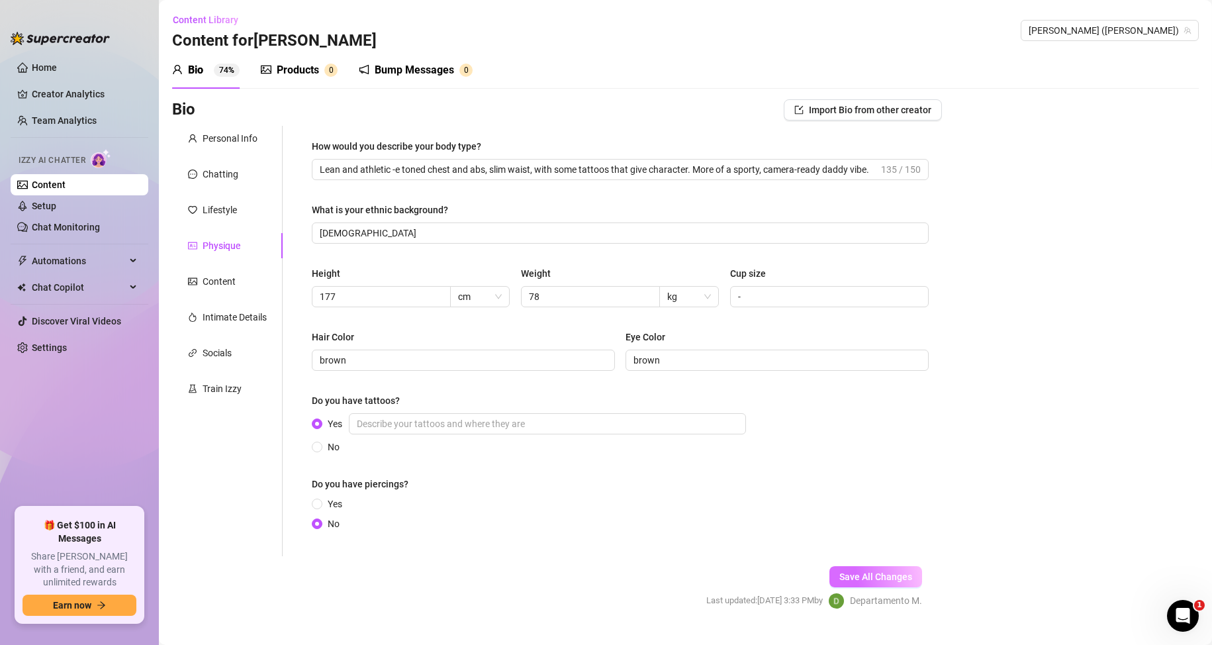
click at [888, 584] on button "Save All Changes" at bounding box center [875, 576] width 93 height 21
click at [218, 276] on div "Content" at bounding box center [219, 281] width 33 height 15
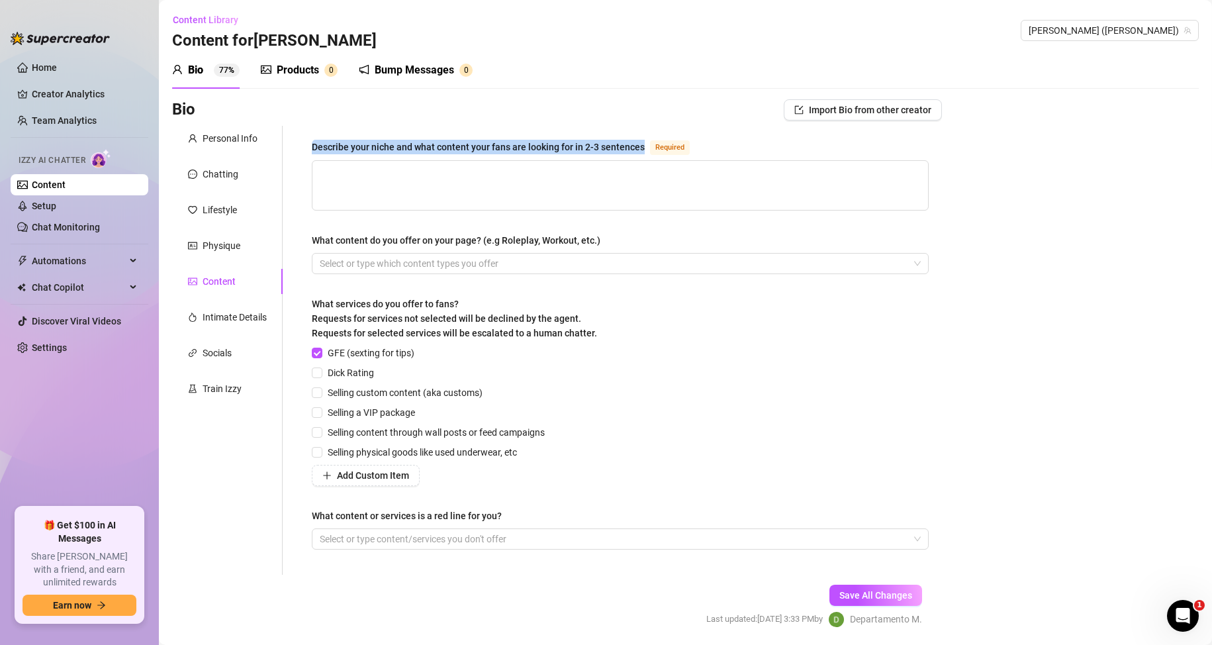
drag, startPoint x: 310, startPoint y: 144, endPoint x: 645, endPoint y: 143, distance: 335.6
click at [645, 143] on div "Describe your niche and what content your fans are looking for in 2-3 sentences…" at bounding box center [620, 350] width 643 height 449
click at [318, 177] on textarea "Describe your niche and what content your fans are looking for in 2-3 sentences…" at bounding box center [620, 185] width 616 height 49
paste textarea "My niche is raw [DEMOGRAPHIC_DATA] content -e authentic solo and car/bedroom pl…"
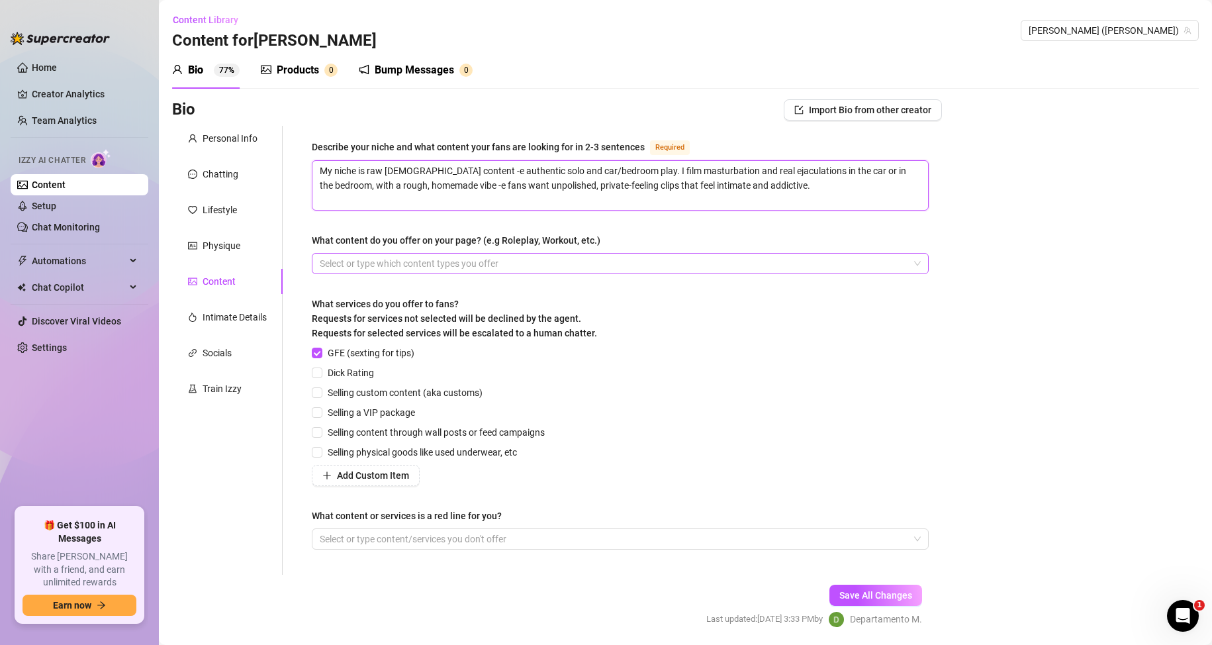
click at [377, 261] on div at bounding box center [613, 263] width 598 height 19
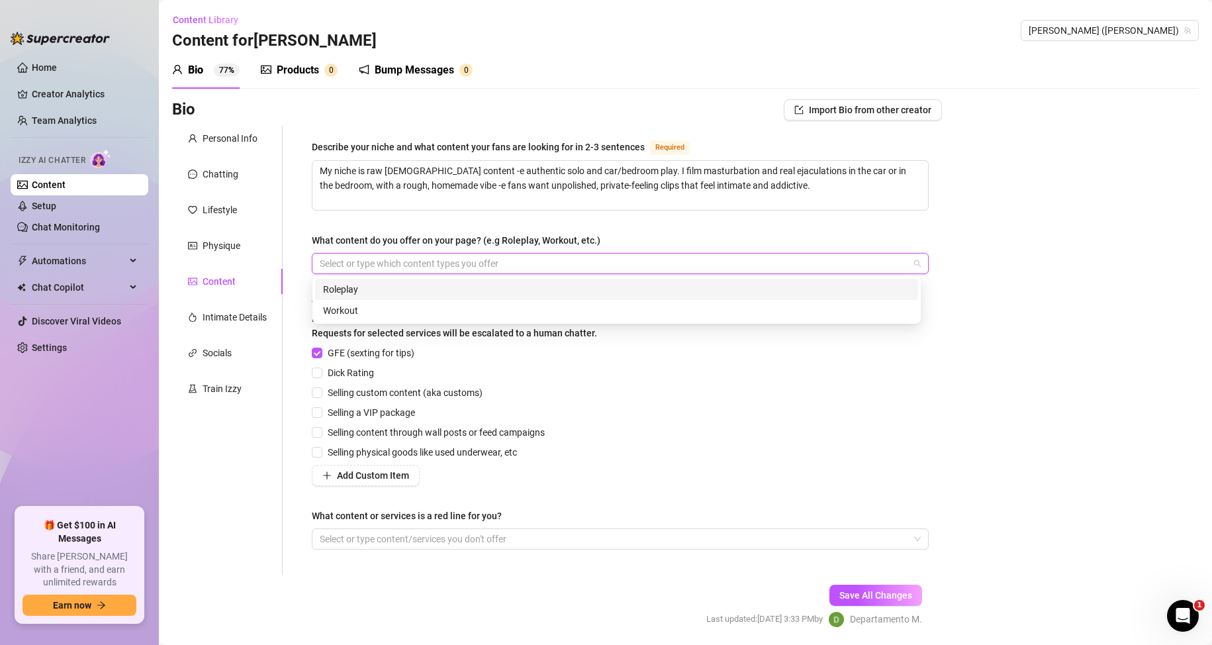
click at [361, 289] on div "Roleplay" at bounding box center [616, 289] width 587 height 15
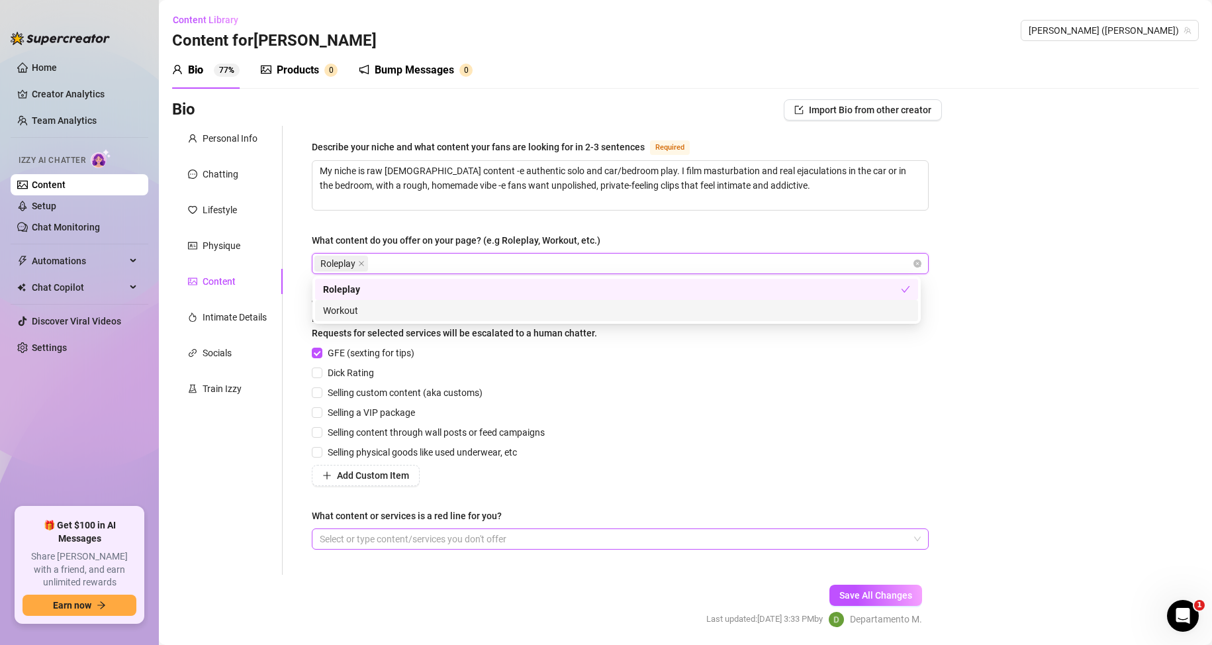
click at [431, 539] on div at bounding box center [613, 539] width 598 height 19
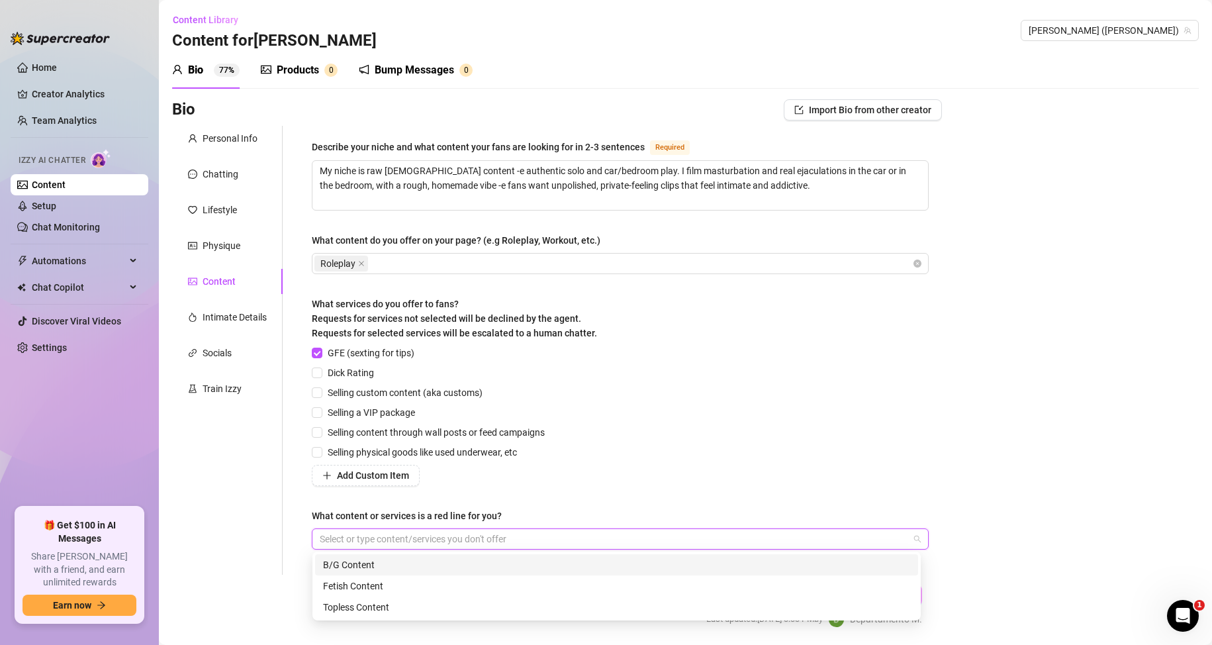
click at [368, 570] on div "B/G Content" at bounding box center [616, 564] width 587 height 15
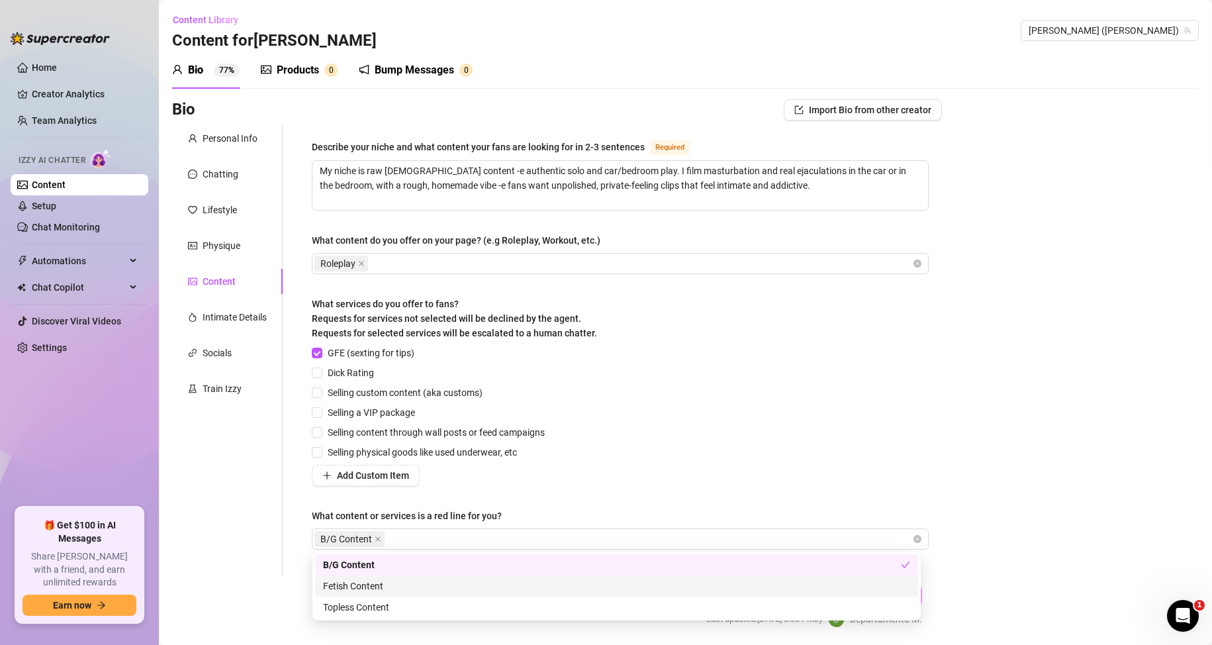
click at [993, 582] on div "Bio Import Bio from other creator Personal Info Chatting Lifestyle Physique Con…" at bounding box center [685, 374] width 1027 height 551
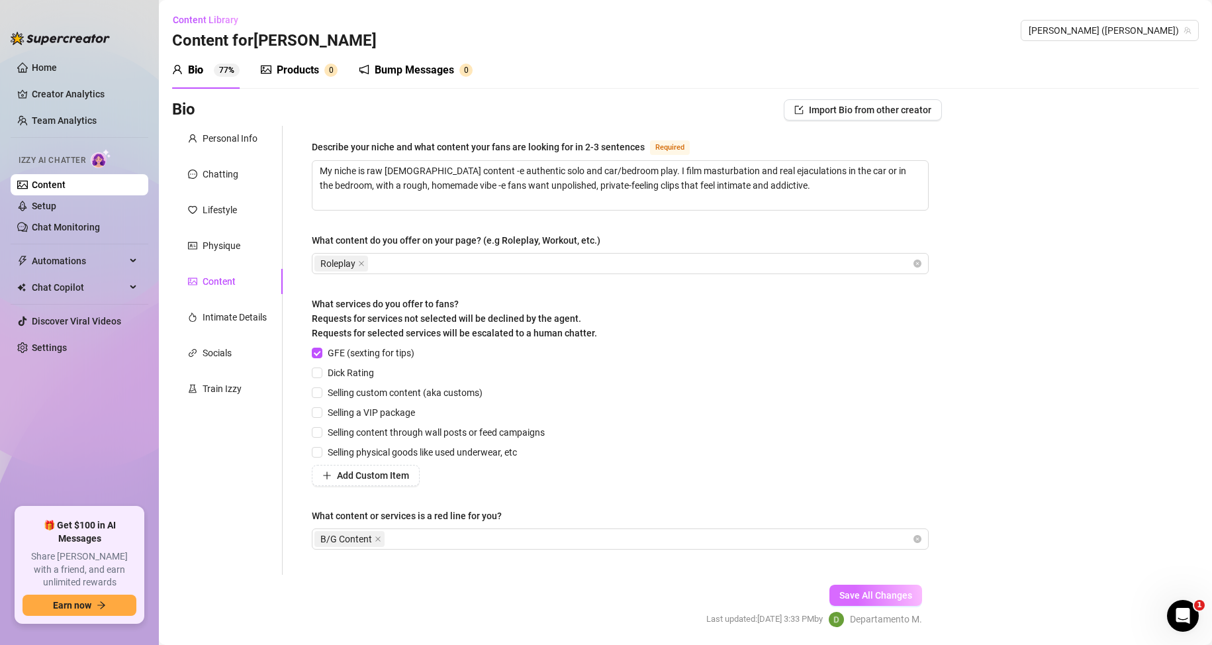
click at [872, 592] on span "Save All Changes" at bounding box center [875, 595] width 73 height 11
click at [258, 310] on div "Intimate Details" at bounding box center [235, 317] width 64 height 15
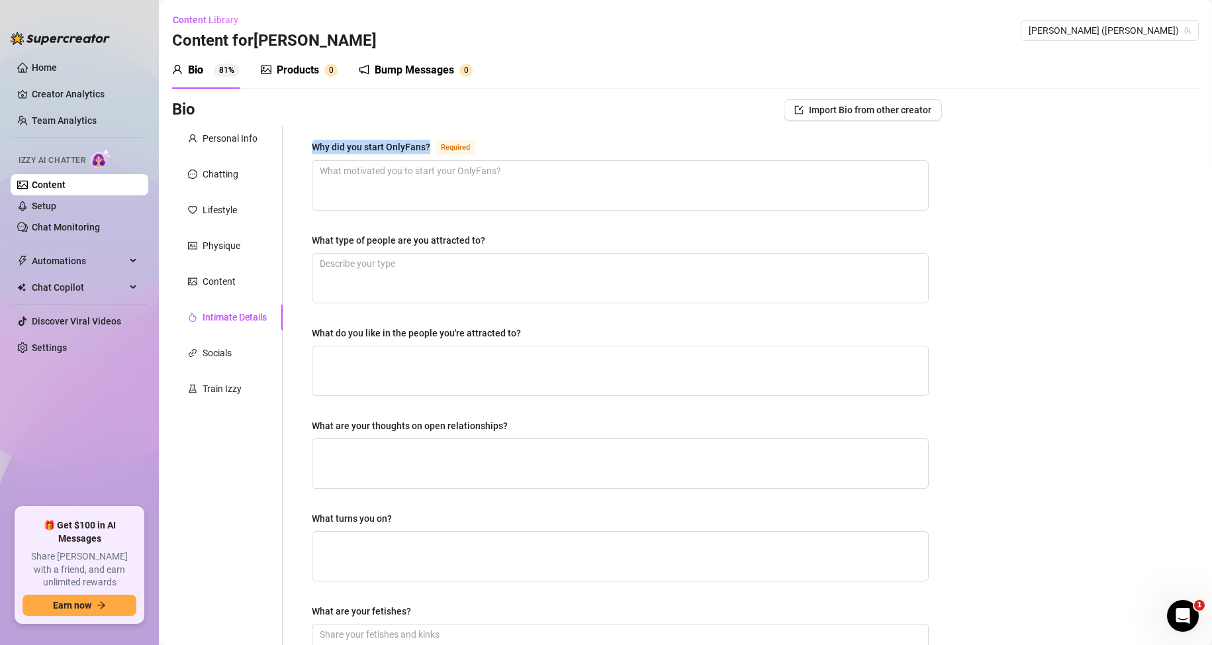
drag, startPoint x: 310, startPoint y: 145, endPoint x: 434, endPoint y: 152, distance: 124.6
click at [434, 152] on div "Why did you start OnlyFans? Required What type of people are you attracted to? …" at bounding box center [620, 459] width 643 height 666
drag, startPoint x: 1127, startPoint y: 412, endPoint x: 1051, endPoint y: 405, distance: 75.8
click at [1127, 412] on div "Bio Import Bio from other creator Personal Info Chatting Lifestyle Physique Con…" at bounding box center [685, 483] width 1027 height 768
click at [519, 187] on textarea "Why did you start OnlyFans? Required" at bounding box center [620, 185] width 616 height 49
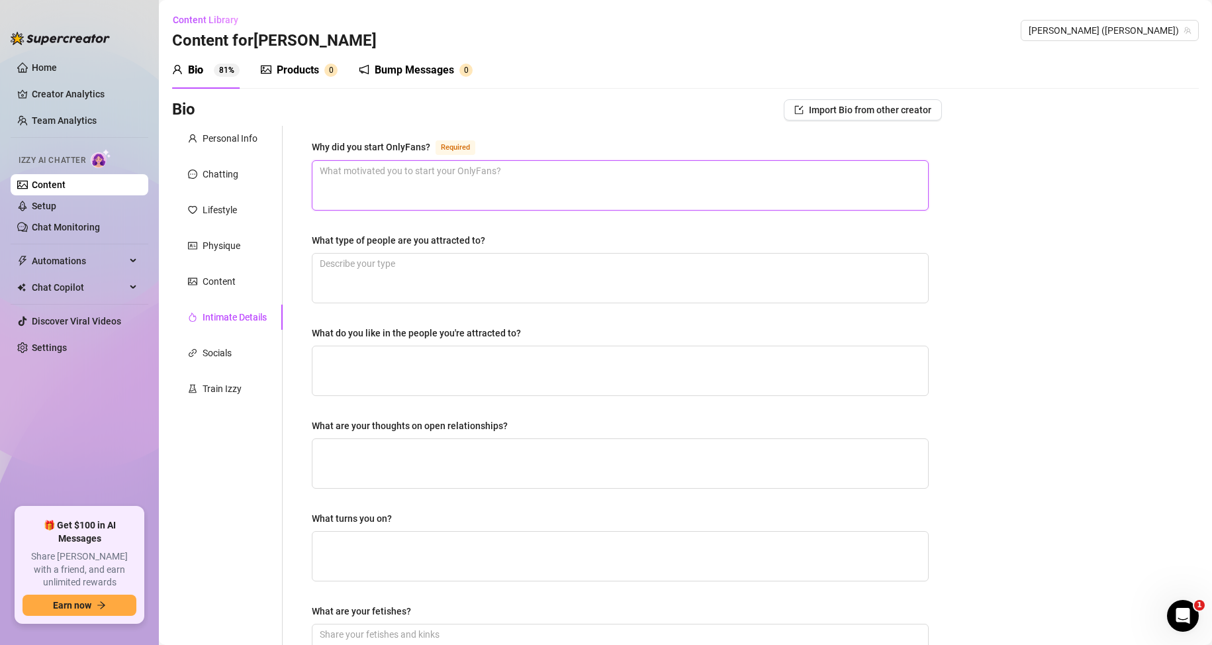
paste textarea "I started OnlyFans to show the real me -e raw, unfiltered, and private. It lets…"
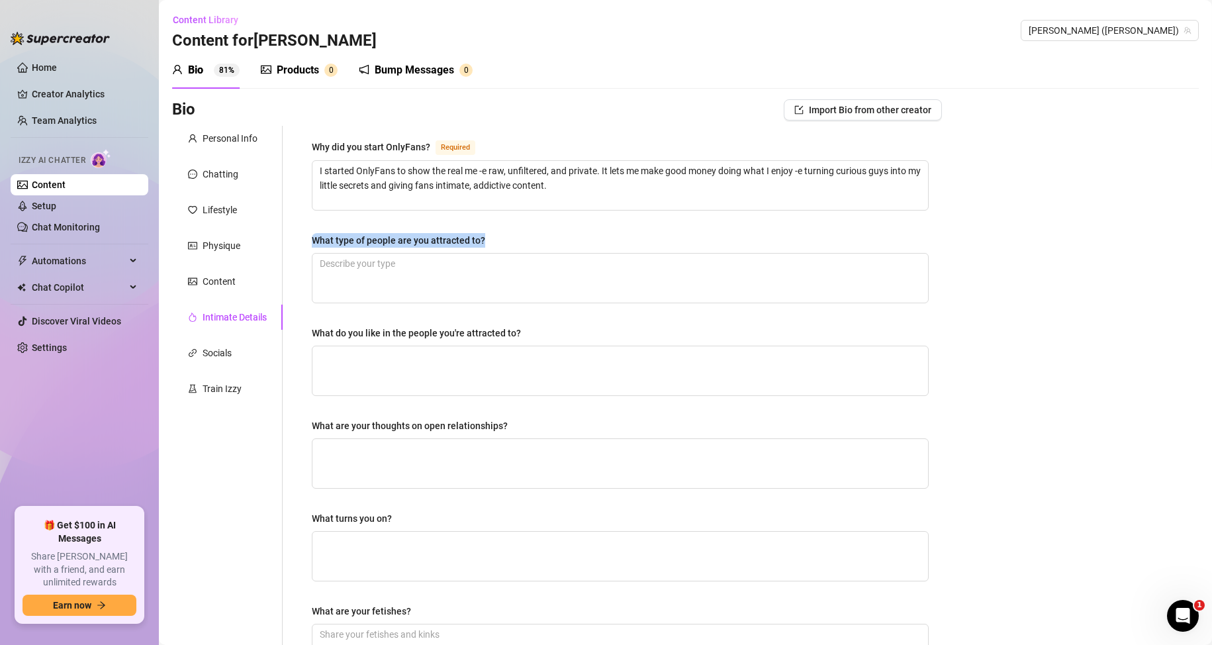
drag, startPoint x: 305, startPoint y: 243, endPoint x: 485, endPoint y: 238, distance: 180.1
click at [485, 238] on div "Why did you start OnlyFans? Required I started OnlyFans to show the real me -e …" at bounding box center [620, 459] width 643 height 666
click at [1048, 350] on div "Bio Import Bio from other creator Personal Info Chatting Lifestyle Physique Con…" at bounding box center [685, 483] width 1027 height 768
click at [426, 279] on textarea "What type of people are you attracted to?" at bounding box center [620, 278] width 616 height 49
paste textarea "I’m into curious, shy guys who need a little nudge -e those nervous smiles and …"
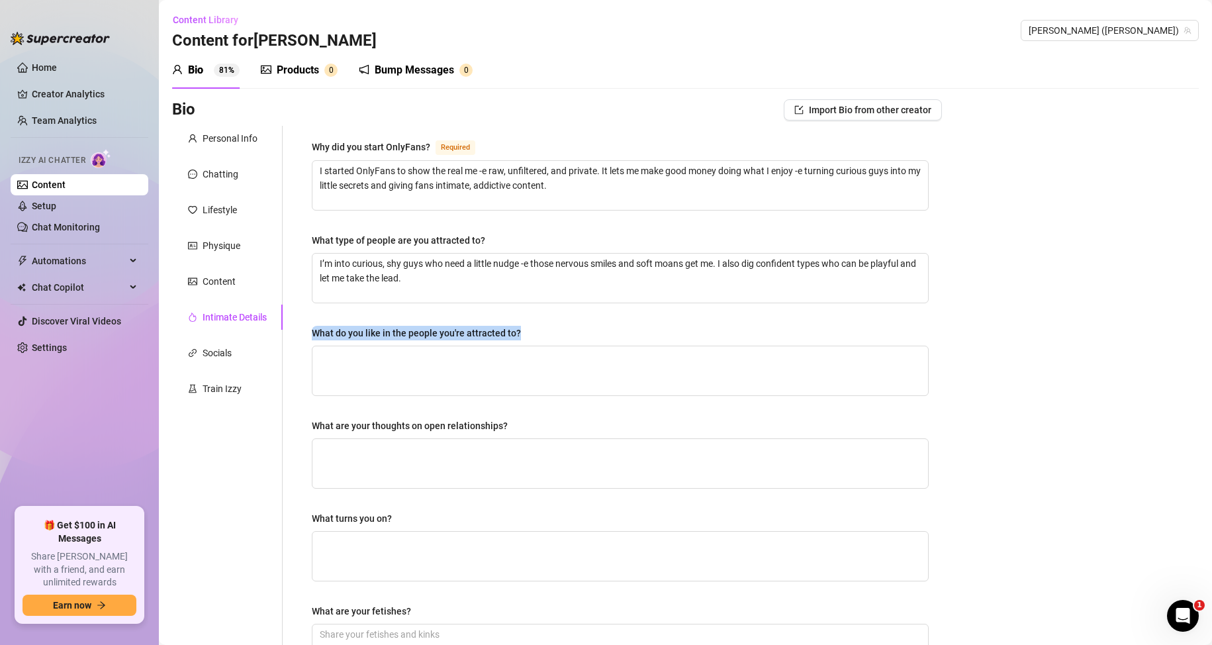
drag, startPoint x: 360, startPoint y: 330, endPoint x: 532, endPoint y: 326, distance: 172.1
click at [532, 326] on div "Why did you start OnlyFans? Required I started OnlyFans to show the real me -e …" at bounding box center [620, 459] width 643 height 666
click at [1020, 337] on div "Bio Import Bio from other creator Personal Info Chatting Lifestyle Physique Con…" at bounding box center [685, 483] width 1027 height 768
click at [394, 341] on div "What do you like in the people you're attracted to?" at bounding box center [620, 336] width 617 height 20
click at [383, 385] on textarea "What do you like in the people you're attracted to?" at bounding box center [620, 370] width 616 height 49
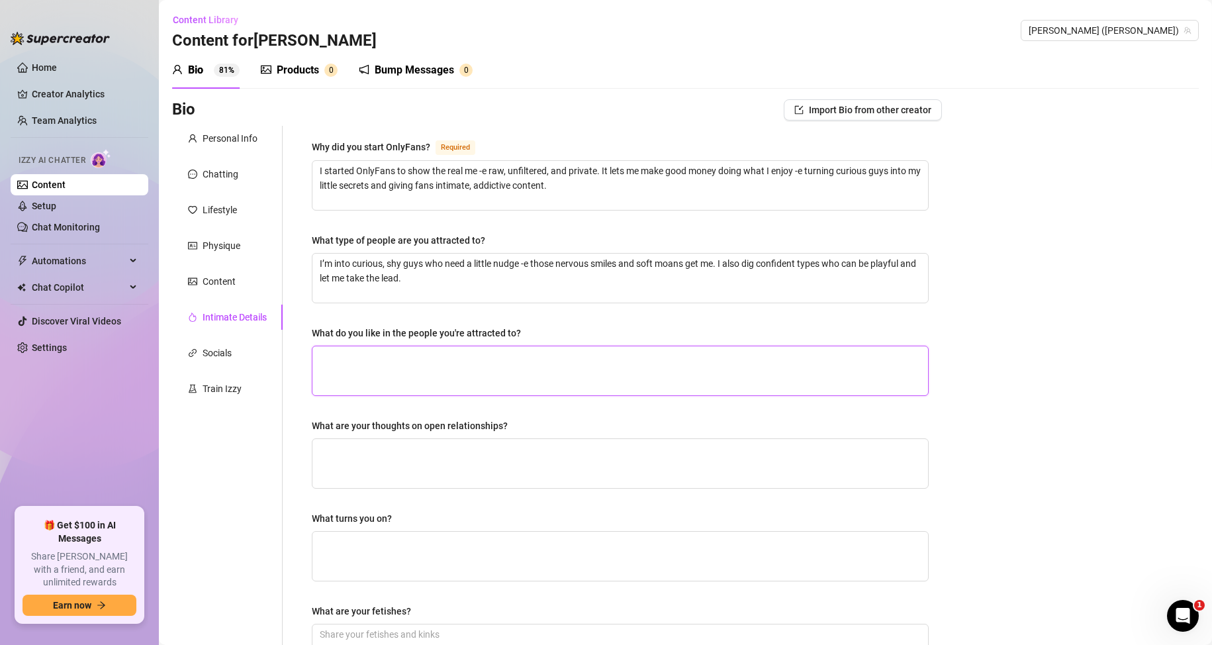
paste textarea "I like honesty, curiosity, and that shy spark that turns into trust. Gentle moa…"
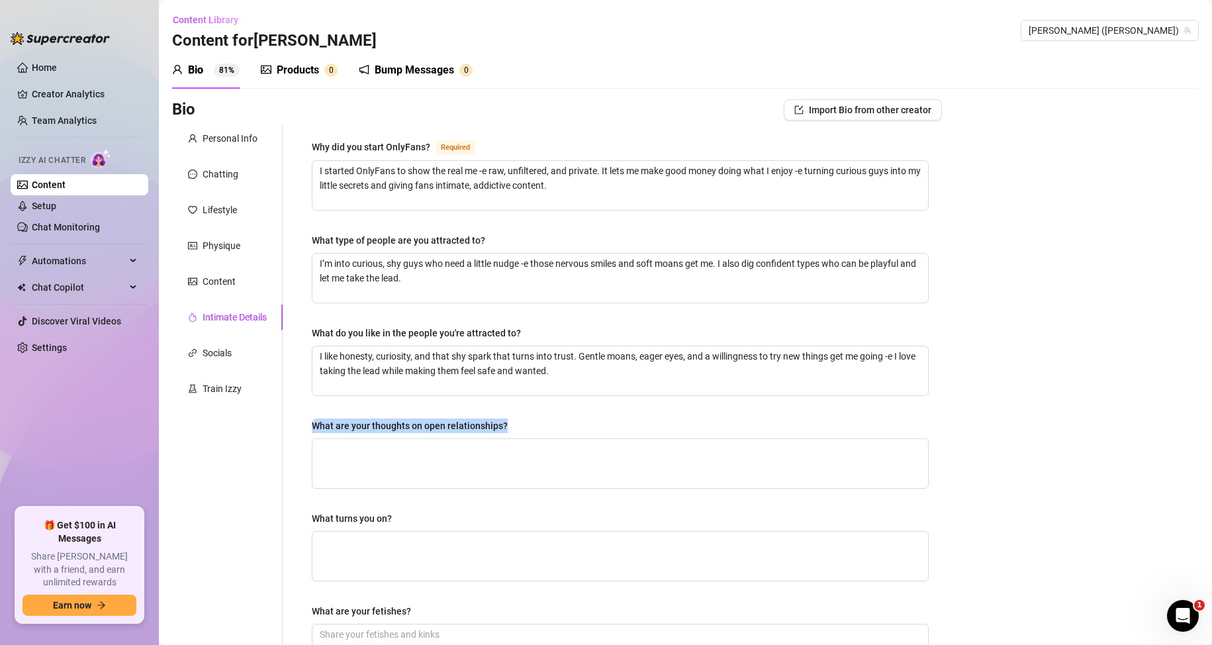
drag, startPoint x: 311, startPoint y: 426, endPoint x: 515, endPoint y: 420, distance: 204.0
click at [515, 420] on div "Why did you start OnlyFans? Required I started OnlyFans to show the real me -e …" at bounding box center [620, 459] width 643 height 666
click at [1013, 324] on div "Bio Import Bio from other creator Personal Info Chatting Lifestyle Physique Con…" at bounding box center [685, 483] width 1027 height 768
click at [466, 477] on textarea "What are your thoughts on open relationships?" at bounding box center [620, 463] width 616 height 49
paste textarea "I’m cool with open relationships -e as long as everyone’s honest and there are …"
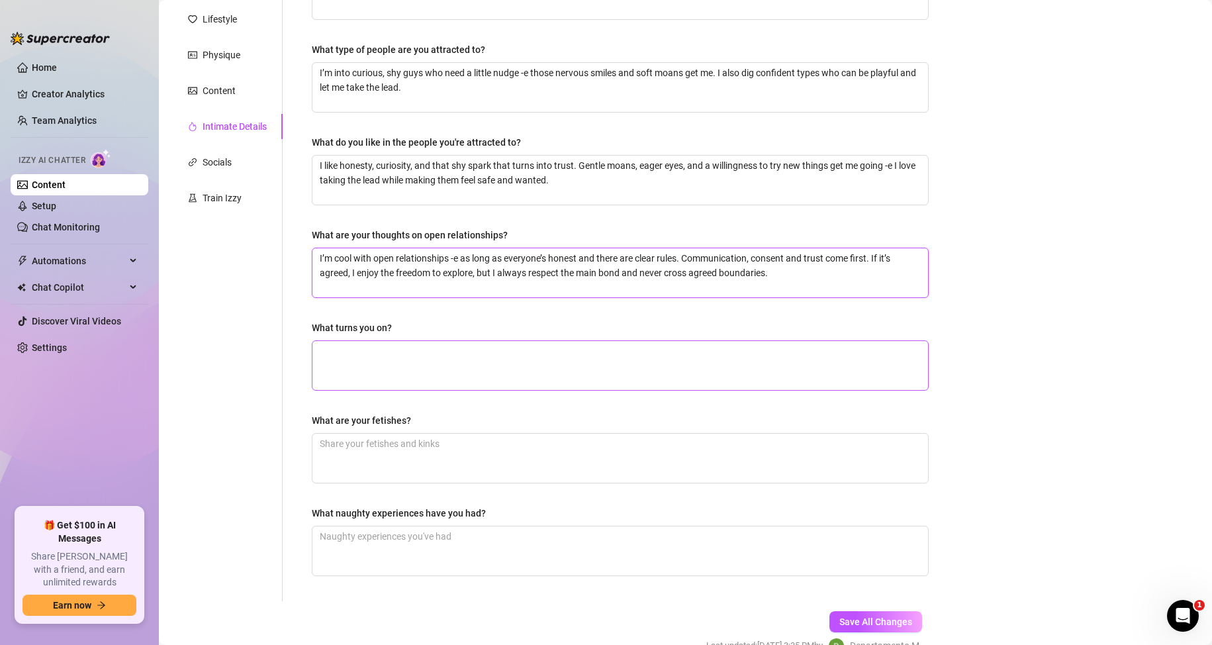
scroll to position [199, 0]
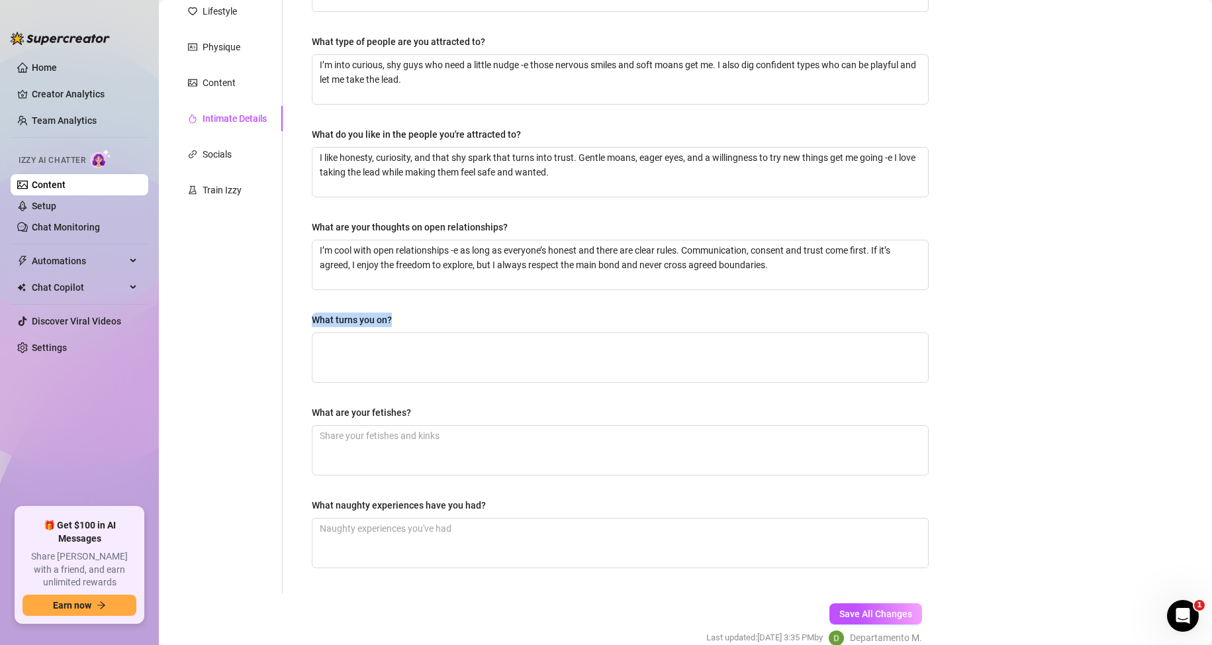
drag, startPoint x: 312, startPoint y: 320, endPoint x: 417, endPoint y: 318, distance: 104.6
click at [417, 318] on div "What turns you on?" at bounding box center [620, 322] width 617 height 20
drag, startPoint x: 1027, startPoint y: 349, endPoint x: 935, endPoint y: 349, distance: 92.0
click at [1027, 349] on div "Bio Import Bio from other creator Personal Info Chatting Lifestyle Physique Con…" at bounding box center [685, 285] width 1027 height 768
click at [404, 351] on textarea "What turns you on?" at bounding box center [620, 357] width 616 height 49
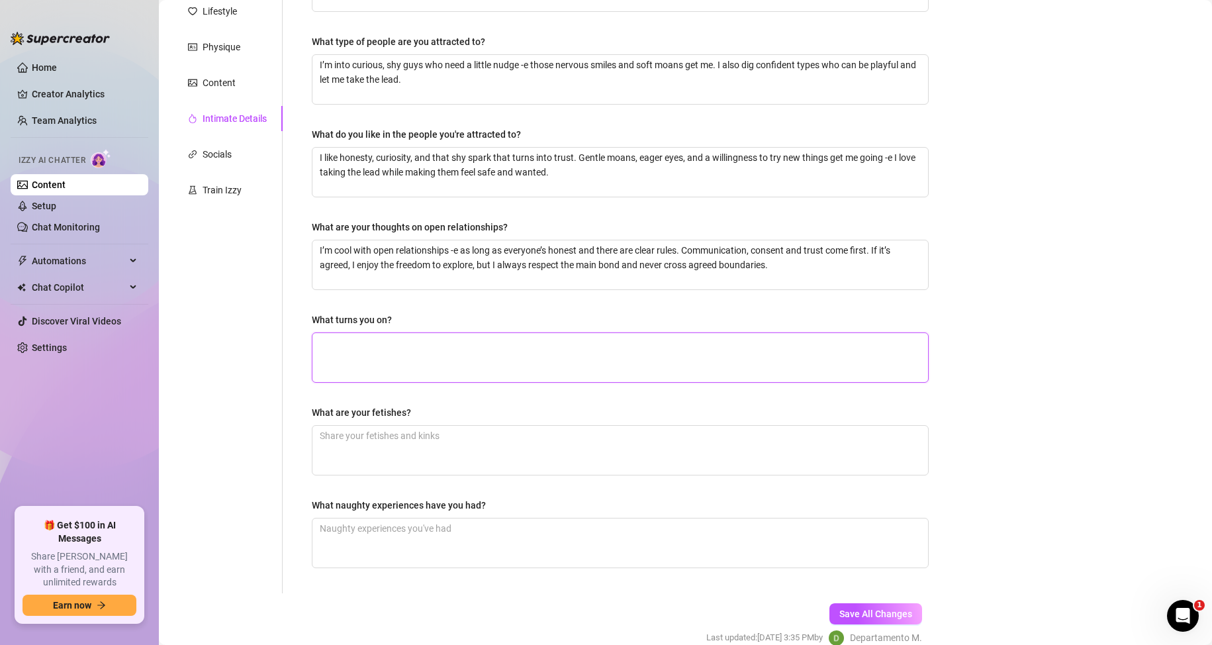
paste textarea "What turns me on: shy guys who blush and whisper -e tattoos with stories behind…"
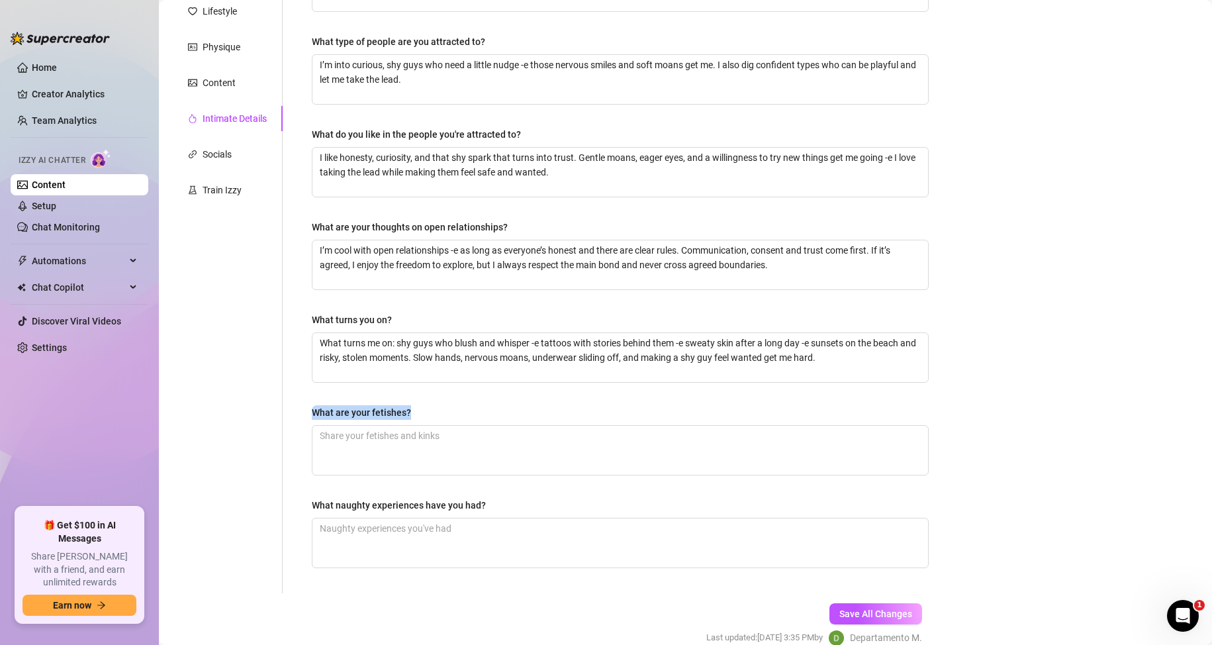
drag, startPoint x: 298, startPoint y: 404, endPoint x: 420, endPoint y: 410, distance: 121.9
click at [420, 410] on div "Why did you start OnlyFans? Required I started OnlyFans to show the real me -e …" at bounding box center [612, 260] width 659 height 666
drag, startPoint x: 405, startPoint y: 540, endPoint x: 400, endPoint y: 534, distance: 8.0
click at [405, 540] on textarea "What naughty experiences have you had?" at bounding box center [620, 542] width 616 height 49
click at [367, 441] on textarea "What are your fetishes?" at bounding box center [620, 450] width 616 height 49
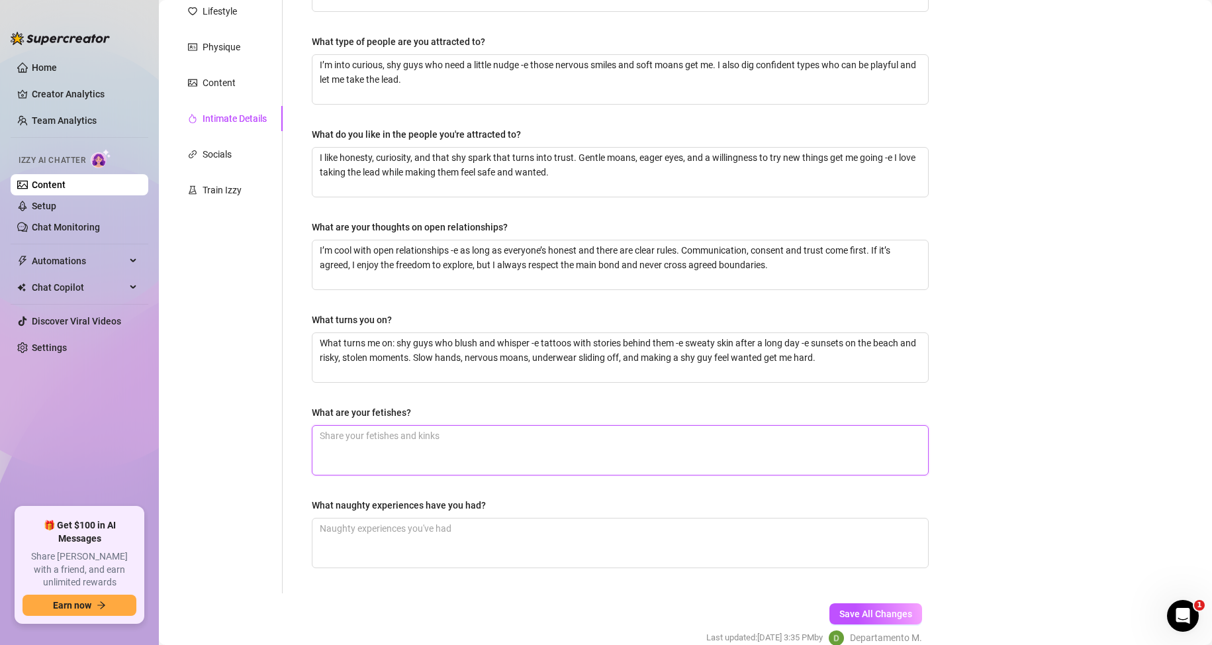
paste textarea "My fetishes: opendoors and open-door scenes, risky spots like park bathrooms or…"
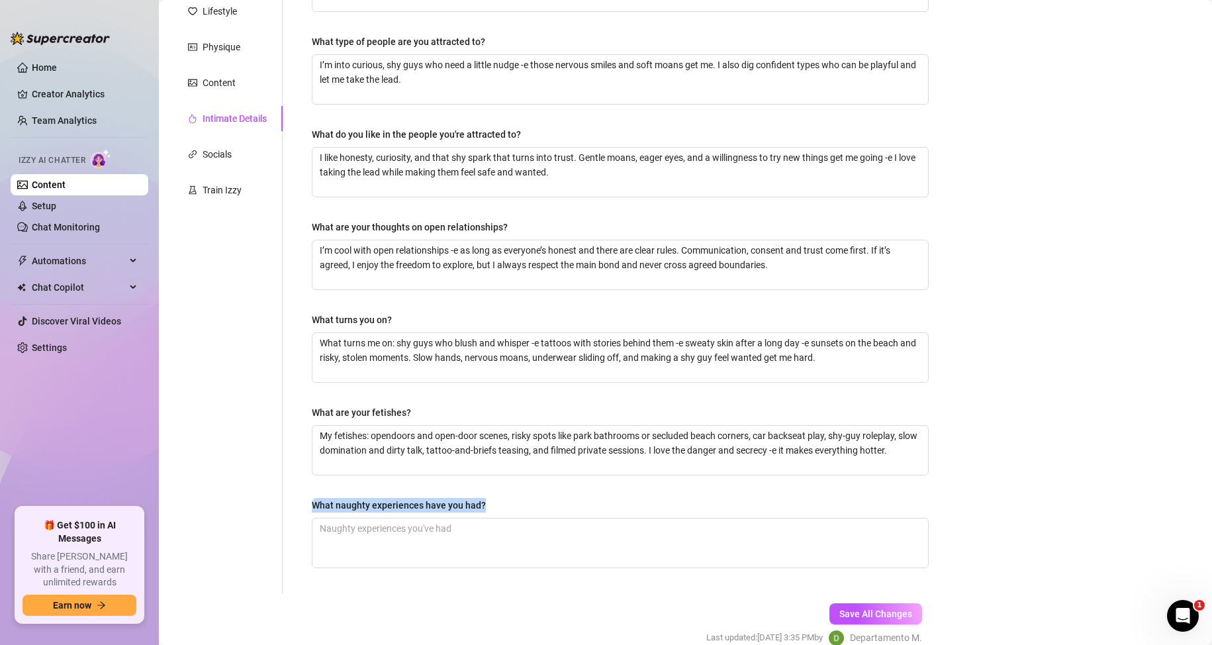
drag, startPoint x: 482, startPoint y: 506, endPoint x: 307, endPoint y: 503, distance: 174.8
click at [307, 503] on div "Why did you start OnlyFans? Required I started OnlyFans to show the real me -e …" at bounding box center [620, 260] width 643 height 666
click at [347, 532] on textarea "What naughty experiences have you had?" at bounding box center [620, 542] width 616 height 49
paste textarea "I’ve had a few wild nights. Once I pulled over after a late show and jerked off…"
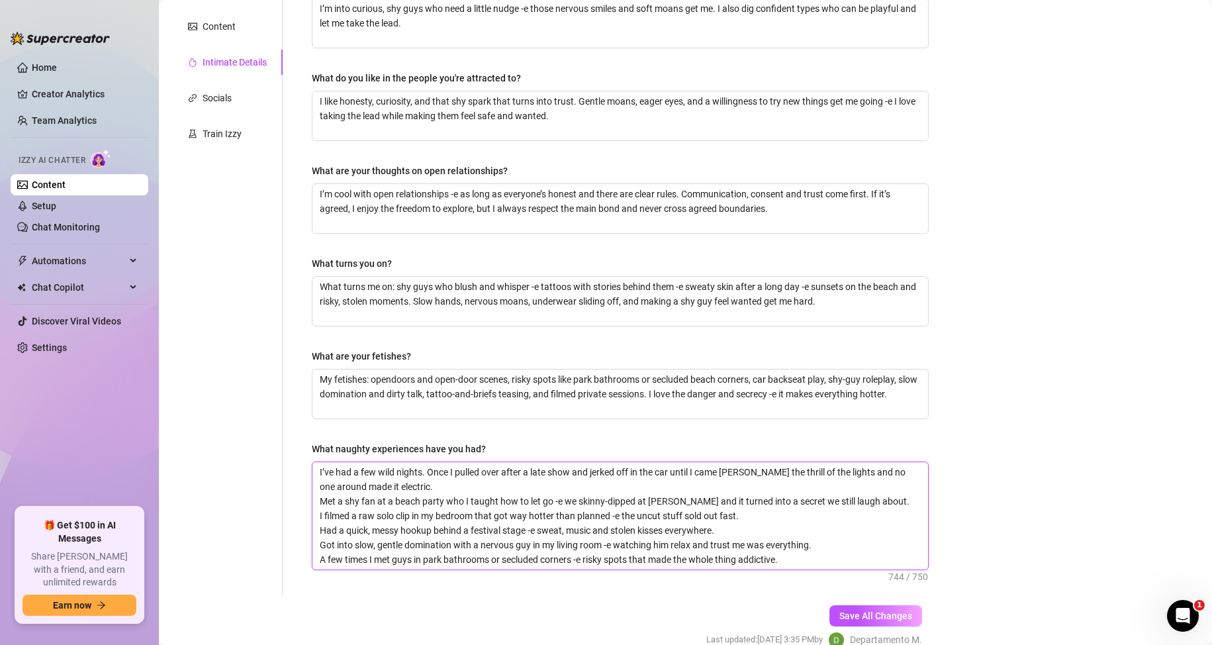
scroll to position [320, 0]
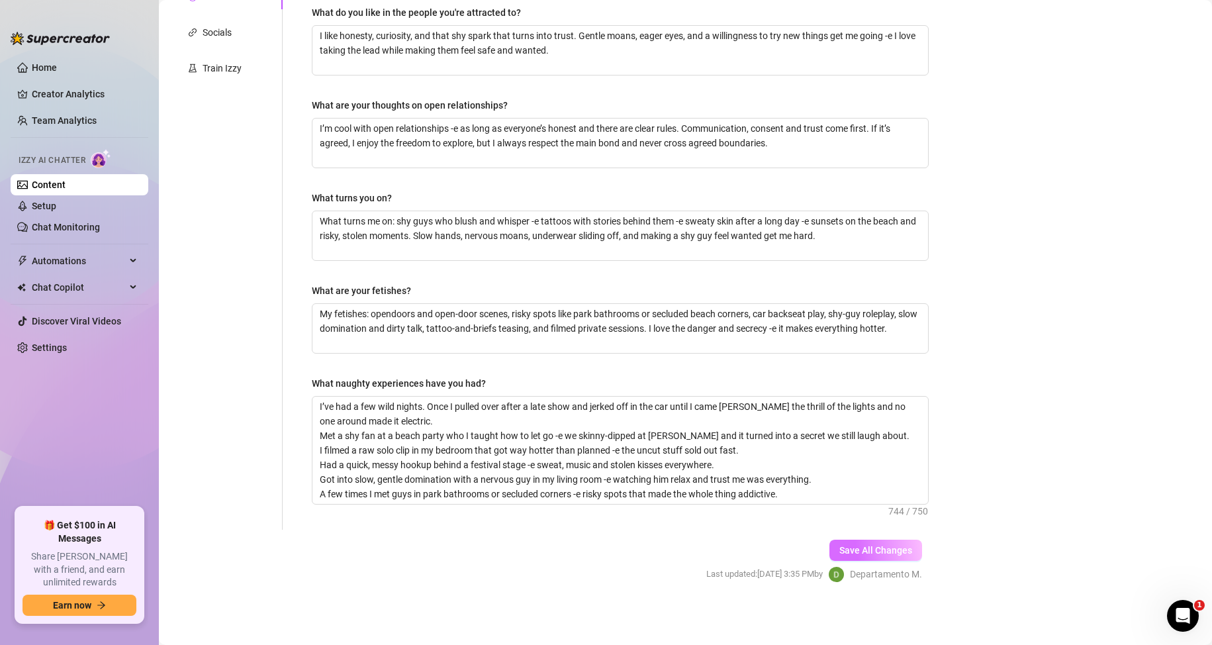
click at [872, 543] on button "Save All Changes" at bounding box center [875, 549] width 93 height 21
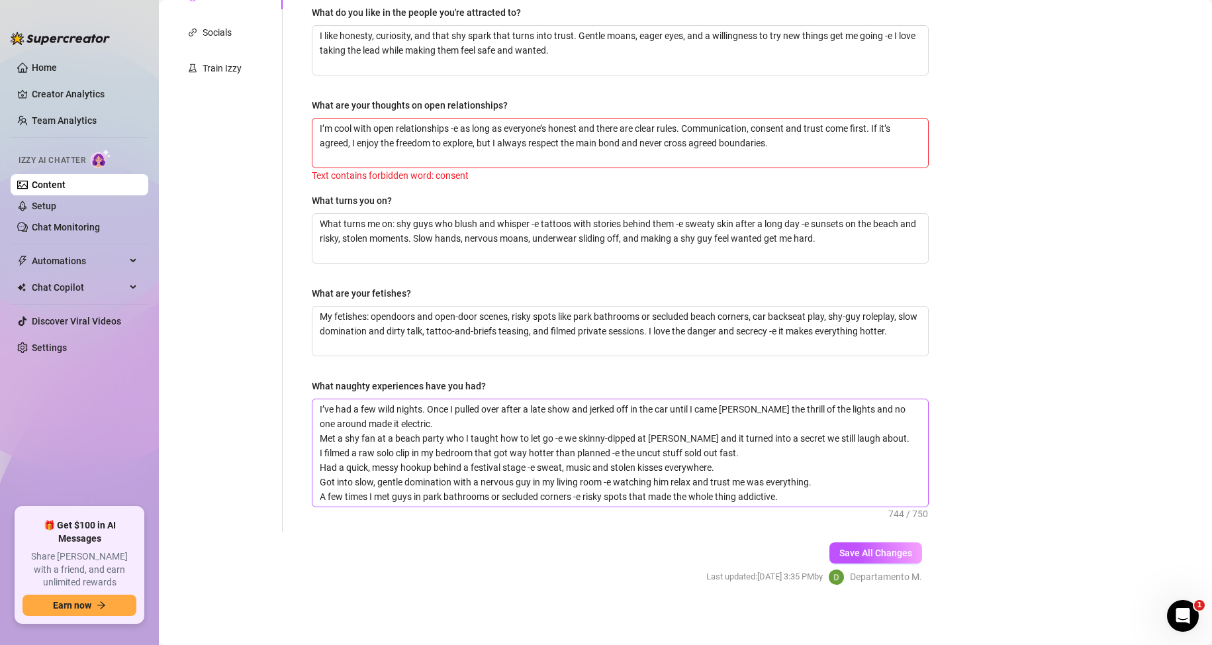
scroll to position [254, 0]
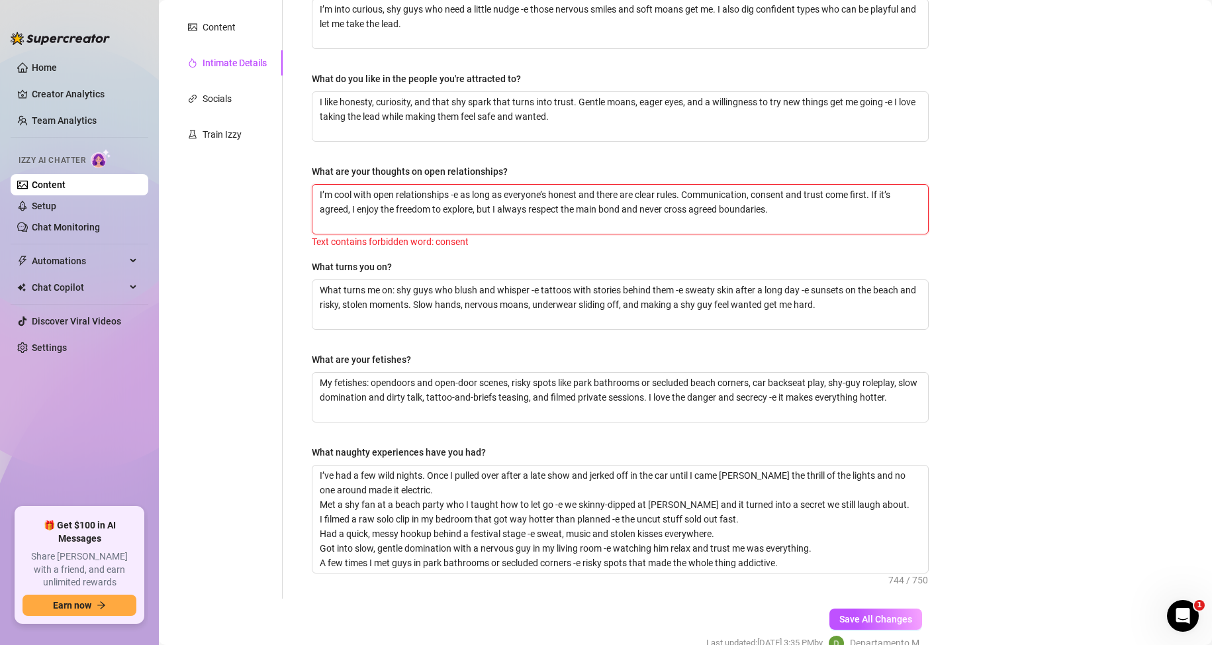
drag, startPoint x: 788, startPoint y: 193, endPoint x: 751, endPoint y: 192, distance: 37.1
click at [751, 192] on textarea "I’m cool with open relationships -e as long as everyone’s honest and there are …" at bounding box center [620, 209] width 616 height 49
click at [858, 618] on span "Save All Changes" at bounding box center [875, 619] width 73 height 11
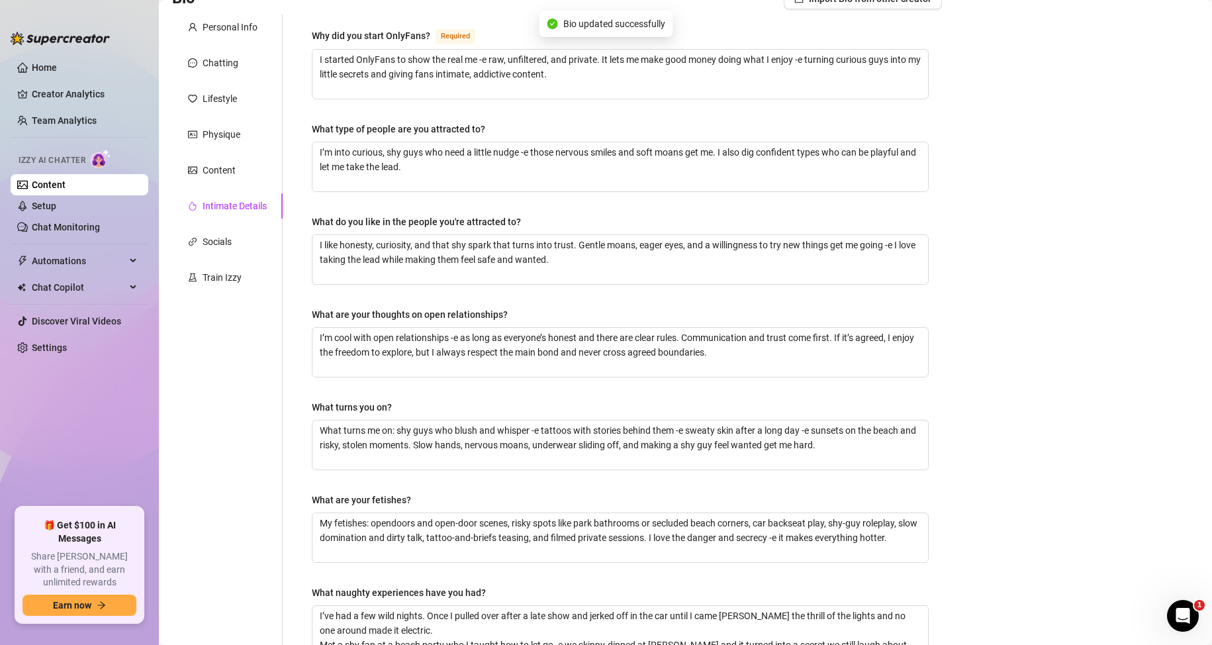
scroll to position [0, 0]
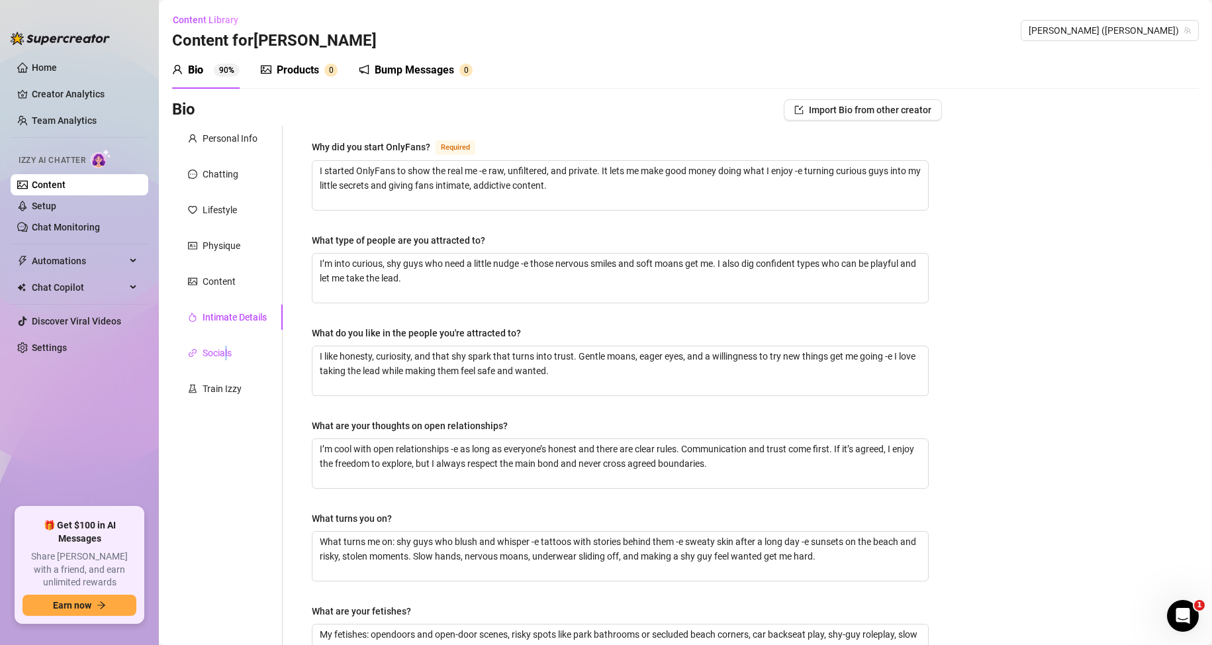
click at [228, 347] on div "Socials" at bounding box center [217, 353] width 29 height 15
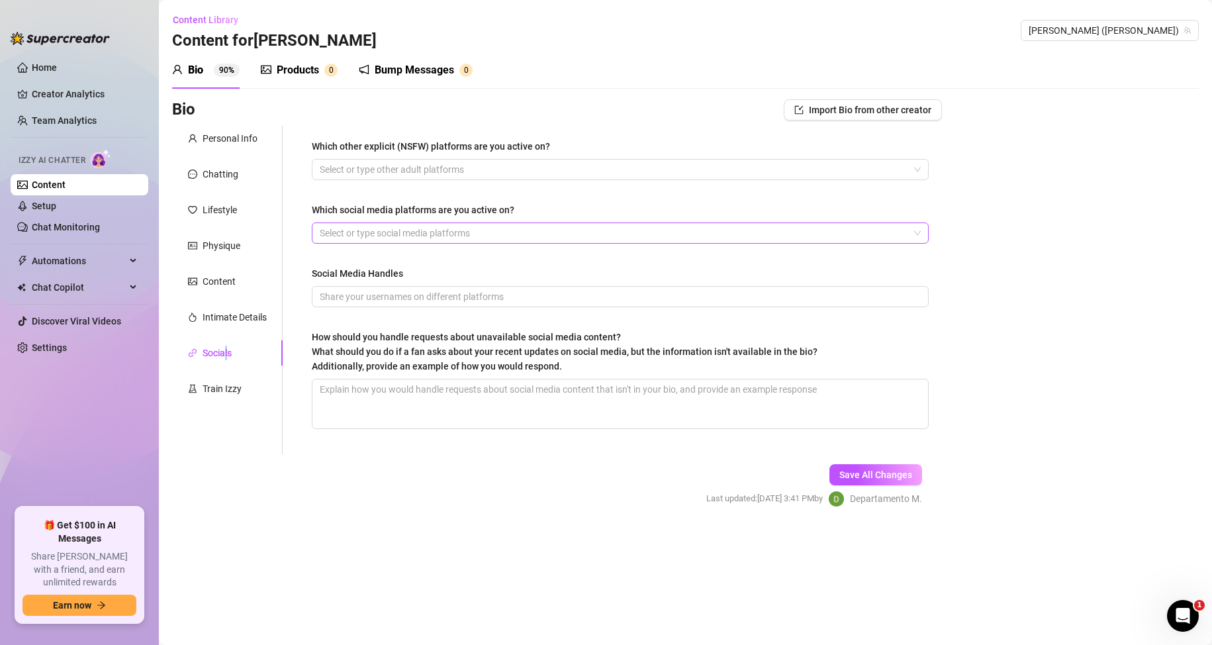
click at [389, 227] on div at bounding box center [613, 233] width 598 height 19
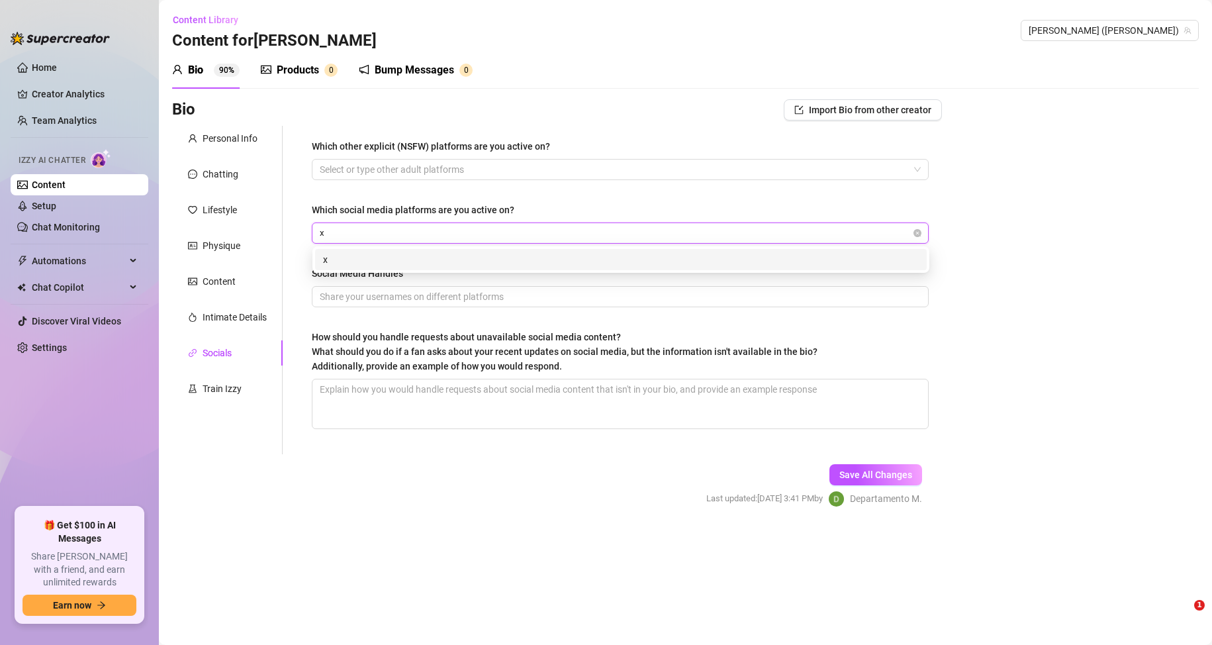
drag, startPoint x: 0, startPoint y: 0, endPoint x: 355, endPoint y: 254, distance: 437.0
click at [355, 254] on div "x" at bounding box center [621, 259] width 596 height 15
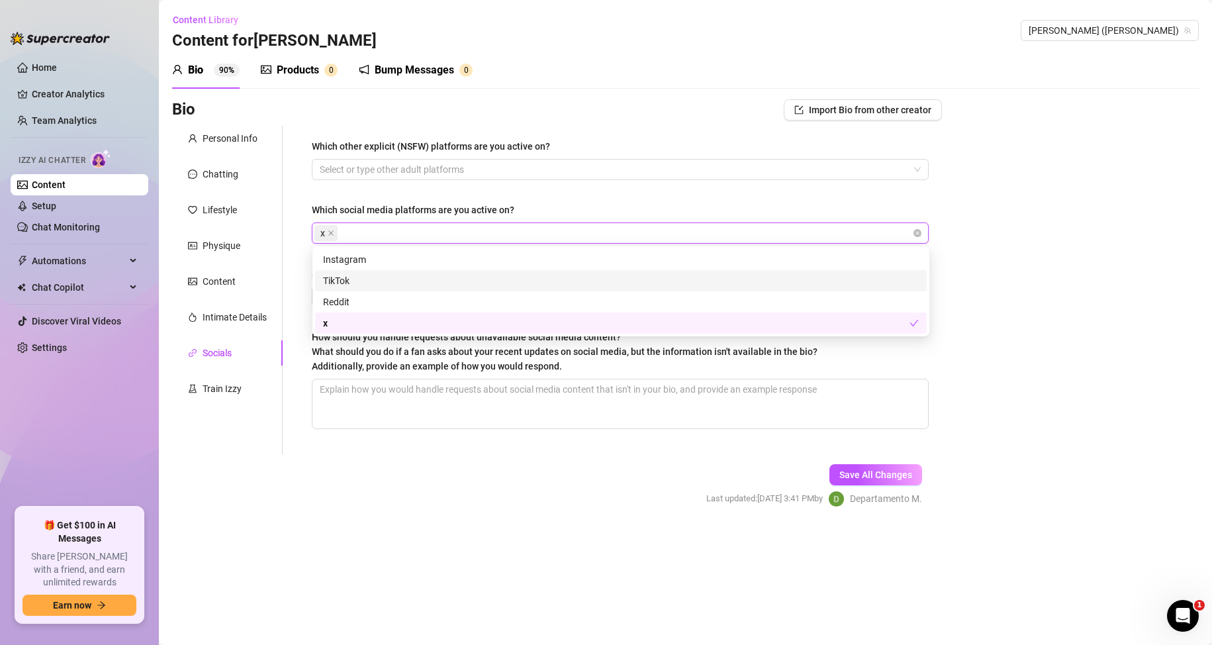
click at [299, 263] on div "Which other explicit (NSFW) platforms are you active on? Select or type other a…" at bounding box center [620, 290] width 643 height 328
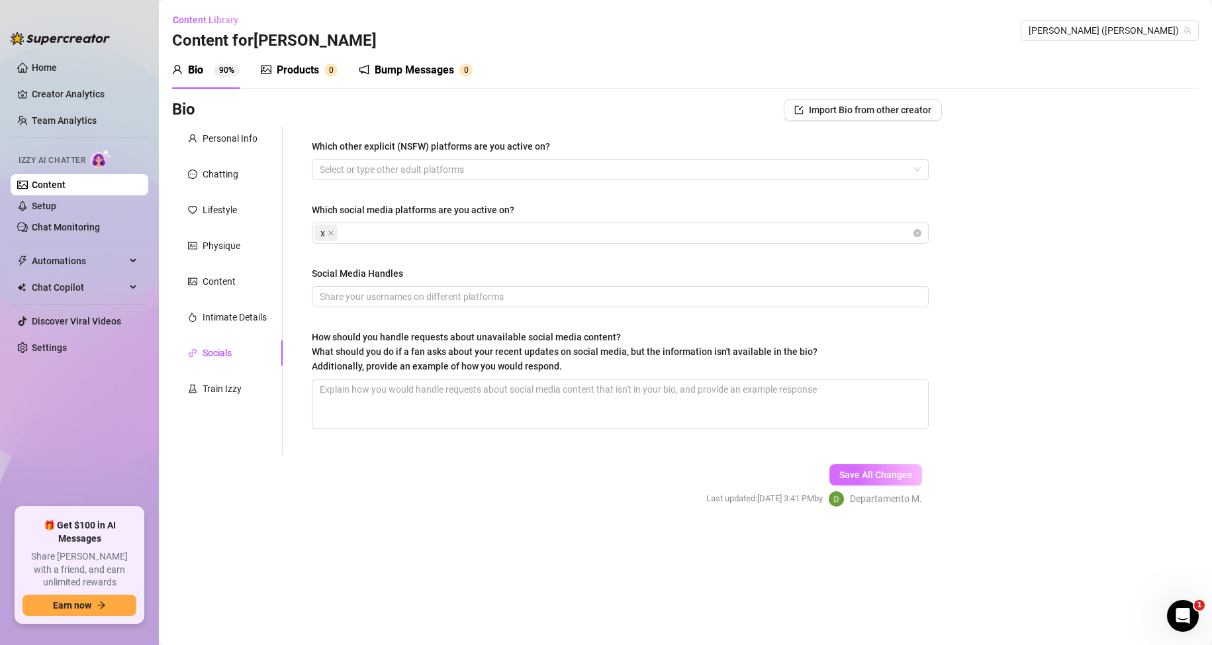
click at [896, 475] on span "Save All Changes" at bounding box center [875, 474] width 73 height 11
click at [289, 75] on div "Products" at bounding box center [298, 70] width 42 height 16
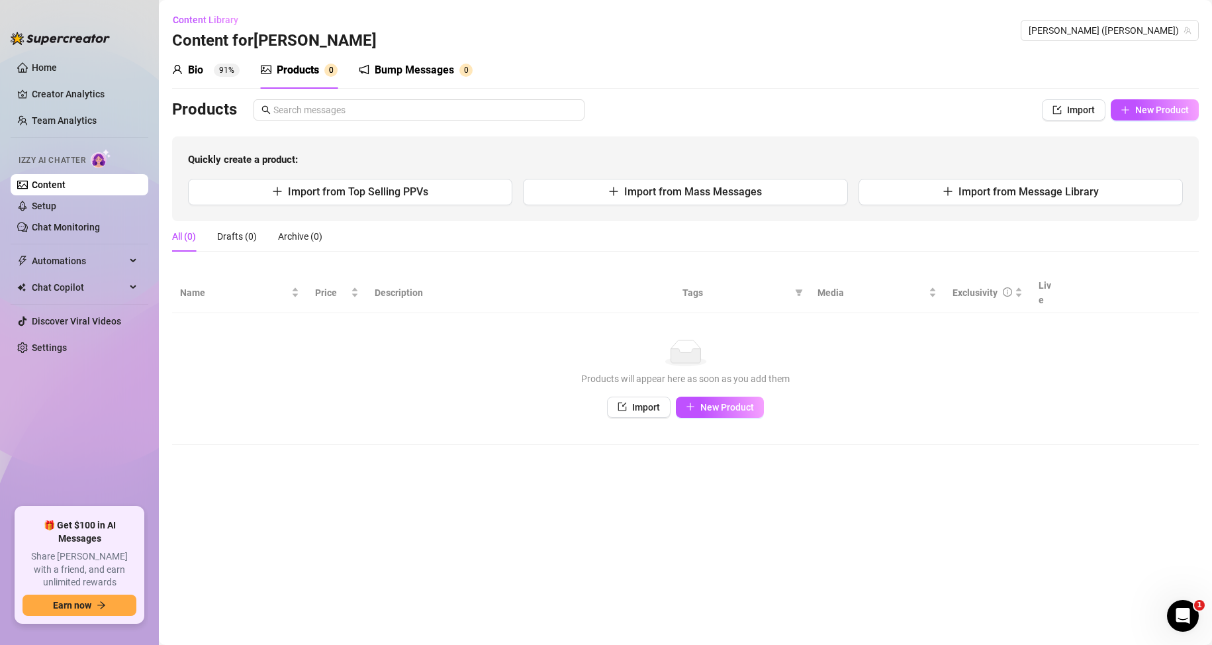
click at [404, 75] on div "Bump Messages" at bounding box center [414, 70] width 79 height 16
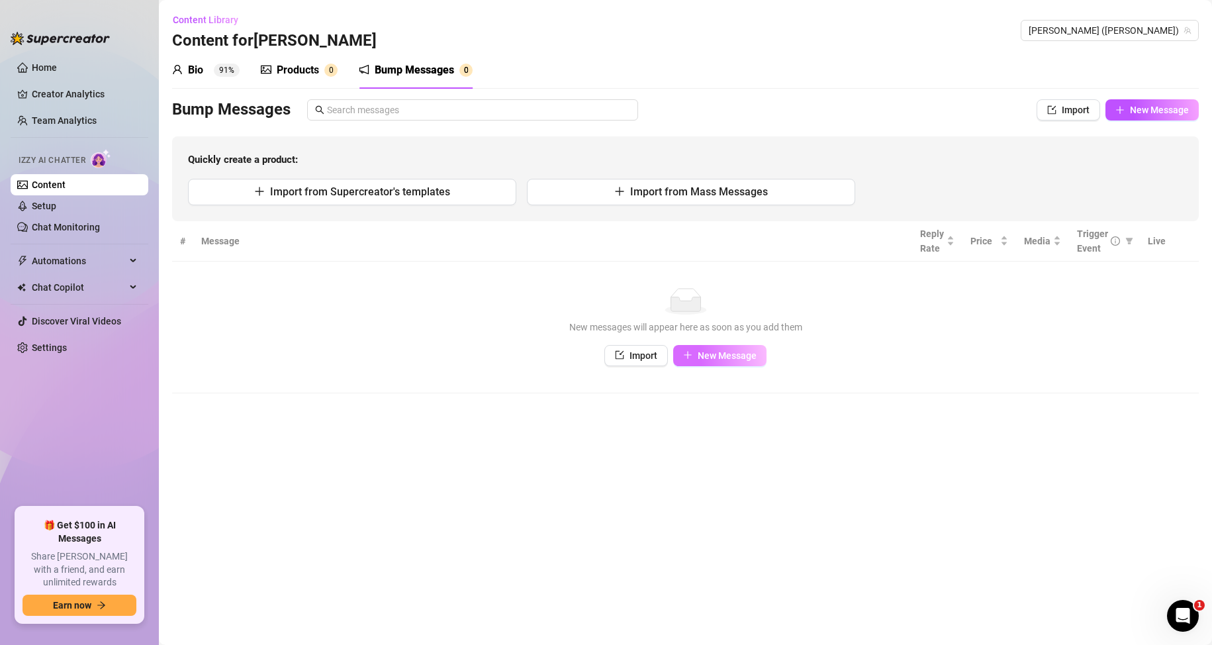
click at [702, 351] on span "New Message" at bounding box center [727, 355] width 59 height 11
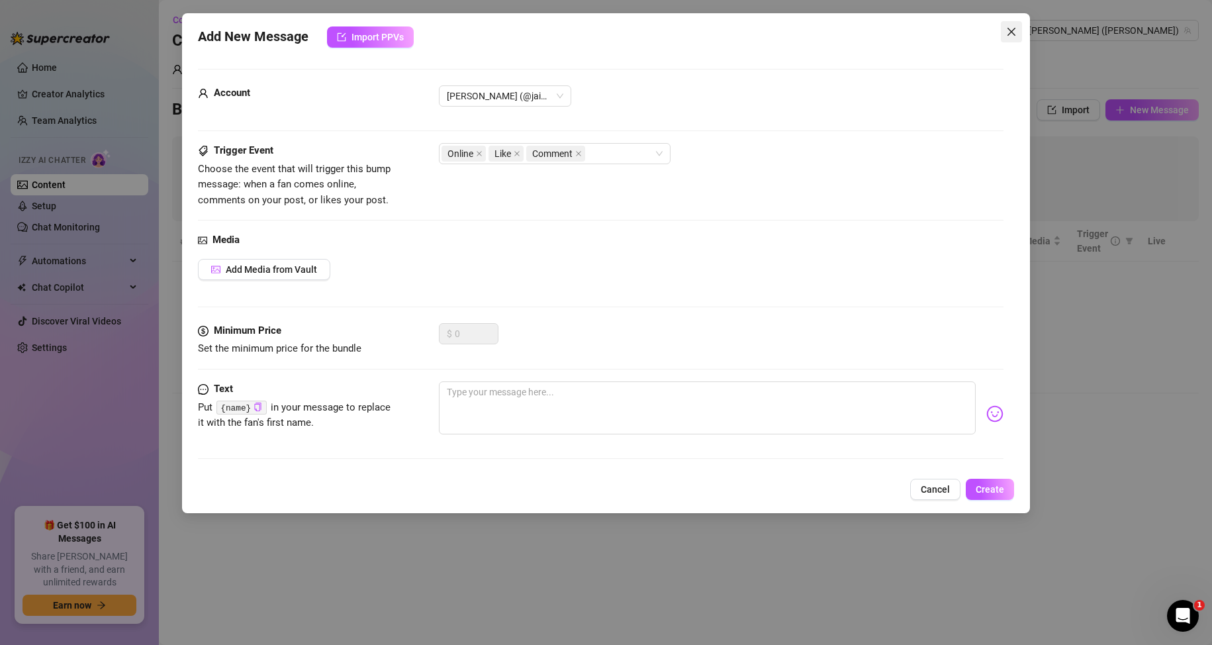
click at [1010, 36] on icon "close" at bounding box center [1011, 31] width 11 height 11
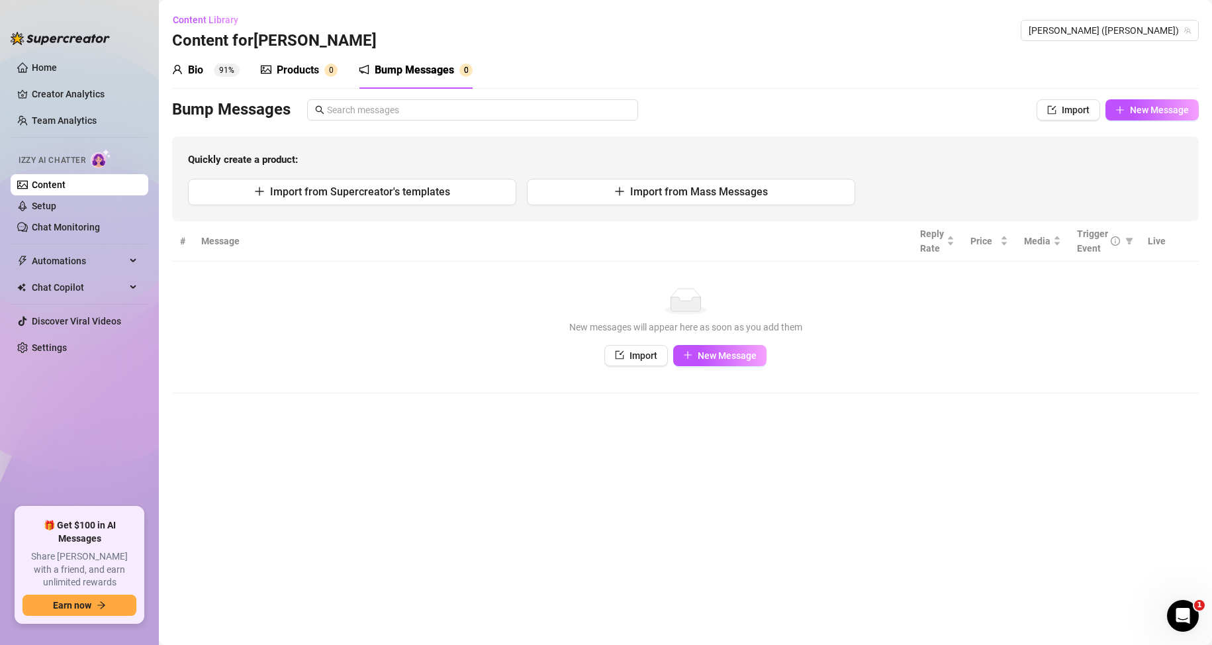
click at [306, 72] on div "Products" at bounding box center [298, 70] width 42 height 16
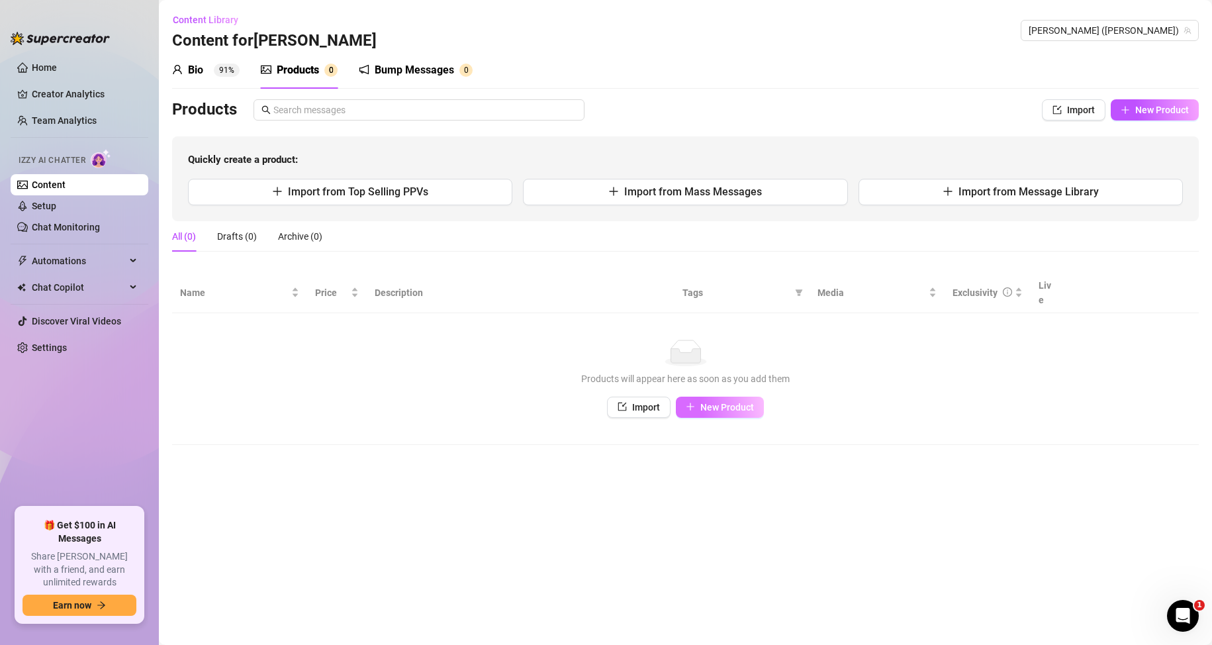
click at [743, 402] on span "New Product" at bounding box center [727, 407] width 54 height 11
type textarea "Type your message here..."
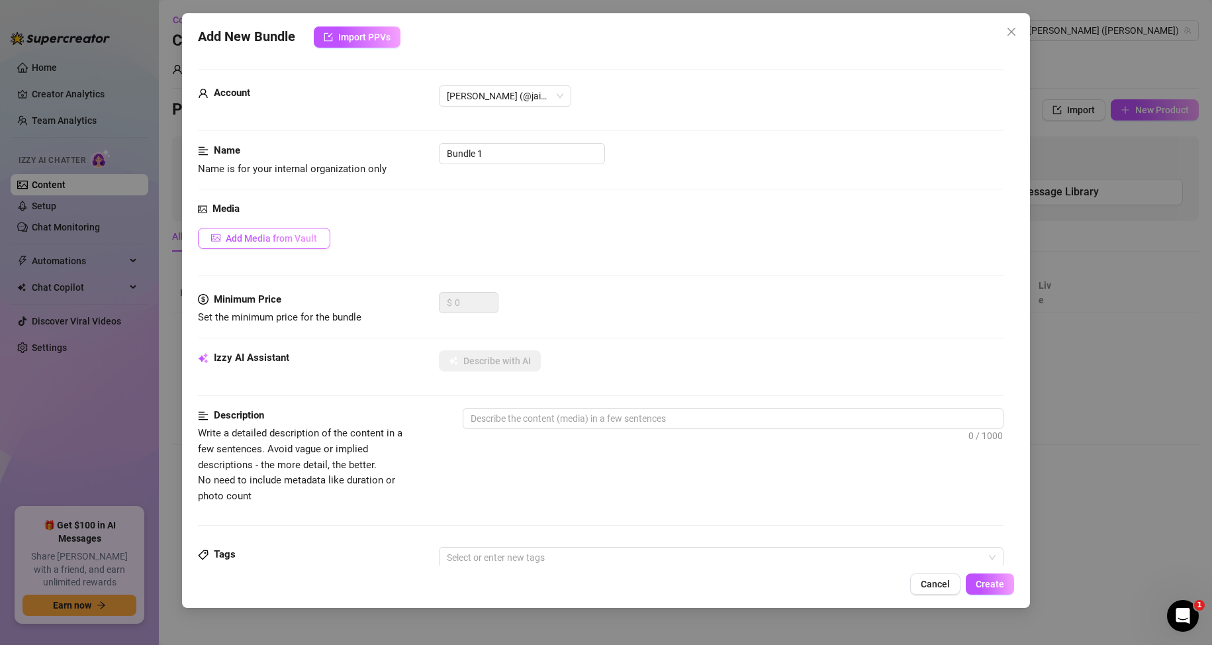
click at [302, 234] on span "Add Media from Vault" at bounding box center [271, 238] width 91 height 11
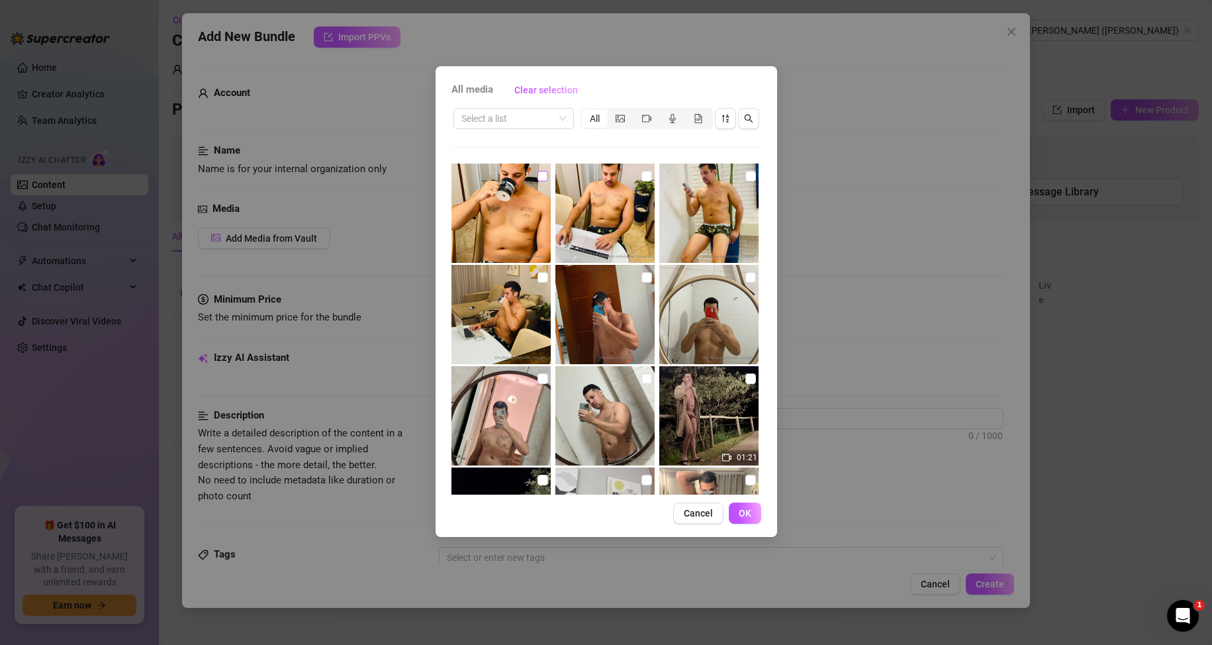
click at [537, 175] on input "checkbox" at bounding box center [542, 176] width 11 height 11
checkbox input "true"
click at [747, 510] on span "OK" at bounding box center [745, 513] width 13 height 11
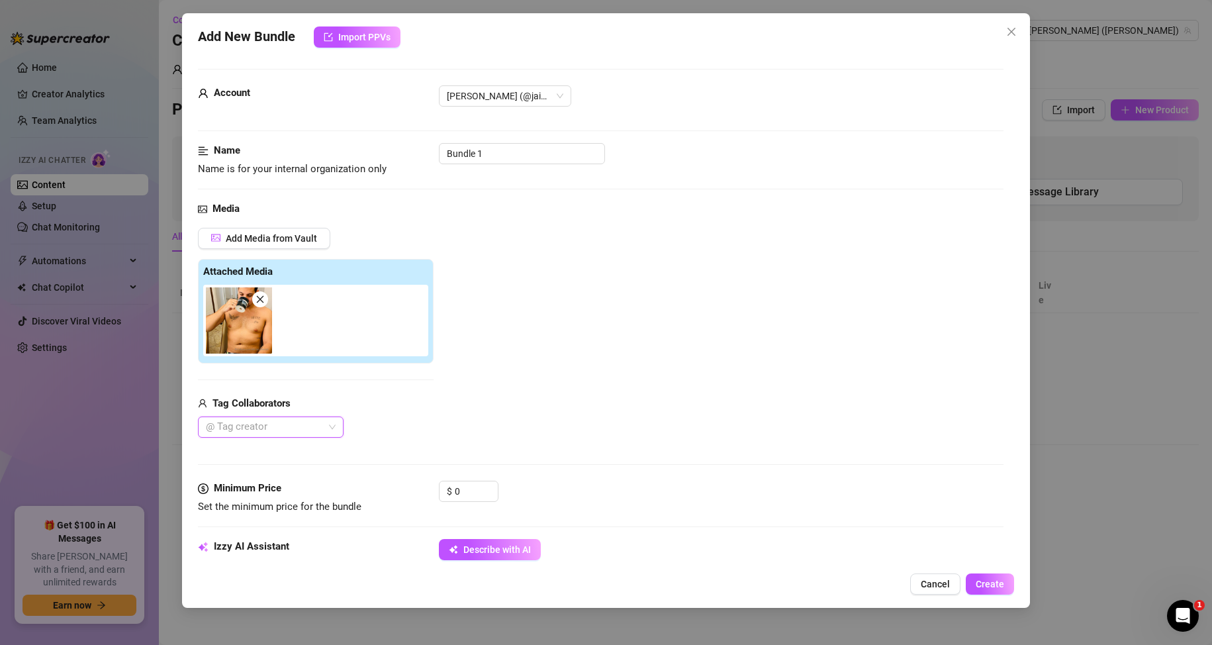
click at [493, 543] on button "Describe with AI" at bounding box center [490, 549] width 102 height 21
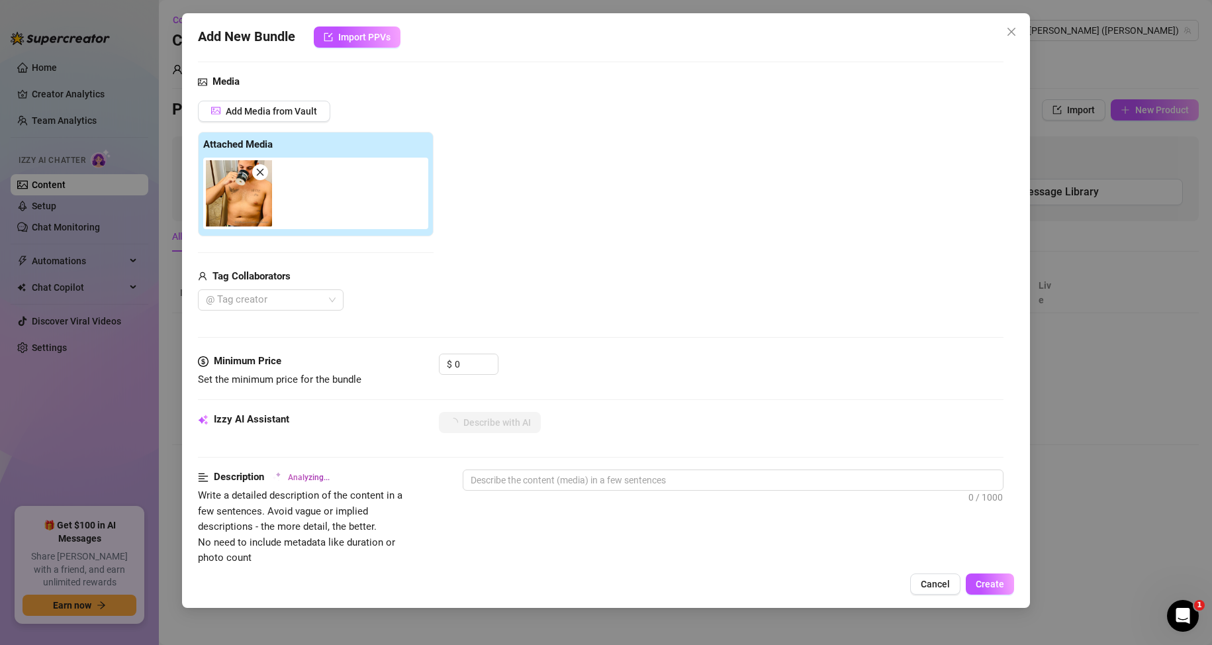
scroll to position [132, 0]
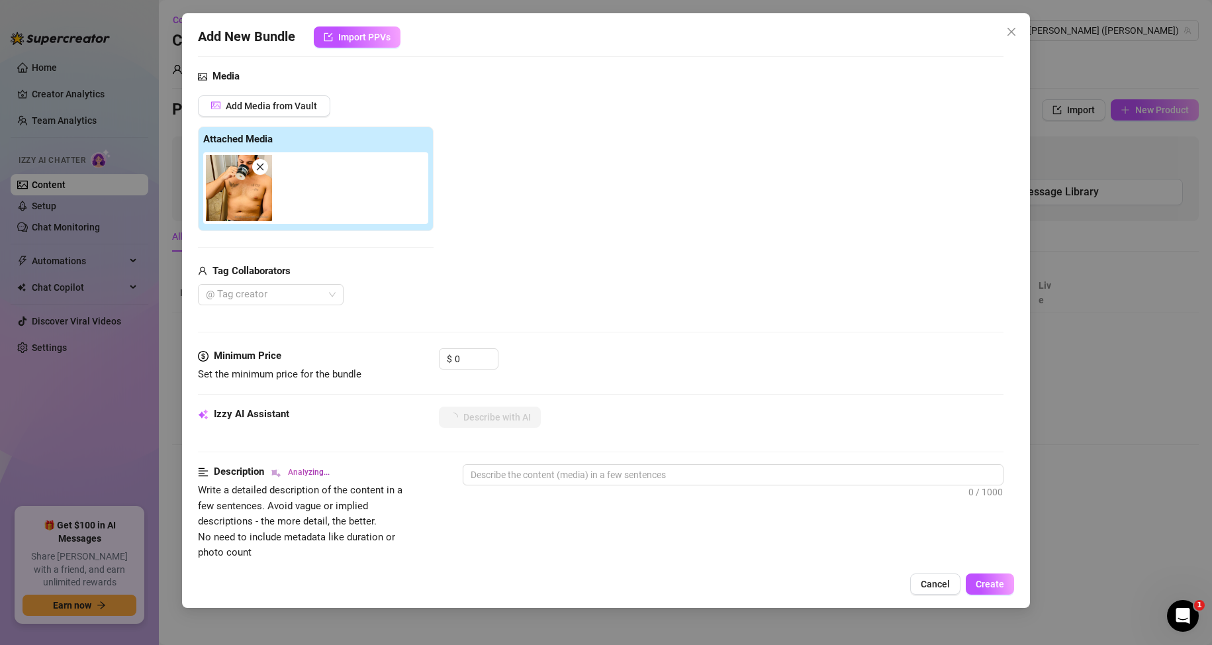
type textarea "[PERSON_NAME]"
type textarea "Jaimes is"
type textarea "Jaimes is shirtless,"
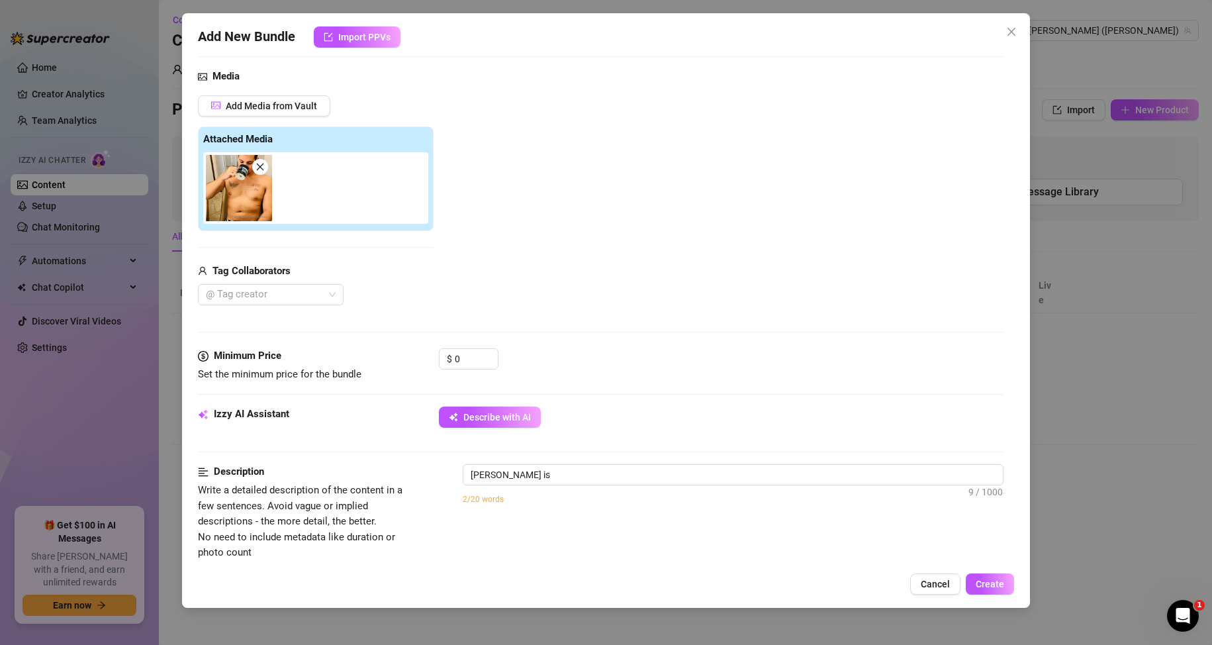
type textarea "Jaimes is shirtless,"
type textarea "Jaimes is shirtless, showing"
type textarea "Jaimes is shirtless, showing off"
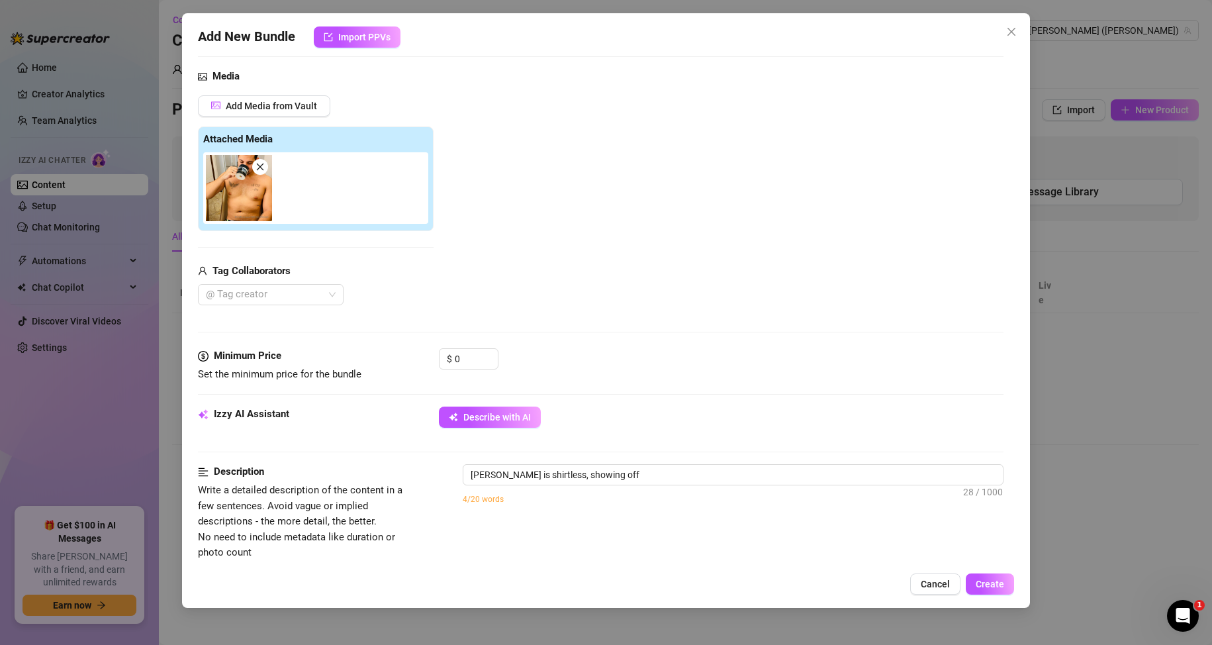
type textarea "Jaimes is shirtless, showing off his"
type textarea "Jaimes is shirtless, showing off his toned"
type textarea "Jaimes is shirtless, showing off his toned chest,"
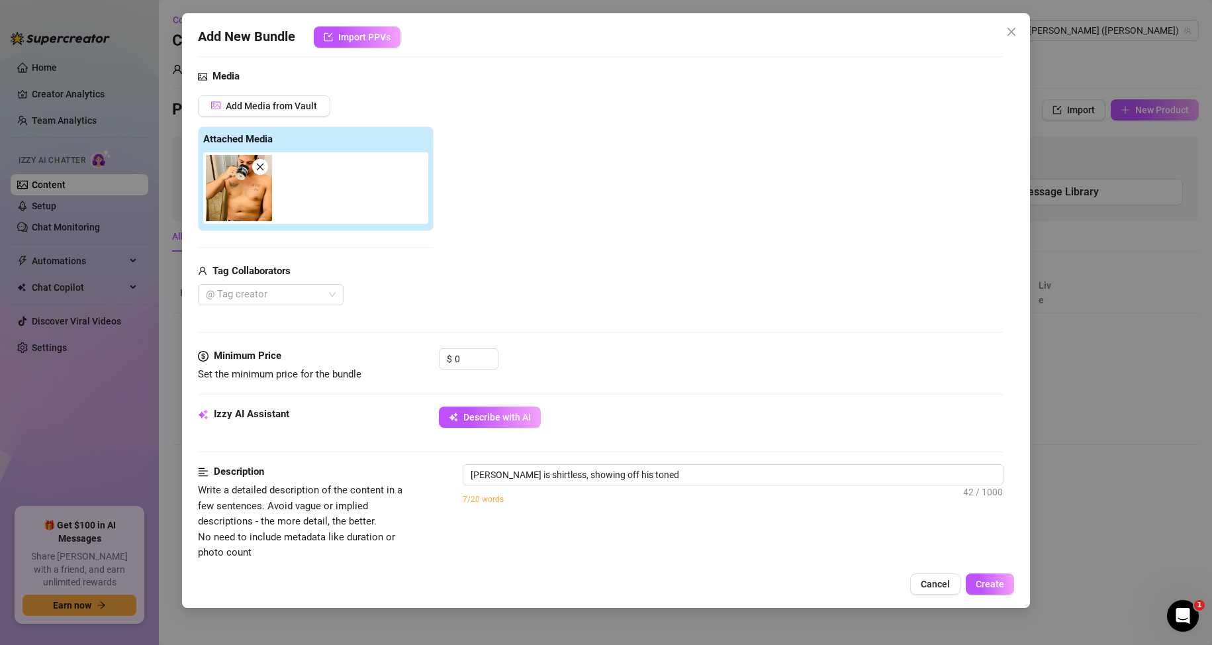
type textarea "Jaimes is shirtless, showing off his toned chest,"
type textarea "Jaimes is shirtless, showing off his toned chest, nipples,"
type textarea "Jaimes is shirtless, showing off his toned chest, nipples, and"
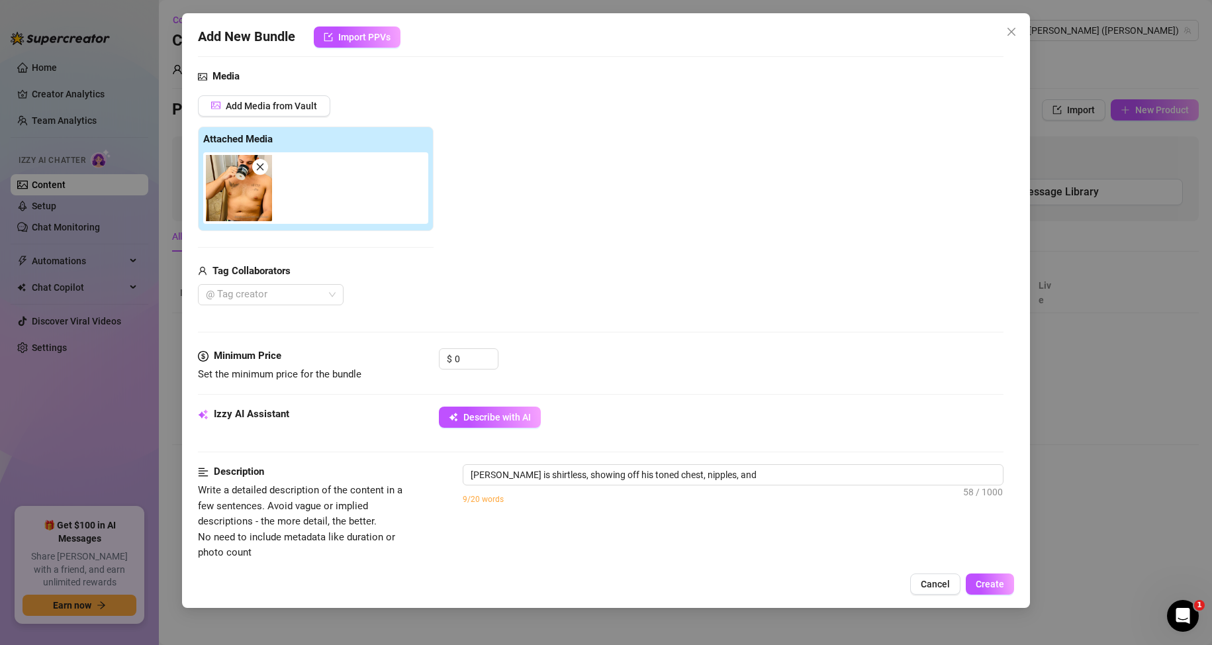
type textarea "Jaimes is shirtless, showing off his toned chest, nipples, and tattoos"
type textarea "Jaimes is shirtless, showing off his toned chest, nipples, and tattoos while"
type textarea "Jaimes is shirtless, showing off his toned chest, nipples, and tattoos while ca…"
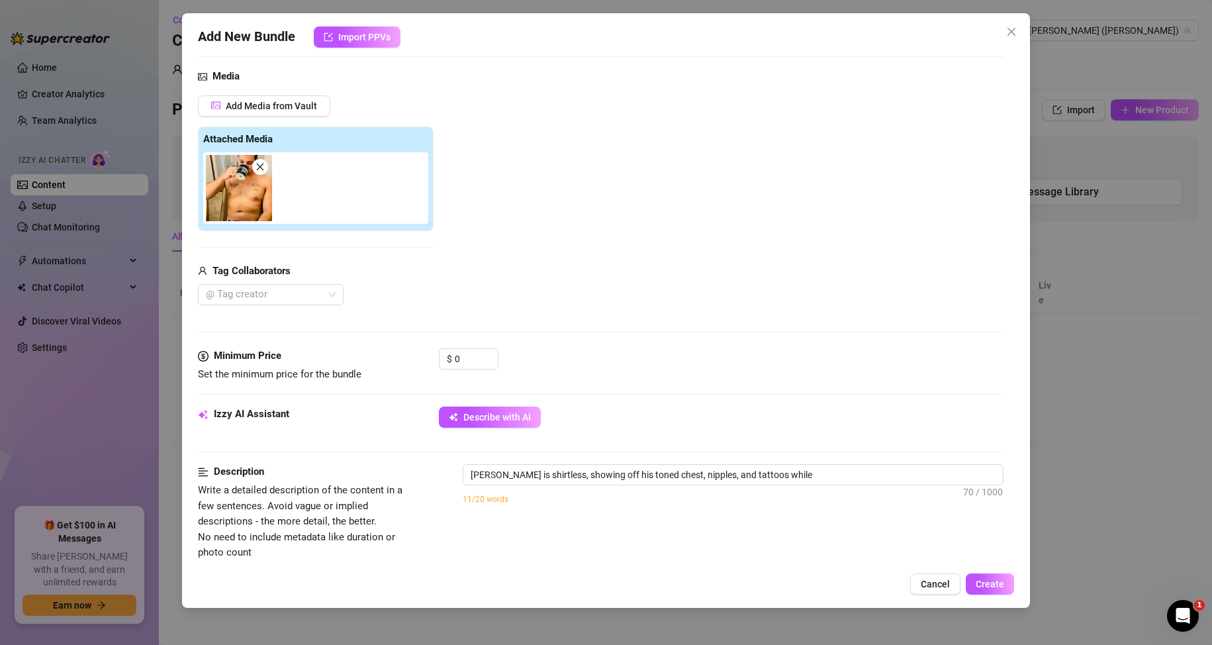
type textarea "Jaimes is shirtless, showing off his toned chest, nipples, and tattoos while ca…"
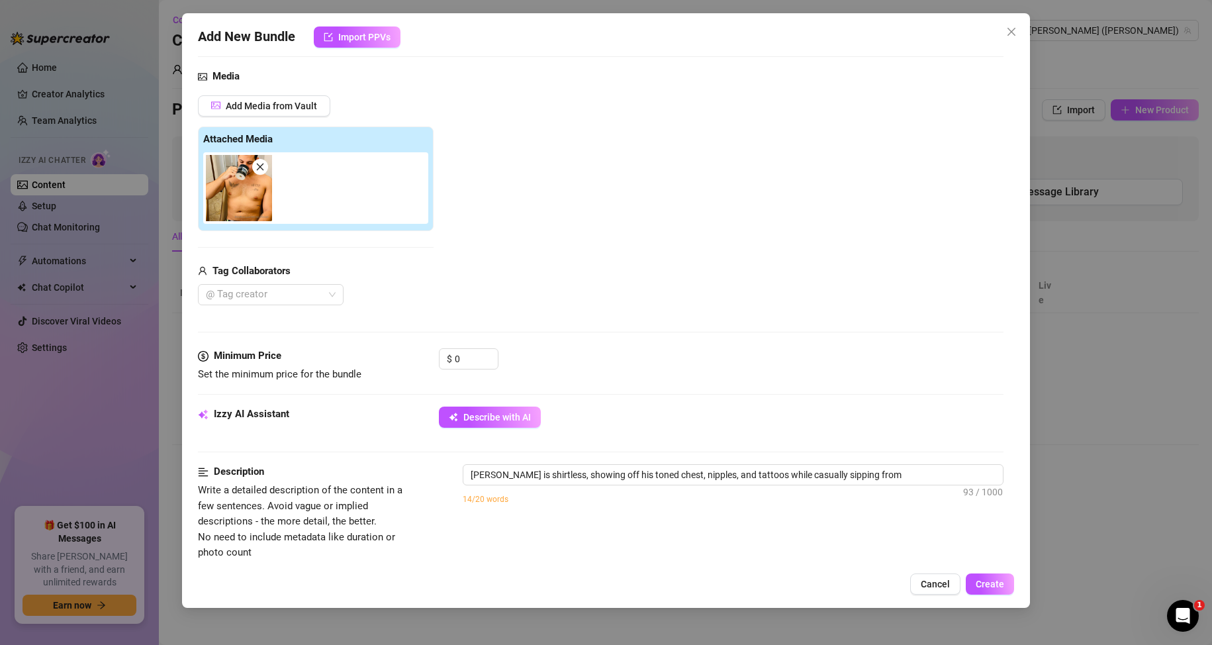
type textarea "Jaimes is shirtless, showing off his toned chest, nipples, and tattoos while ca…"
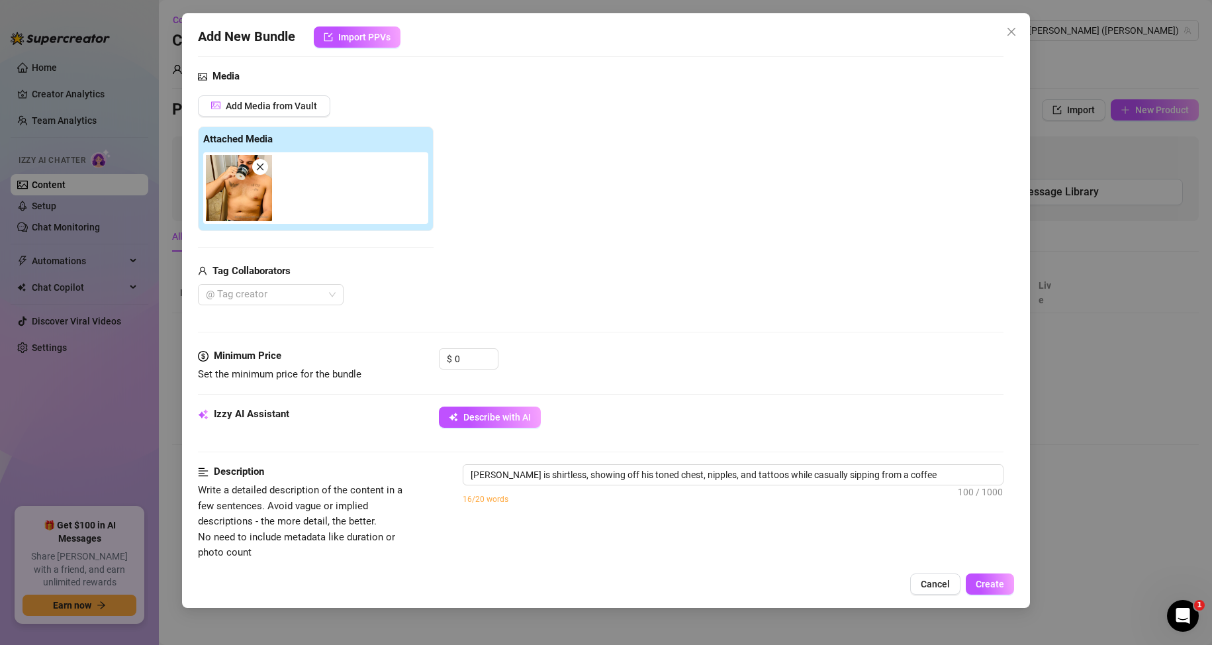
type textarea "Jaimes is shirtless, showing off his toned chest, nipples, and tattoos while ca…"
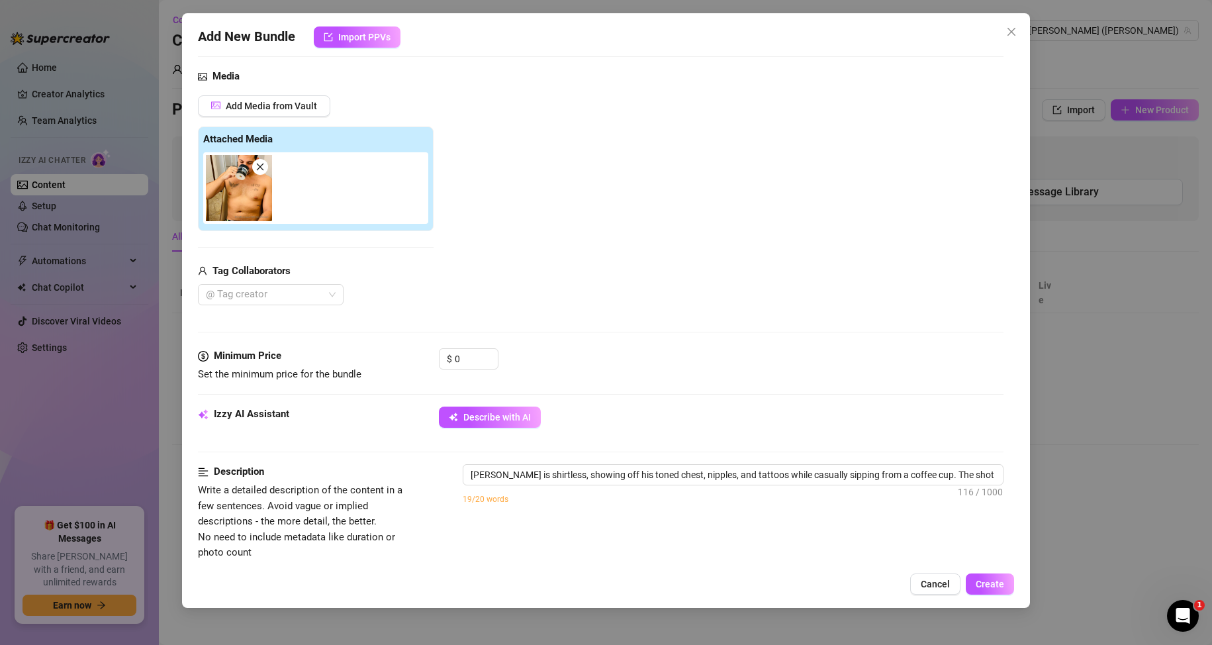
type textarea "Jaimes is shirtless, showing off his toned chest, nipples, and tattoos while ca…"
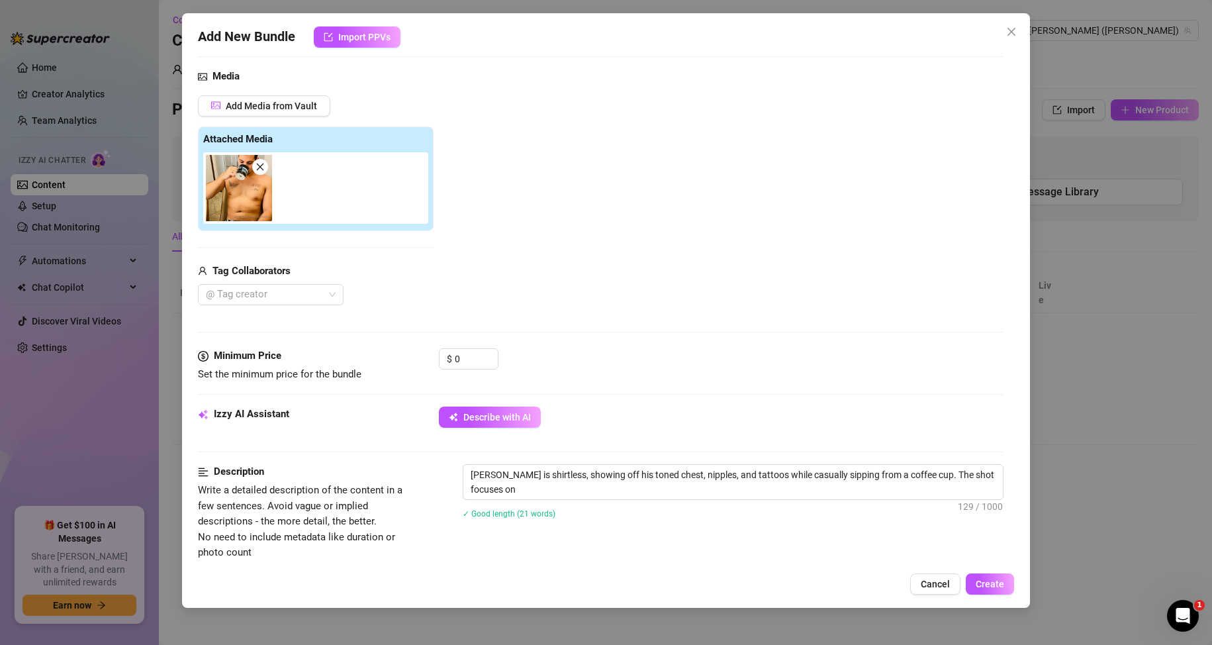
type textarea "Jaimes is shirtless, showing off his toned chest, nipples, and tattoos while ca…"
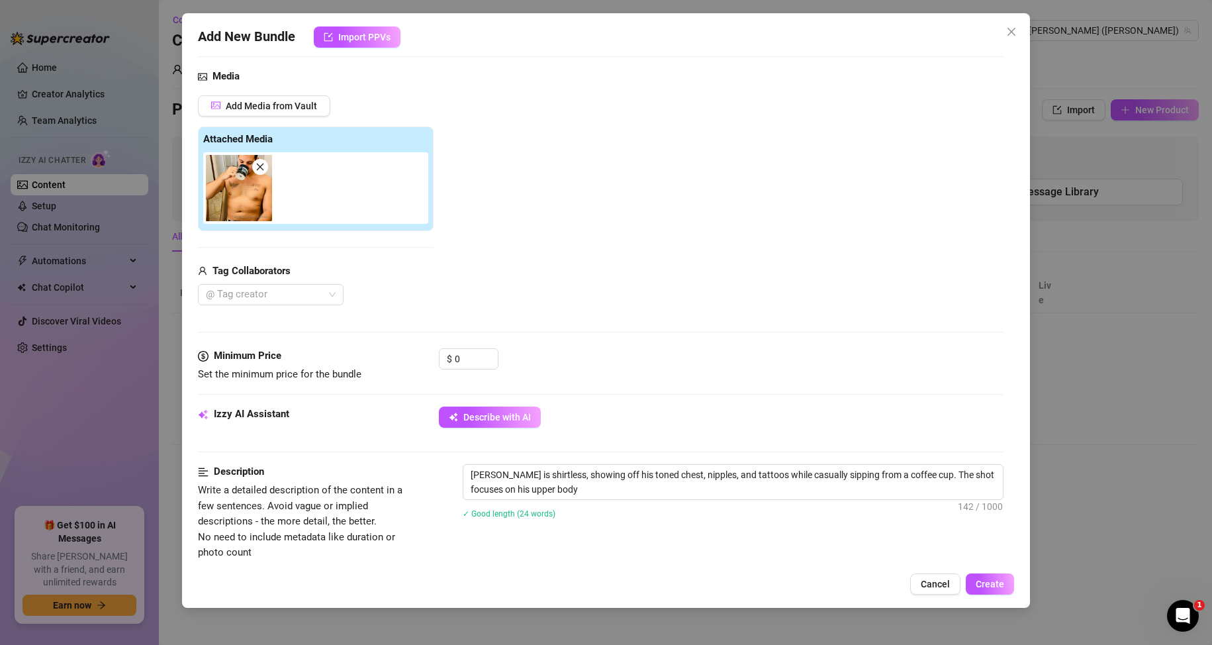
type textarea "Jaimes is shirtless, showing off his toned chest, nipples, and tattoos while ca…"
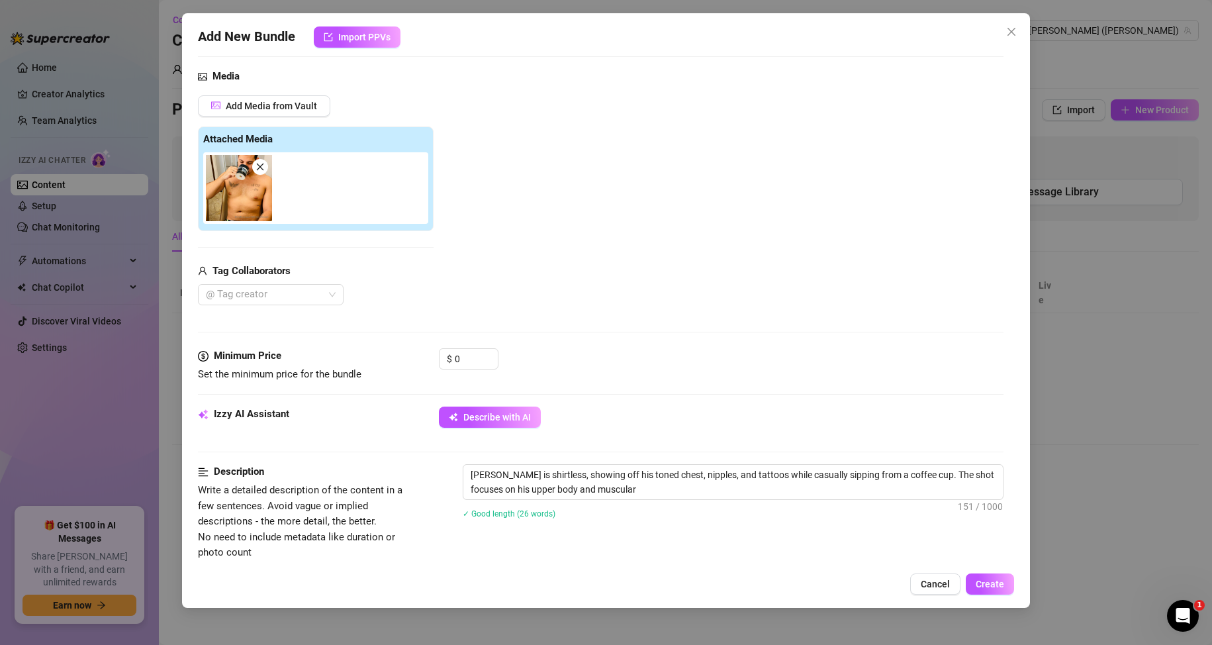
type textarea "Jaimes is shirtless, showing off his toned chest, nipples, and tattoos while ca…"
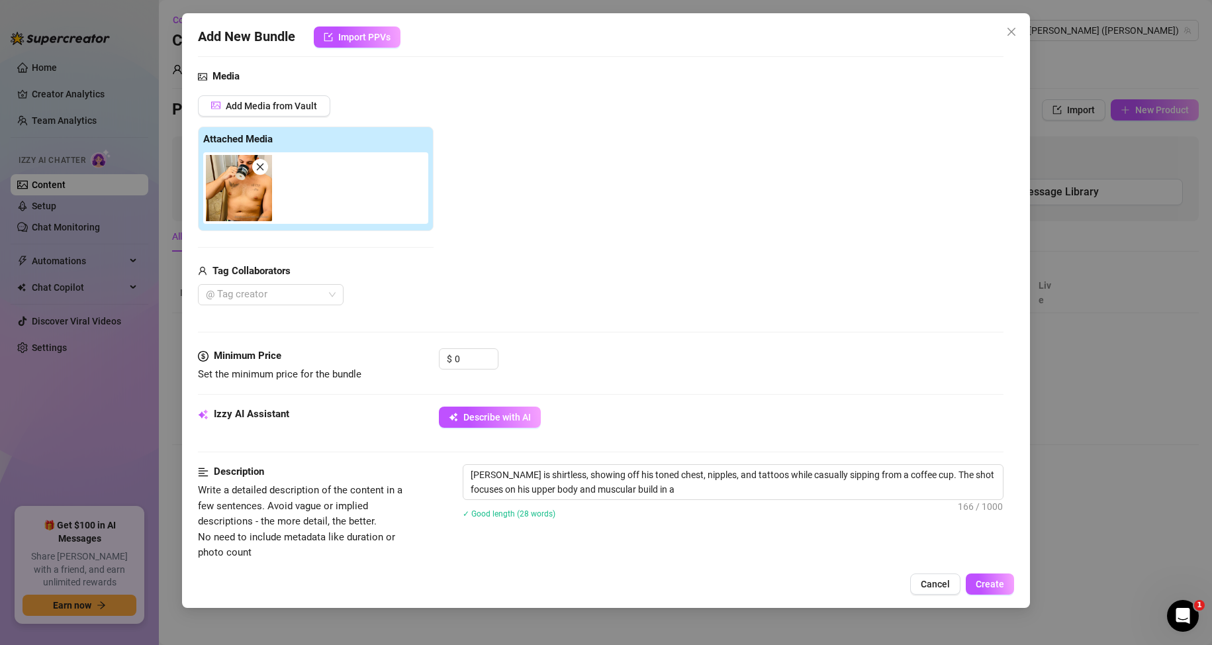
type textarea "Jaimes is shirtless, showing off his toned chest, nipples, and tattoos while ca…"
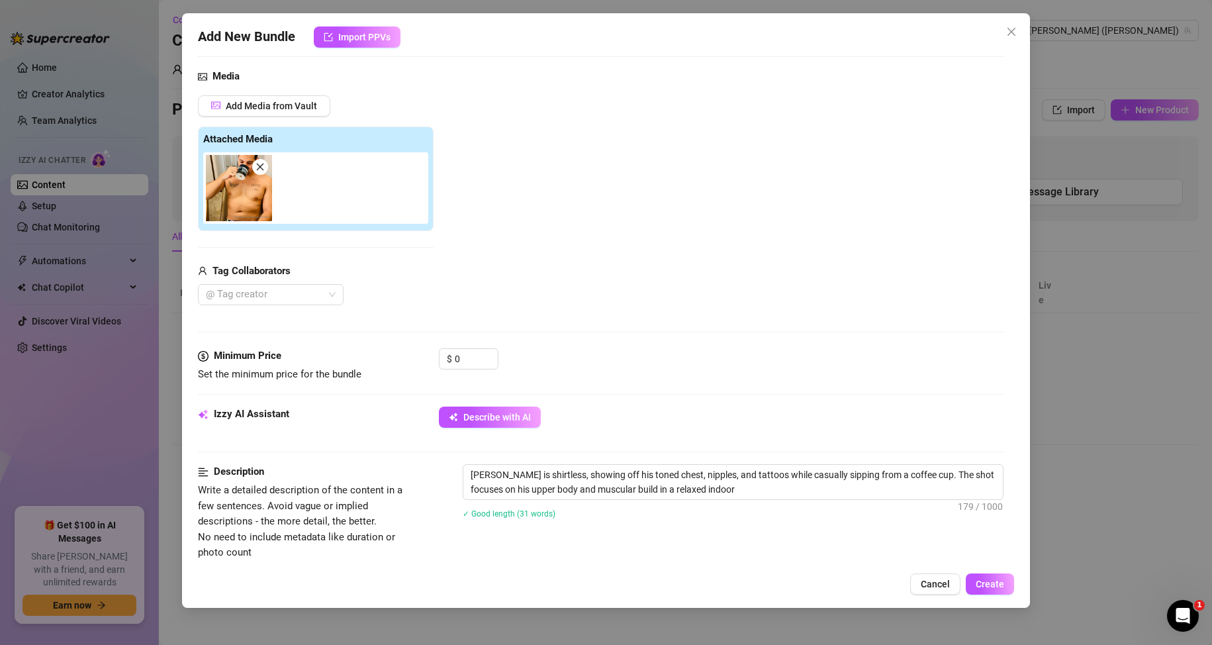
type textarea "Jaimes is shirtless, showing off his toned chest, nipples, and tattoos while ca…"
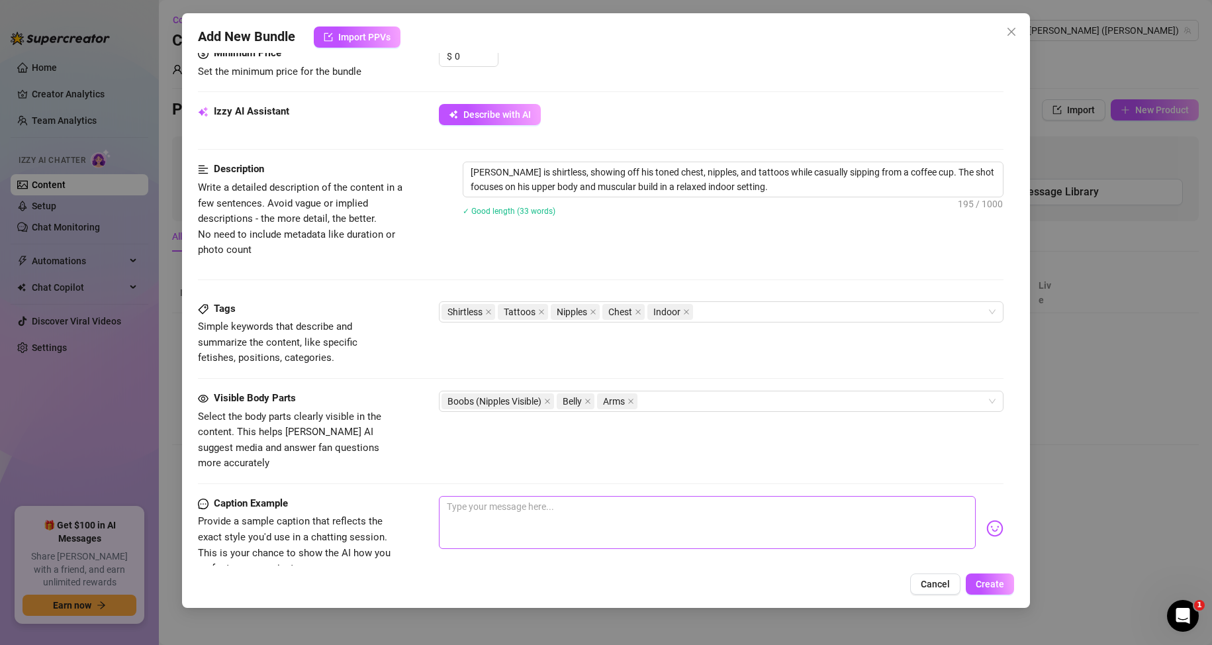
scroll to position [463, 0]
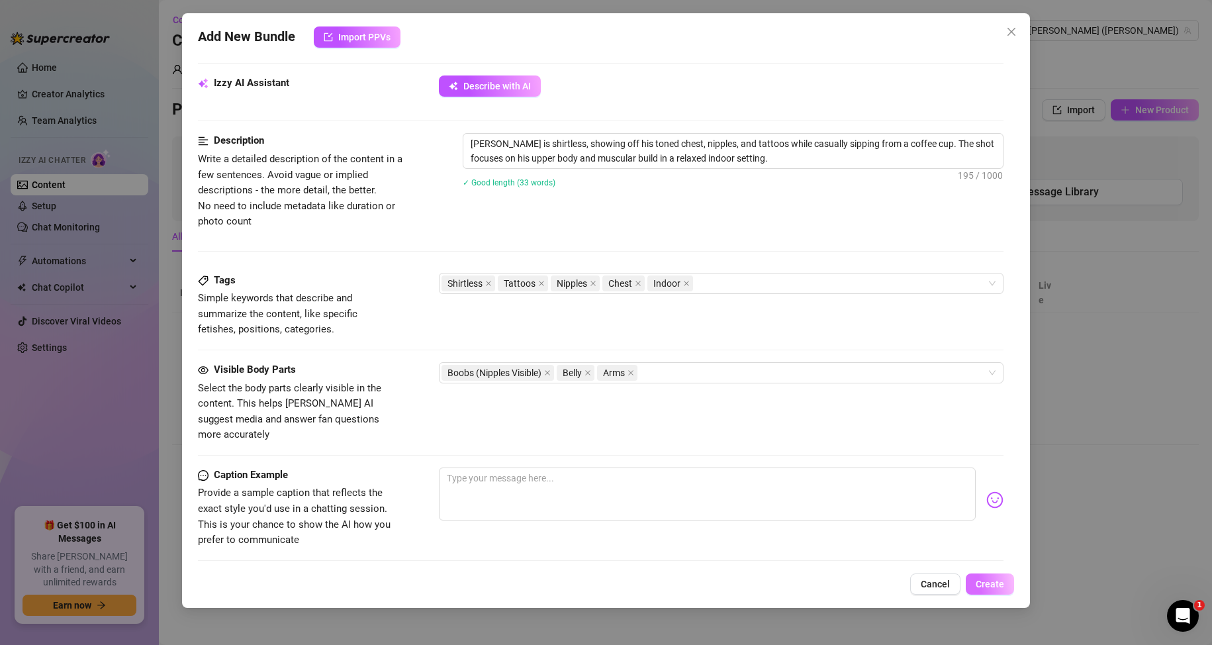
click at [980, 585] on span "Create" at bounding box center [990, 584] width 28 height 11
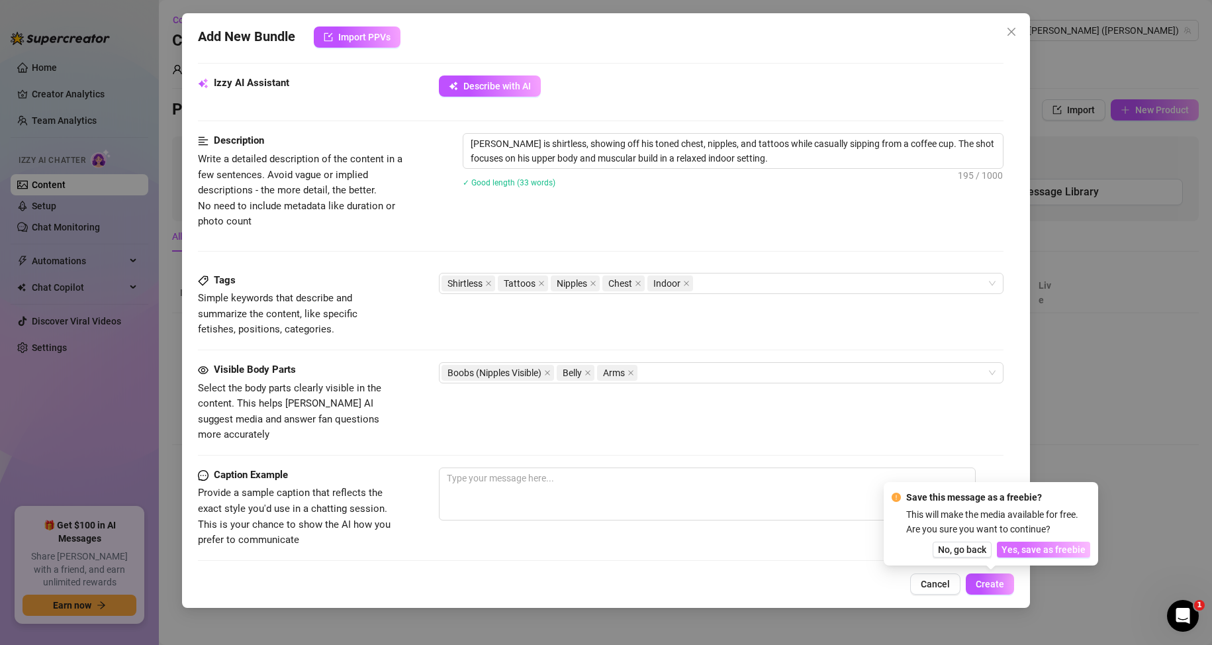
click at [1042, 555] on span "Yes, save as freebie" at bounding box center [1043, 549] width 84 height 11
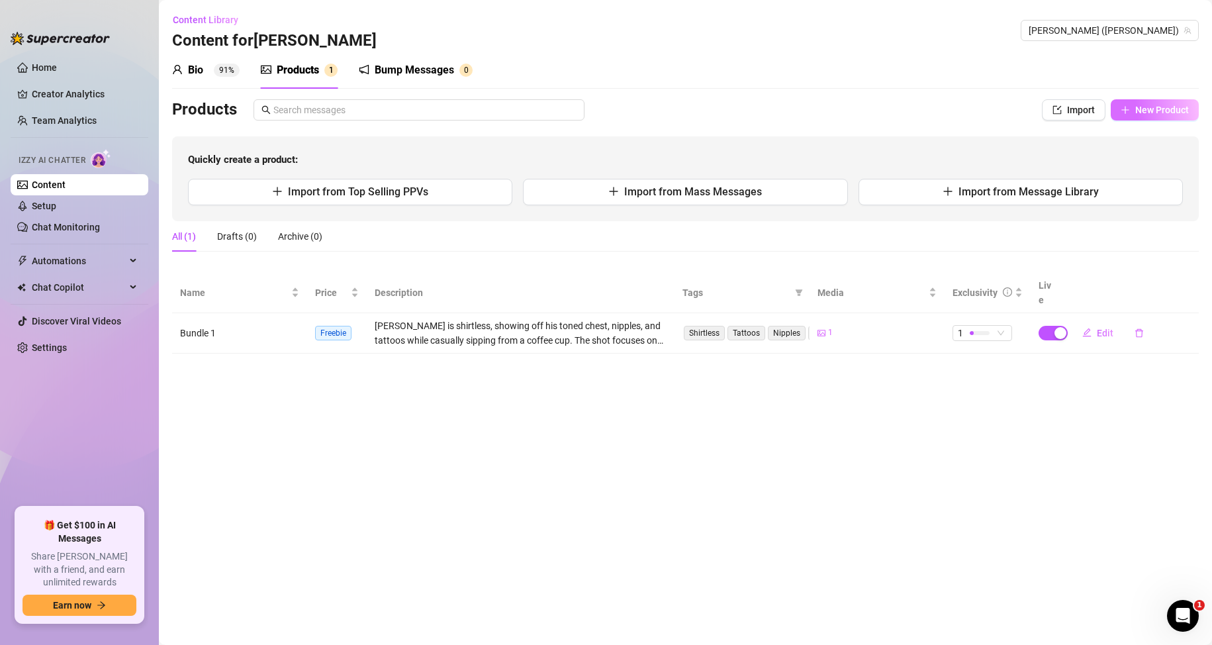
click at [1158, 111] on span "New Product" at bounding box center [1162, 110] width 54 height 11
type textarea "Type your message here..."
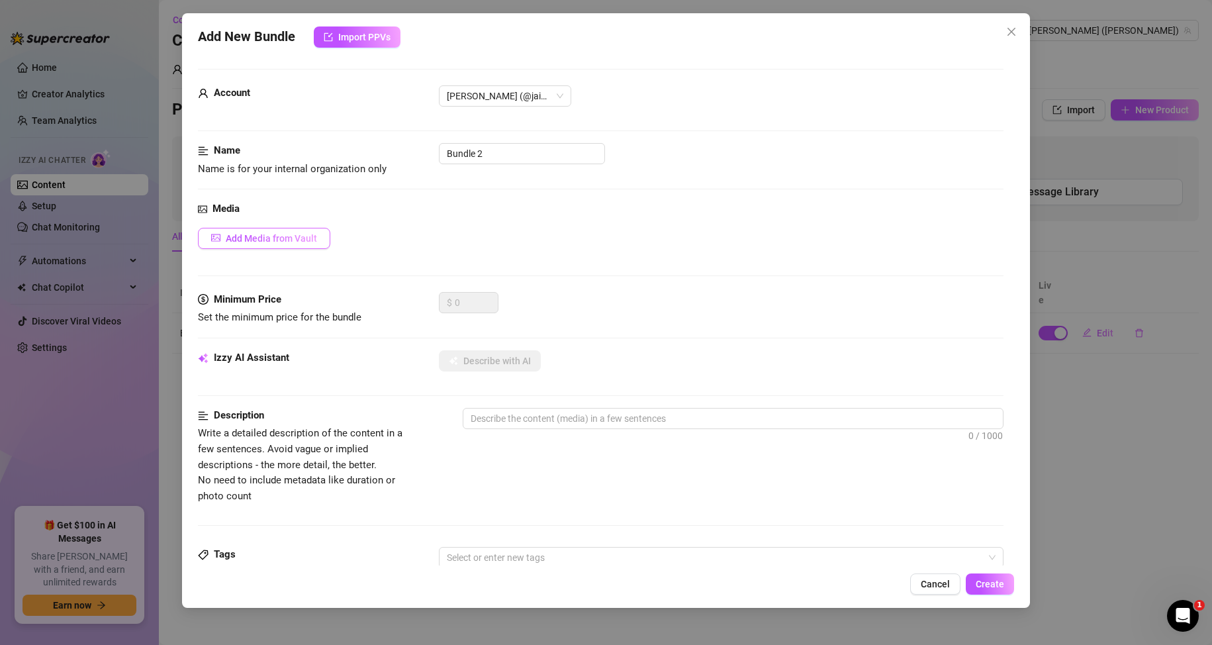
click at [283, 242] on span "Add Media from Vault" at bounding box center [271, 238] width 91 height 11
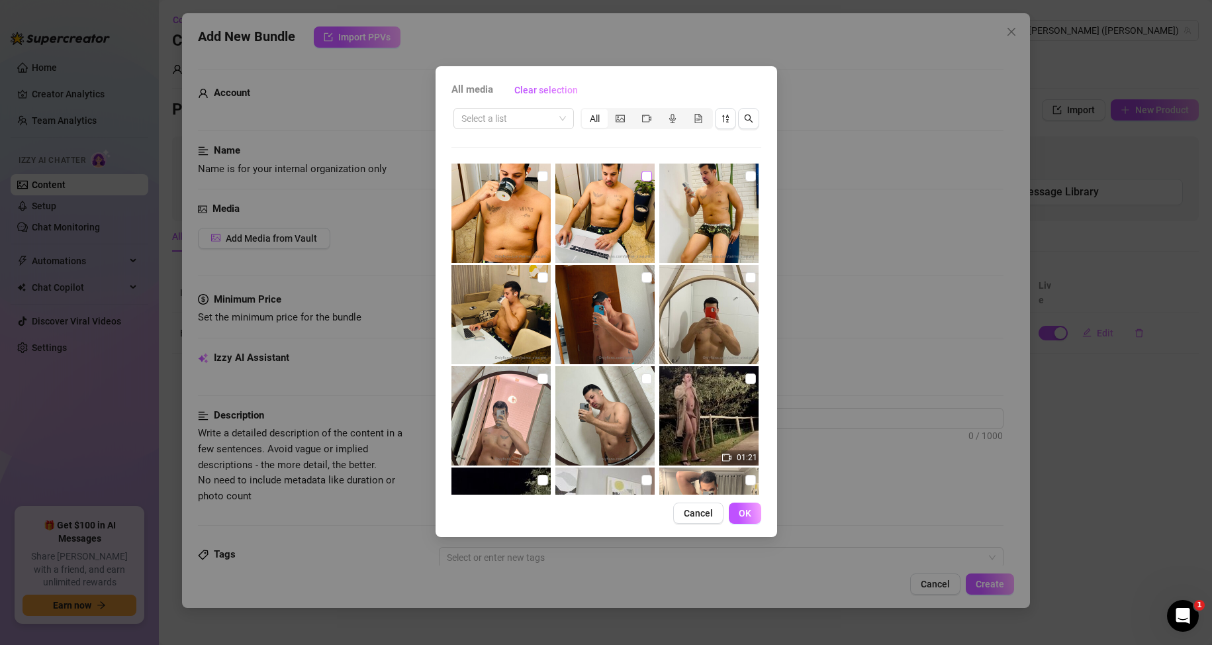
click at [641, 176] on input "checkbox" at bounding box center [646, 176] width 11 height 11
checkbox input "true"
click at [747, 516] on span "OK" at bounding box center [745, 513] width 13 height 11
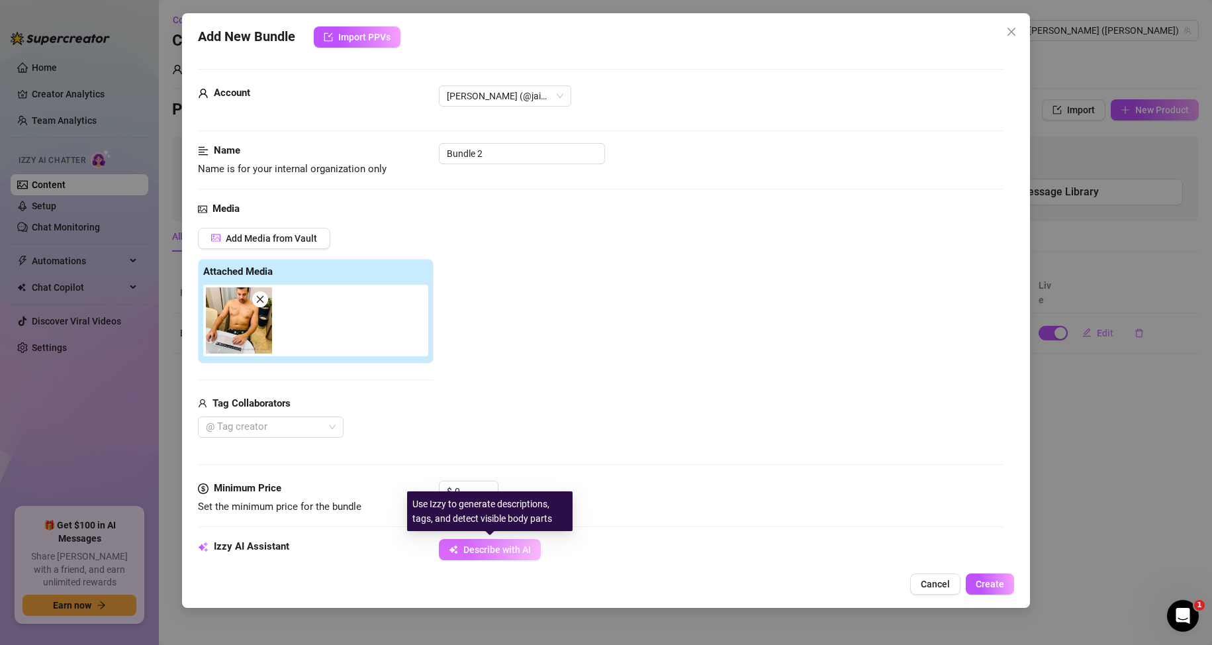
click at [500, 555] on button "Describe with AI" at bounding box center [490, 549] width 102 height 21
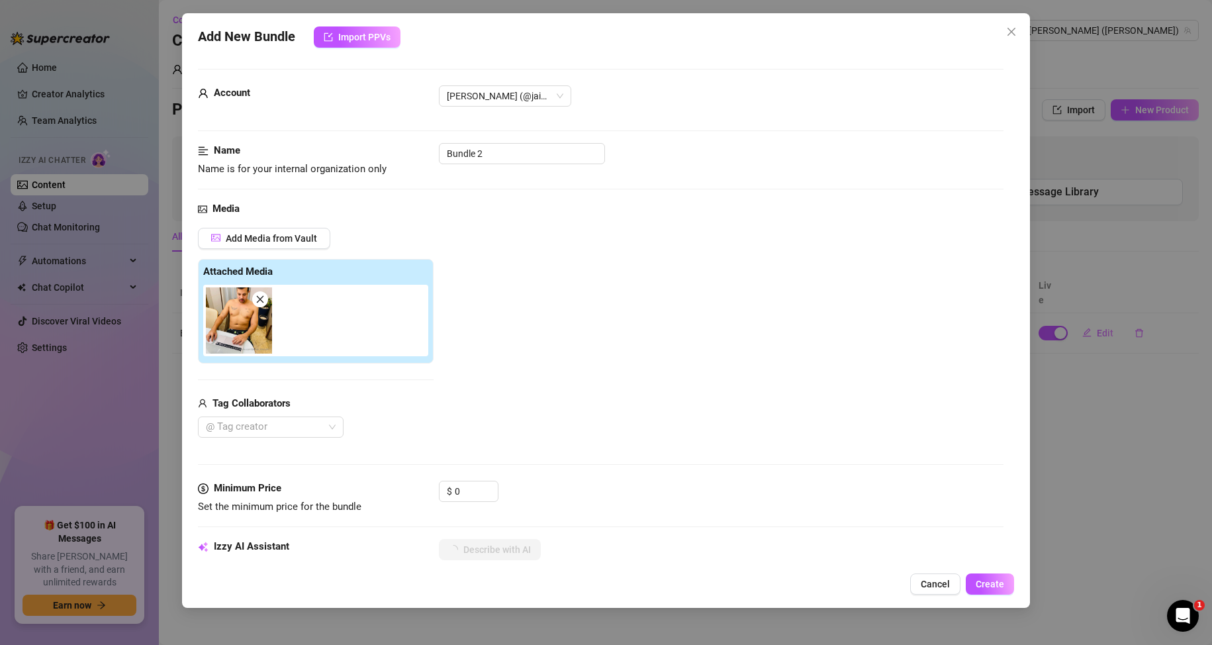
type textarea "[PERSON_NAME]"
type textarea "Jaimes is"
type textarea "Jaimes is shirtless,"
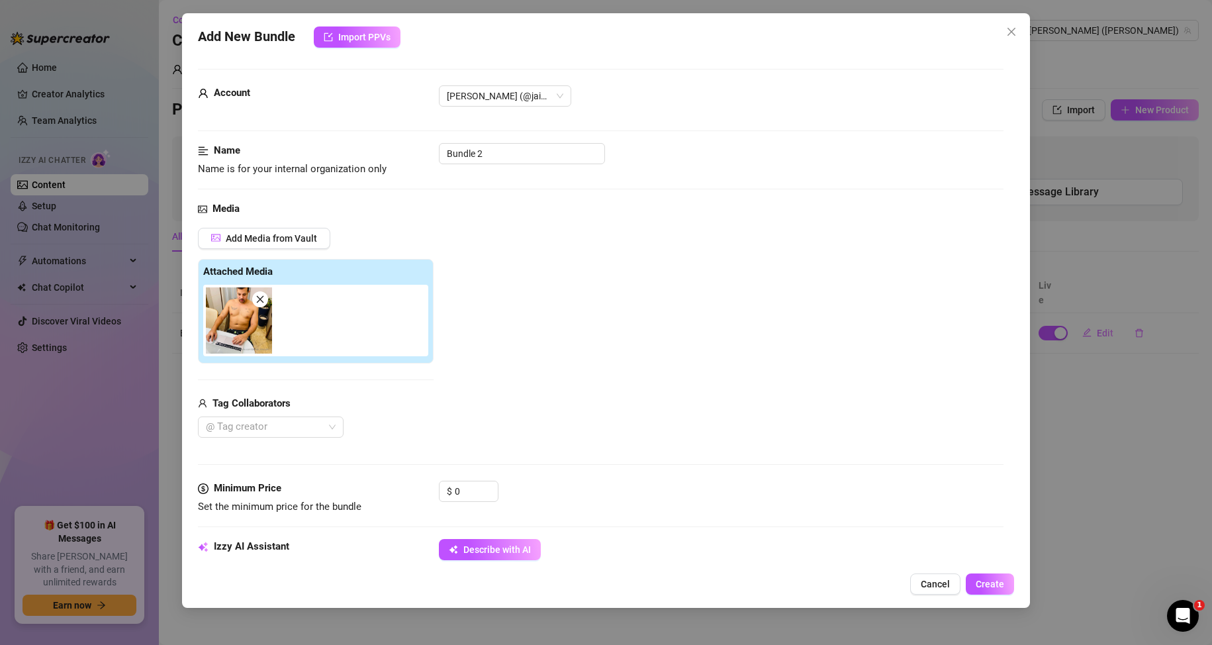
type textarea "Jaimes is shirtless,"
type textarea "Jaimes is shirtless, showing"
type textarea "Jaimes is shirtless, showing off"
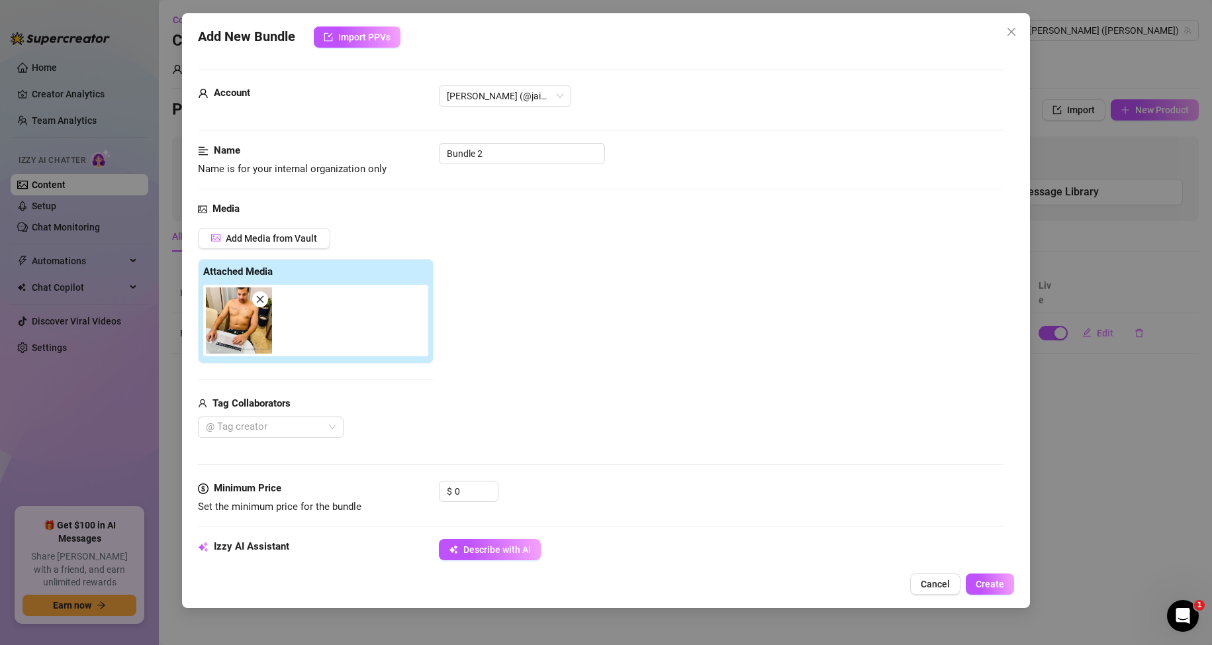
type textarea "Jaimes is shirtless, showing off his"
type textarea "Jaimes is shirtless, showing off his toned"
type textarea "Jaimes is shirtless, showing off his toned chest,"
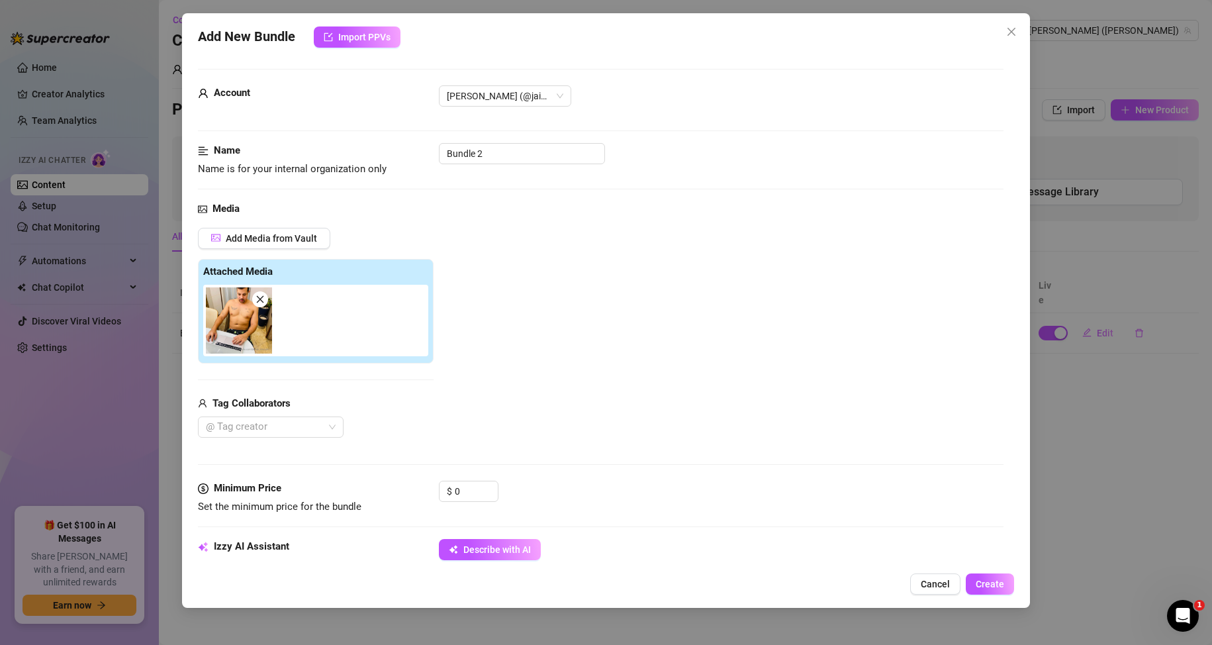
type textarea "Jaimes is shirtless, showing off his toned chest,"
type textarea "Jaimes is shirtless, showing off his toned chest, tattoos,"
type textarea "Jaimes is shirtless, showing off his toned chest, tattoos, and"
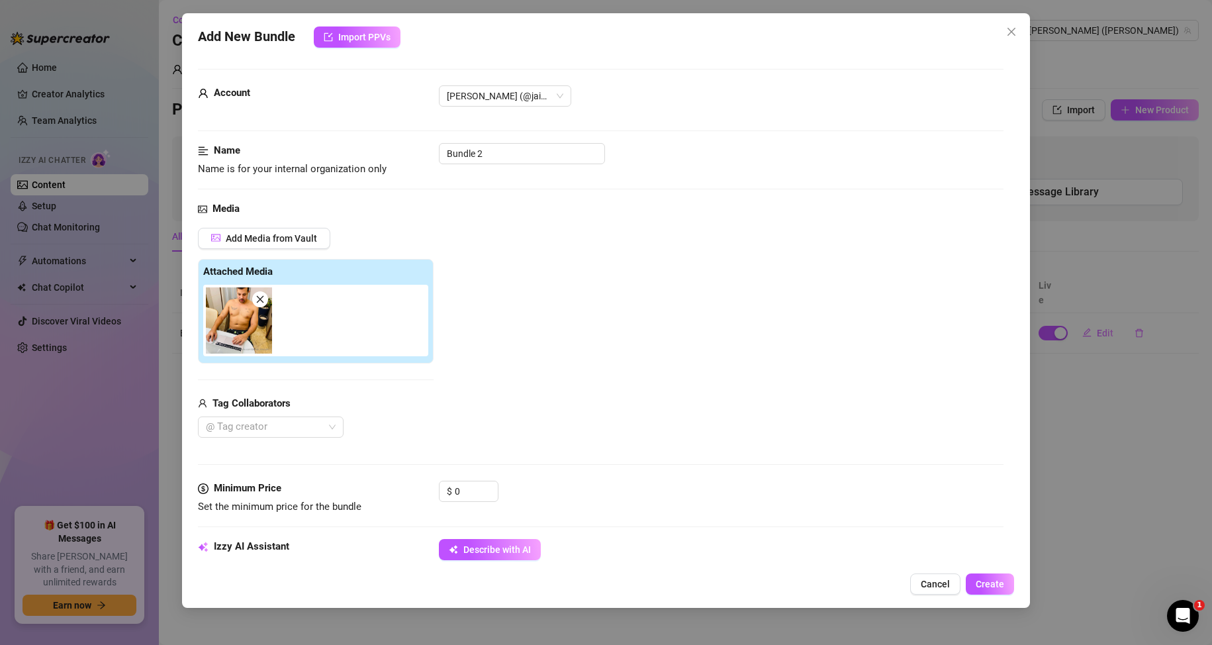
type textarea "Jaimes is shirtless, showing off his toned chest, tattoos, and bare"
type textarea "Jaimes is shirtless, showing off his toned chest, tattoos, and bare arms"
type textarea "Jaimes is shirtless, showing off his toned chest, tattoos, and bare arms while"
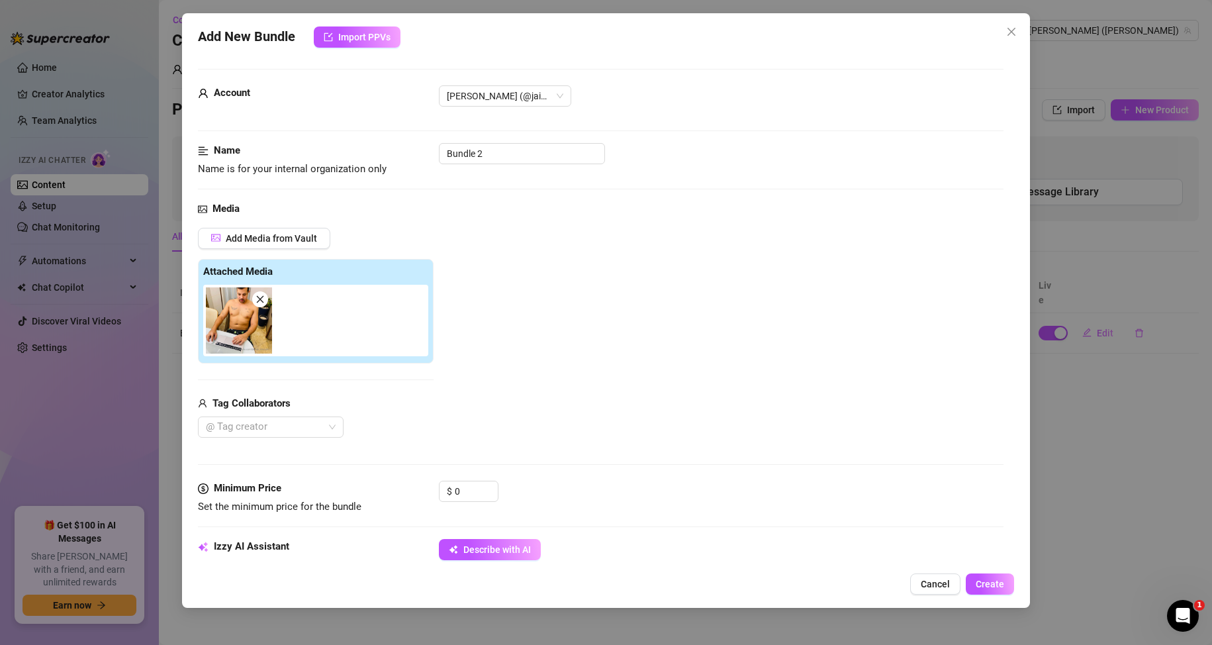
type textarea "Jaimes is shirtless, showing off his toned chest, tattoos, and bare arms while"
type textarea "Jaimes is shirtless, showing off his toned chest, tattoos, and bare arms while …"
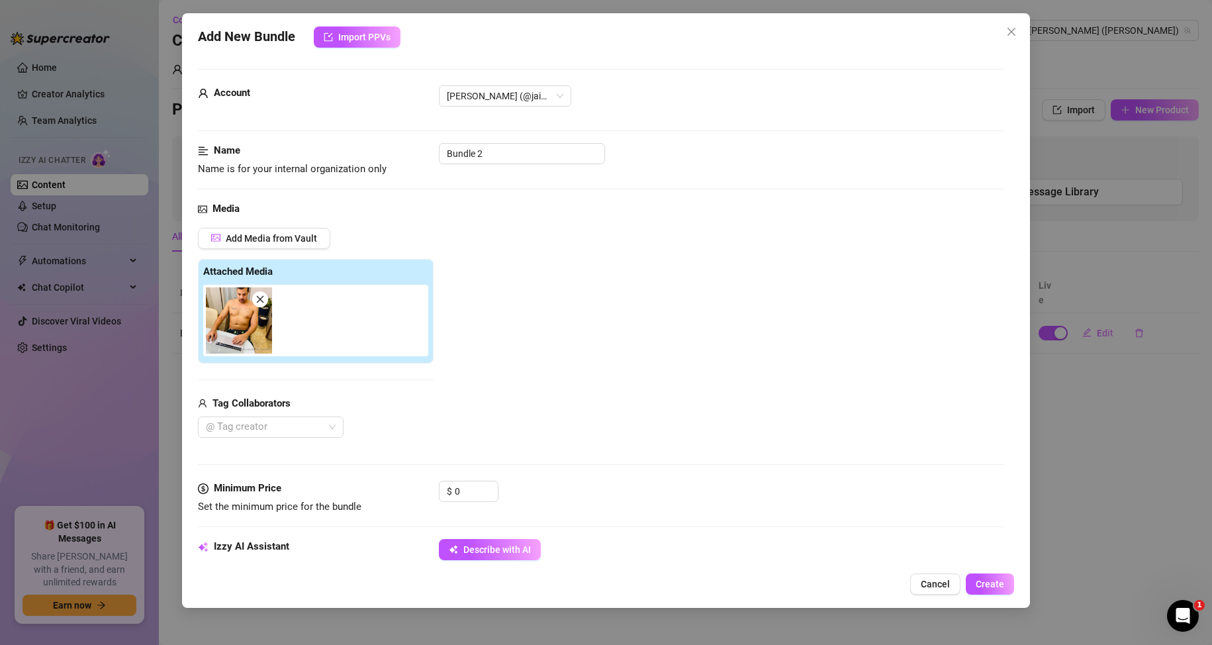
type textarea "Jaimes is shirtless, showing off his toned chest, tattoos, and bare arms while …"
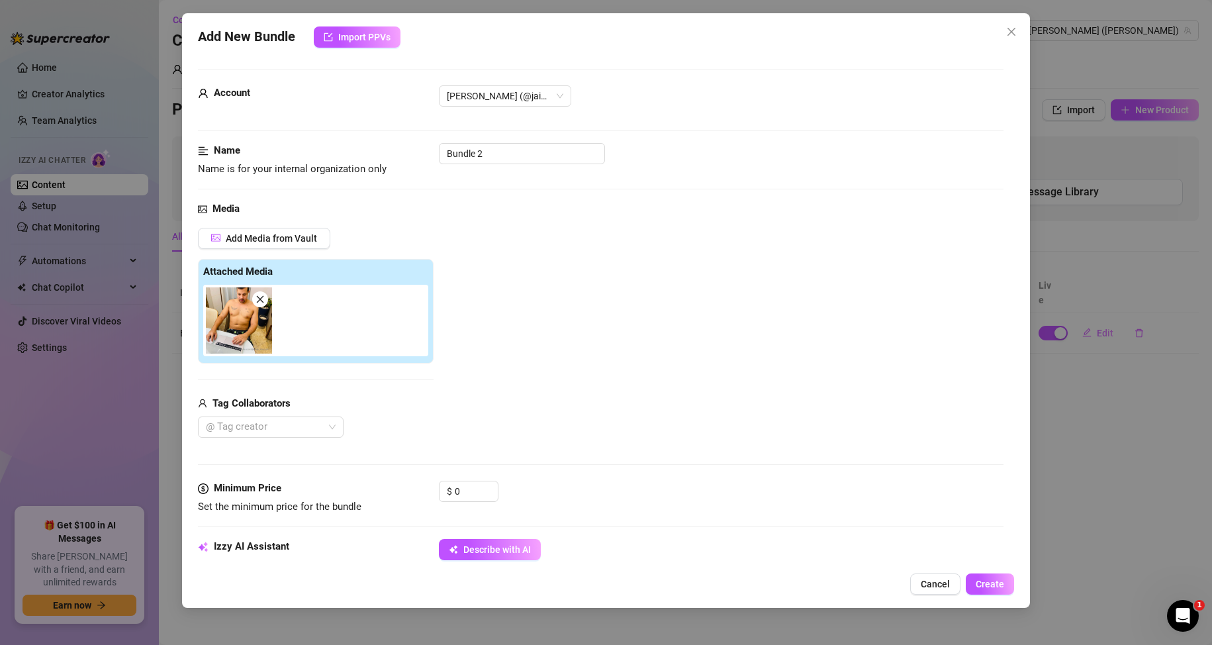
type textarea "Jaimes is shirtless, showing off his toned chest, tattoos, and bare arms while …"
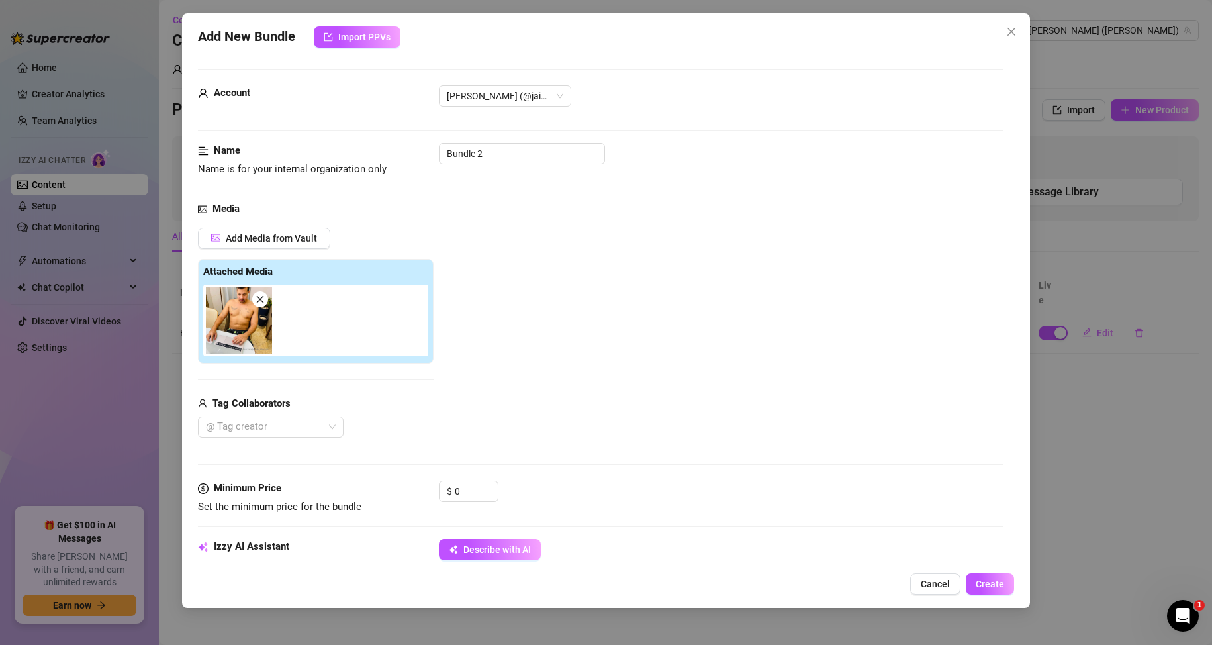
type textarea "Jaimes is shirtless, showing off his toned chest, tattoos, and bare arms while …"
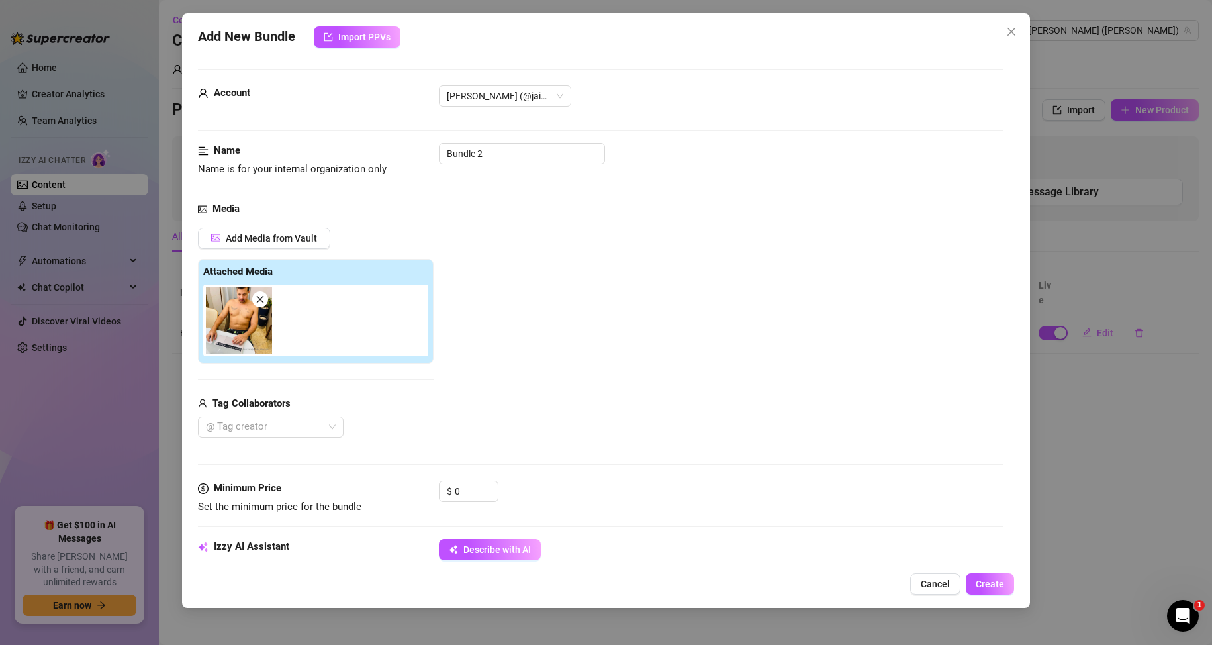
type textarea "Jaimes is shirtless, showing off his toned chest, tattoos, and bare arms while …"
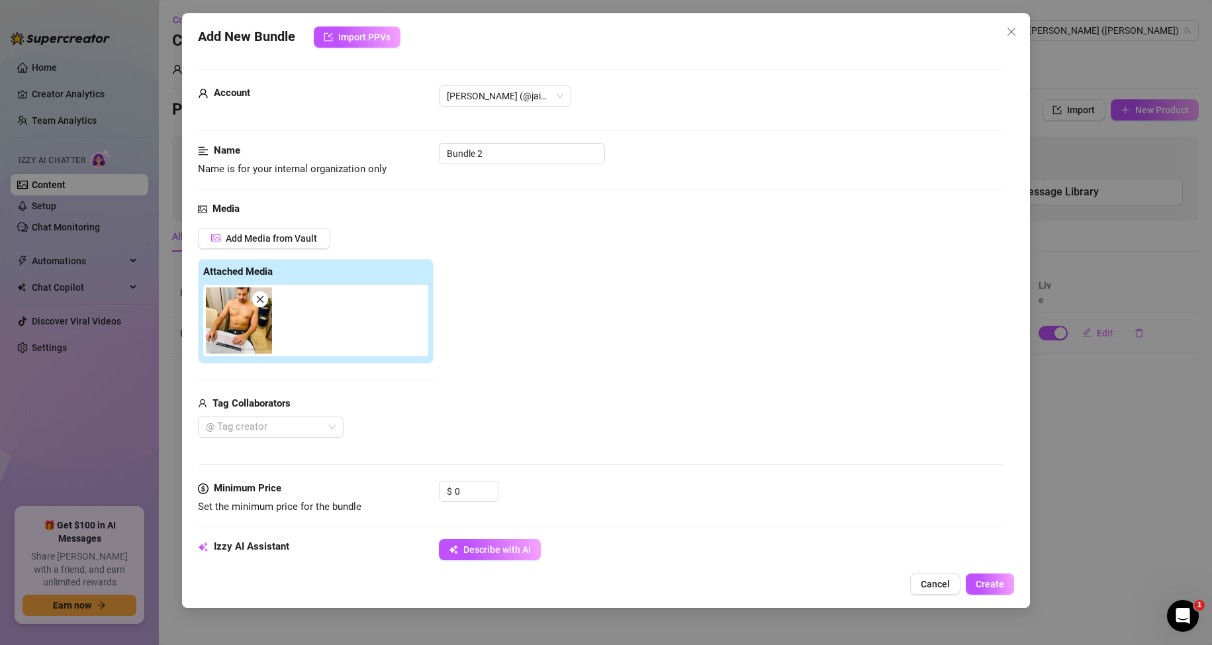
type textarea "Jaimes is shirtless, showing off his toned chest, tattoos, and bare arms while …"
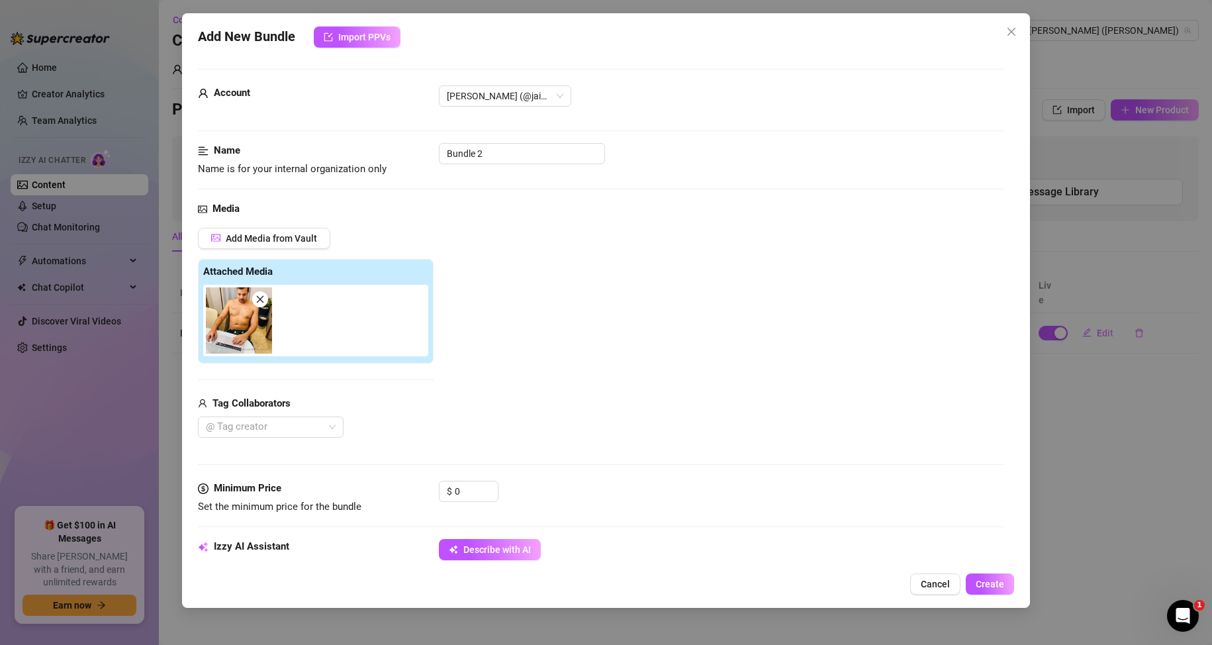
type textarea "Jaimes is shirtless, showing off his toned chest, tattoos, and bare arms while …"
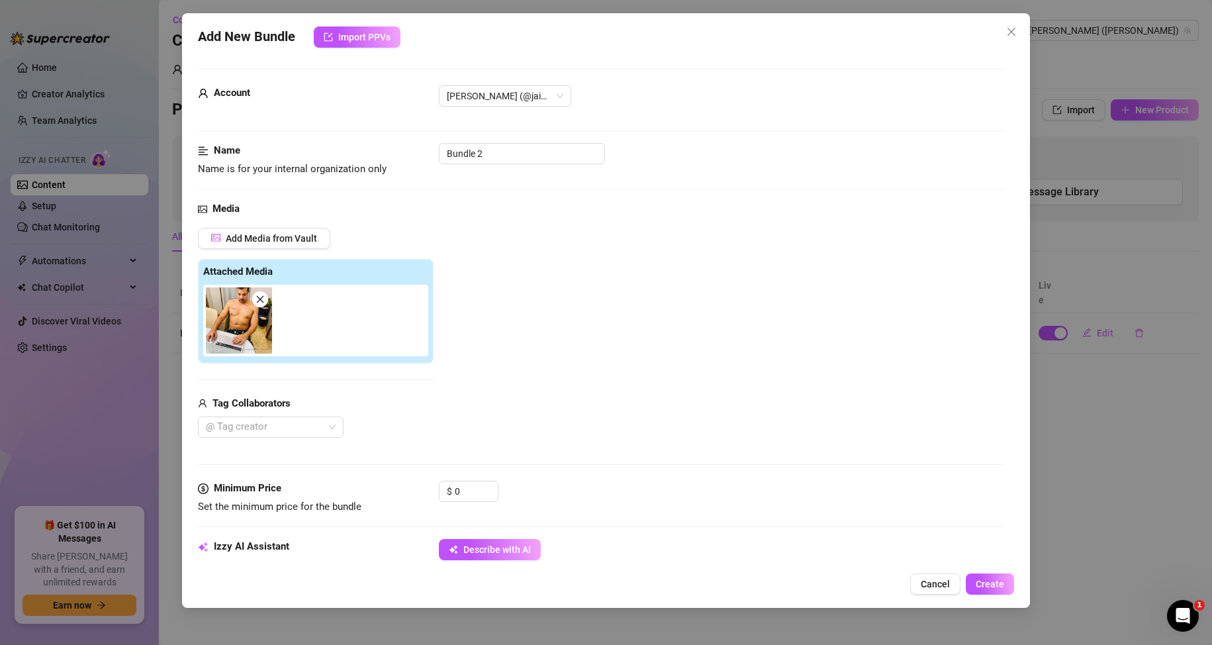
type textarea "Jaimes is shirtless, showing off his toned chest, tattoos, and bare arms while …"
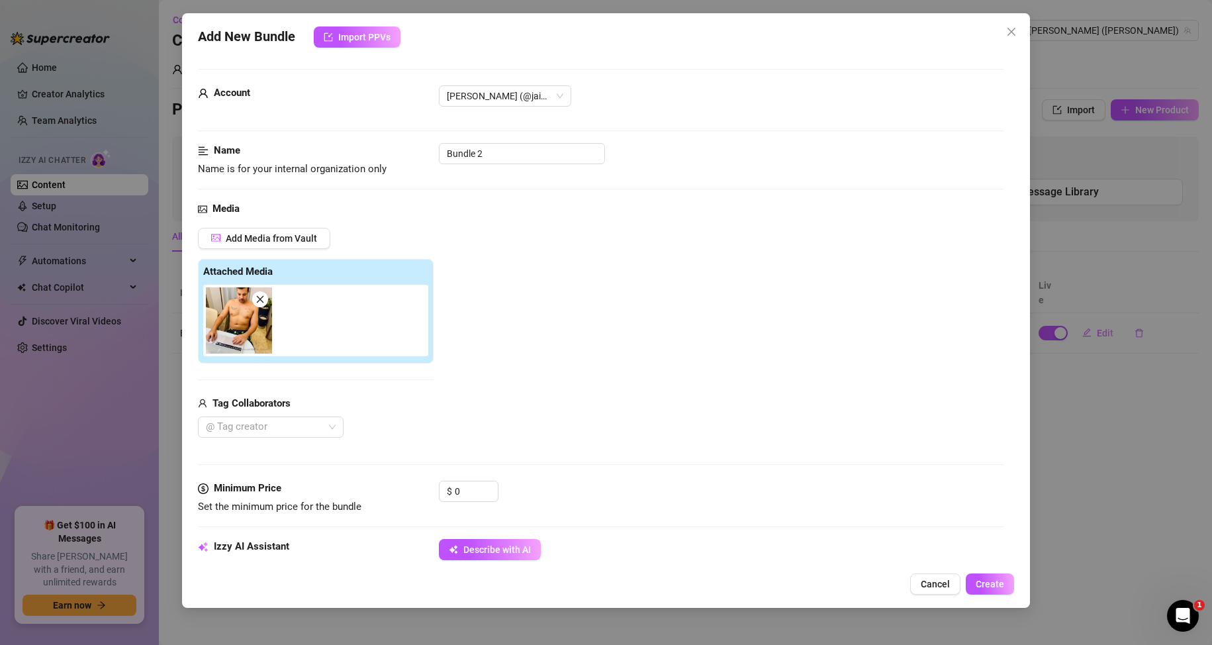
type textarea "Jaimes is shirtless, showing off his toned chest, tattoos, and bare arms while …"
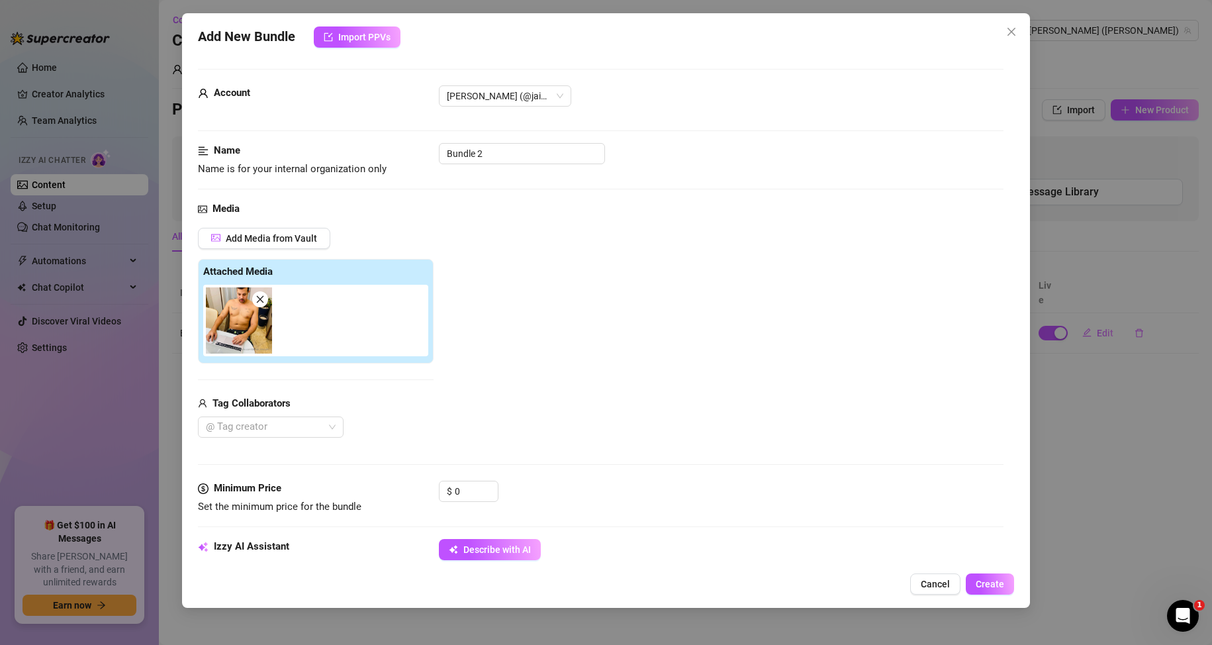
type textarea "Jaimes is shirtless, showing off his toned chest, tattoos, and bare arms while …"
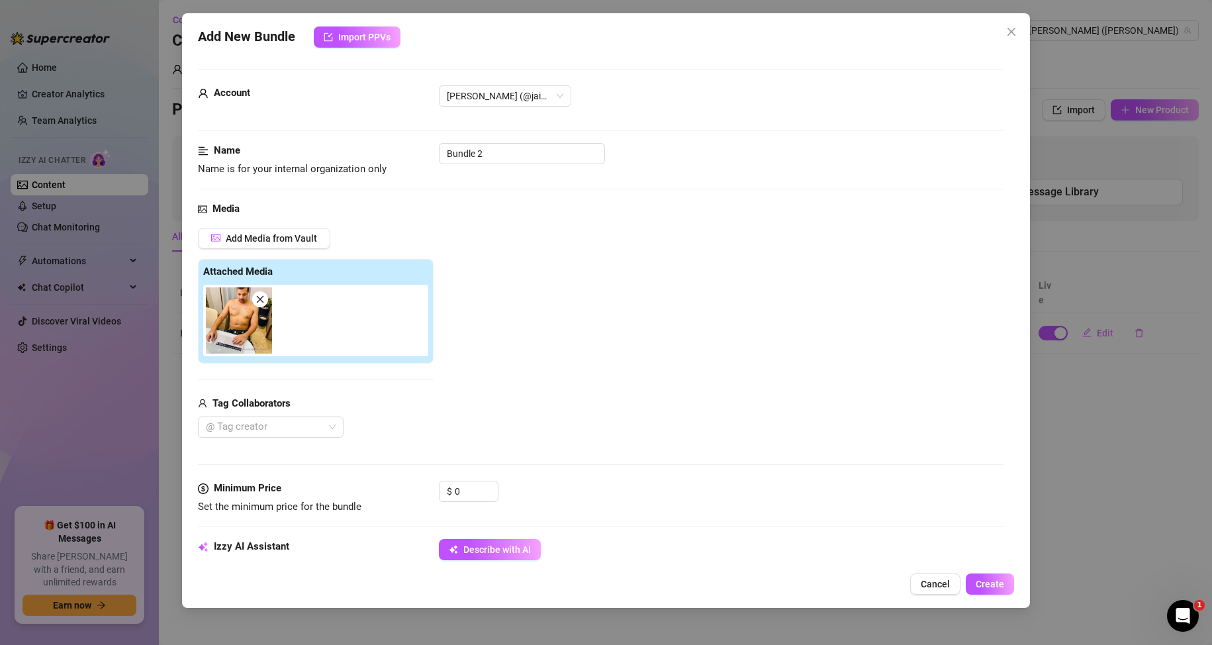
type textarea "Jaimes is shirtless, showing off his toned chest, tattoos, and bare arms while …"
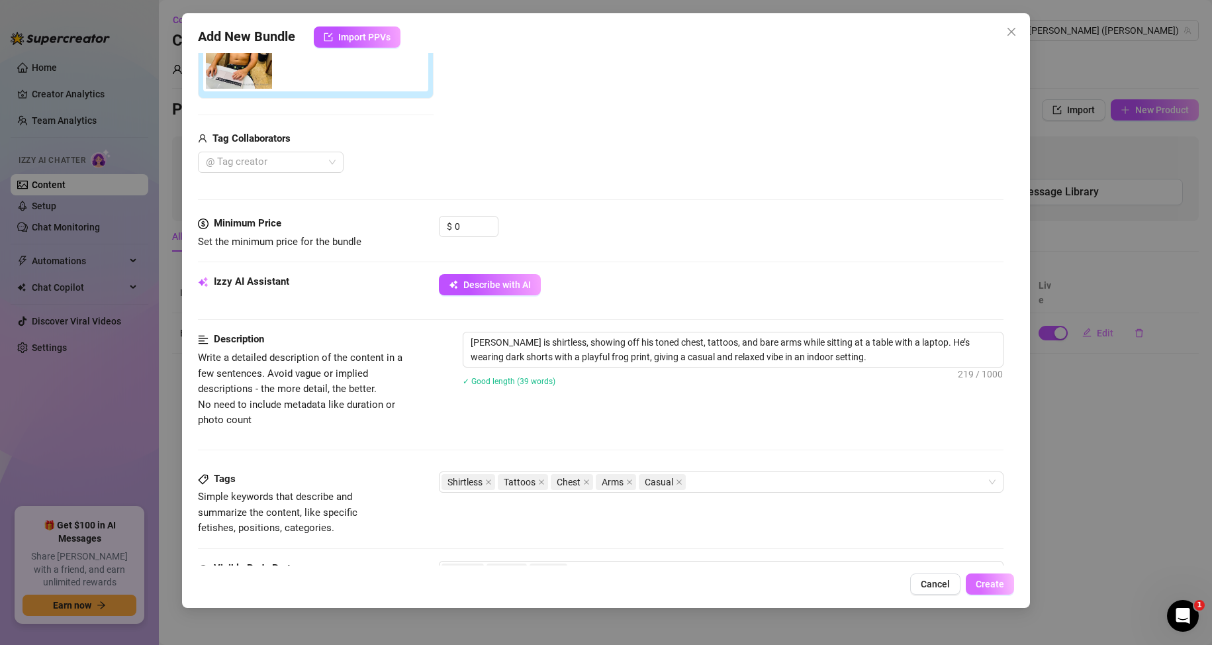
click at [975, 587] on button "Create" at bounding box center [990, 583] width 48 height 21
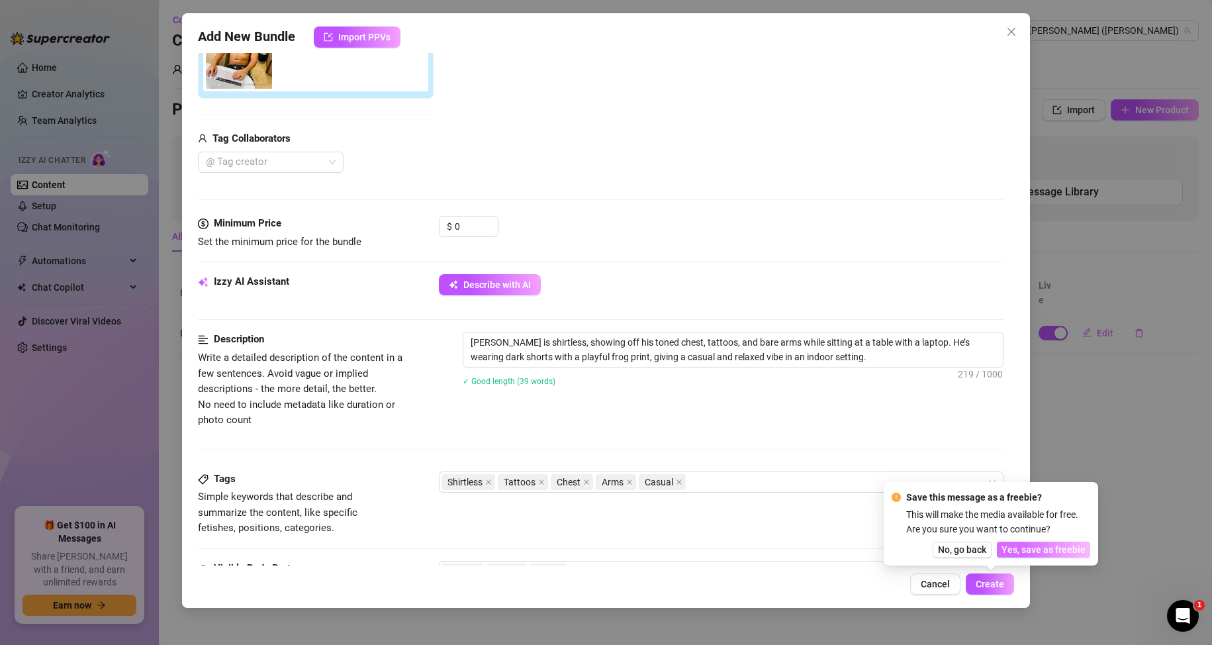
click at [1025, 551] on span "Yes, save as freebie" at bounding box center [1043, 549] width 84 height 11
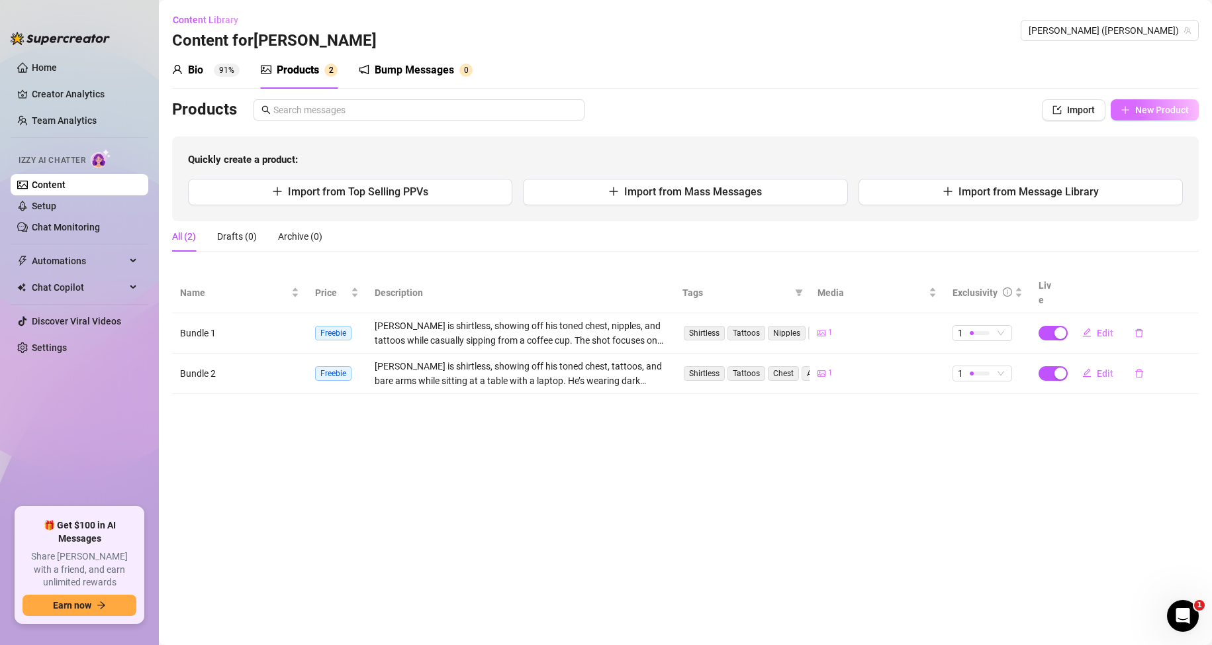
click at [1146, 115] on span "New Product" at bounding box center [1162, 110] width 54 height 11
type textarea "Type your message here..."
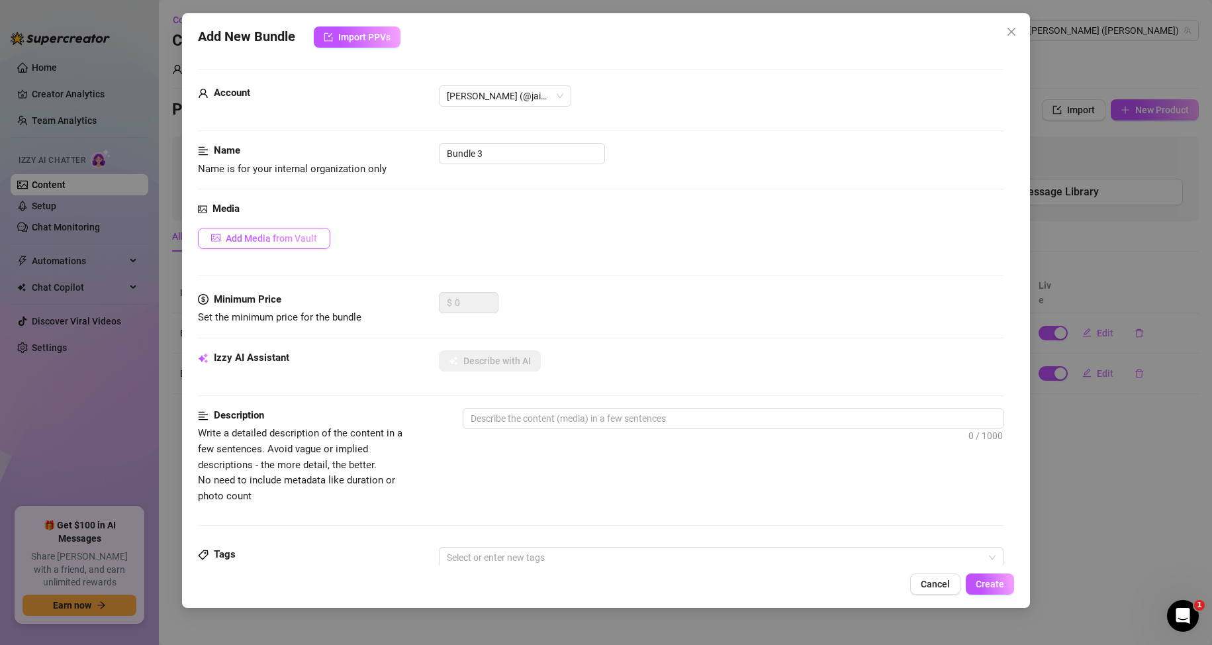
click at [301, 232] on button "Add Media from Vault" at bounding box center [264, 238] width 132 height 21
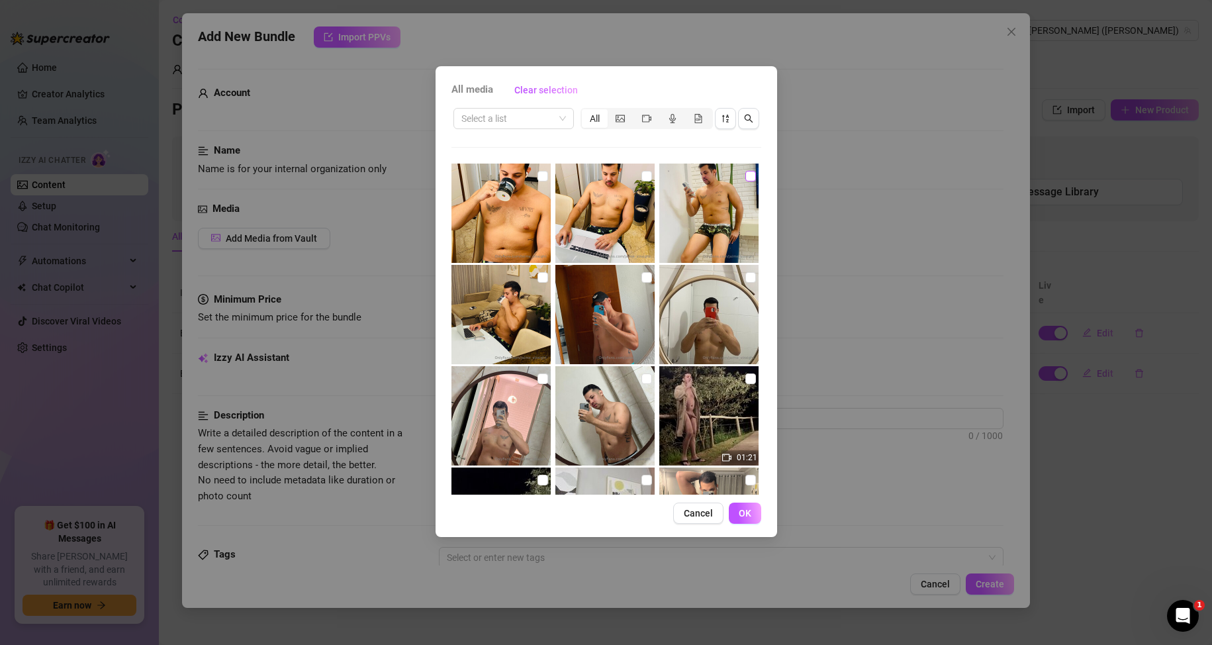
click at [745, 178] on input "checkbox" at bounding box center [750, 176] width 11 height 11
checkbox input "true"
click at [744, 512] on span "OK" at bounding box center [745, 513] width 13 height 11
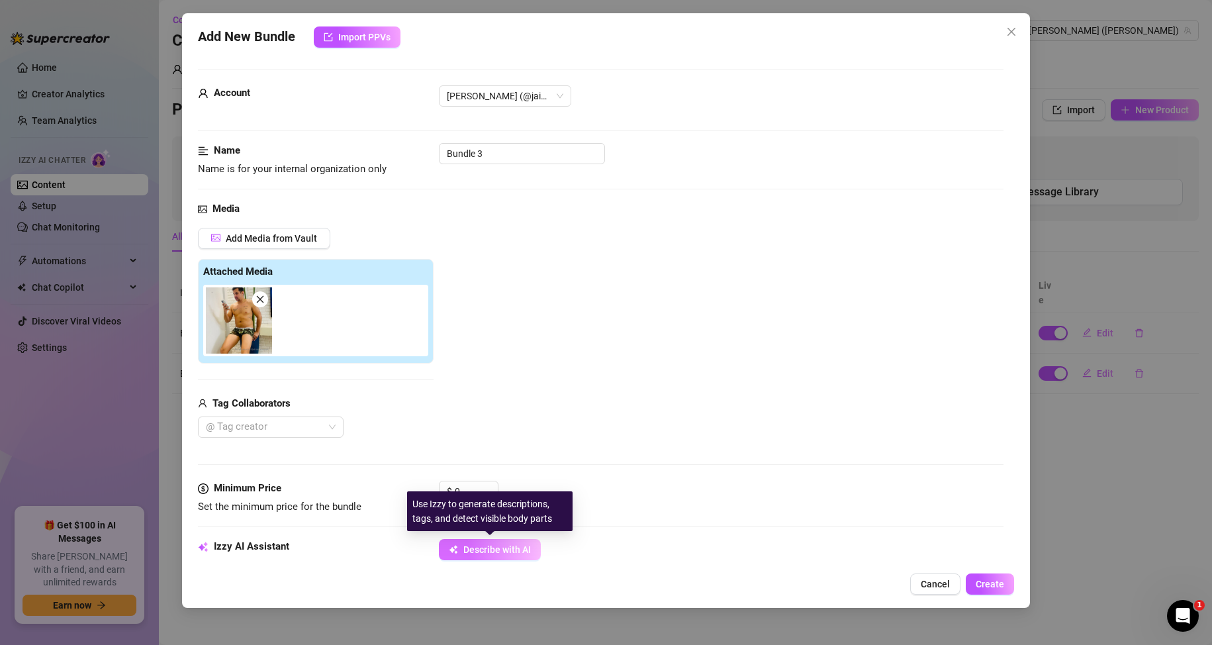
click at [511, 551] on span "Describe with AI" at bounding box center [497, 549] width 68 height 11
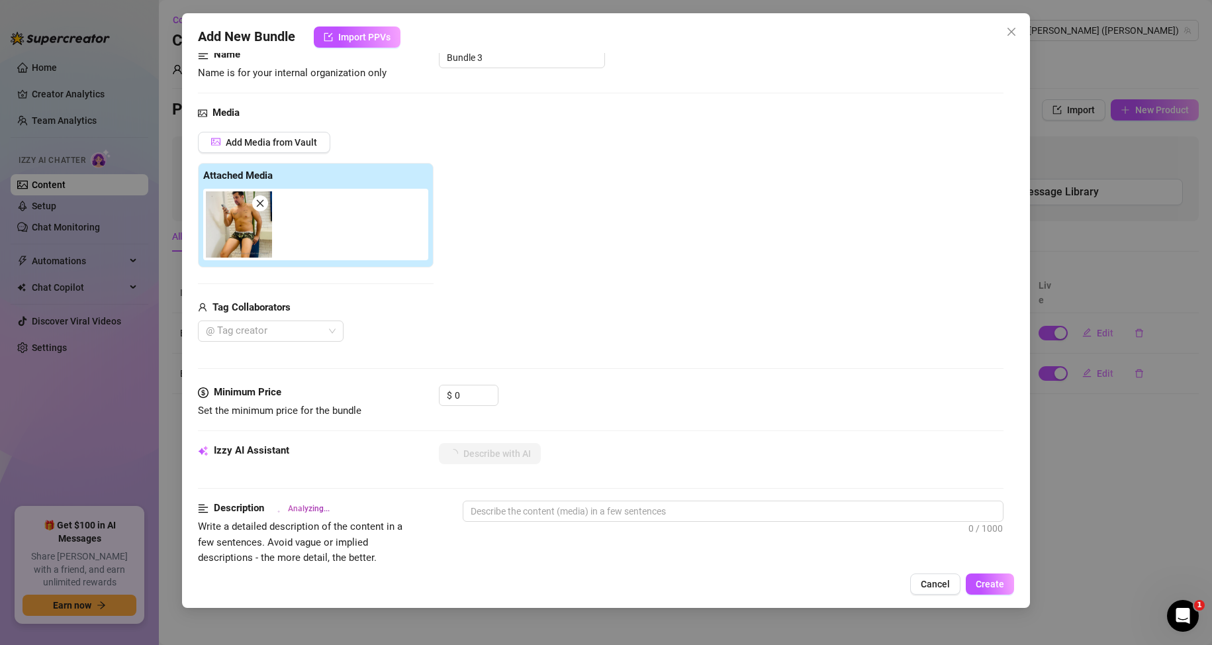
scroll to position [199, 0]
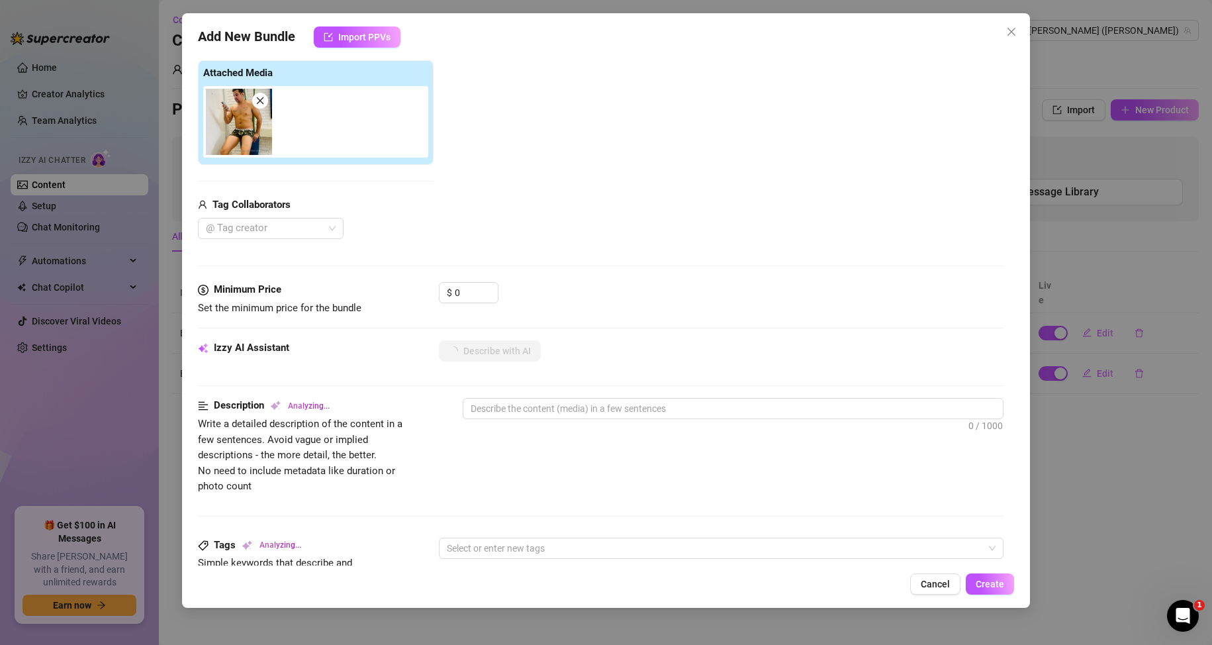
type textarea "[PERSON_NAME]"
type textarea "Jaimes sits"
type textarea "Jaimes sits casually"
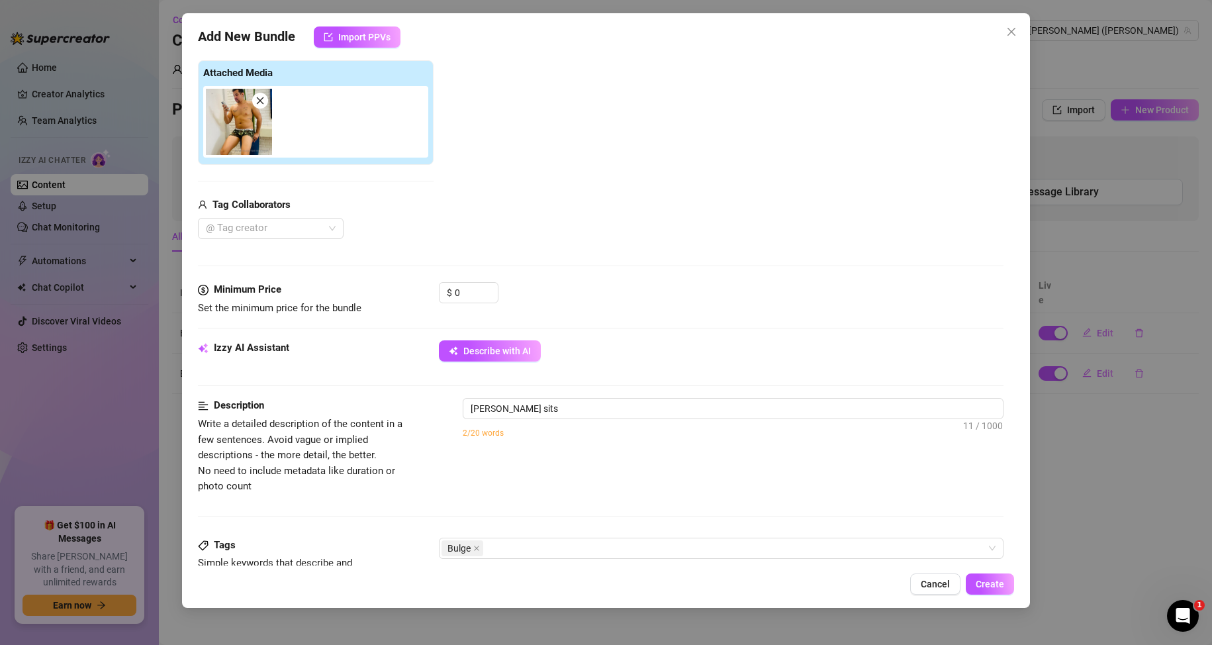
type textarea "Jaimes sits casually"
type textarea "Jaimes sits casually in"
type textarea "Jaimes sits casually in camo-print"
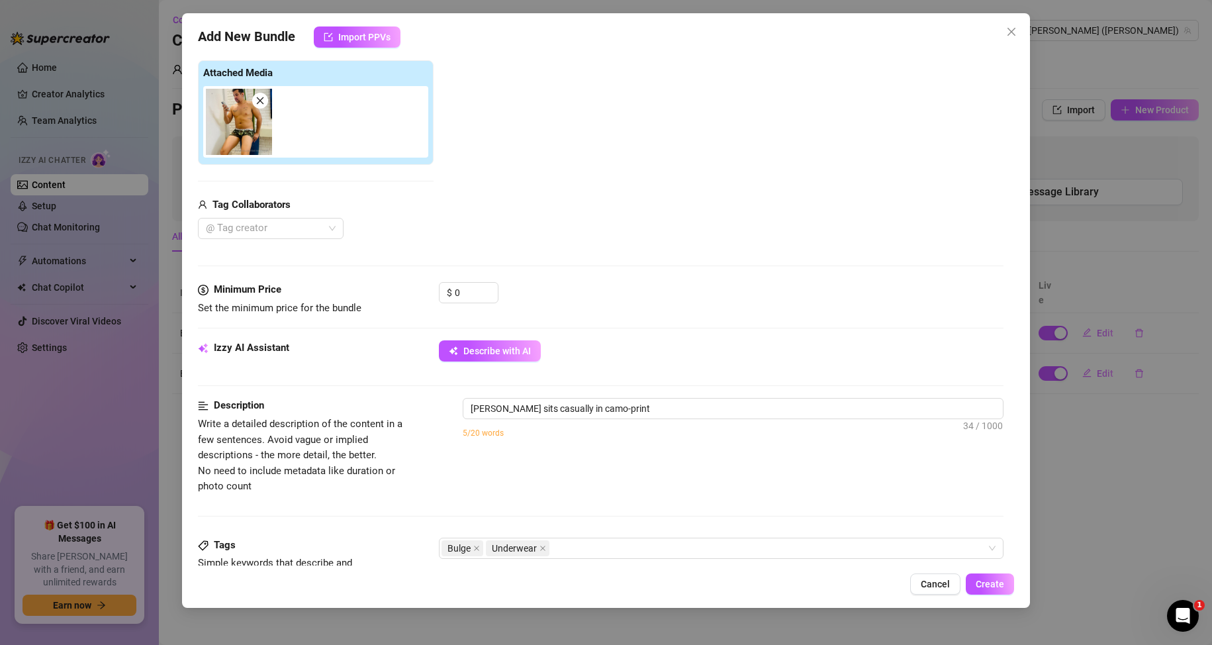
type textarea "Jaimes sits casually in camo-print Calvin"
type textarea "Jaimes sits casually in camo-print Calvin Klein"
type textarea "Jaimes sits casually in camo-print Calvin Klein boxer"
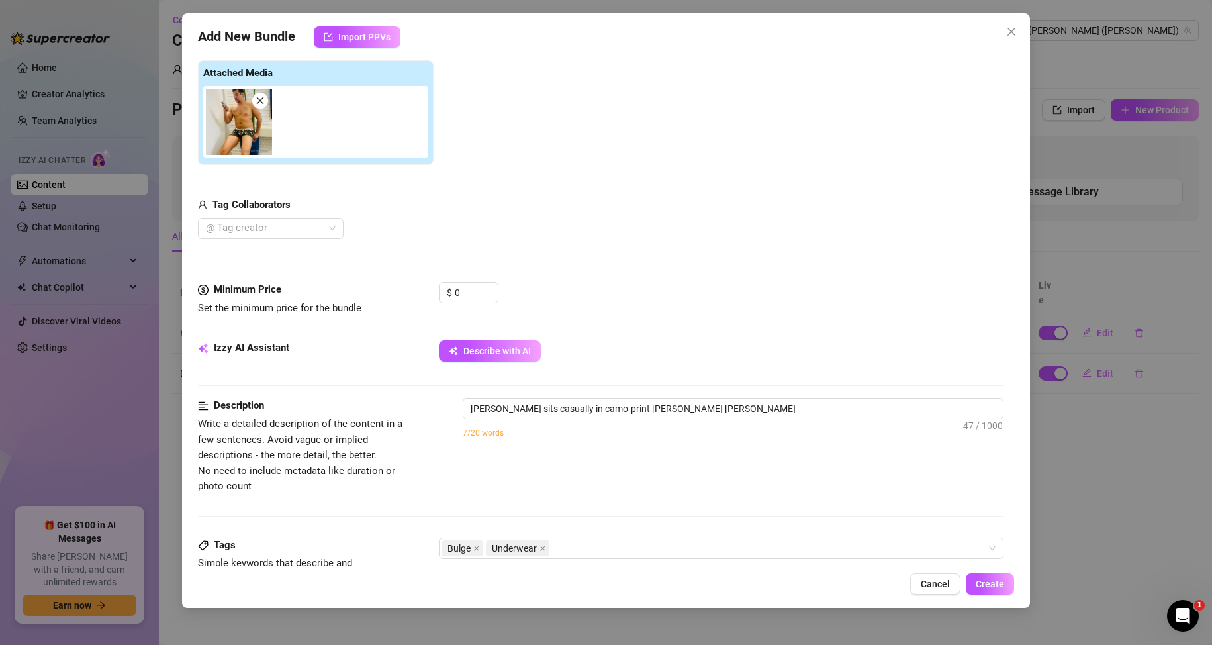
type textarea "Jaimes sits casually in camo-print Calvin Klein boxer"
type textarea "Jaimes sits casually in camo-print Calvin Klein boxer briefs,"
type textarea "Jaimes sits casually in camo-print Calvin Klein boxer briefs, showing"
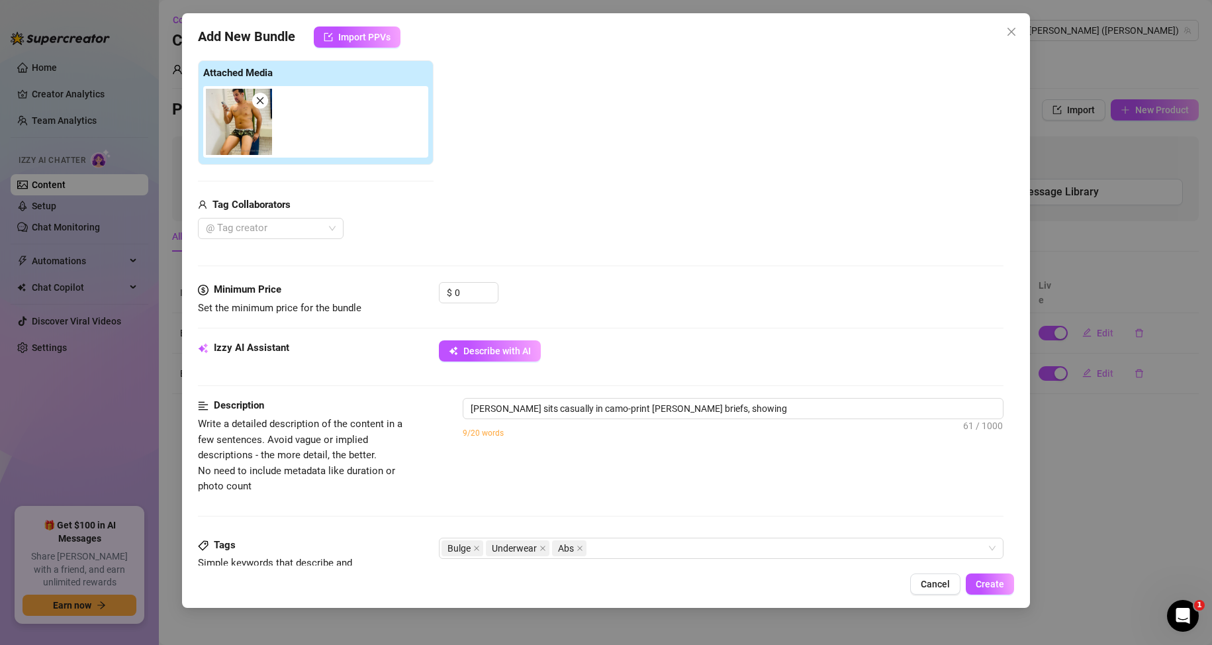
type textarea "Jaimes sits casually in camo-print Calvin Klein boxer briefs, showing off"
type textarea "Jaimes sits casually in camo-print Calvin Klein boxer briefs, showing off his"
type textarea "Jaimes sits casually in camo-print Calvin Klein boxer briefs, showing off his t…"
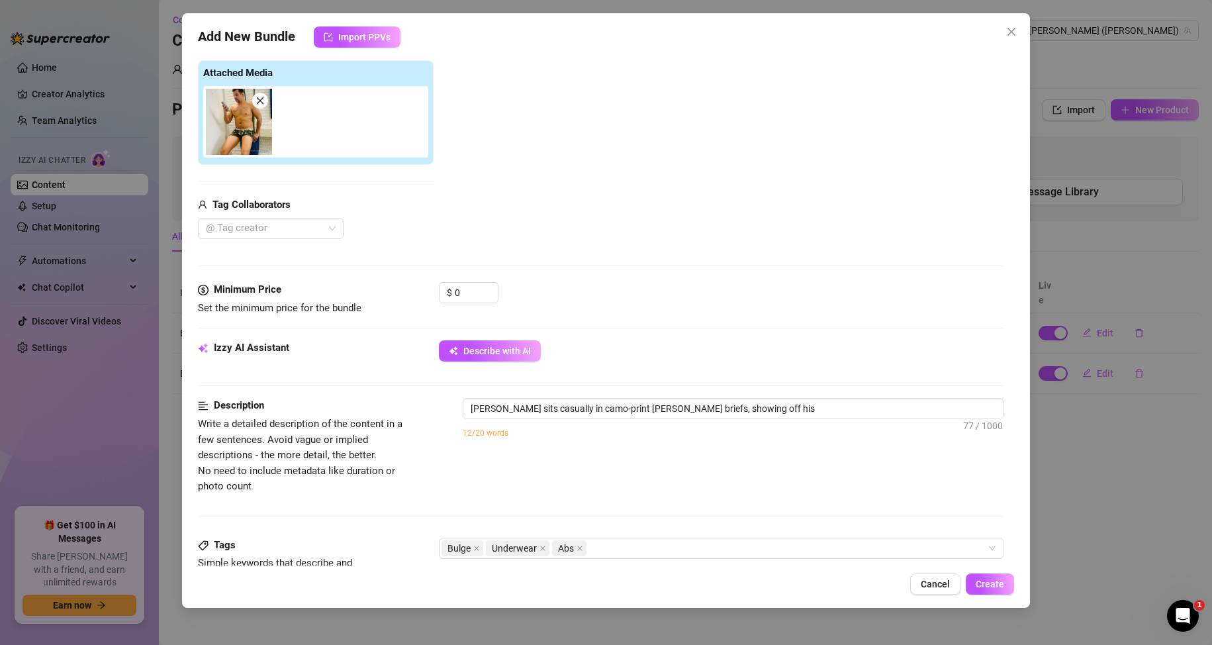
type textarea "Jaimes sits casually in camo-print Calvin Klein boxer briefs, showing off his t…"
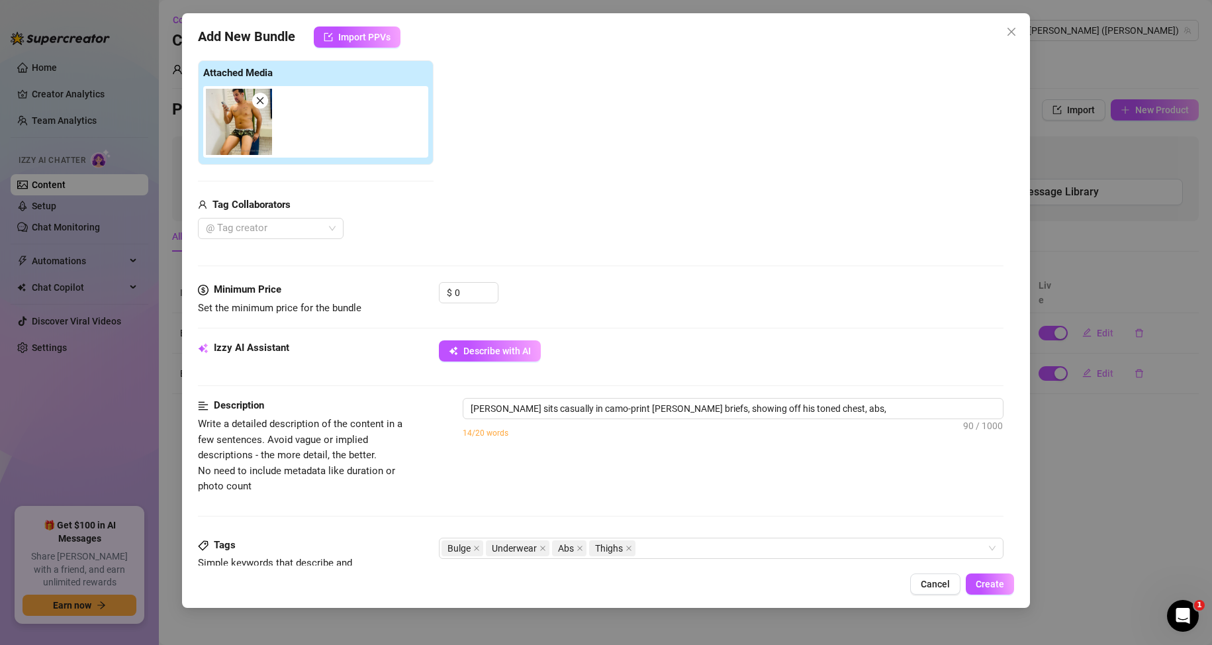
type textarea "Jaimes sits casually in camo-print Calvin Klein boxer briefs, showing off his t…"
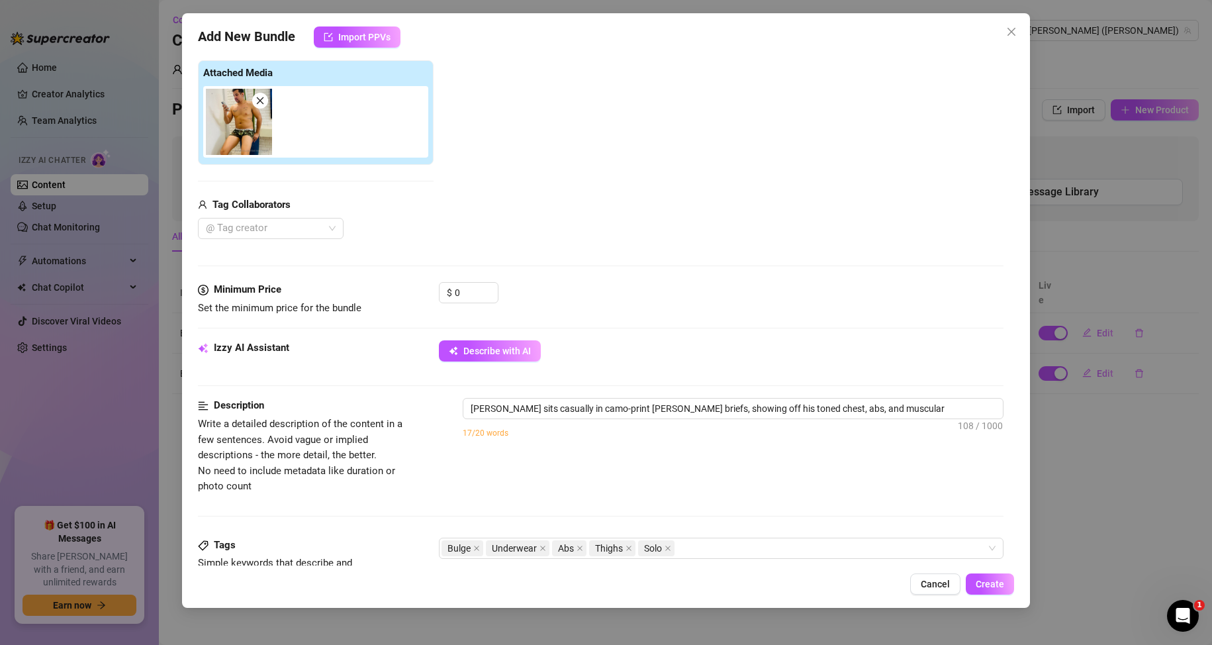
type textarea "Jaimes sits casually in camo-print Calvin Klein boxer briefs, showing off his t…"
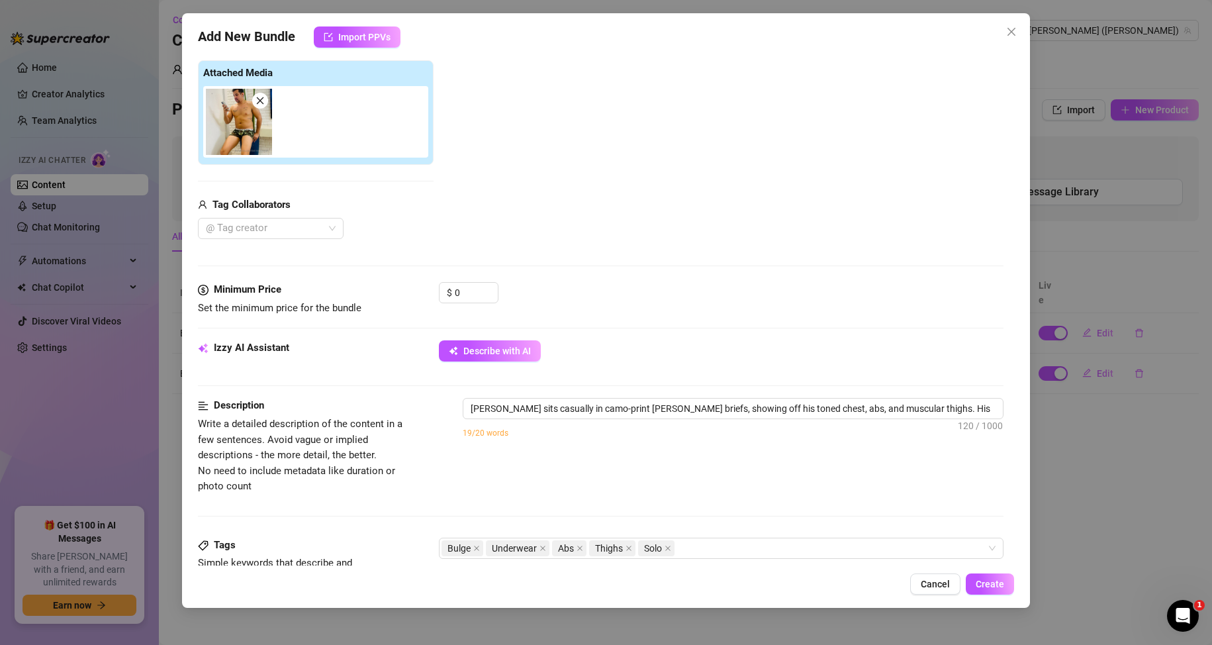
type textarea "Jaimes sits casually in camo-print Calvin Klein boxer briefs, showing off his t…"
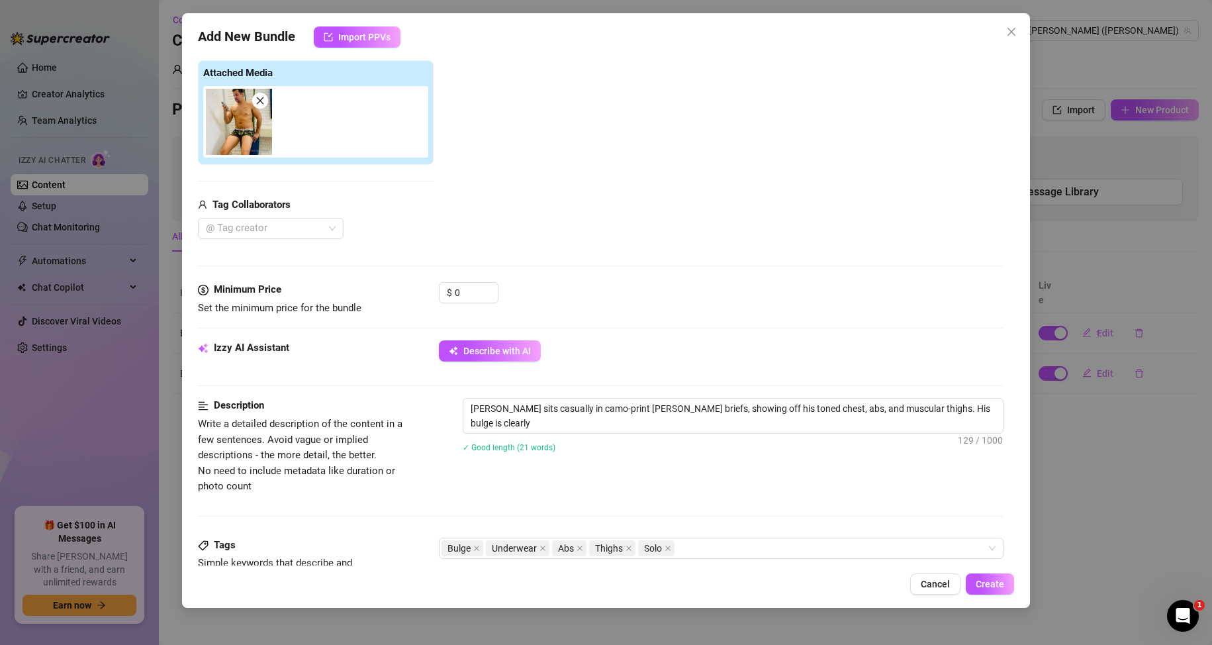
type textarea "Jaimes sits casually in camo-print Calvin Klein boxer briefs, showing off his t…"
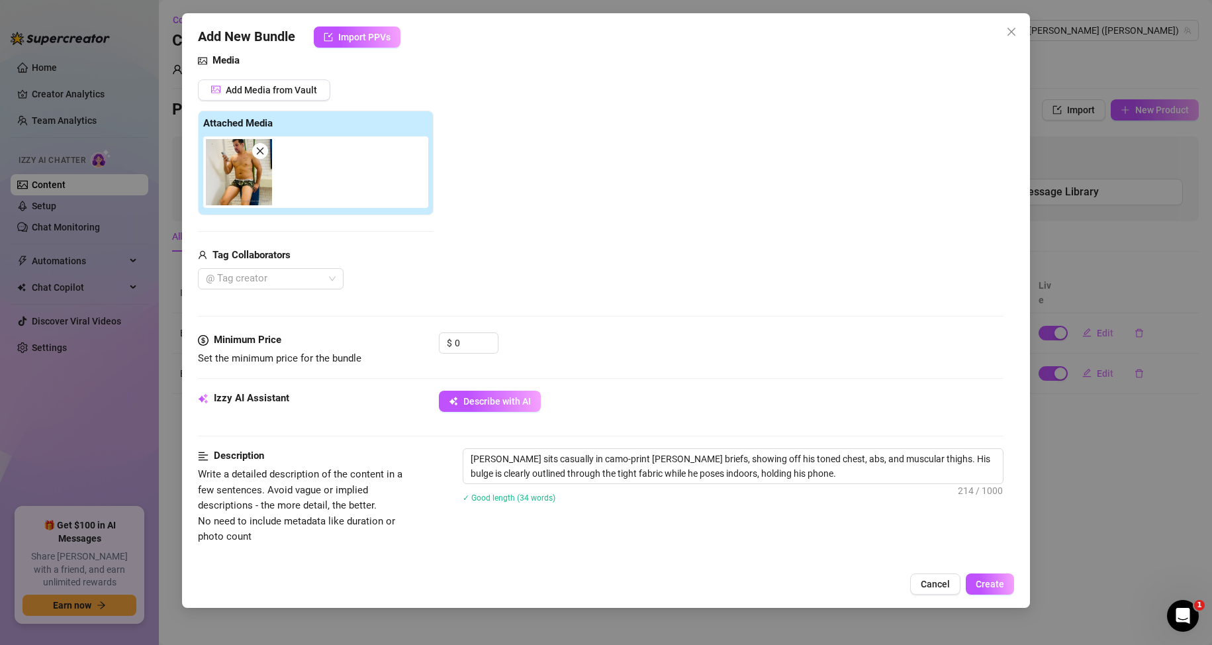
scroll to position [0, 0]
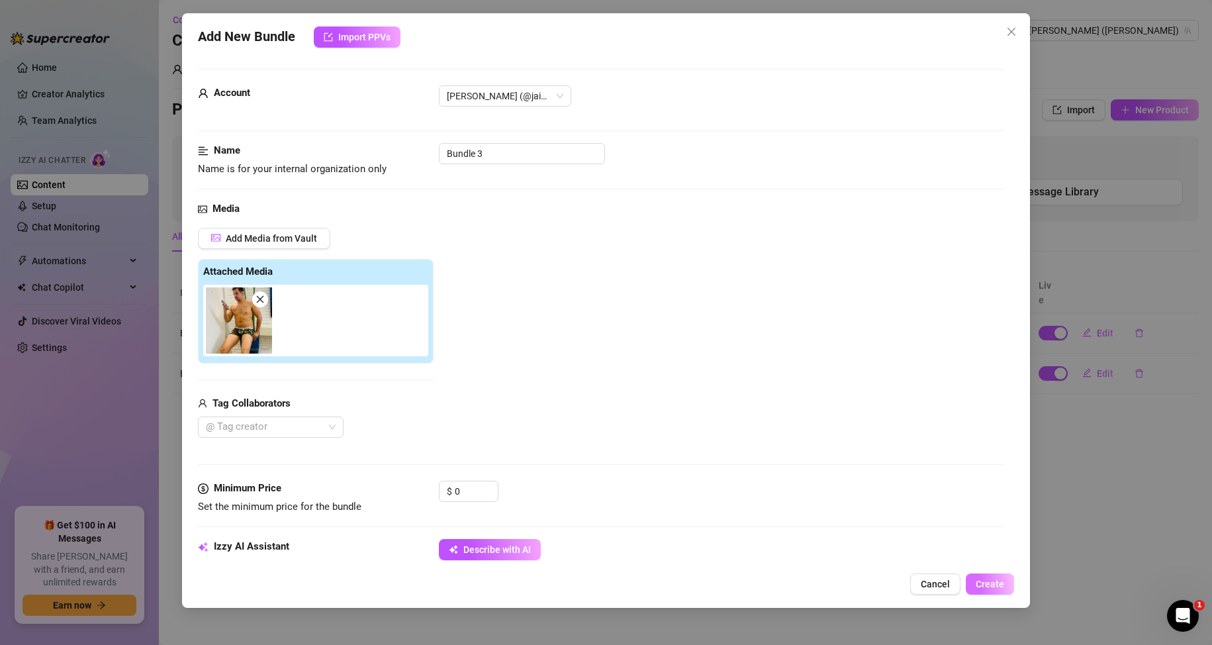
click at [987, 580] on span "Create" at bounding box center [990, 584] width 28 height 11
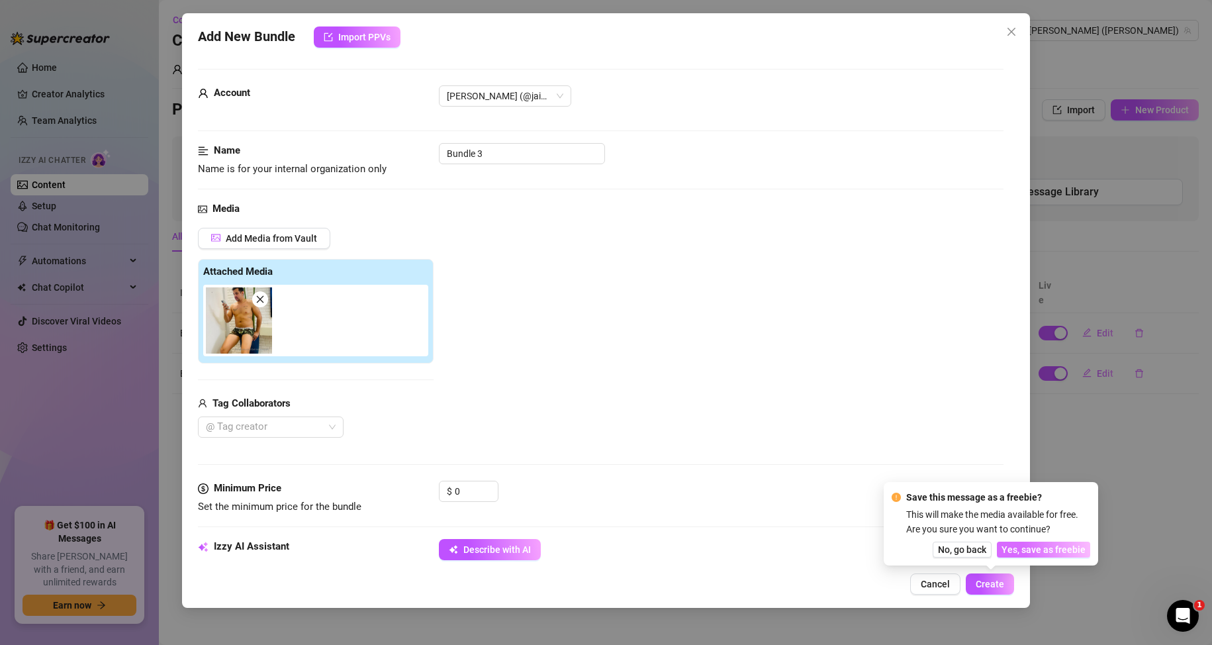
click at [1033, 551] on span "Yes, save as freebie" at bounding box center [1043, 549] width 84 height 11
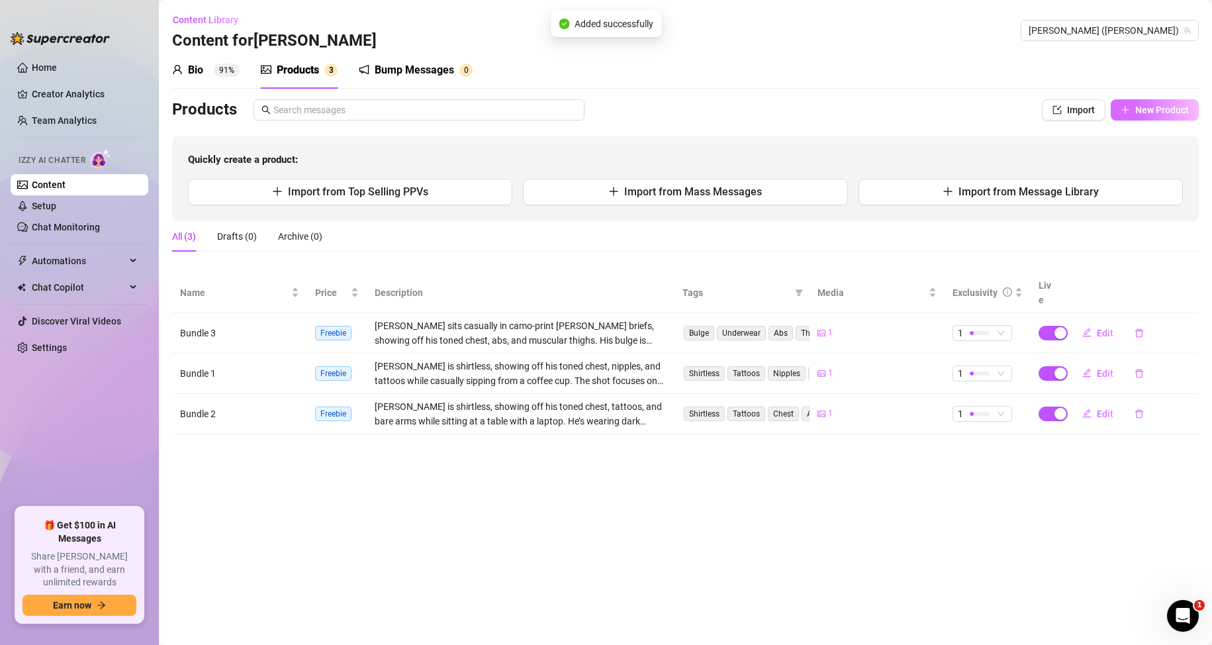
click at [1142, 102] on button "New Product" at bounding box center [1155, 109] width 88 height 21
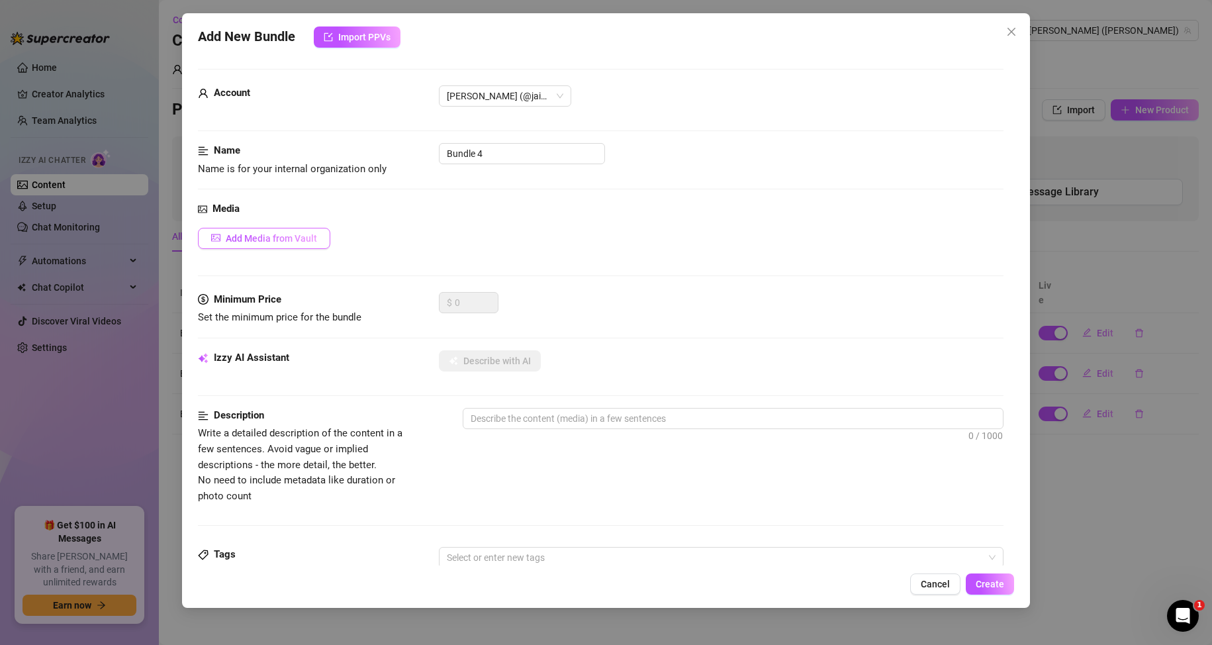
click at [295, 240] on span "Add Media from Vault" at bounding box center [271, 238] width 91 height 11
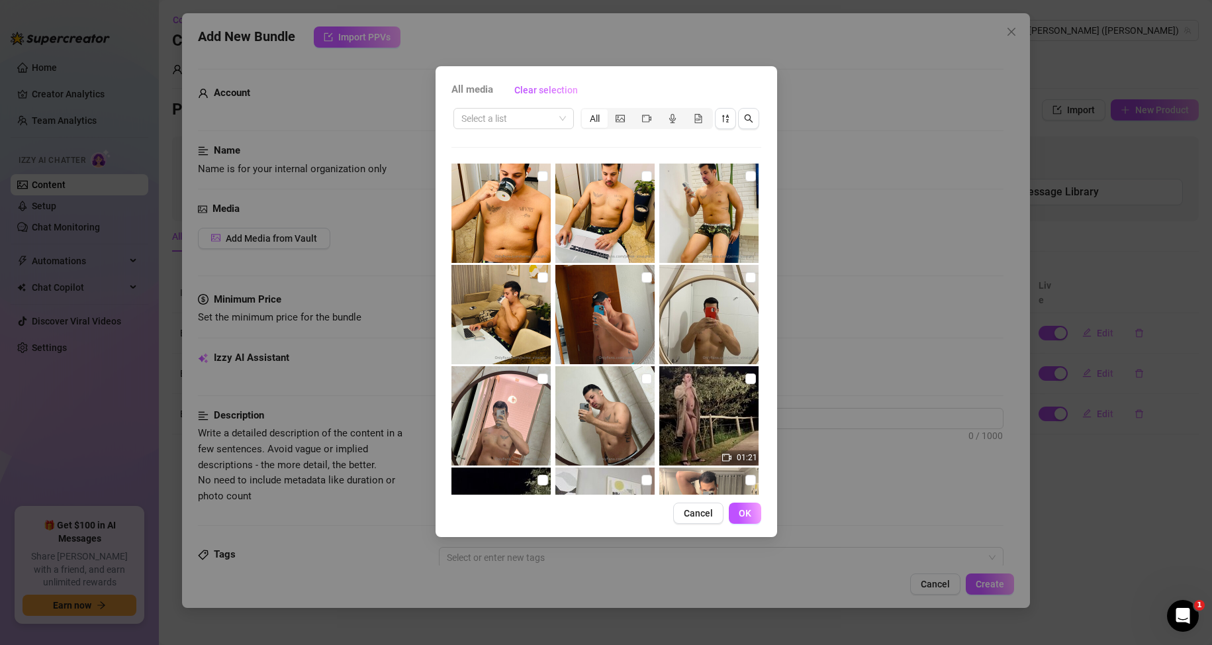
click at [520, 299] on img at bounding box center [500, 314] width 99 height 99
click at [745, 516] on span "OK" at bounding box center [745, 513] width 13 height 11
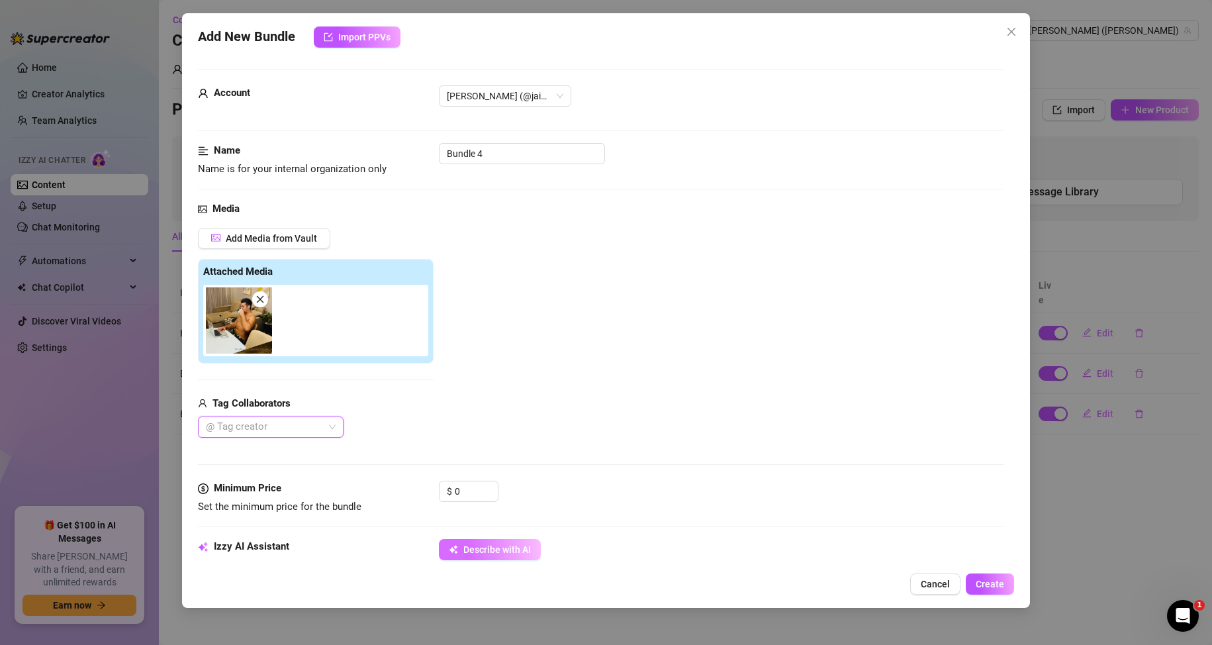
click at [507, 546] on span "Describe with AI" at bounding box center [497, 549] width 68 height 11
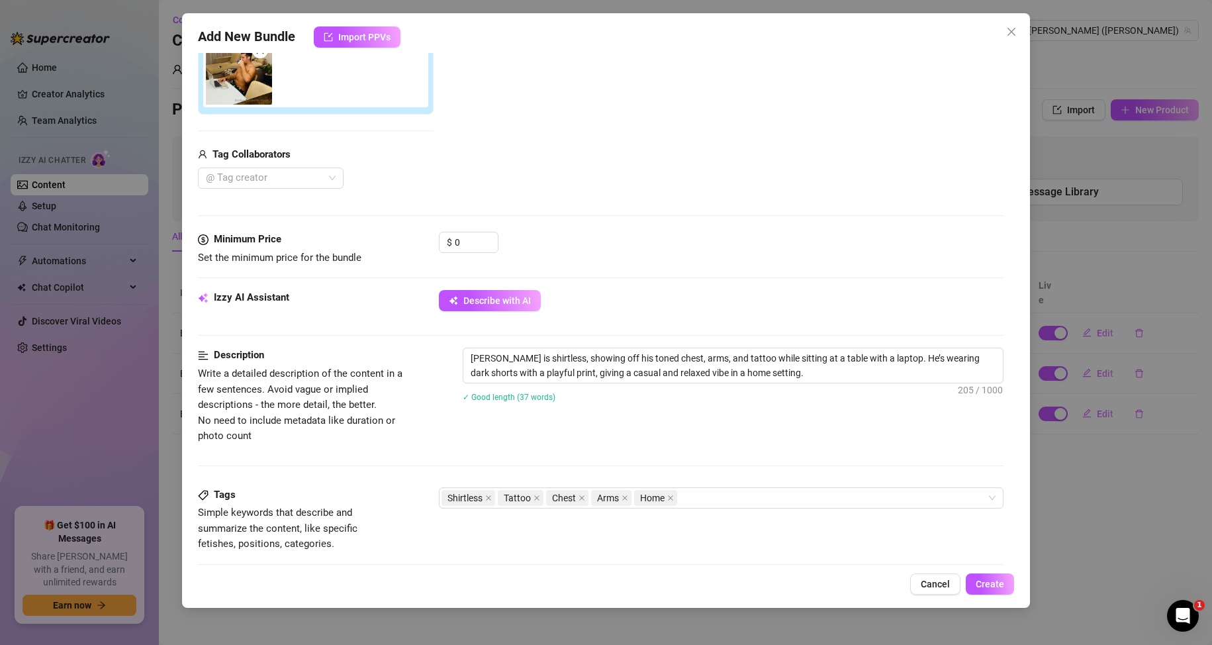
scroll to position [132, 0]
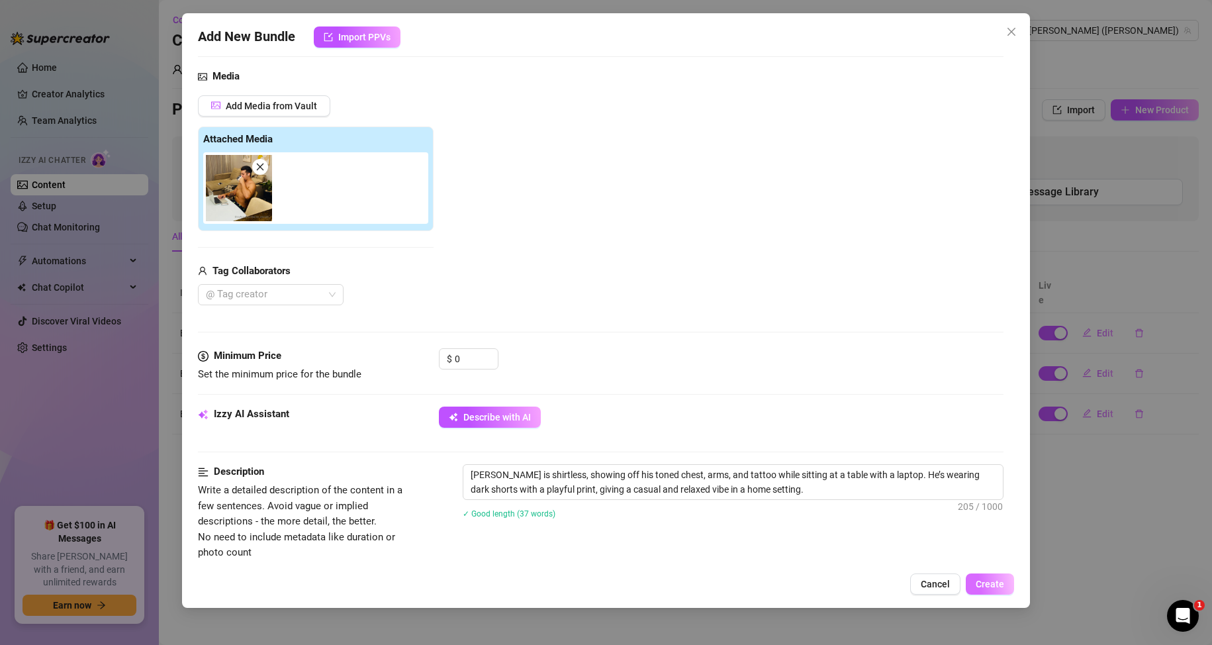
click at [978, 580] on span "Create" at bounding box center [990, 584] width 28 height 11
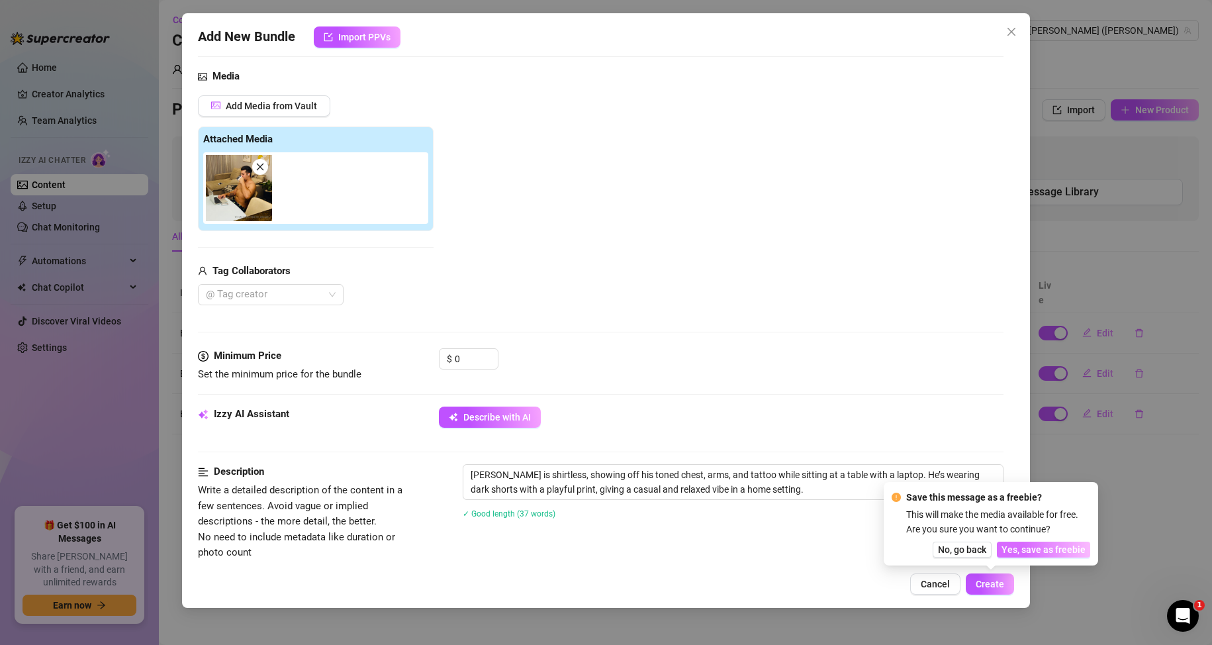
click at [1024, 544] on span "Yes, save as freebie" at bounding box center [1043, 549] width 84 height 11
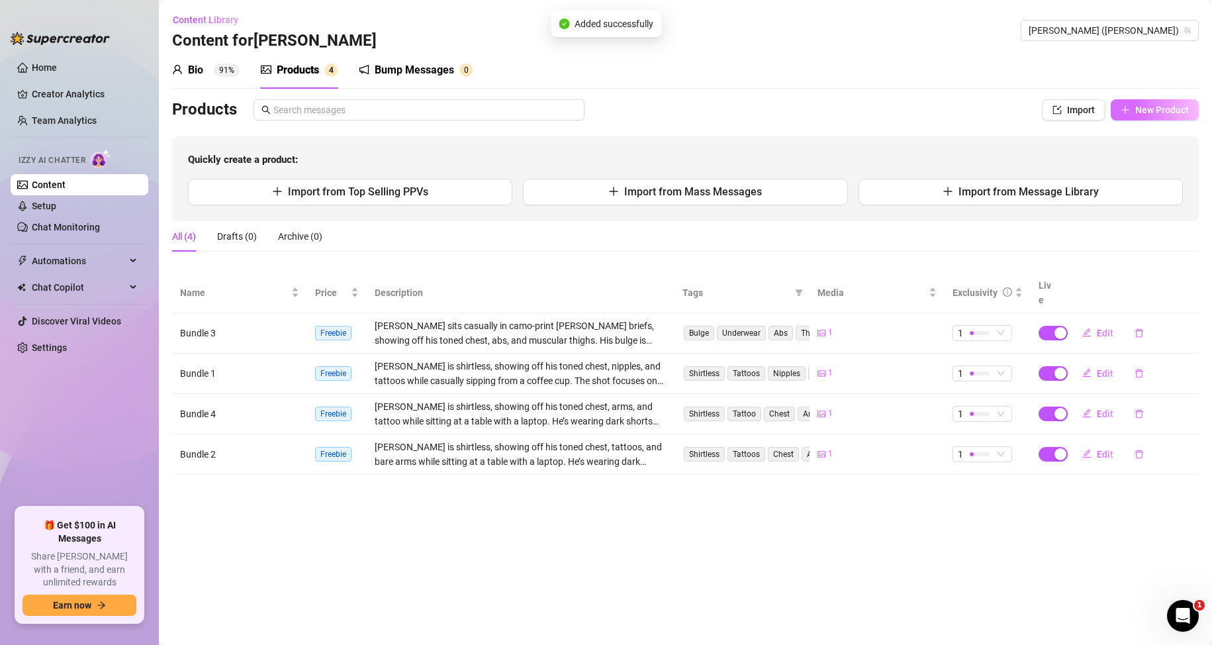
click at [1142, 114] on span "New Product" at bounding box center [1162, 110] width 54 height 11
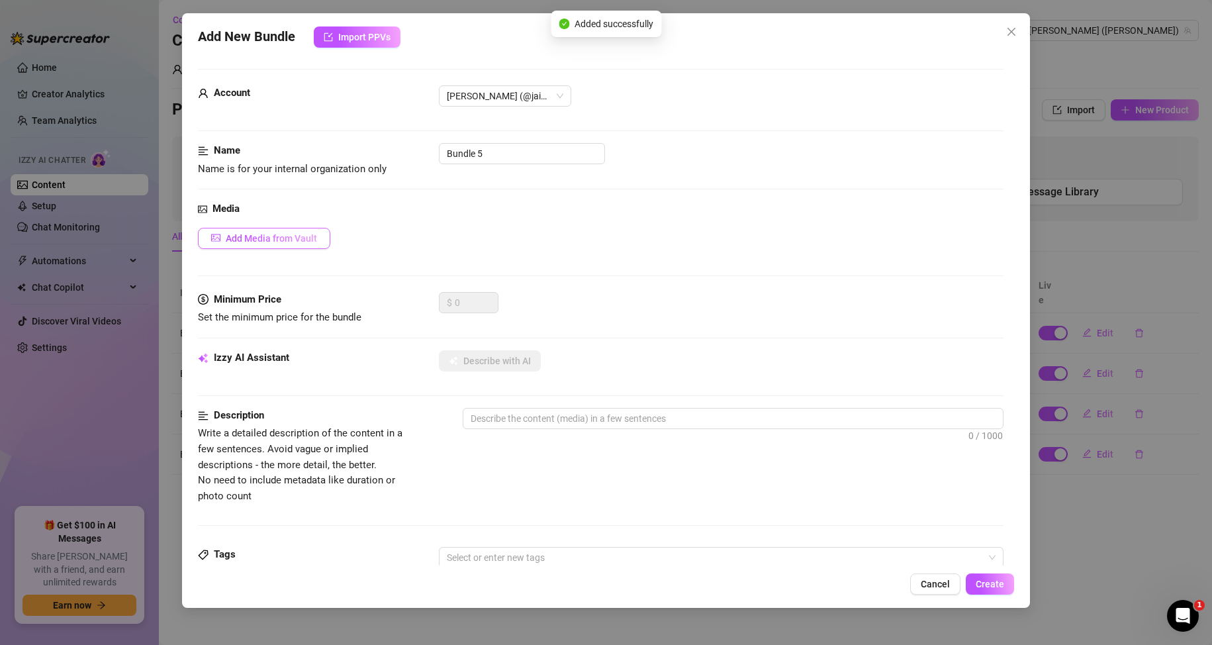
click at [299, 231] on button "Add Media from Vault" at bounding box center [264, 238] width 132 height 21
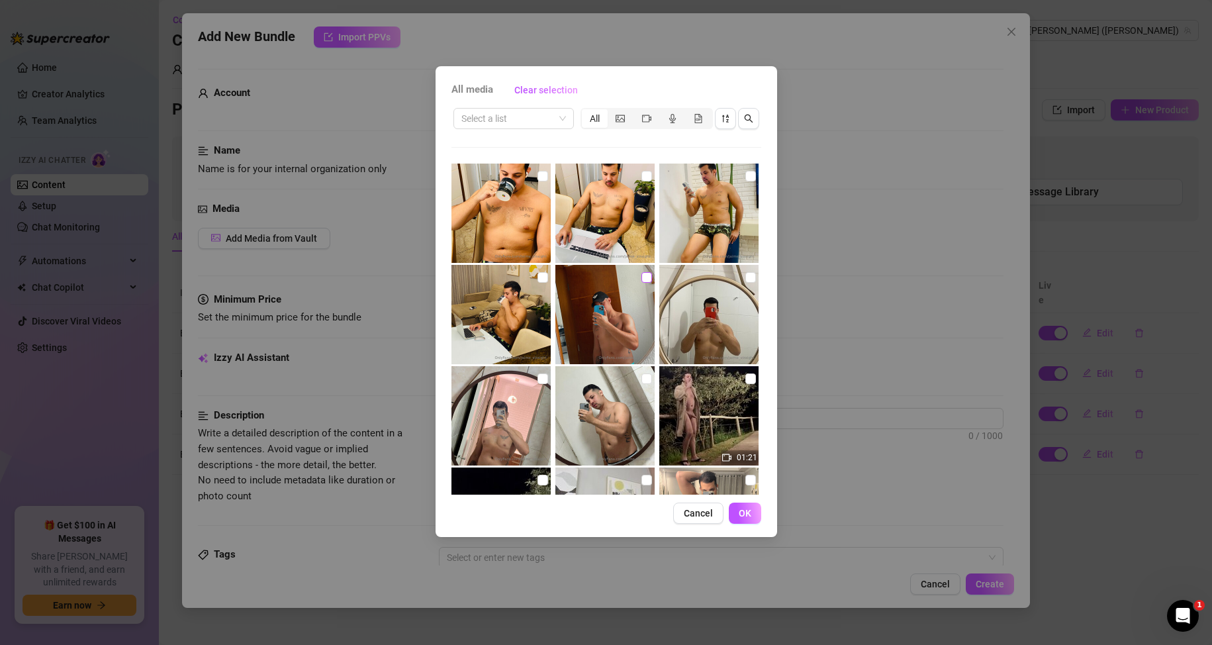
click at [641, 281] on input "checkbox" at bounding box center [646, 277] width 11 height 11
click at [741, 505] on button "OK" at bounding box center [745, 512] width 32 height 21
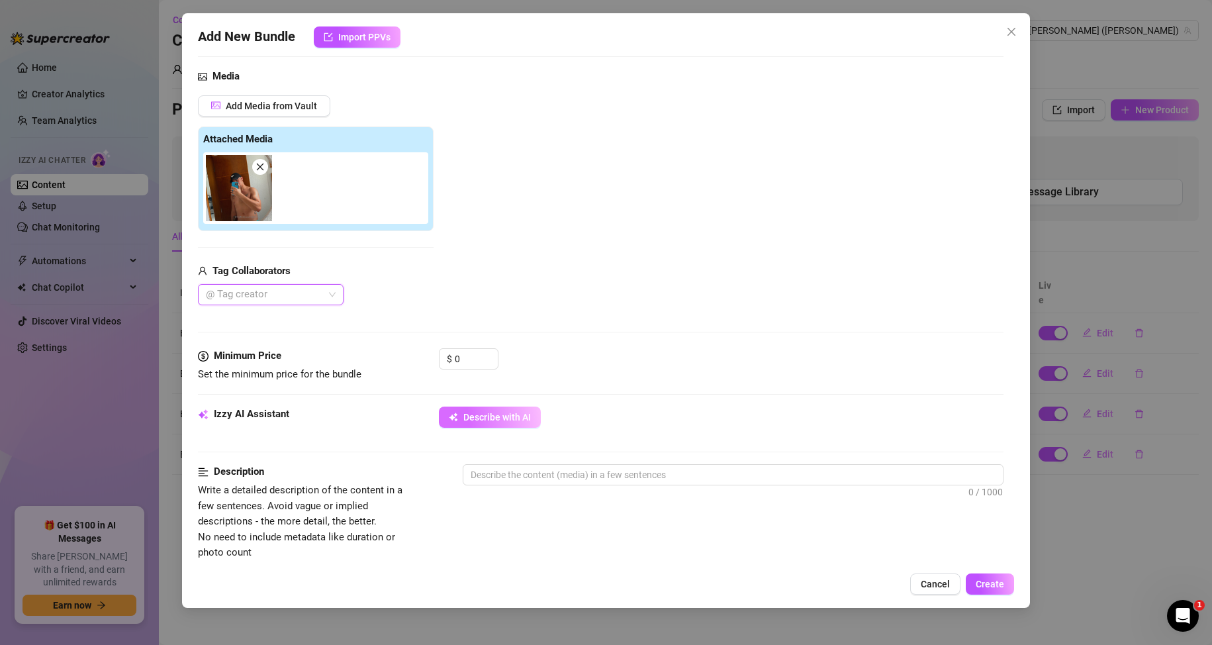
click at [510, 418] on span "Describe with AI" at bounding box center [497, 417] width 68 height 11
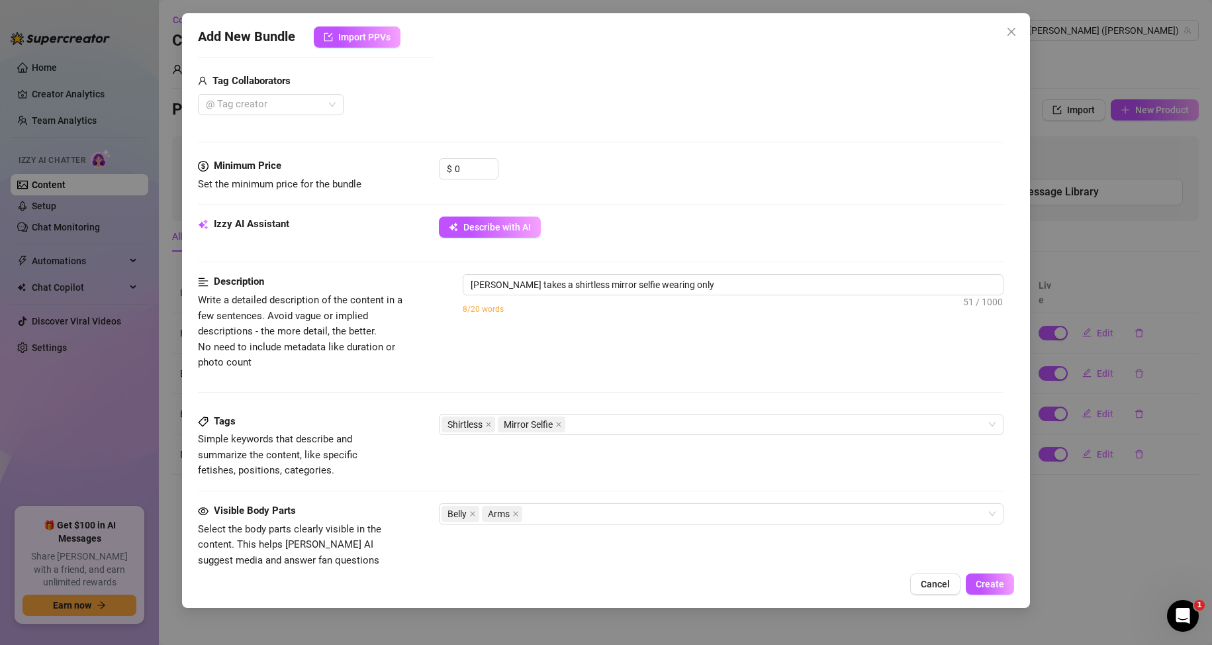
scroll to position [331, 0]
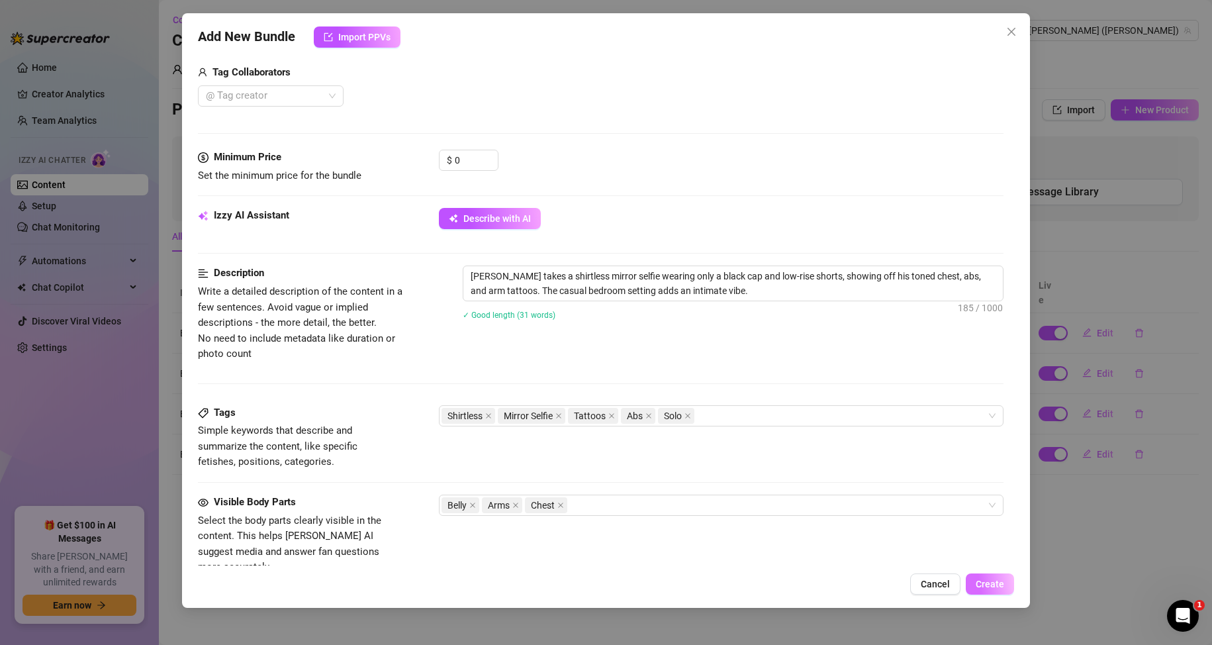
click at [1009, 582] on button "Create" at bounding box center [990, 583] width 48 height 21
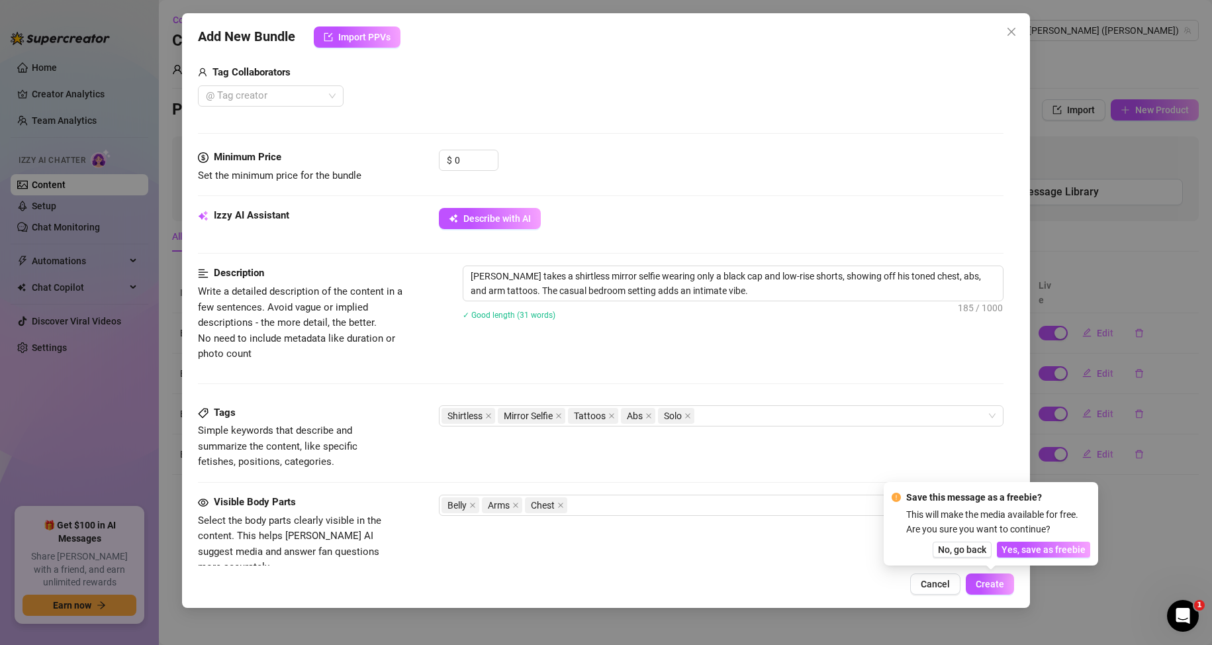
click at [1044, 539] on div "Save this message as a freebie? This will make the media available for free. Ar…" at bounding box center [991, 524] width 199 height 68
click at [1044, 550] on span "Yes, save as freebie" at bounding box center [1043, 549] width 84 height 11
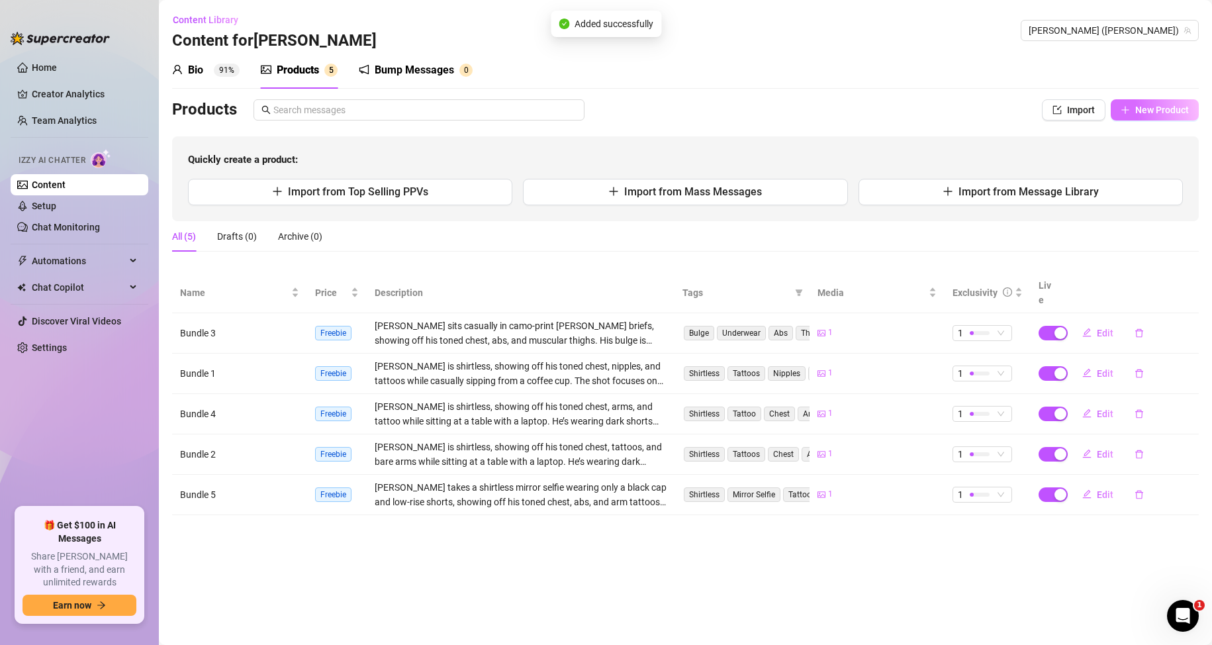
click at [1156, 102] on button "New Product" at bounding box center [1155, 109] width 88 height 21
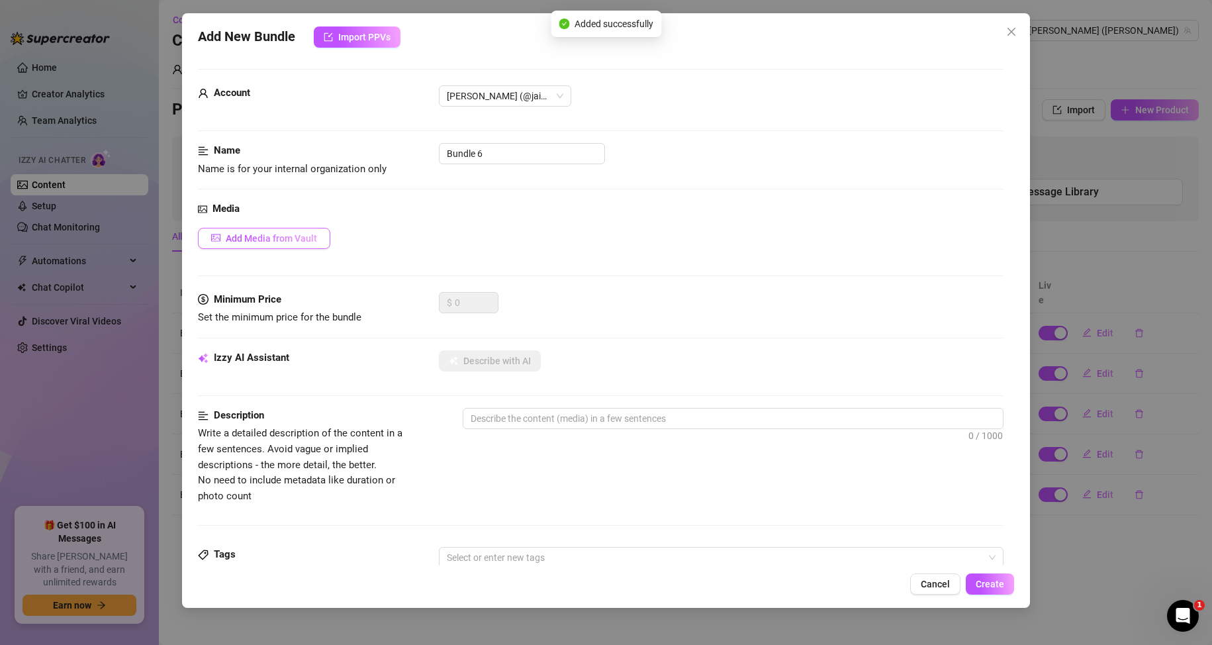
click at [306, 235] on span "Add Media from Vault" at bounding box center [271, 238] width 91 height 11
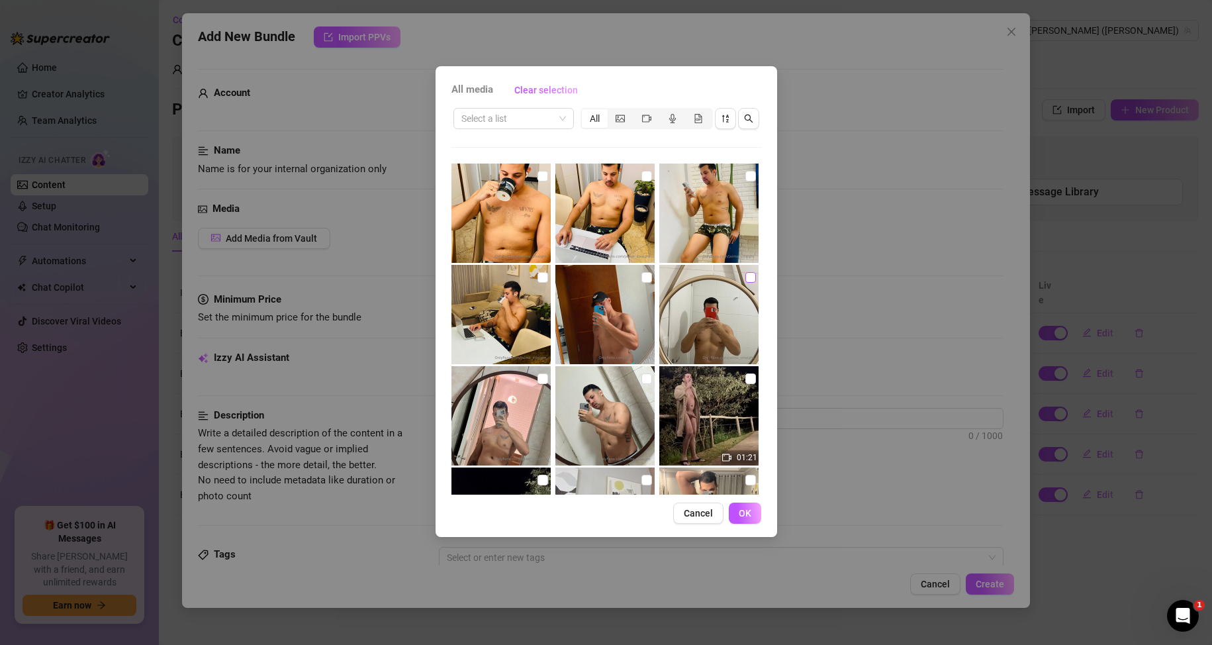
click at [745, 279] on input "checkbox" at bounding box center [750, 277] width 11 height 11
click at [758, 519] on button "OK" at bounding box center [745, 512] width 32 height 21
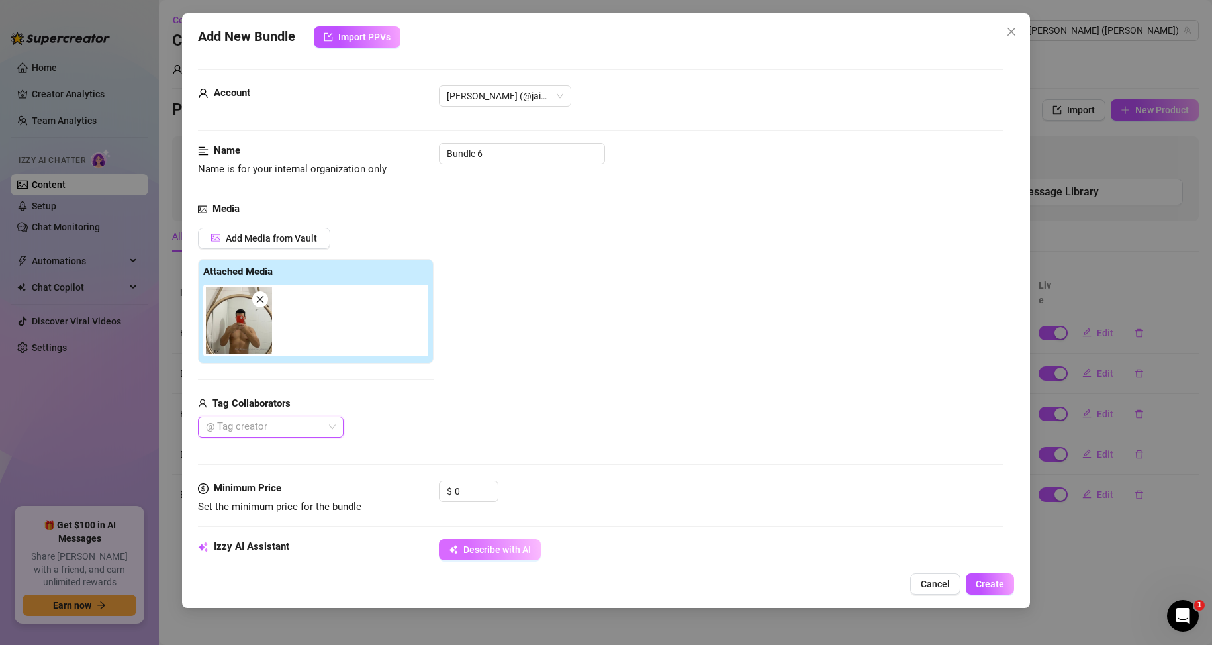
click at [497, 547] on span "Describe with AI" at bounding box center [497, 549] width 68 height 11
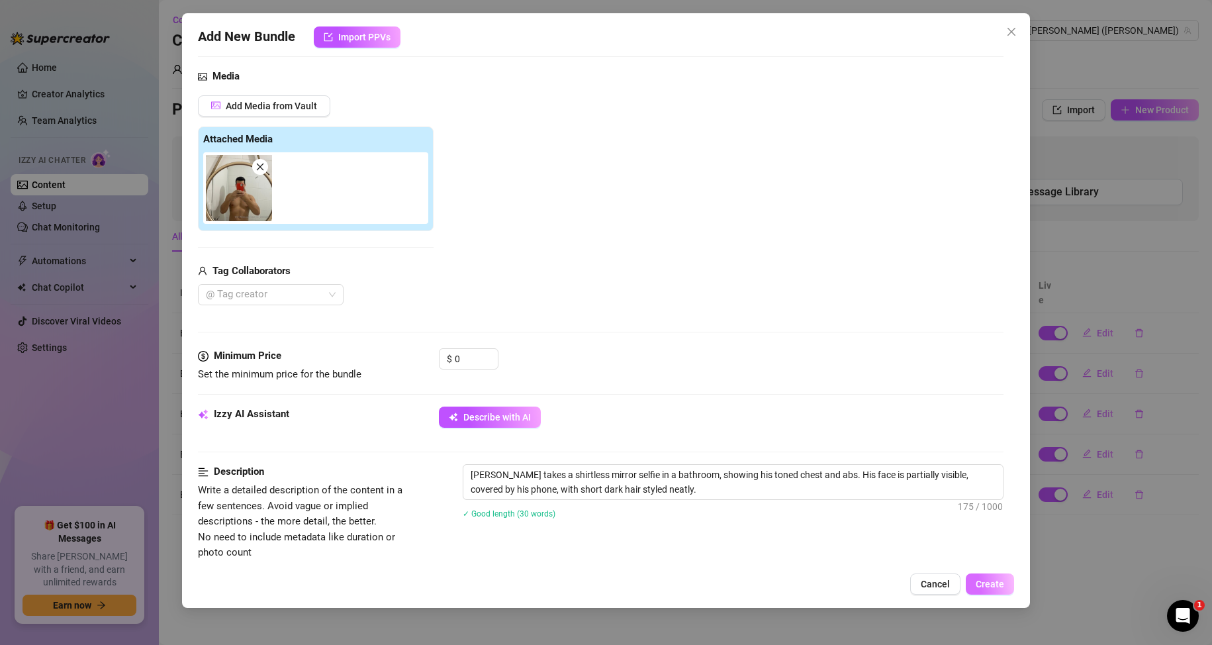
click at [998, 580] on span "Create" at bounding box center [990, 584] width 28 height 11
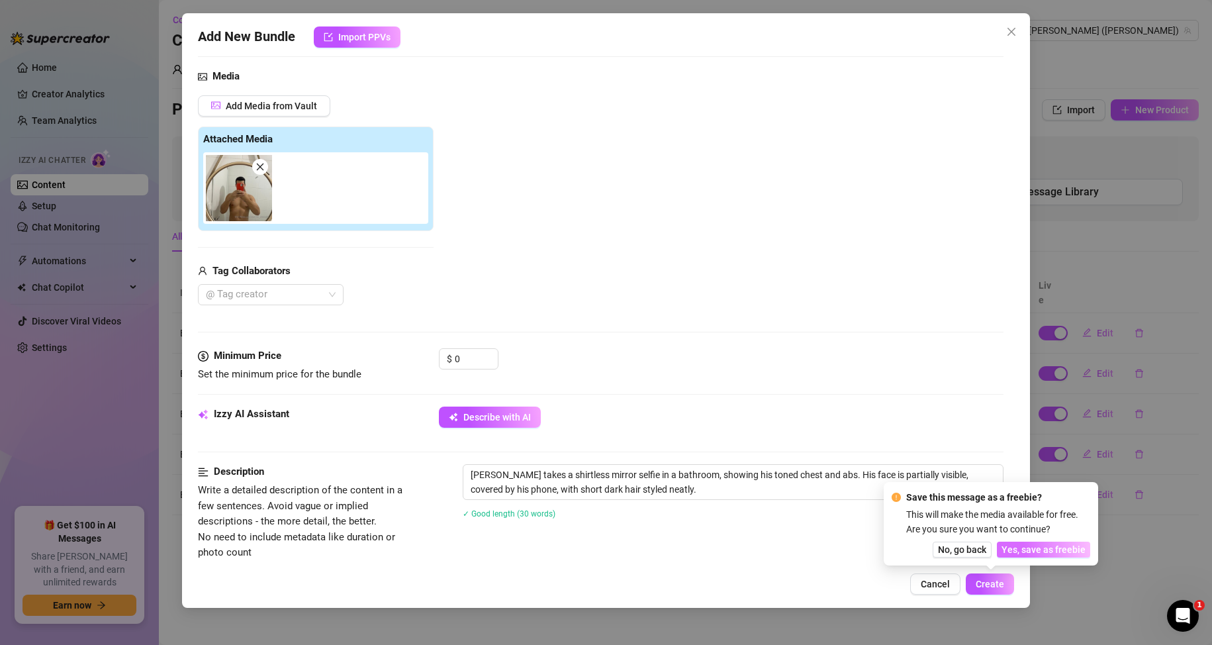
click at [1029, 548] on span "Yes, save as freebie" at bounding box center [1043, 549] width 84 height 11
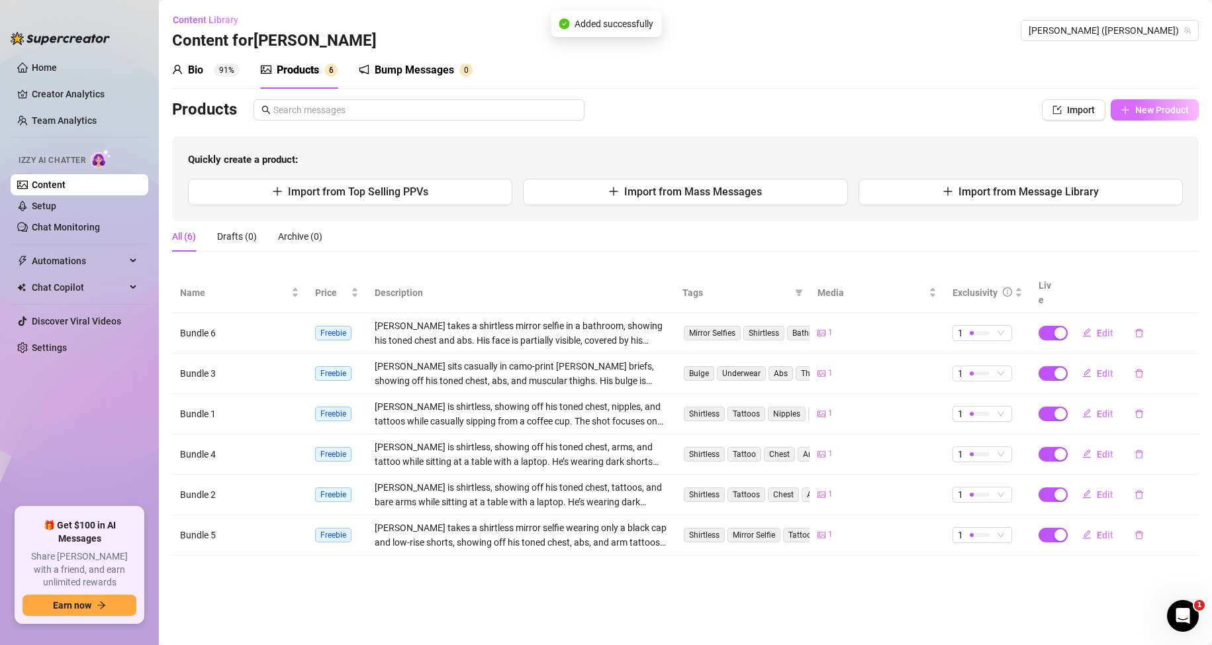
click at [1163, 114] on span "New Product" at bounding box center [1162, 110] width 54 height 11
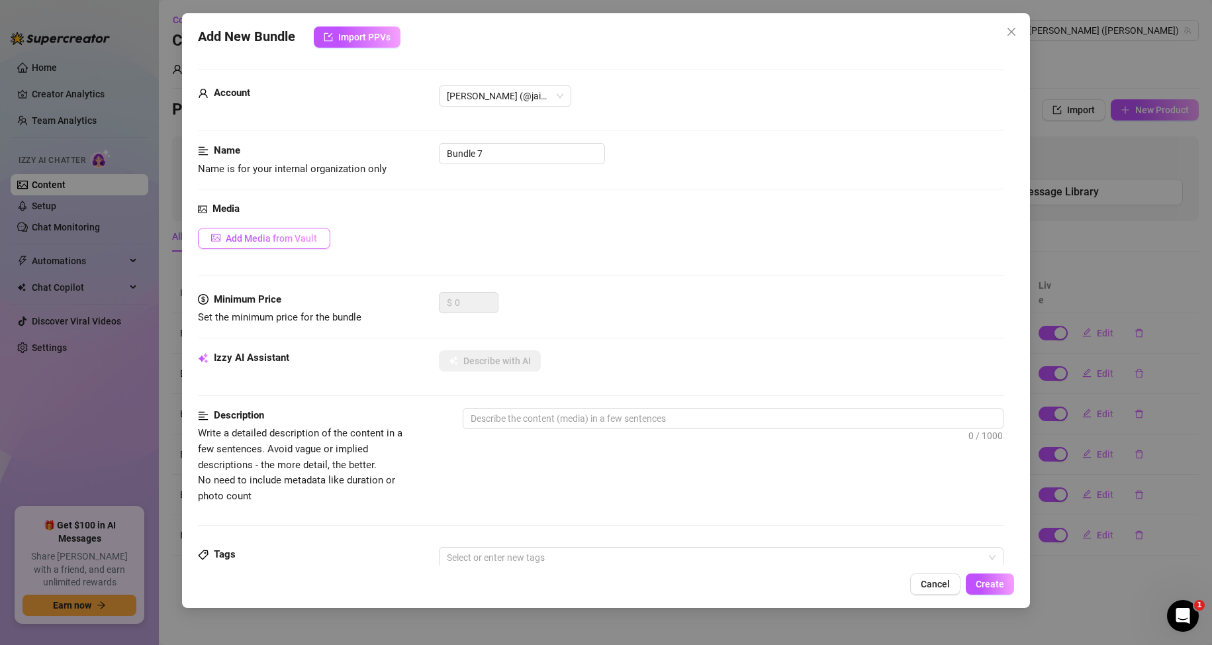
click at [281, 239] on span "Add Media from Vault" at bounding box center [271, 238] width 91 height 11
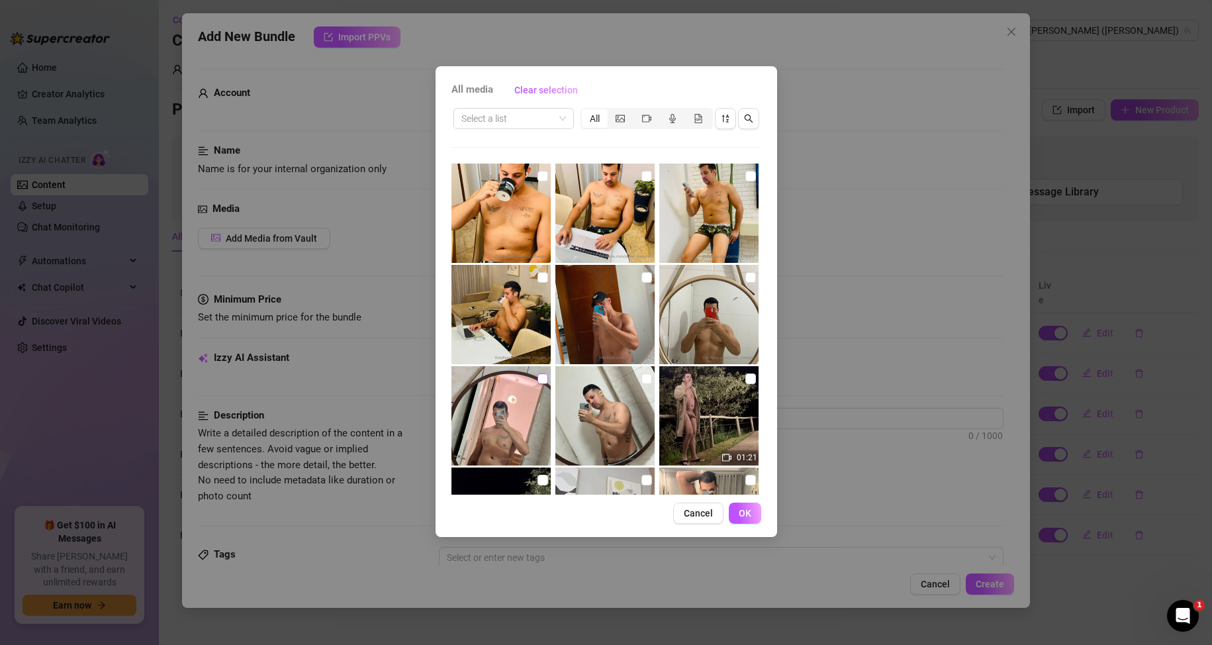
click at [537, 374] on input "checkbox" at bounding box center [542, 378] width 11 height 11
click at [757, 504] on button "OK" at bounding box center [745, 512] width 32 height 21
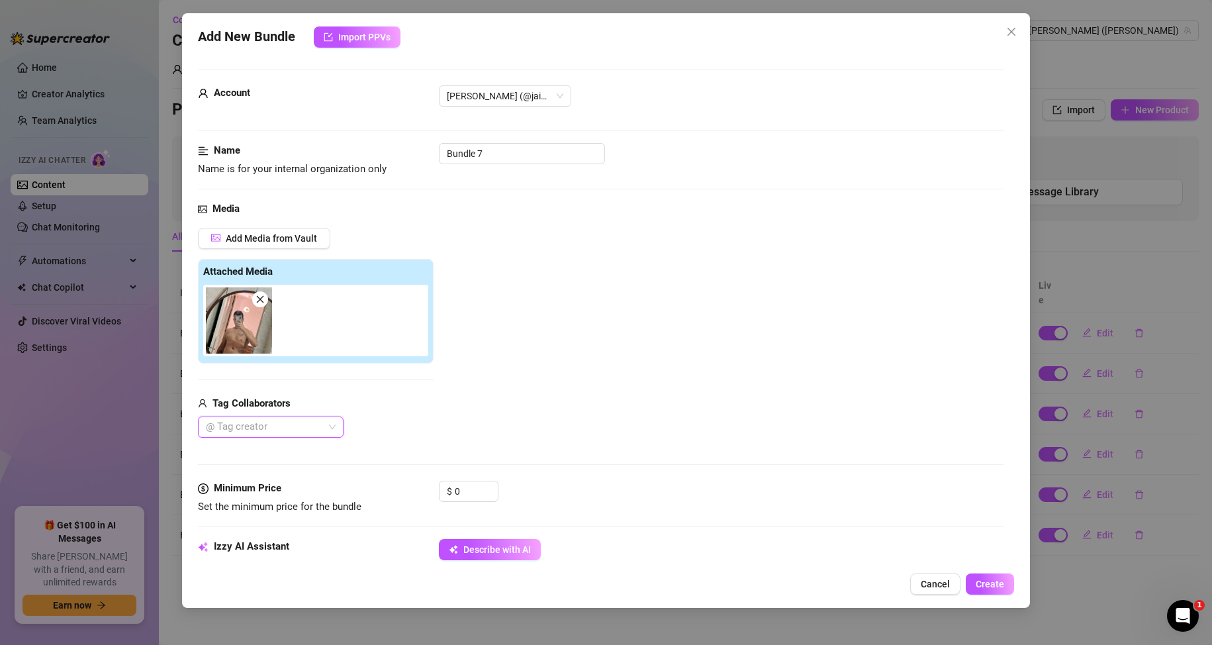
click at [492, 539] on button "Describe with AI" at bounding box center [490, 549] width 102 height 21
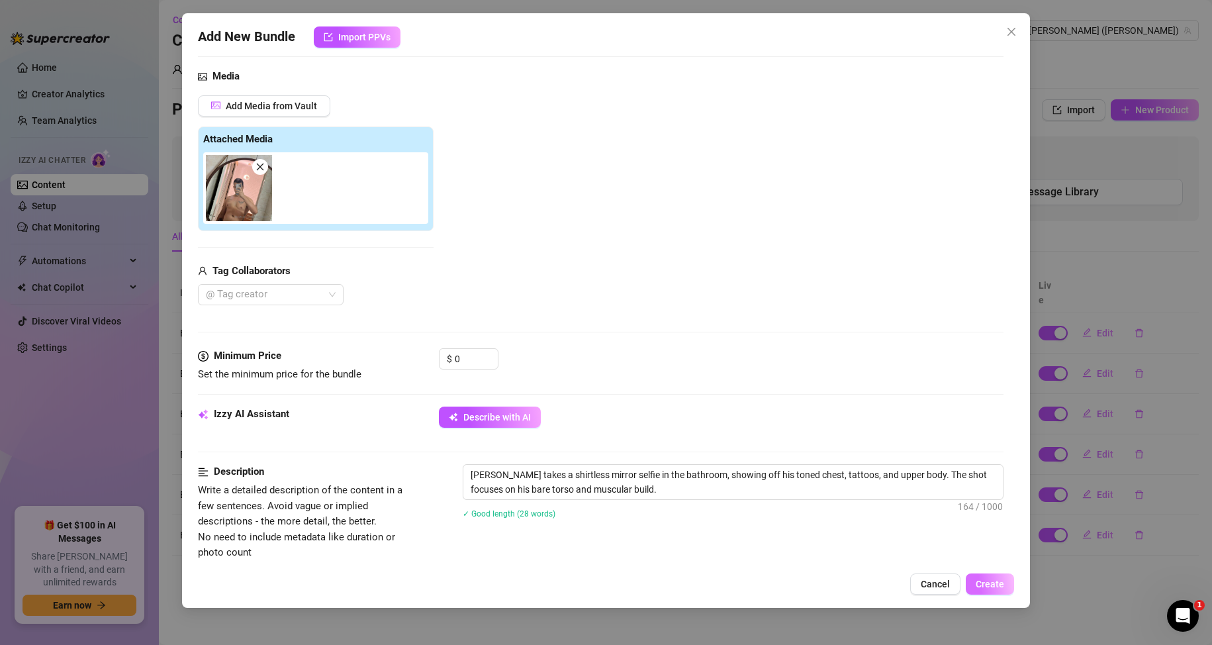
click at [987, 583] on span "Create" at bounding box center [990, 584] width 28 height 11
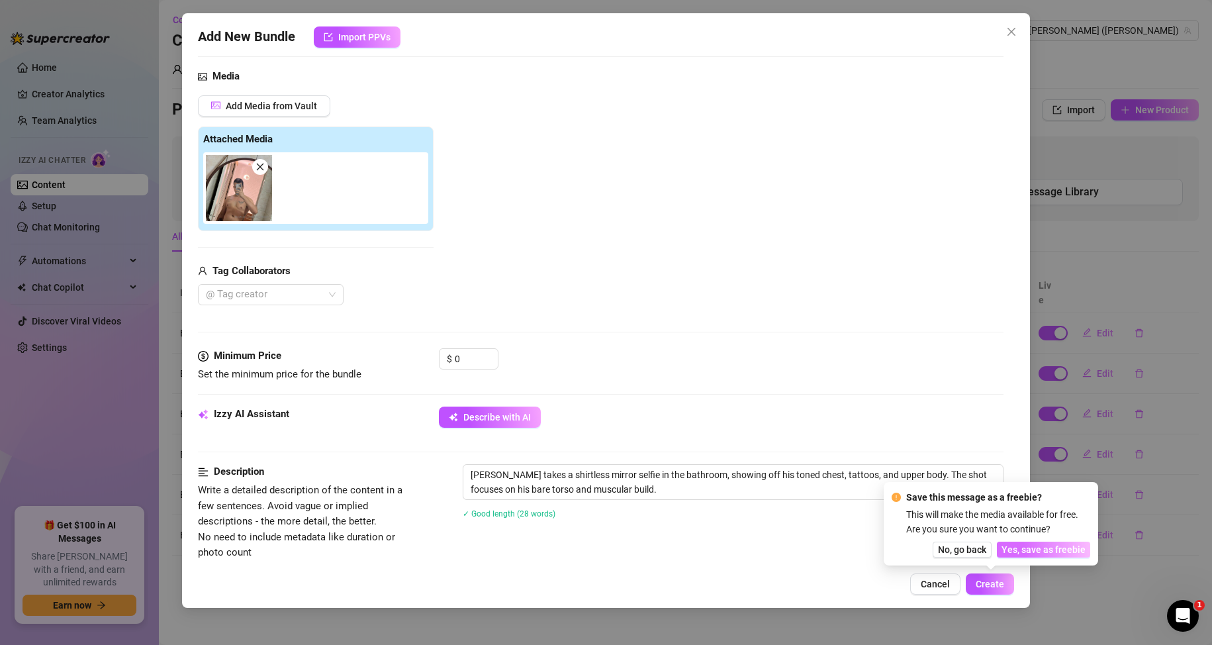
click at [1031, 551] on span "Yes, save as freebie" at bounding box center [1043, 549] width 84 height 11
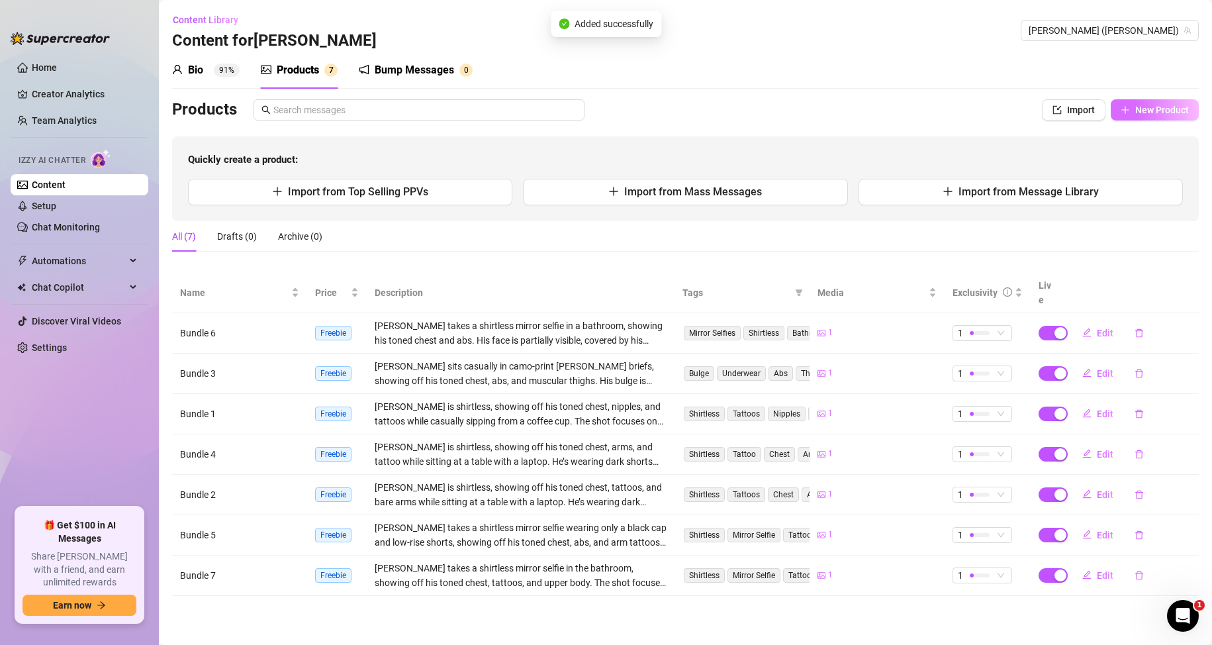
click at [1175, 115] on span "New Product" at bounding box center [1162, 110] width 54 height 11
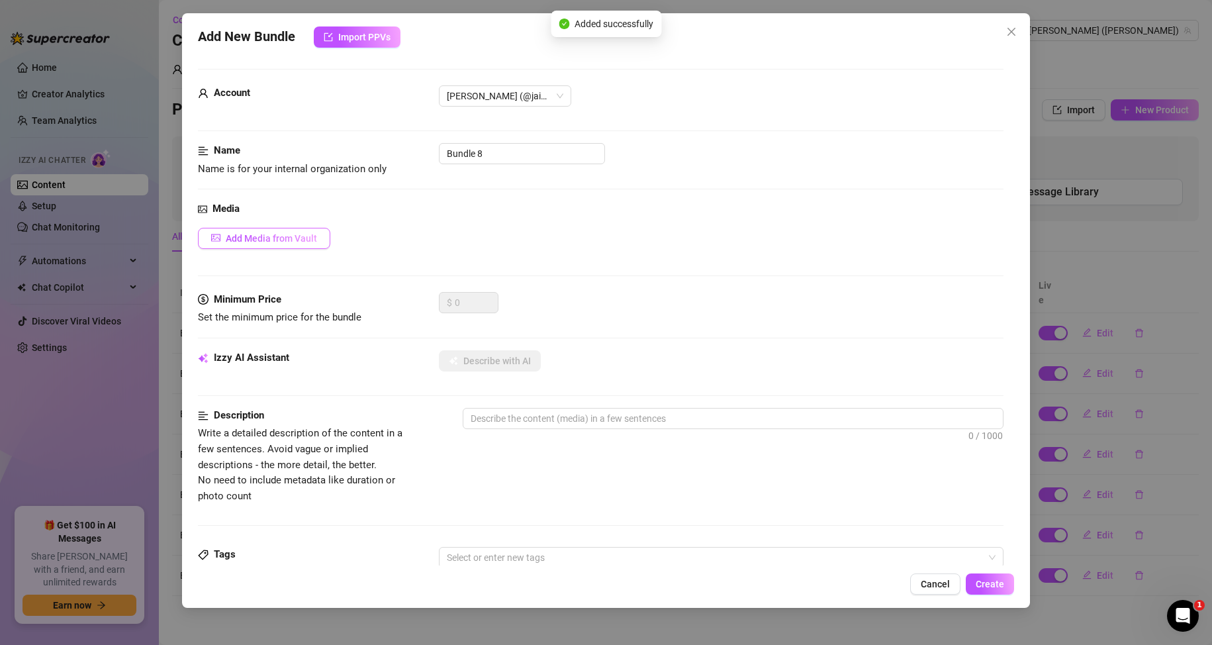
click at [272, 234] on span "Add Media from Vault" at bounding box center [271, 238] width 91 height 11
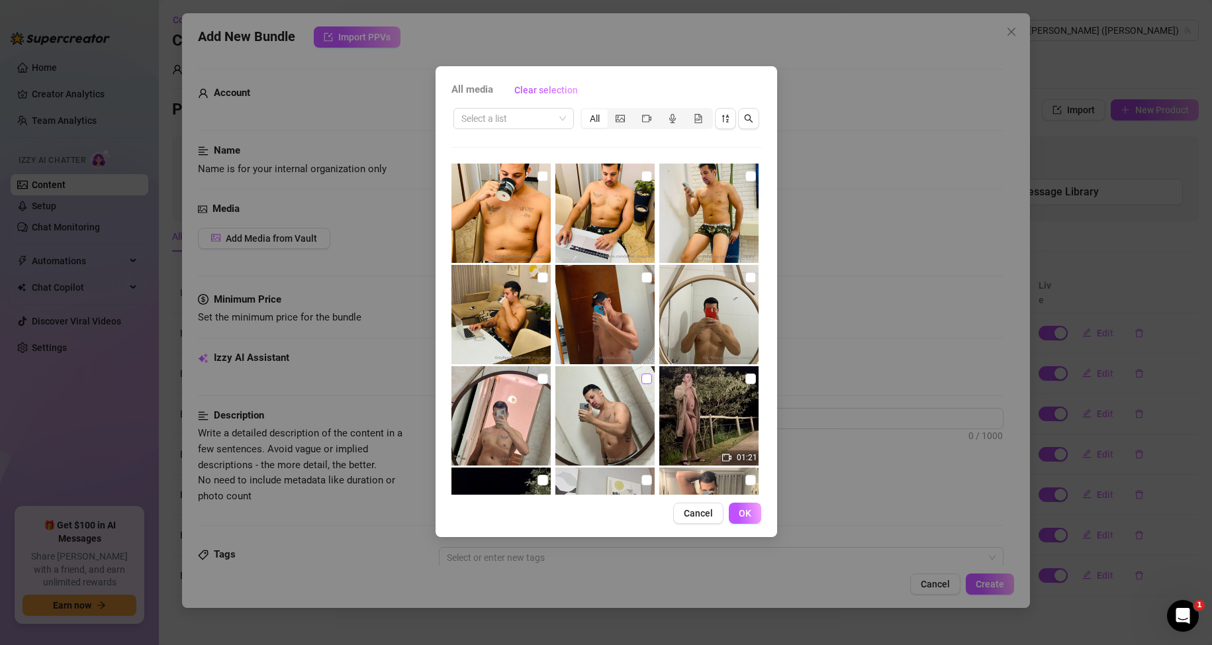
click at [643, 384] on label at bounding box center [646, 378] width 11 height 15
click at [643, 384] on input "checkbox" at bounding box center [646, 378] width 11 height 11
click at [754, 516] on button "OK" at bounding box center [745, 512] width 32 height 21
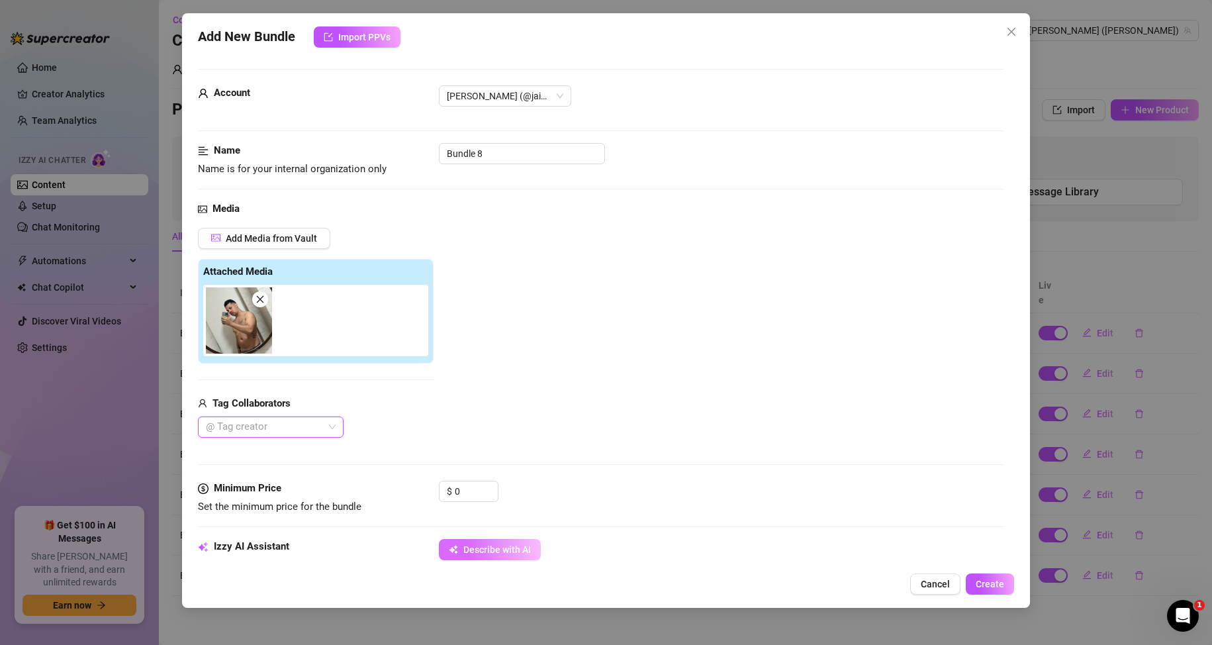
click at [533, 547] on button "Describe with AI" at bounding box center [490, 549] width 102 height 21
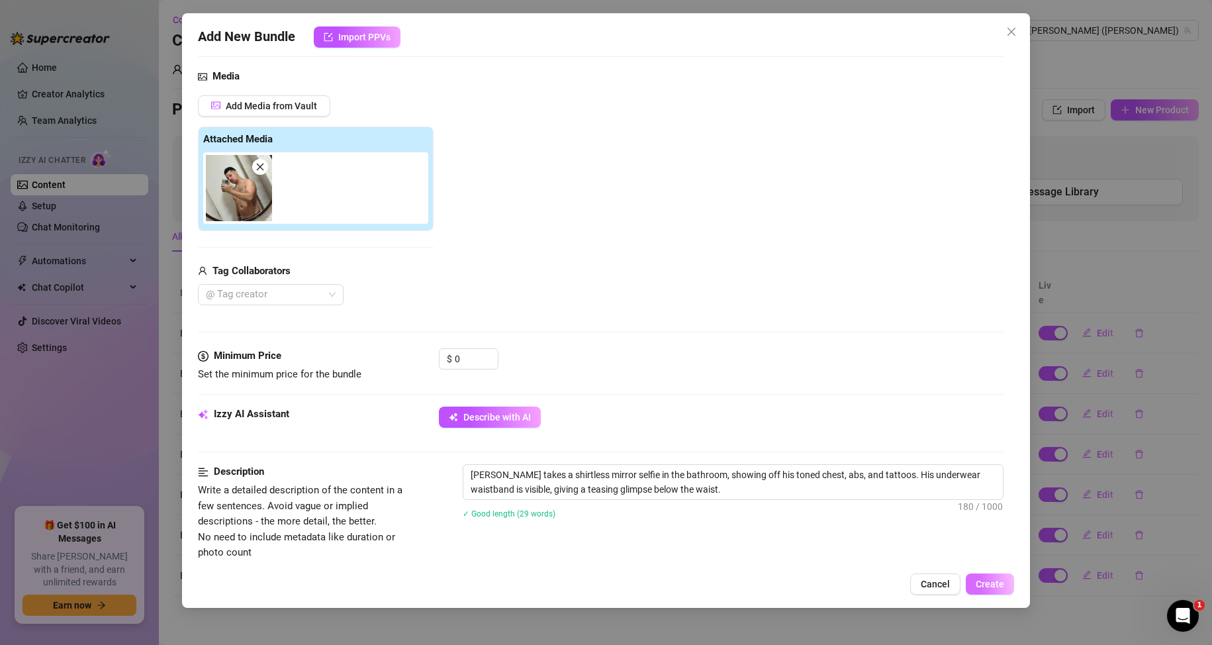
click at [1002, 584] on span "Create" at bounding box center [990, 584] width 28 height 11
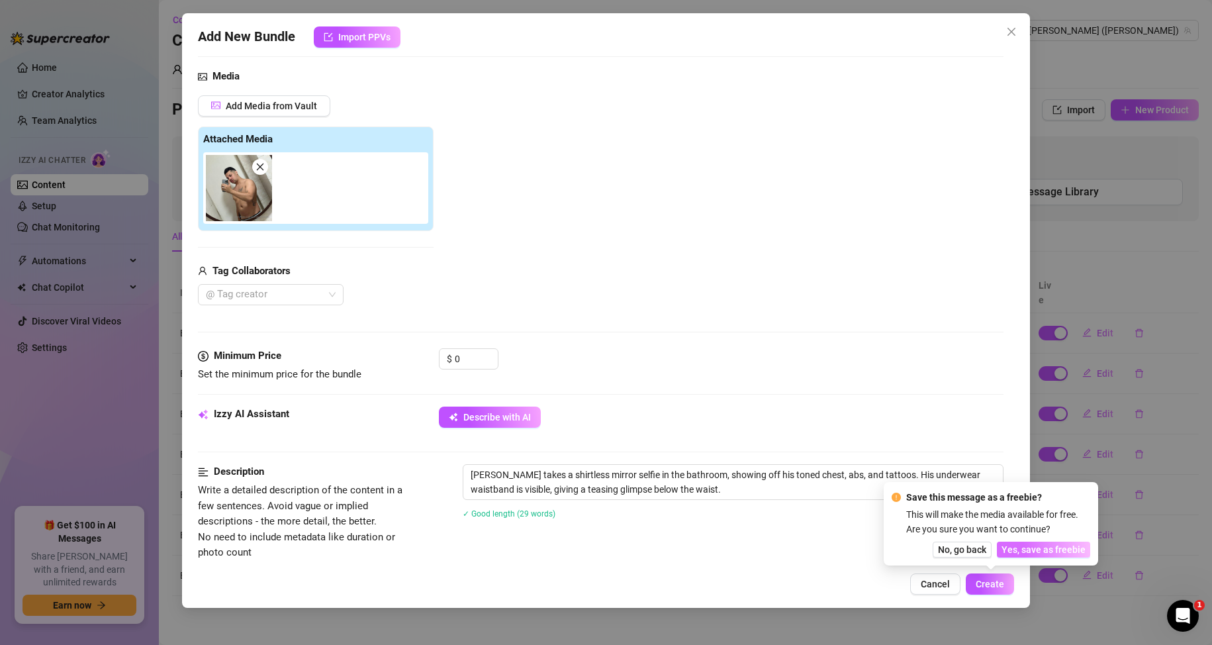
click at [1075, 553] on span "Yes, save as freebie" at bounding box center [1043, 549] width 84 height 11
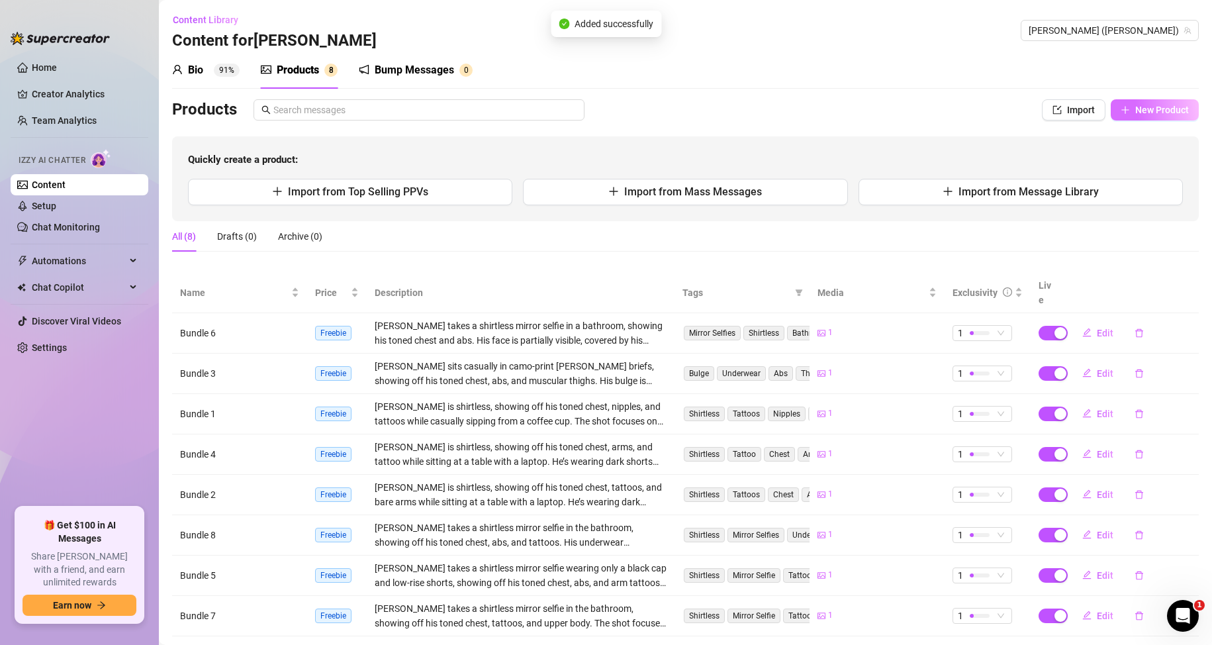
click at [1135, 111] on span "New Product" at bounding box center [1162, 110] width 54 height 11
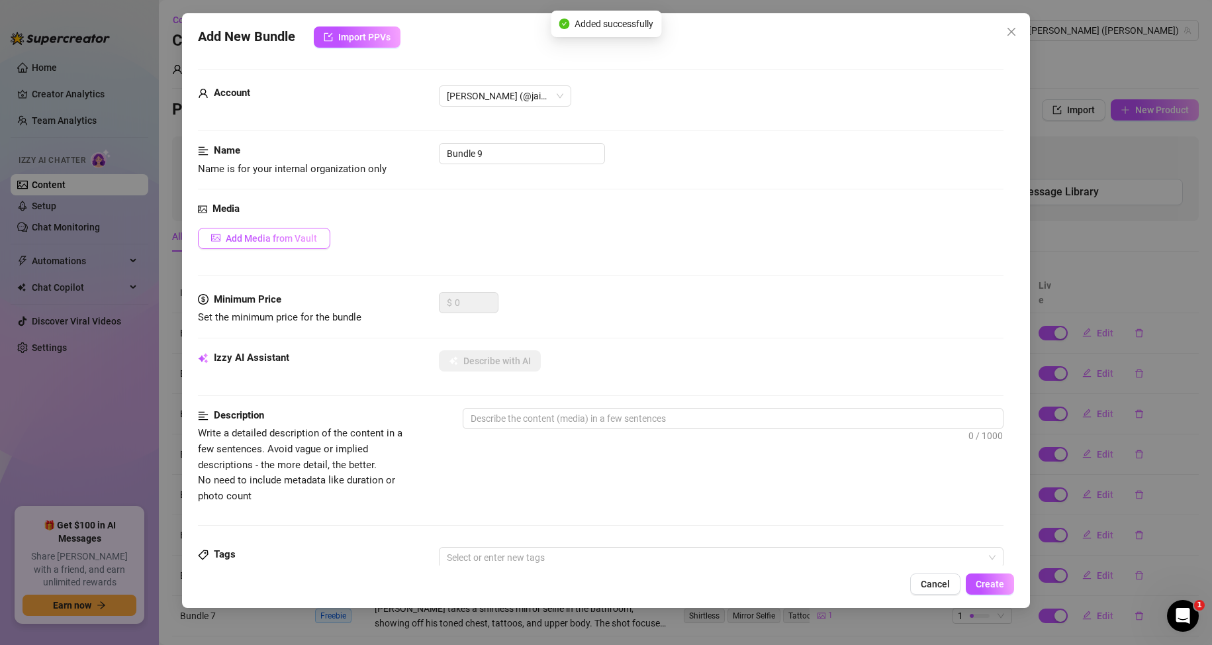
click at [303, 237] on span "Add Media from Vault" at bounding box center [271, 238] width 91 height 11
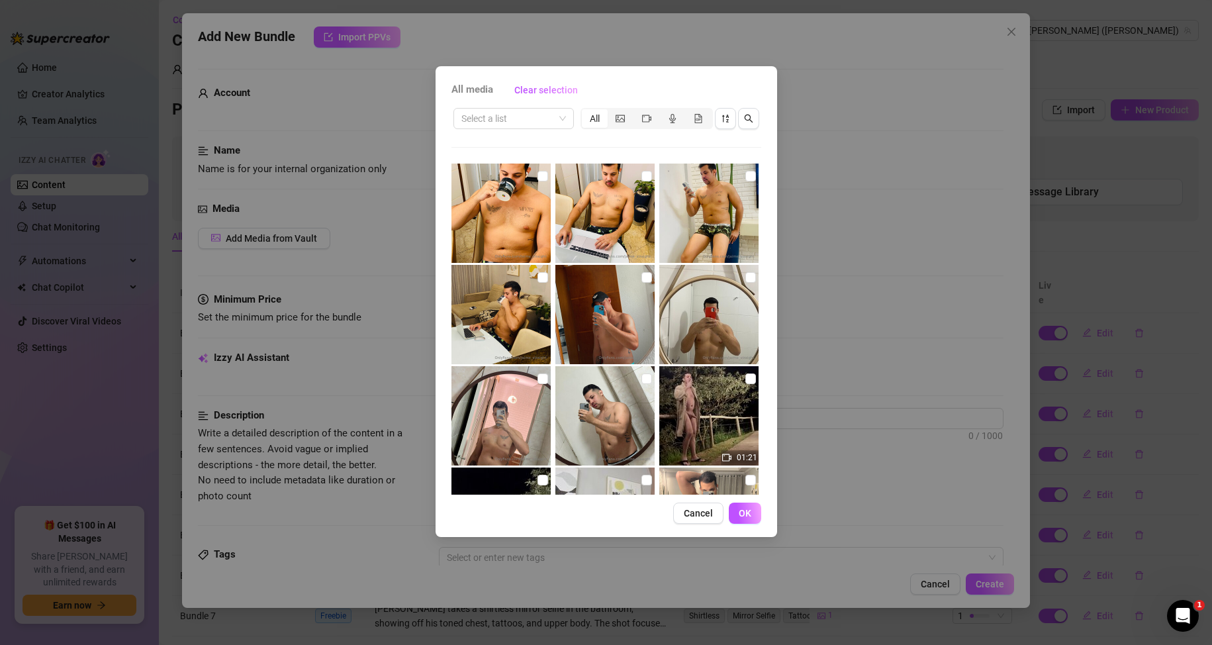
click at [858, 357] on div "All media Clear selection Select a list All 01:21 00:23 05:41 01:38 01:53 Cance…" at bounding box center [606, 322] width 1212 height 645
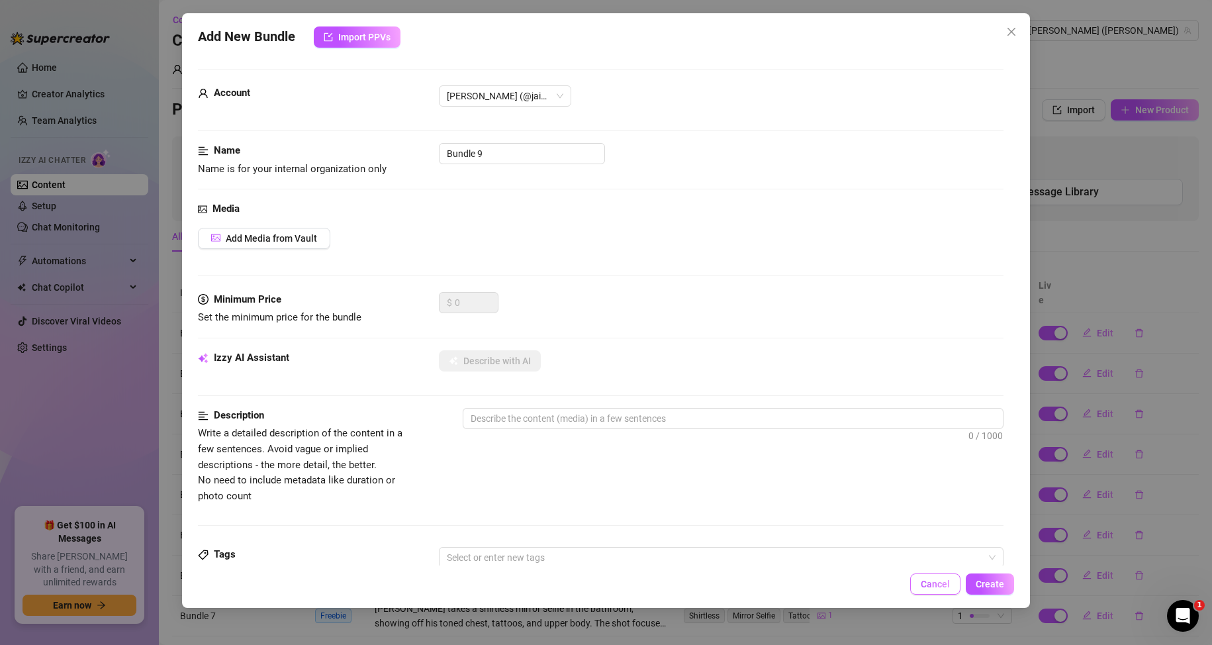
click at [945, 582] on span "Cancel" at bounding box center [935, 584] width 29 height 11
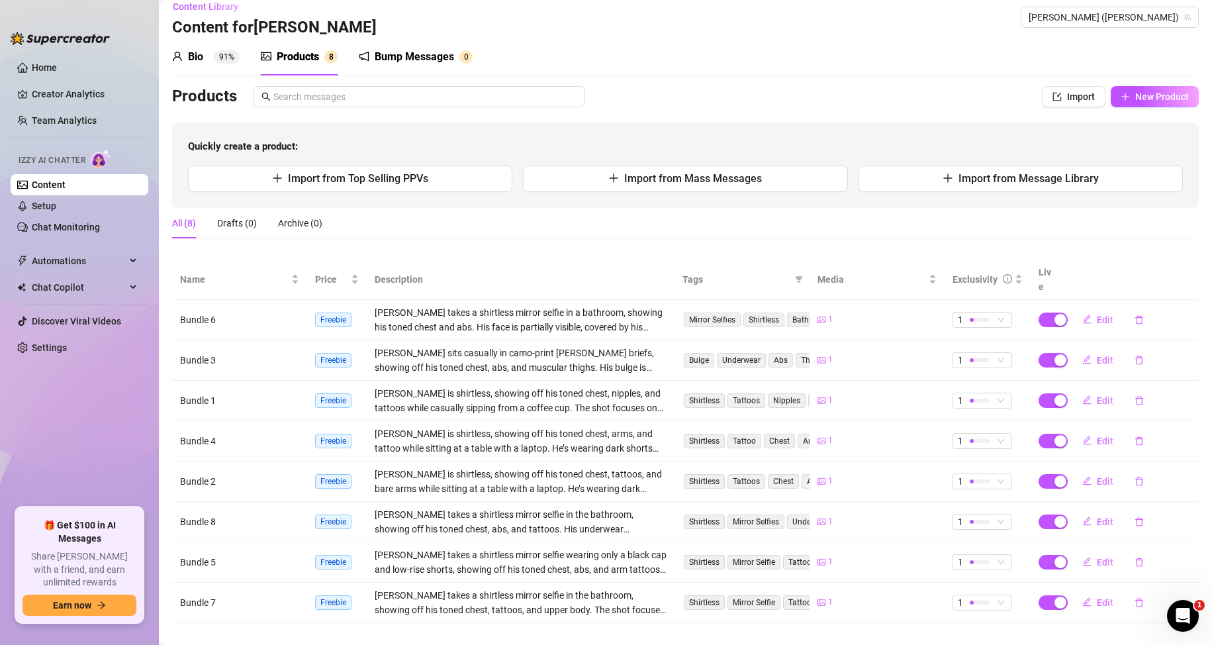
scroll to position [17, 0]
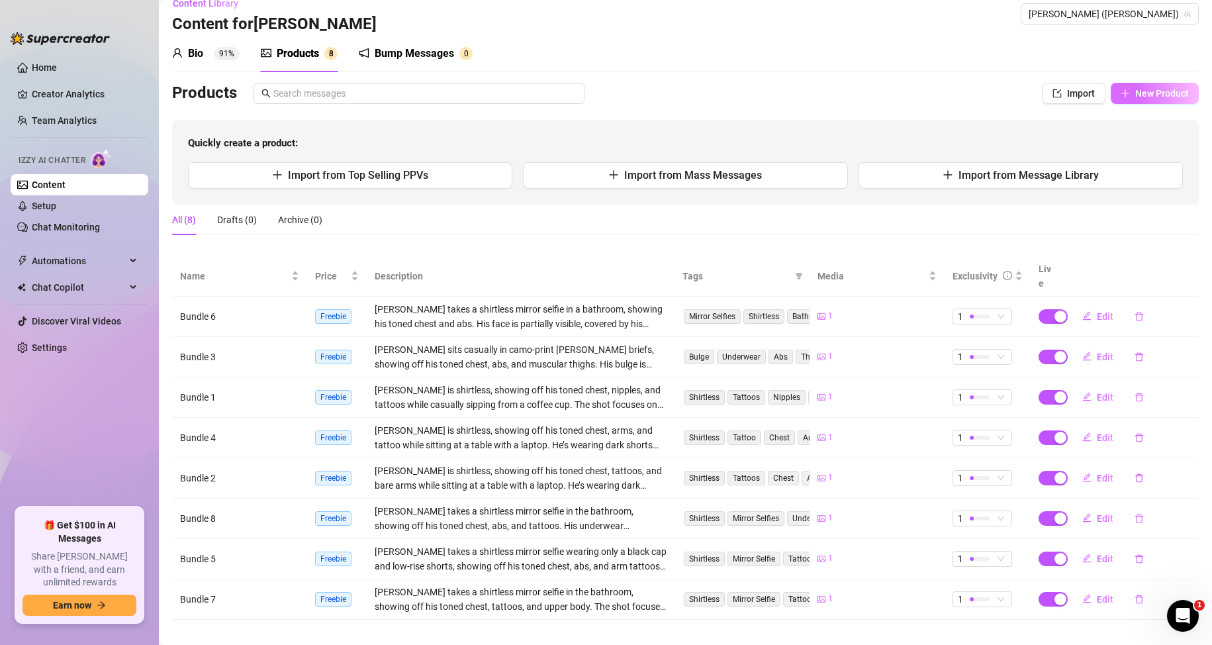
click at [1179, 94] on button "New Product" at bounding box center [1155, 93] width 88 height 21
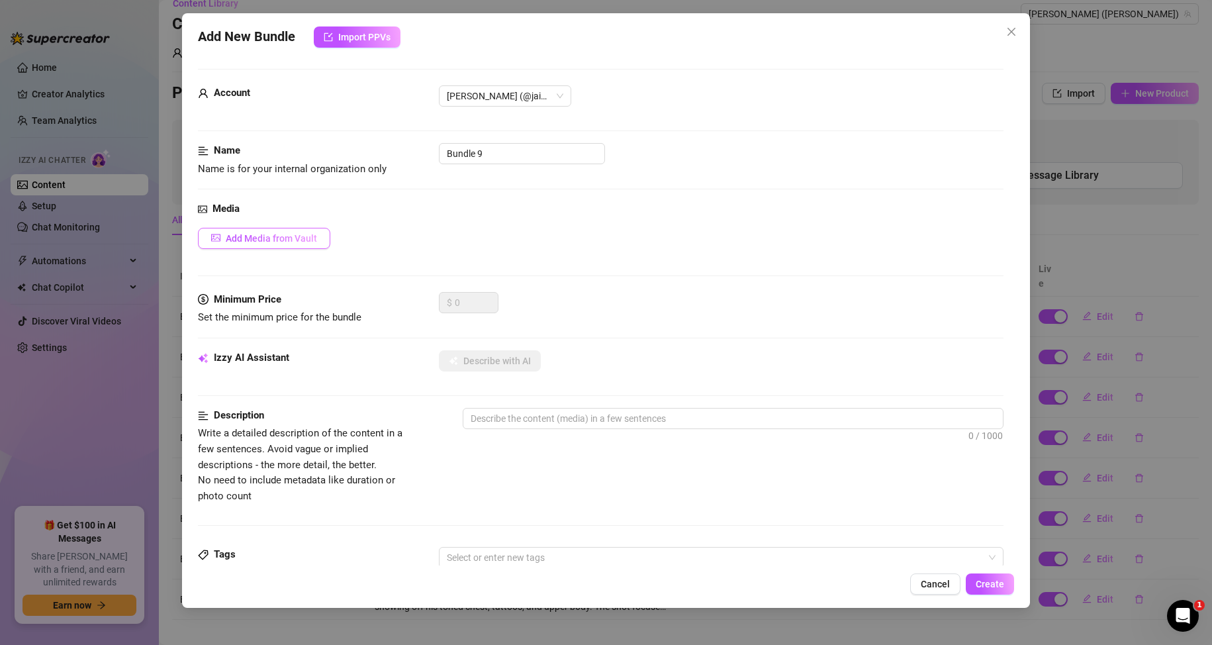
click at [266, 240] on span "Add Media from Vault" at bounding box center [271, 238] width 91 height 11
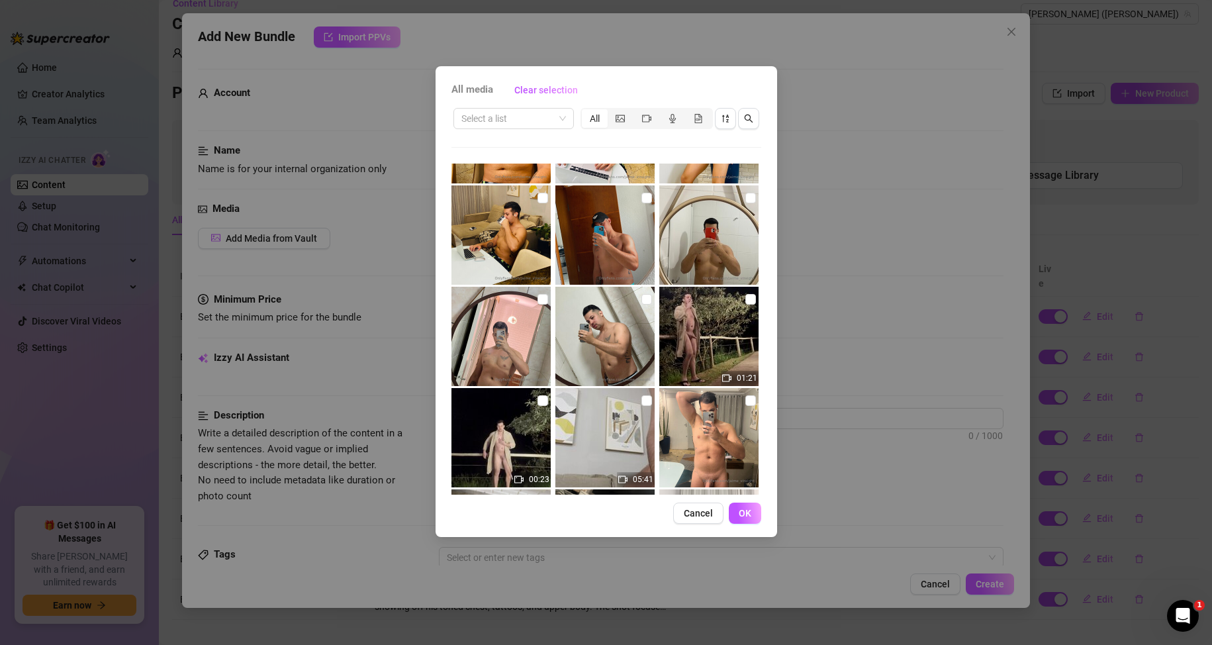
scroll to position [132, 0]
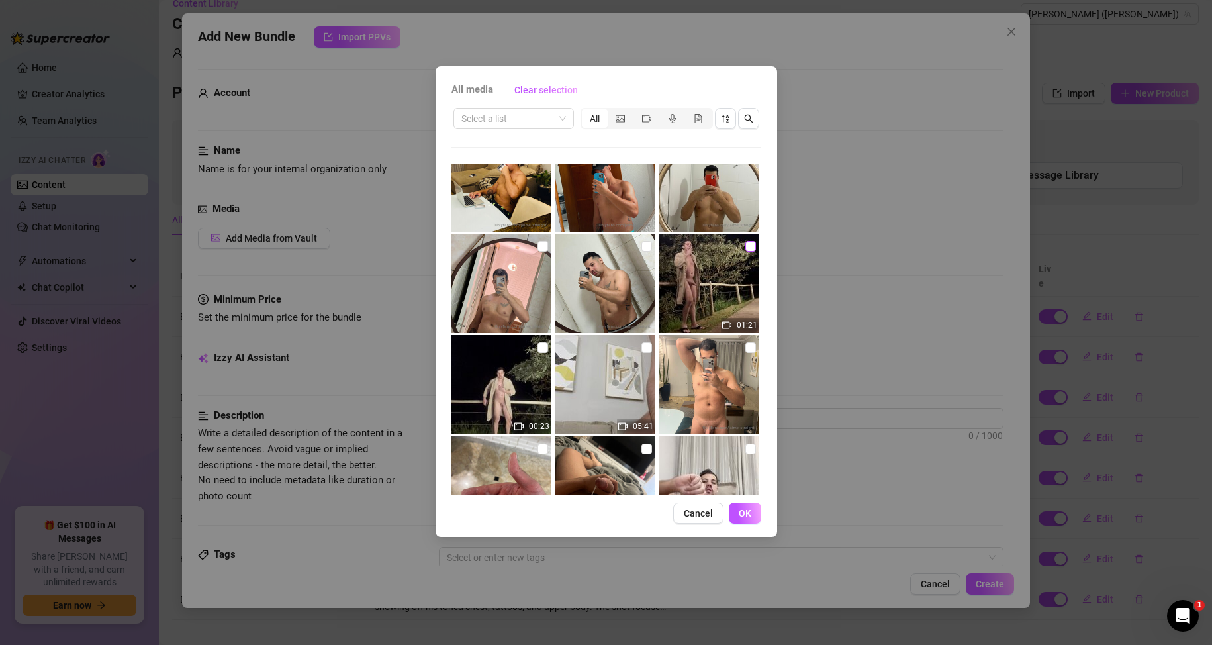
click at [745, 242] on input "checkbox" at bounding box center [750, 246] width 11 height 11
click at [741, 510] on span "OK" at bounding box center [745, 513] width 13 height 11
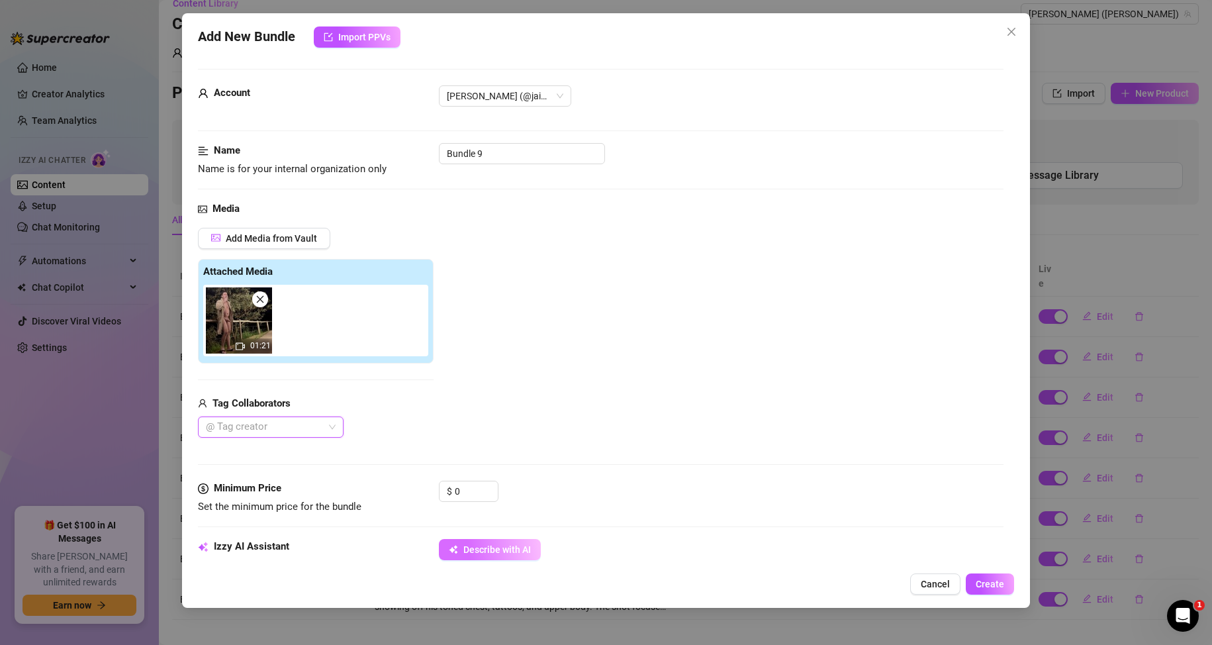
click at [481, 545] on span "Describe with AI" at bounding box center [497, 549] width 68 height 11
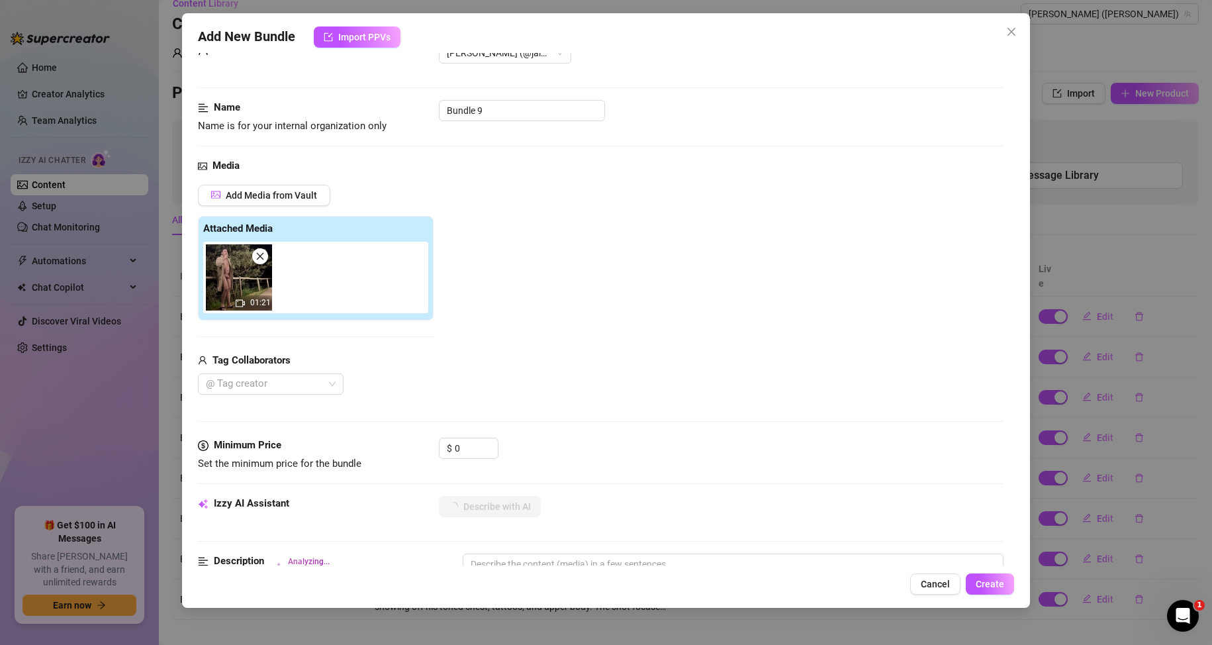
scroll to position [66, 0]
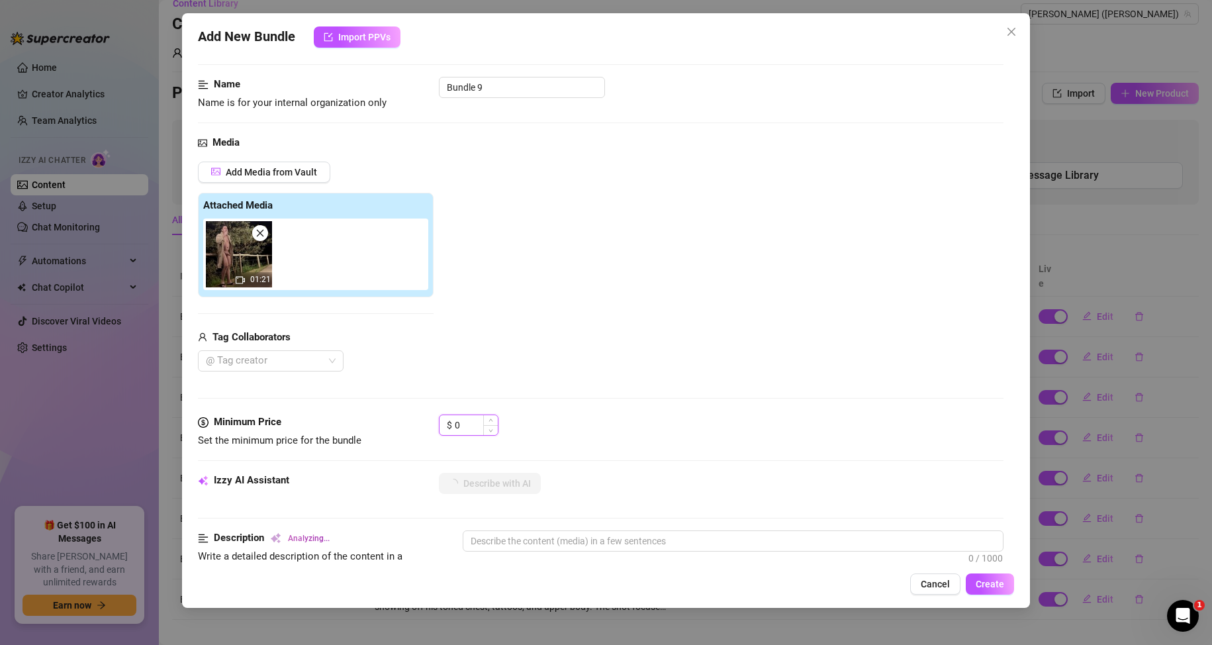
click at [469, 424] on input "0" at bounding box center [476, 425] width 43 height 20
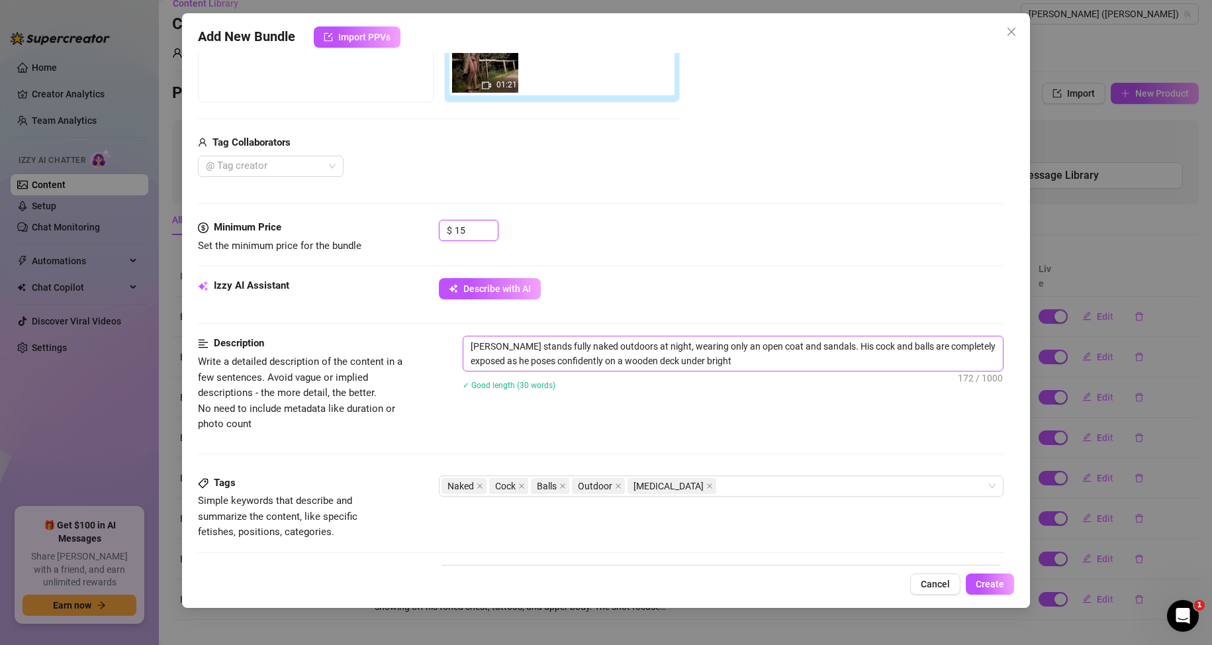
scroll to position [265, 0]
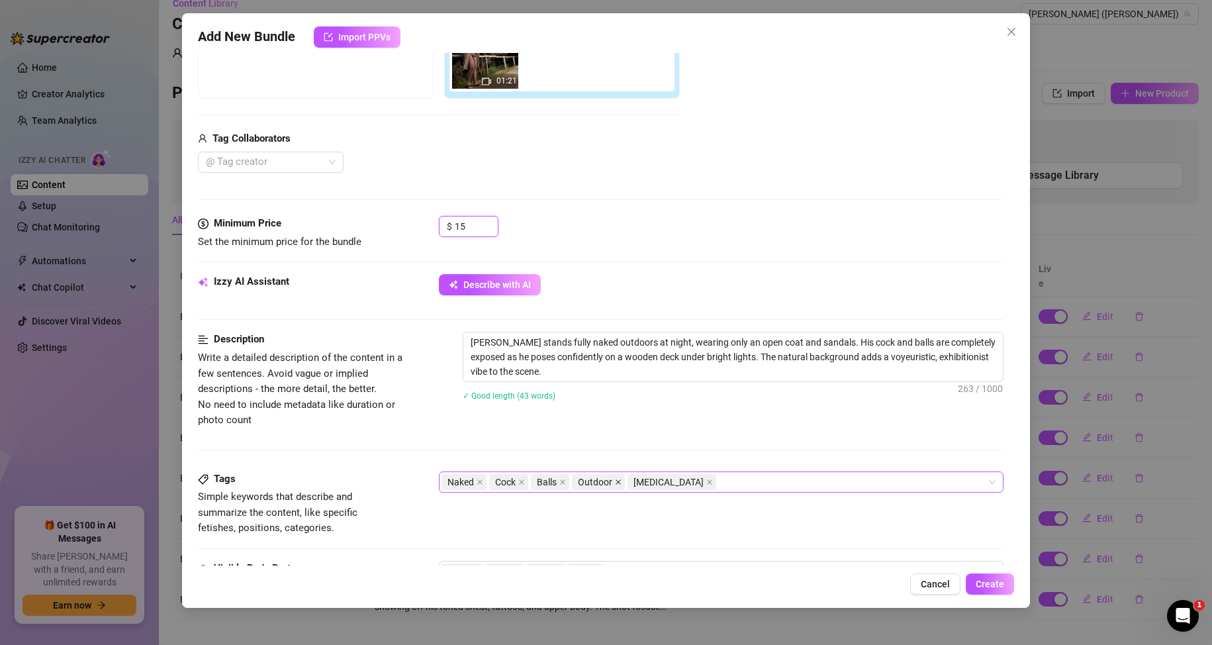
click at [619, 479] on icon "close" at bounding box center [618, 482] width 7 height 7
click at [596, 345] on textarea "Jaimes stands fully naked outdoors at night, wearing only an open coat and sand…" at bounding box center [733, 356] width 540 height 49
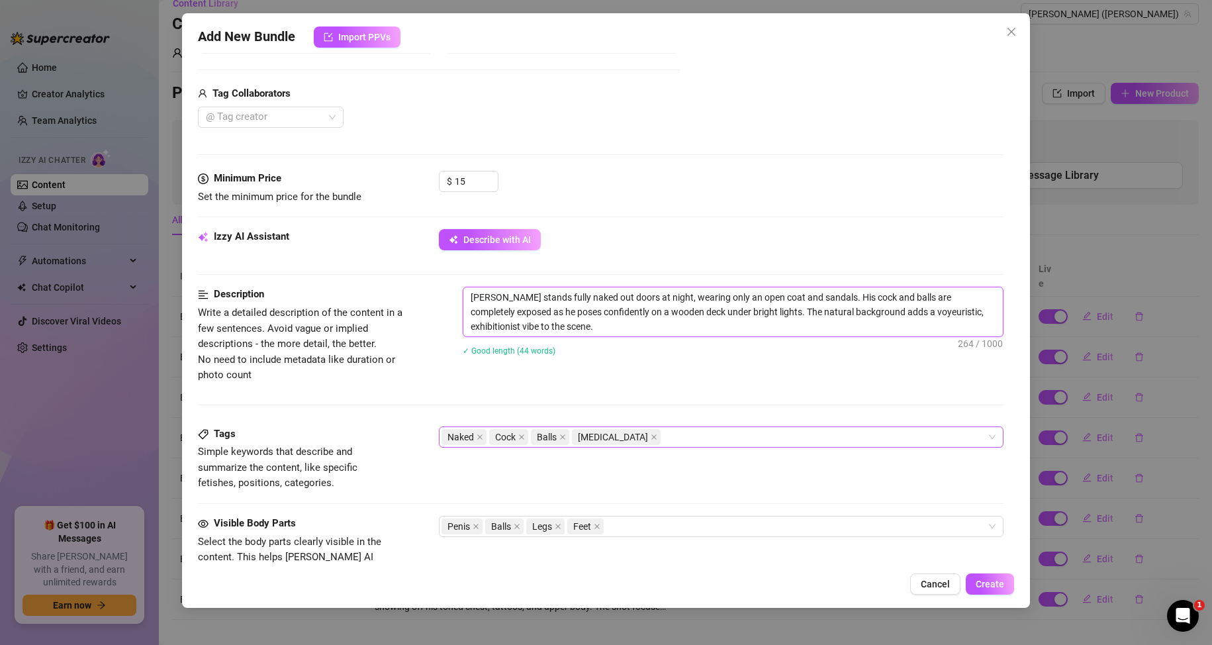
scroll to position [132, 0]
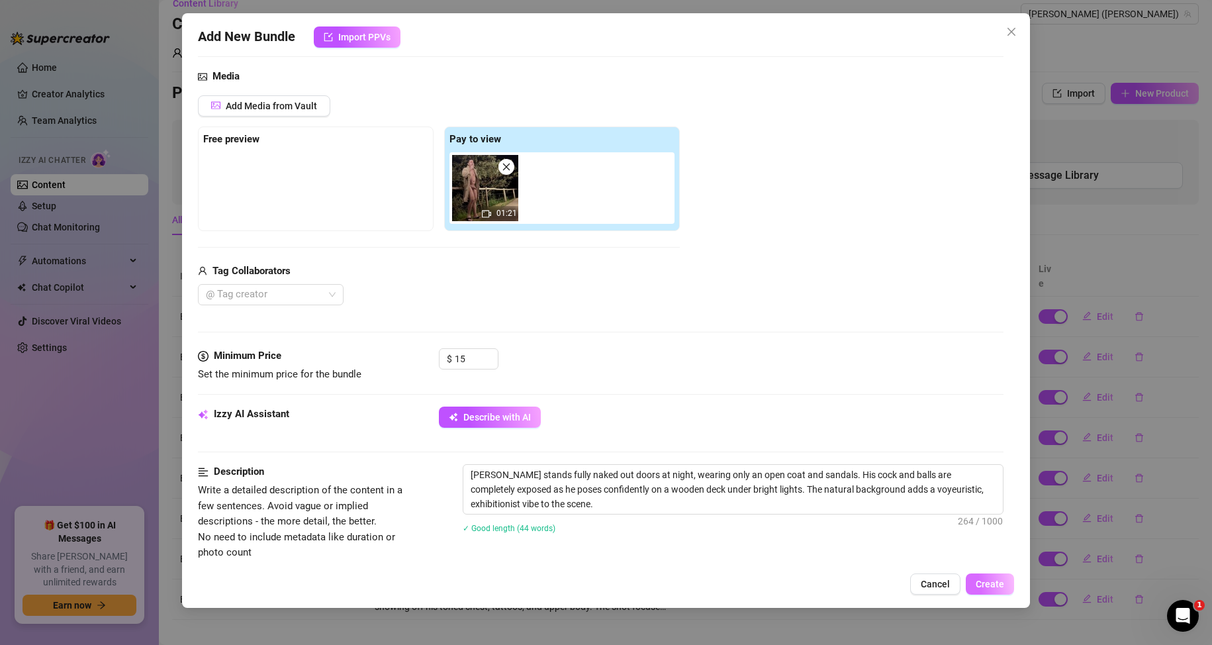
click at [993, 577] on button "Create" at bounding box center [990, 583] width 48 height 21
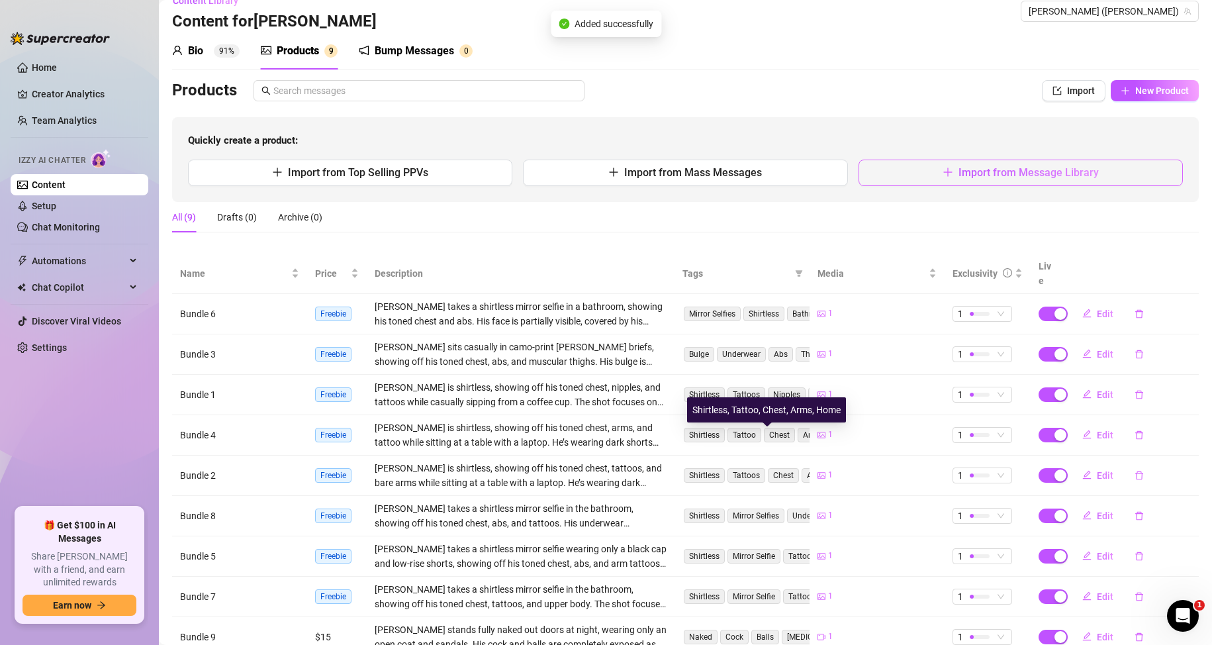
scroll to position [0, 0]
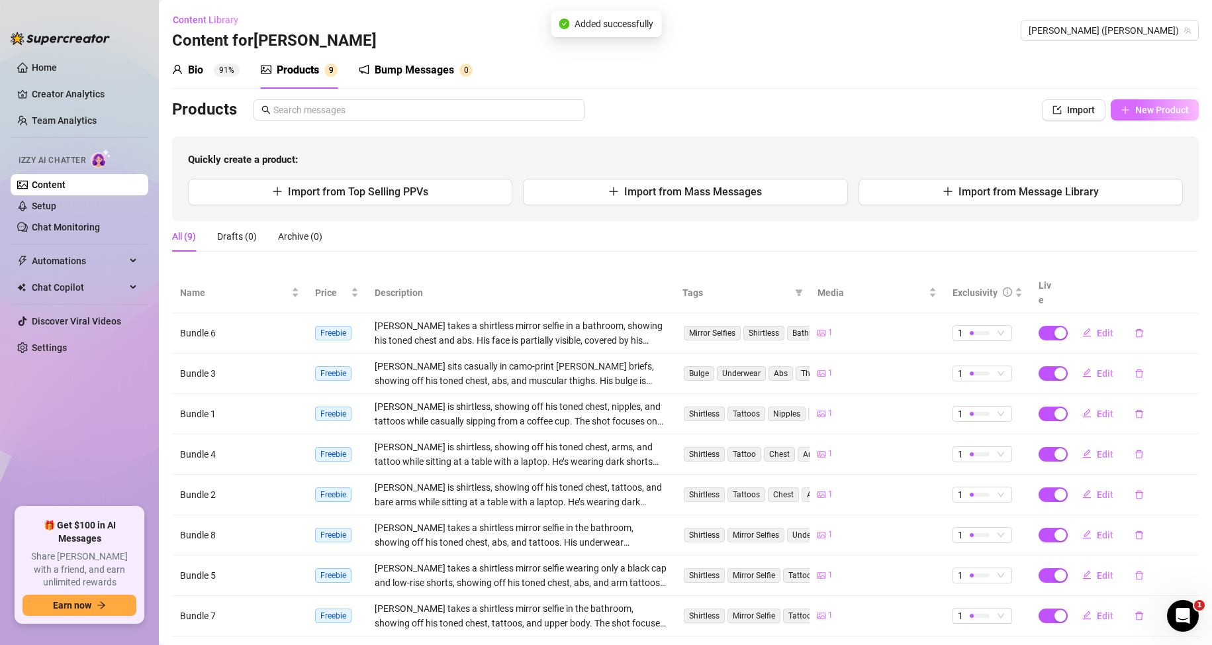
click at [1150, 113] on span "New Product" at bounding box center [1162, 110] width 54 height 11
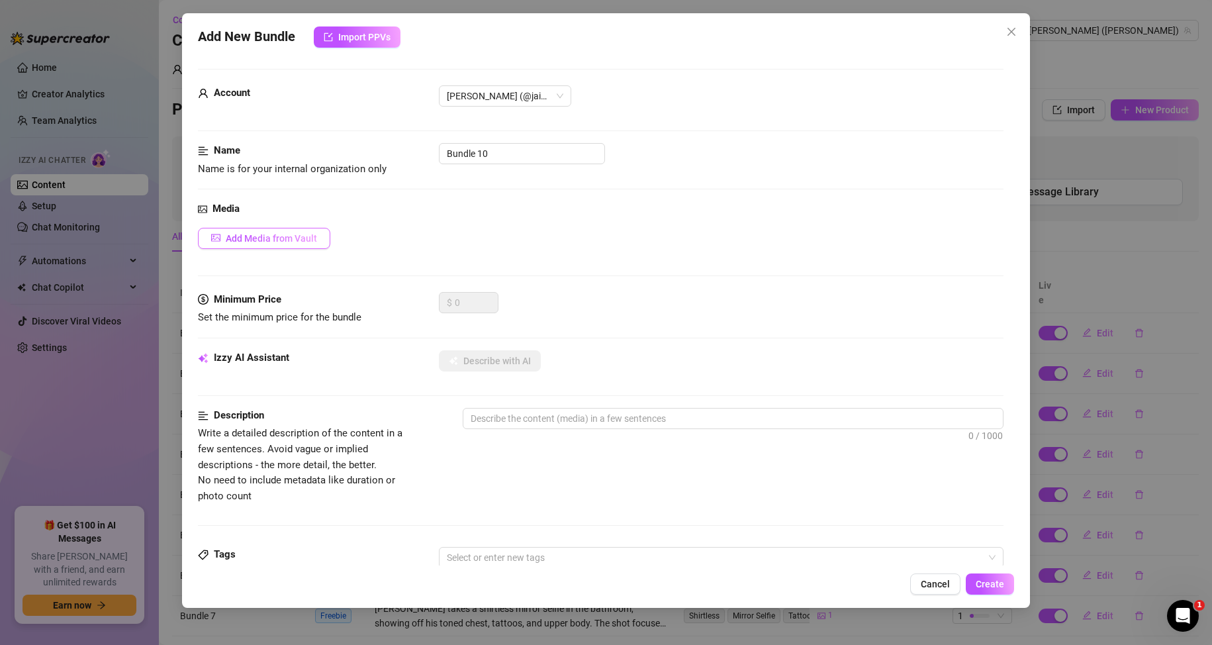
click at [284, 232] on button "Add Media from Vault" at bounding box center [264, 238] width 132 height 21
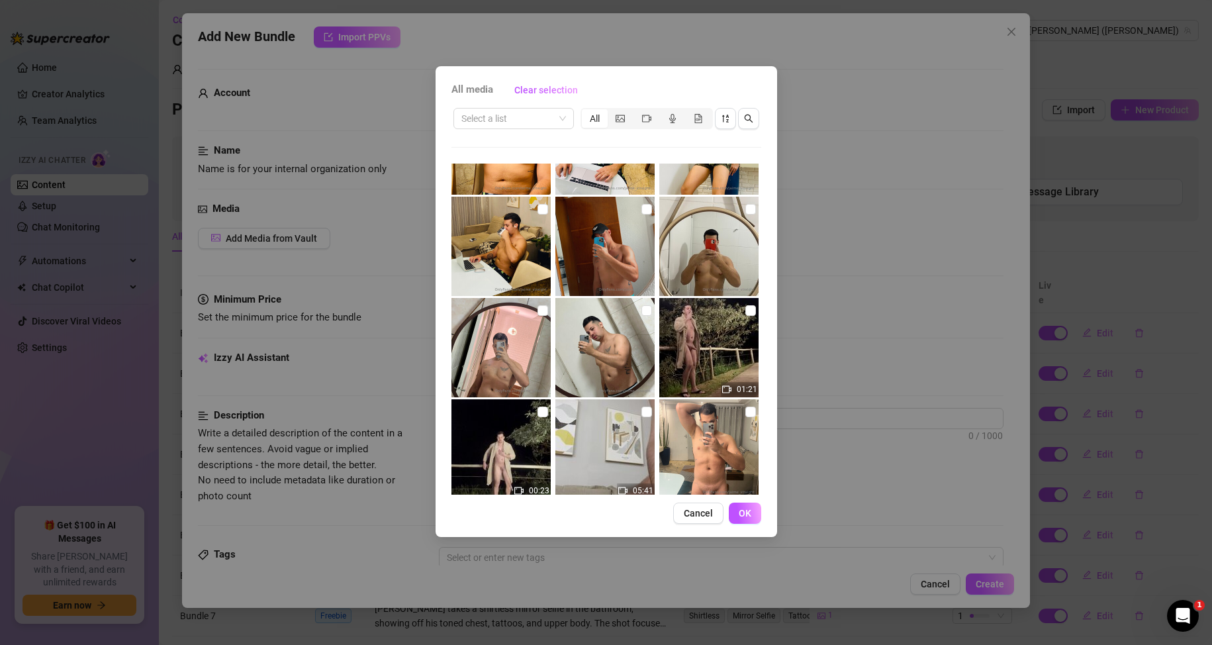
scroll to position [132, 0]
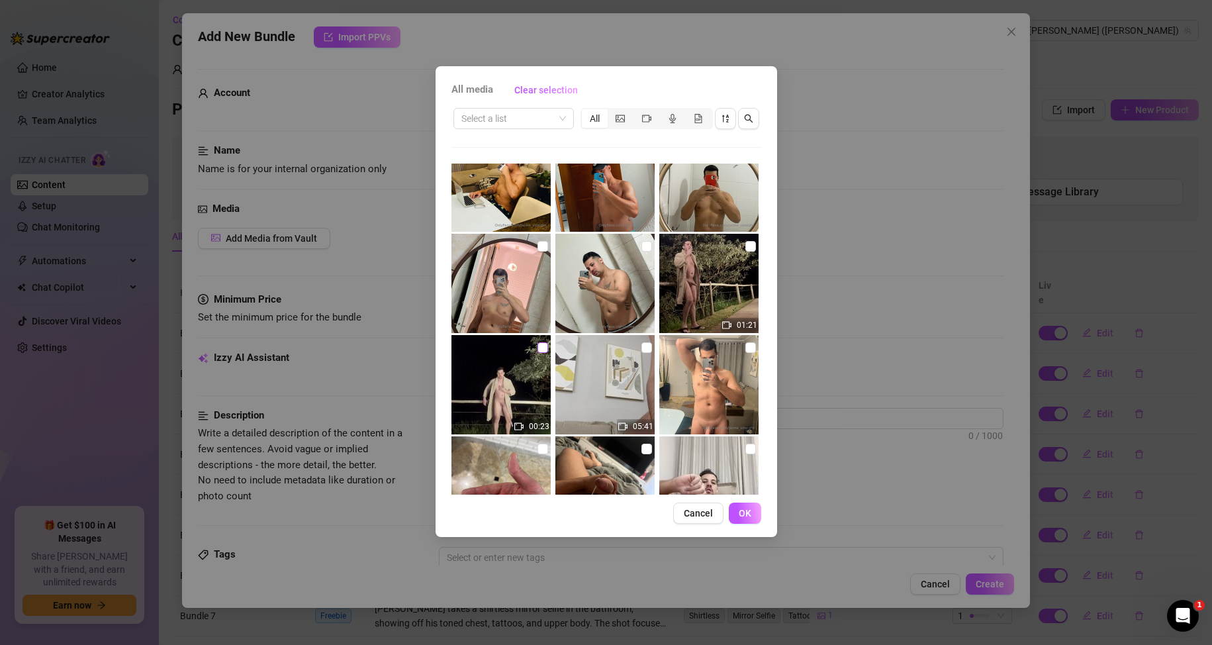
click at [537, 347] on input "checkbox" at bounding box center [542, 347] width 11 height 11
click at [753, 510] on button "OK" at bounding box center [745, 512] width 32 height 21
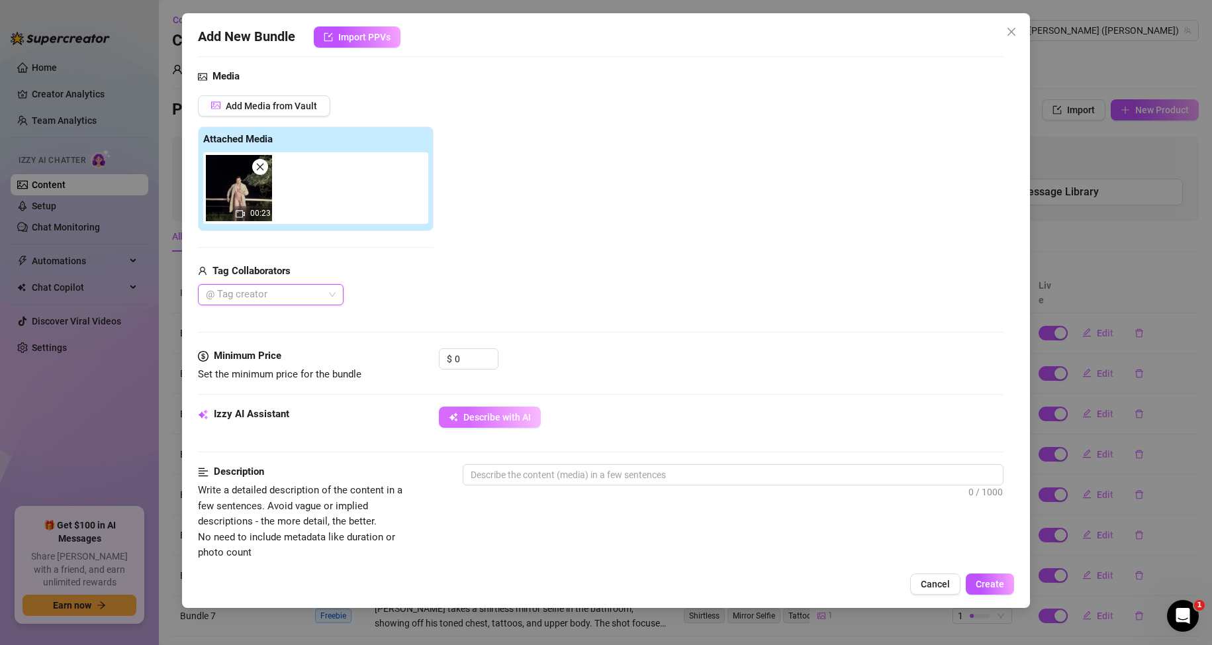
click at [503, 424] on button "Describe with AI" at bounding box center [490, 416] width 102 height 21
click at [471, 355] on input "0" at bounding box center [476, 359] width 43 height 20
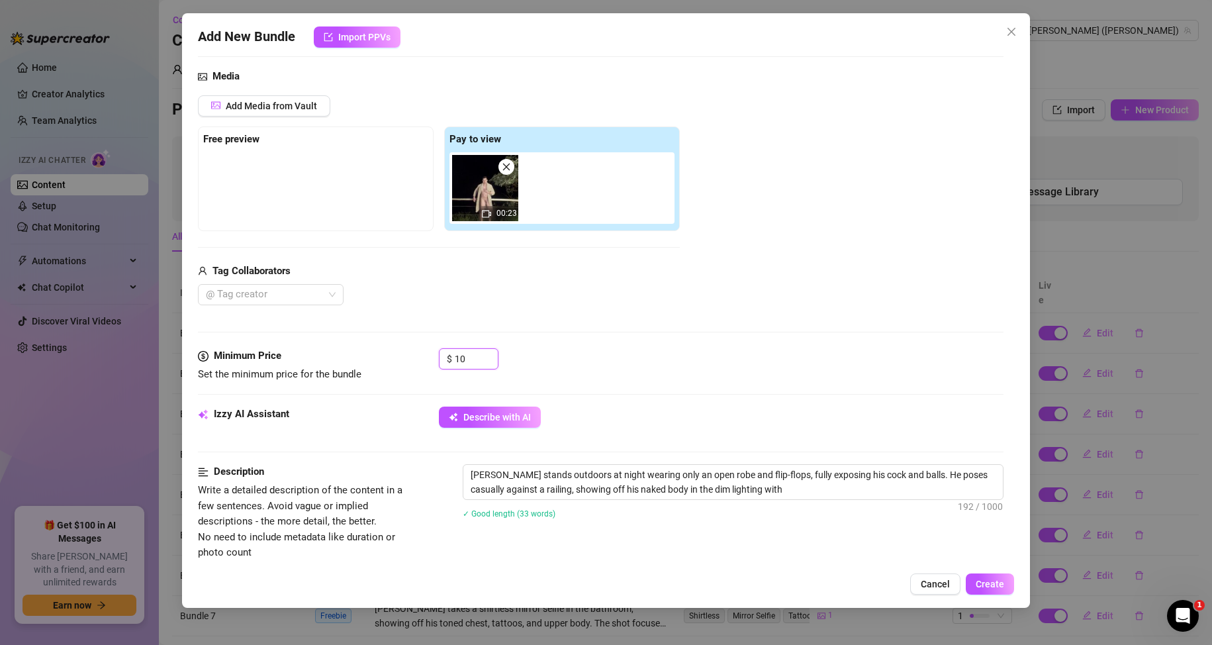
scroll to position [199, 0]
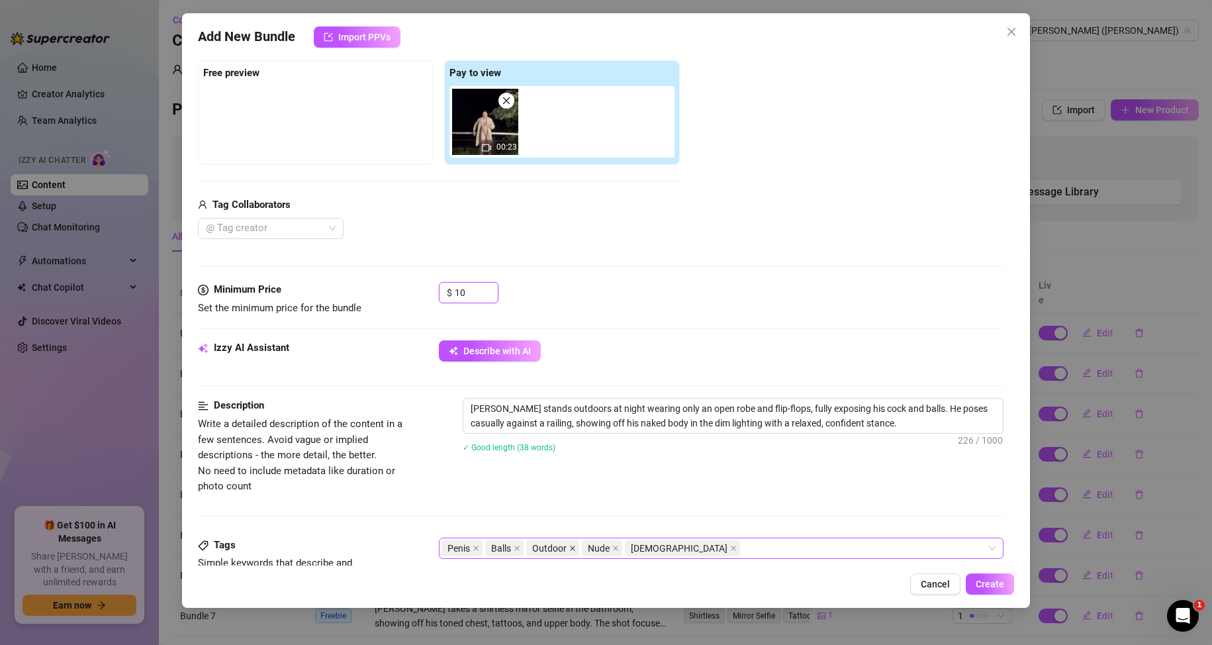
click at [575, 547] on icon "close" at bounding box center [572, 548] width 7 height 7
click at [546, 408] on textarea "Jaimes stands outdoors at night wearing only an open robe and flip-flops, fully…" at bounding box center [733, 415] width 540 height 34
click at [601, 486] on div "Description Write a detailed description of the content in a few sentences. Avo…" at bounding box center [601, 446] width 806 height 96
click at [1001, 579] on span "Create" at bounding box center [990, 584] width 28 height 11
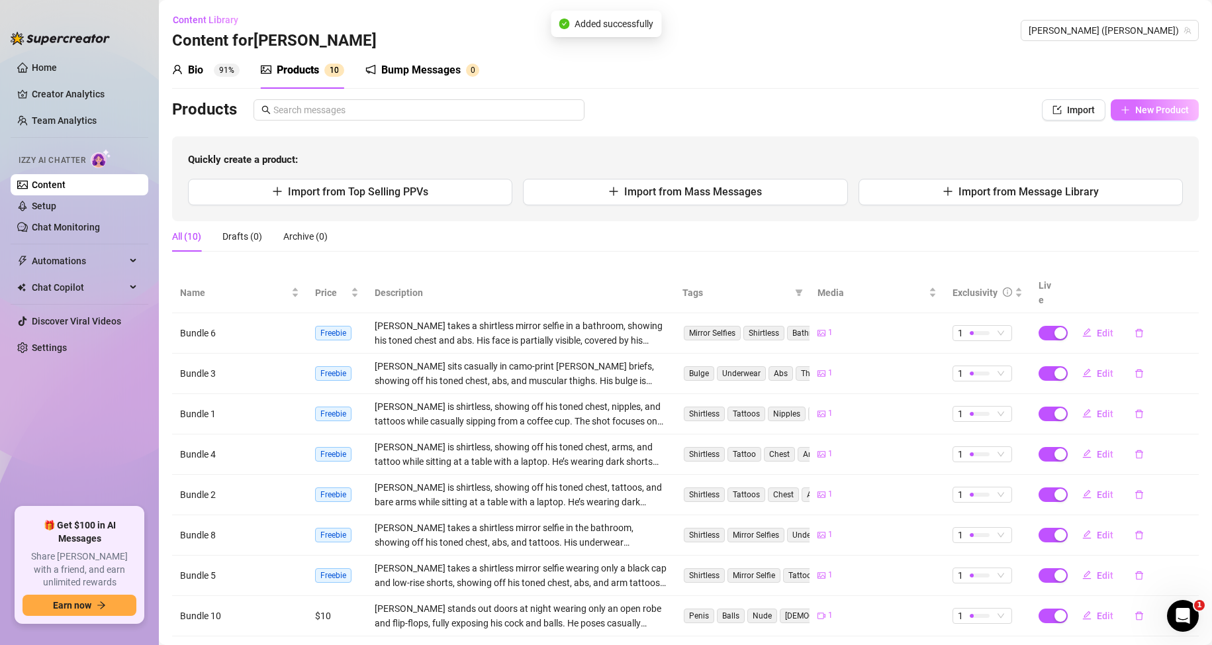
click at [1148, 119] on button "New Product" at bounding box center [1155, 109] width 88 height 21
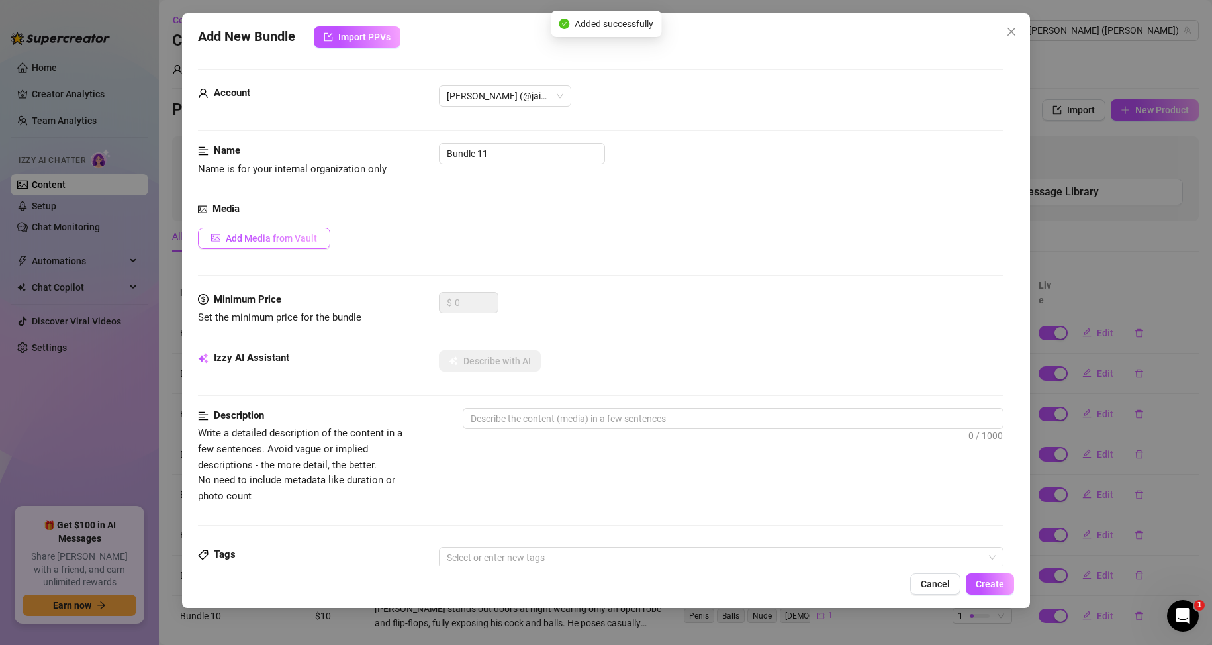
click at [308, 235] on span "Add Media from Vault" at bounding box center [271, 238] width 91 height 11
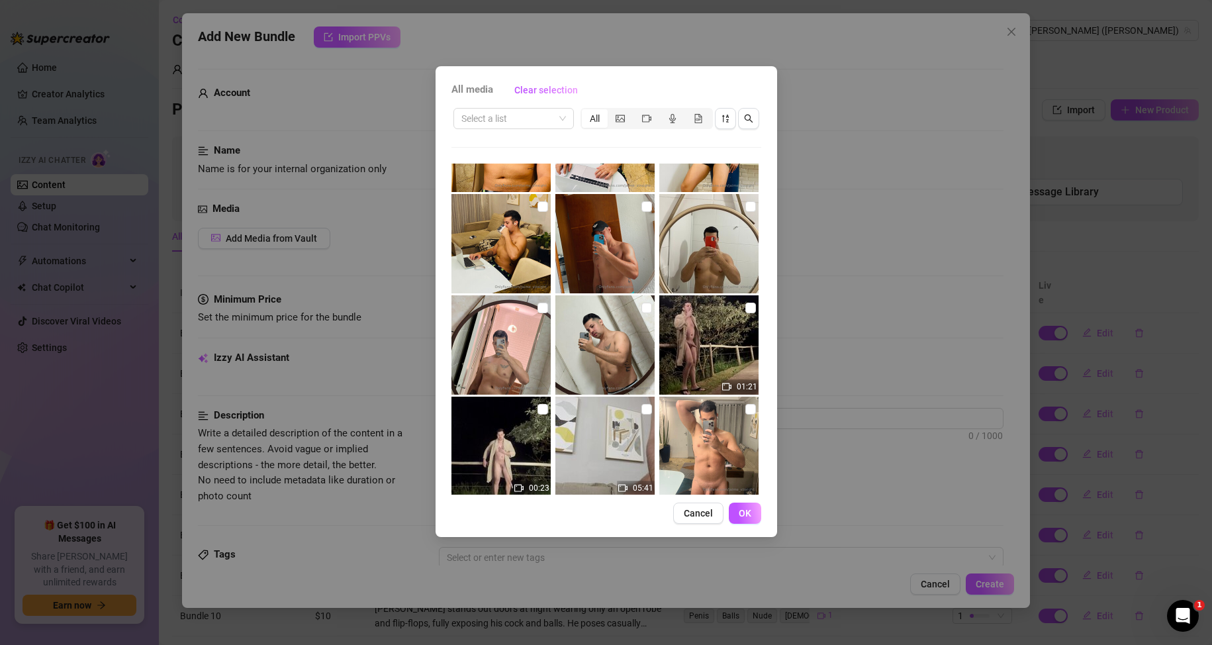
scroll to position [0, 0]
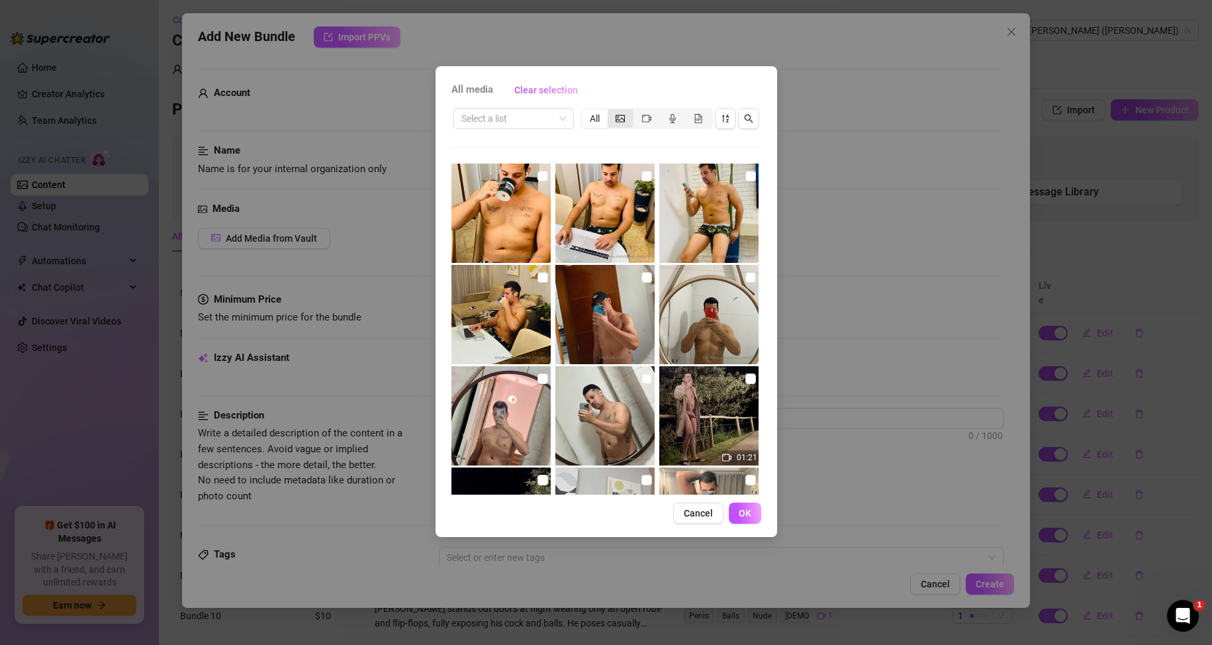
click at [622, 118] on icon "picture" at bounding box center [620, 118] width 9 height 9
click at [611, 111] on input "segmented control" at bounding box center [611, 111] width 0 height 0
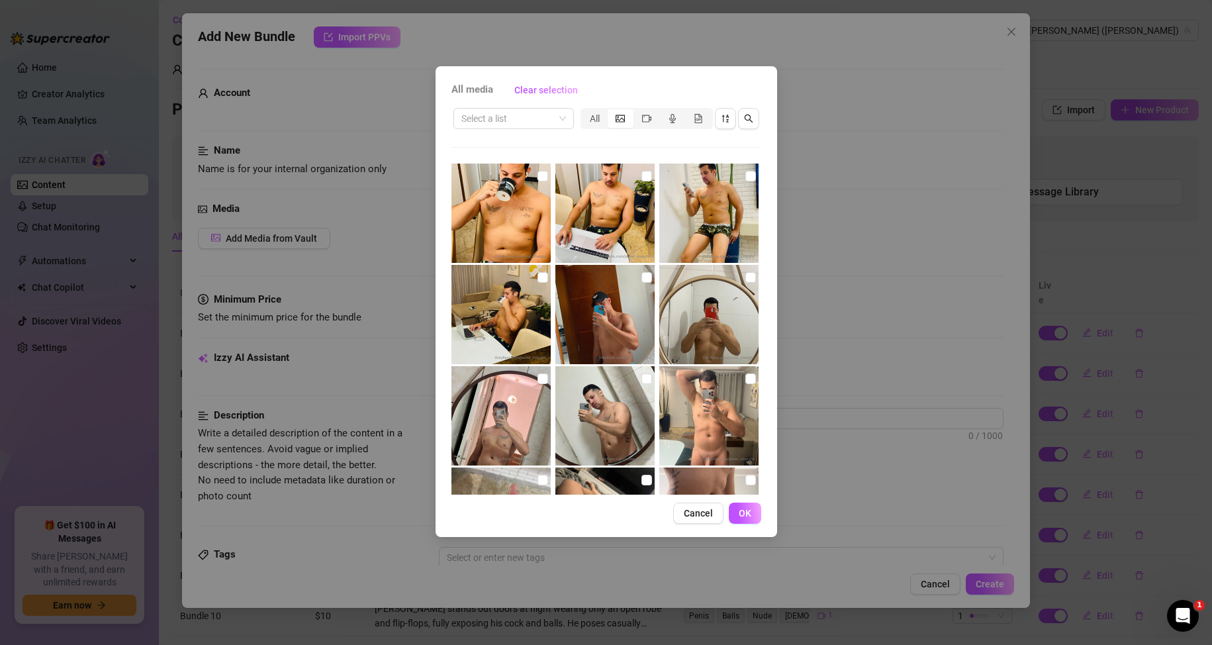
click at [872, 258] on div "All media Clear selection Select a list All Cancel OK" at bounding box center [606, 322] width 1212 height 645
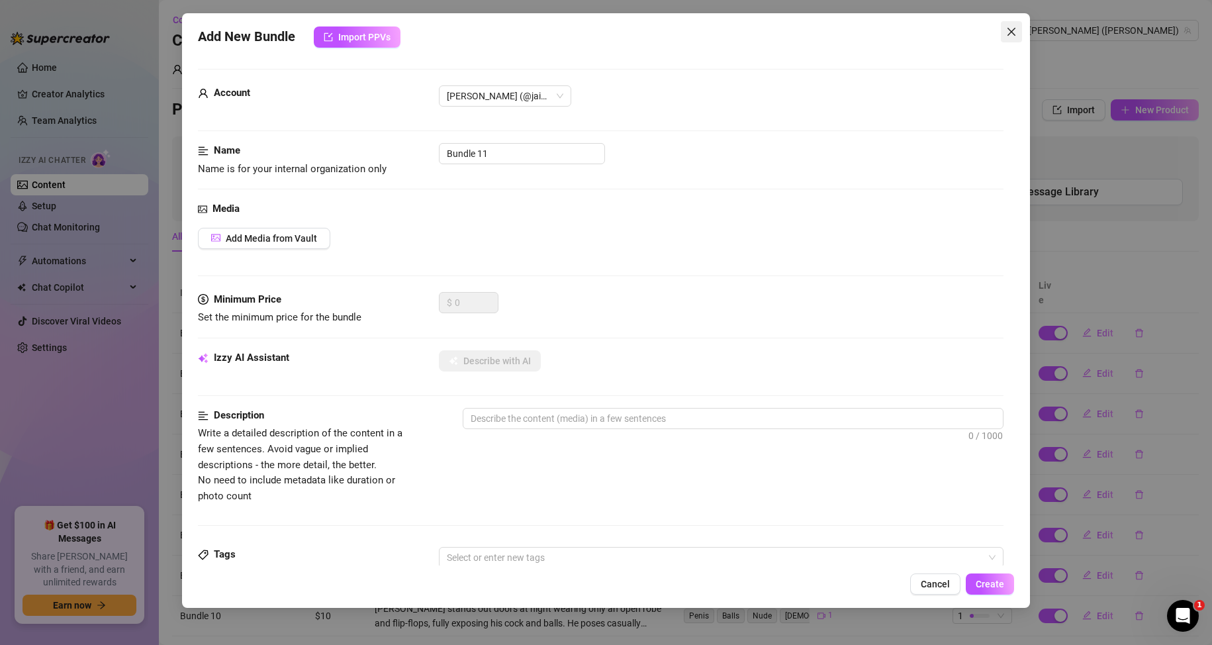
click at [1011, 28] on icon "close" at bounding box center [1011, 31] width 11 height 11
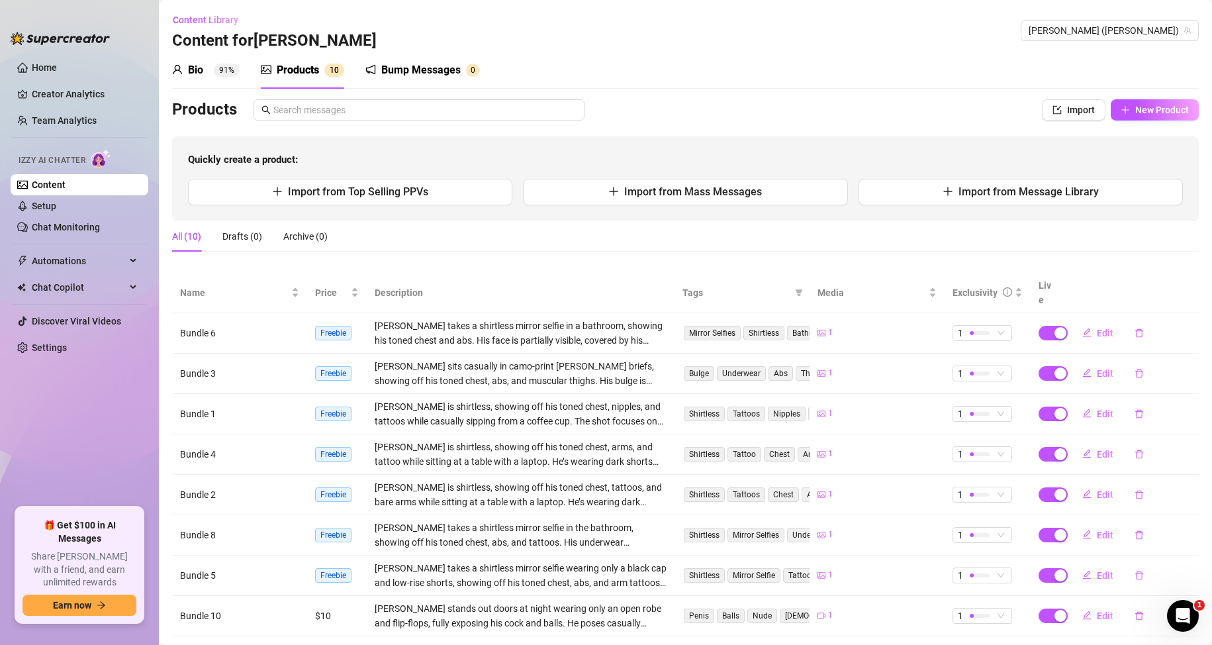
click at [296, 66] on div "Products" at bounding box center [298, 70] width 42 height 16
click at [426, 73] on div "Bump Messages" at bounding box center [420, 70] width 79 height 16
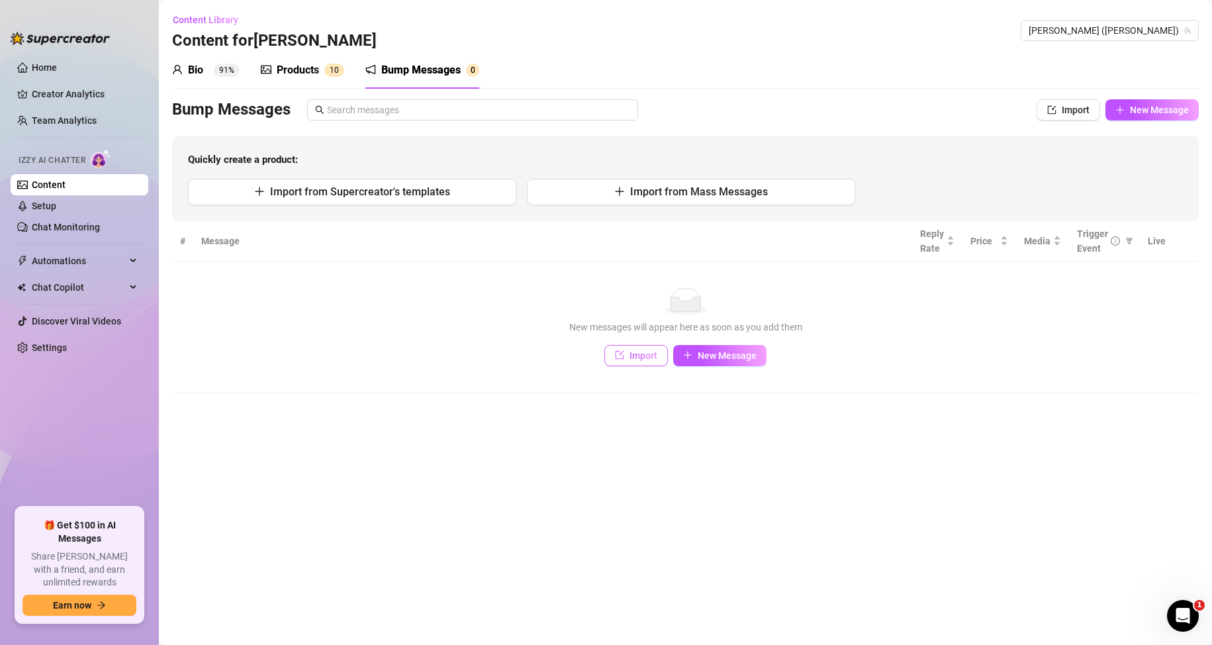
click at [628, 367] on td "No data New messages will appear here as soon as you add them Import New Message" at bounding box center [685, 327] width 1027 height 132
click at [627, 361] on button "Import" at bounding box center [636, 355] width 64 height 21
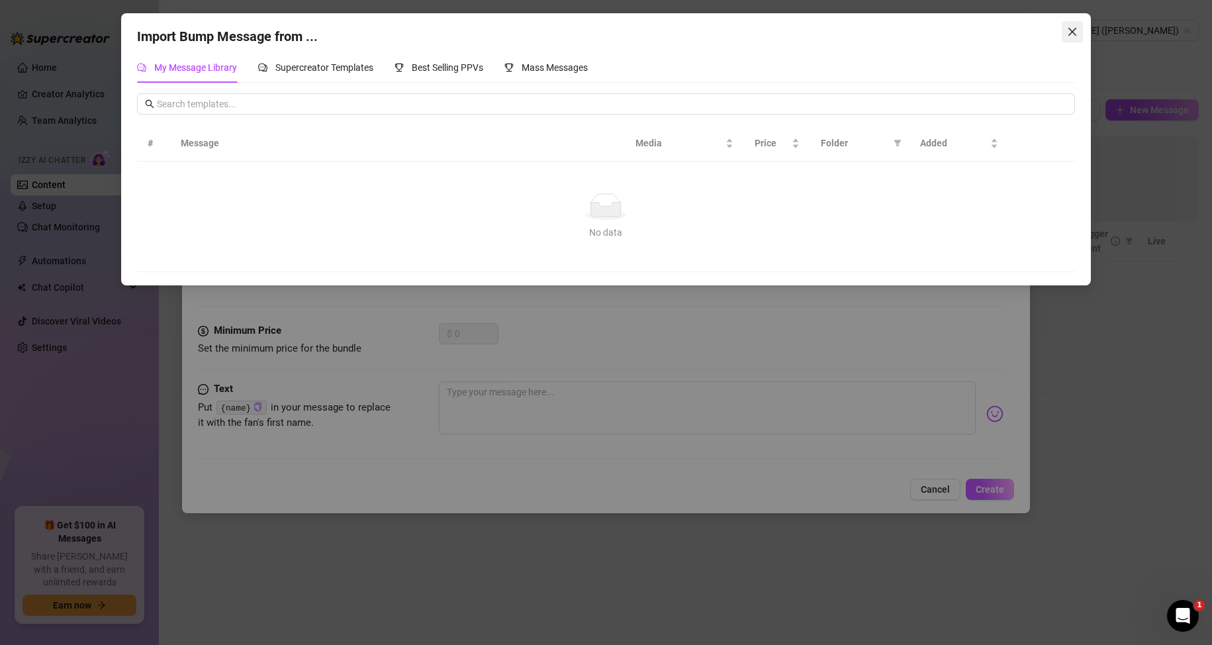
click at [1066, 32] on span "Close" at bounding box center [1072, 31] width 21 height 11
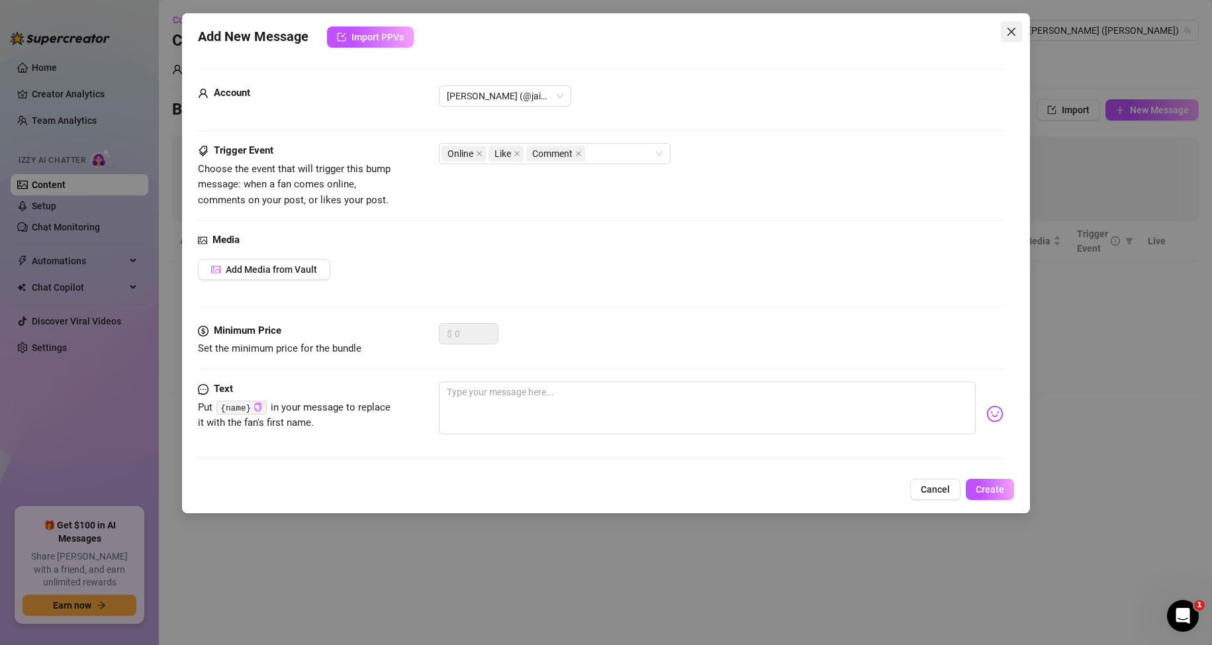
click at [1015, 25] on button "Close" at bounding box center [1011, 31] width 21 height 21
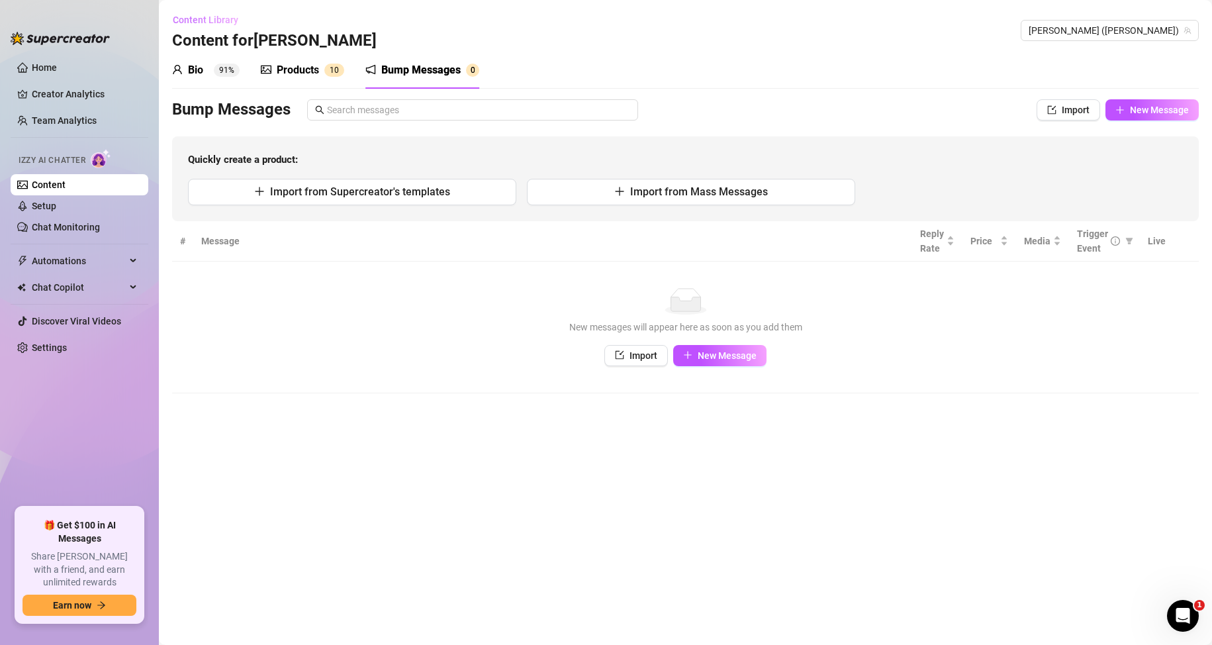
click at [186, 22] on span "Content Library" at bounding box center [206, 20] width 66 height 11
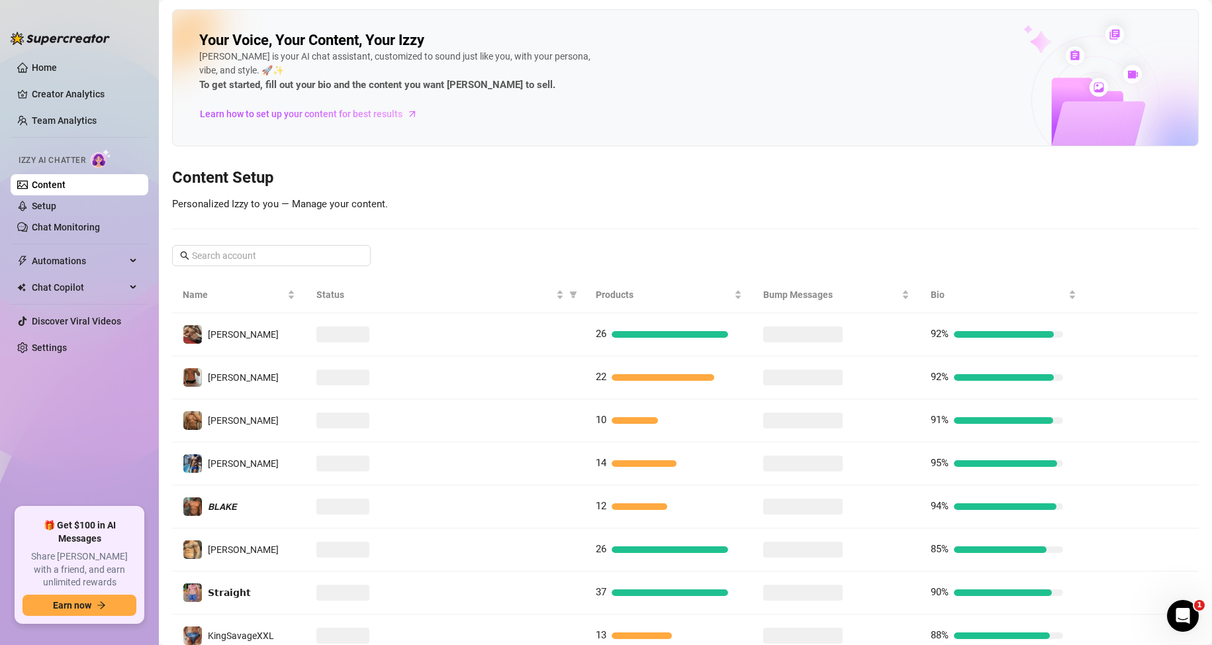
click at [66, 190] on link "Content" at bounding box center [49, 184] width 34 height 11
click at [56, 202] on link "Setup" at bounding box center [44, 206] width 24 height 11
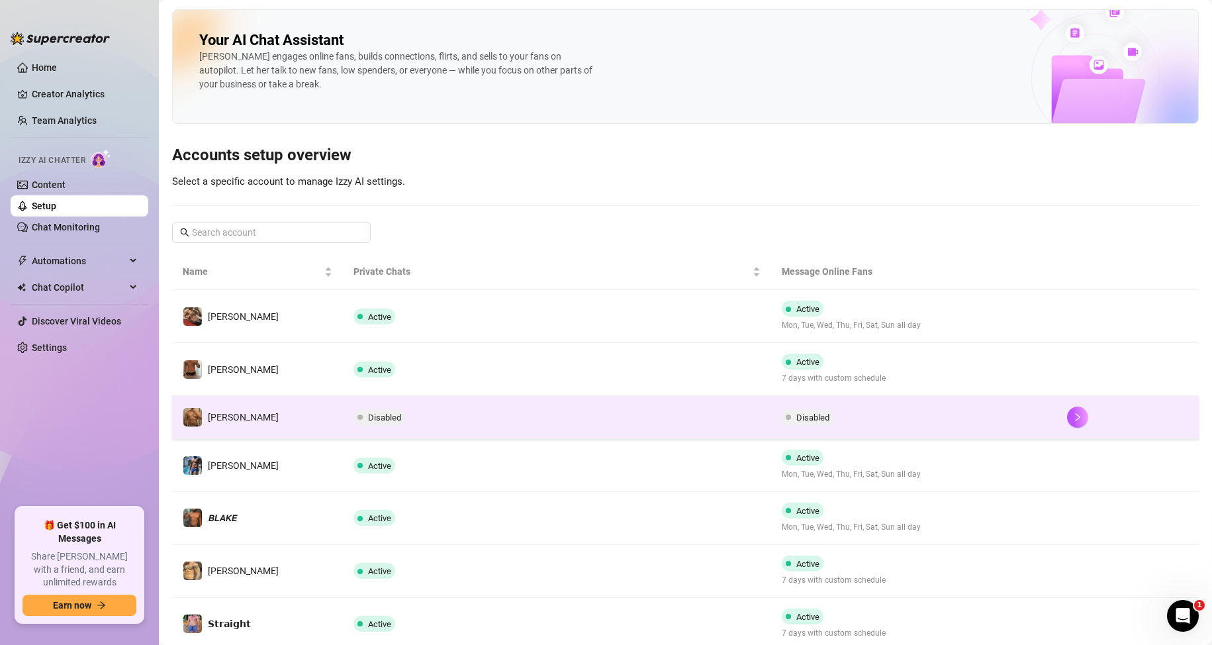
click at [381, 420] on span "Disabled" at bounding box center [384, 417] width 33 height 10
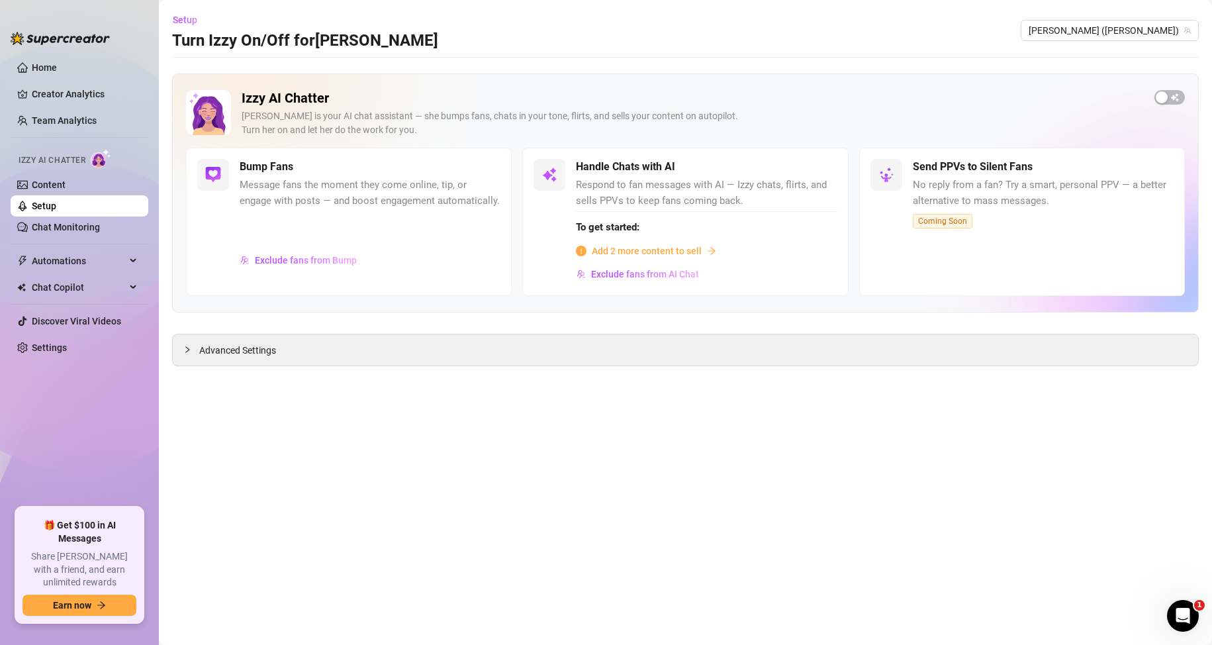
click at [262, 167] on h5 "Bump Fans" at bounding box center [267, 167] width 54 height 16
click at [1170, 97] on span "button" at bounding box center [1169, 97] width 30 height 15
click at [179, 19] on span "Setup" at bounding box center [185, 20] width 24 height 11
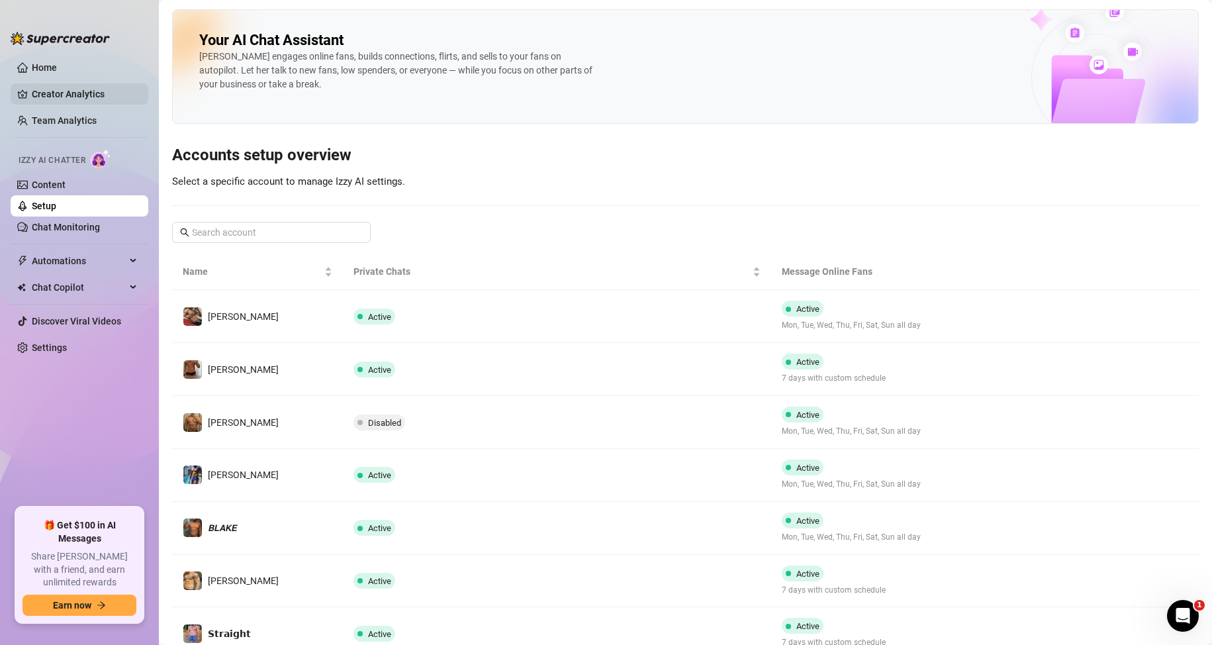
click at [52, 89] on link "Creator Analytics" at bounding box center [85, 93] width 106 height 21
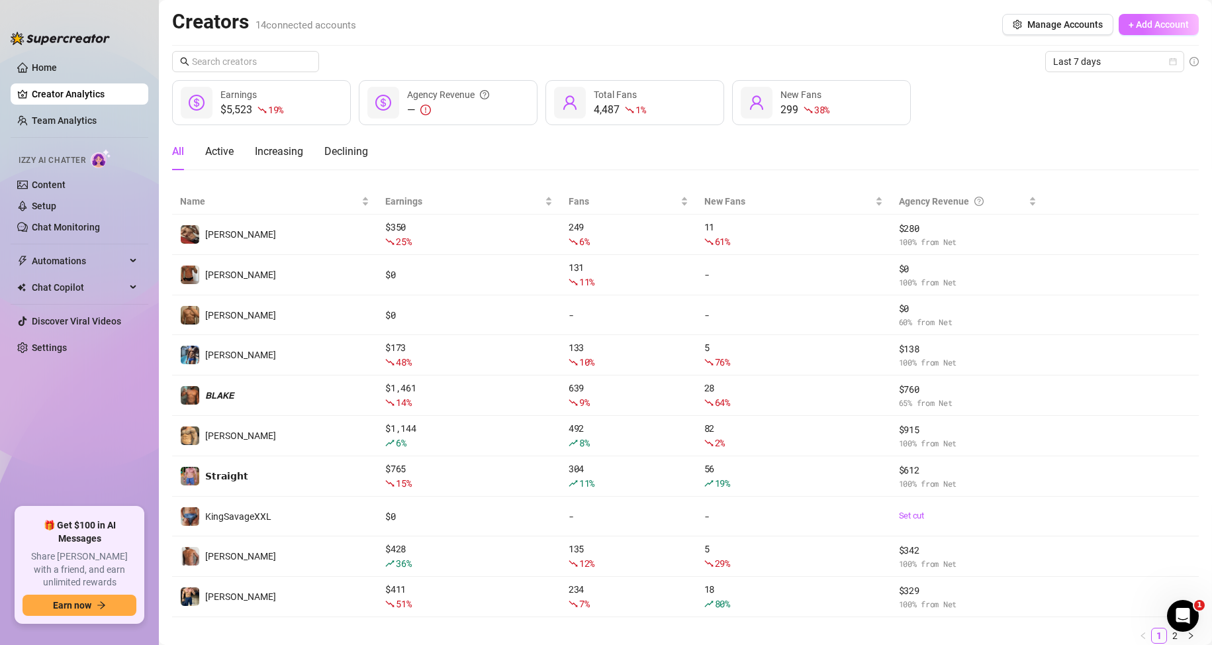
click at [1167, 23] on span "+ Add Account" at bounding box center [1159, 24] width 60 height 11
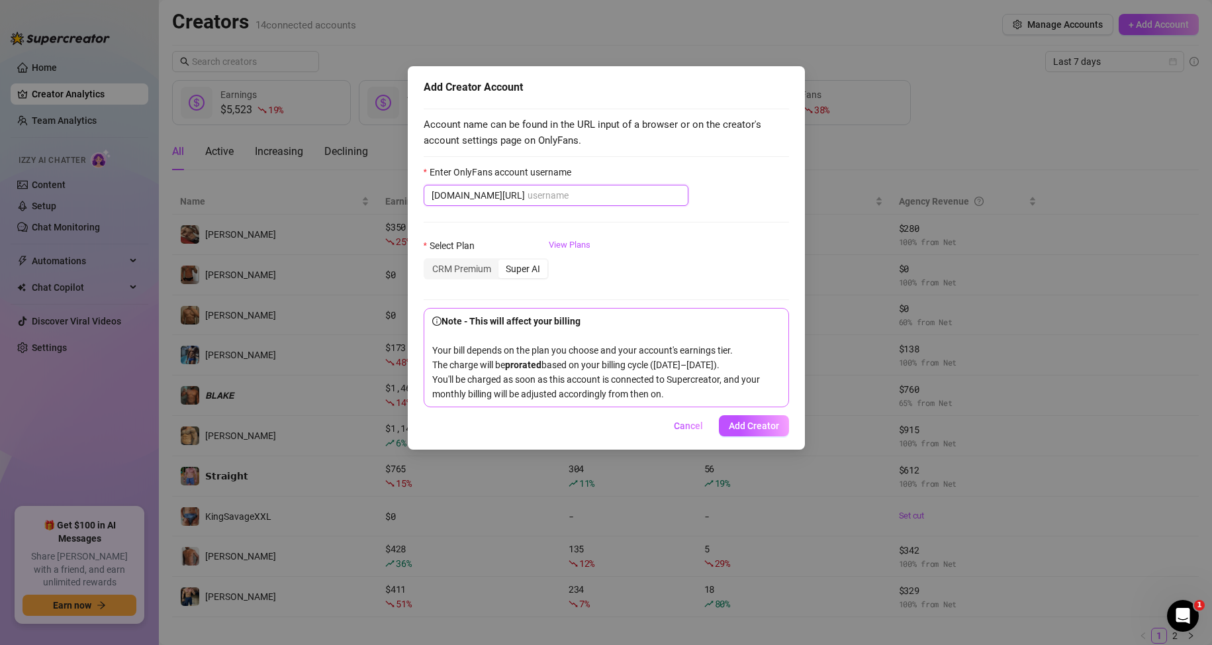
click at [558, 200] on input "Enter OnlyFans account username" at bounding box center [604, 195] width 153 height 15
paste input "brandonhottt"
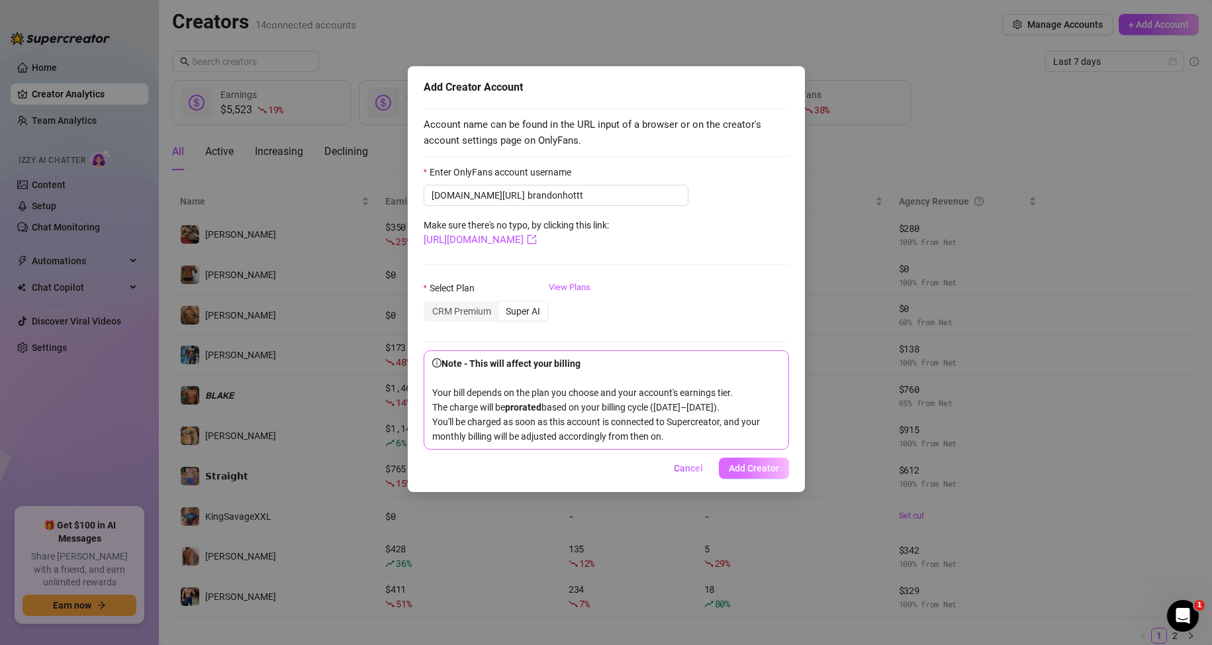
click at [741, 473] on span "Add Creator" at bounding box center [754, 468] width 50 height 11
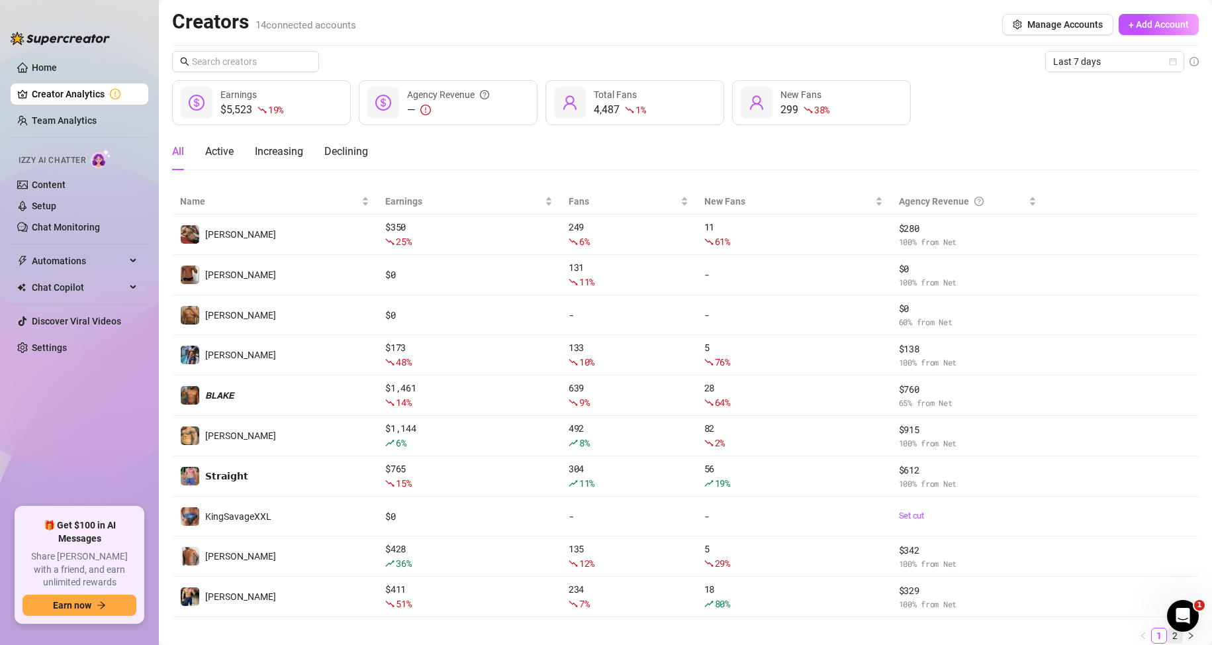
click at [1168, 637] on link "2" at bounding box center [1175, 635] width 15 height 15
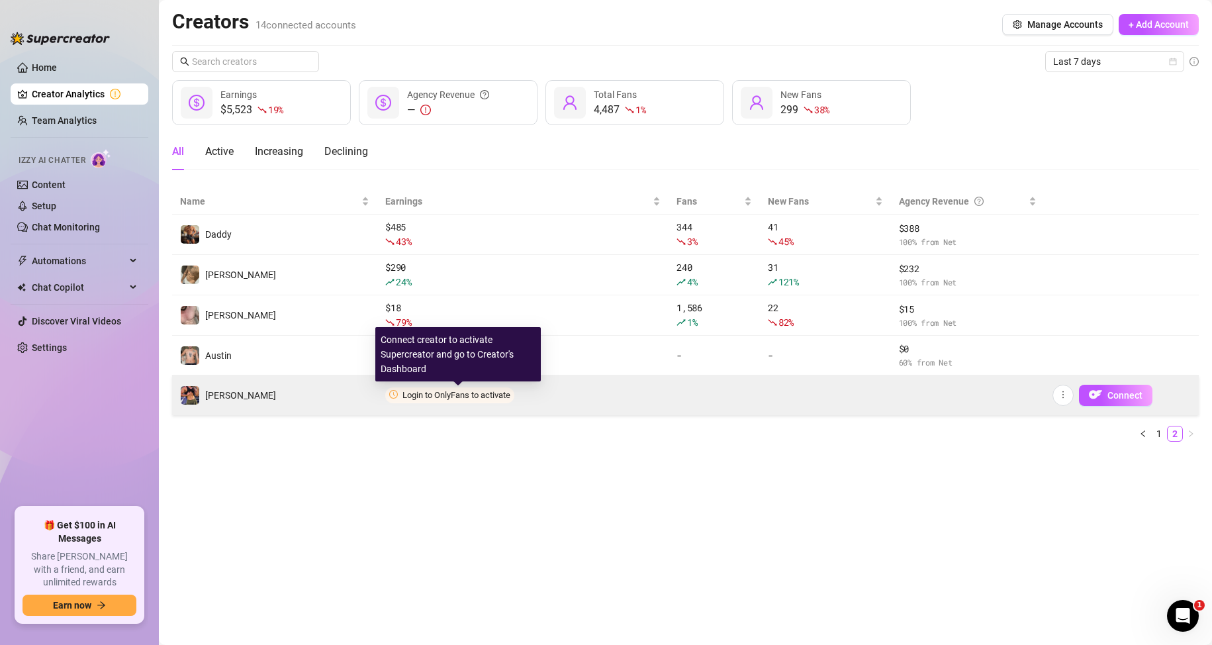
click at [487, 396] on span "Login to OnlyFans to activate" at bounding box center [456, 395] width 108 height 10
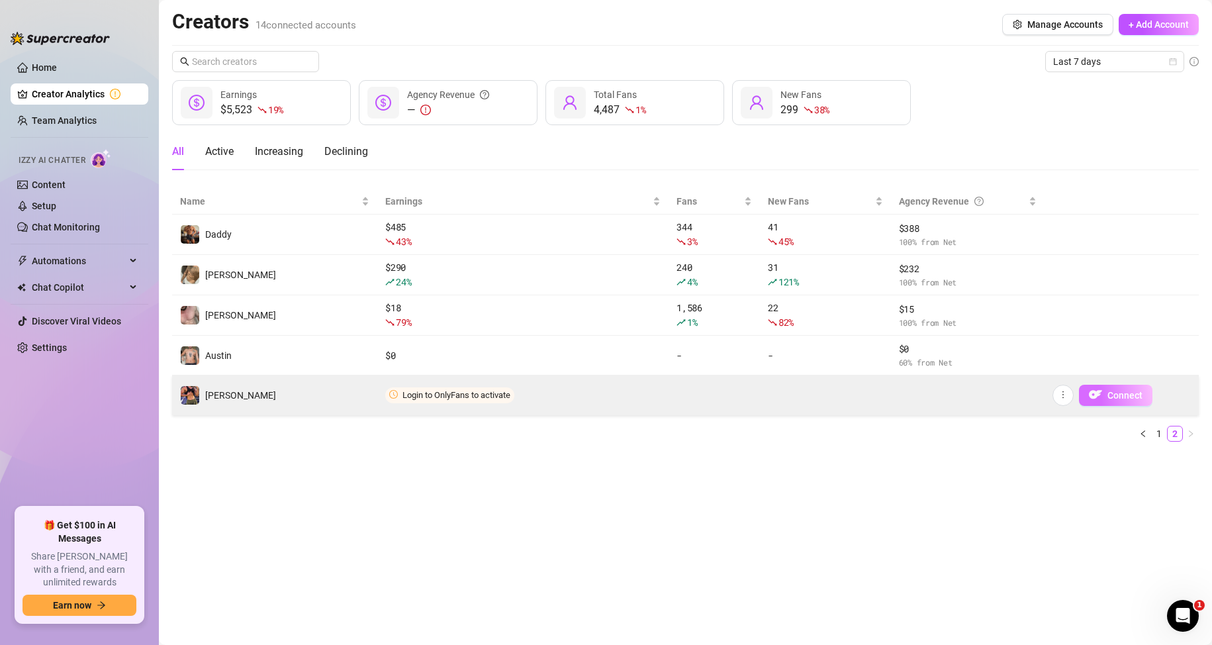
click at [1101, 393] on img "button" at bounding box center [1095, 394] width 13 height 13
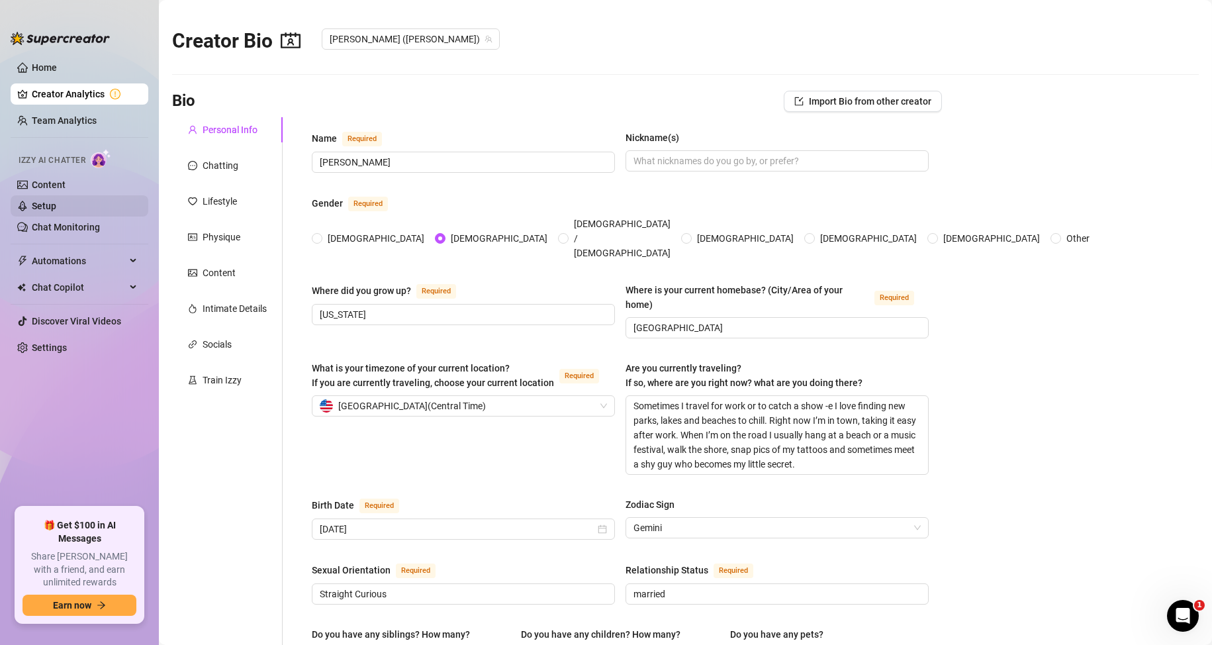
click at [45, 201] on link "Setup" at bounding box center [44, 206] width 24 height 11
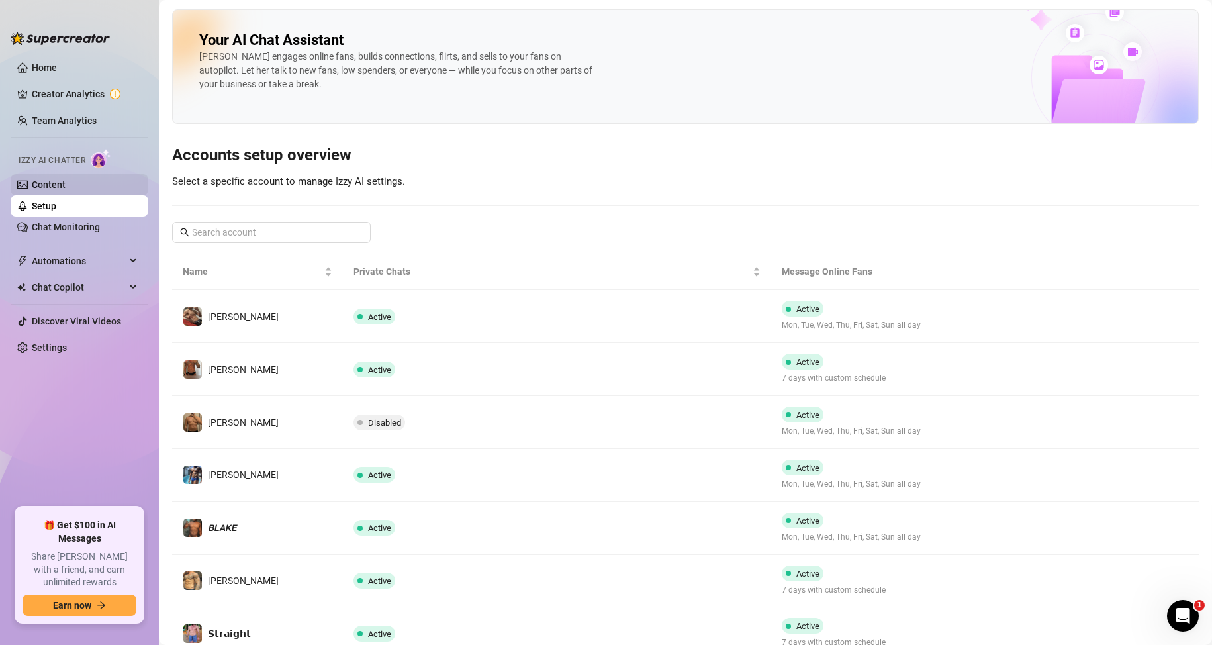
click at [48, 181] on link "Content" at bounding box center [49, 184] width 34 height 11
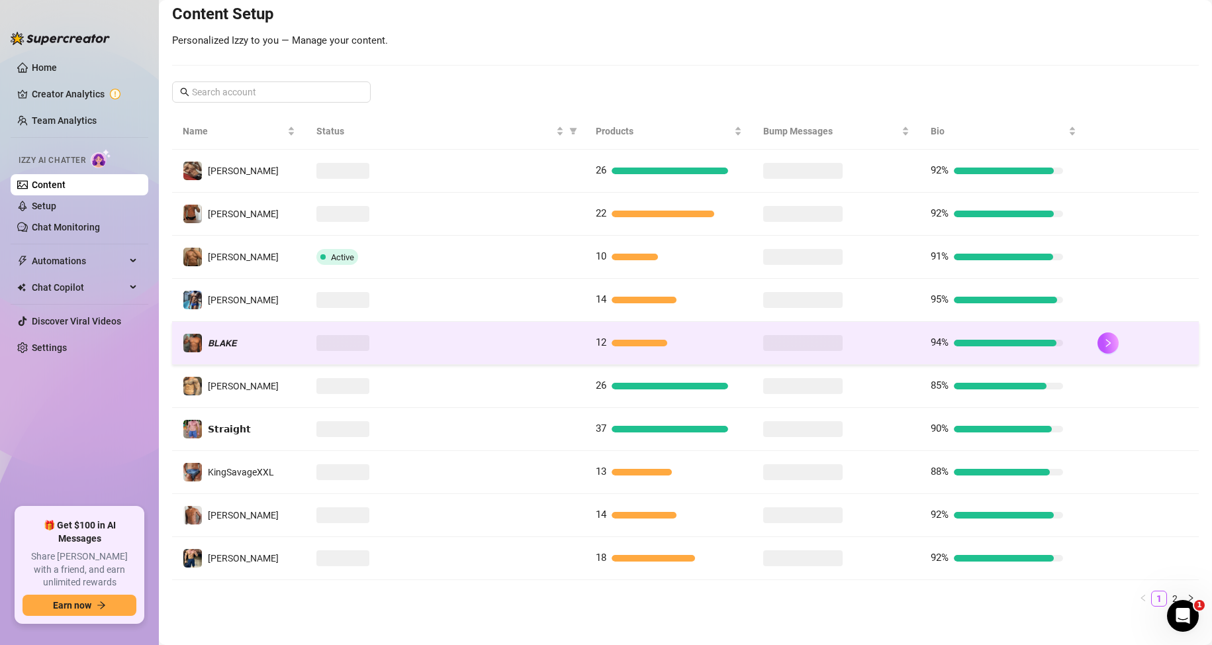
scroll to position [175, 0]
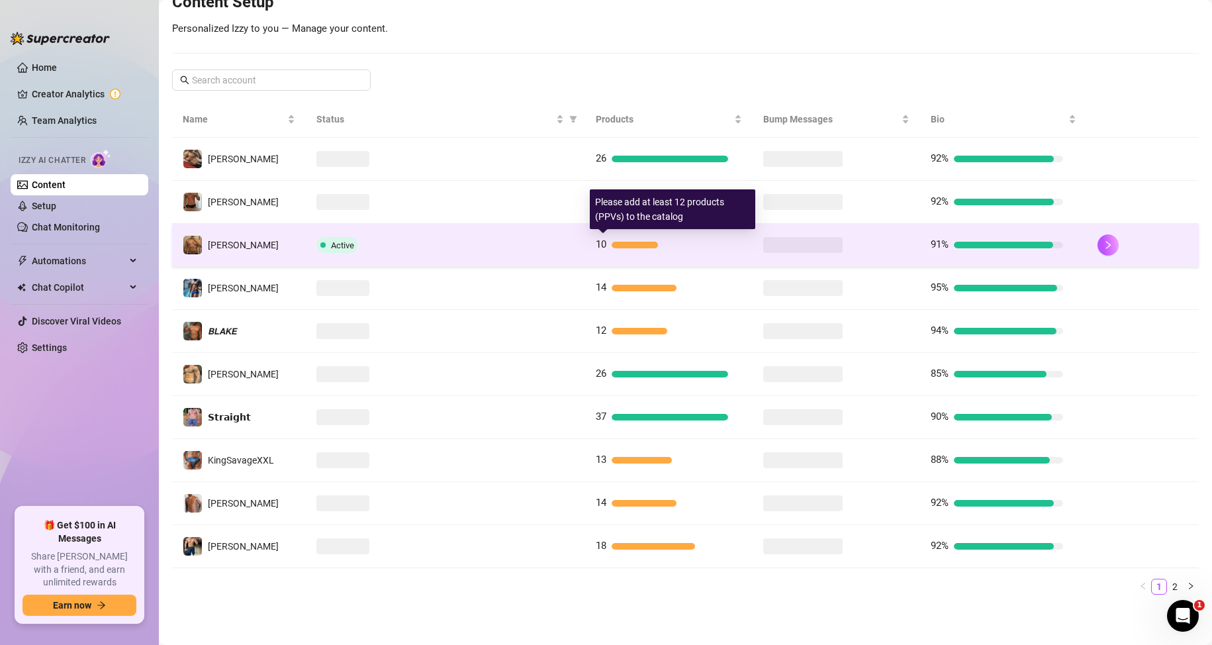
click at [643, 246] on div at bounding box center [635, 245] width 46 height 7
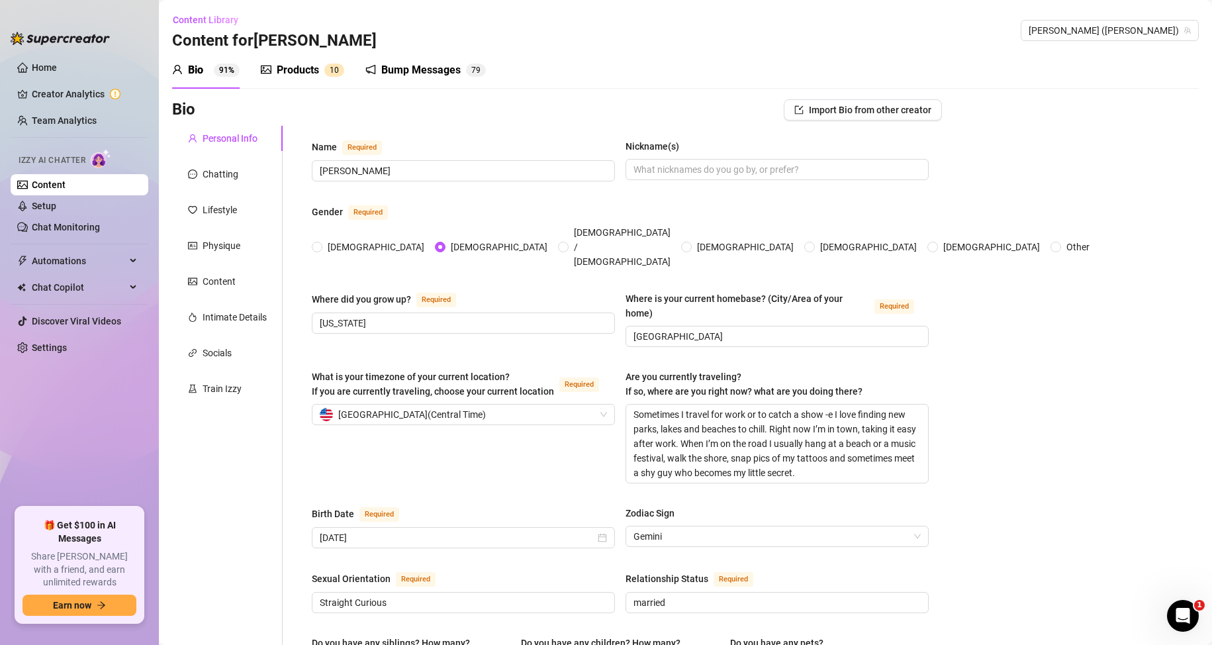
click at [297, 66] on div "Products" at bounding box center [298, 70] width 42 height 16
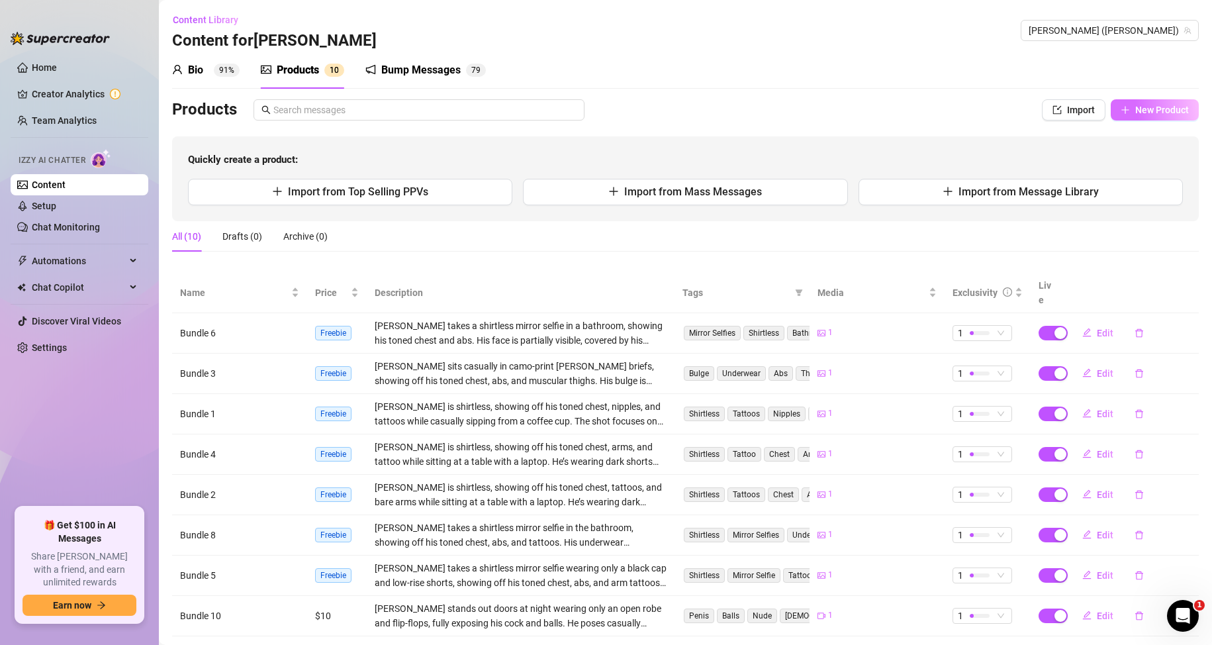
click at [1135, 117] on button "New Product" at bounding box center [1155, 109] width 88 height 21
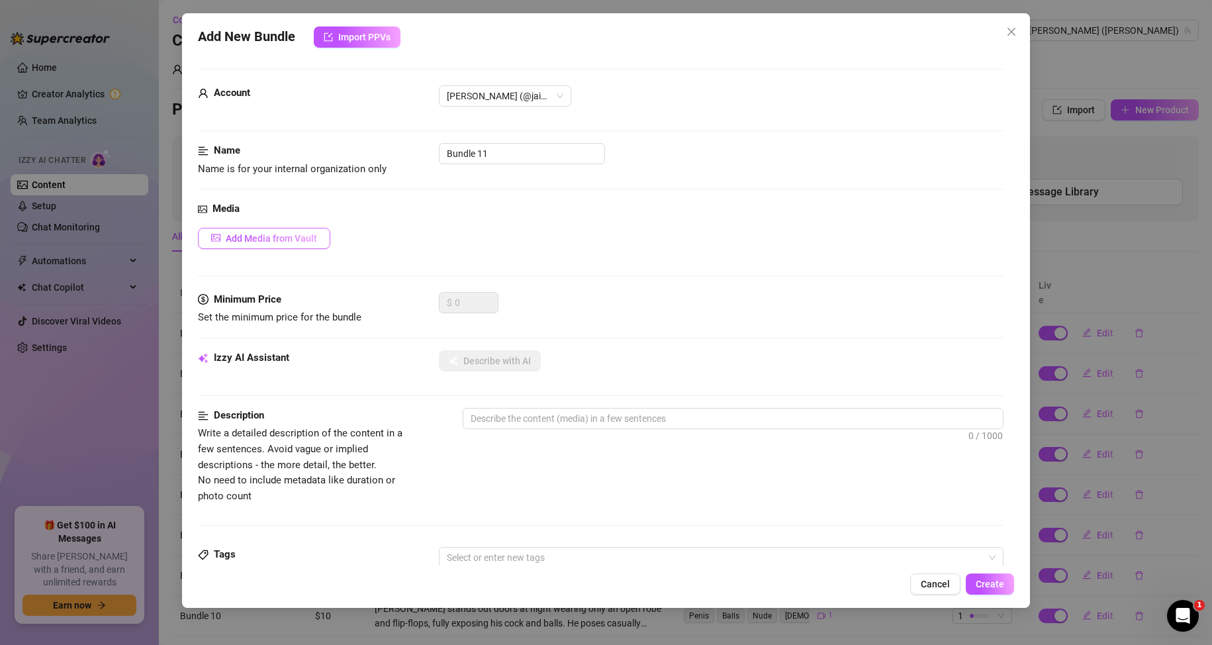
click at [291, 230] on button "Add Media from Vault" at bounding box center [264, 238] width 132 height 21
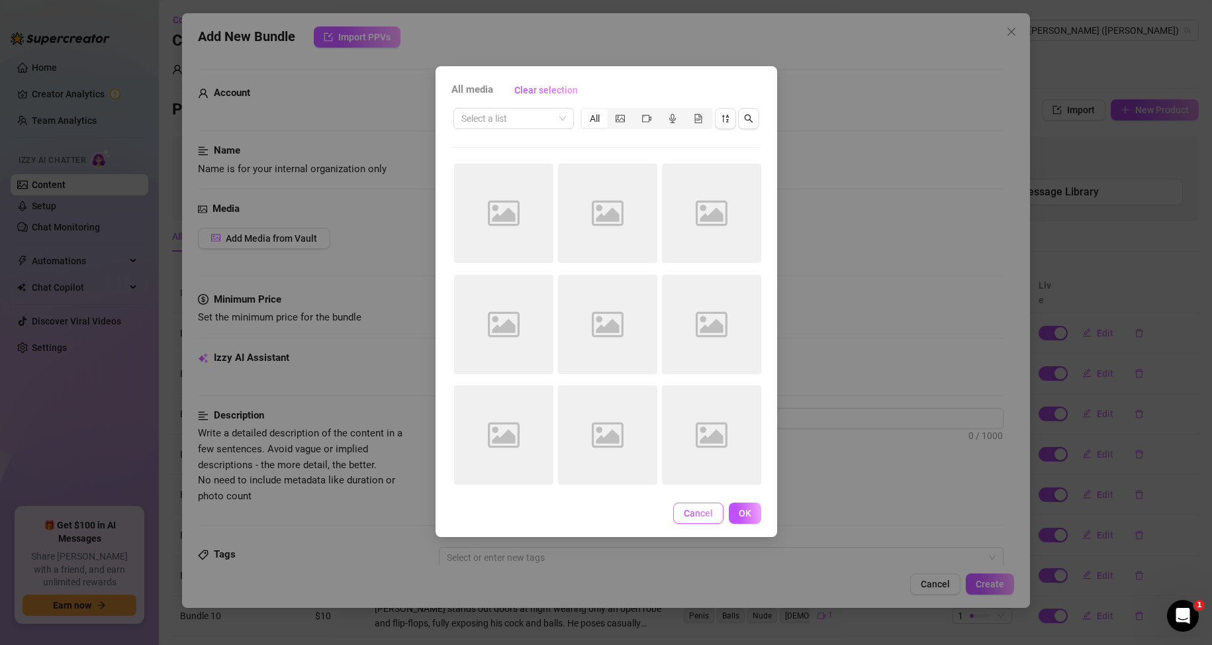
click at [705, 513] on span "Cancel" at bounding box center [698, 513] width 29 height 11
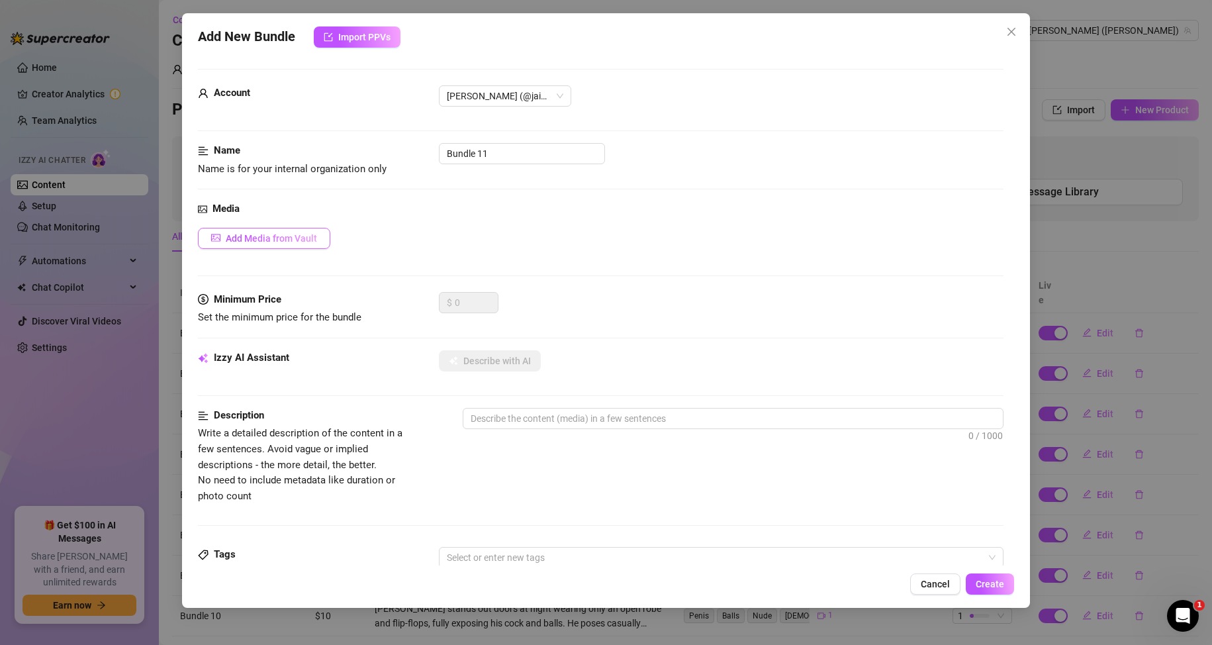
click at [302, 234] on span "Add Media from Vault" at bounding box center [271, 238] width 91 height 11
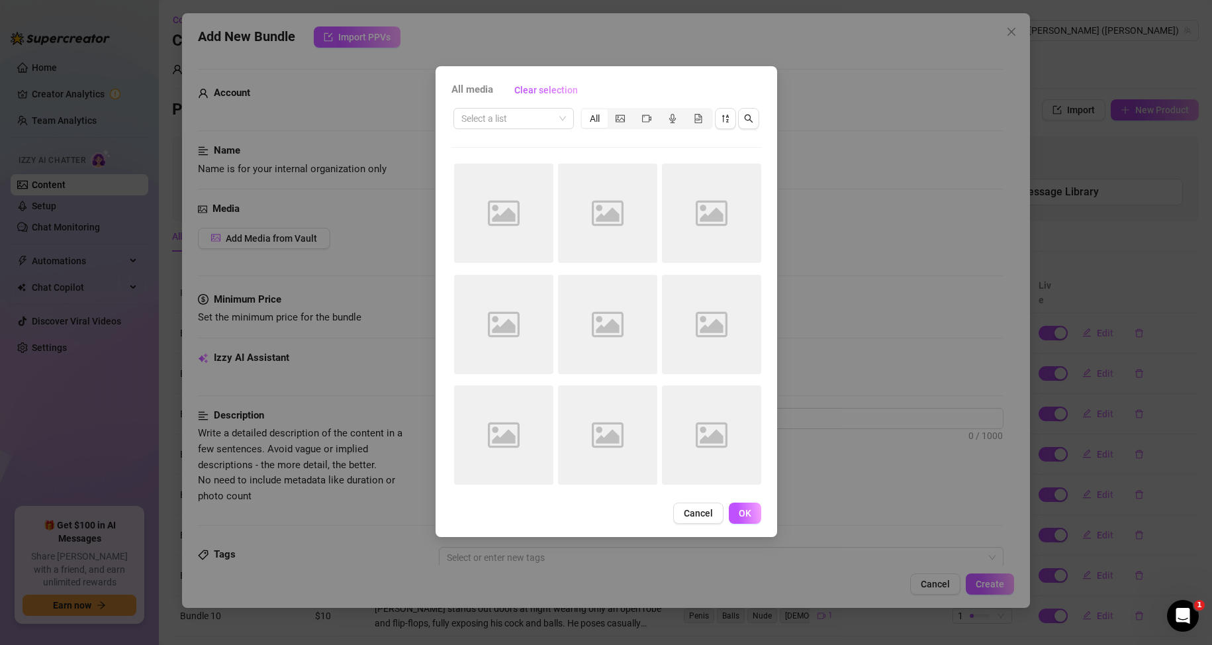
click at [815, 226] on div "All media Clear selection Select a list All Image placeholder Image placeholder…" at bounding box center [606, 322] width 1212 height 645
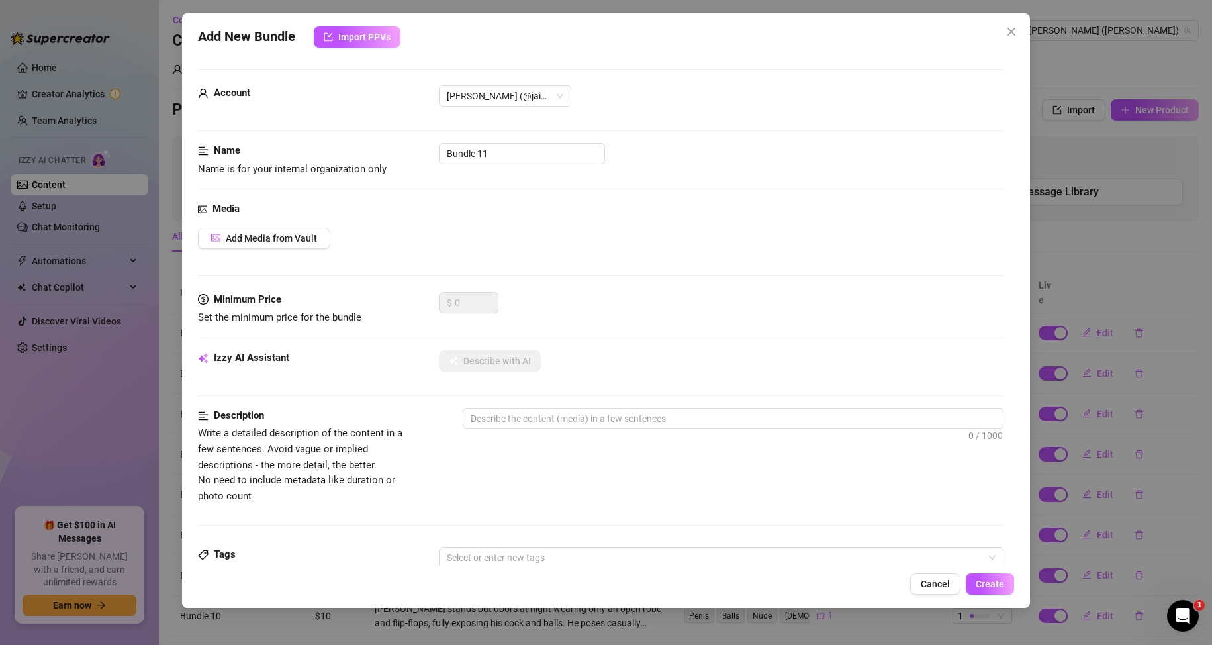
drag, startPoint x: 941, startPoint y: 590, endPoint x: 916, endPoint y: 580, distance: 26.7
click at [935, 590] on button "Cancel" at bounding box center [935, 583] width 50 height 21
